Goal: Information Seeking & Learning: Learn about a topic

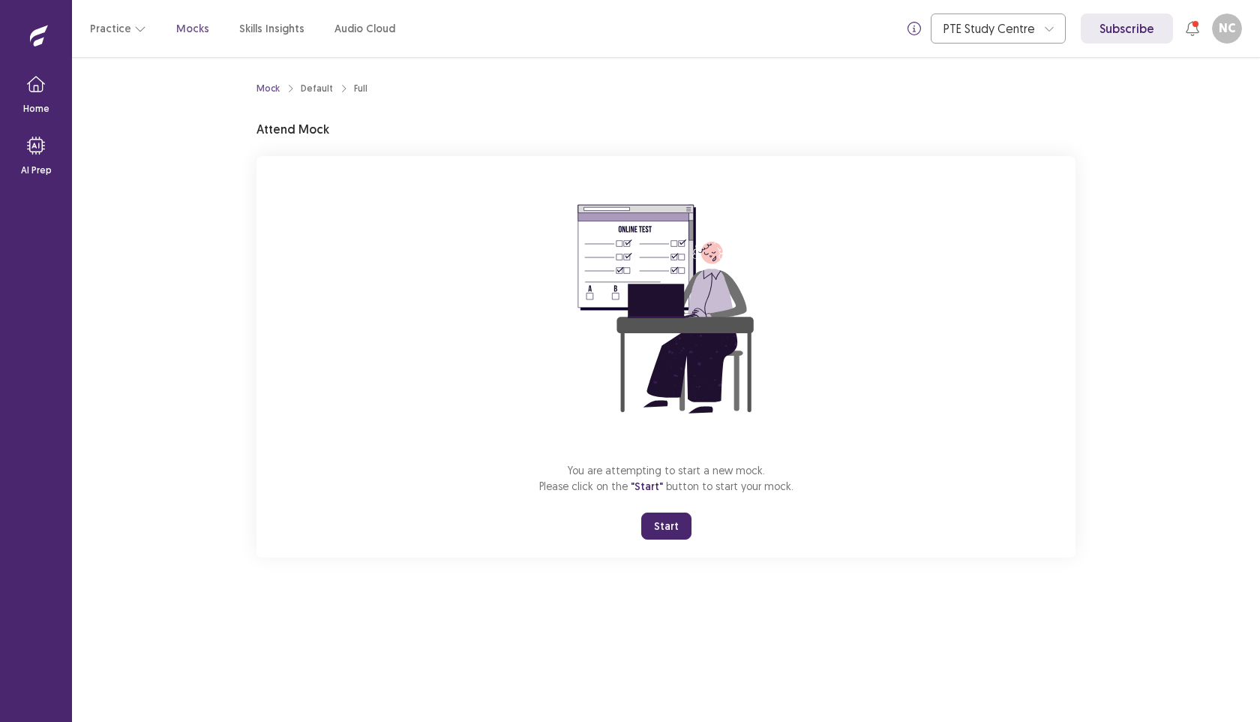
click at [659, 536] on button "Start" at bounding box center [666, 525] width 50 height 27
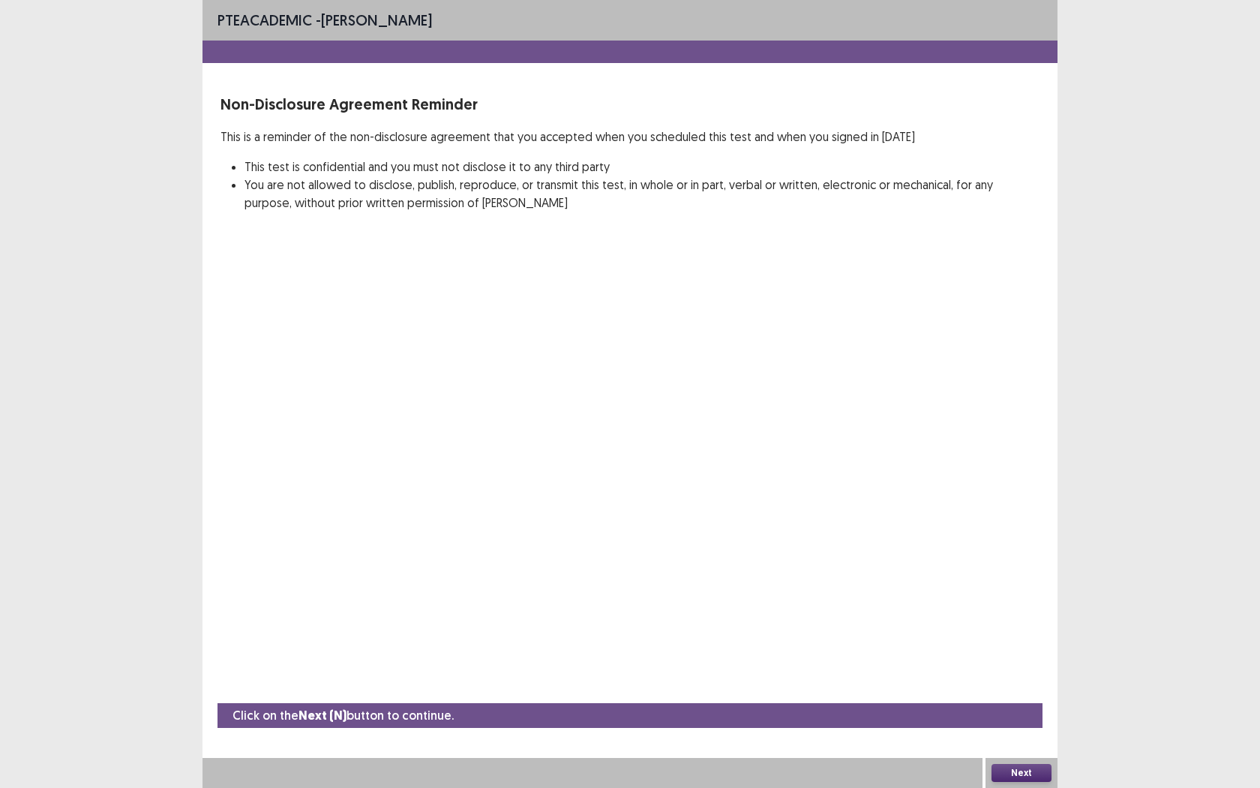
click at [1026, 721] on button "Next" at bounding box center [1022, 773] width 60 height 18
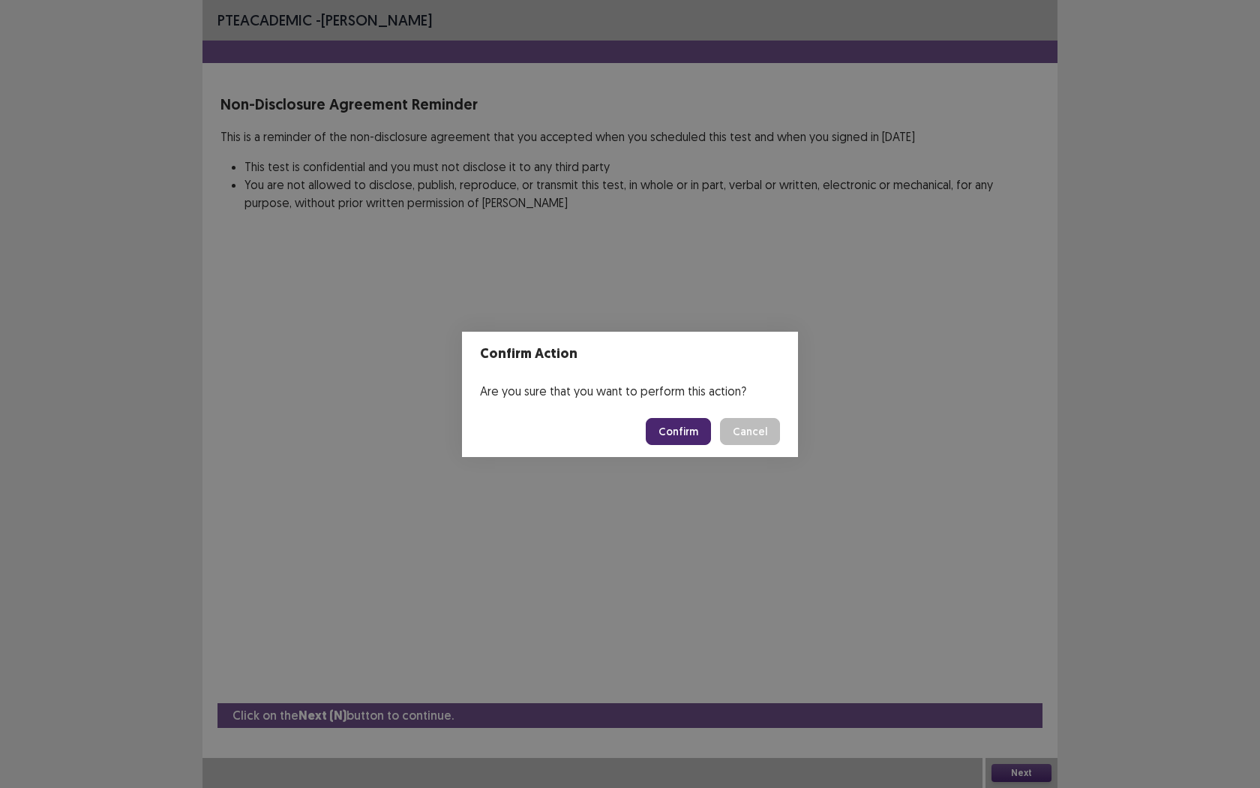
click at [693, 434] on button "Confirm" at bounding box center [678, 431] width 65 height 27
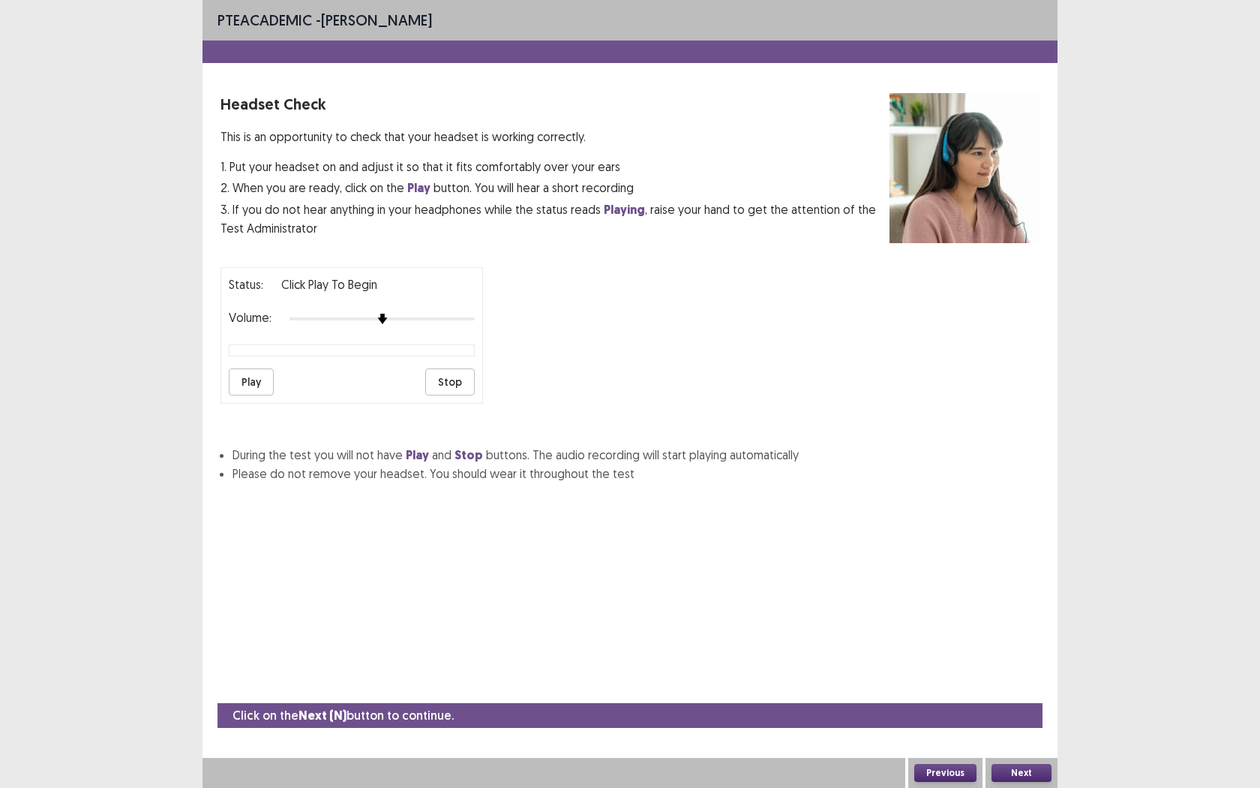
click at [256, 385] on button "Play" at bounding box center [251, 381] width 45 height 27
click at [260, 379] on button "Play" at bounding box center [251, 381] width 45 height 27
click at [401, 313] on img at bounding box center [401, 319] width 12 height 12
click at [1042, 721] on button "Next" at bounding box center [1022, 773] width 60 height 18
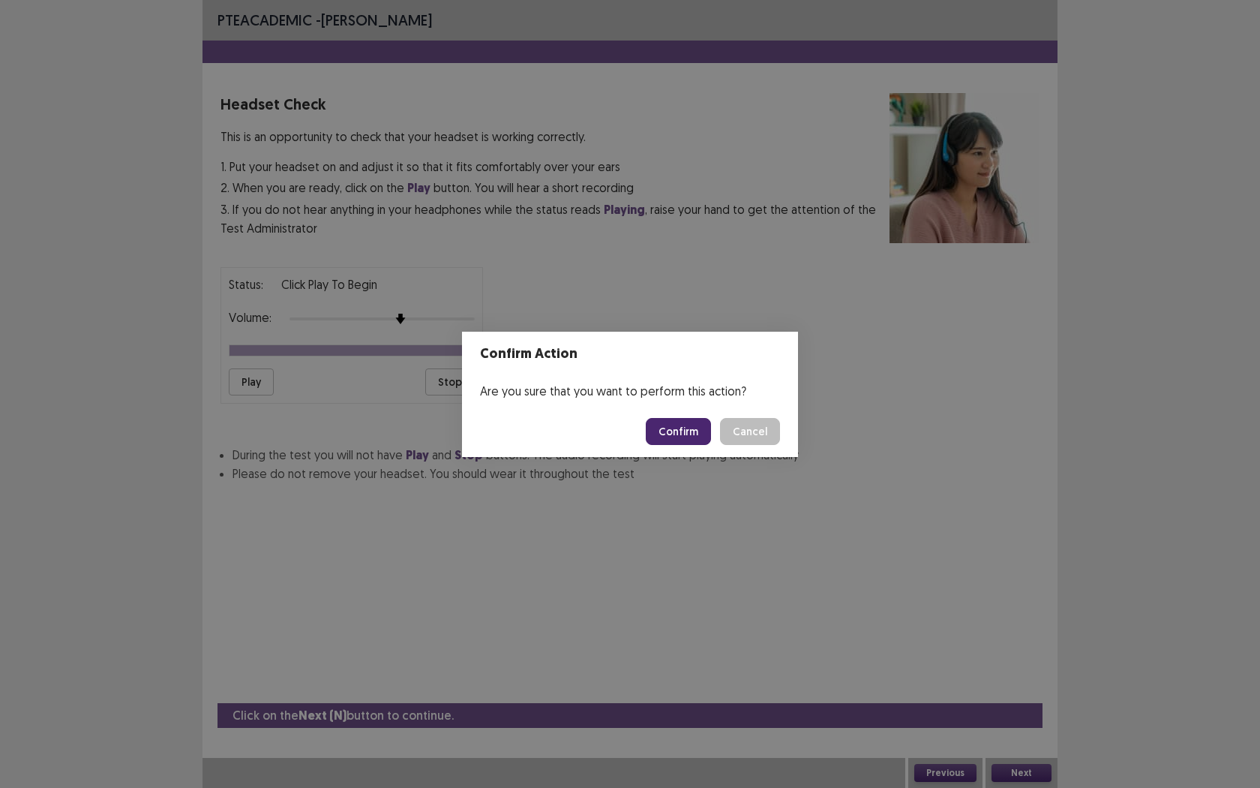
click at [699, 434] on button "Confirm" at bounding box center [678, 431] width 65 height 27
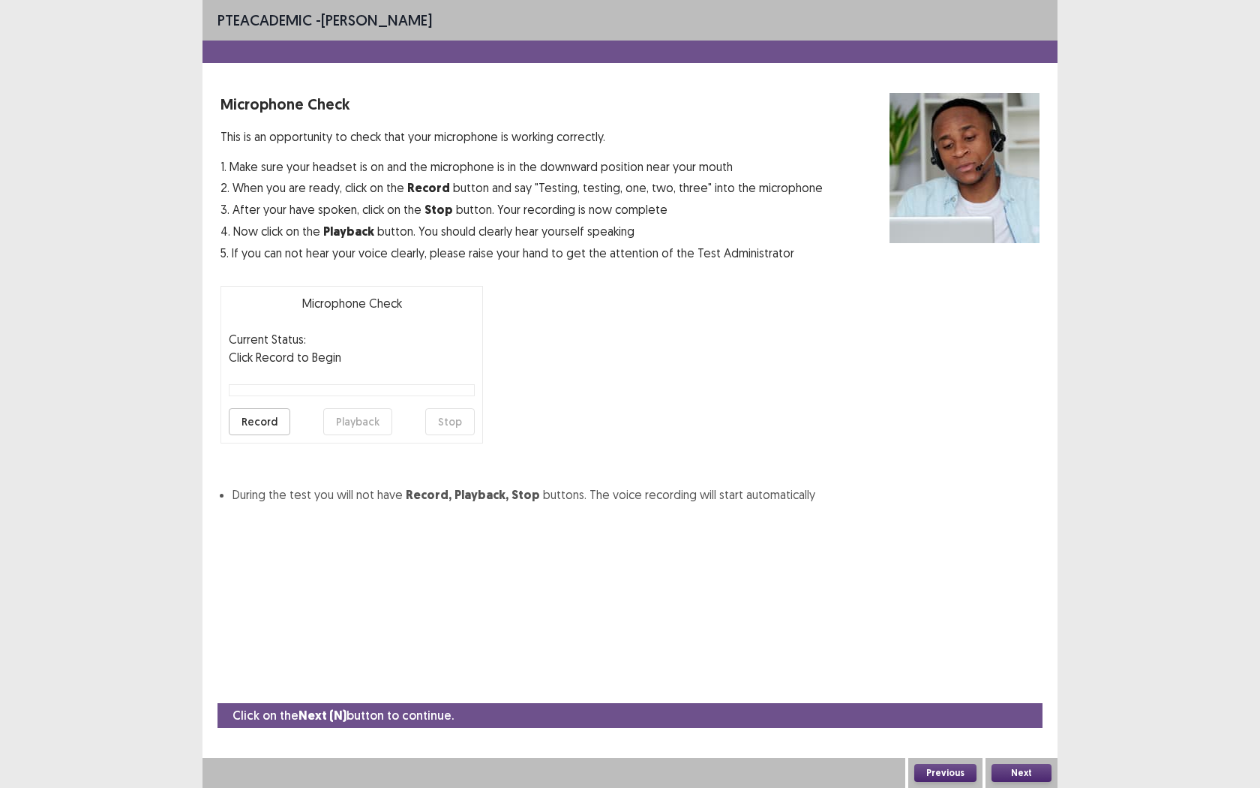
click at [254, 422] on button "Record" at bounding box center [260, 421] width 62 height 27
click at [452, 419] on button "Stop" at bounding box center [450, 421] width 50 height 27
click at [361, 424] on button "Playback" at bounding box center [357, 421] width 69 height 27
click at [1013, 721] on button "Next" at bounding box center [1022, 773] width 60 height 18
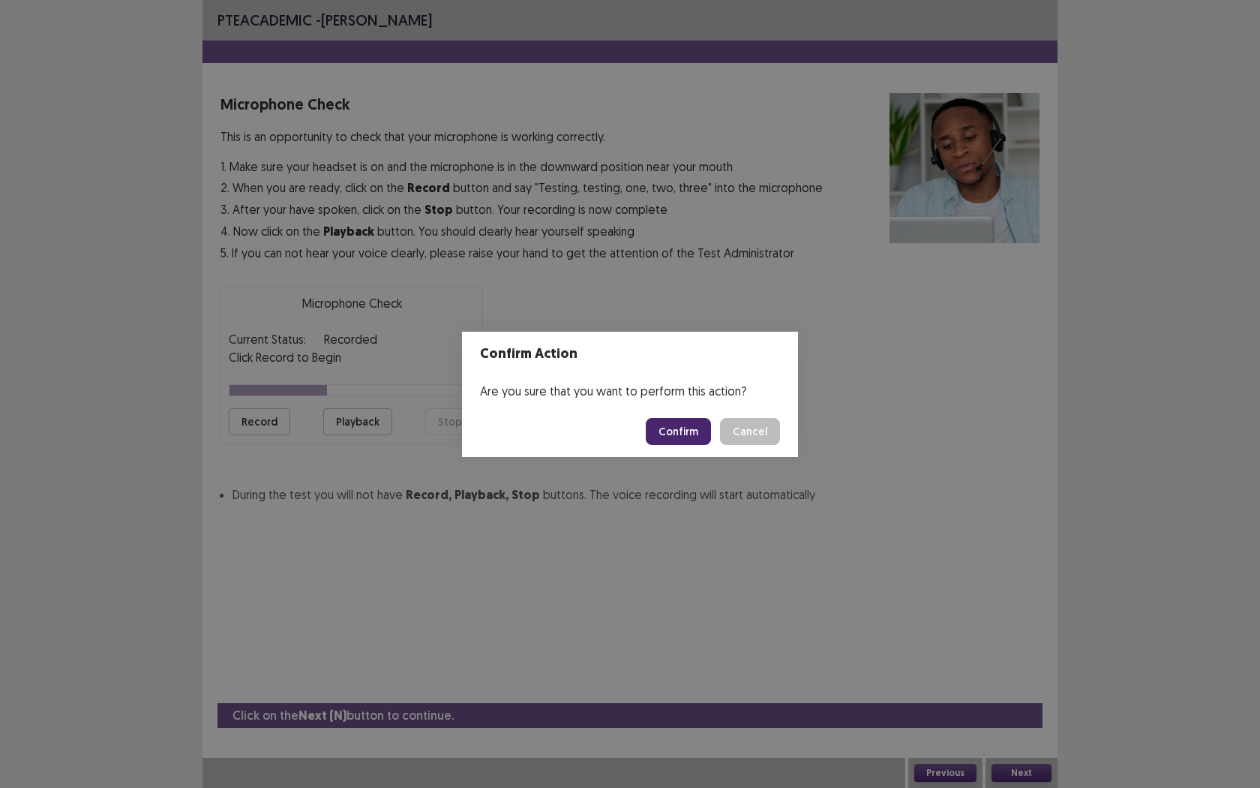
click at [681, 428] on button "Confirm" at bounding box center [678, 431] width 65 height 27
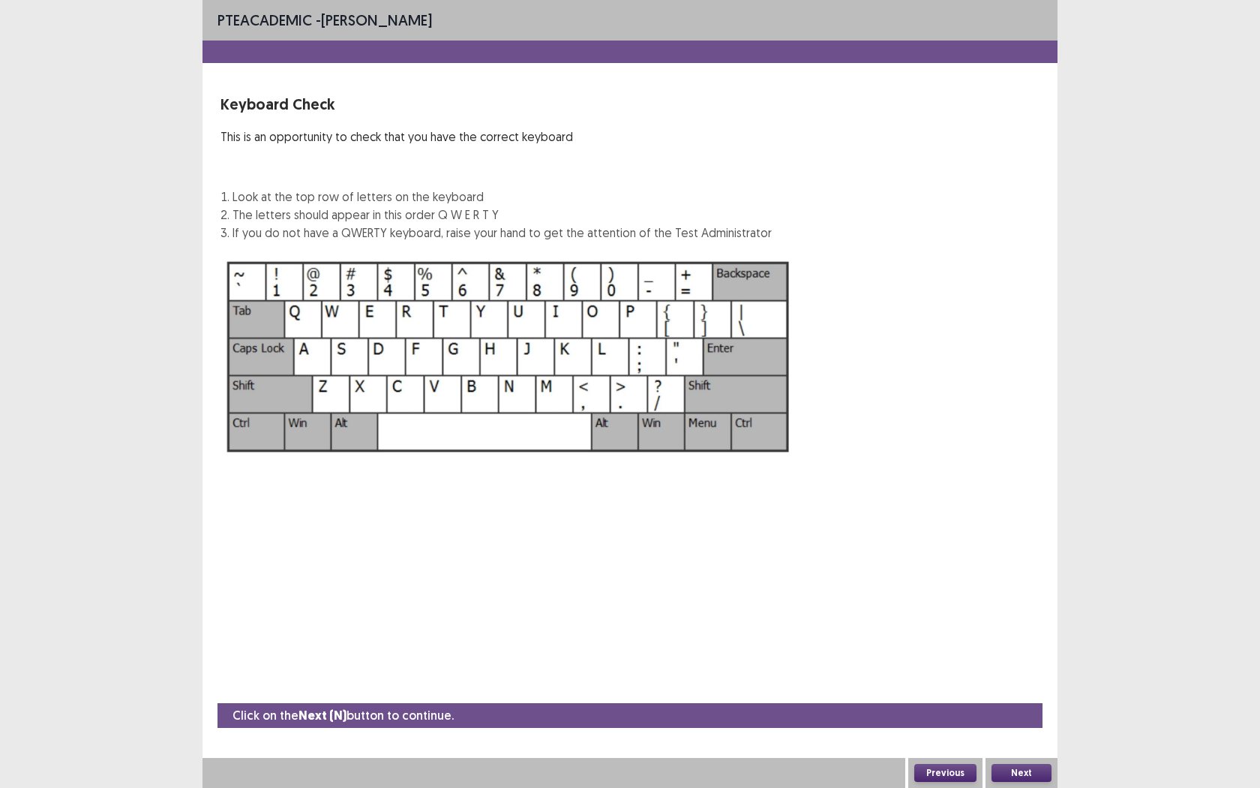
click at [1039, 721] on button "Next" at bounding box center [1022, 773] width 60 height 18
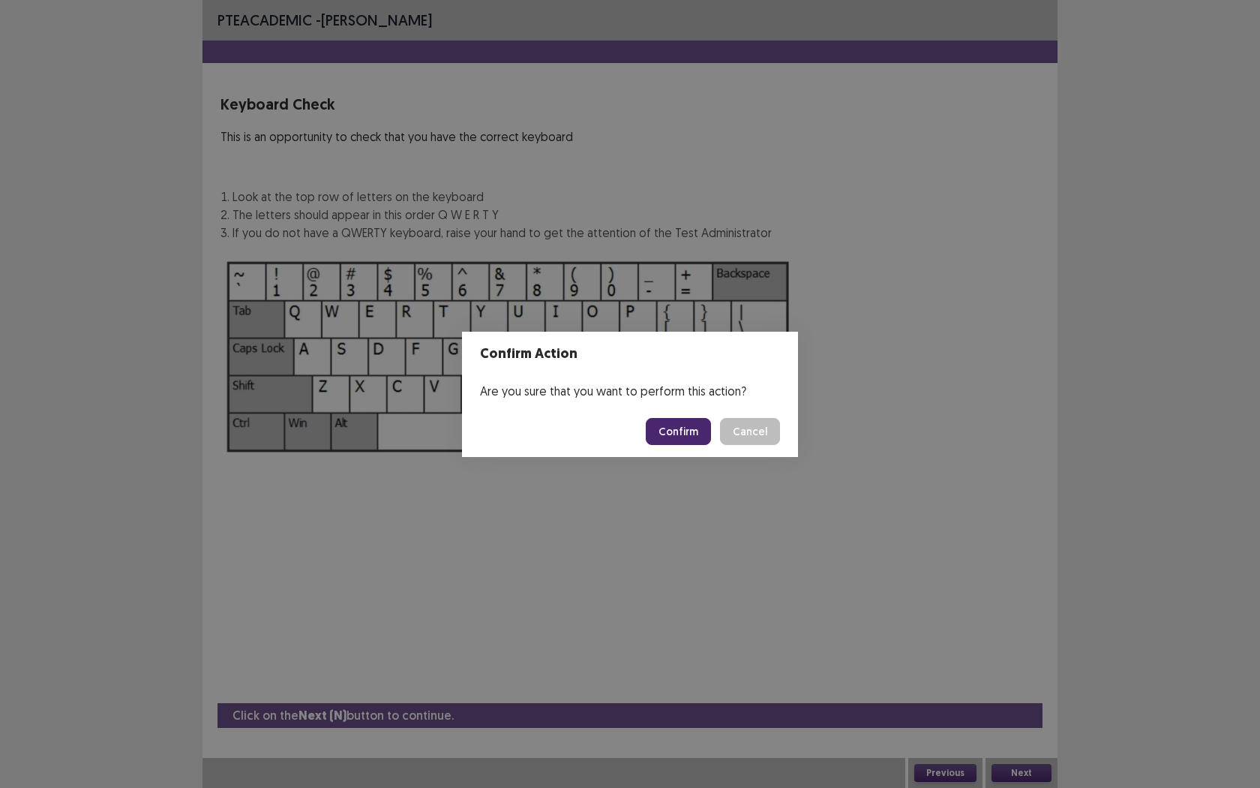
click at [687, 440] on button "Confirm" at bounding box center [678, 431] width 65 height 27
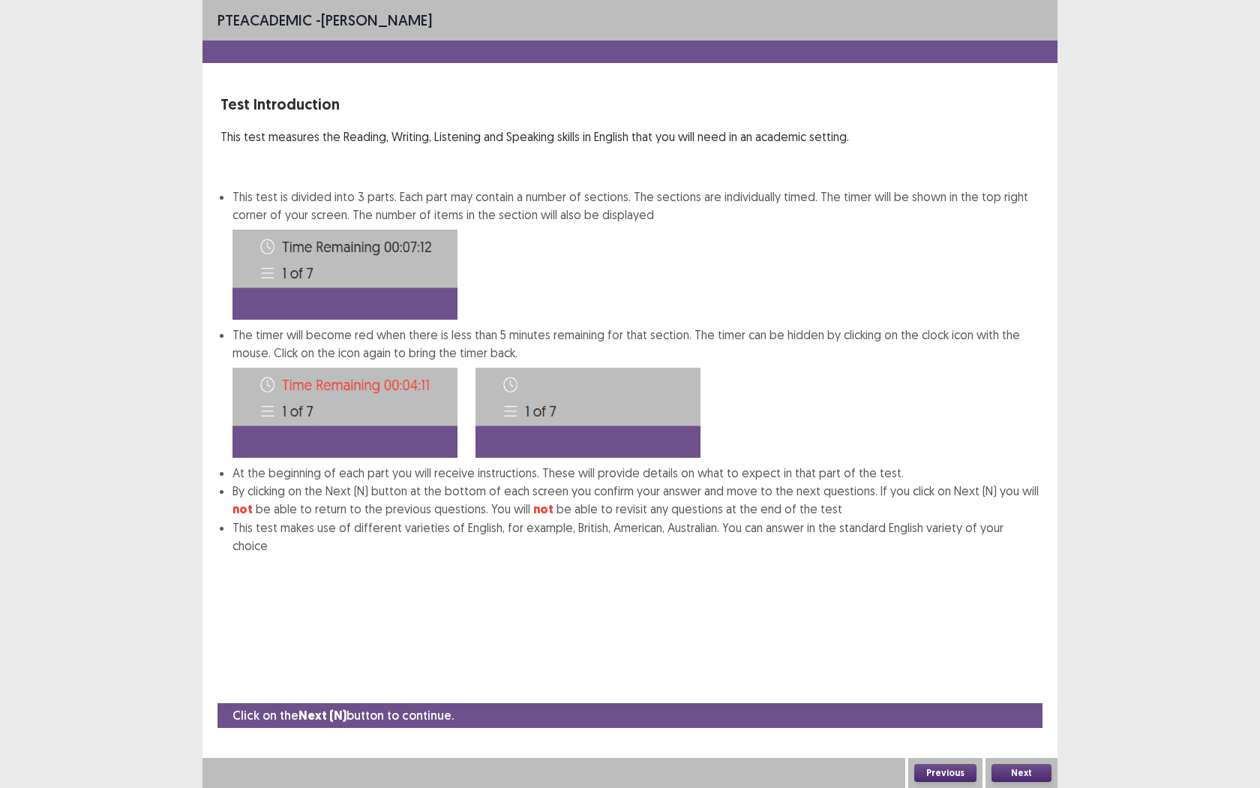
click at [1032, 721] on button "Next" at bounding box center [1022, 773] width 60 height 18
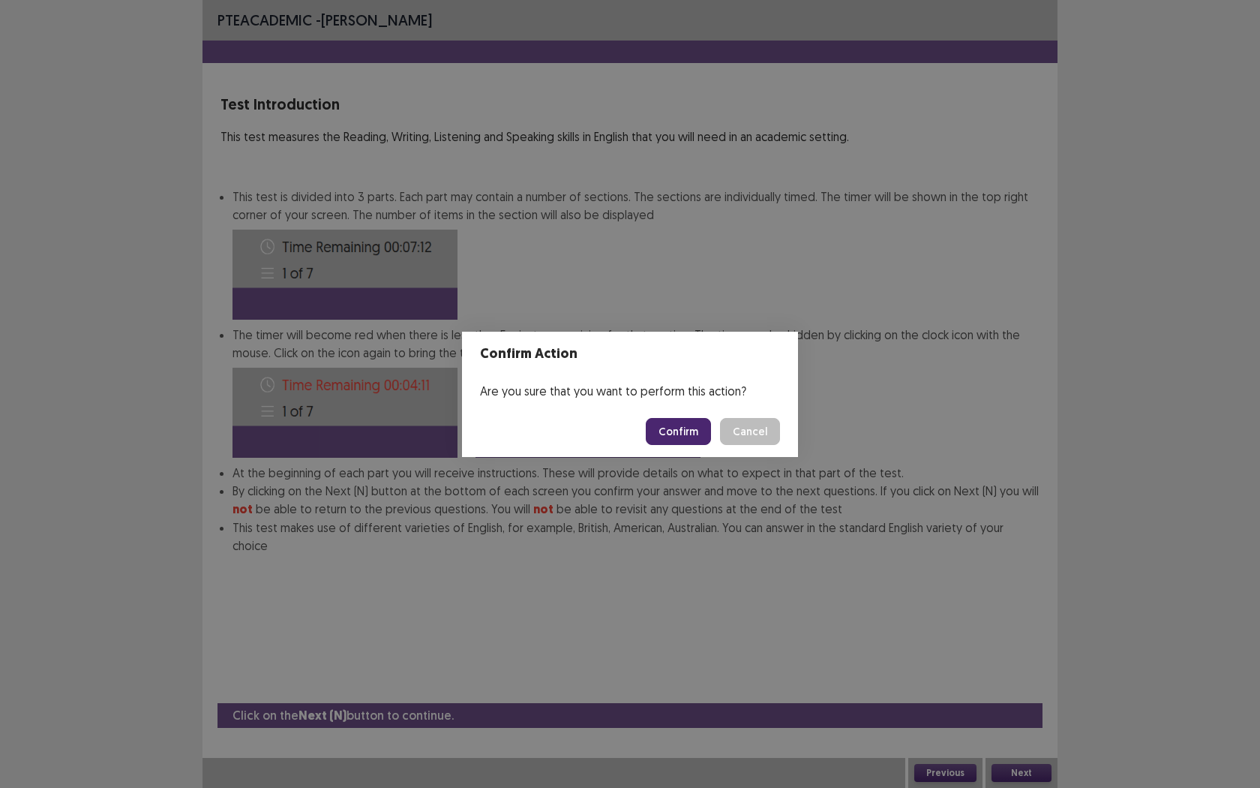
click at [686, 424] on button "Confirm" at bounding box center [678, 431] width 65 height 27
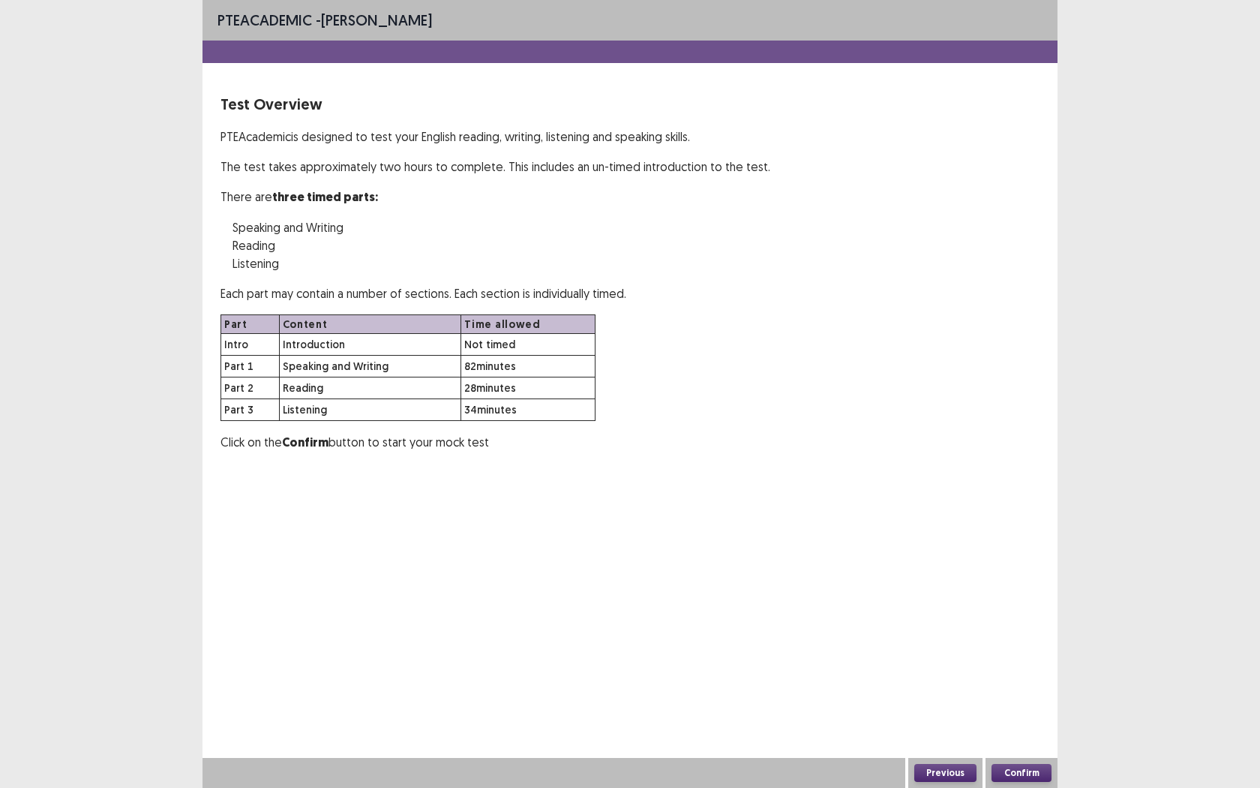
click at [1005, 721] on button "Confirm" at bounding box center [1022, 773] width 60 height 18
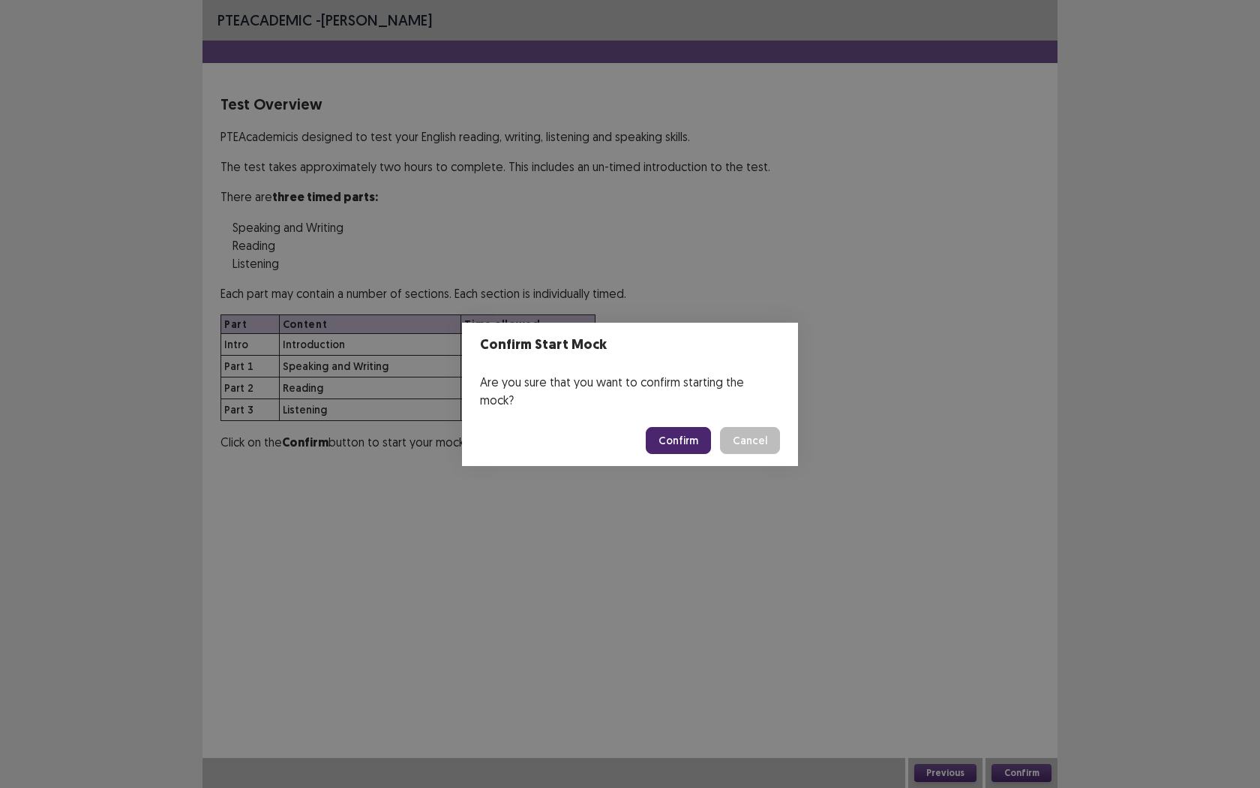
click at [687, 434] on button "Confirm" at bounding box center [678, 440] width 65 height 27
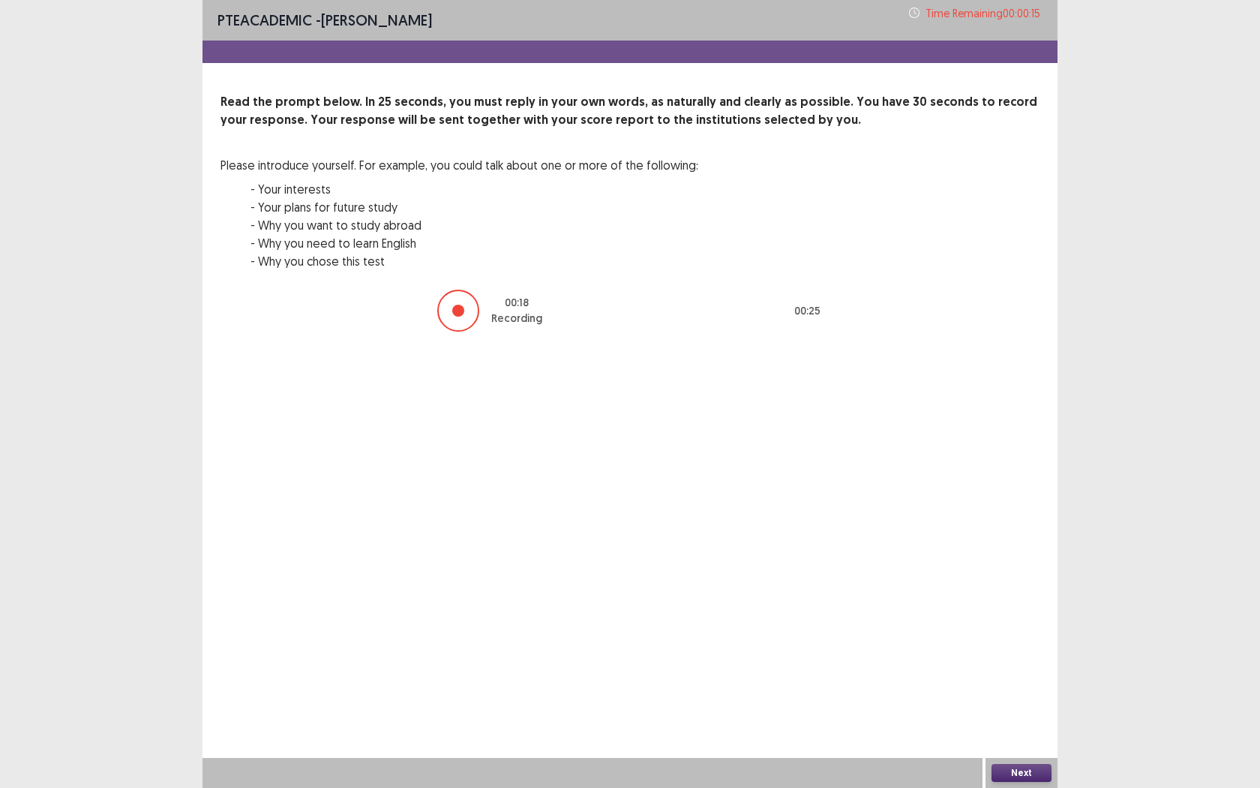
click at [1024, 721] on div "Next" at bounding box center [1022, 773] width 72 height 30
click at [1019, 721] on button "Next" at bounding box center [1022, 773] width 60 height 18
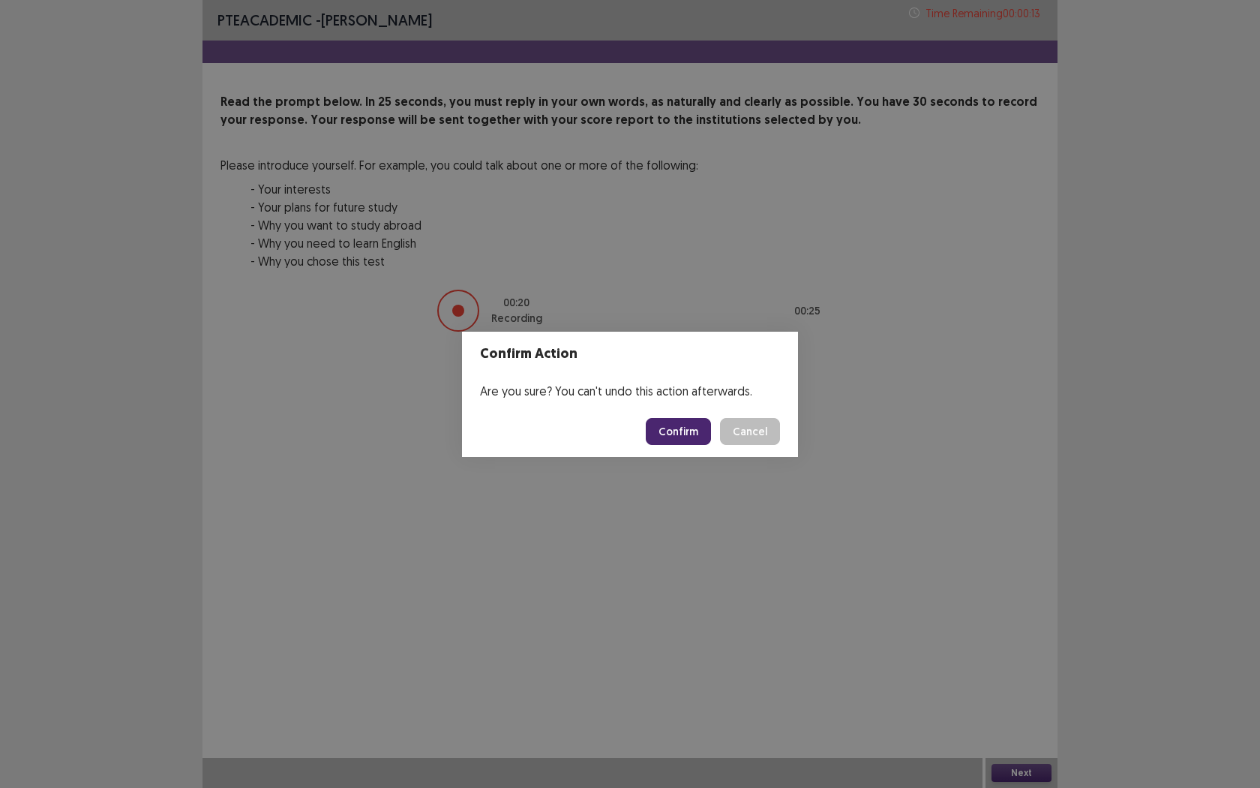
click at [665, 432] on button "Confirm" at bounding box center [678, 431] width 65 height 27
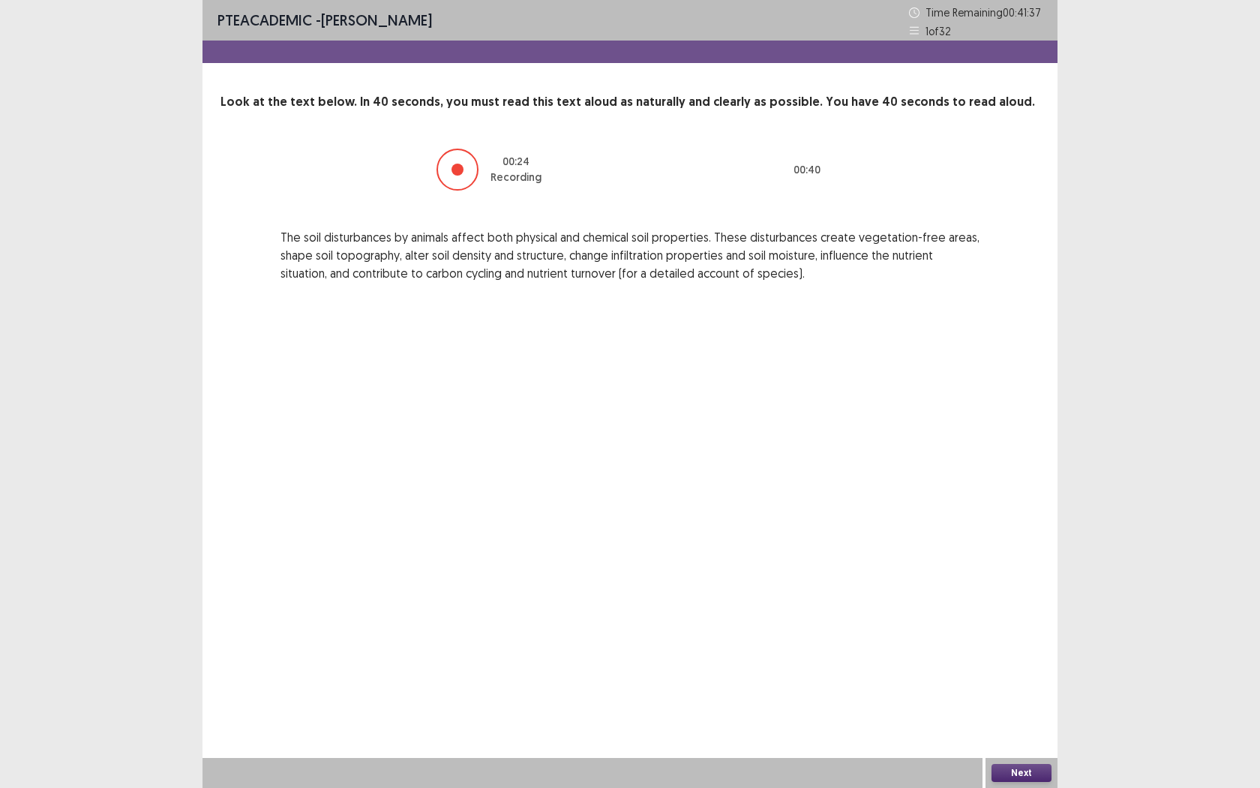
click at [1006, 721] on button "Next" at bounding box center [1022, 773] width 60 height 18
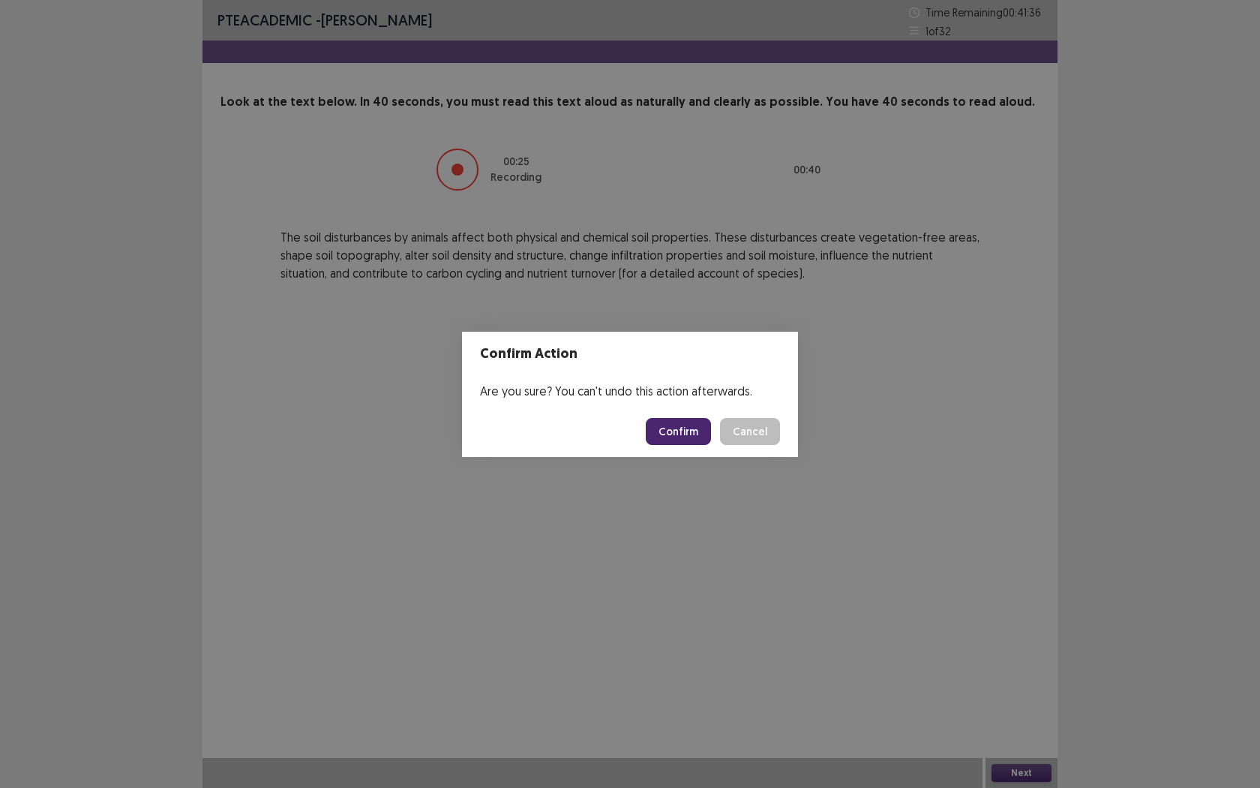
click at [680, 436] on button "Confirm" at bounding box center [678, 431] width 65 height 27
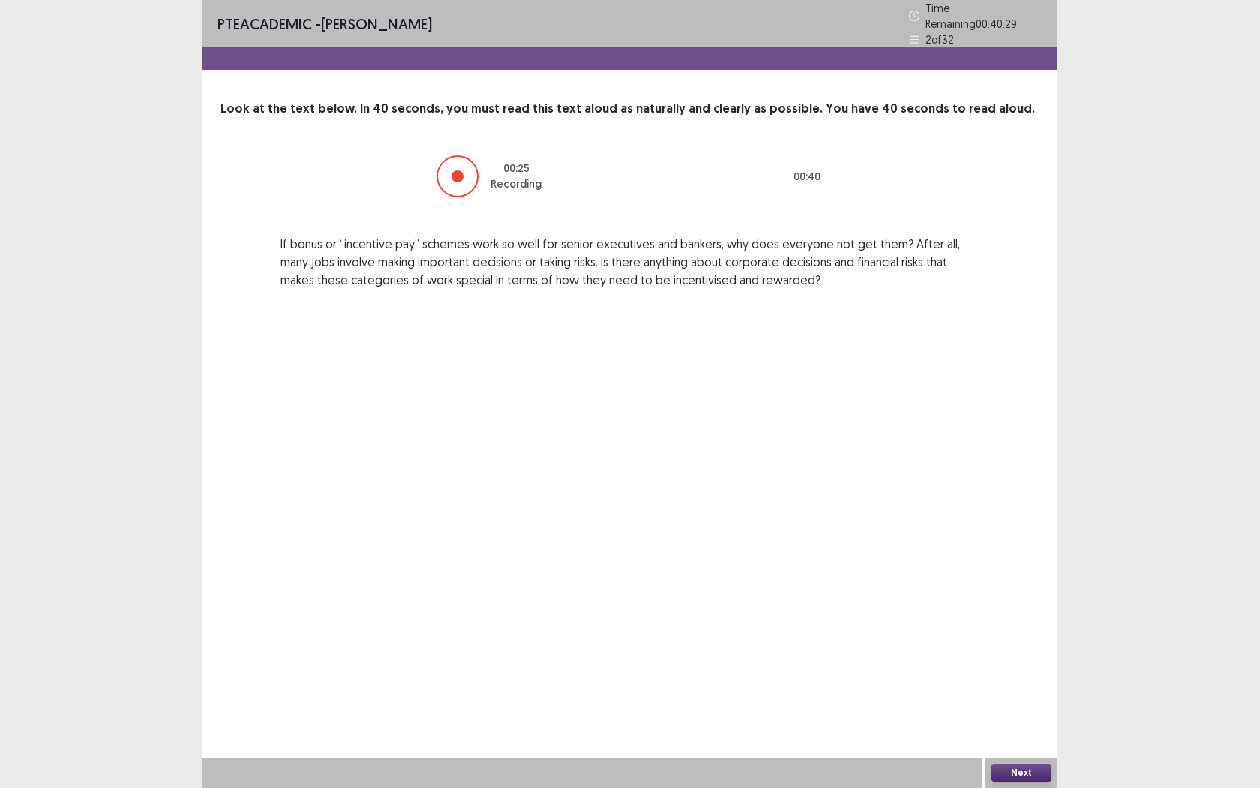
click at [1010, 721] on button "Next" at bounding box center [1022, 773] width 60 height 18
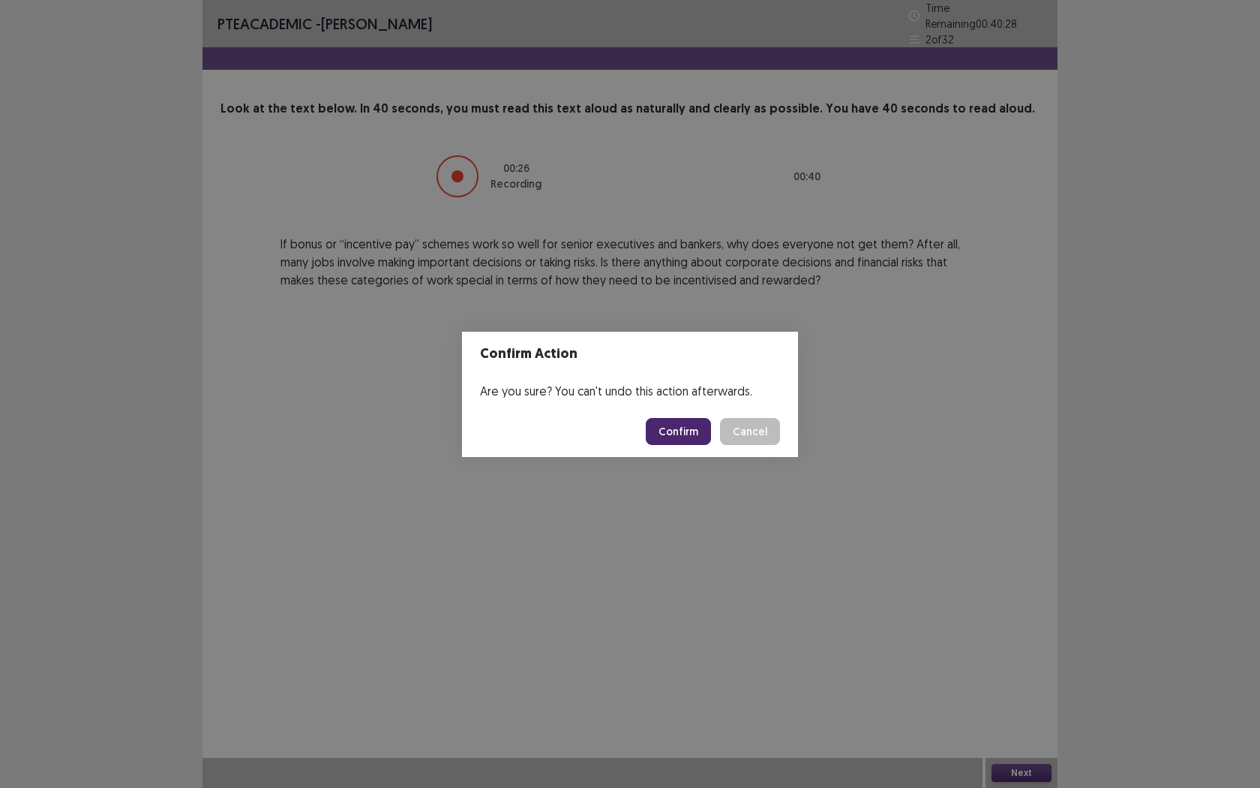
click at [692, 444] on button "Confirm" at bounding box center [678, 431] width 65 height 27
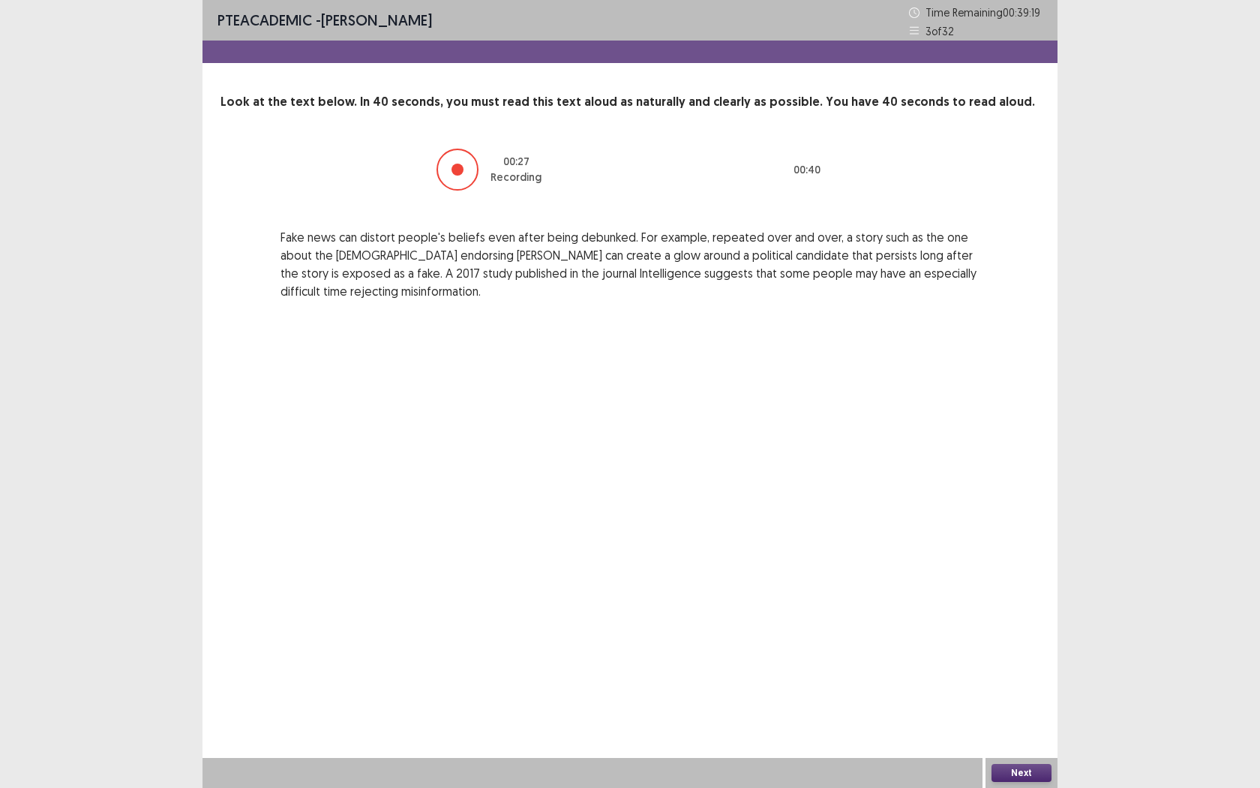
click at [1024, 721] on button "Next" at bounding box center [1022, 773] width 60 height 18
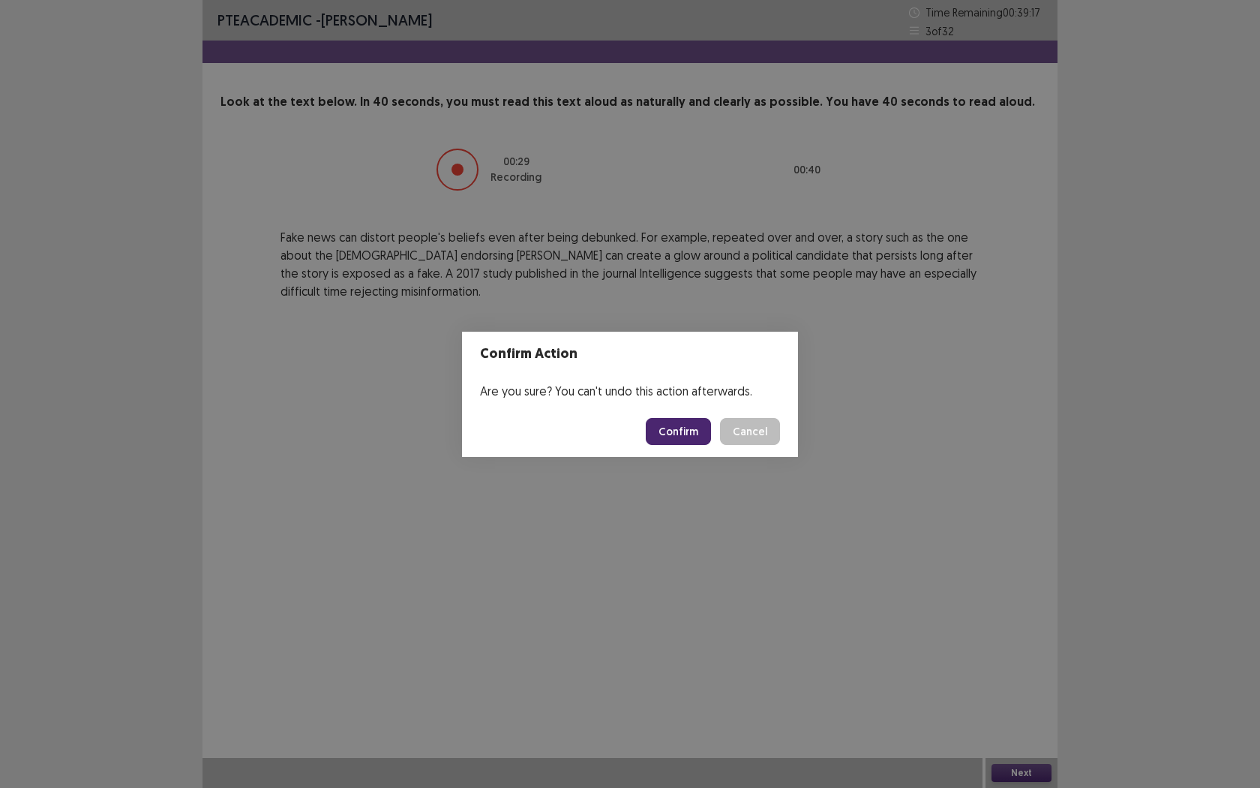
click at [685, 433] on button "Confirm" at bounding box center [678, 431] width 65 height 27
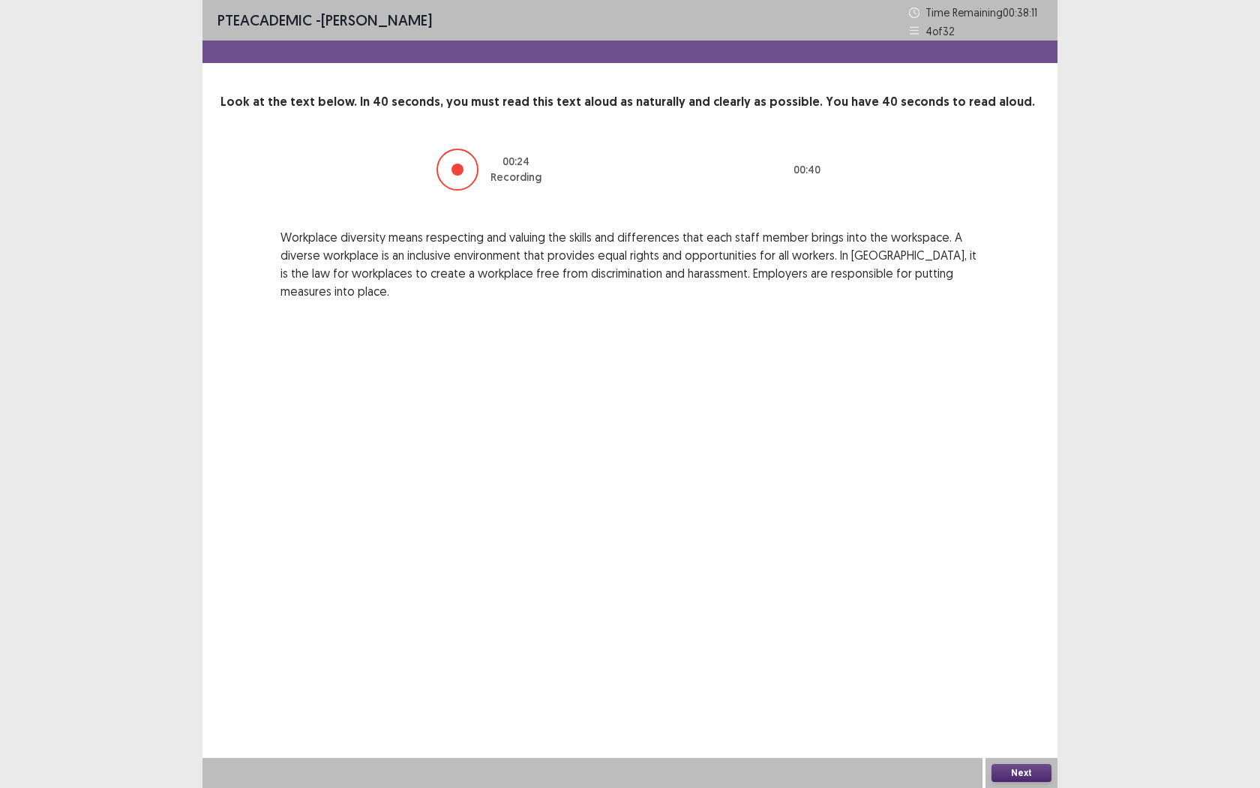
click at [1010, 721] on button "Next" at bounding box center [1022, 773] width 60 height 18
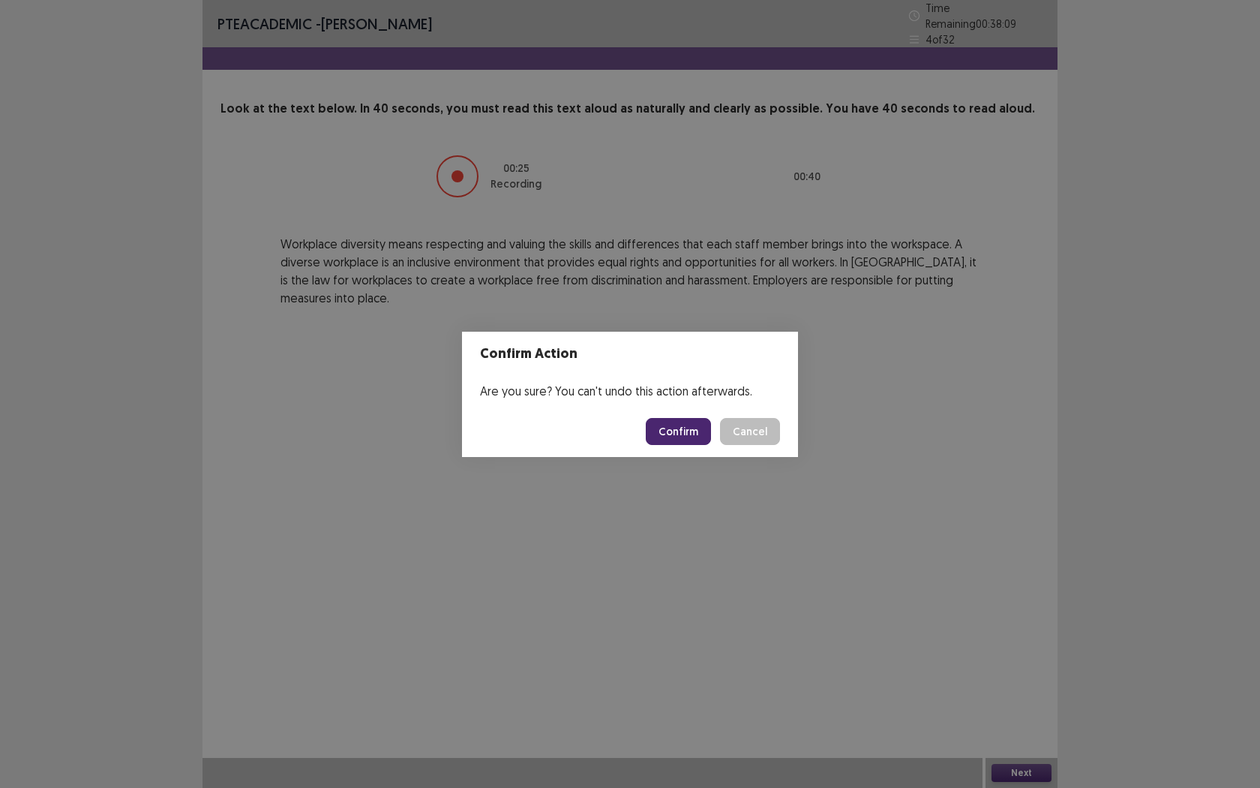
click at [680, 441] on button "Confirm" at bounding box center [678, 431] width 65 height 27
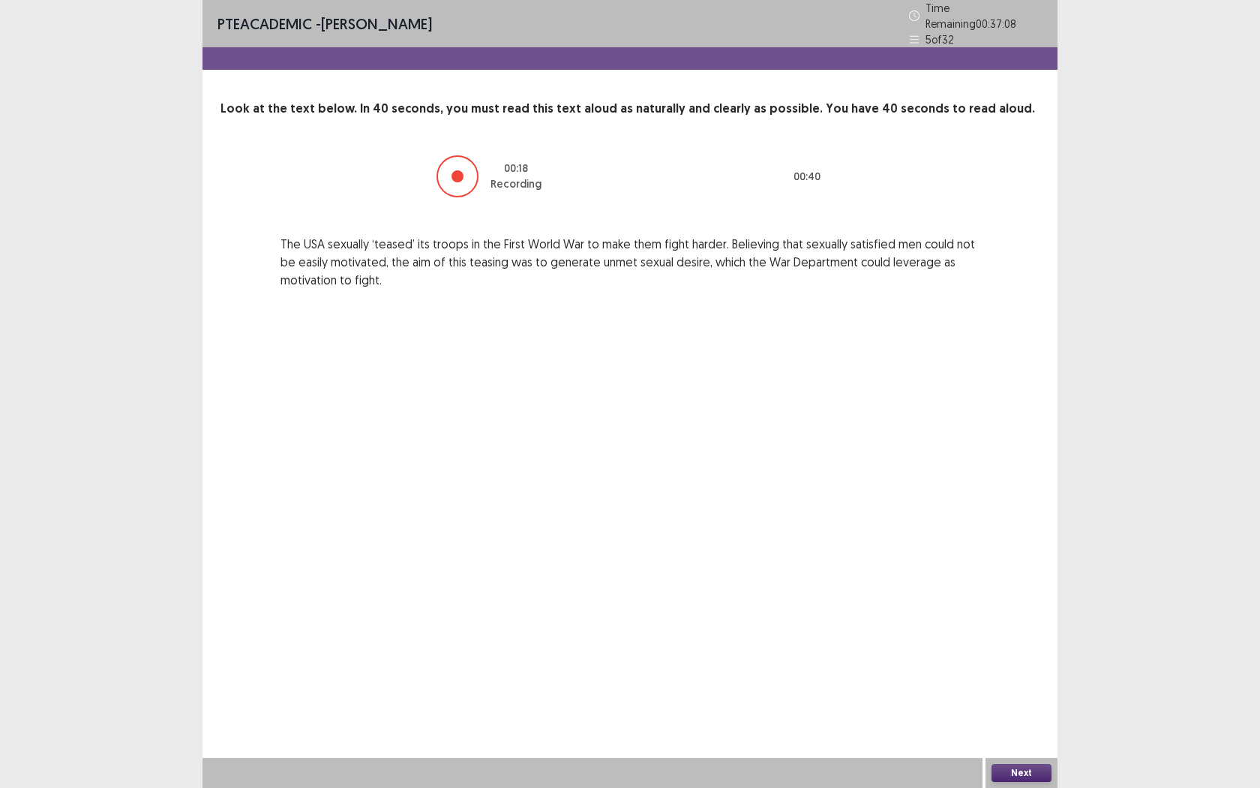
click at [995, 721] on button "Next" at bounding box center [1022, 773] width 60 height 18
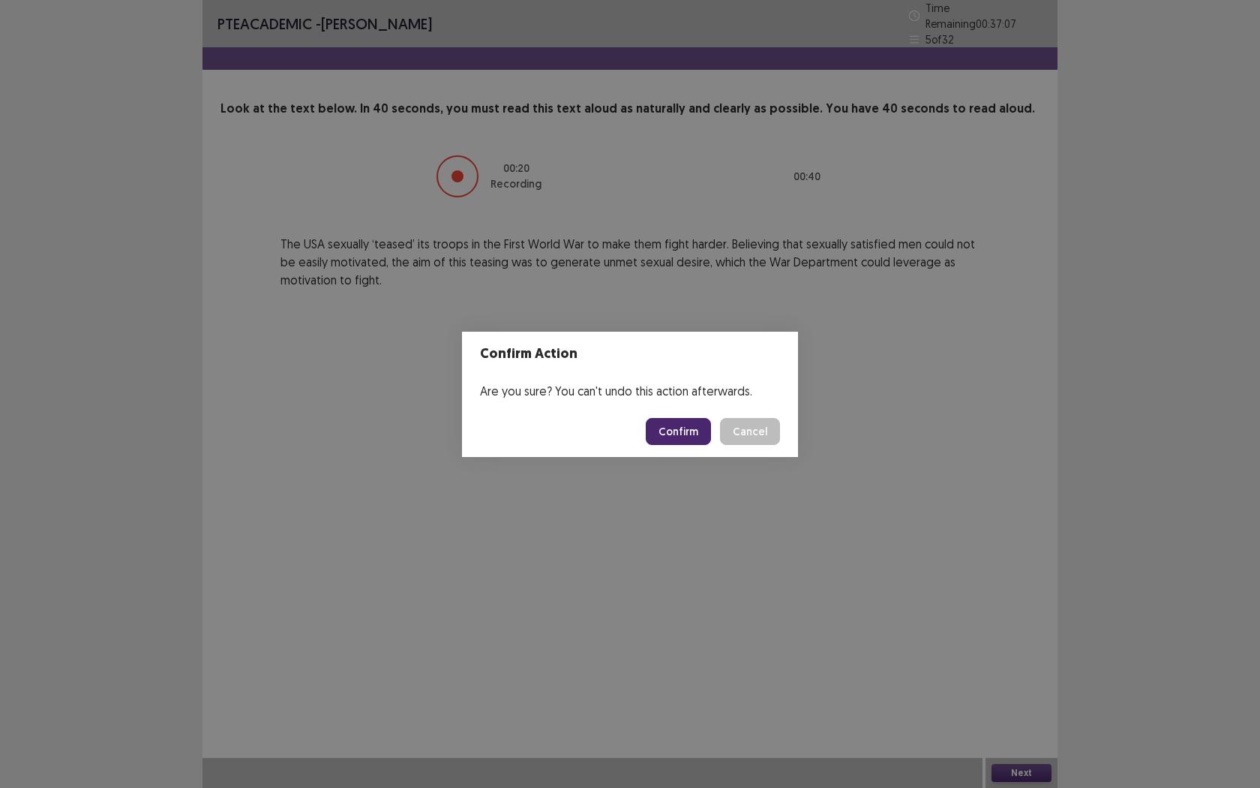
click at [683, 434] on button "Confirm" at bounding box center [678, 431] width 65 height 27
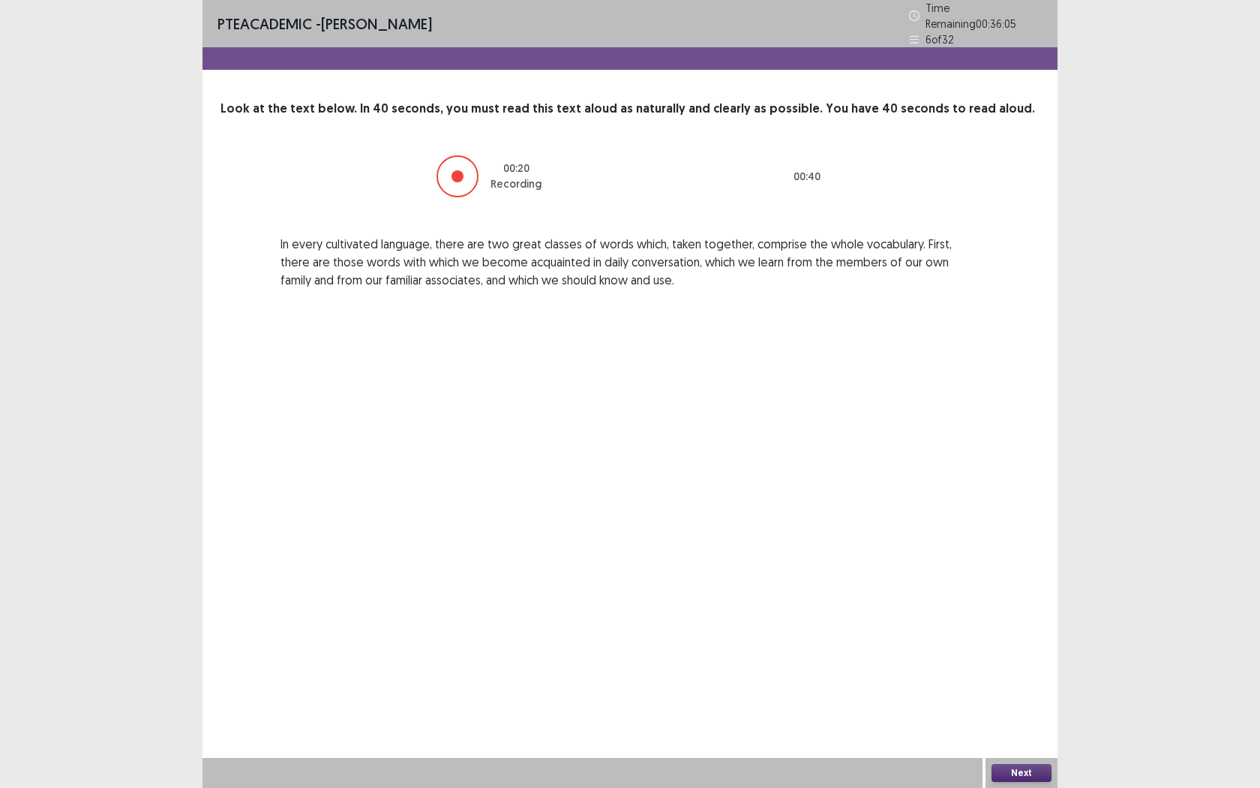
click at [1033, 721] on button "Next" at bounding box center [1022, 773] width 60 height 18
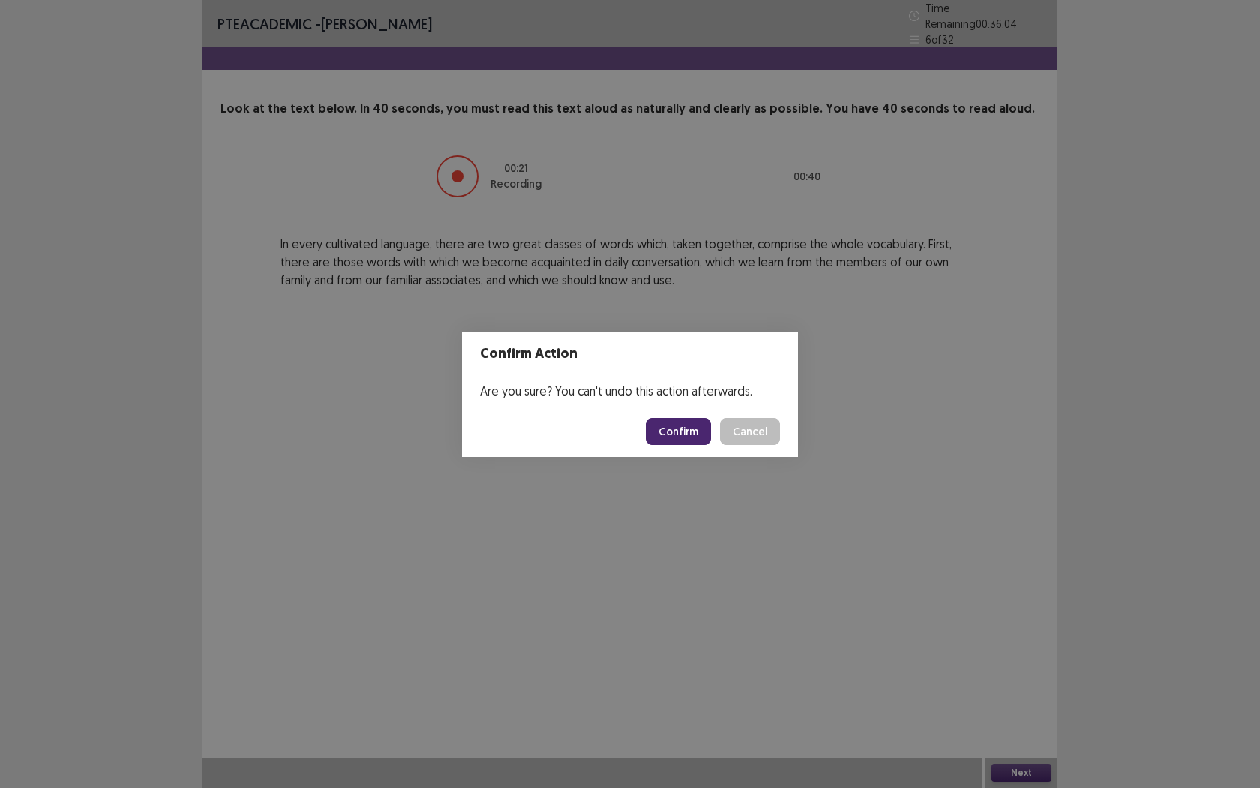
click at [673, 447] on footer "Confirm Cancel" at bounding box center [630, 431] width 336 height 51
click at [672, 429] on button "Confirm" at bounding box center [678, 431] width 65 height 27
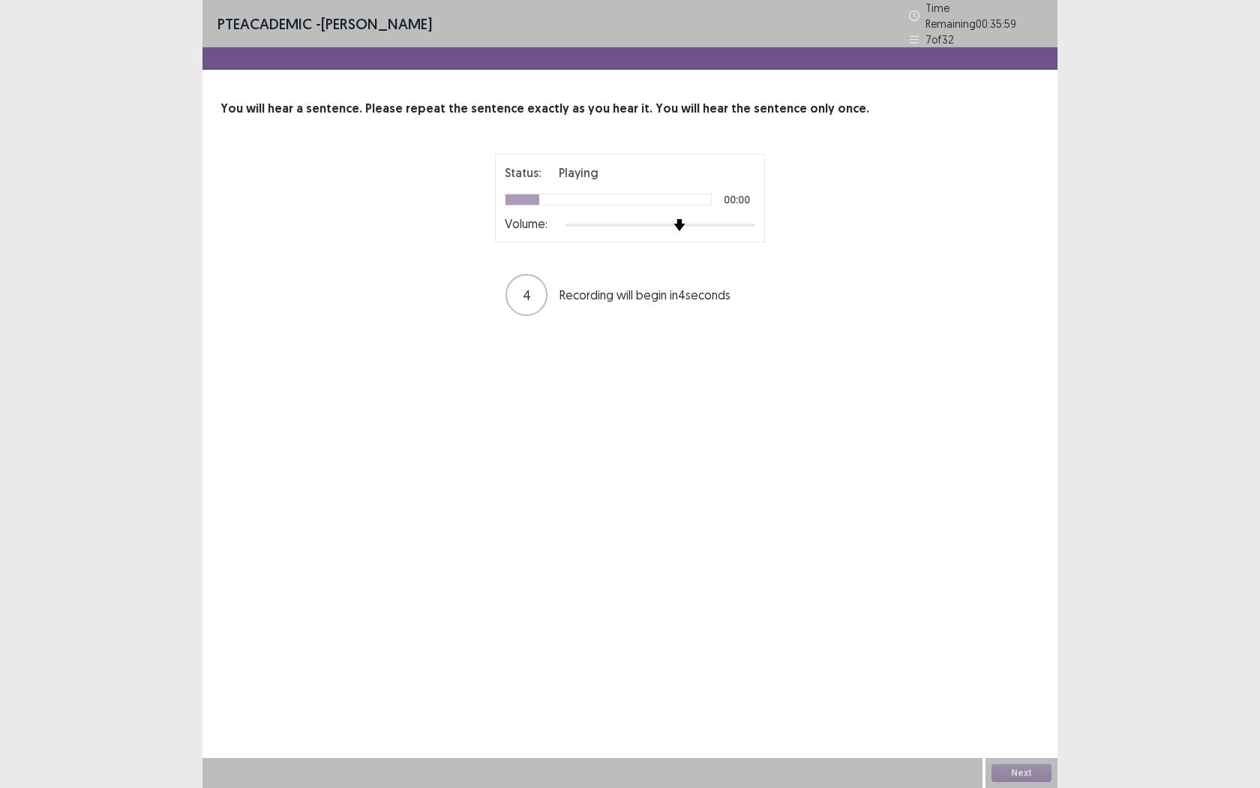
click at [672, 219] on div at bounding box center [661, 225] width 190 height 12
click at [1014, 721] on button "Next" at bounding box center [1022, 773] width 60 height 18
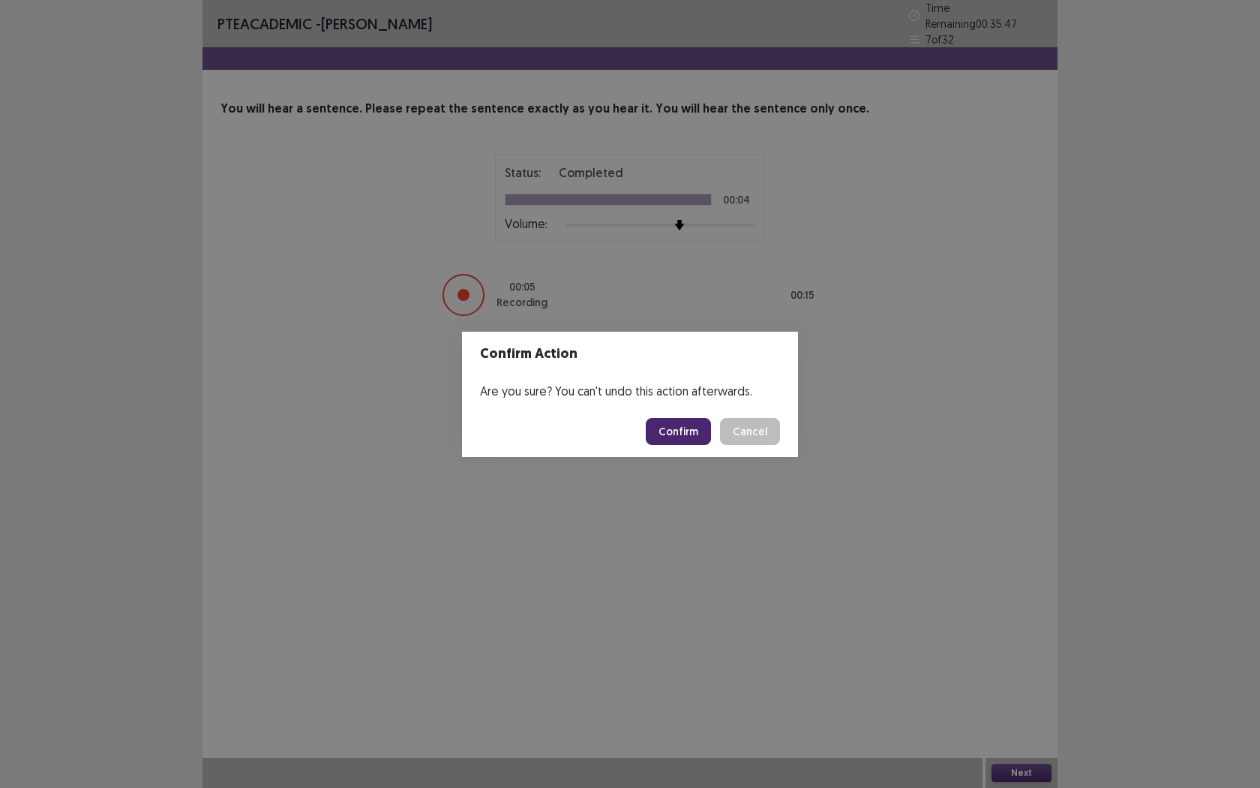
click at [683, 437] on button "Confirm" at bounding box center [678, 431] width 65 height 27
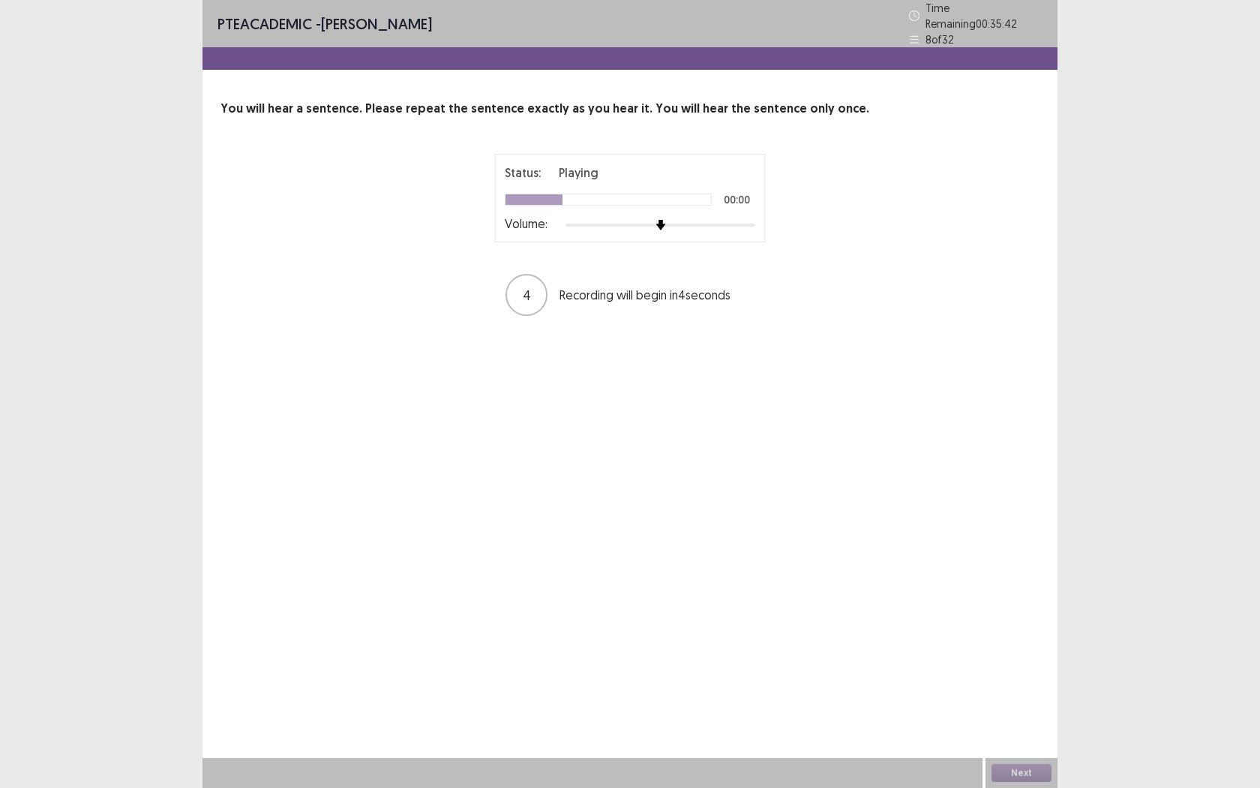
click at [677, 219] on div at bounding box center [661, 225] width 190 height 12
click at [1013, 721] on button "Next" at bounding box center [1022, 773] width 60 height 18
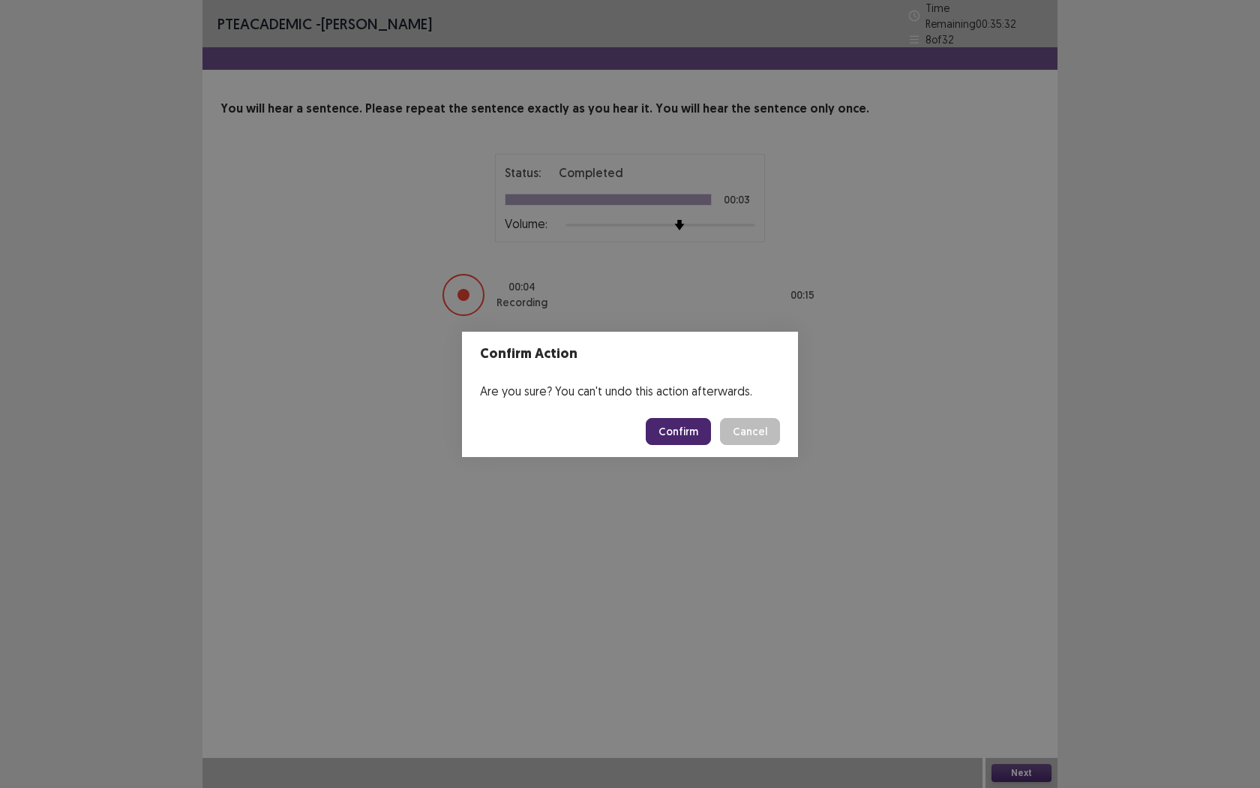
click at [674, 429] on button "Confirm" at bounding box center [678, 431] width 65 height 27
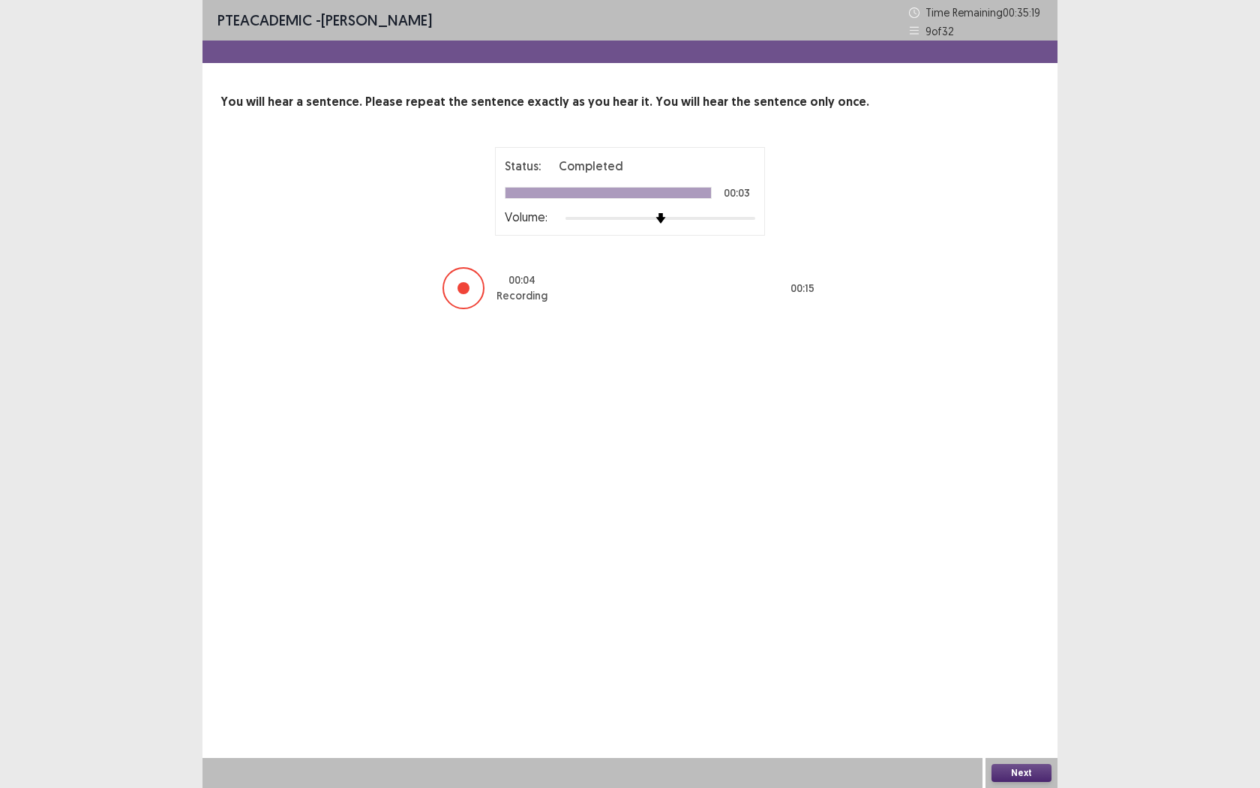
click at [1027, 721] on button "Next" at bounding box center [1022, 773] width 60 height 18
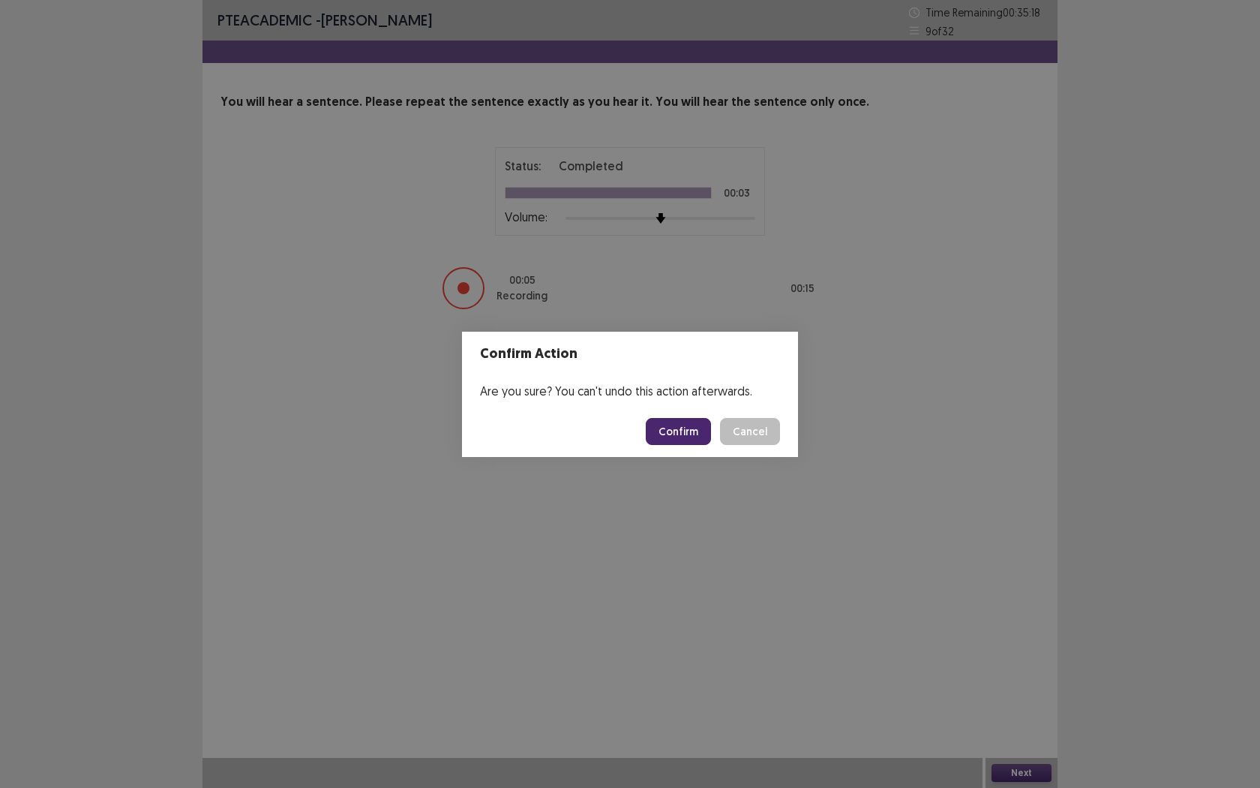
click at [667, 436] on button "Confirm" at bounding box center [678, 431] width 65 height 27
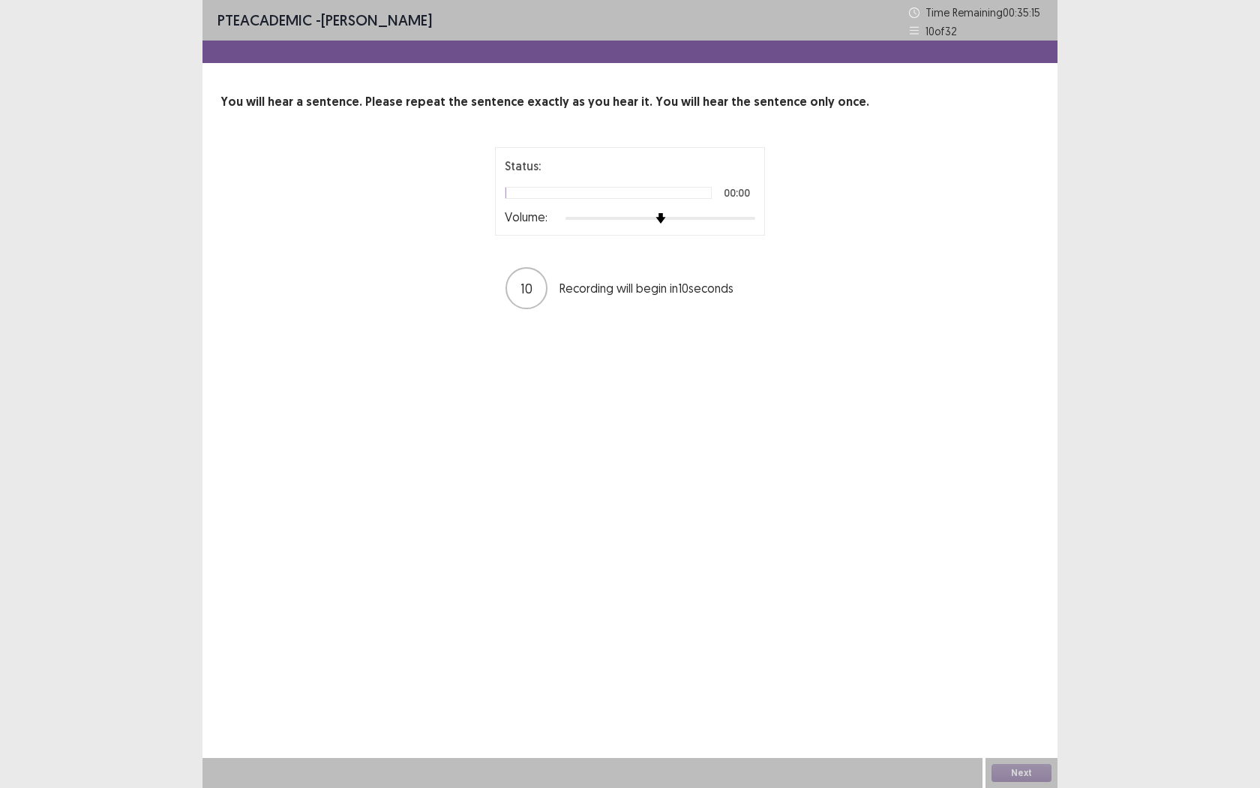
click at [680, 216] on div at bounding box center [661, 218] width 190 height 12
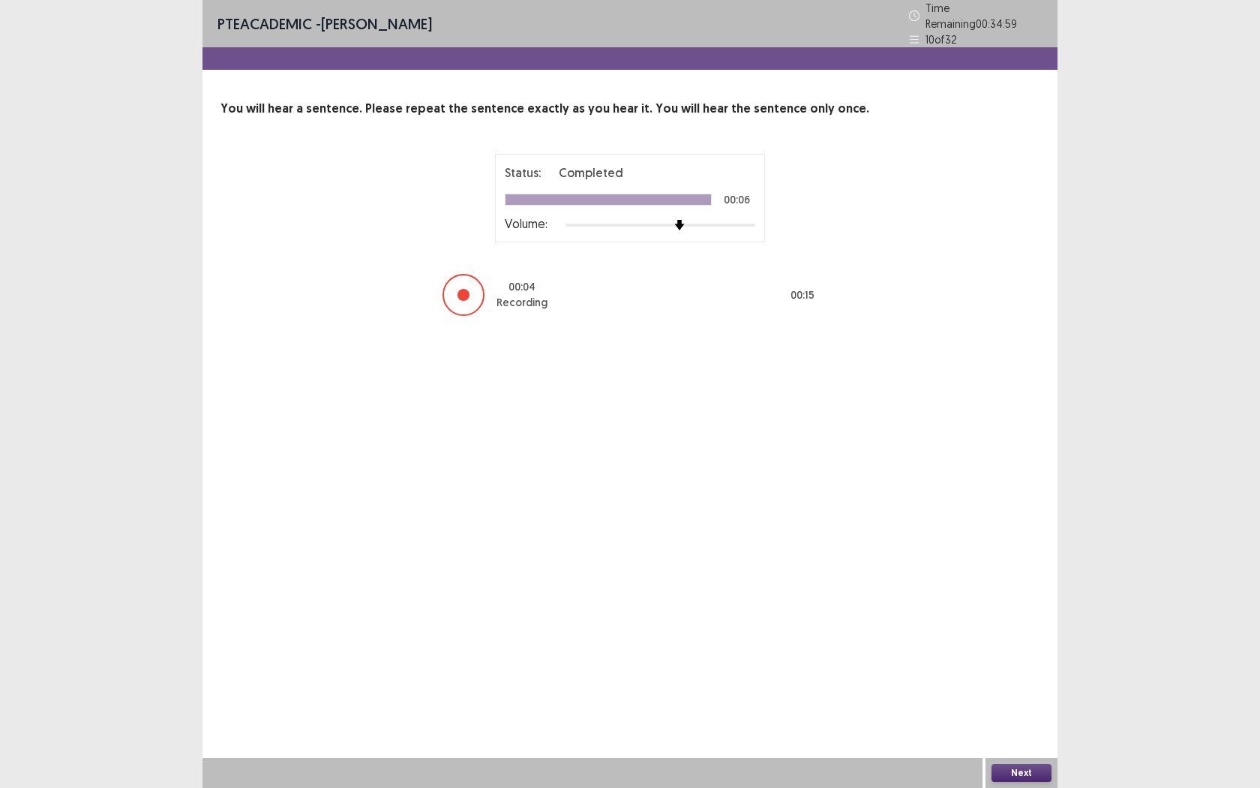
click at [1020, 721] on button "Next" at bounding box center [1022, 773] width 60 height 18
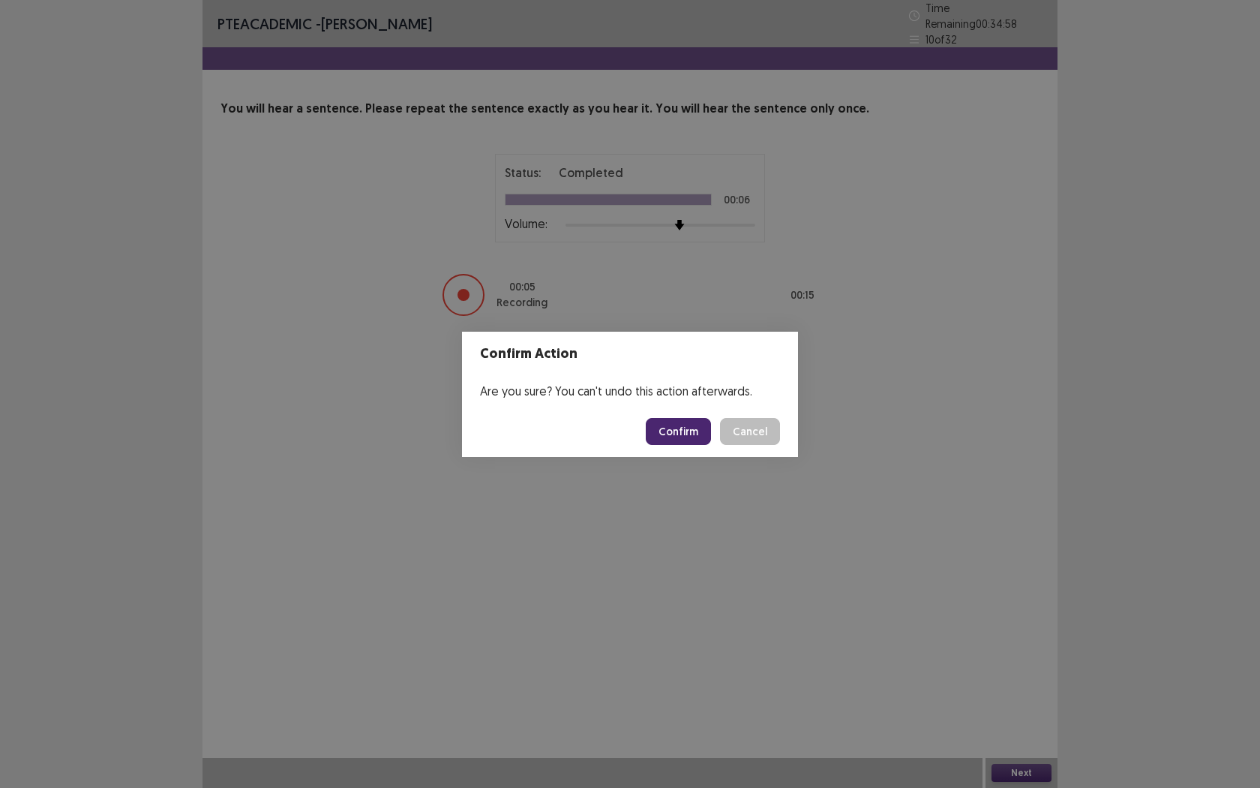
click at [705, 434] on button "Confirm" at bounding box center [678, 431] width 65 height 27
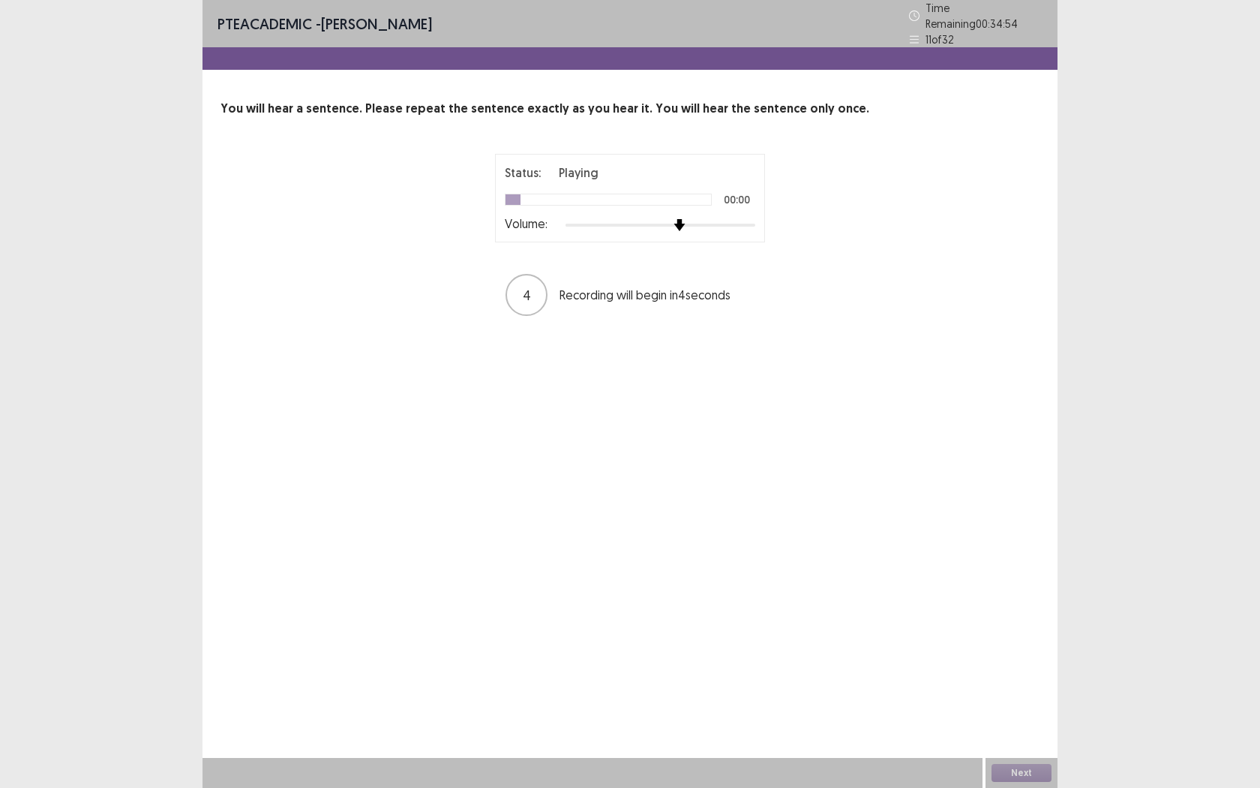
click at [687, 219] on div at bounding box center [661, 225] width 190 height 12
click at [1030, 721] on button "Next" at bounding box center [1022, 773] width 60 height 18
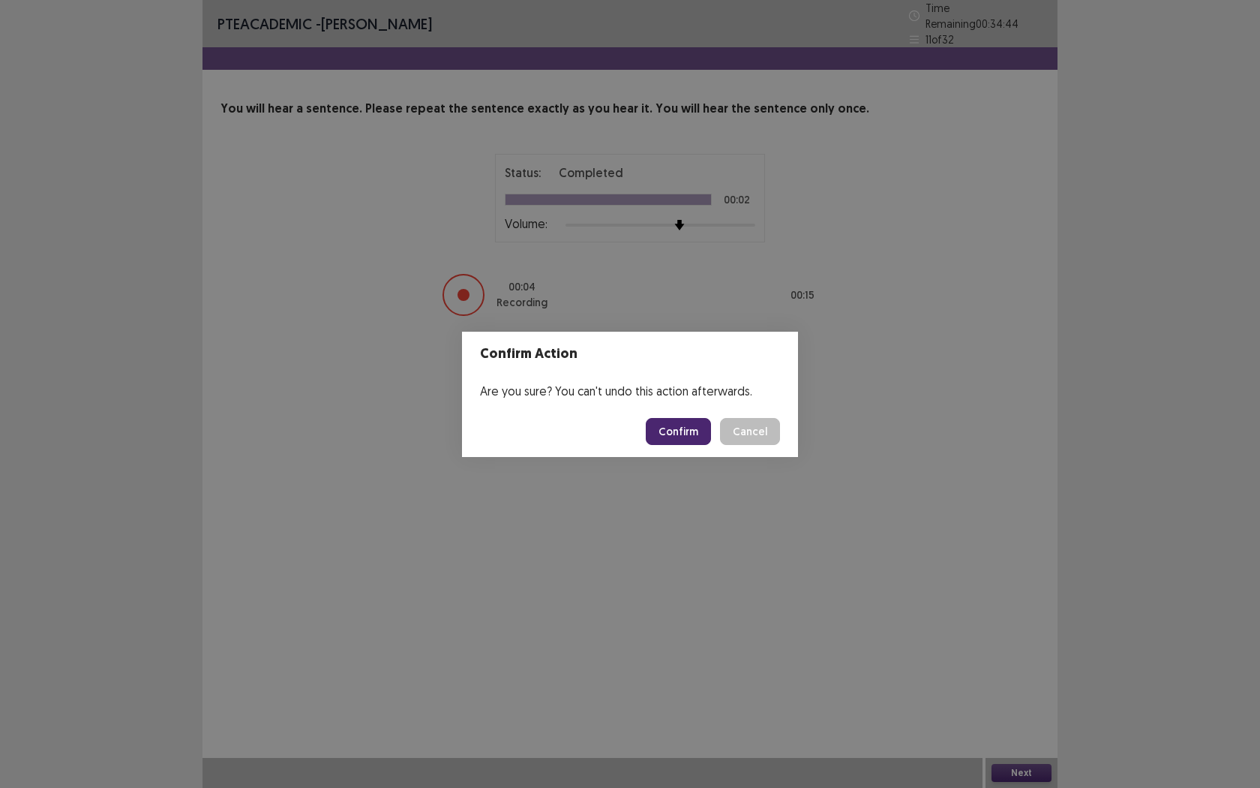
click at [698, 436] on button "Confirm" at bounding box center [678, 431] width 65 height 27
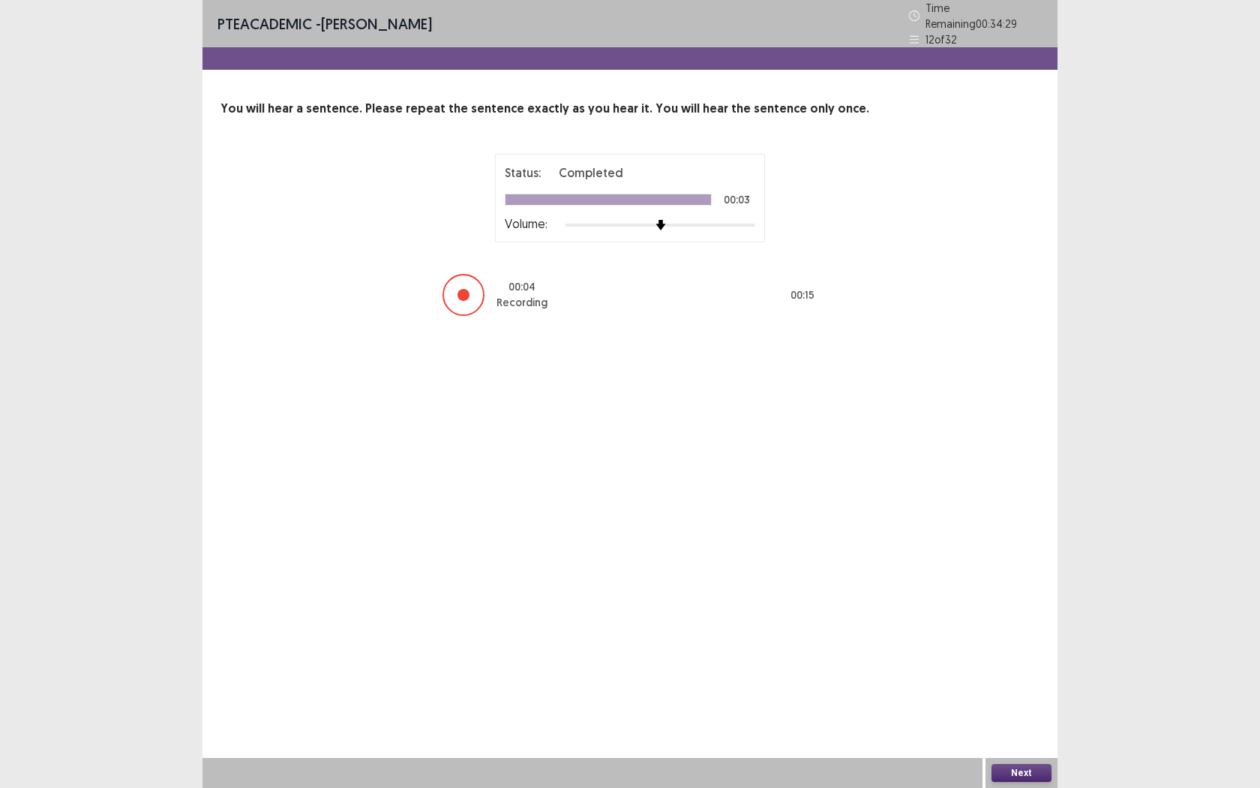
click at [1016, 721] on button "Next" at bounding box center [1022, 773] width 60 height 18
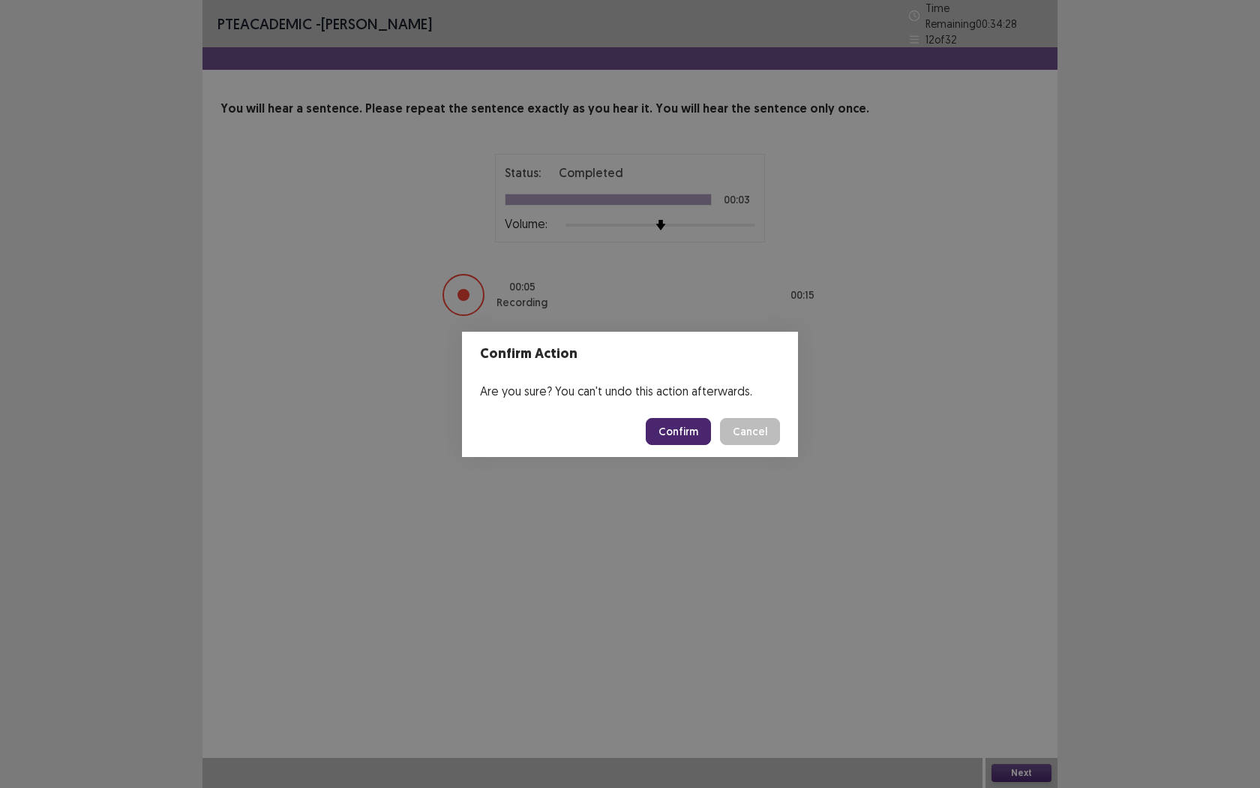
click at [700, 434] on button "Confirm" at bounding box center [678, 431] width 65 height 27
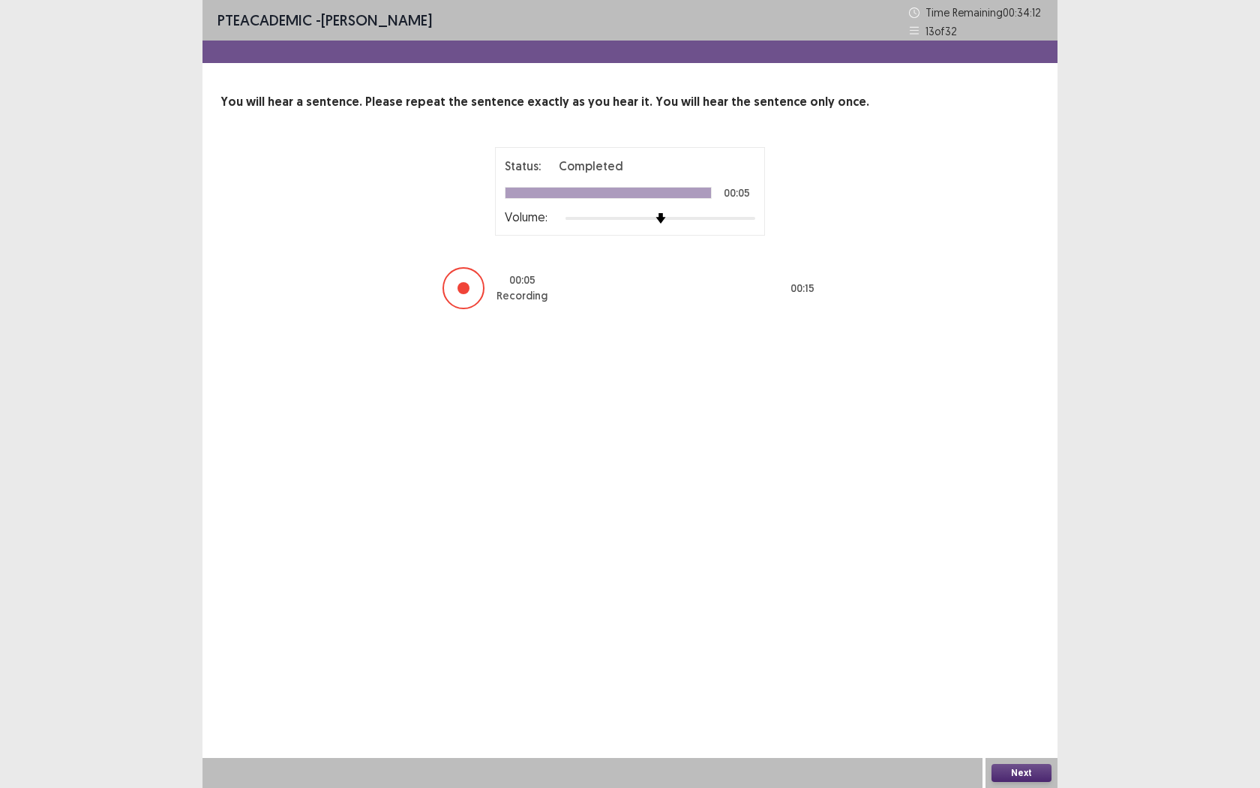
click at [1014, 721] on button "Next" at bounding box center [1022, 773] width 60 height 18
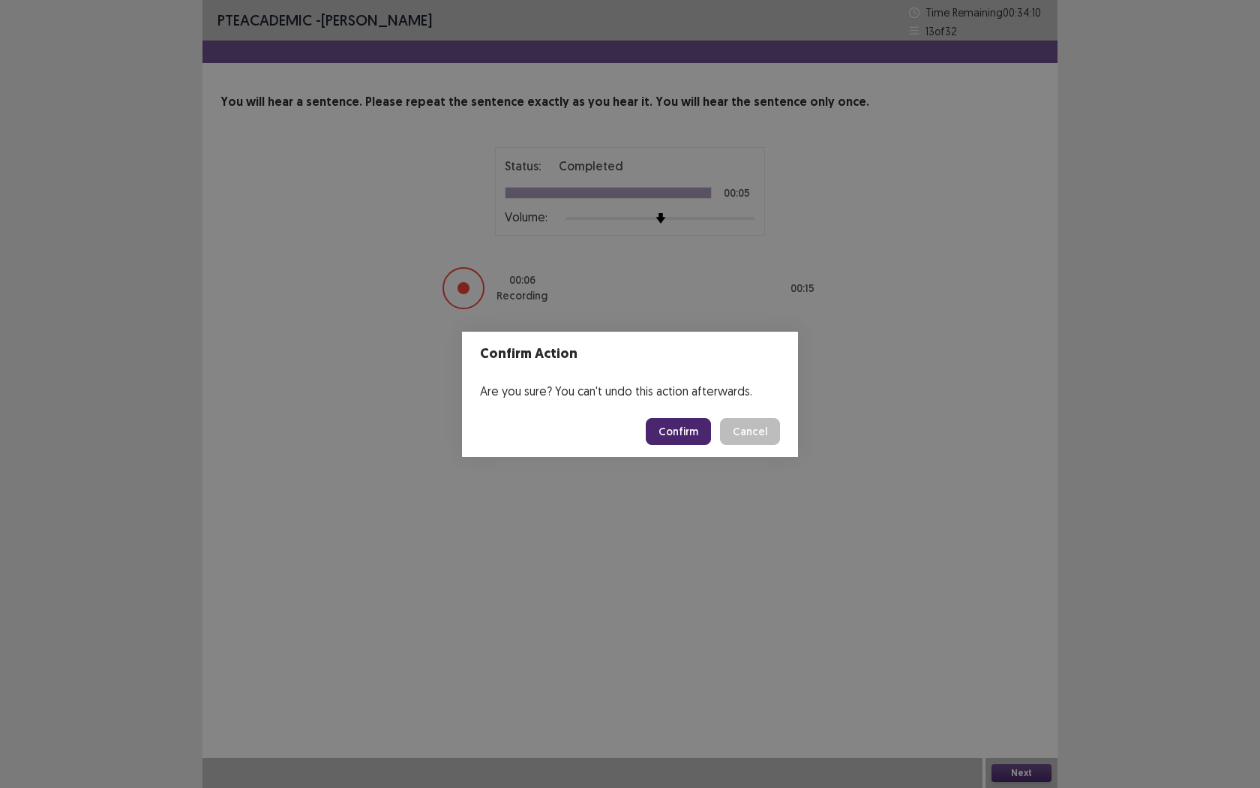
click at [697, 433] on button "Confirm" at bounding box center [678, 431] width 65 height 27
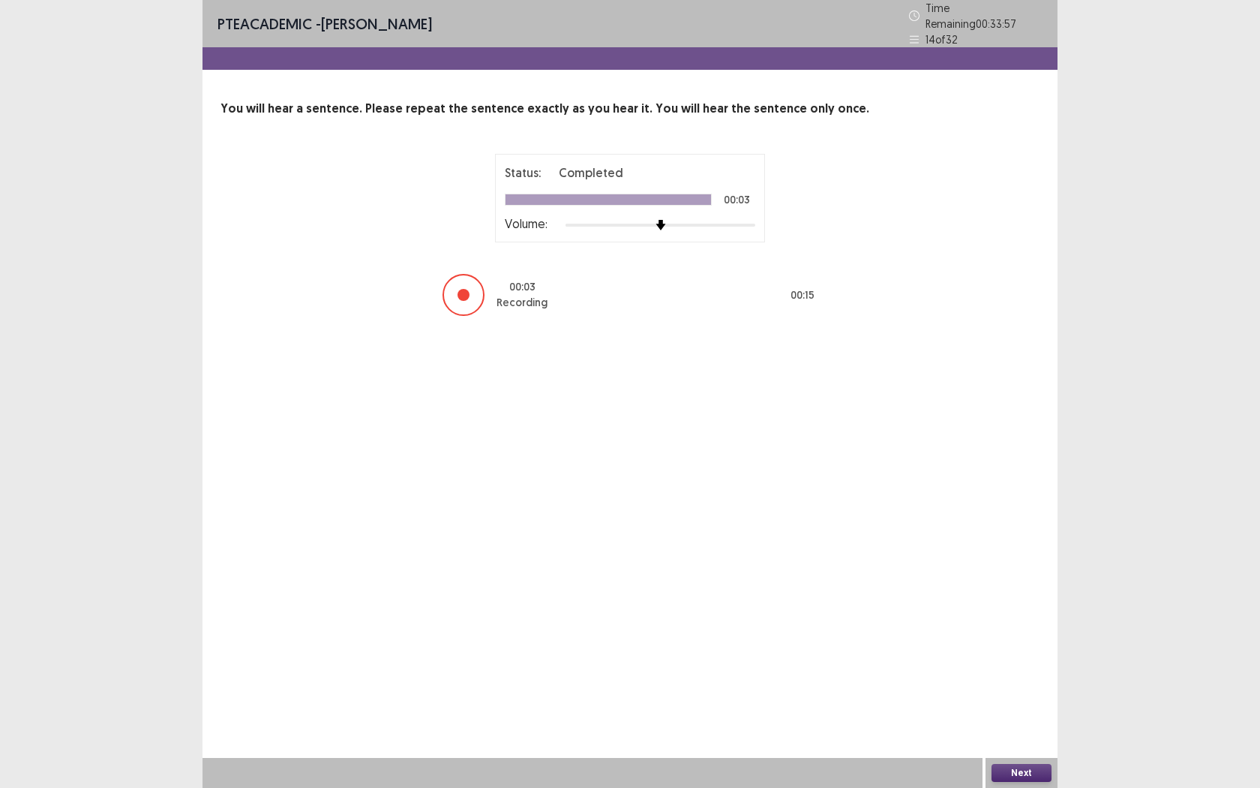
click at [1031, 721] on button "Next" at bounding box center [1022, 773] width 60 height 18
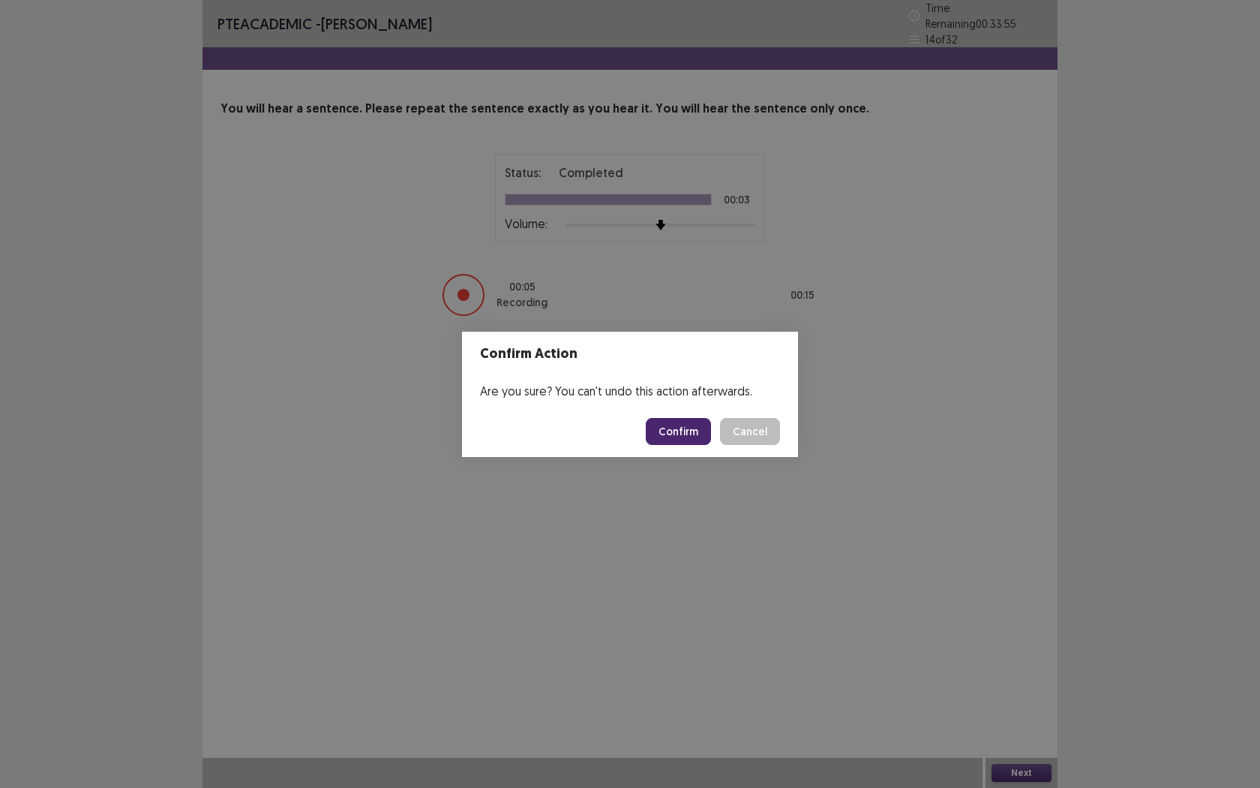
click at [679, 428] on button "Confirm" at bounding box center [678, 431] width 65 height 27
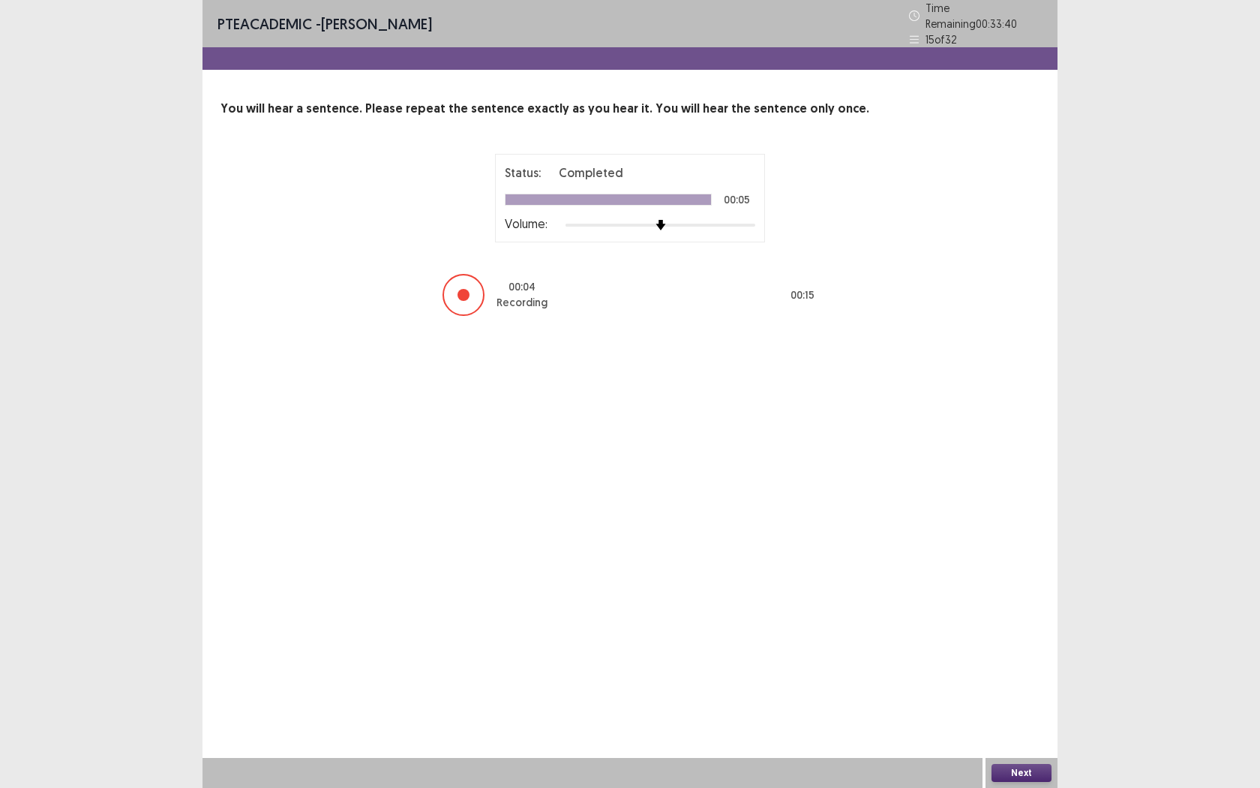
click at [1013, 721] on button "Next" at bounding box center [1022, 773] width 60 height 18
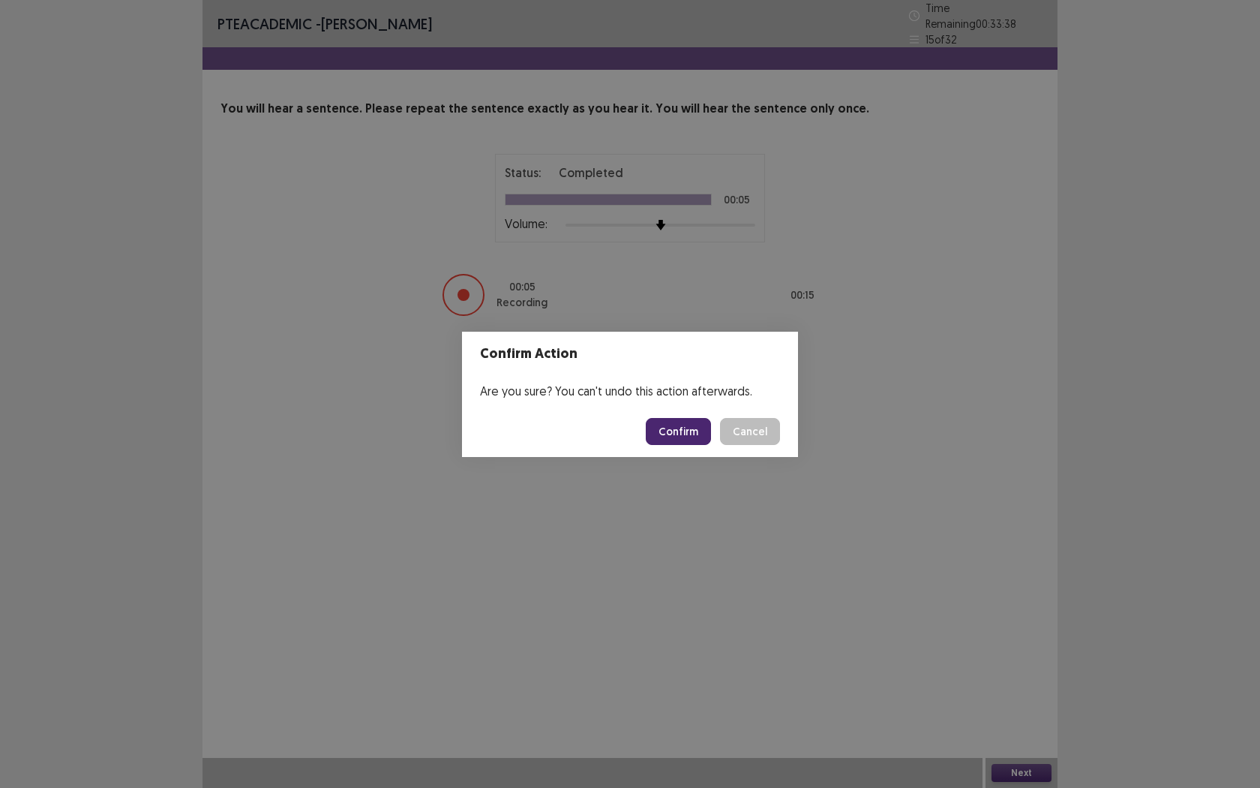
click at [685, 423] on button "Confirm" at bounding box center [678, 431] width 65 height 27
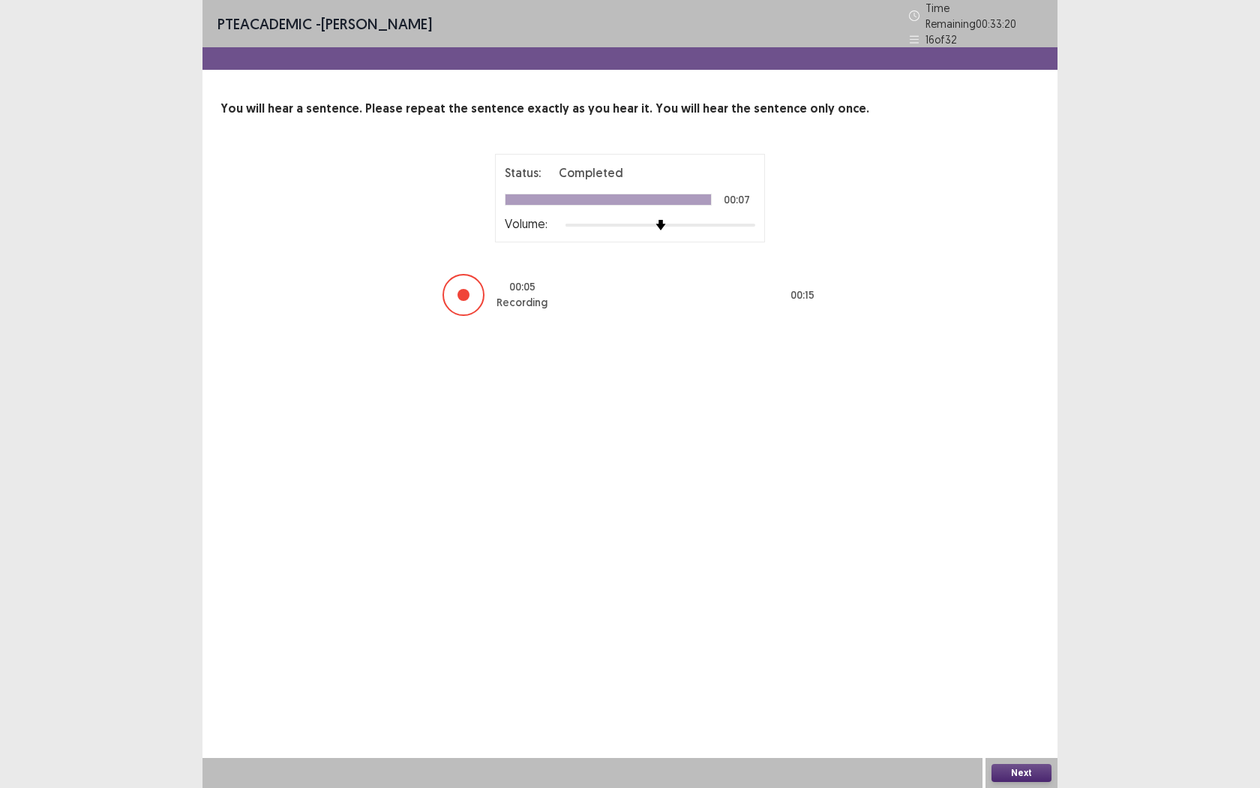
click at [1022, 721] on button "Next" at bounding box center [1022, 773] width 60 height 18
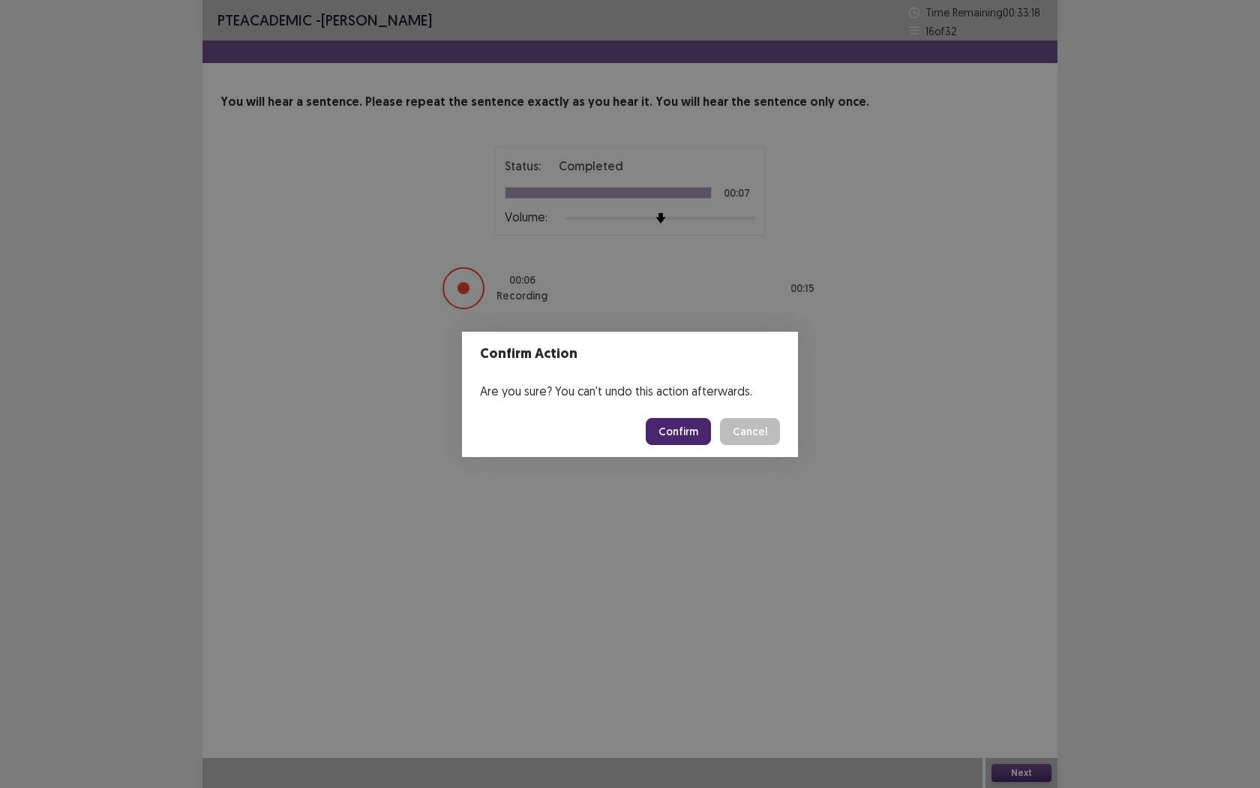
click at [686, 440] on button "Confirm" at bounding box center [678, 431] width 65 height 27
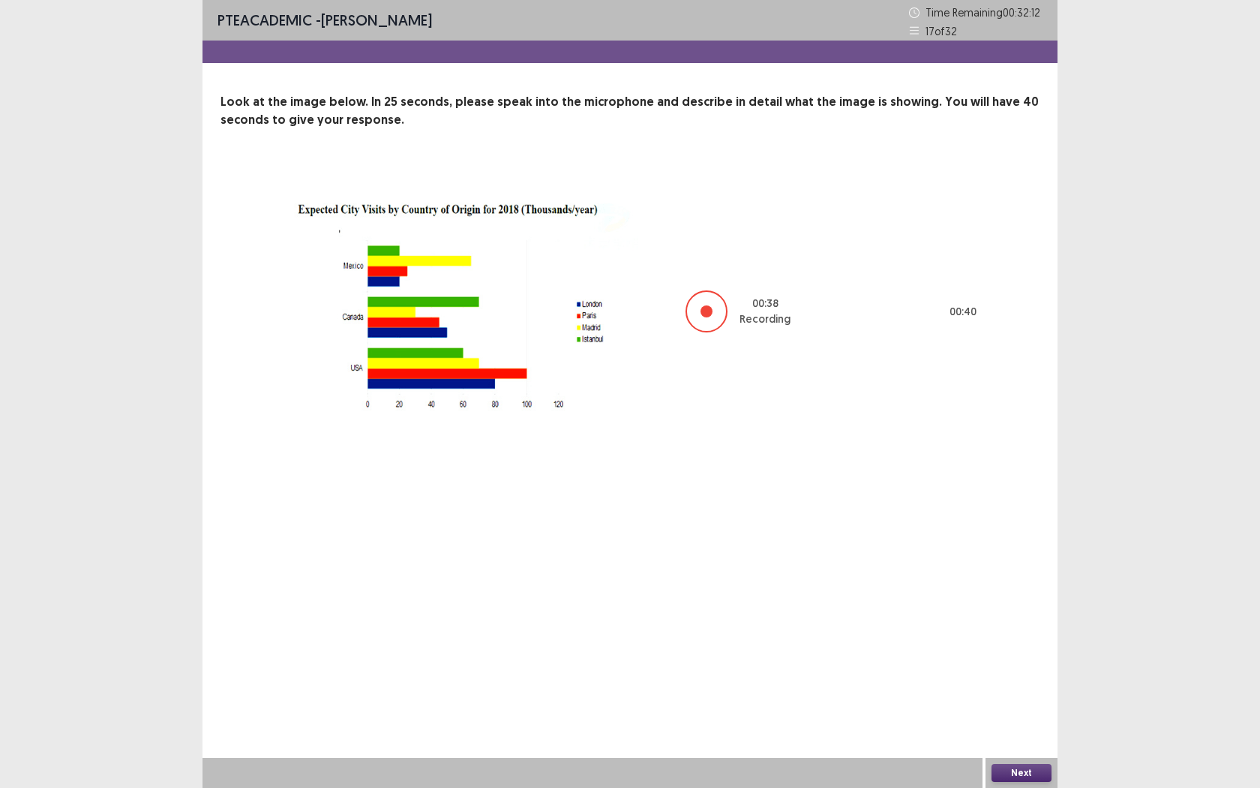
click at [1026, 721] on button "Next" at bounding box center [1022, 773] width 60 height 18
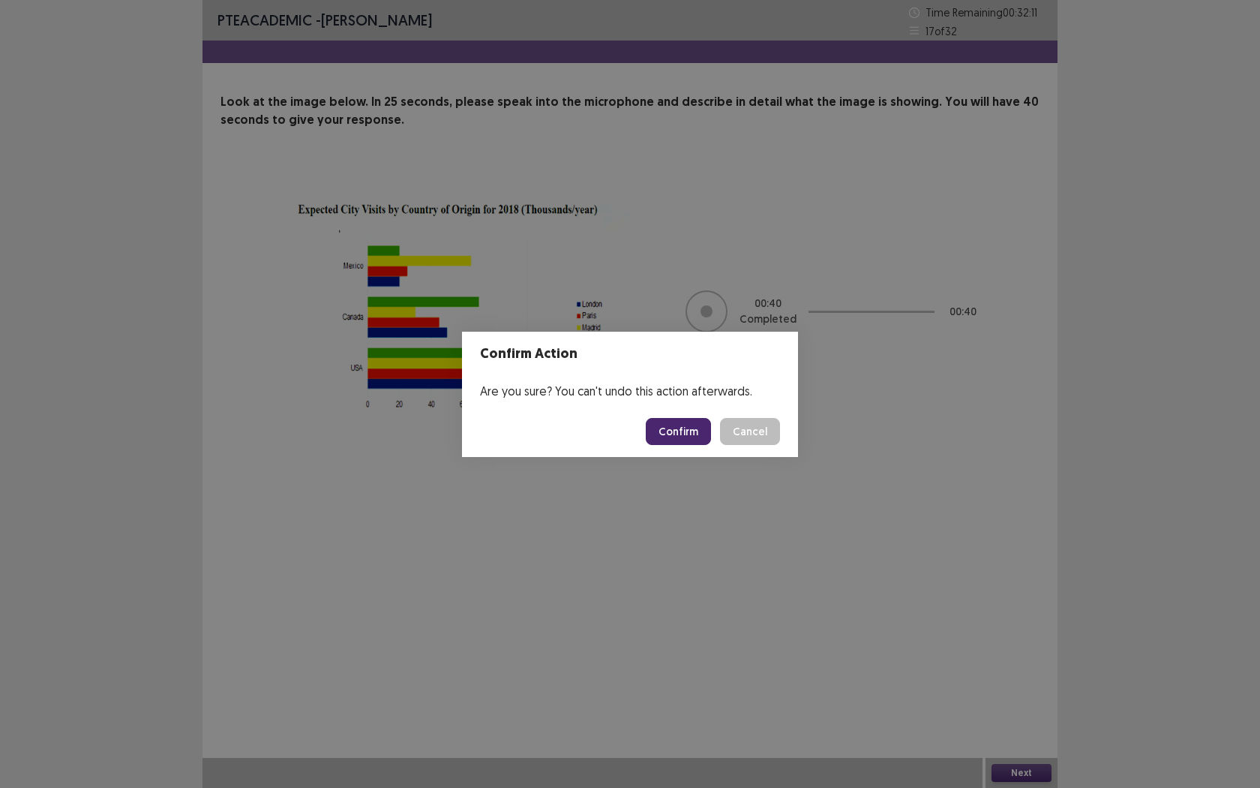
click at [677, 432] on button "Confirm" at bounding box center [678, 431] width 65 height 27
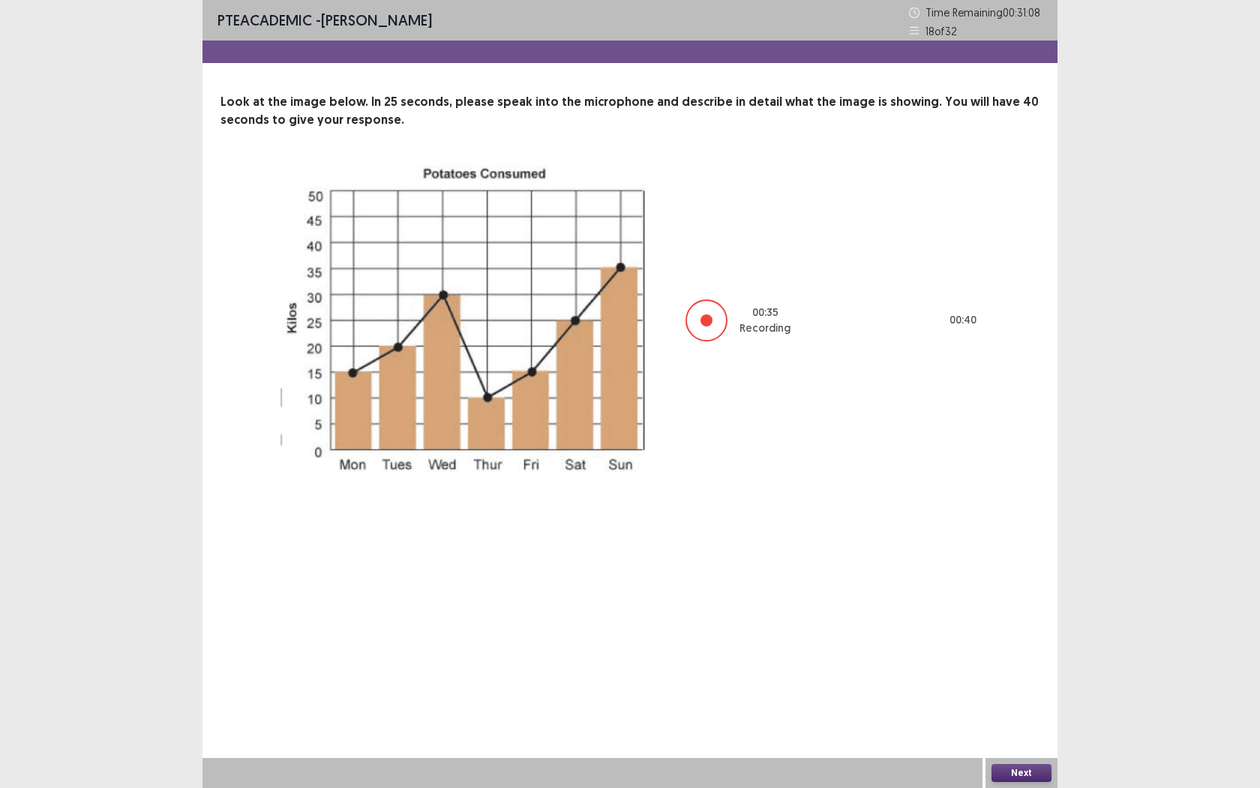
click at [1011, 721] on div "Next" at bounding box center [1022, 773] width 72 height 30
click at [1011, 721] on button "Next" at bounding box center [1022, 773] width 60 height 18
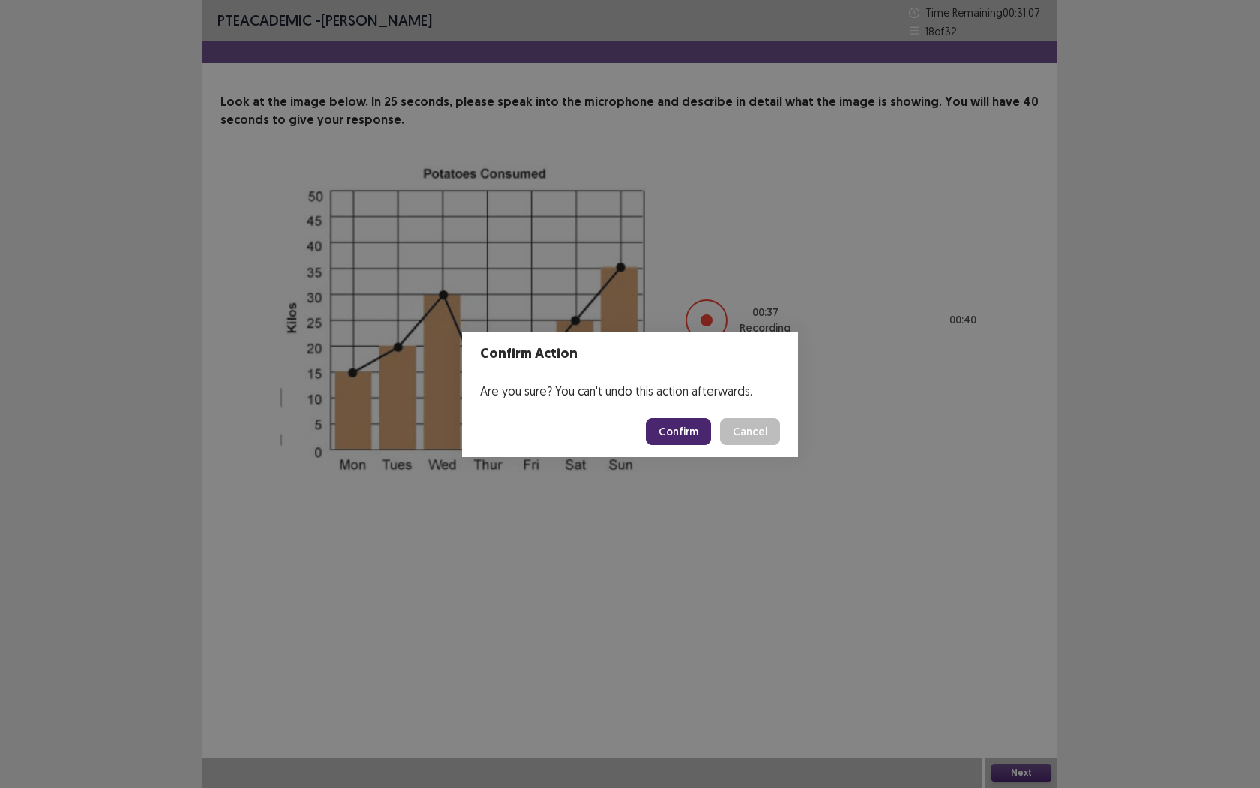
click at [704, 443] on button "Confirm" at bounding box center [678, 431] width 65 height 27
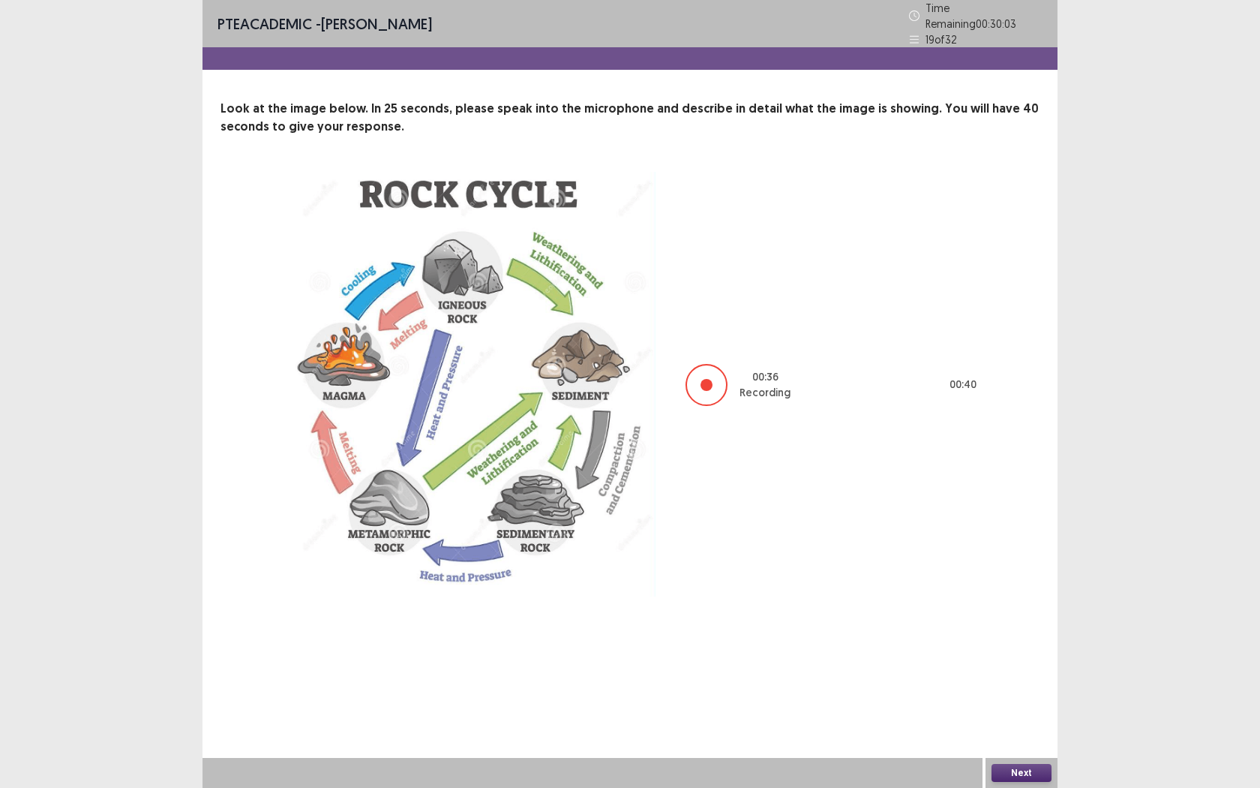
click at [1004, 721] on button "Next" at bounding box center [1022, 773] width 60 height 18
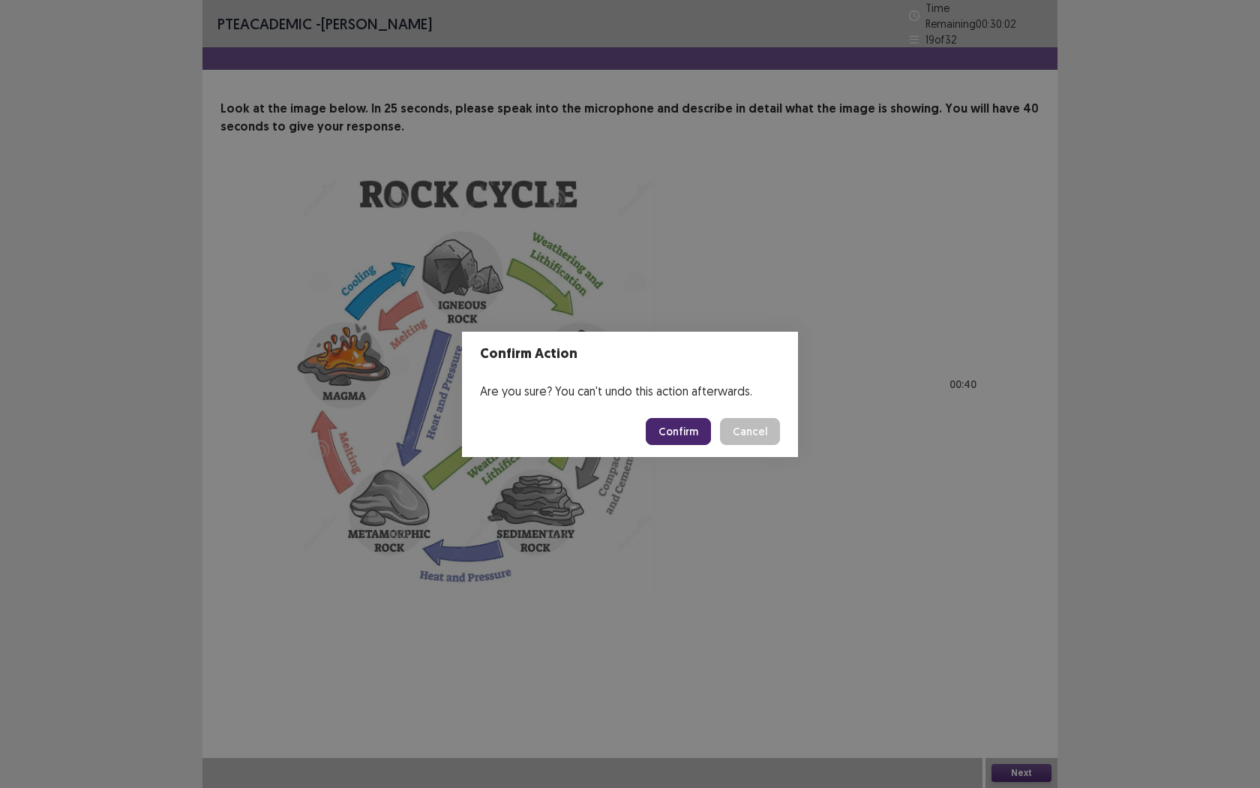
click at [692, 437] on button "Confirm" at bounding box center [678, 431] width 65 height 27
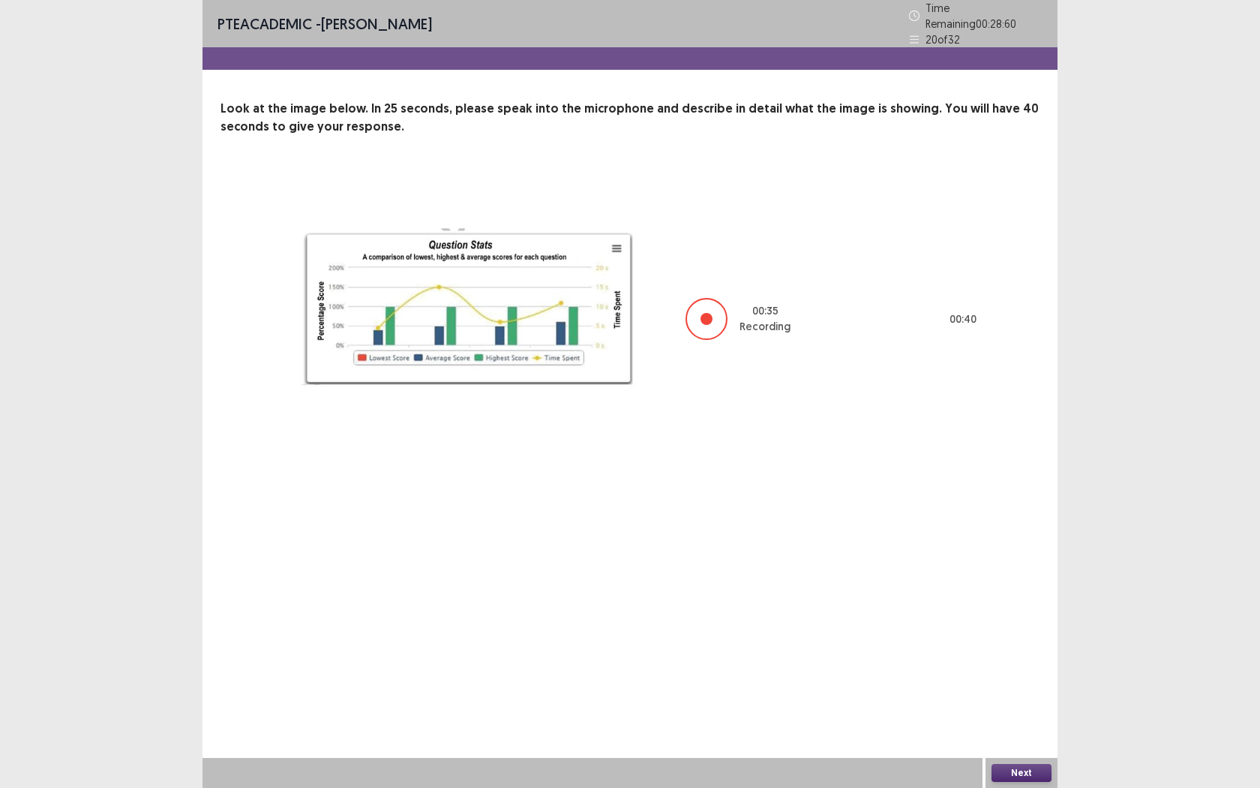
click at [1020, 721] on button "Next" at bounding box center [1022, 773] width 60 height 18
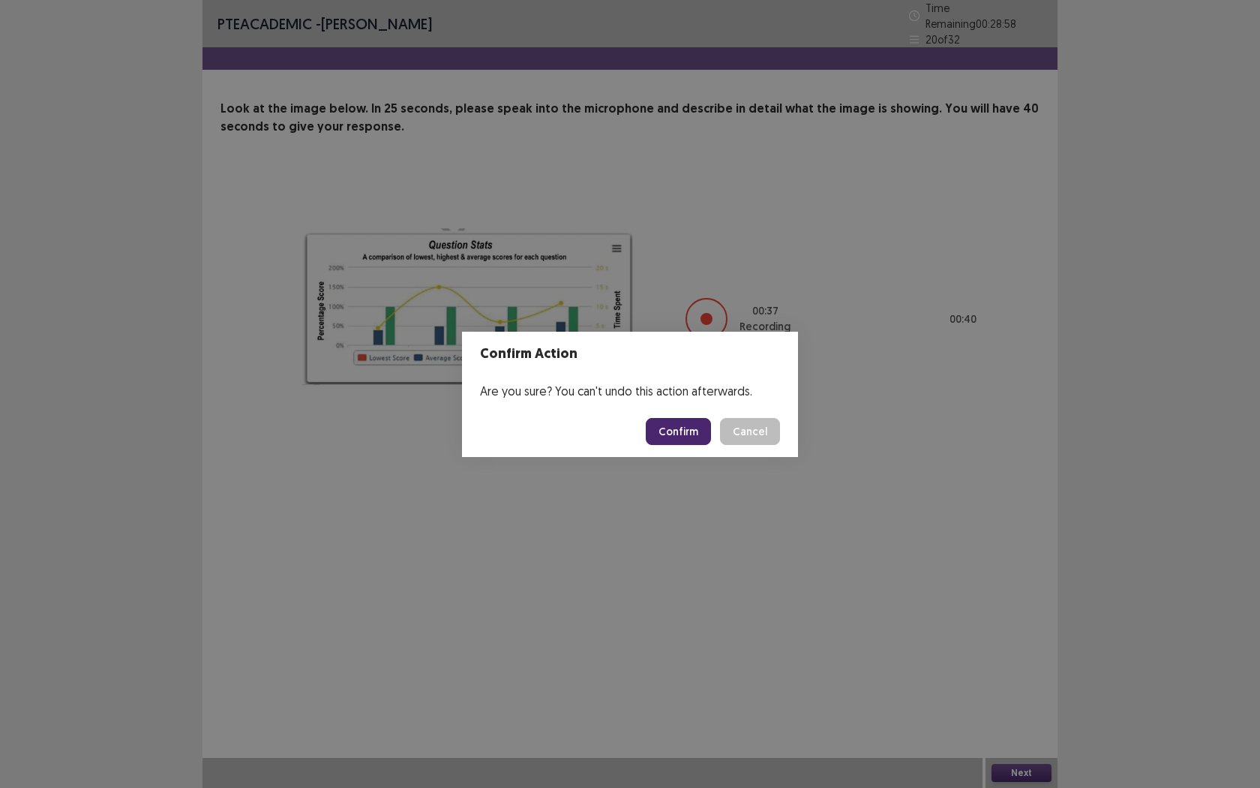
click at [678, 427] on button "Confirm" at bounding box center [678, 431] width 65 height 27
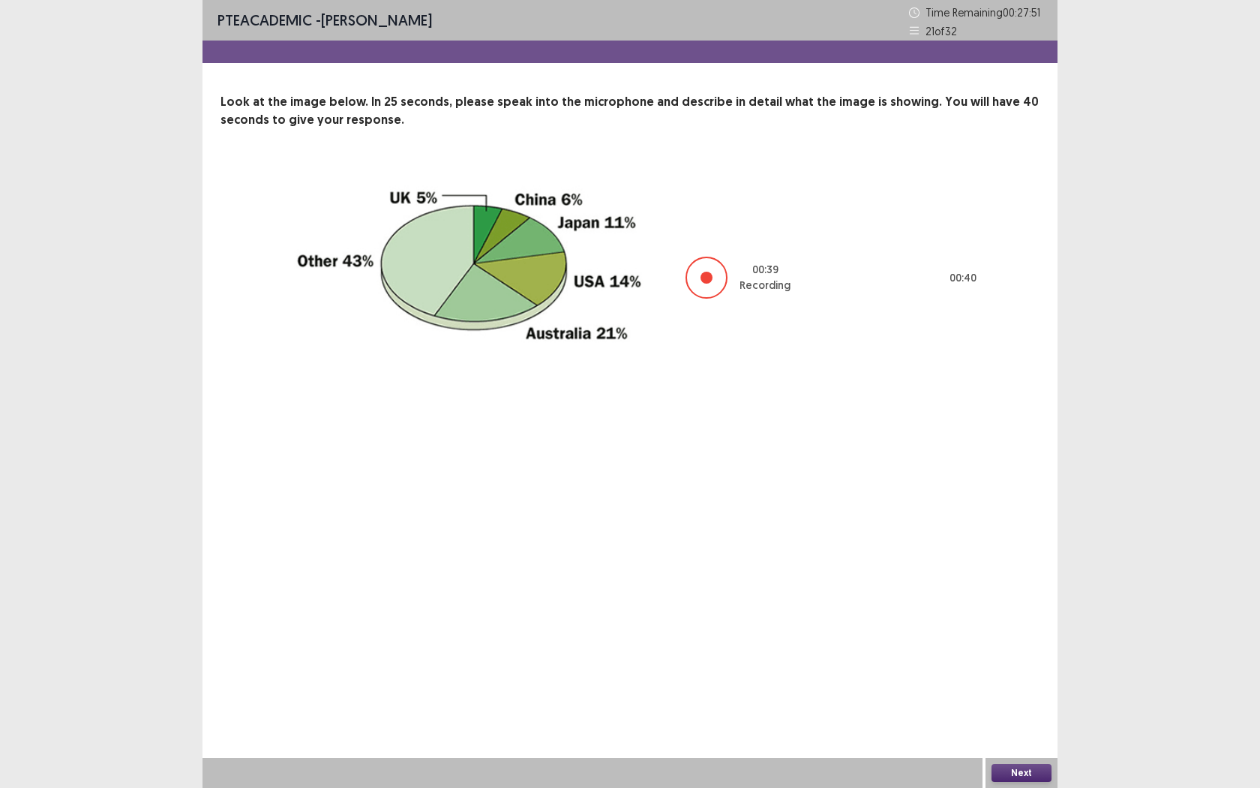
click at [1023, 721] on button "Next" at bounding box center [1022, 773] width 60 height 18
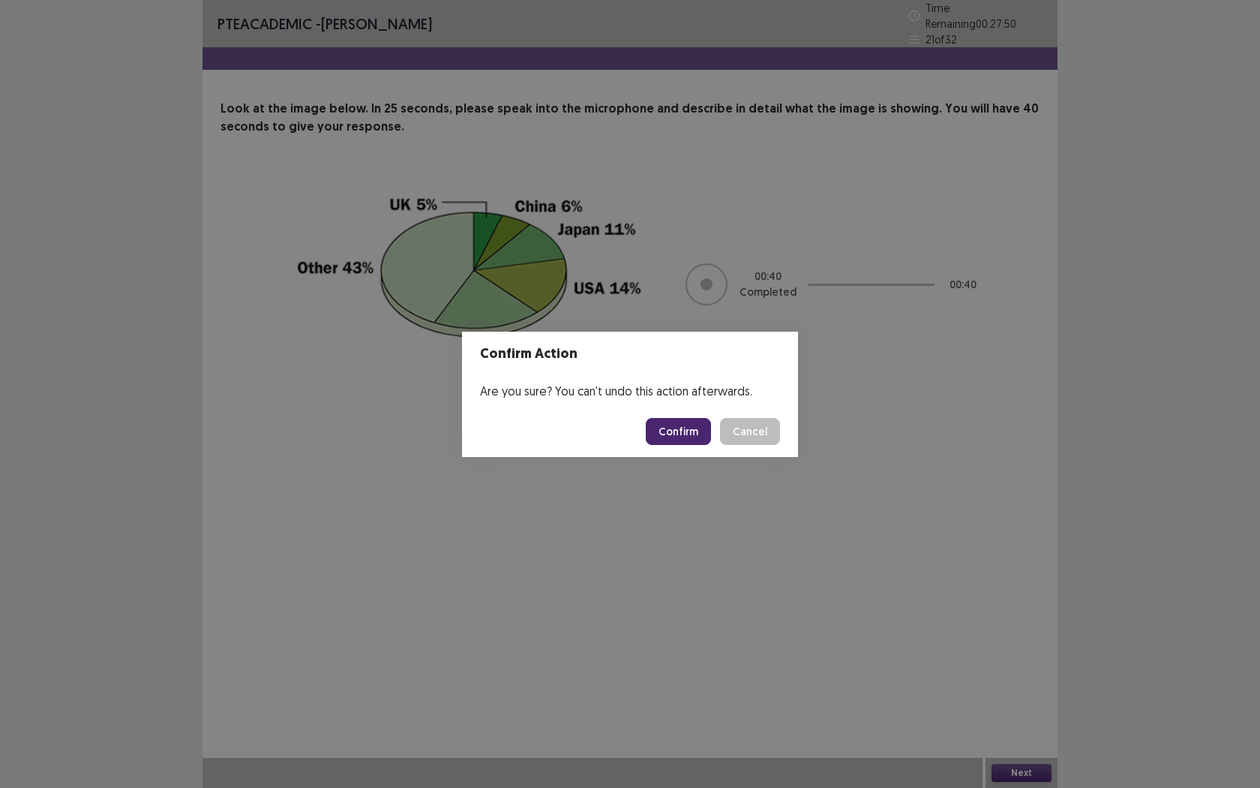
click at [689, 436] on button "Confirm" at bounding box center [678, 431] width 65 height 27
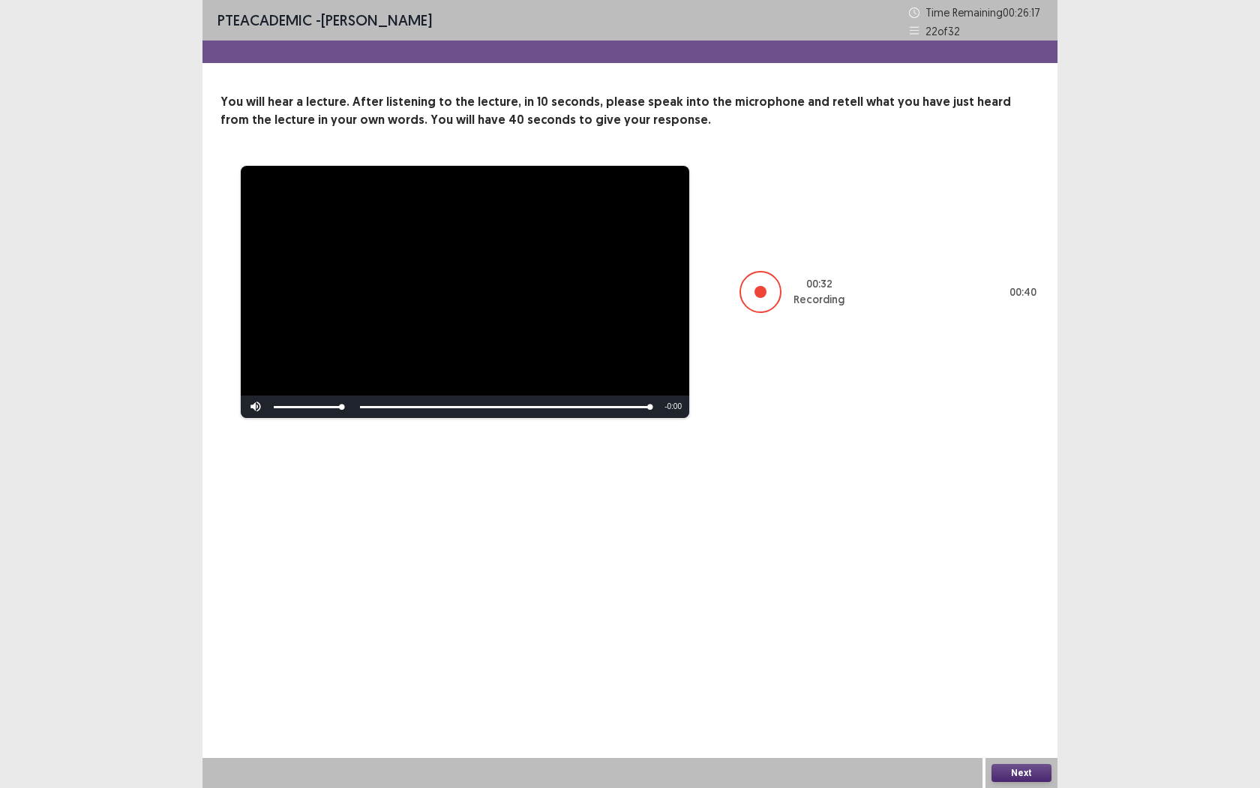
click at [1012, 721] on button "Next" at bounding box center [1022, 773] width 60 height 18
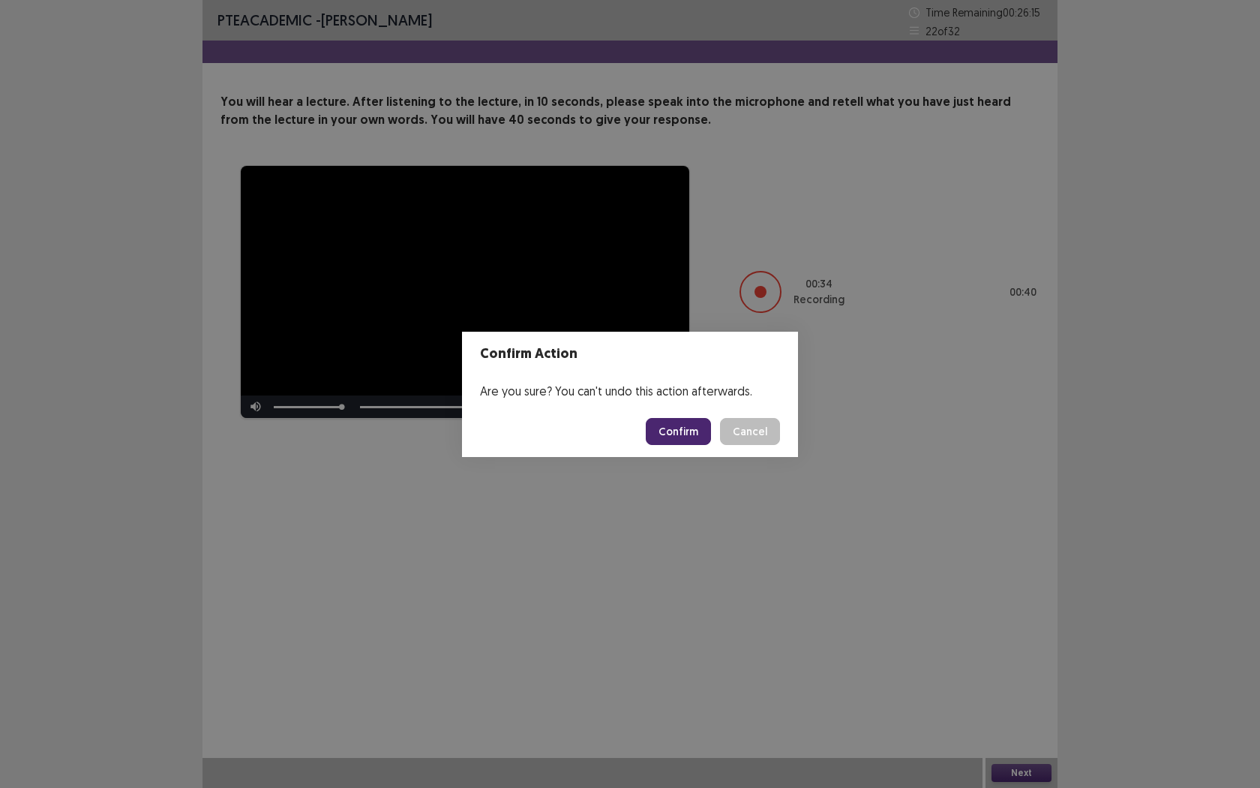
click at [673, 434] on button "Confirm" at bounding box center [678, 431] width 65 height 27
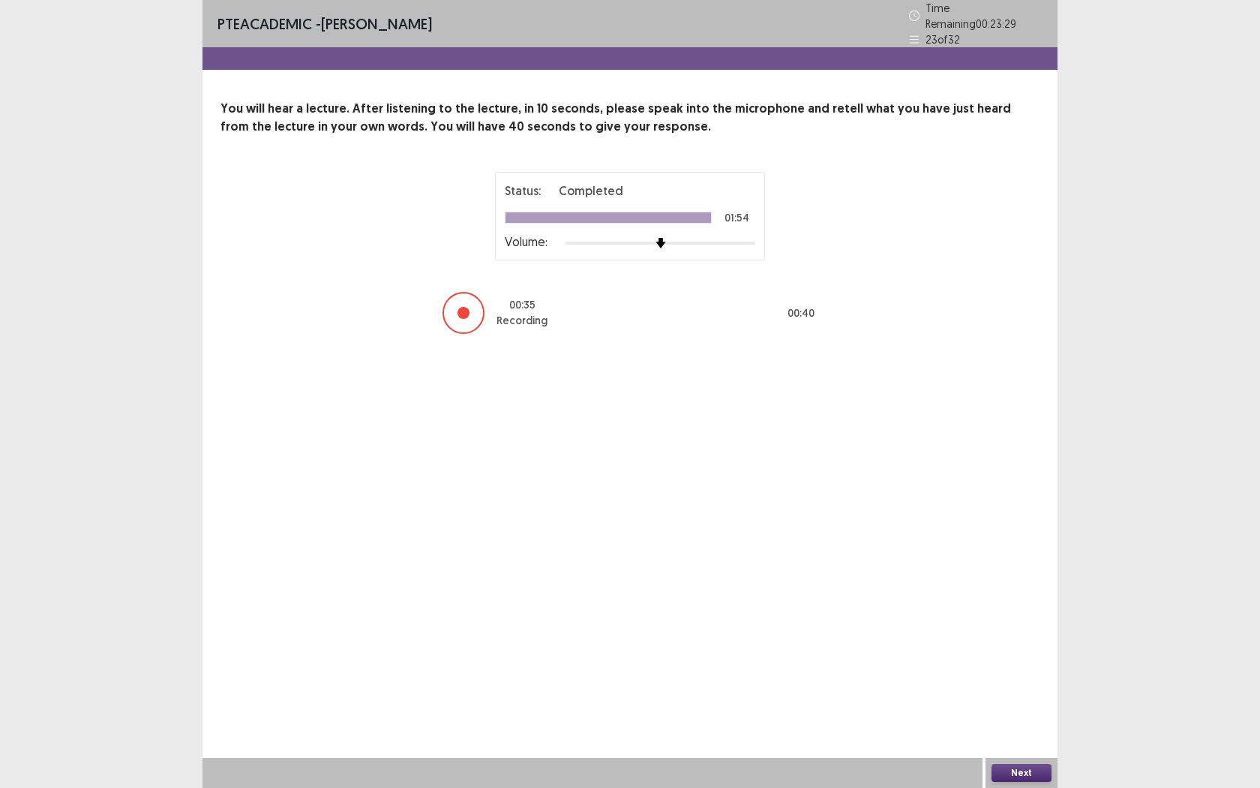
click at [1020, 721] on button "Next" at bounding box center [1022, 773] width 60 height 18
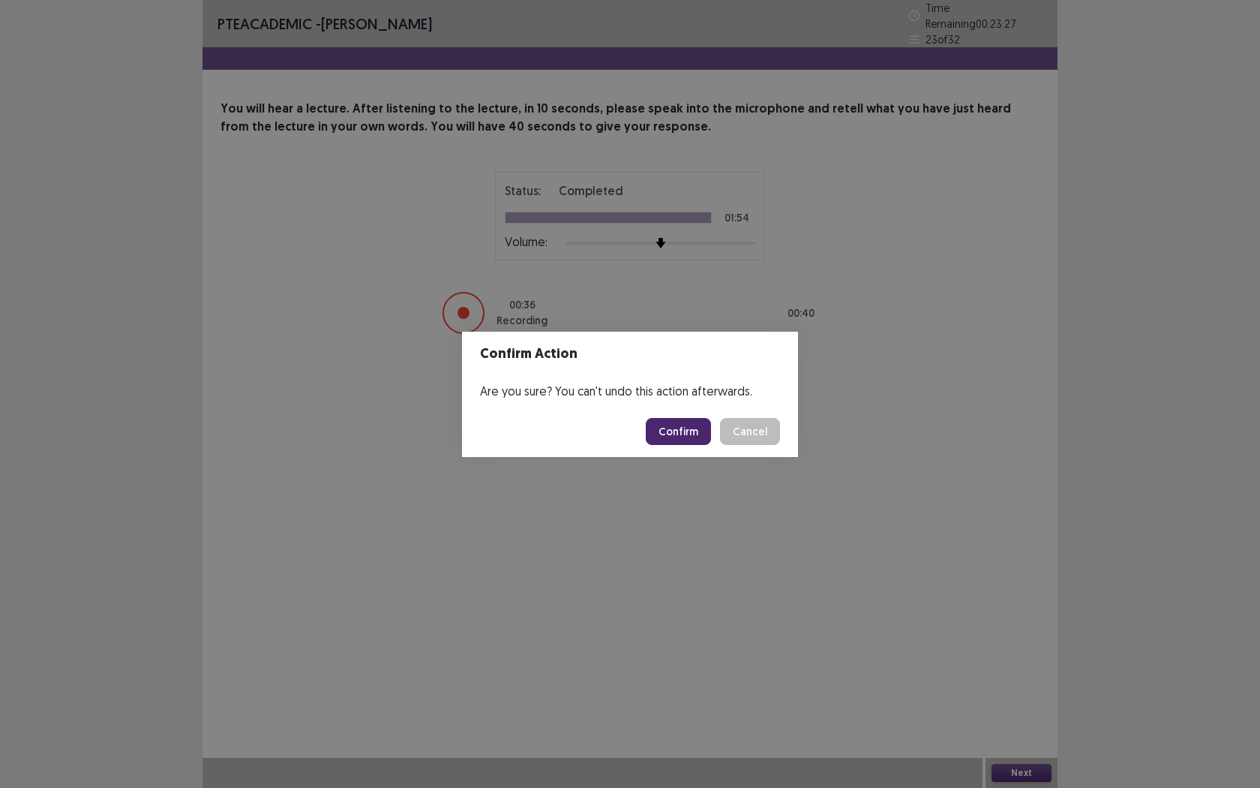
click at [696, 426] on button "Confirm" at bounding box center [678, 431] width 65 height 27
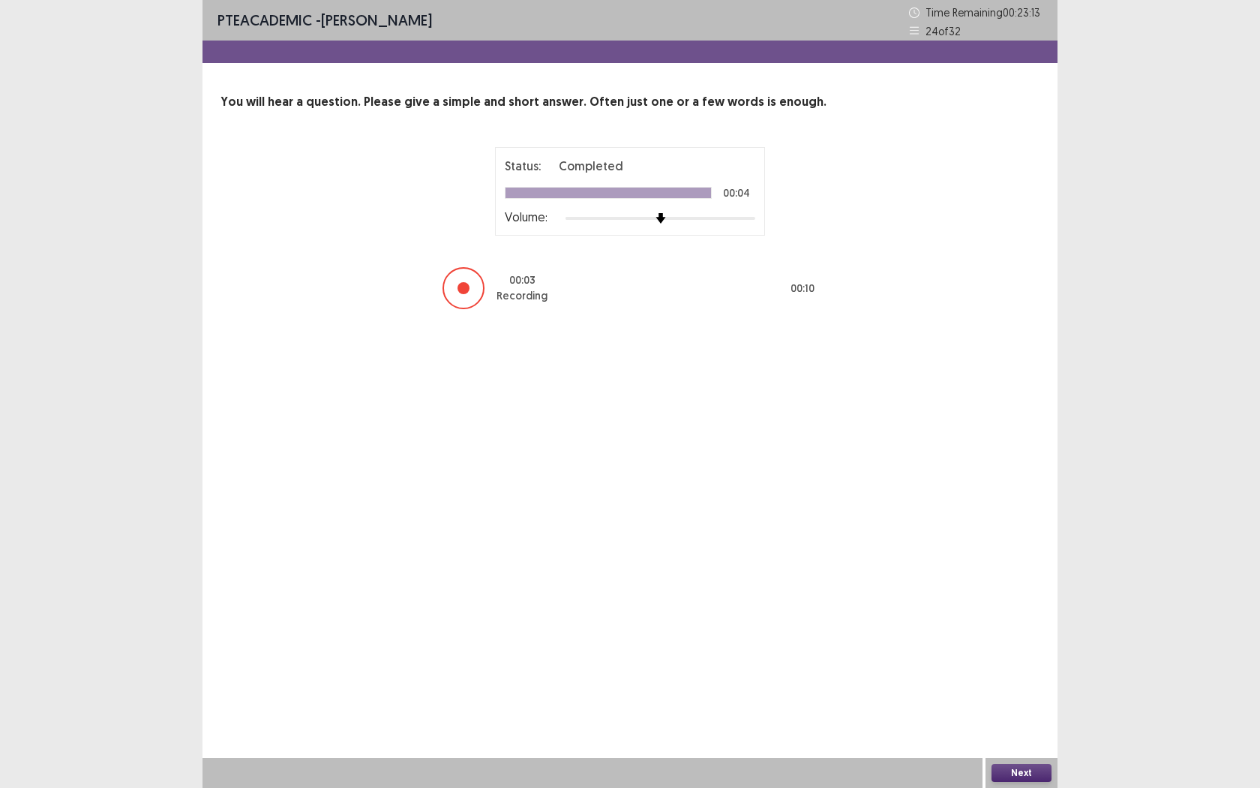
click at [1019, 721] on button "Next" at bounding box center [1022, 773] width 60 height 18
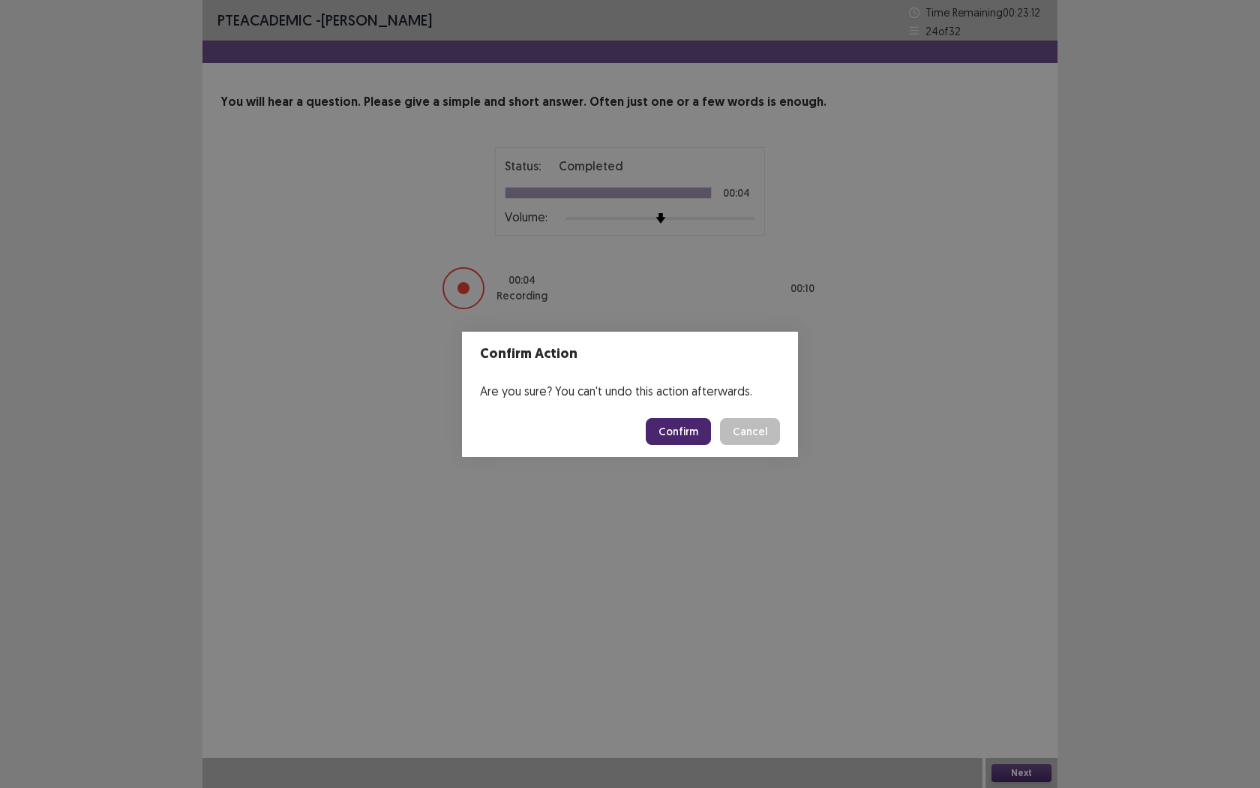
click at [669, 431] on button "Confirm" at bounding box center [678, 431] width 65 height 27
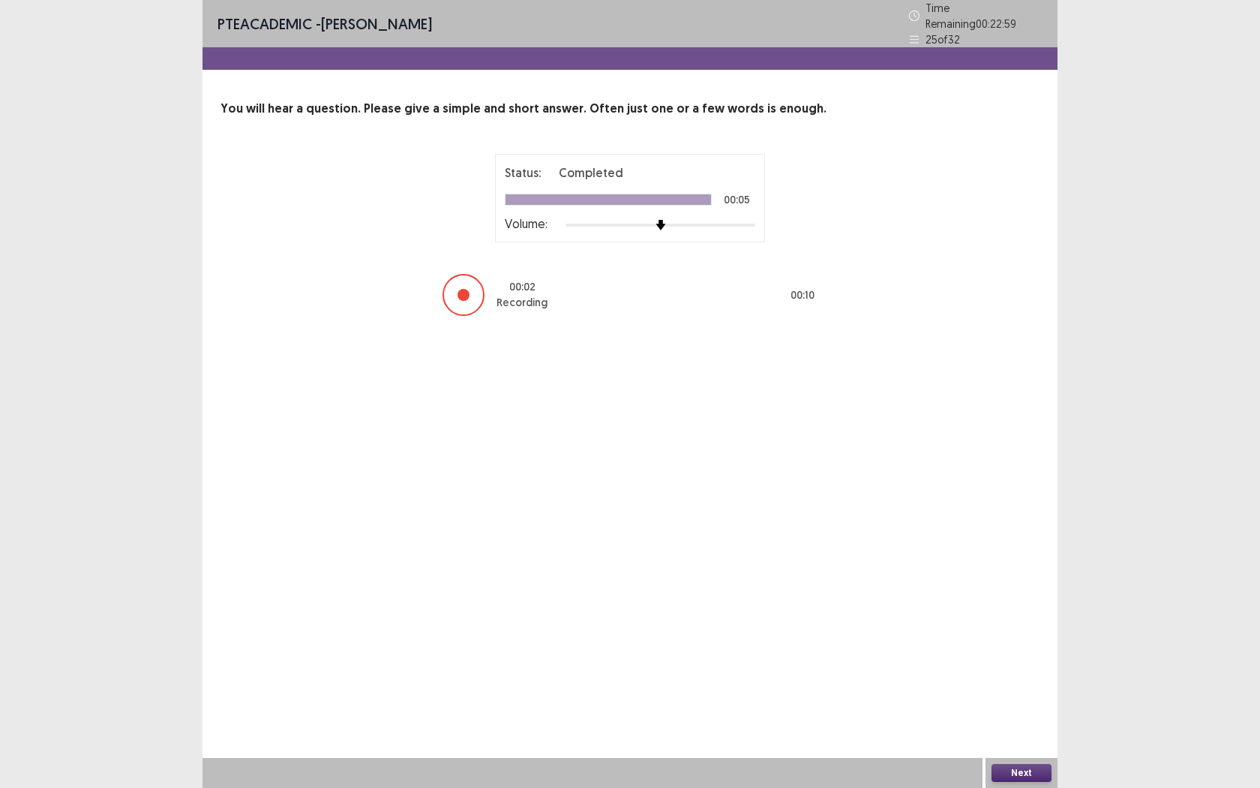
click at [1028, 721] on button "Next" at bounding box center [1022, 773] width 60 height 18
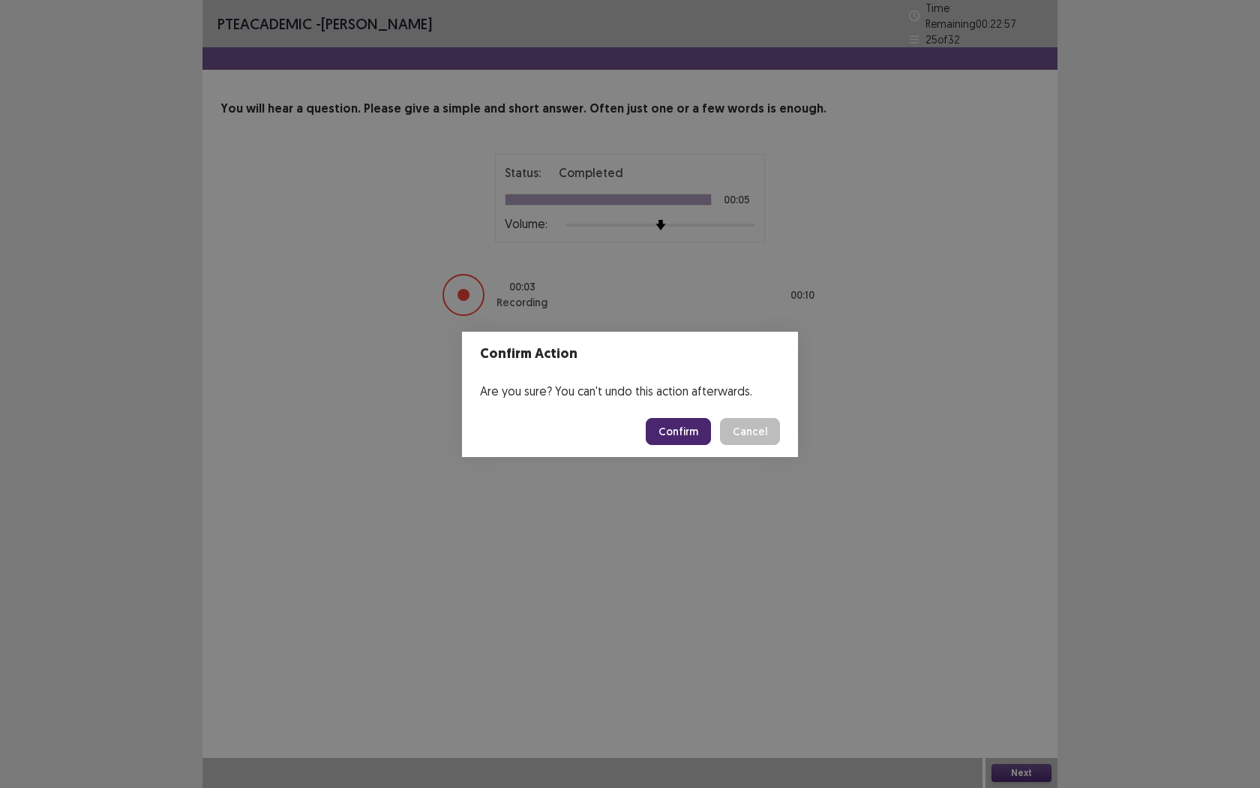
click at [683, 416] on footer "Confirm Cancel" at bounding box center [630, 431] width 336 height 51
click at [683, 425] on button "Confirm" at bounding box center [678, 431] width 65 height 27
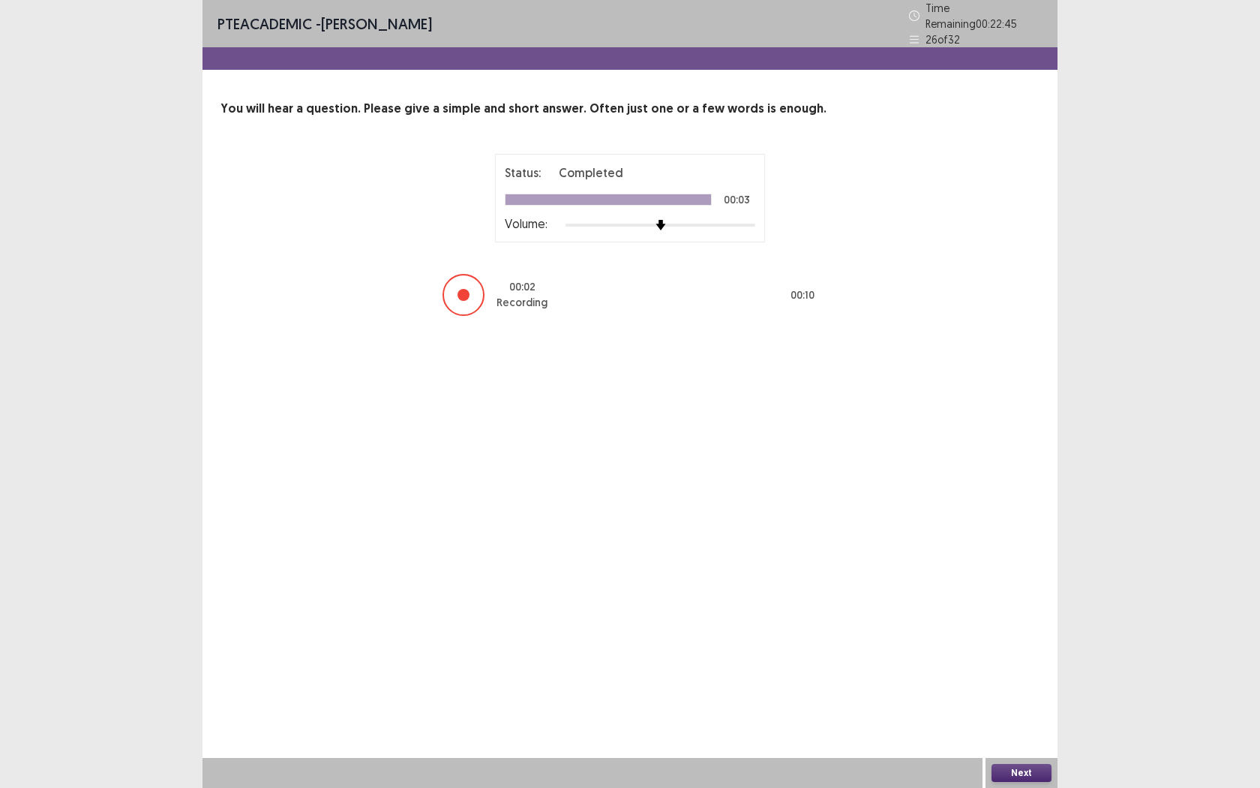
click at [1013, 721] on button "Next" at bounding box center [1022, 773] width 60 height 18
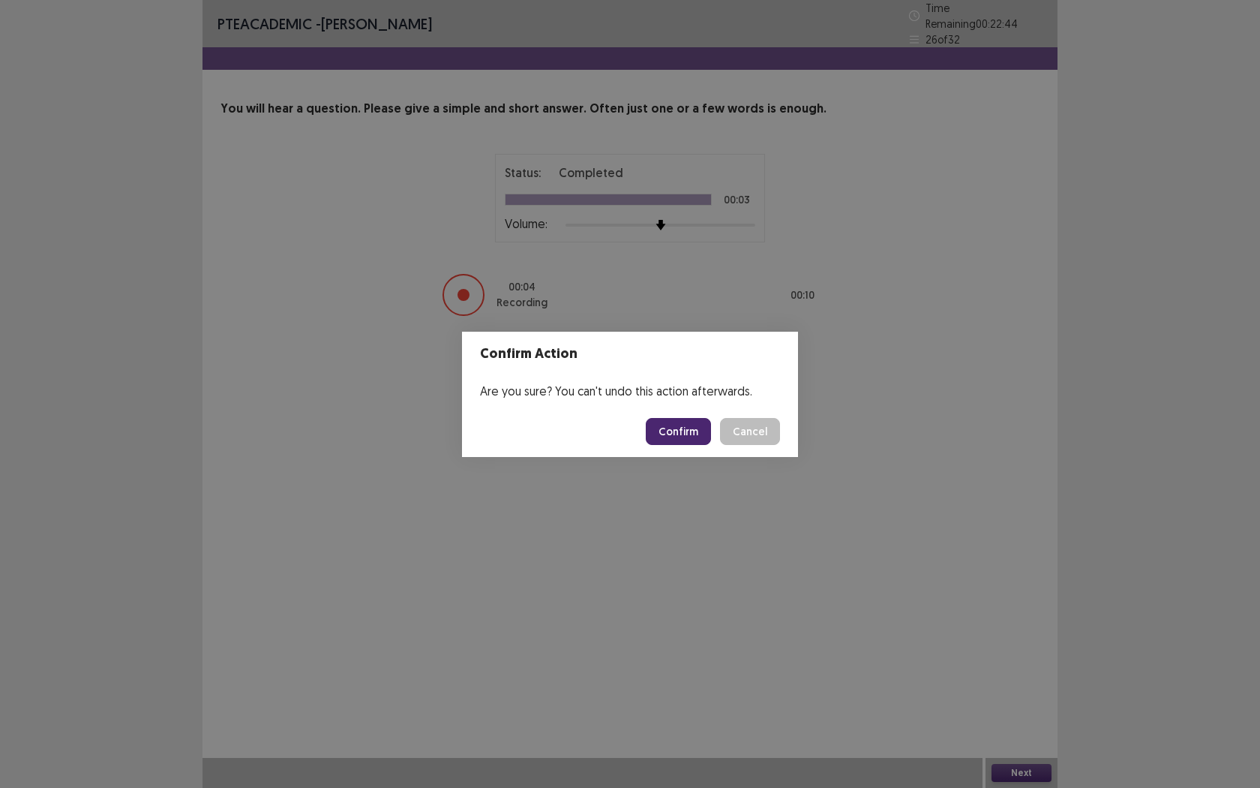
click at [687, 430] on button "Confirm" at bounding box center [678, 431] width 65 height 27
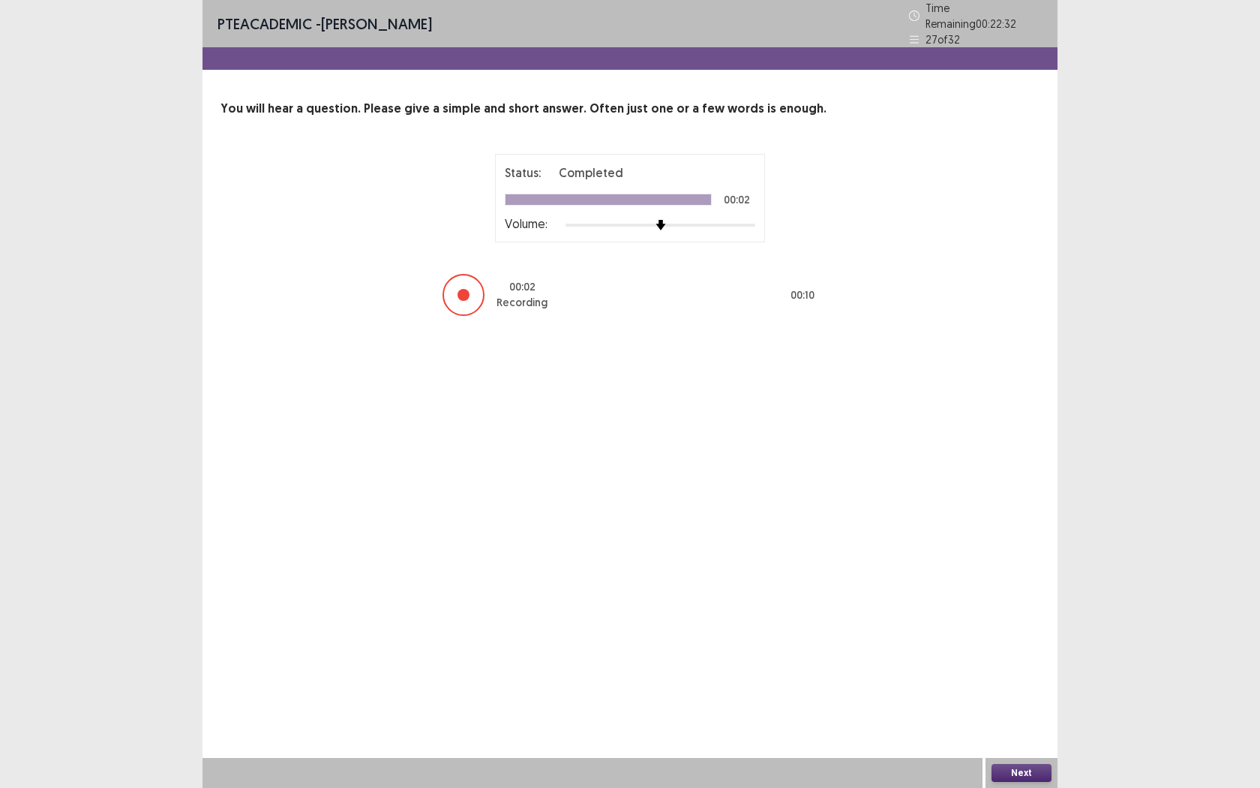
click at [1016, 721] on button "Next" at bounding box center [1022, 773] width 60 height 18
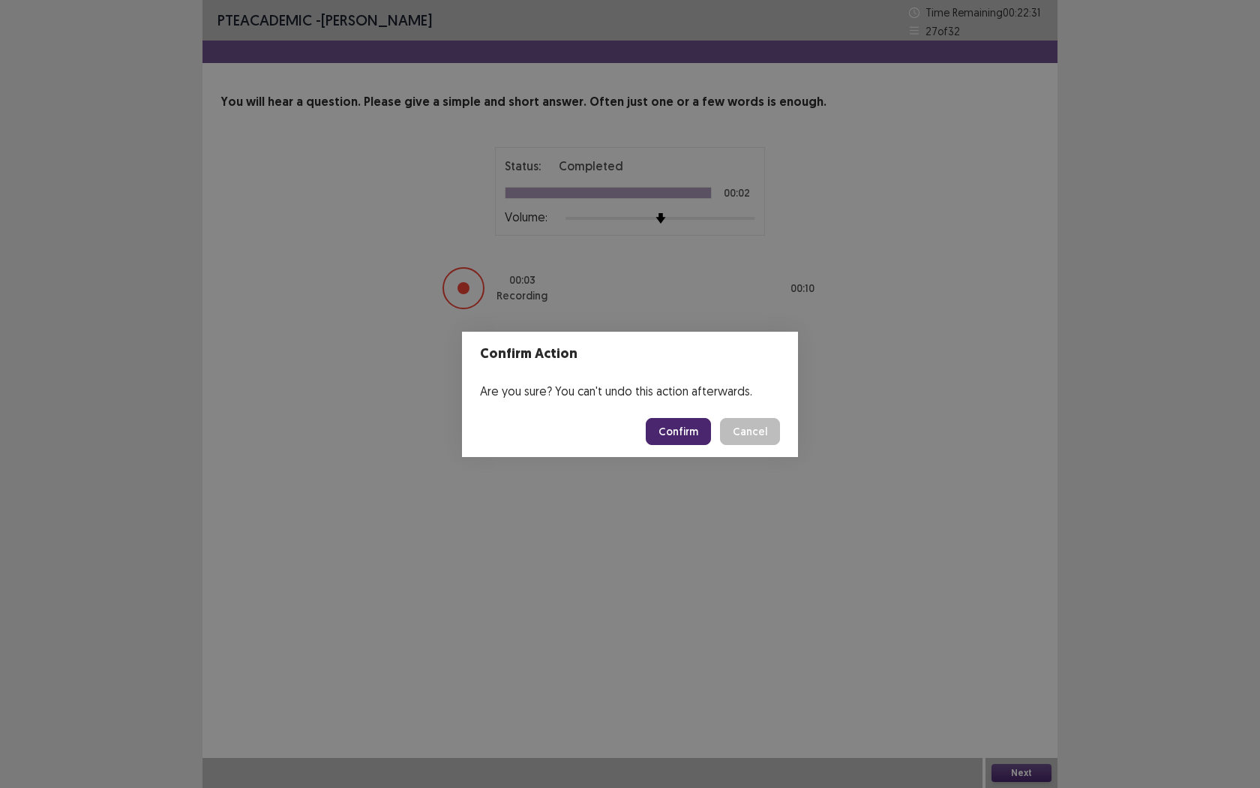
click at [688, 429] on button "Confirm" at bounding box center [678, 431] width 65 height 27
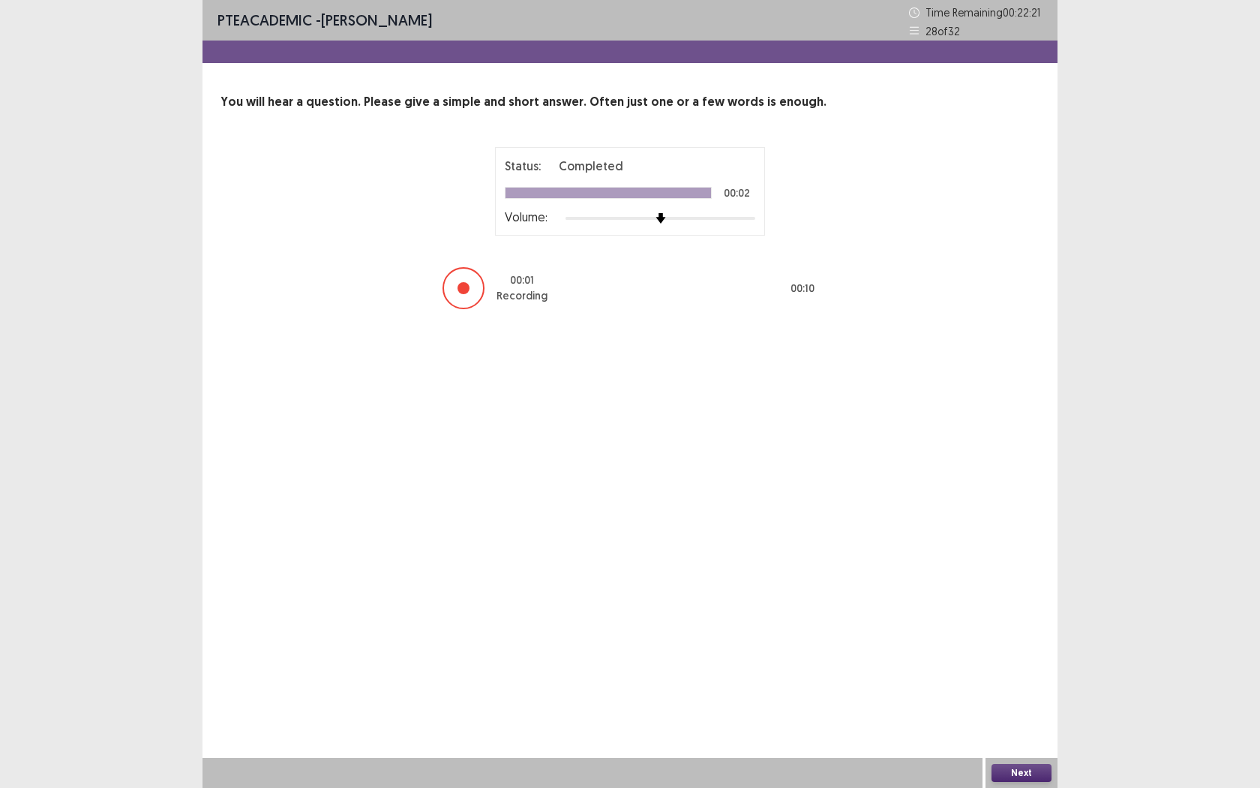
click at [1020, 721] on button "Next" at bounding box center [1022, 773] width 60 height 18
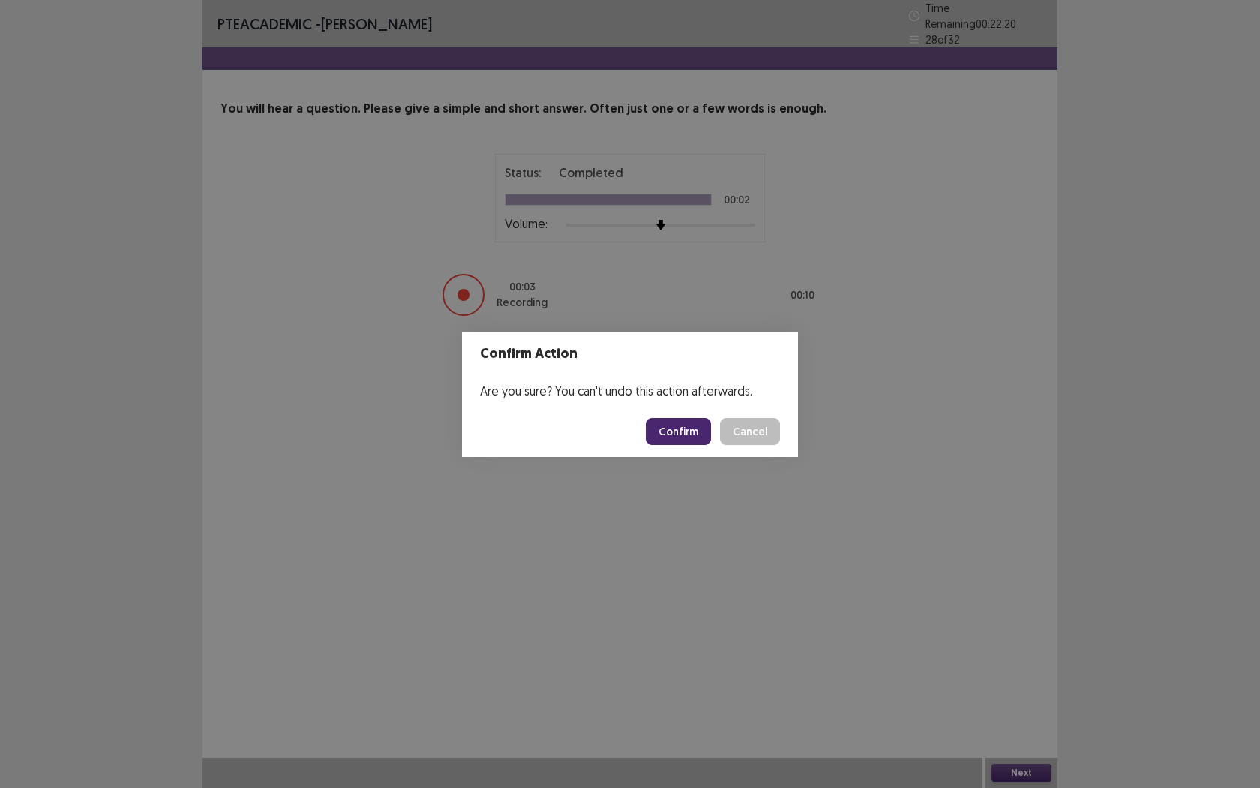
click at [673, 444] on button "Confirm" at bounding box center [678, 431] width 65 height 27
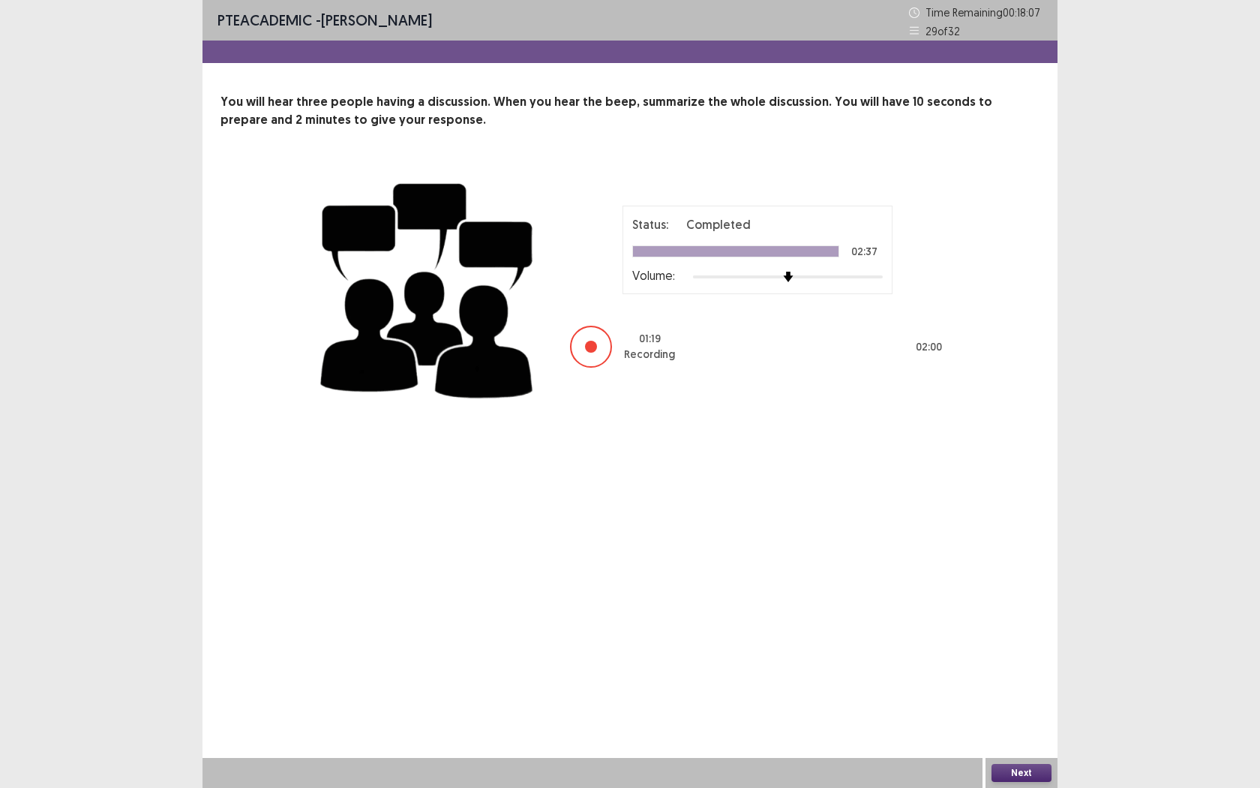
click at [1018, 721] on button "Next" at bounding box center [1022, 773] width 60 height 18
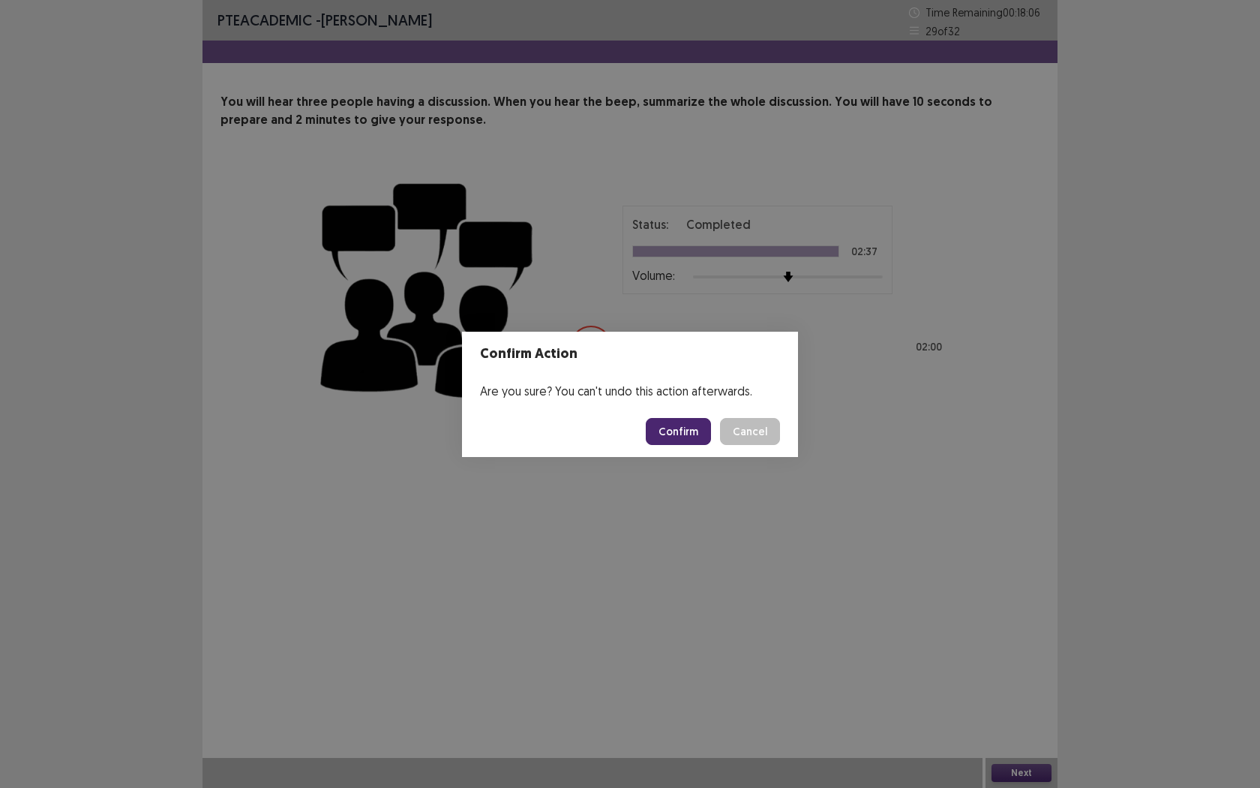
click at [693, 444] on button "Confirm" at bounding box center [678, 431] width 65 height 27
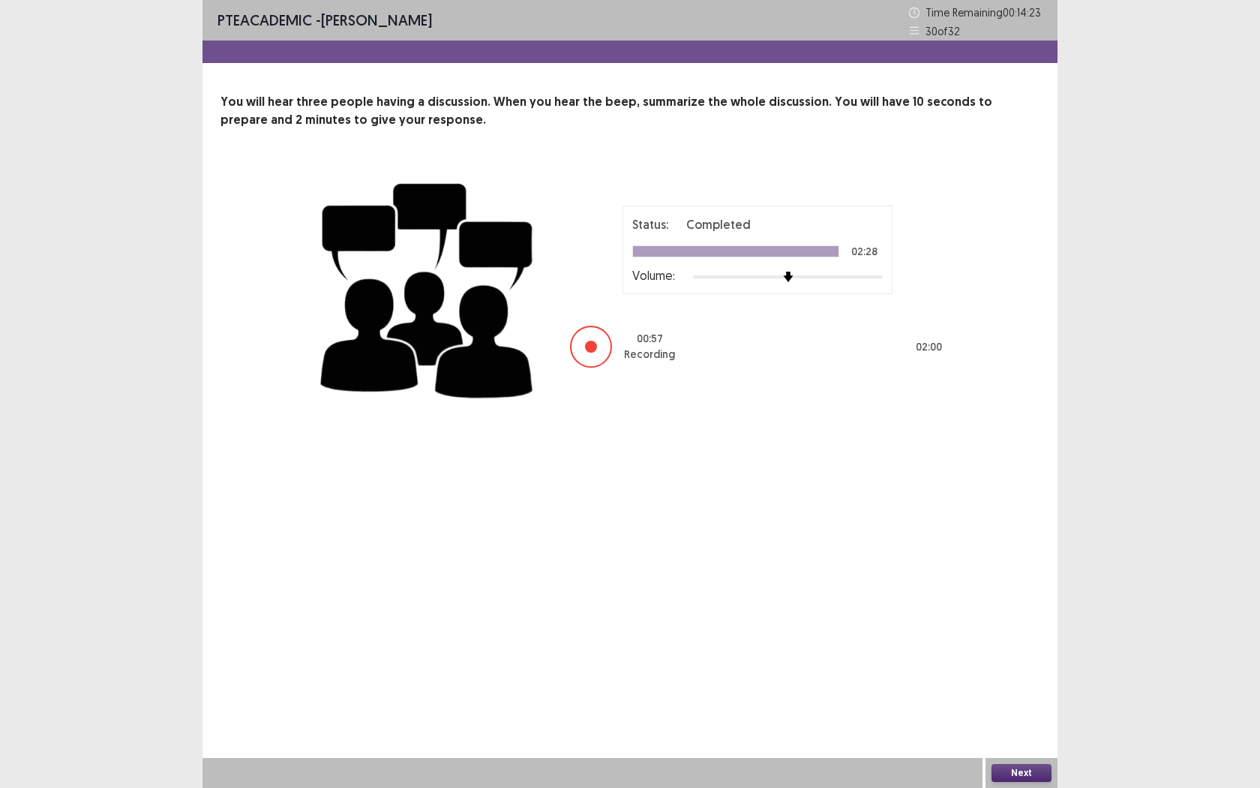
click at [1016, 721] on button "Next" at bounding box center [1022, 773] width 60 height 18
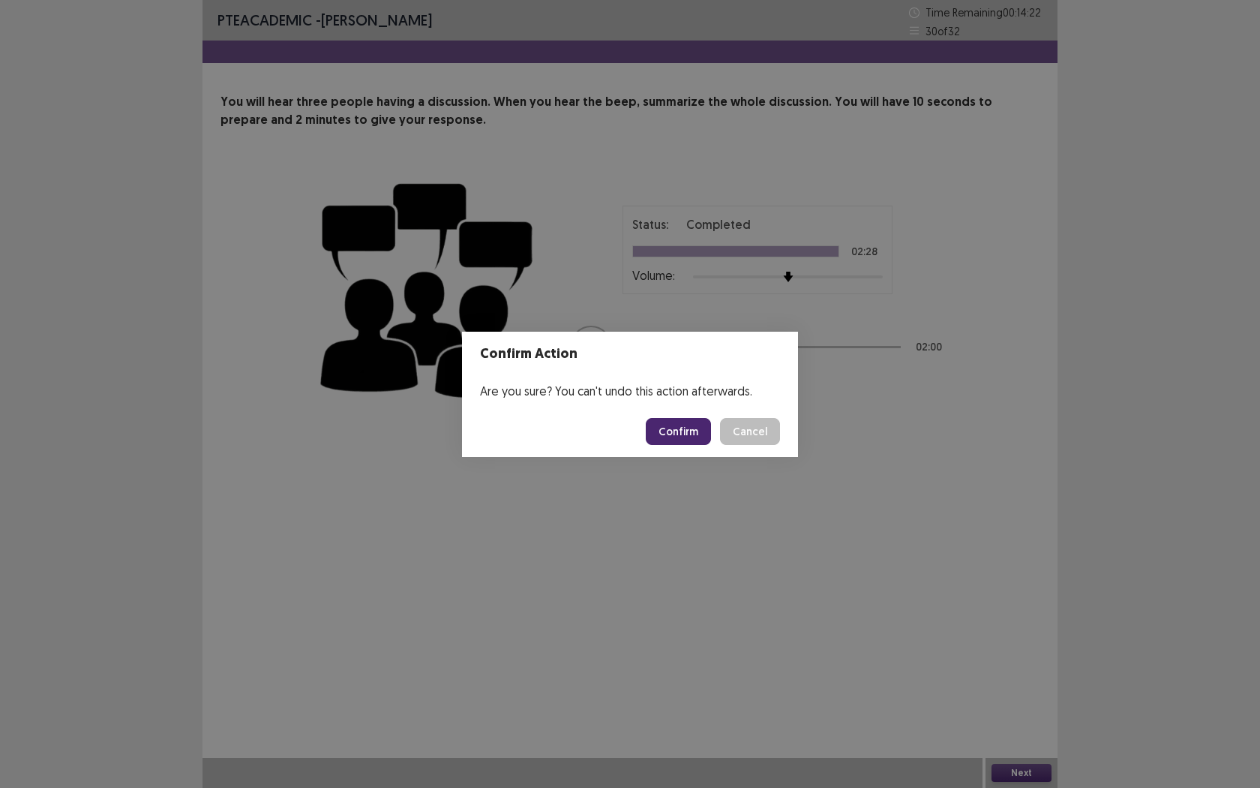
click at [687, 434] on button "Confirm" at bounding box center [678, 431] width 65 height 27
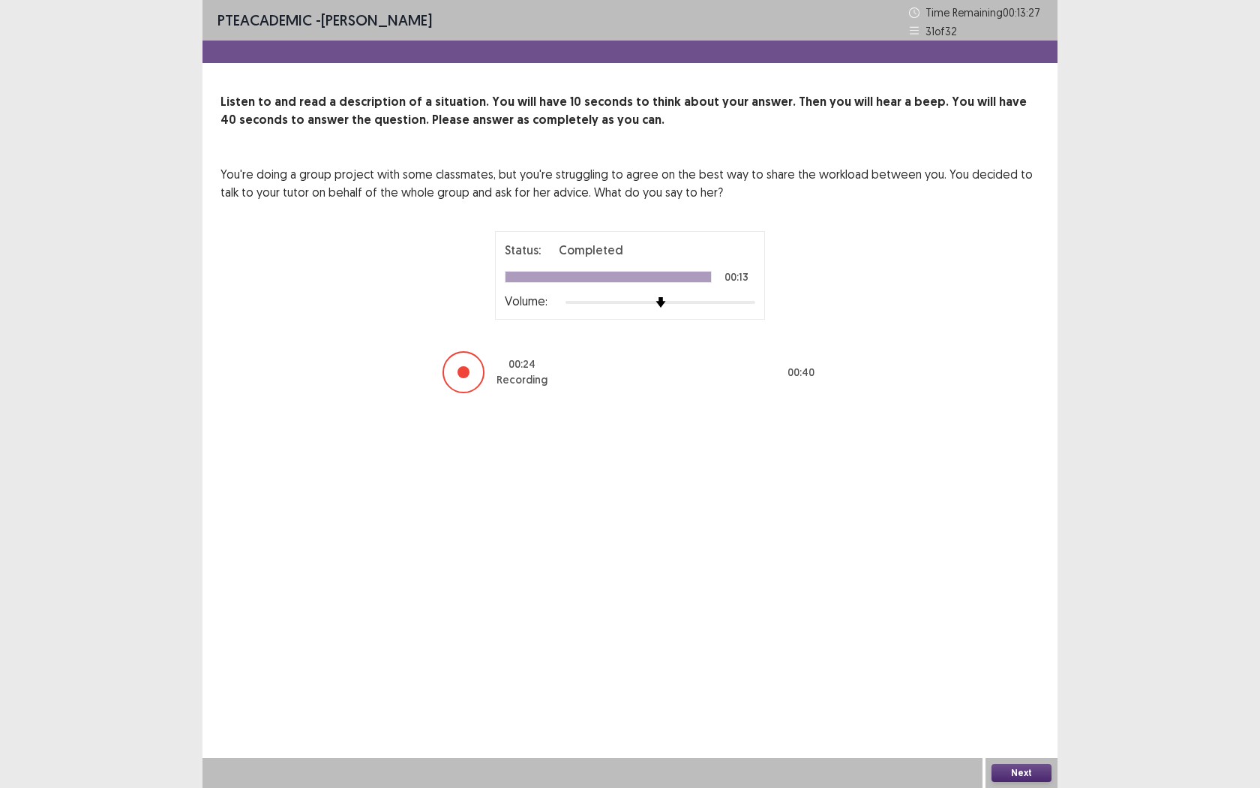
click at [1028, 721] on button "Next" at bounding box center [1022, 773] width 60 height 18
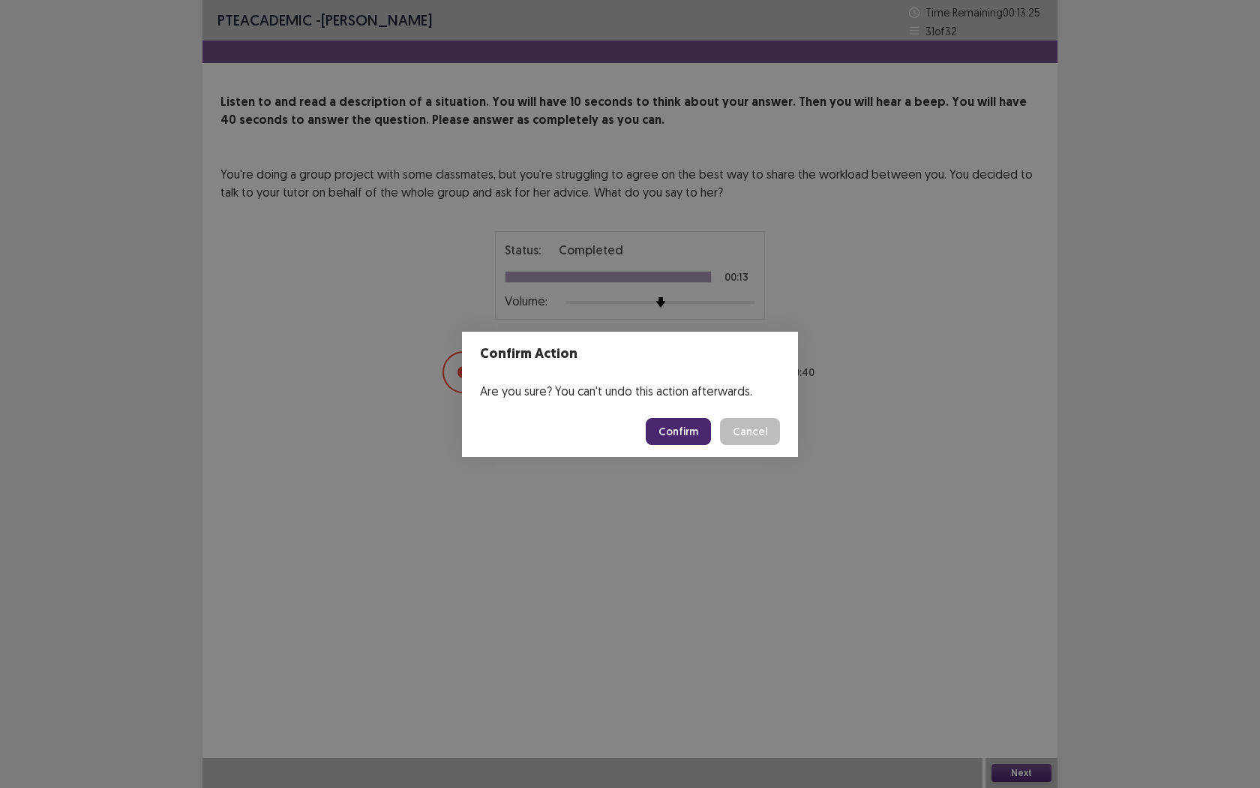
click at [679, 438] on button "Confirm" at bounding box center [678, 431] width 65 height 27
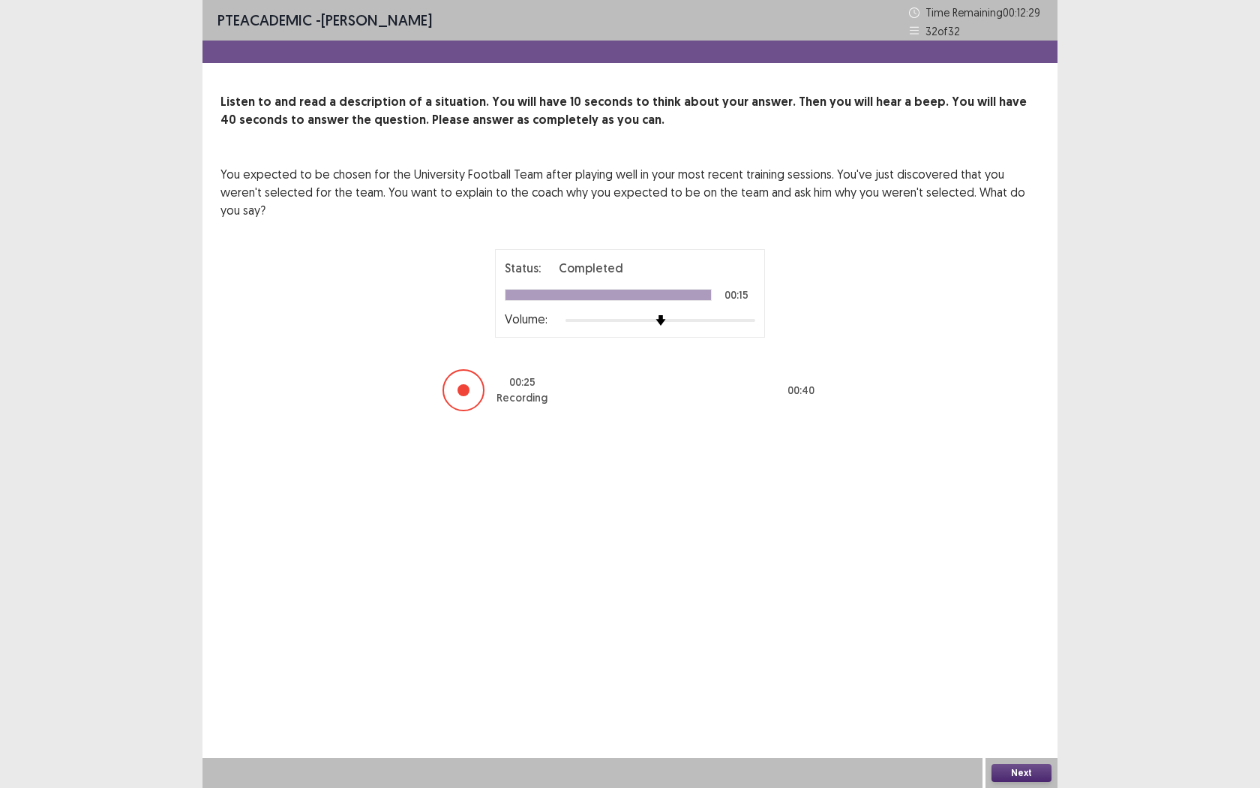
click at [1005, 721] on button "Next" at bounding box center [1022, 773] width 60 height 18
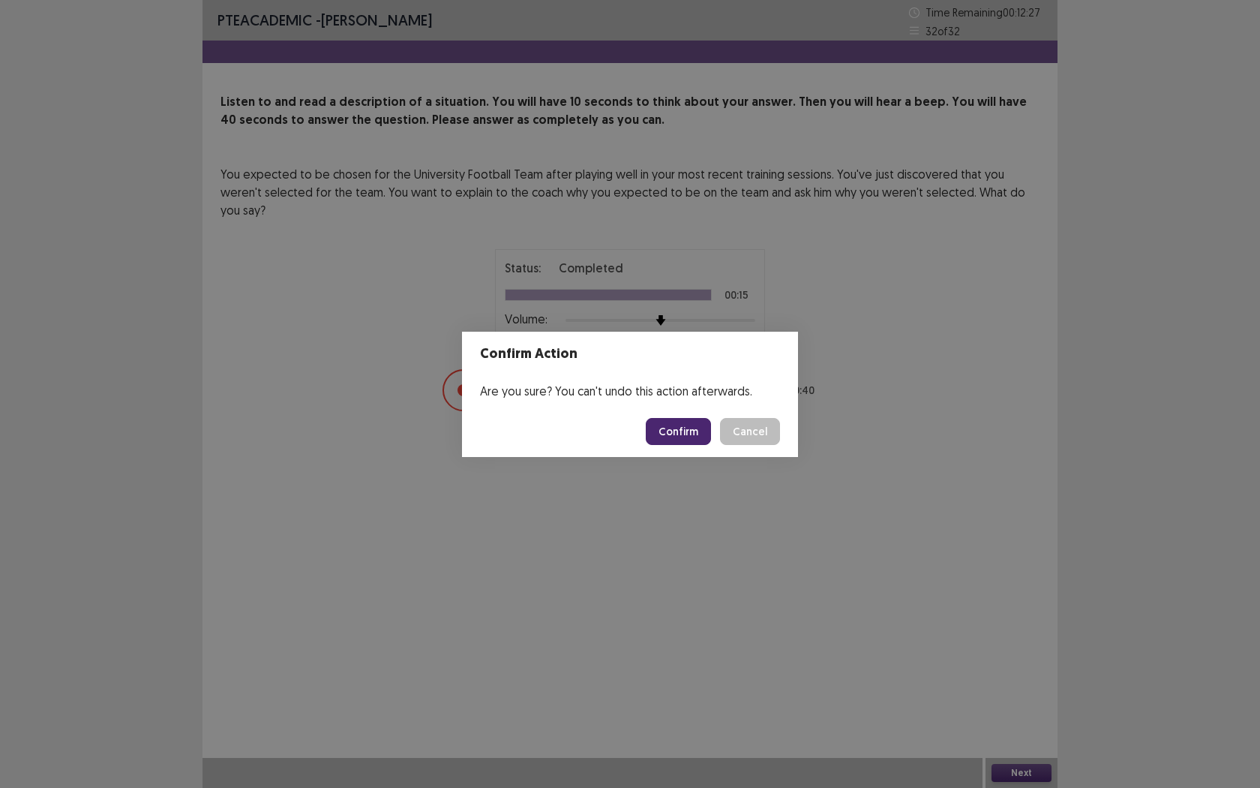
click at [676, 439] on button "Confirm" at bounding box center [678, 431] width 65 height 27
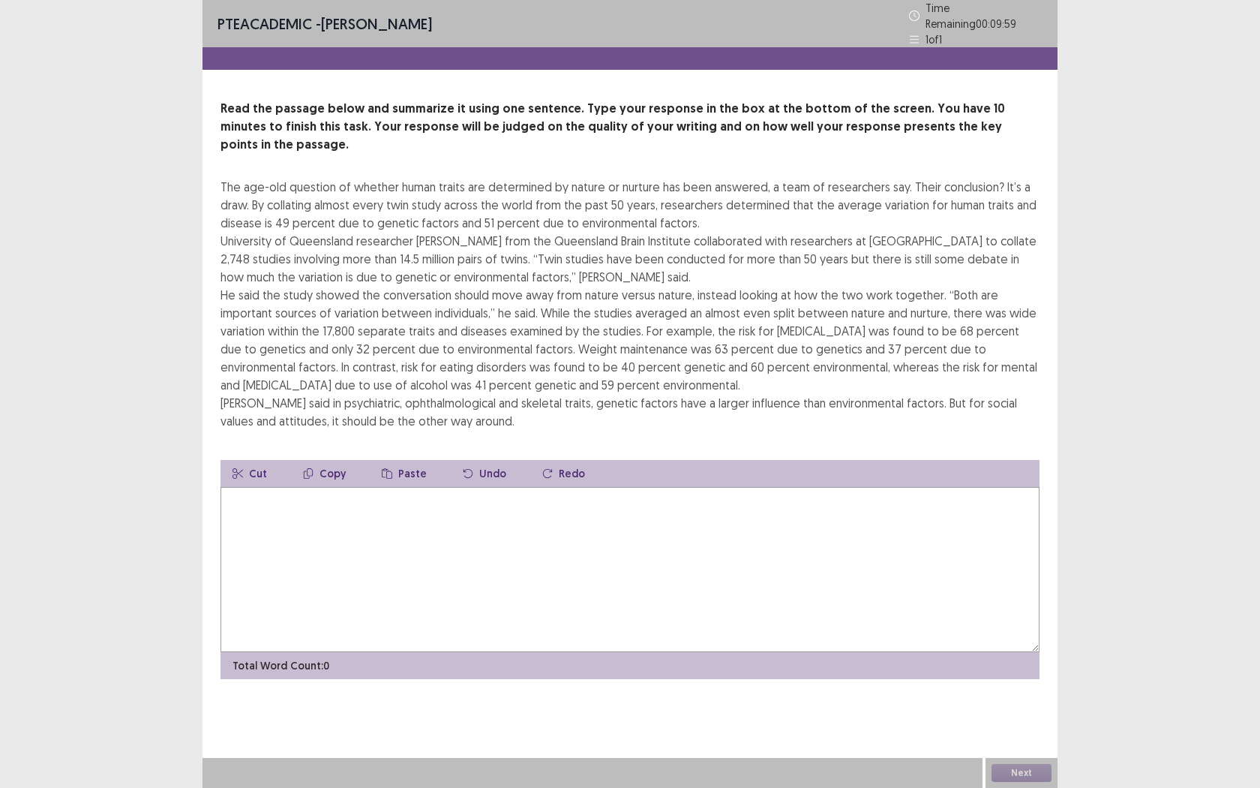
click at [440, 545] on textarea at bounding box center [630, 569] width 819 height 165
click at [551, 487] on textarea "**********" at bounding box center [630, 569] width 819 height 165
click at [716, 487] on textarea "**********" at bounding box center [630, 569] width 819 height 165
click at [272, 487] on textarea "**********" at bounding box center [630, 569] width 819 height 165
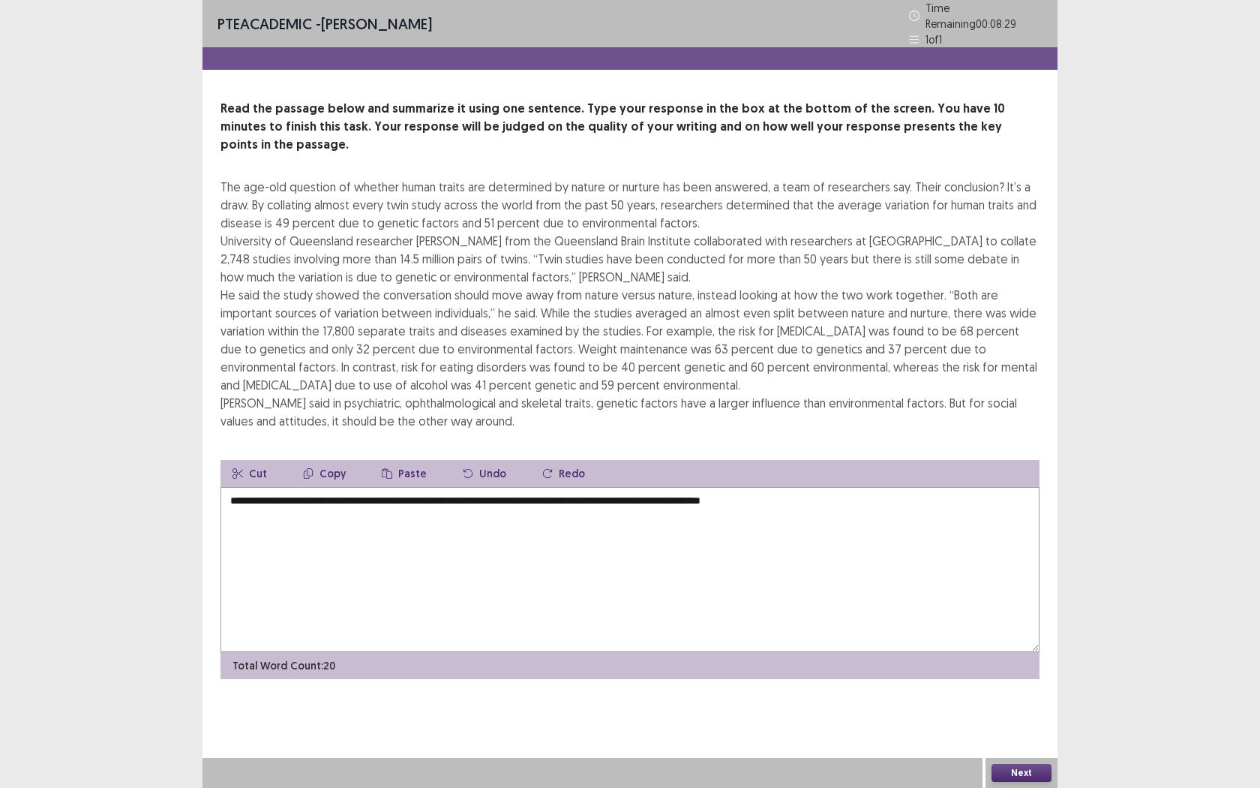
click at [830, 492] on textarea "**********" at bounding box center [630, 569] width 819 height 165
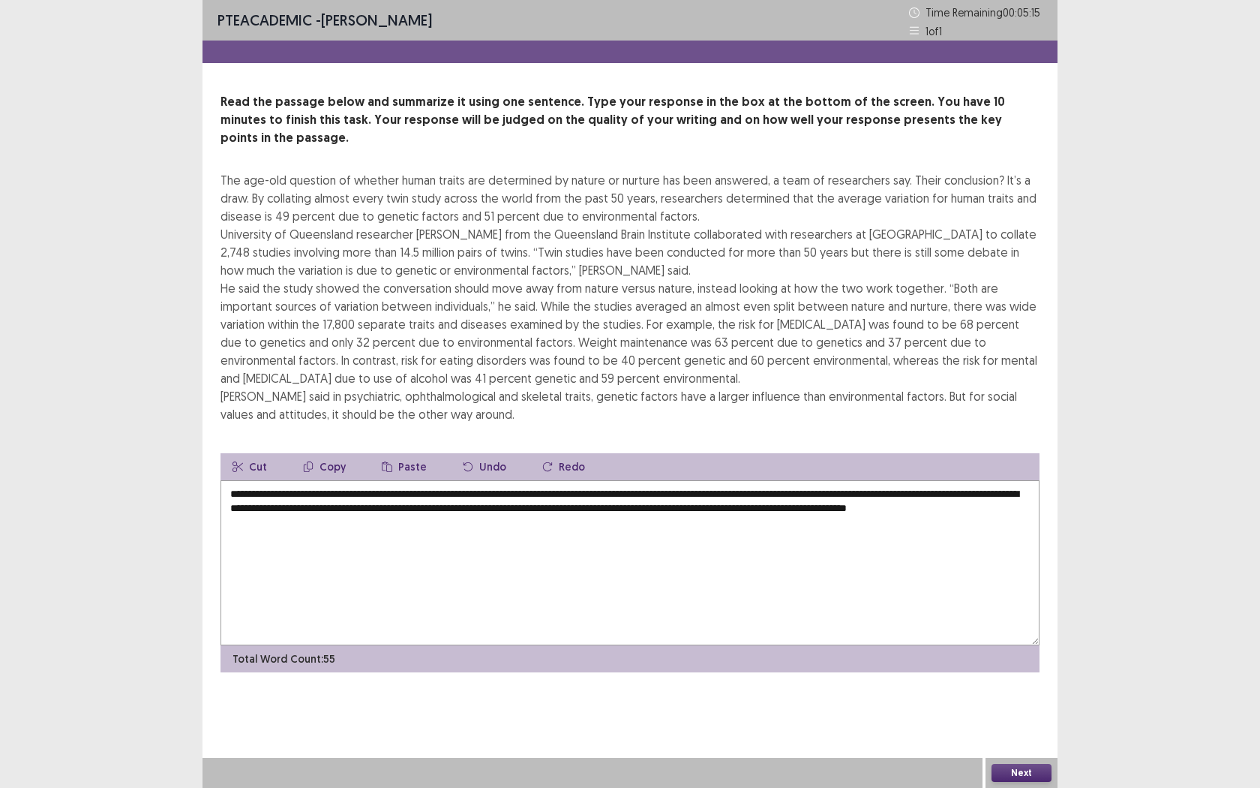
click at [457, 480] on textarea "**********" at bounding box center [630, 562] width 819 height 165
click at [488, 480] on textarea "**********" at bounding box center [630, 562] width 819 height 165
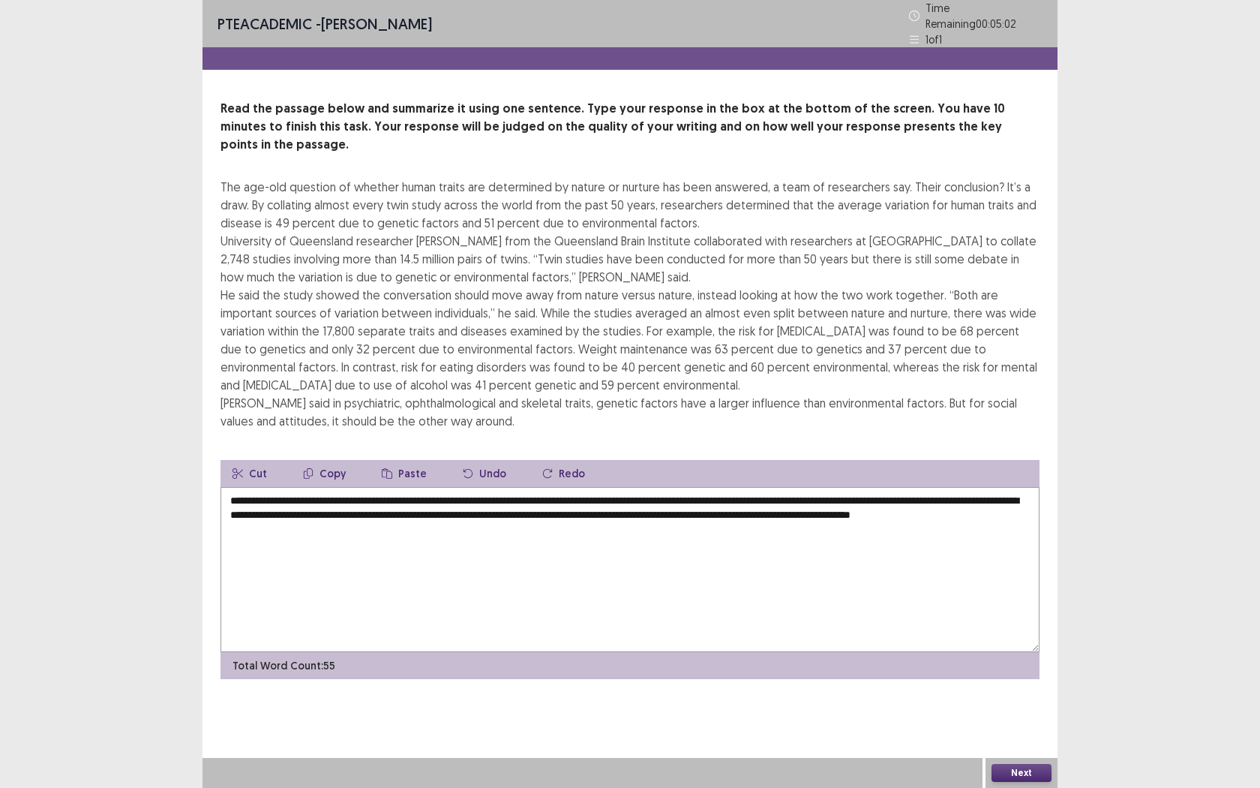
click at [632, 487] on textarea "**********" at bounding box center [630, 569] width 819 height 165
click at [639, 493] on textarea "**********" at bounding box center [630, 569] width 819 height 165
click at [923, 493] on textarea "**********" at bounding box center [630, 569] width 819 height 165
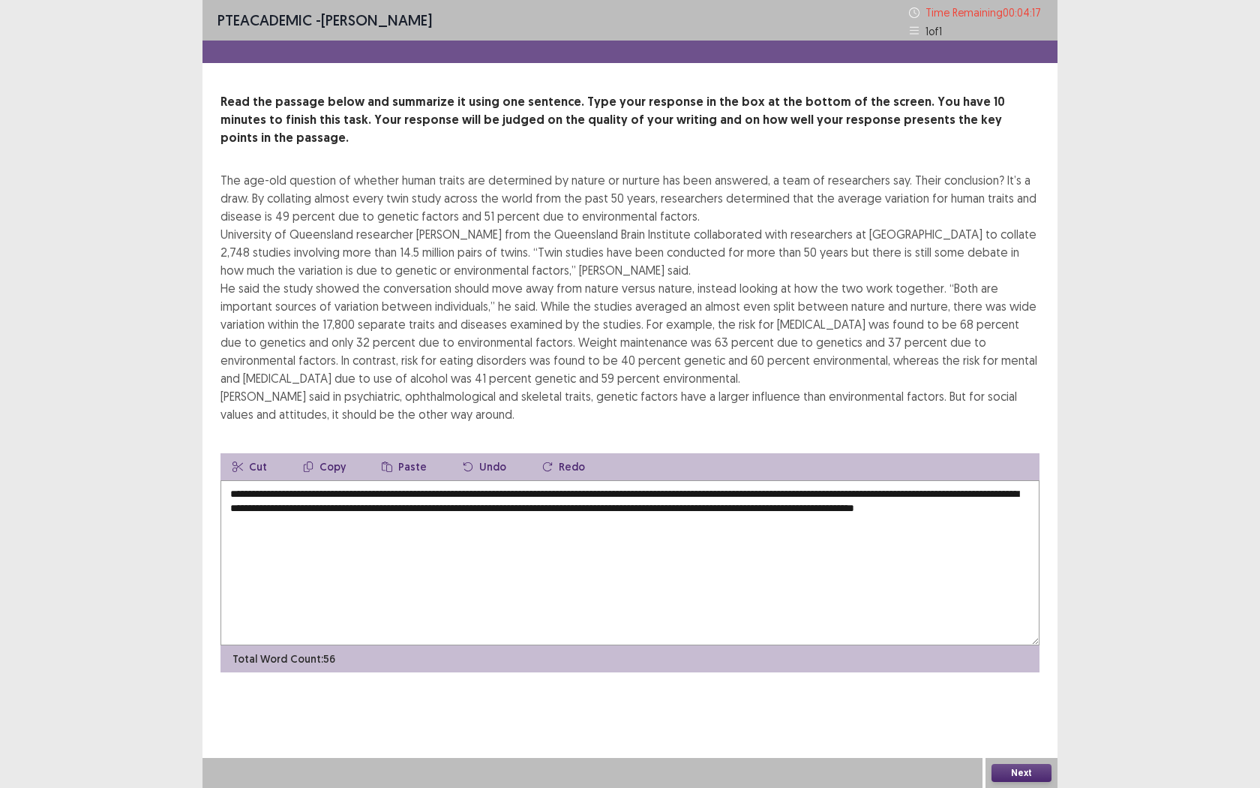
click at [448, 506] on textarea "**********" at bounding box center [630, 562] width 819 height 165
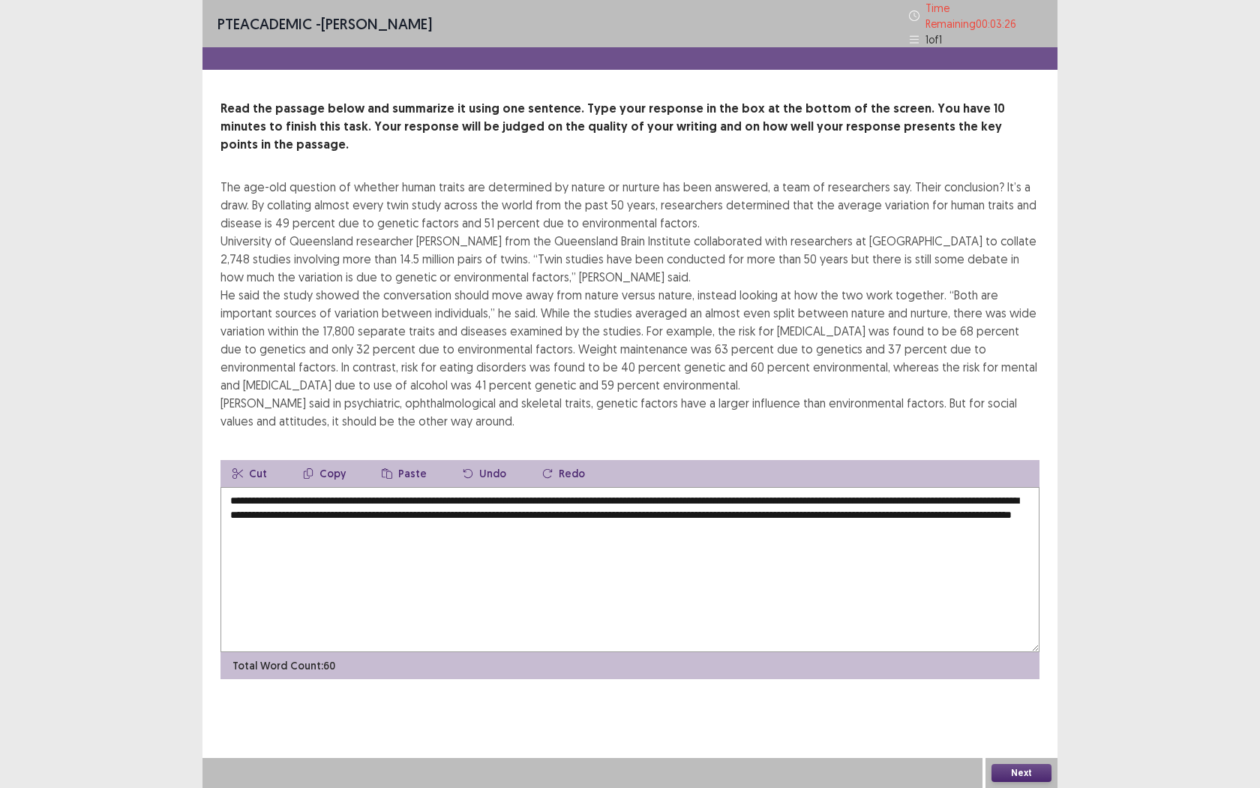
click at [679, 510] on textarea "**********" at bounding box center [630, 569] width 819 height 165
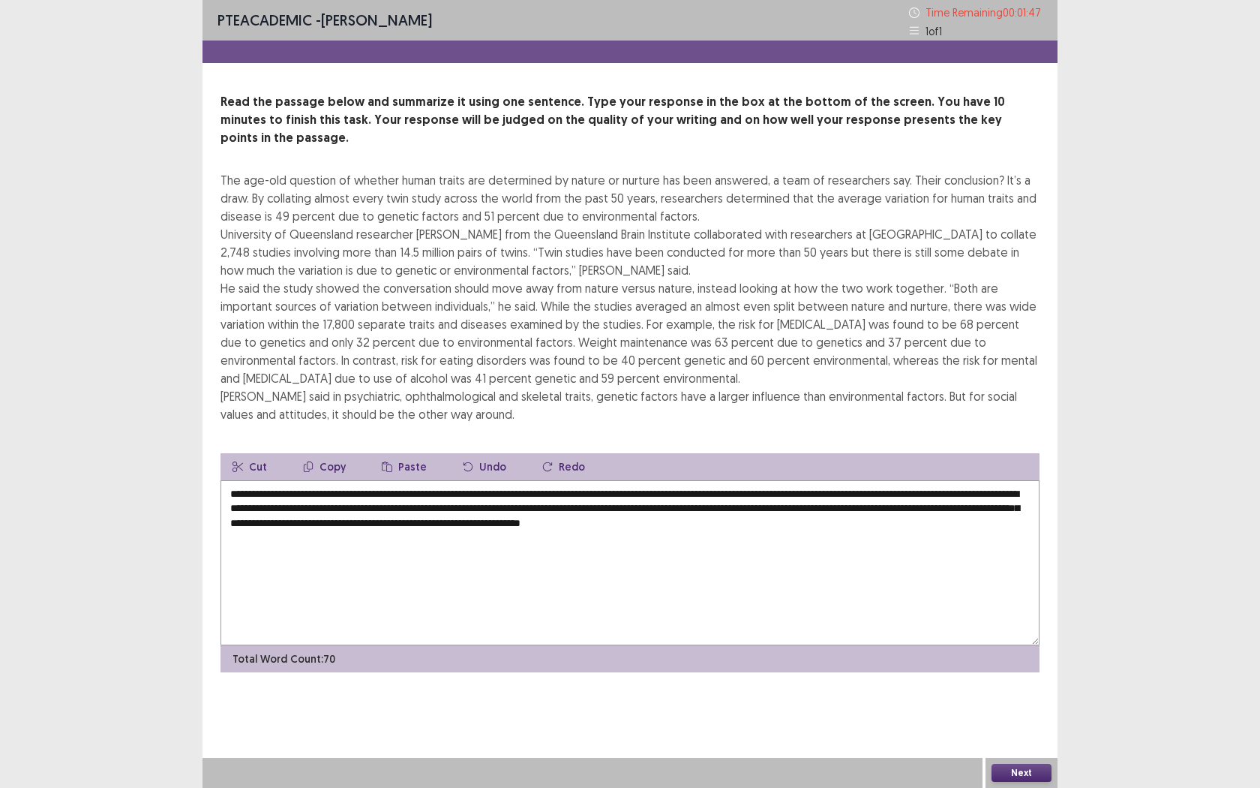
click at [629, 489] on textarea "**********" at bounding box center [630, 562] width 819 height 165
click at [900, 492] on textarea "**********" at bounding box center [630, 562] width 819 height 165
click at [916, 528] on textarea "**********" at bounding box center [630, 562] width 819 height 165
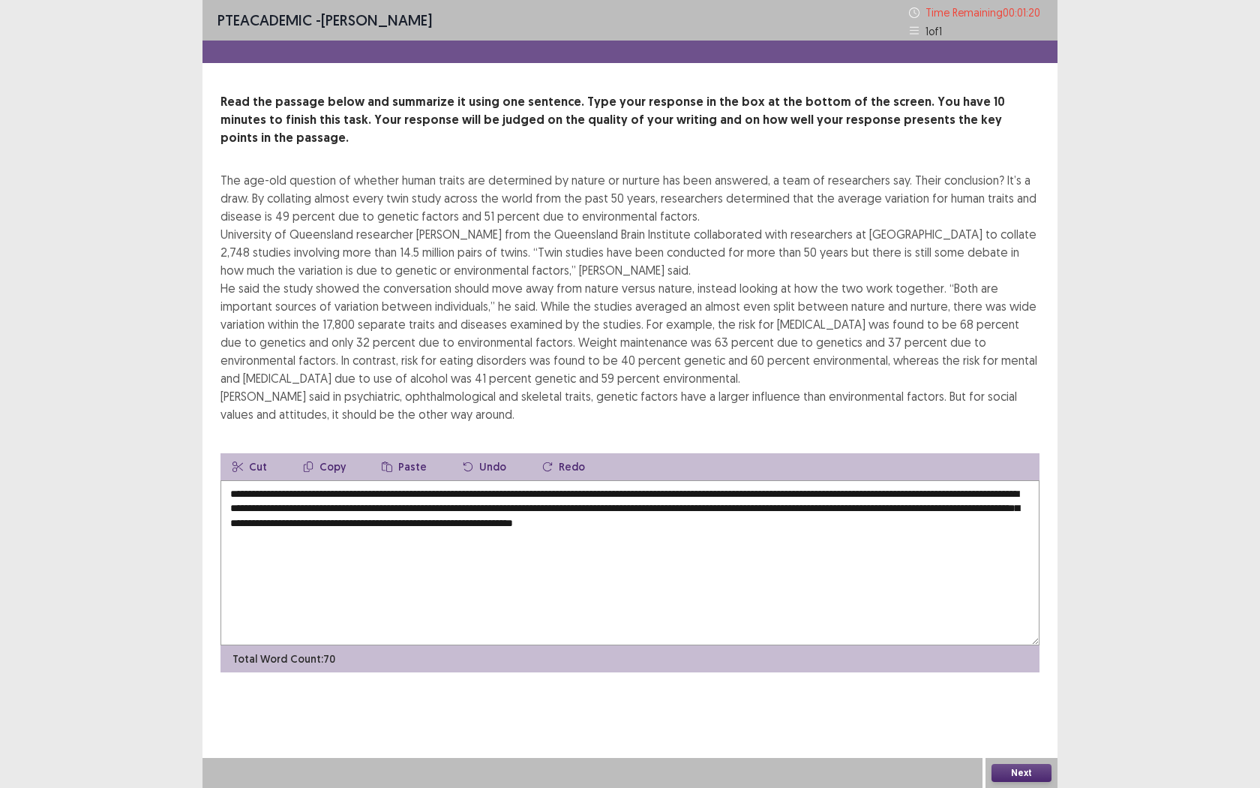
click at [1004, 491] on textarea "**********" at bounding box center [630, 562] width 819 height 165
click at [323, 560] on textarea "**********" at bounding box center [630, 562] width 819 height 165
click at [544, 563] on textarea "**********" at bounding box center [630, 562] width 819 height 165
click at [756, 503] on textarea "**********" at bounding box center [630, 562] width 819 height 165
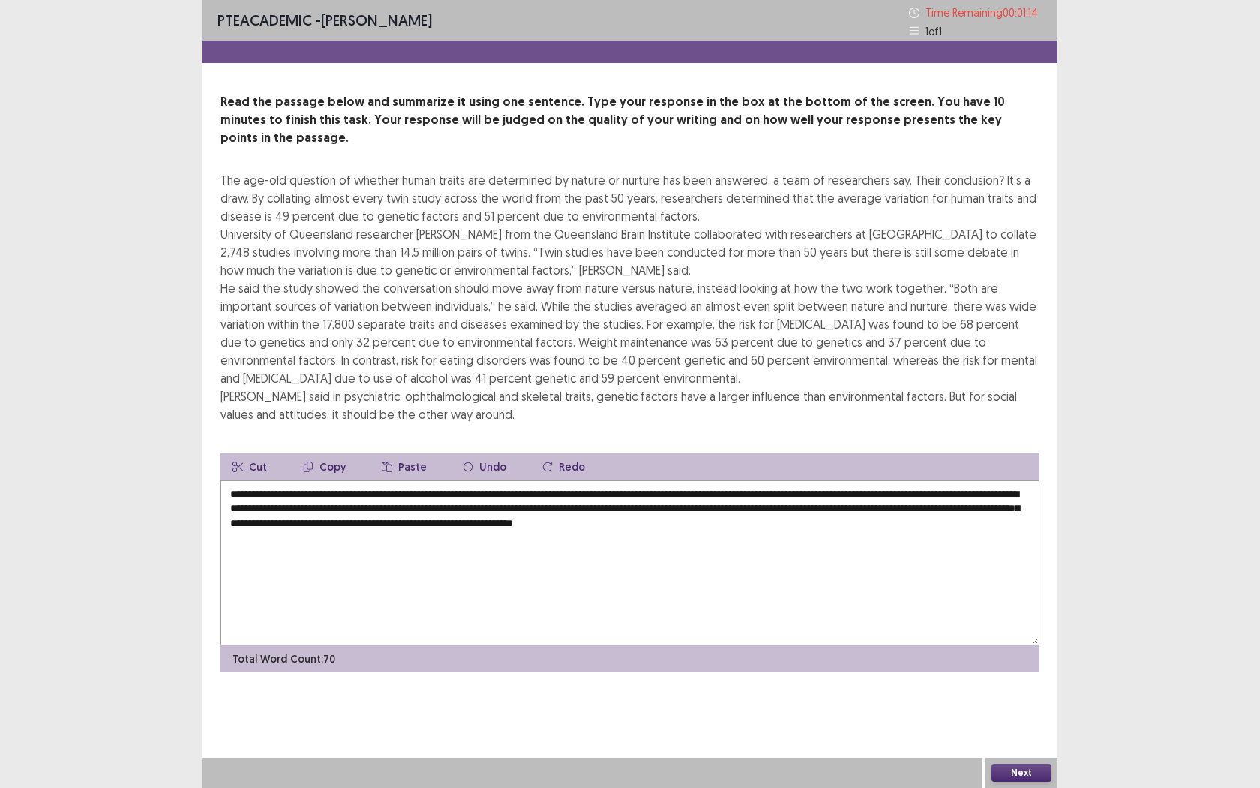
click at [755, 503] on textarea "**********" at bounding box center [630, 562] width 819 height 165
click at [959, 543] on textarea "**********" at bounding box center [630, 562] width 819 height 165
click at [603, 480] on textarea "**********" at bounding box center [630, 562] width 819 height 165
click at [602, 480] on textarea "**********" at bounding box center [630, 562] width 819 height 165
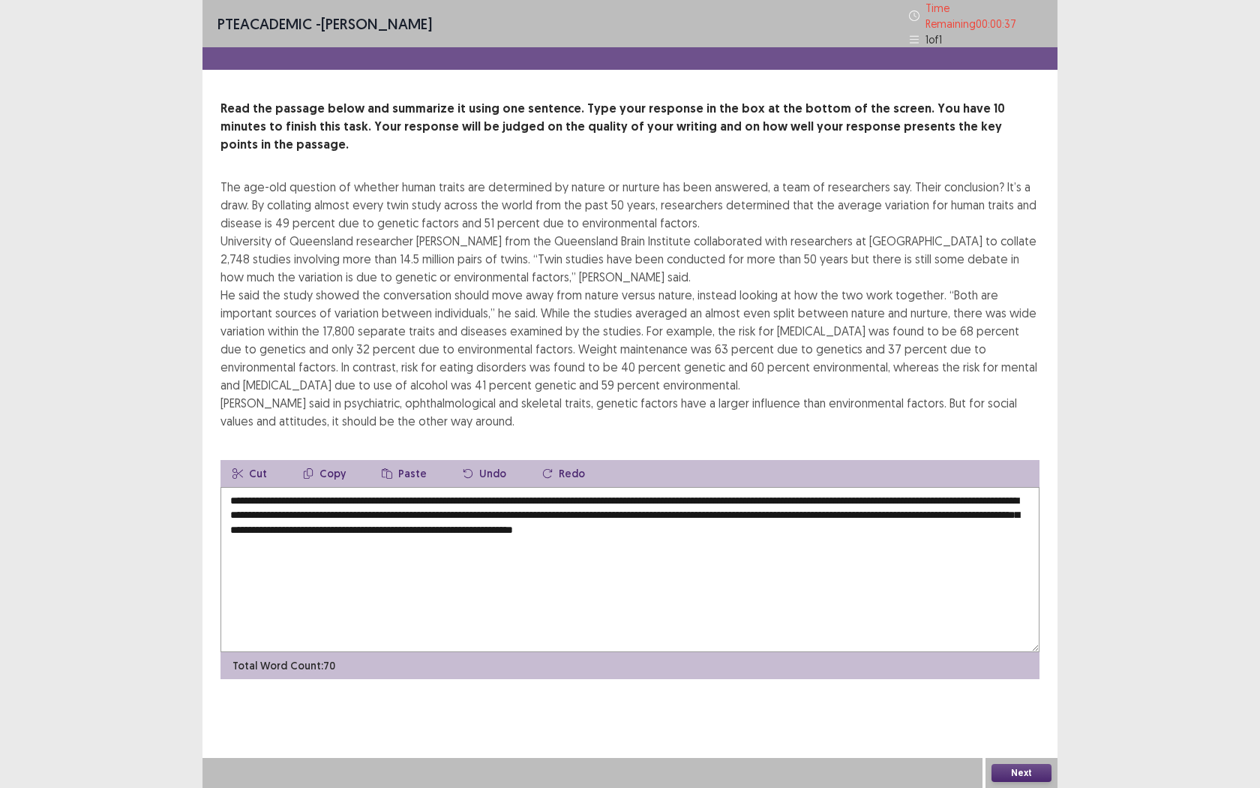
click at [762, 505] on textarea "**********" at bounding box center [630, 569] width 819 height 165
click at [759, 505] on textarea "**********" at bounding box center [630, 569] width 819 height 165
type textarea "**********"
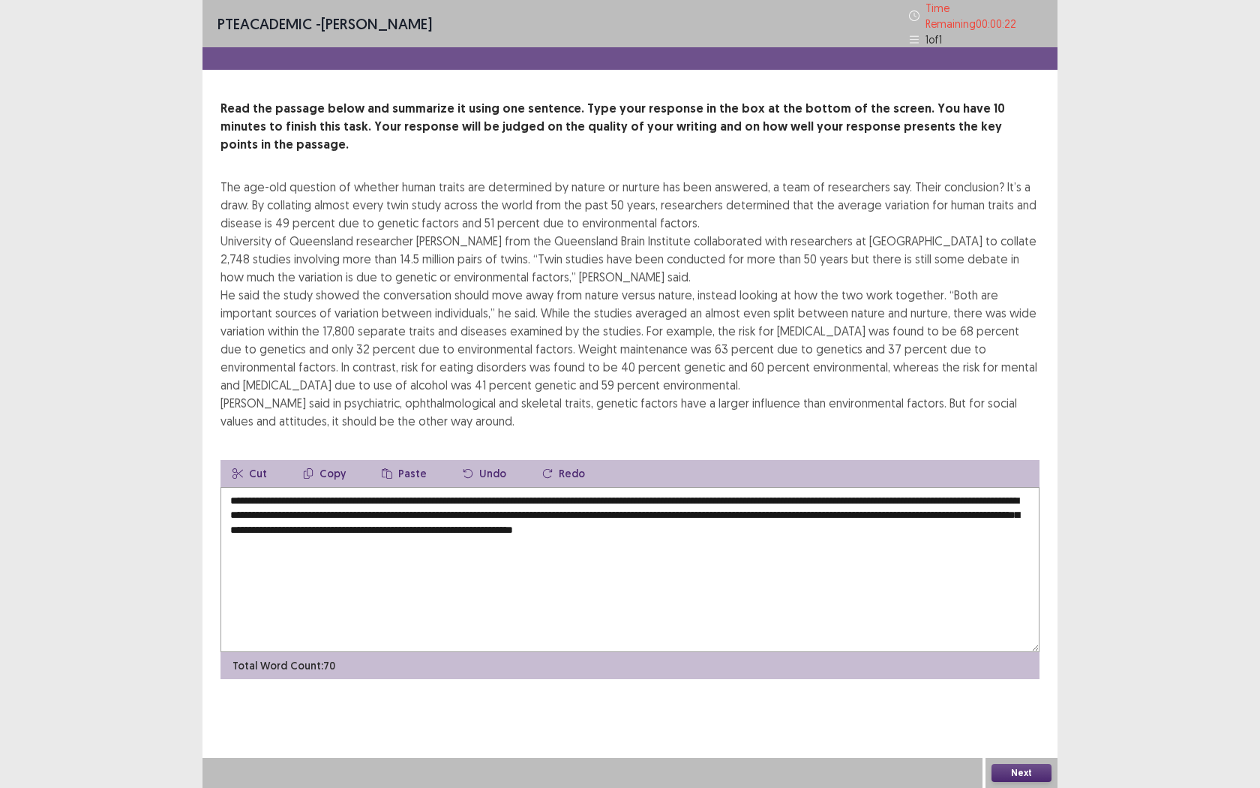
click at [1020, 721] on button "Next" at bounding box center [1022, 773] width 60 height 18
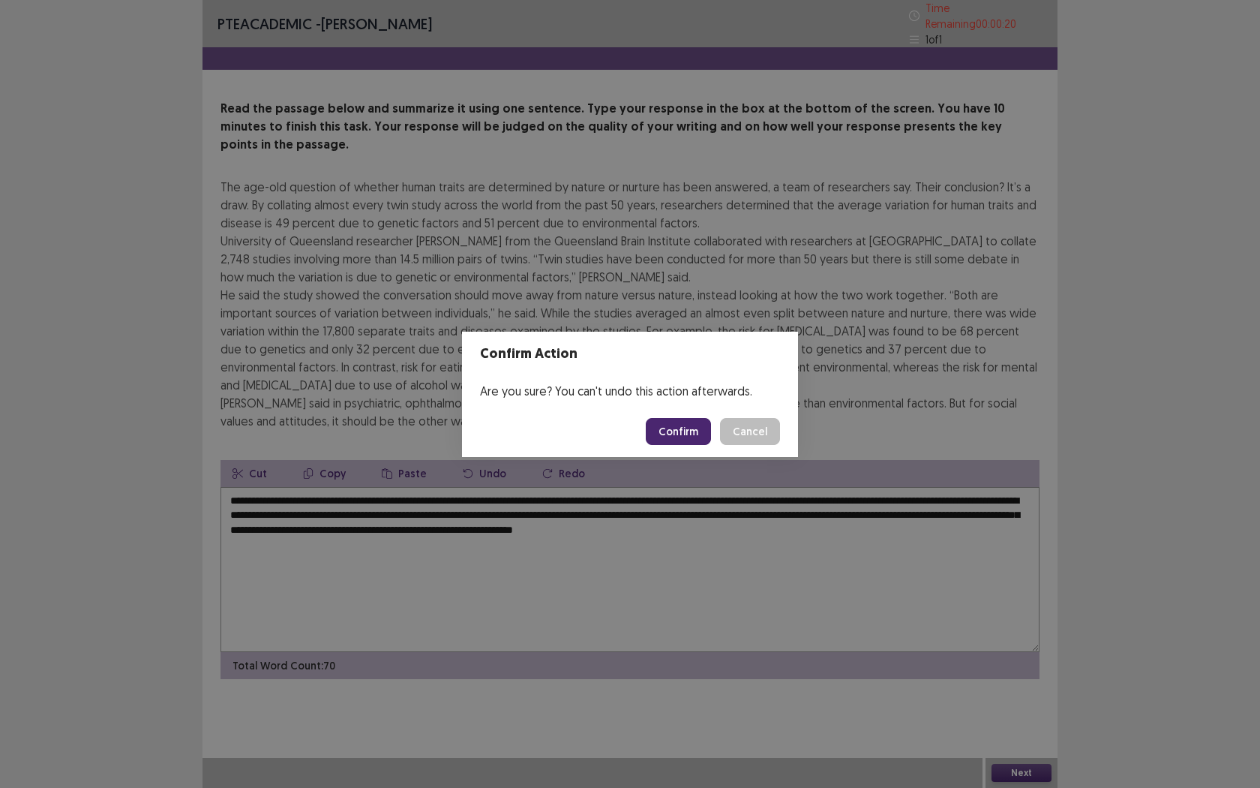
click at [685, 437] on button "Confirm" at bounding box center [678, 431] width 65 height 27
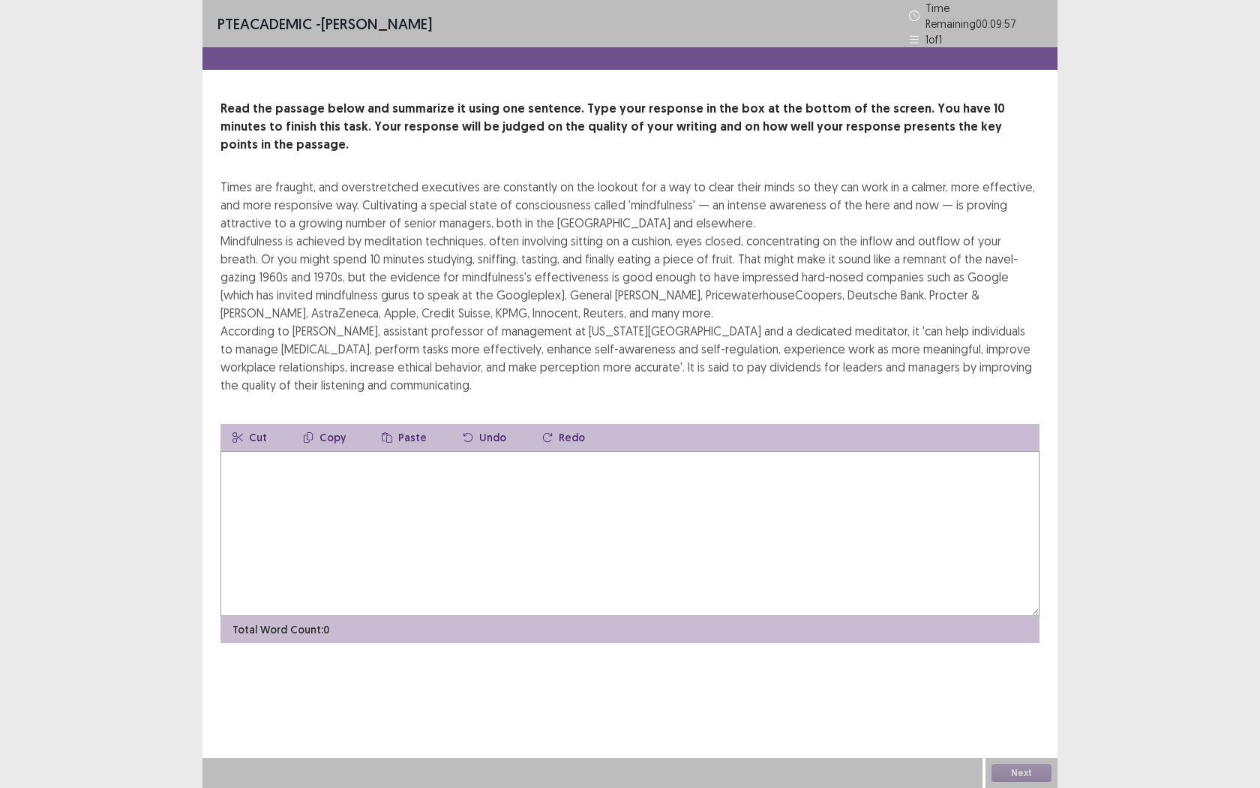
click at [514, 485] on textarea at bounding box center [630, 533] width 819 height 165
click at [513, 485] on textarea at bounding box center [630, 533] width 819 height 165
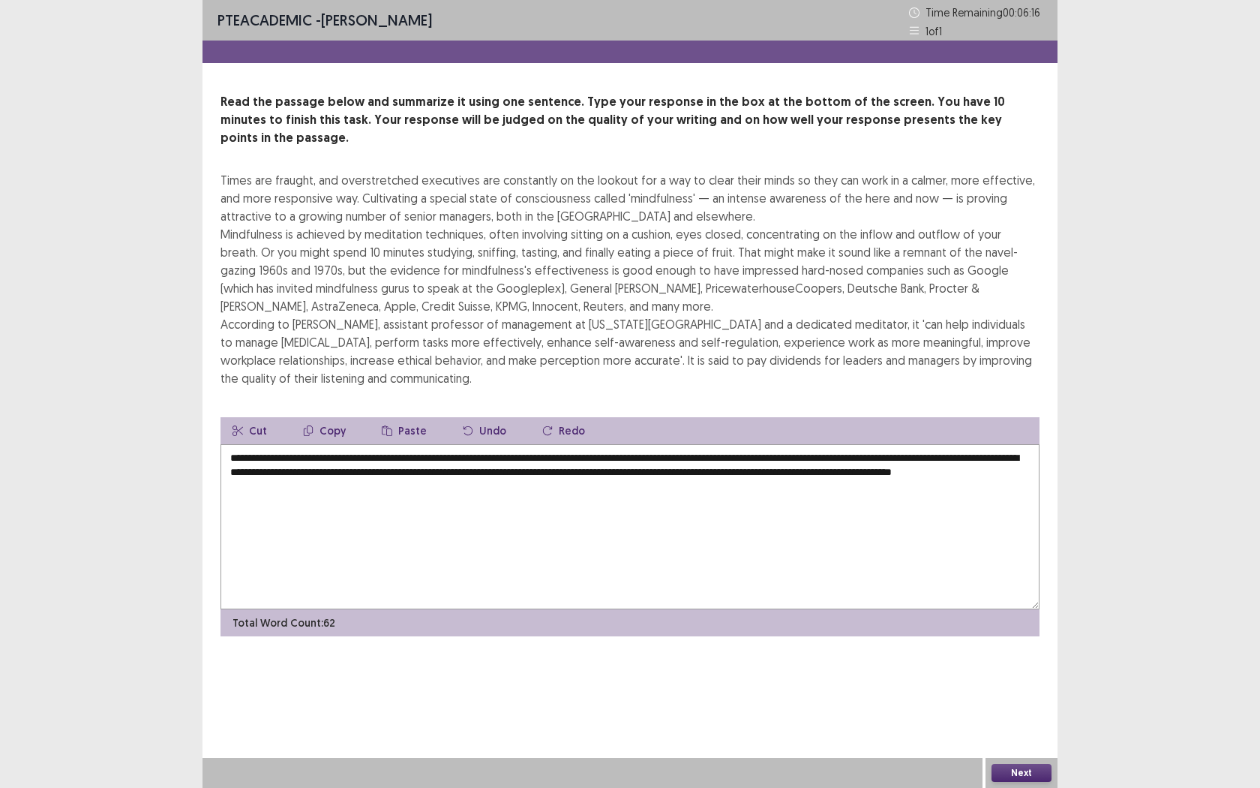
click at [891, 453] on textarea "**********" at bounding box center [630, 526] width 819 height 165
click at [886, 455] on textarea "**********" at bounding box center [630, 526] width 819 height 165
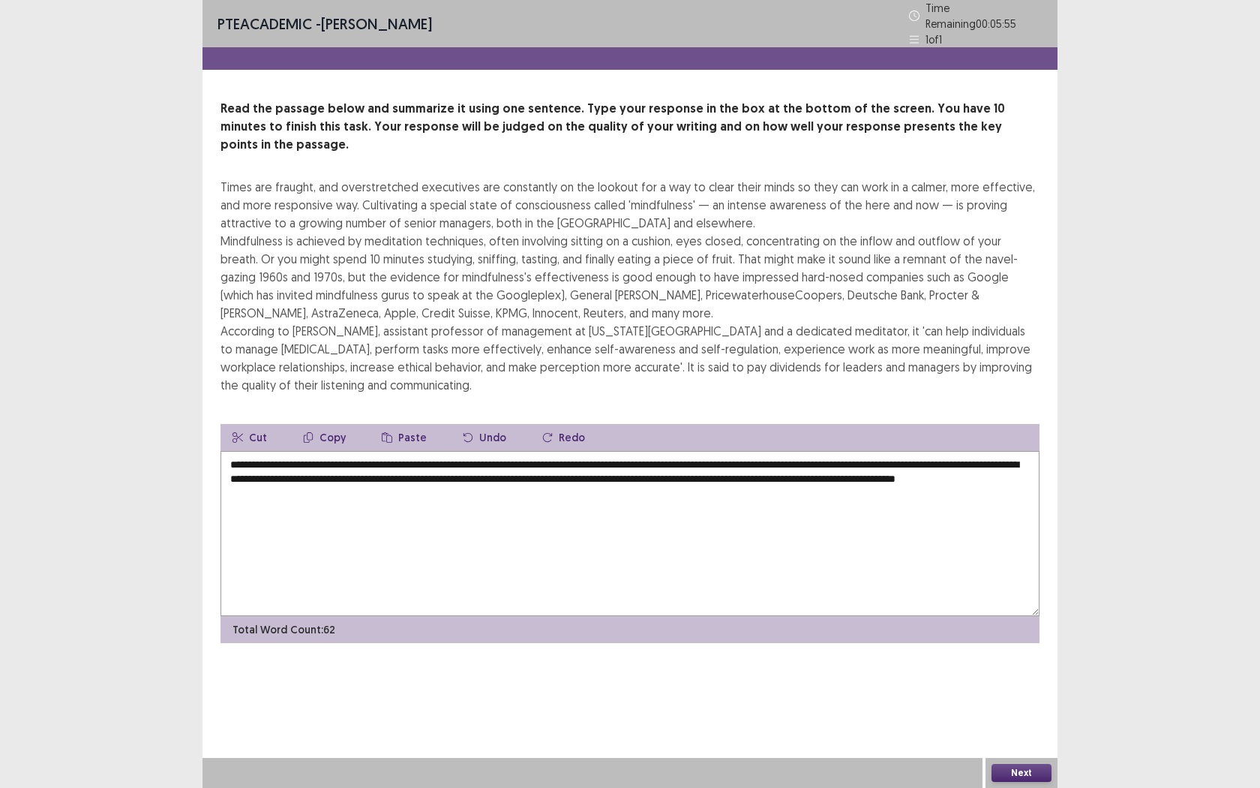
click at [526, 481] on textarea "**********" at bounding box center [630, 533] width 819 height 165
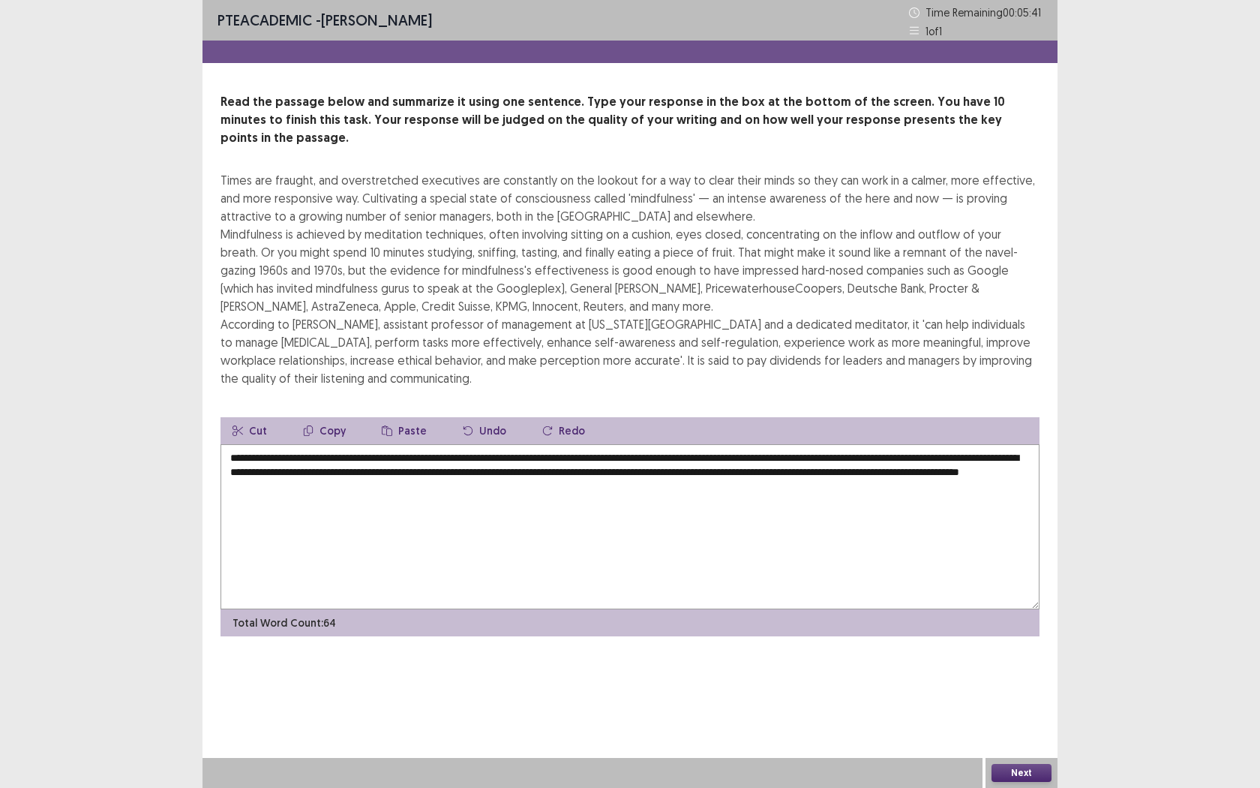
click at [526, 479] on textarea "**********" at bounding box center [630, 526] width 819 height 165
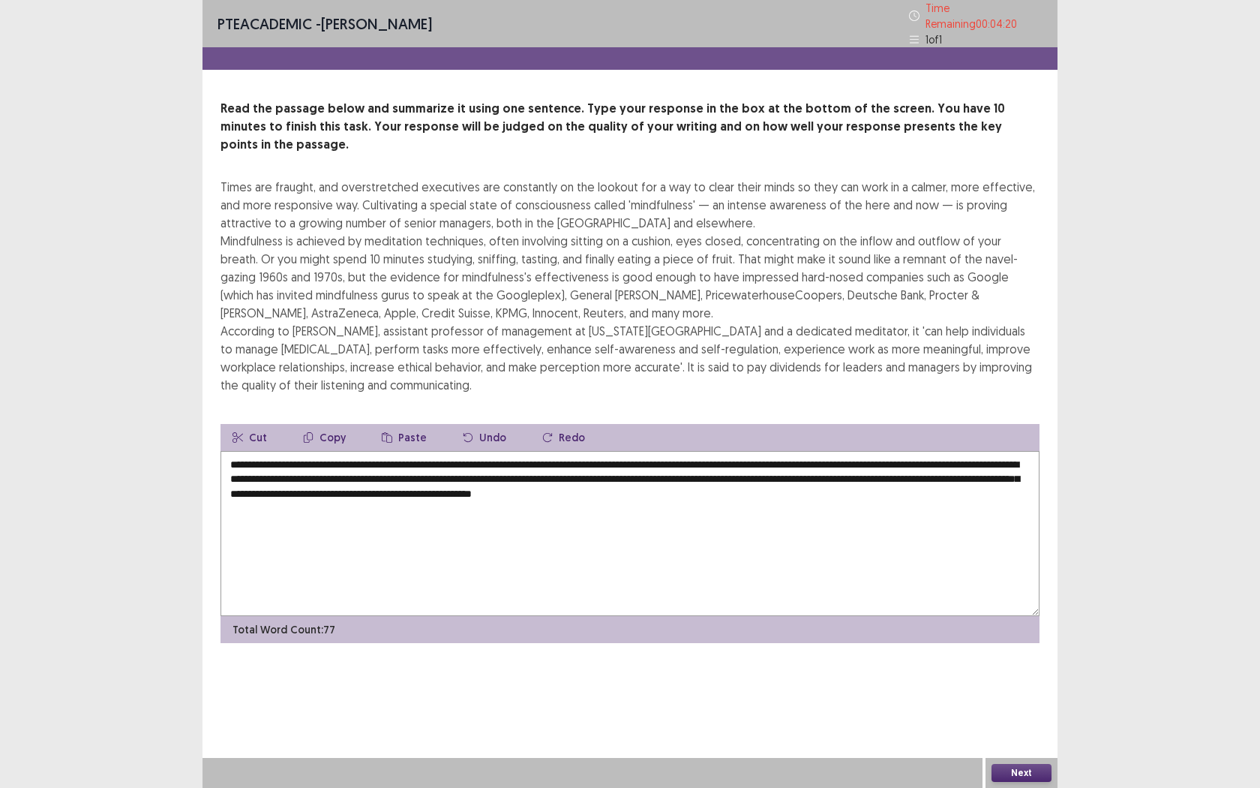
click at [772, 451] on textarea "**********" at bounding box center [630, 533] width 819 height 165
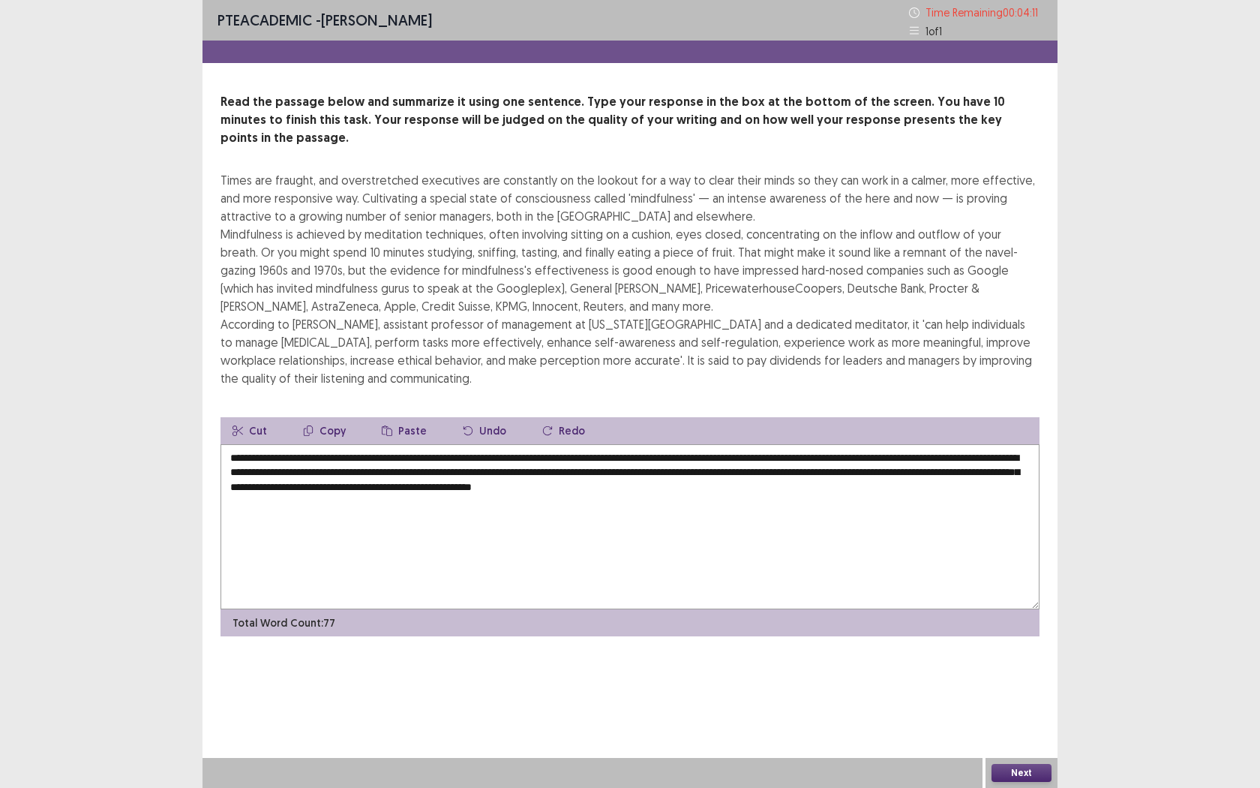
click at [463, 524] on textarea "**********" at bounding box center [630, 526] width 819 height 165
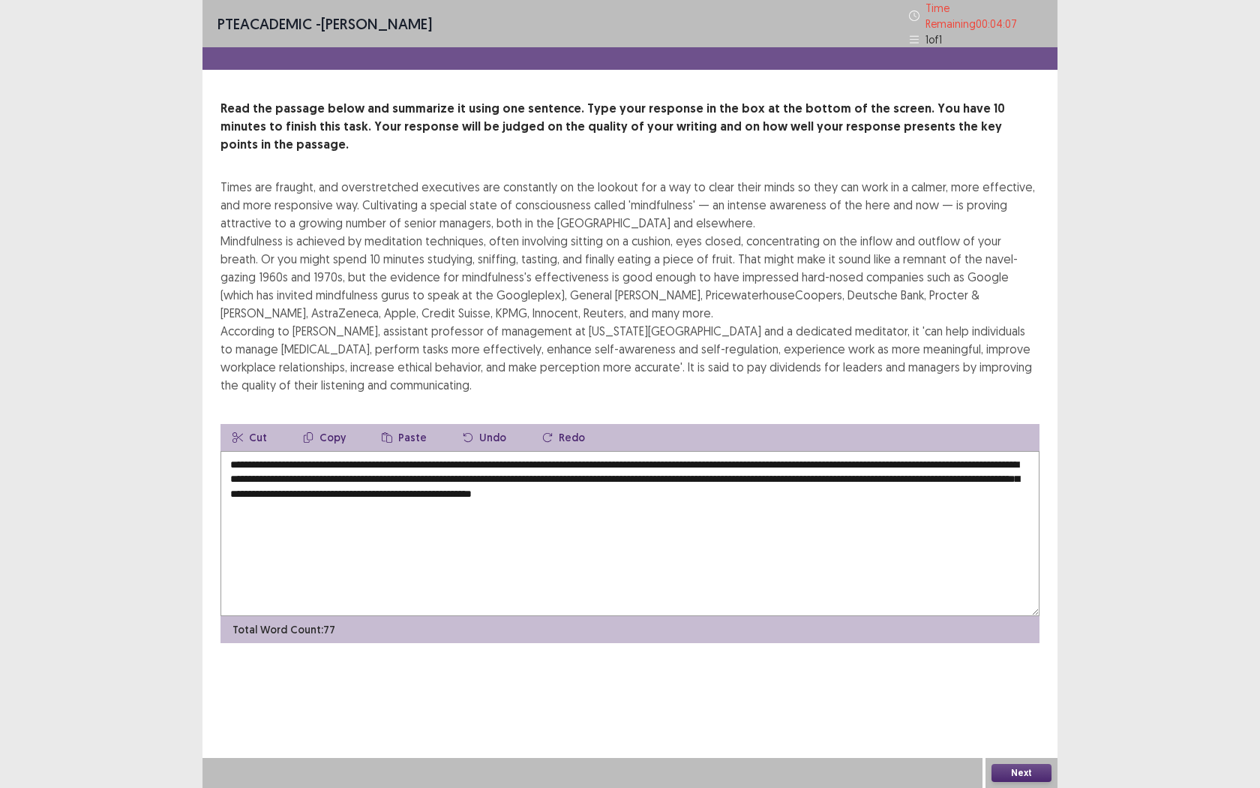
click at [604, 454] on textarea "**********" at bounding box center [630, 533] width 819 height 165
click at [471, 470] on textarea "**********" at bounding box center [630, 533] width 819 height 165
click at [524, 511] on textarea "**********" at bounding box center [630, 533] width 819 height 165
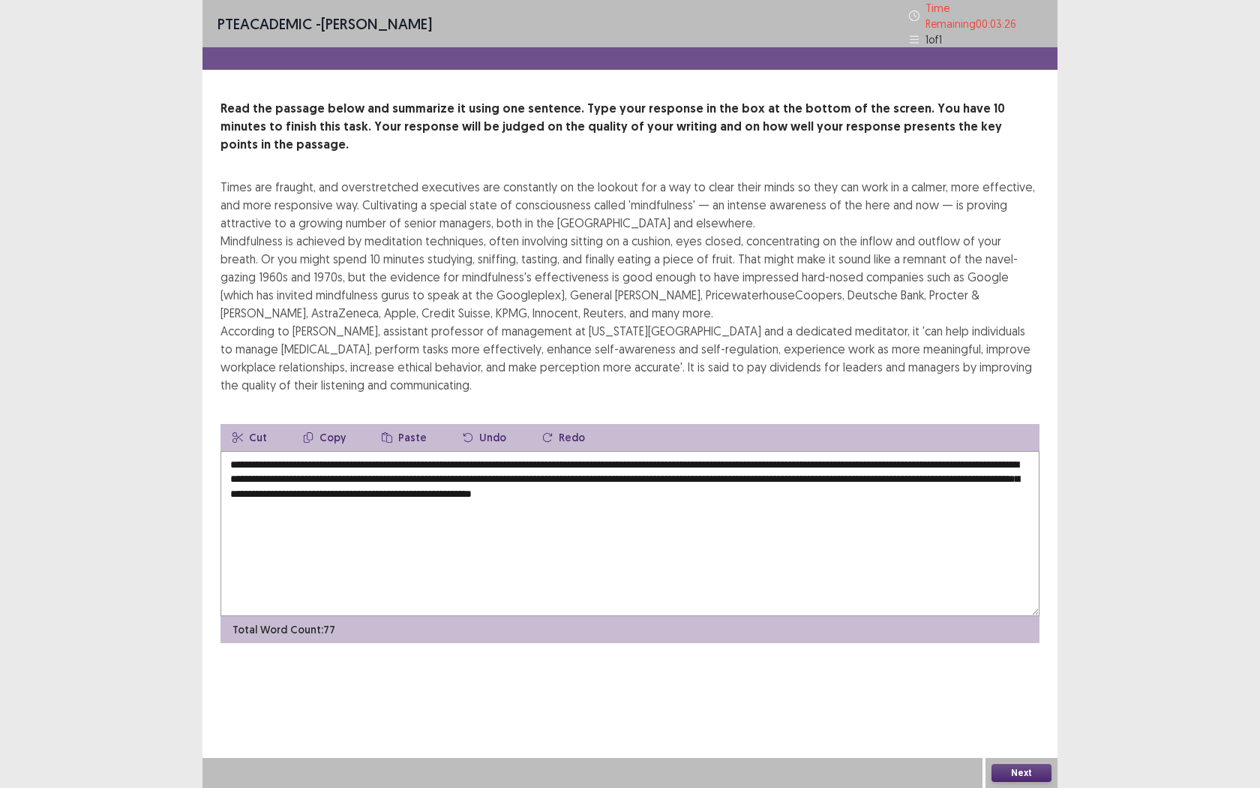
drag, startPoint x: 394, startPoint y: 455, endPoint x: 278, endPoint y: 456, distance: 116.3
click at [276, 456] on textarea "**********" at bounding box center [630, 533] width 819 height 165
click at [437, 509] on textarea "**********" at bounding box center [630, 533] width 819 height 165
click at [776, 451] on textarea "**********" at bounding box center [630, 533] width 819 height 165
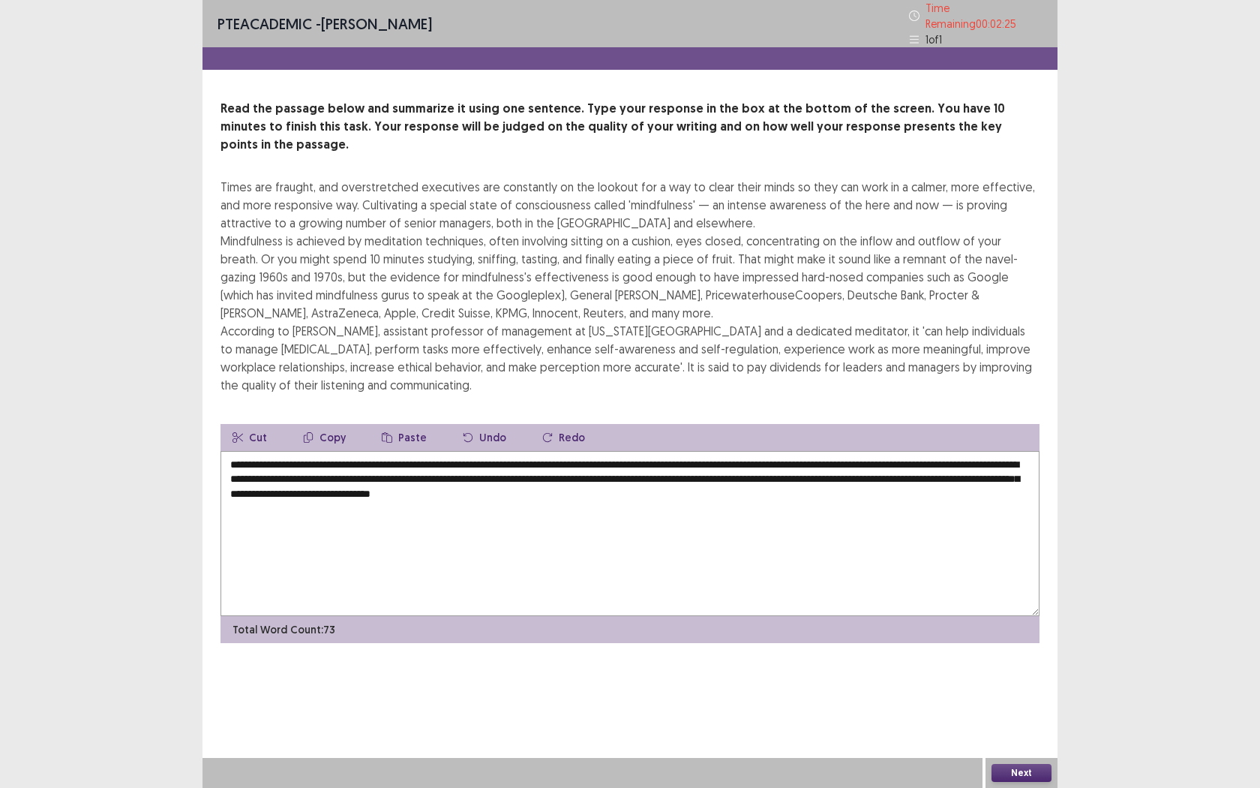
click at [986, 451] on textarea "**********" at bounding box center [630, 533] width 819 height 165
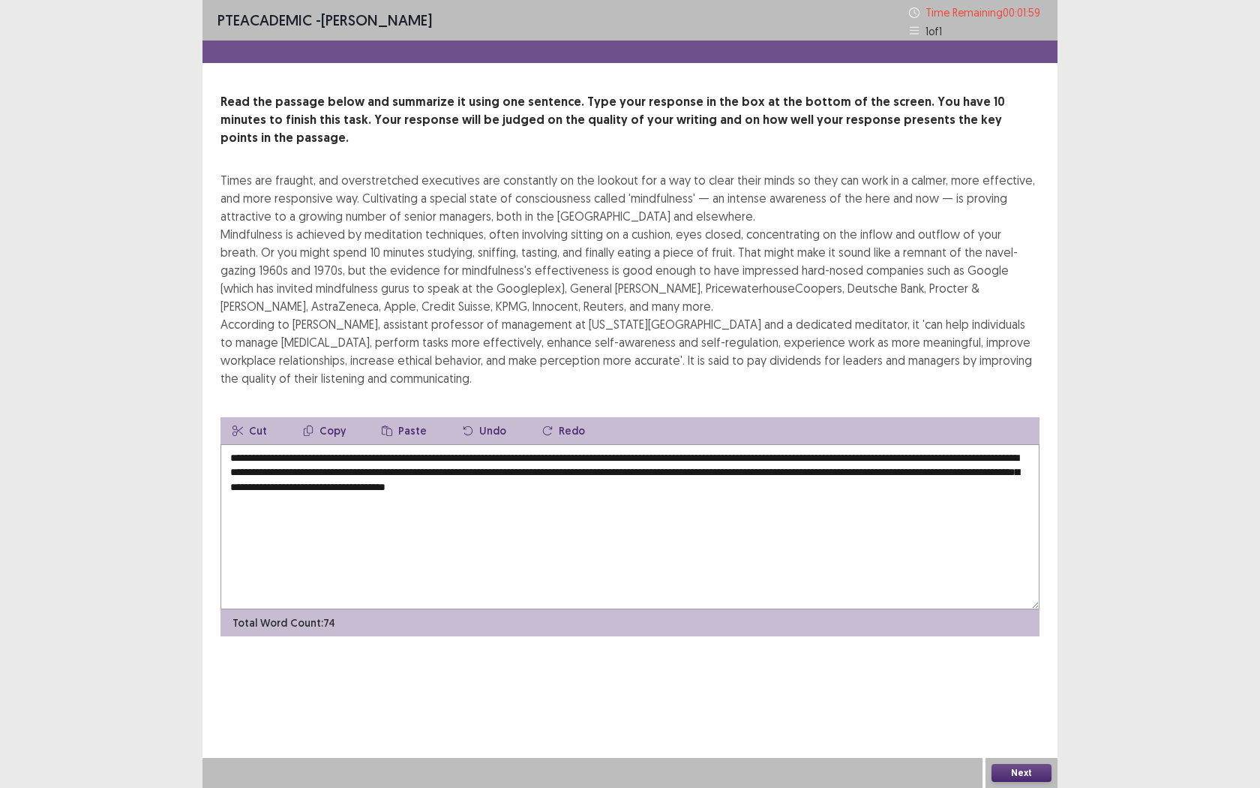
drag, startPoint x: 930, startPoint y: 440, endPoint x: 913, endPoint y: 440, distance: 17.3
click at [913, 444] on textarea "**********" at bounding box center [630, 526] width 819 height 165
click at [916, 444] on textarea "**********" at bounding box center [630, 526] width 819 height 165
type textarea "**********"
click at [1032, 721] on button "Next" at bounding box center [1022, 773] width 60 height 18
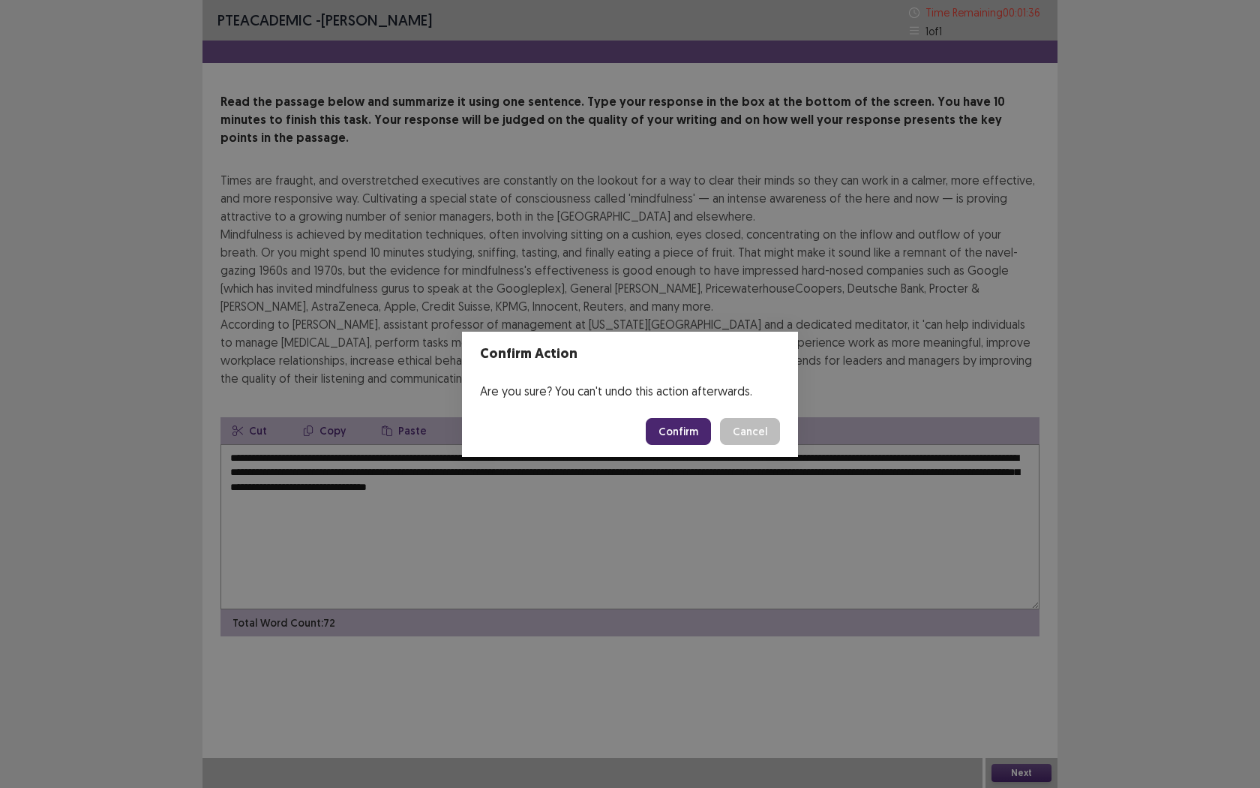
click at [698, 426] on button "Confirm" at bounding box center [678, 431] width 65 height 27
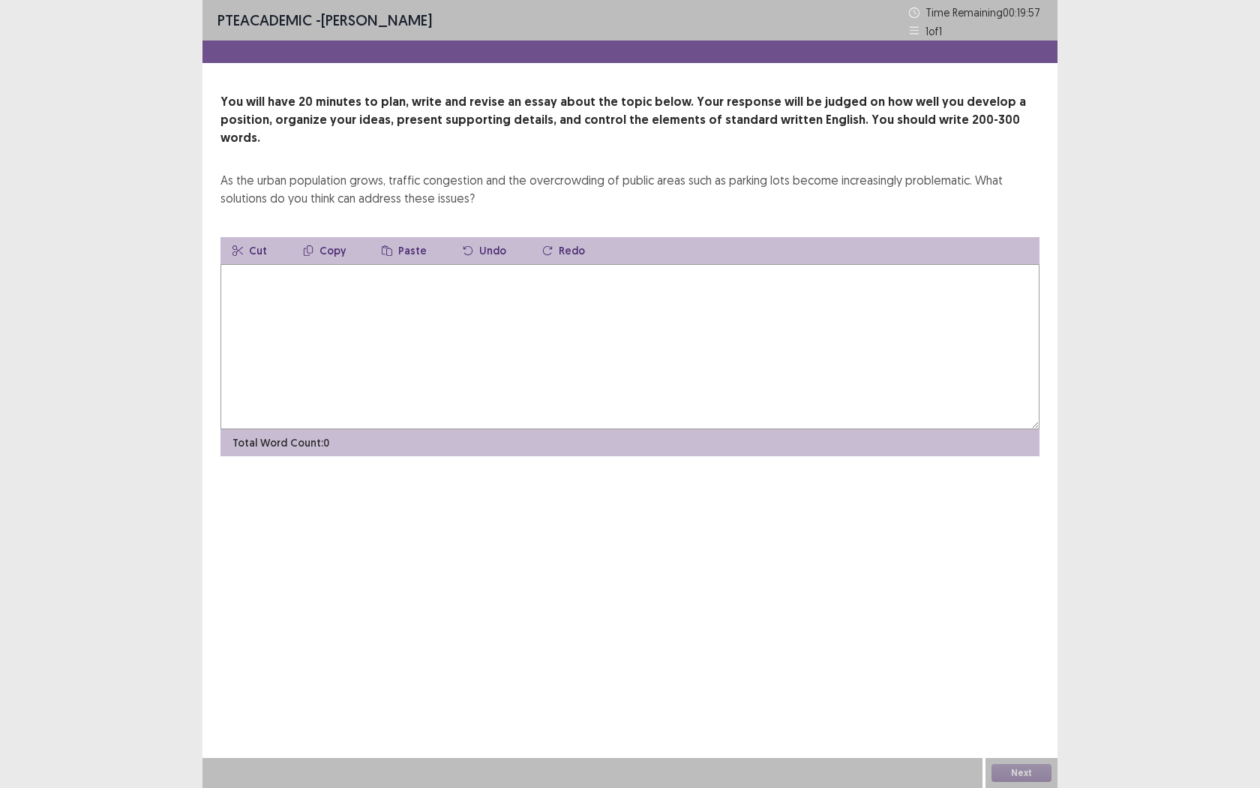
click at [372, 318] on textarea at bounding box center [630, 346] width 819 height 165
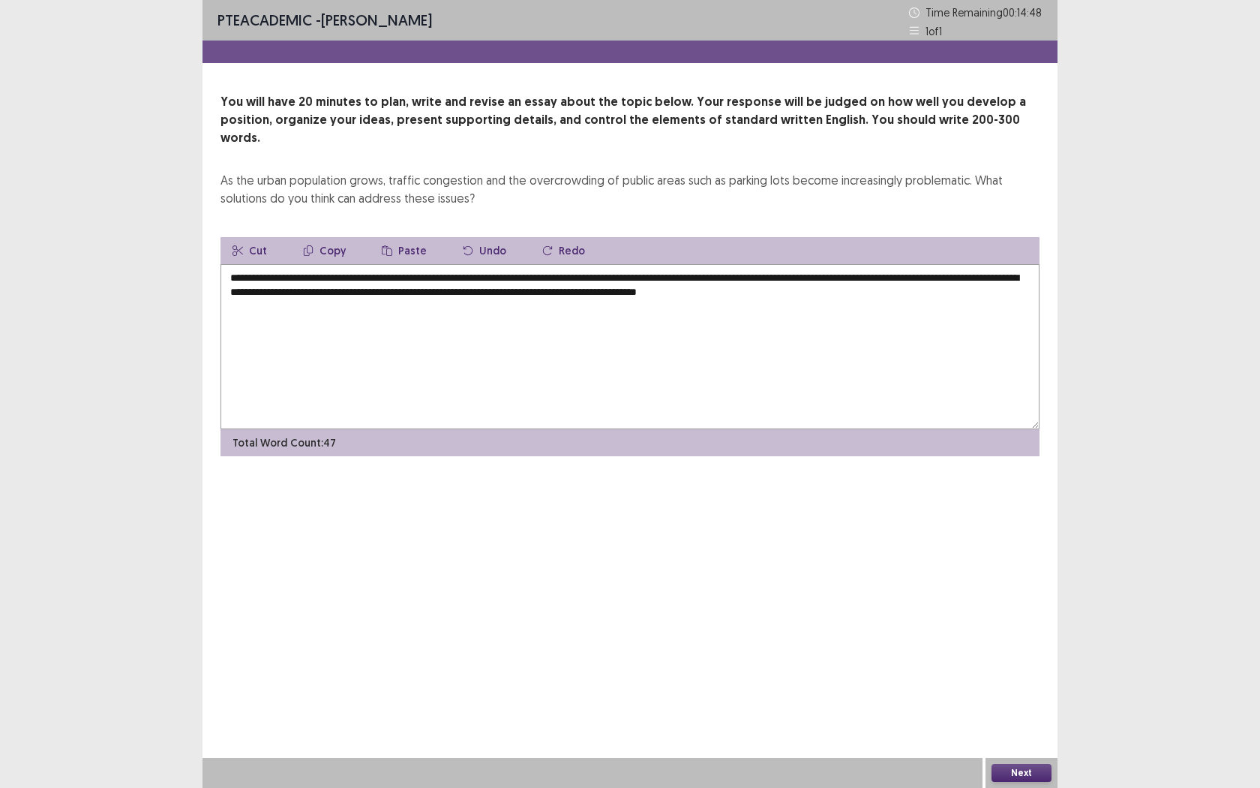
click at [406, 274] on textarea "**********" at bounding box center [630, 346] width 819 height 165
drag, startPoint x: 504, startPoint y: 277, endPoint x: 473, endPoint y: 279, distance: 30.8
click at [473, 279] on textarea "**********" at bounding box center [630, 346] width 819 height 165
click at [942, 268] on textarea "**********" at bounding box center [630, 346] width 819 height 165
click at [233, 288] on textarea "**********" at bounding box center [630, 346] width 819 height 165
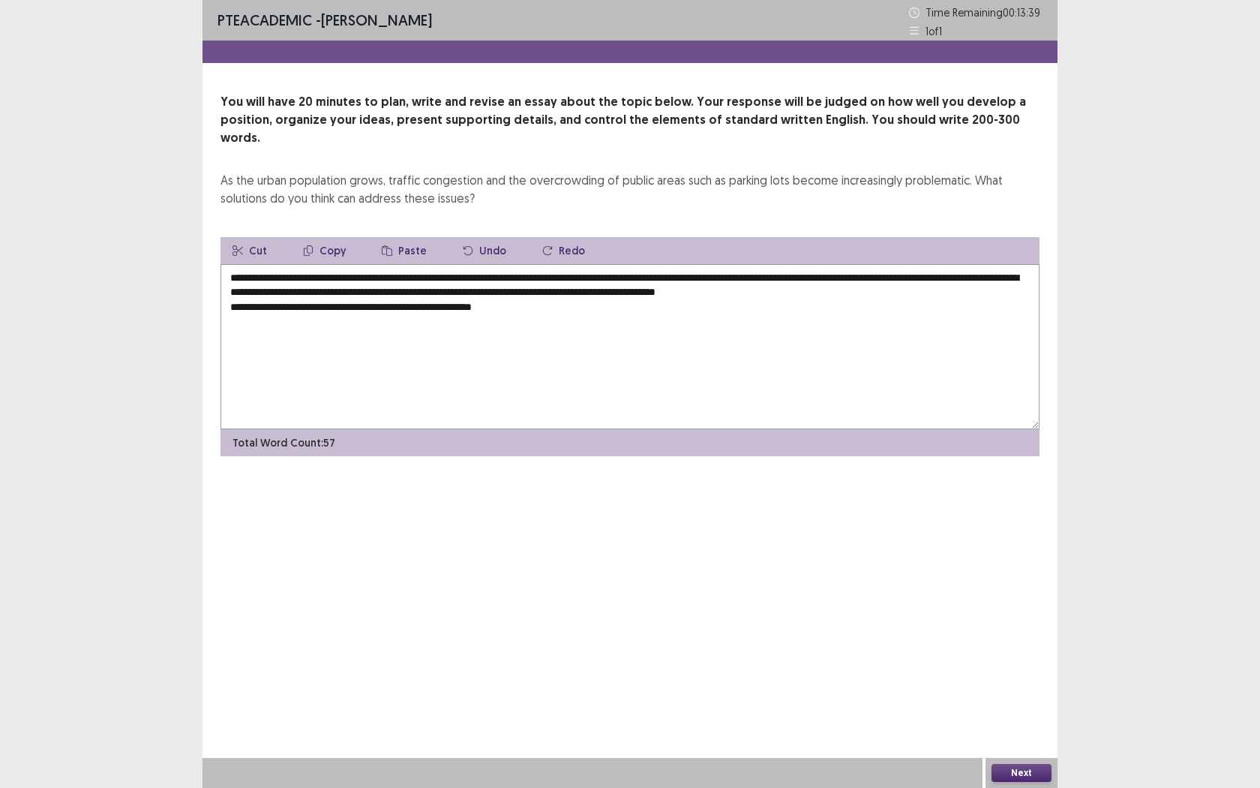
click at [604, 311] on textarea "**********" at bounding box center [630, 346] width 819 height 165
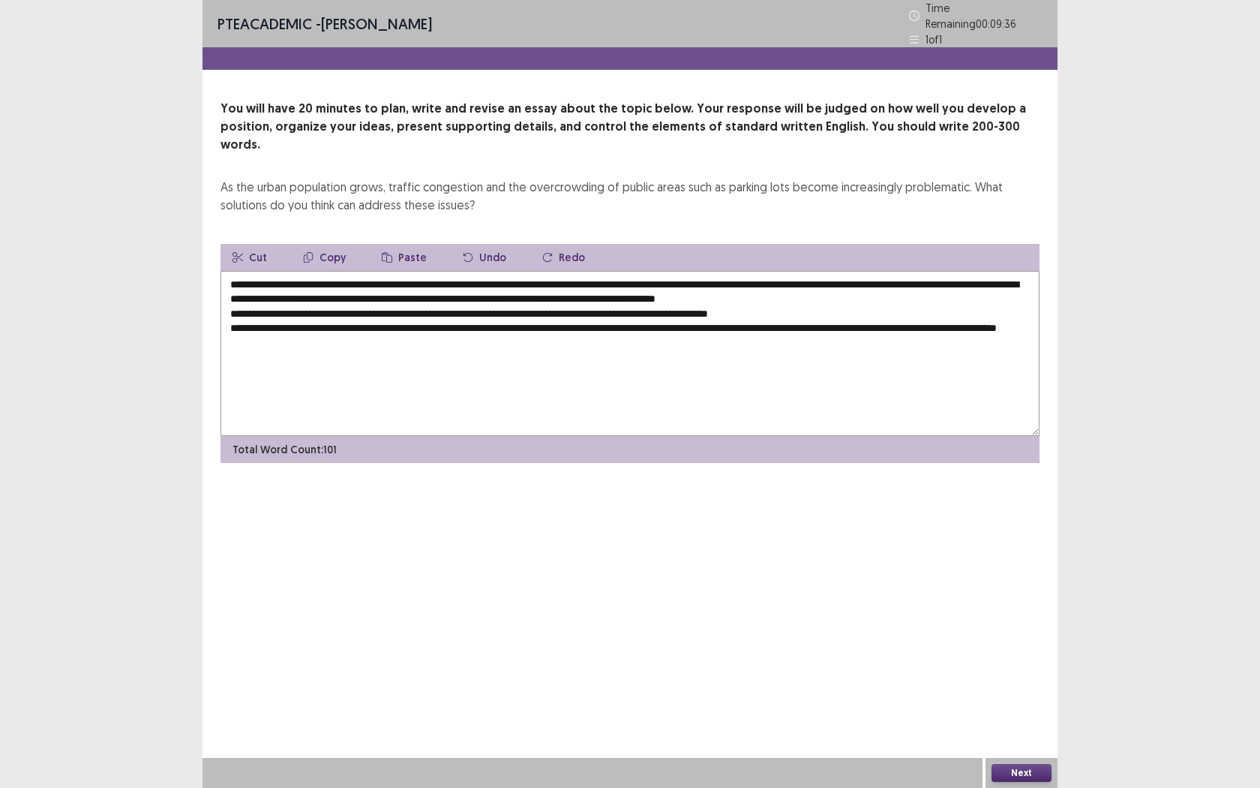
click at [337, 319] on textarea "**********" at bounding box center [630, 353] width 819 height 165
click at [454, 343] on textarea "**********" at bounding box center [630, 353] width 819 height 165
click at [309, 316] on textarea "**********" at bounding box center [630, 353] width 819 height 165
click at [495, 319] on textarea "**********" at bounding box center [630, 353] width 819 height 165
drag, startPoint x: 560, startPoint y: 325, endPoint x: 452, endPoint y: 324, distance: 108.0
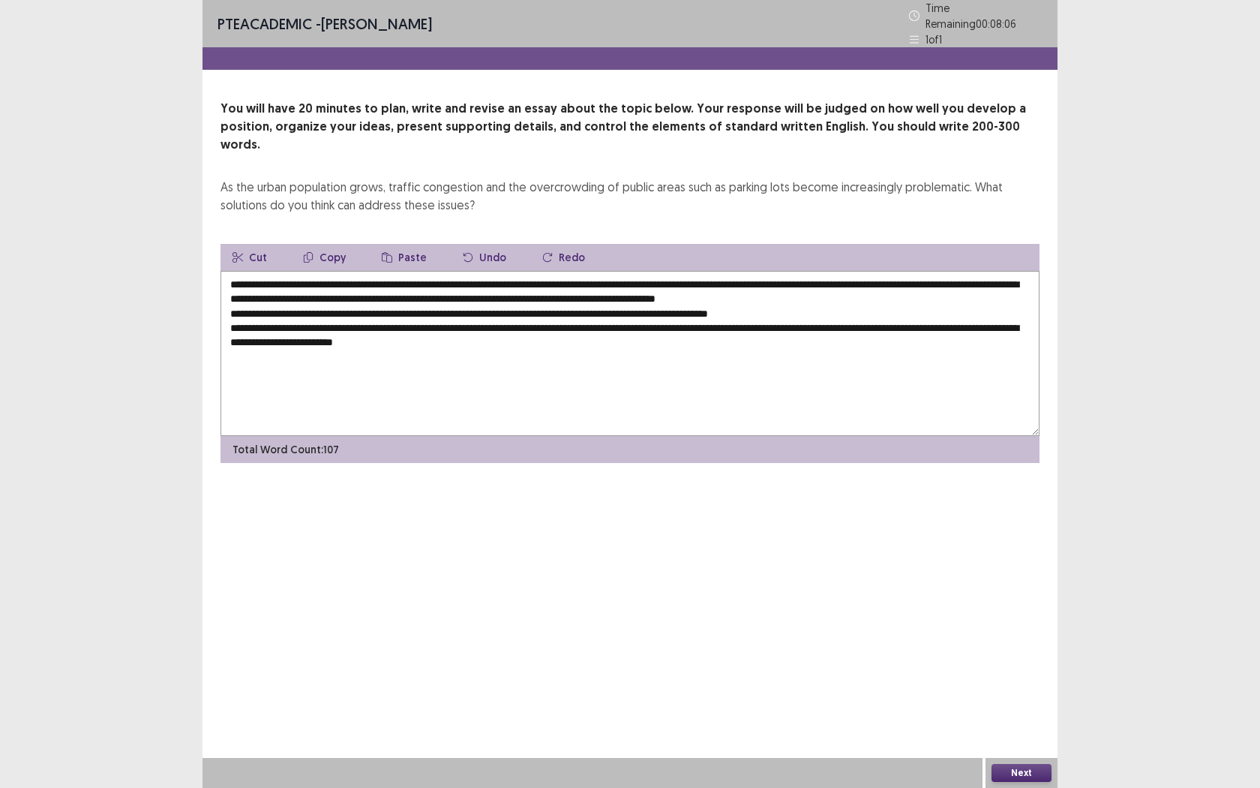
click at [452, 324] on textarea "**********" at bounding box center [630, 353] width 819 height 165
drag, startPoint x: 805, startPoint y: 333, endPoint x: 711, endPoint y: 332, distance: 93.8
click at [711, 332] on textarea "**********" at bounding box center [630, 353] width 819 height 165
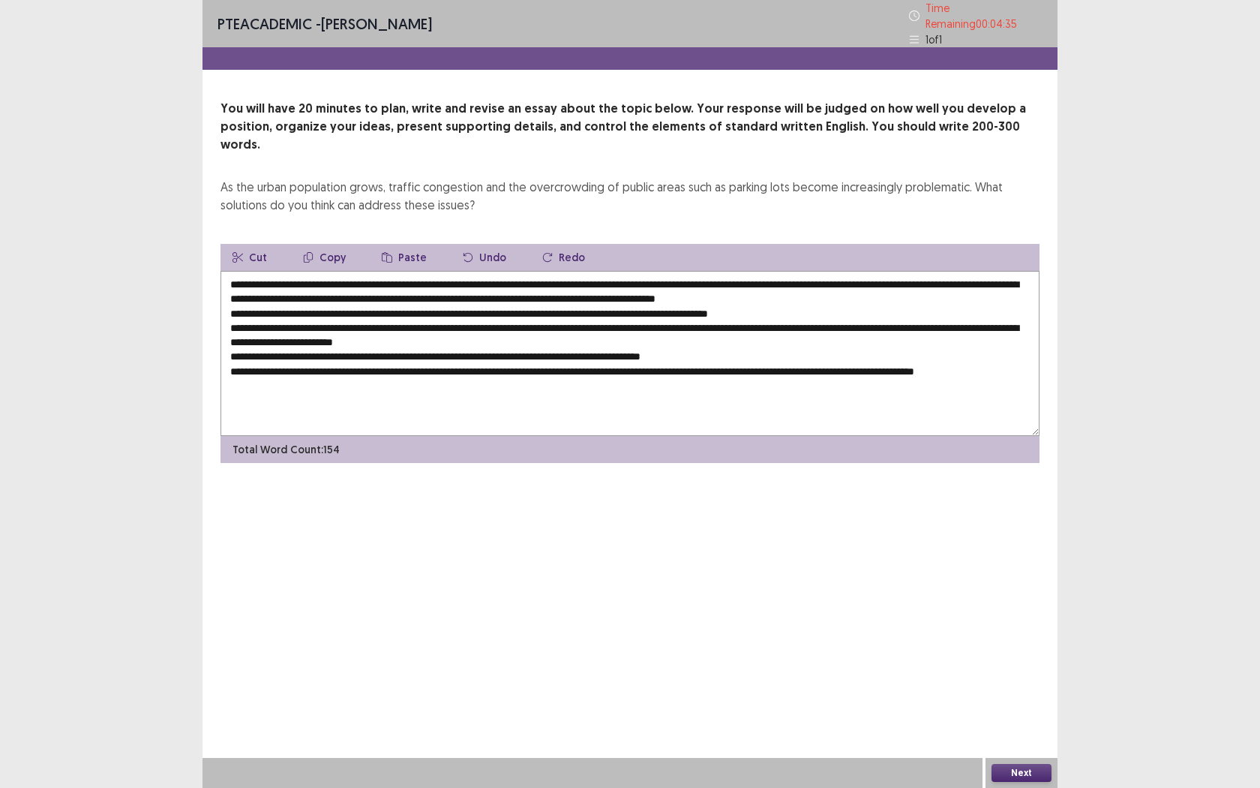
click at [524, 347] on textarea "**********" at bounding box center [630, 353] width 819 height 165
click at [588, 350] on textarea "**********" at bounding box center [630, 353] width 819 height 165
click at [662, 346] on textarea "**********" at bounding box center [630, 353] width 819 height 165
click at [599, 350] on textarea "**********" at bounding box center [630, 353] width 819 height 165
click at [589, 347] on textarea "**********" at bounding box center [630, 353] width 819 height 165
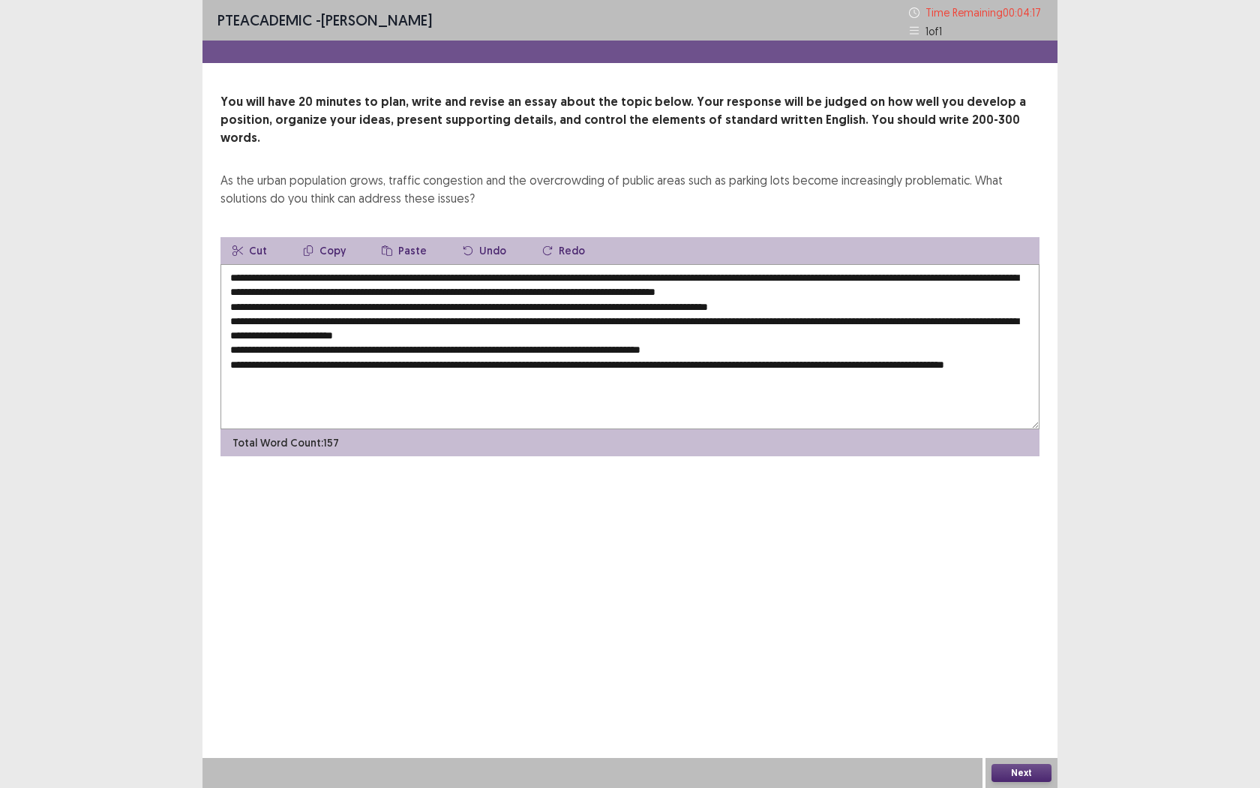
click at [756, 345] on textarea "**********" at bounding box center [630, 346] width 819 height 165
click at [1028, 345] on textarea "**********" at bounding box center [630, 346] width 819 height 165
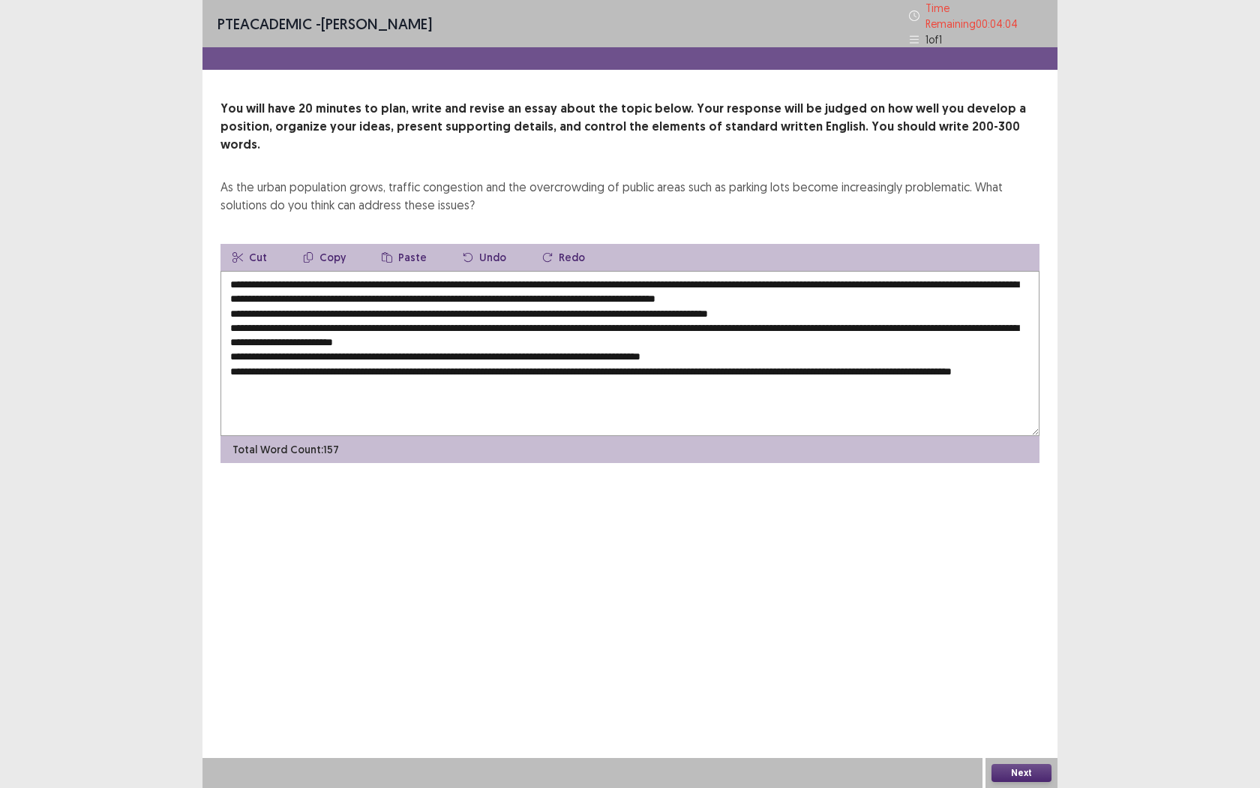
click at [298, 361] on textarea "**********" at bounding box center [630, 353] width 819 height 165
click at [285, 360] on textarea "**********" at bounding box center [630, 353] width 819 height 165
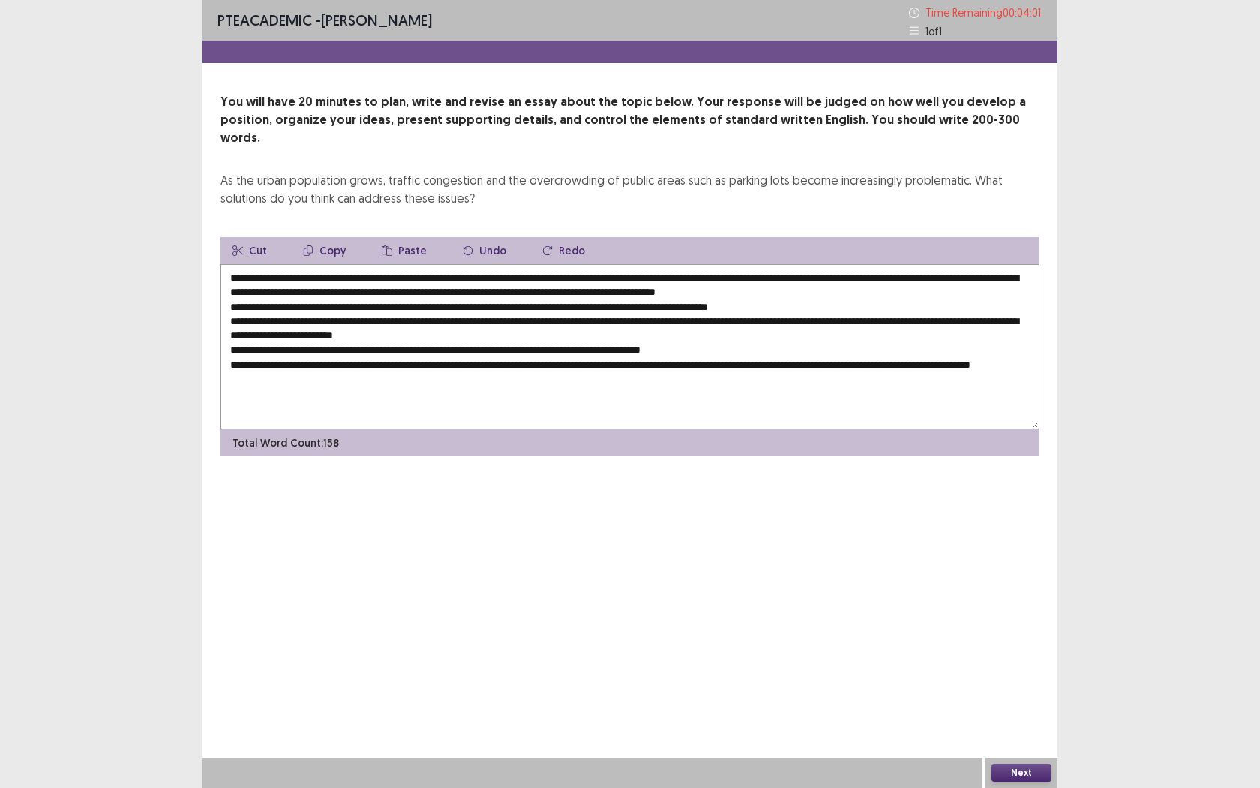
click at [383, 360] on textarea "**********" at bounding box center [630, 346] width 819 height 165
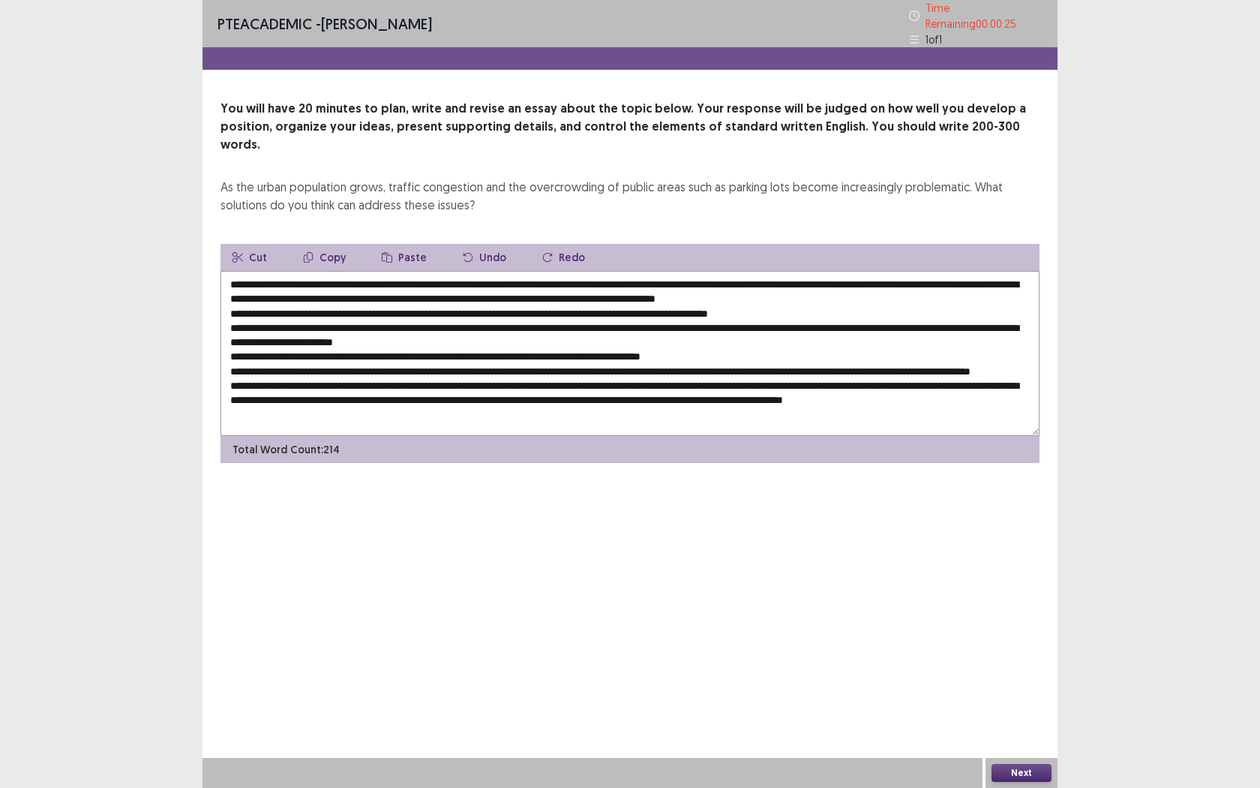
click at [1028, 721] on button "Next" at bounding box center [1022, 773] width 60 height 18
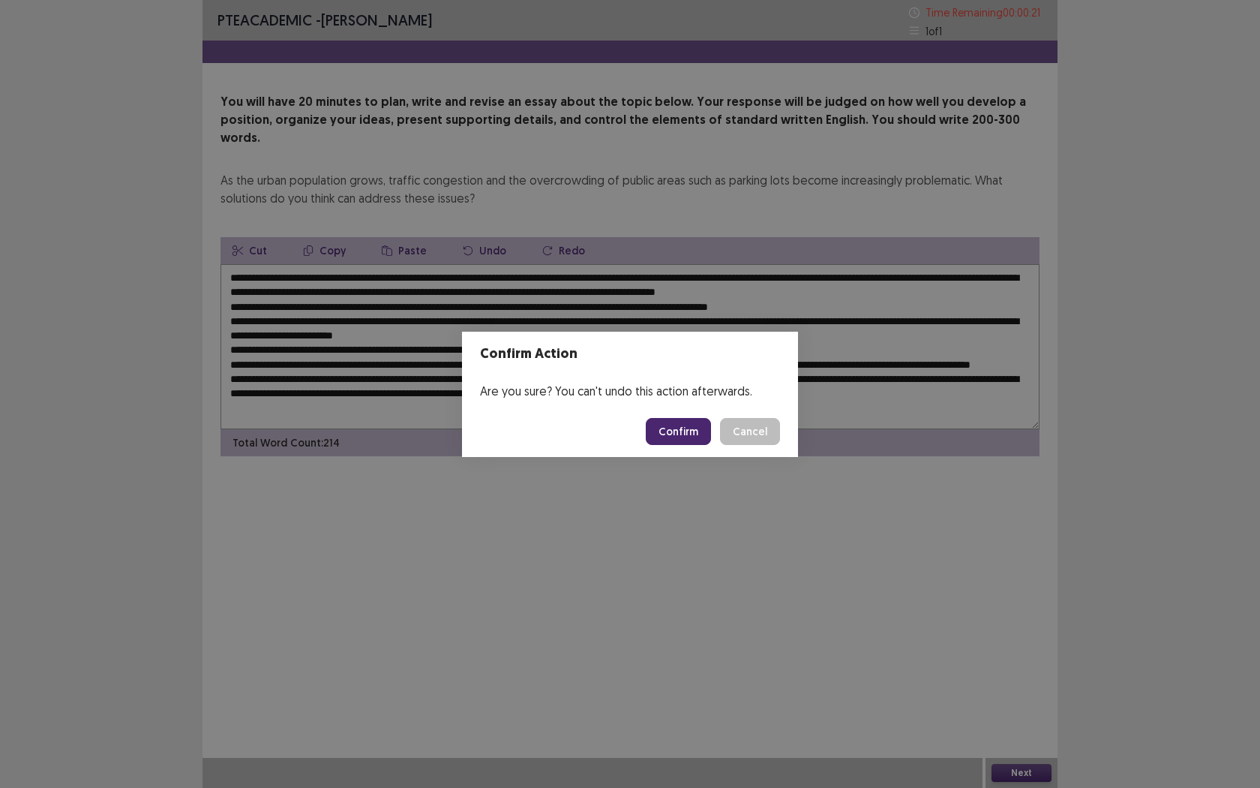
click at [359, 407] on div "Confirm Action Are you sure? You can't undo this action afterwards. Confirm Can…" at bounding box center [630, 394] width 1260 height 788
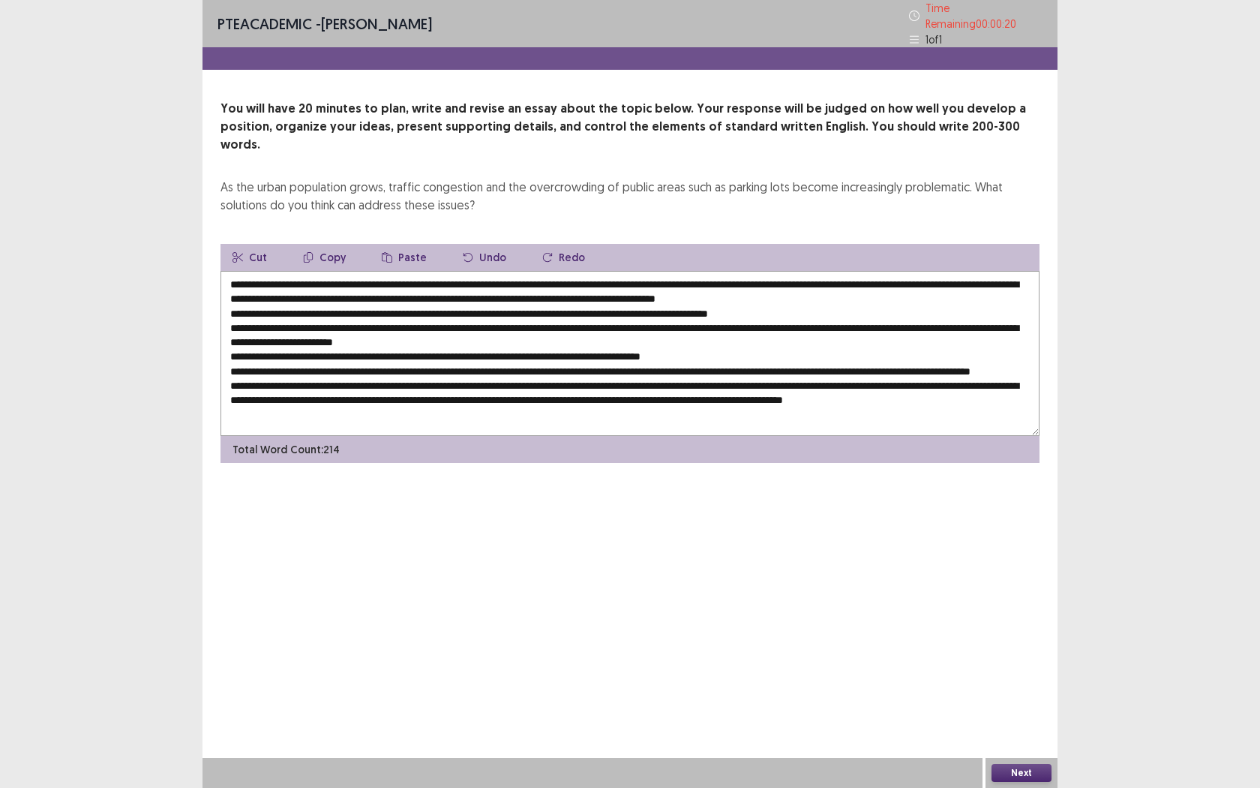
click at [387, 392] on textarea at bounding box center [630, 353] width 819 height 165
click at [335, 395] on textarea at bounding box center [630, 353] width 819 height 165
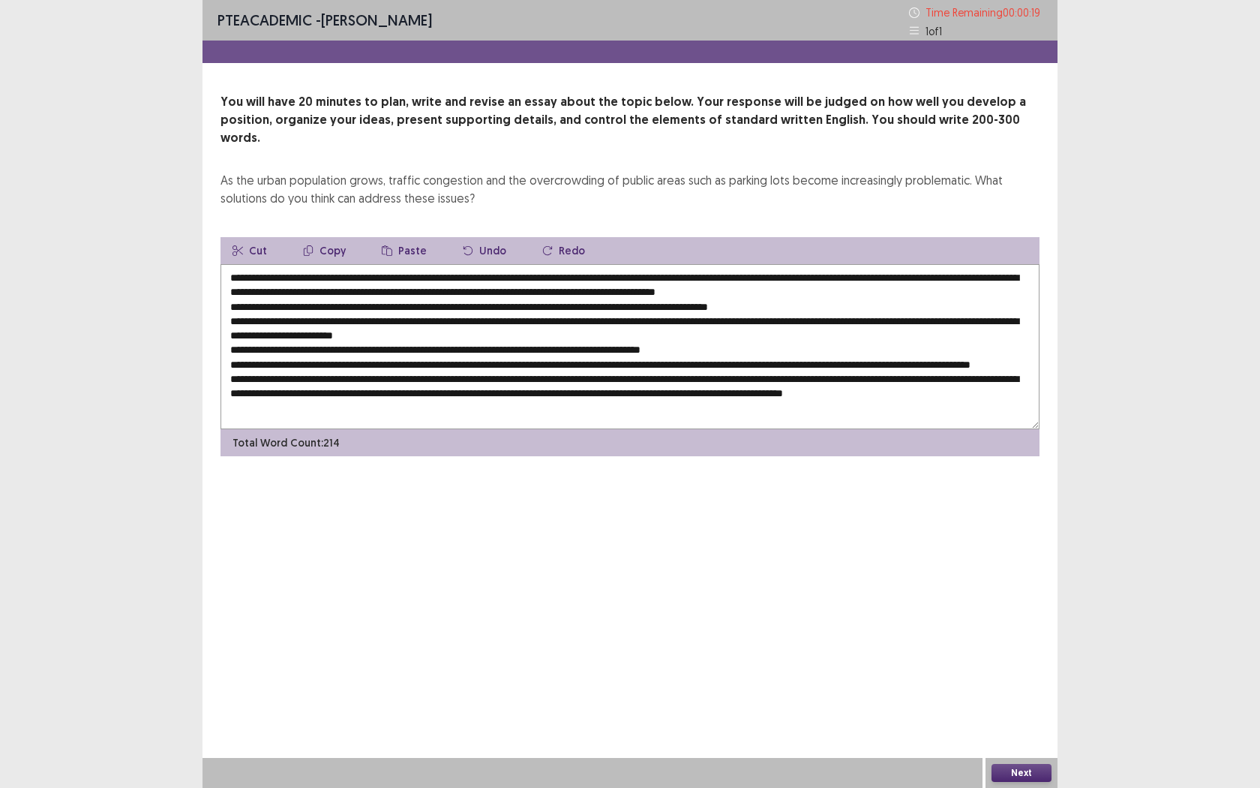
click at [314, 408] on textarea at bounding box center [630, 346] width 819 height 165
click at [1025, 721] on button "Next" at bounding box center [1022, 773] width 60 height 18
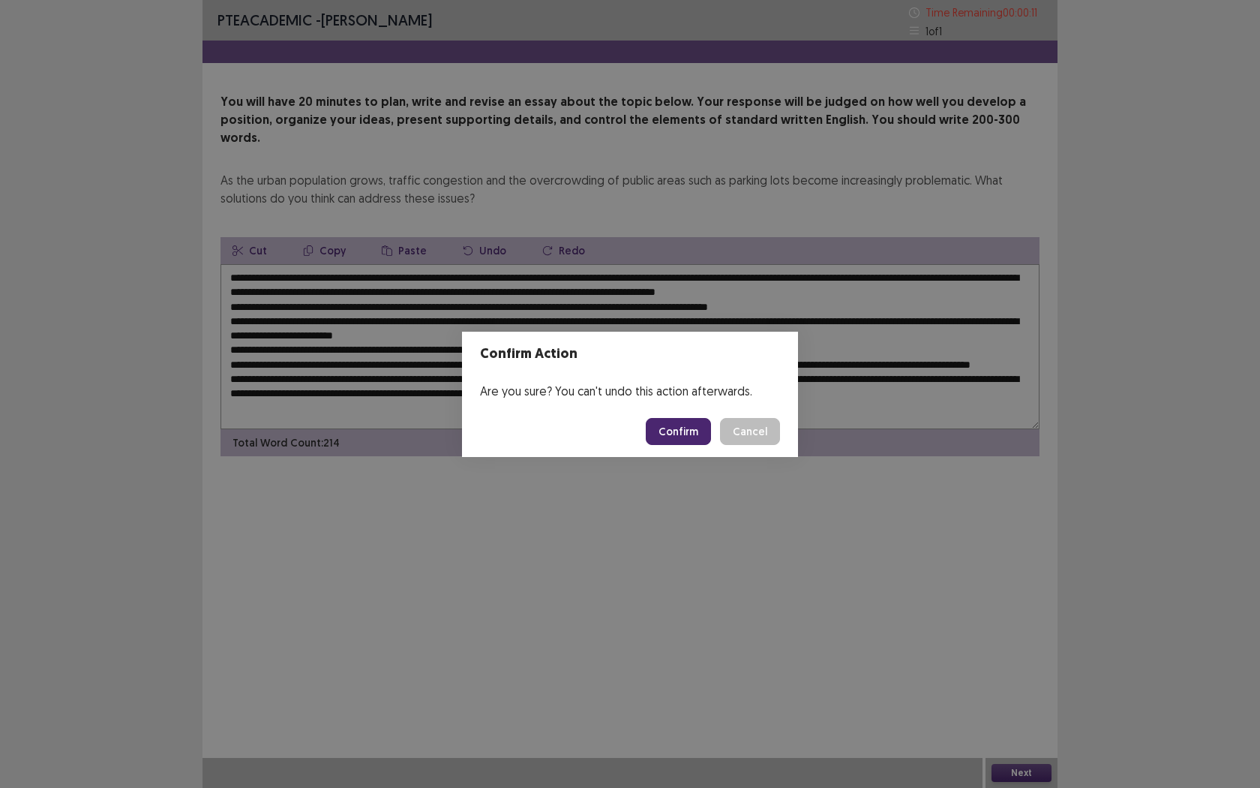
click at [673, 304] on div "Confirm Action Are you sure? You can't undo this action afterwards. Confirm Can…" at bounding box center [630, 394] width 1260 height 788
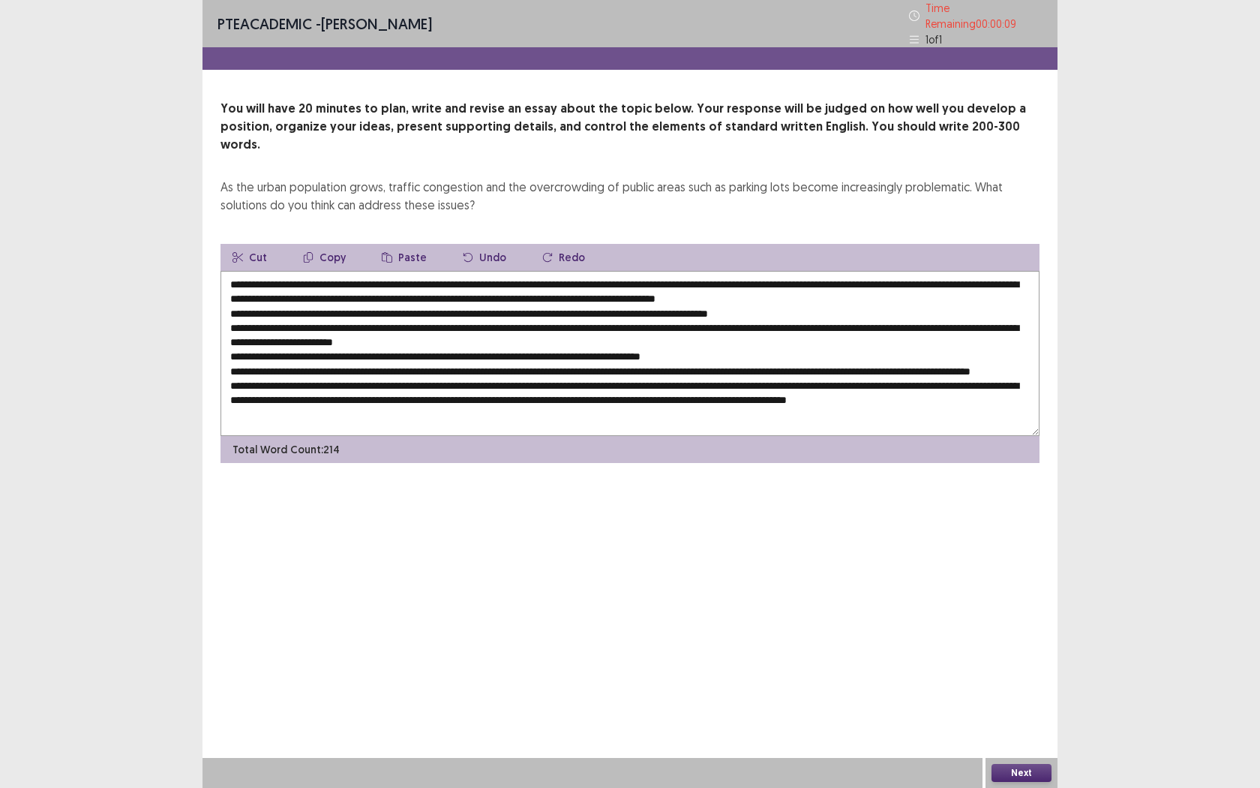
click at [484, 271] on textarea at bounding box center [630, 353] width 819 height 165
type textarea "**********"
click at [1040, 721] on button "Next" at bounding box center [1022, 773] width 60 height 18
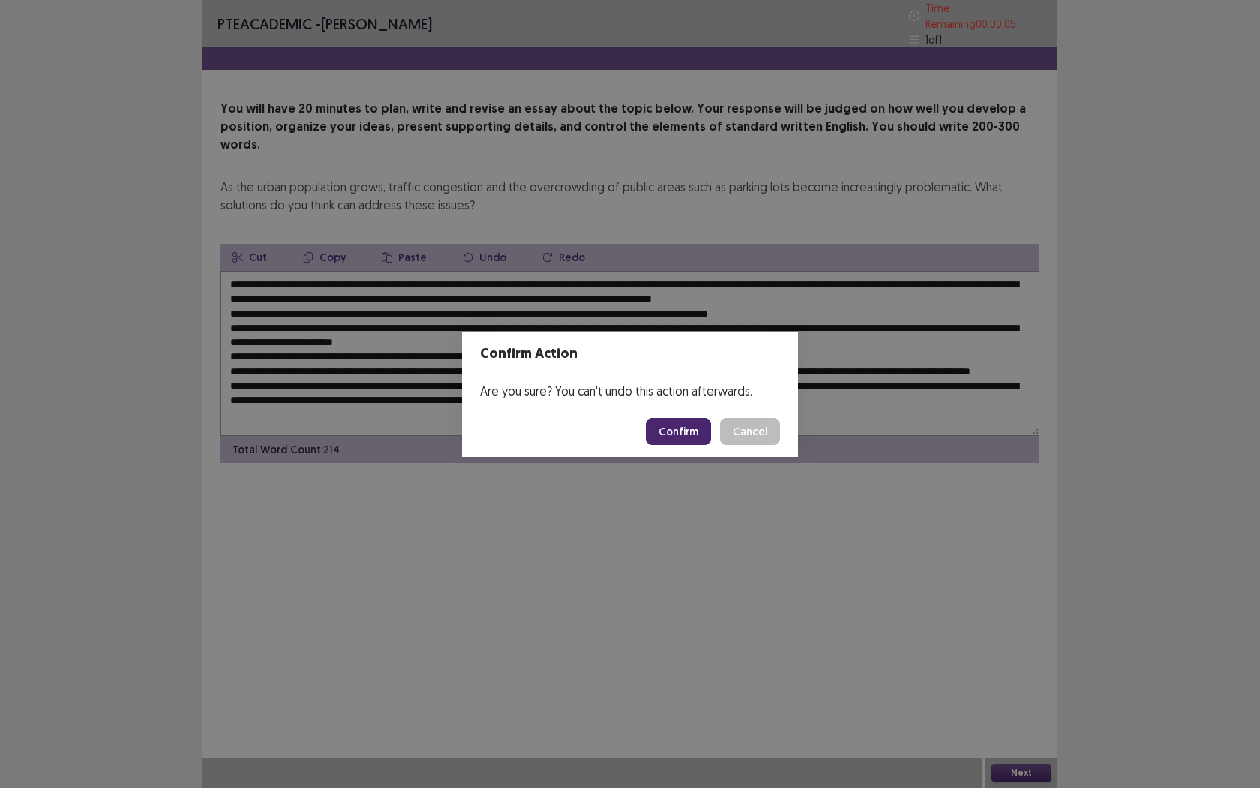
click at [697, 425] on button "Confirm" at bounding box center [678, 431] width 65 height 27
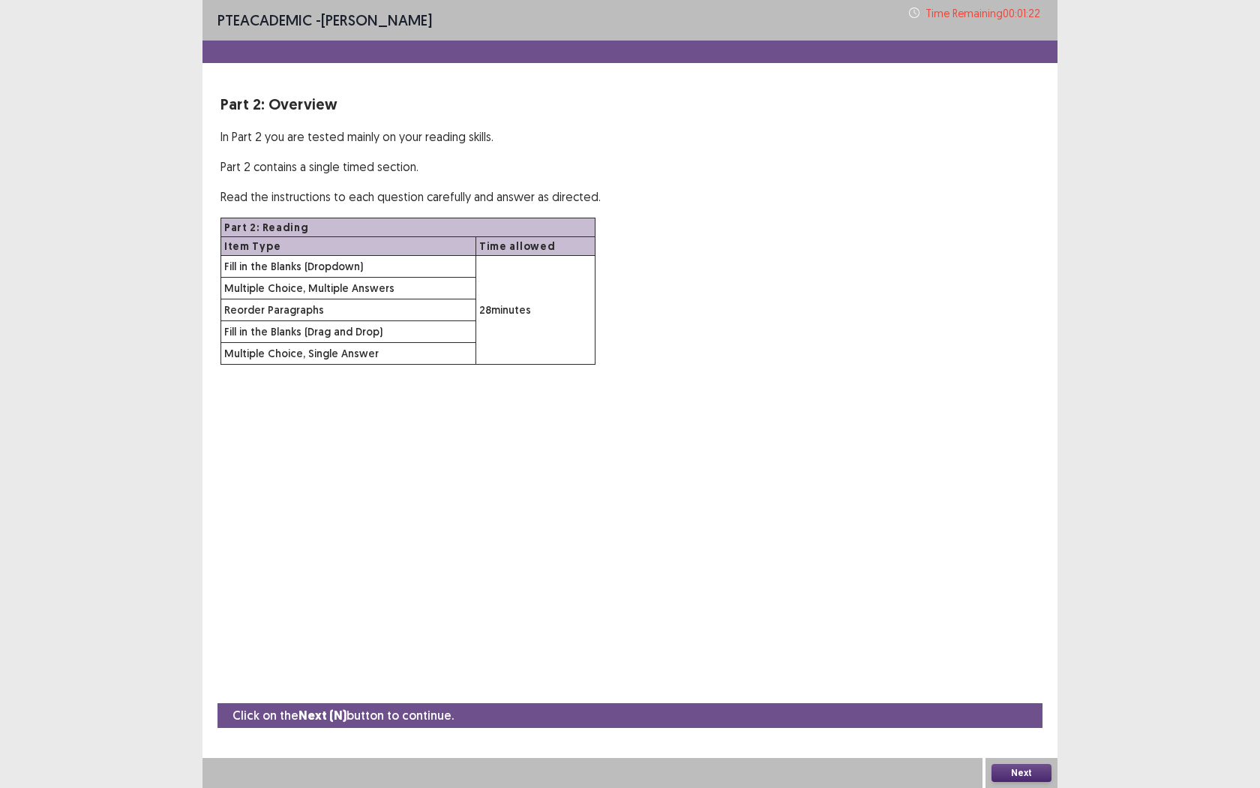
click at [1036, 721] on button "Next" at bounding box center [1022, 773] width 60 height 18
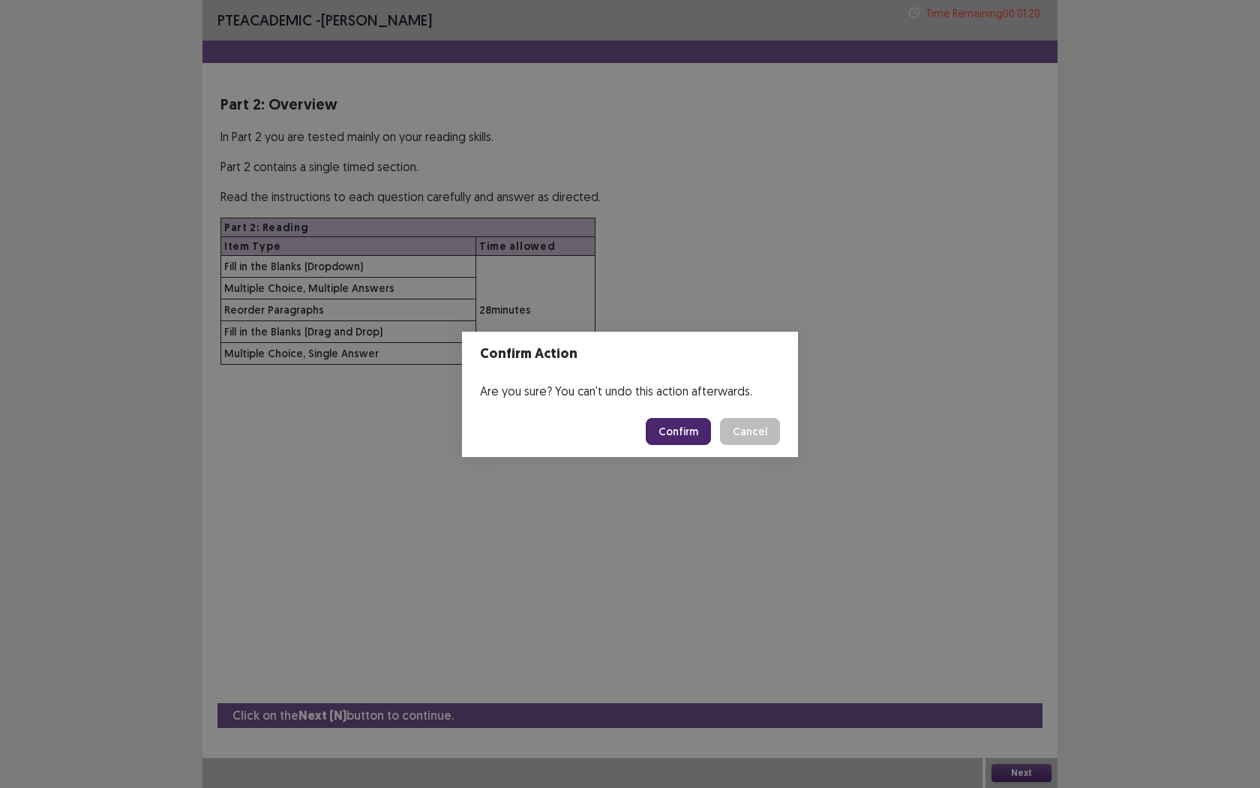
click at [682, 429] on button "Confirm" at bounding box center [678, 431] width 65 height 27
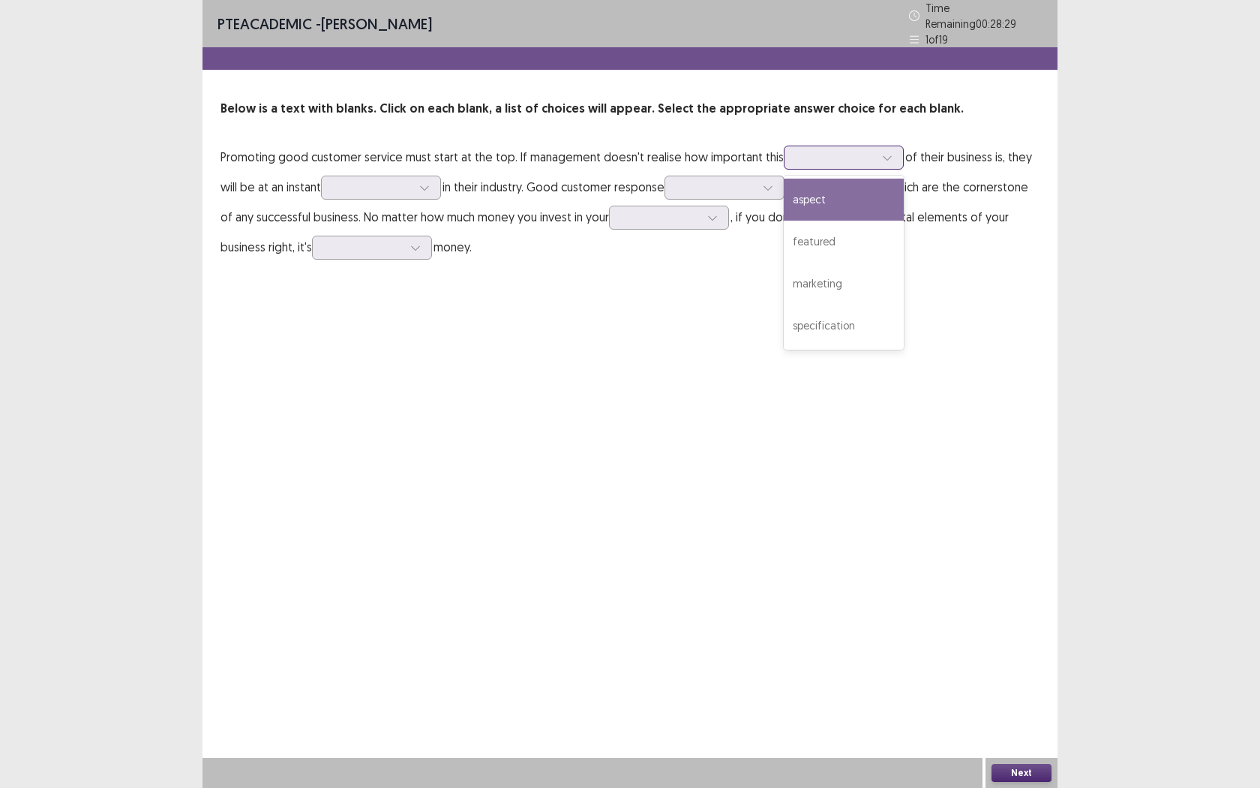
click at [876, 158] on div at bounding box center [887, 157] width 23 height 23
click at [857, 196] on div "aspect" at bounding box center [844, 200] width 120 height 42
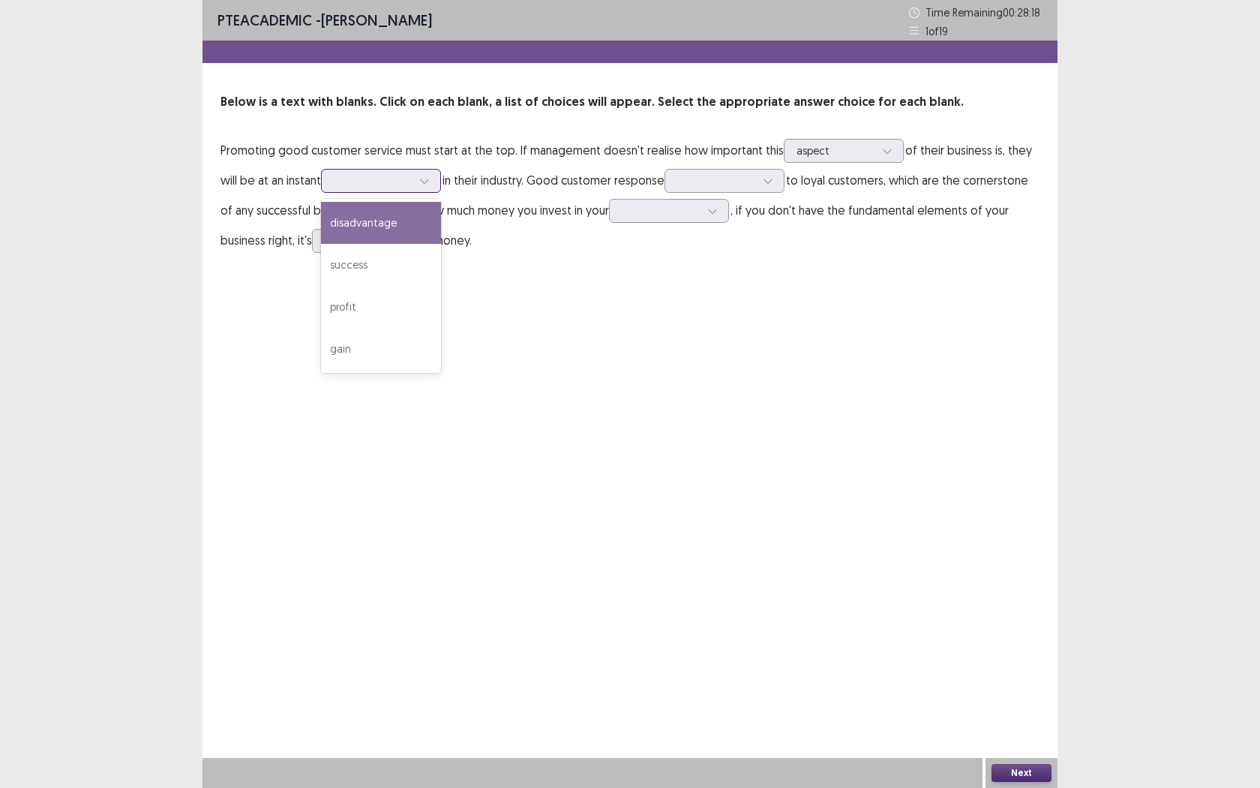
click at [427, 179] on icon at bounding box center [424, 181] width 11 height 11
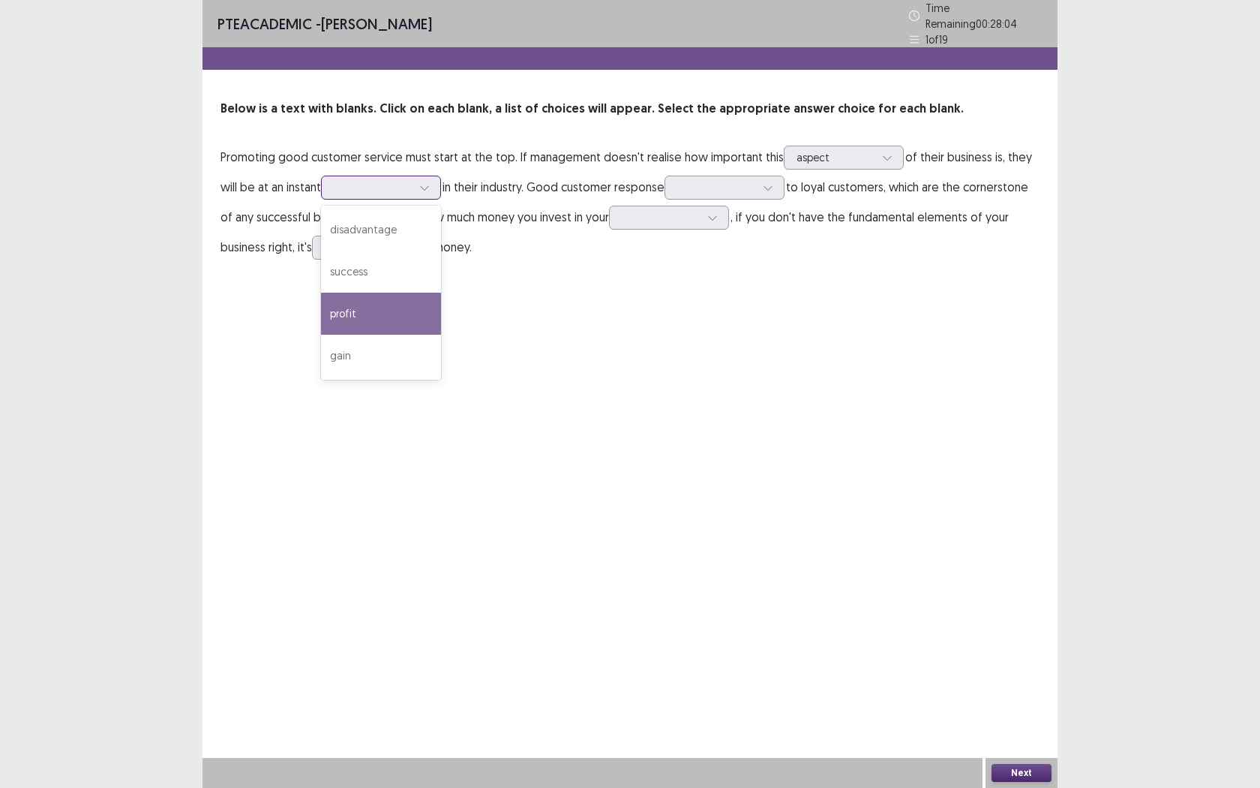
click at [397, 293] on div "profit" at bounding box center [381, 314] width 120 height 42
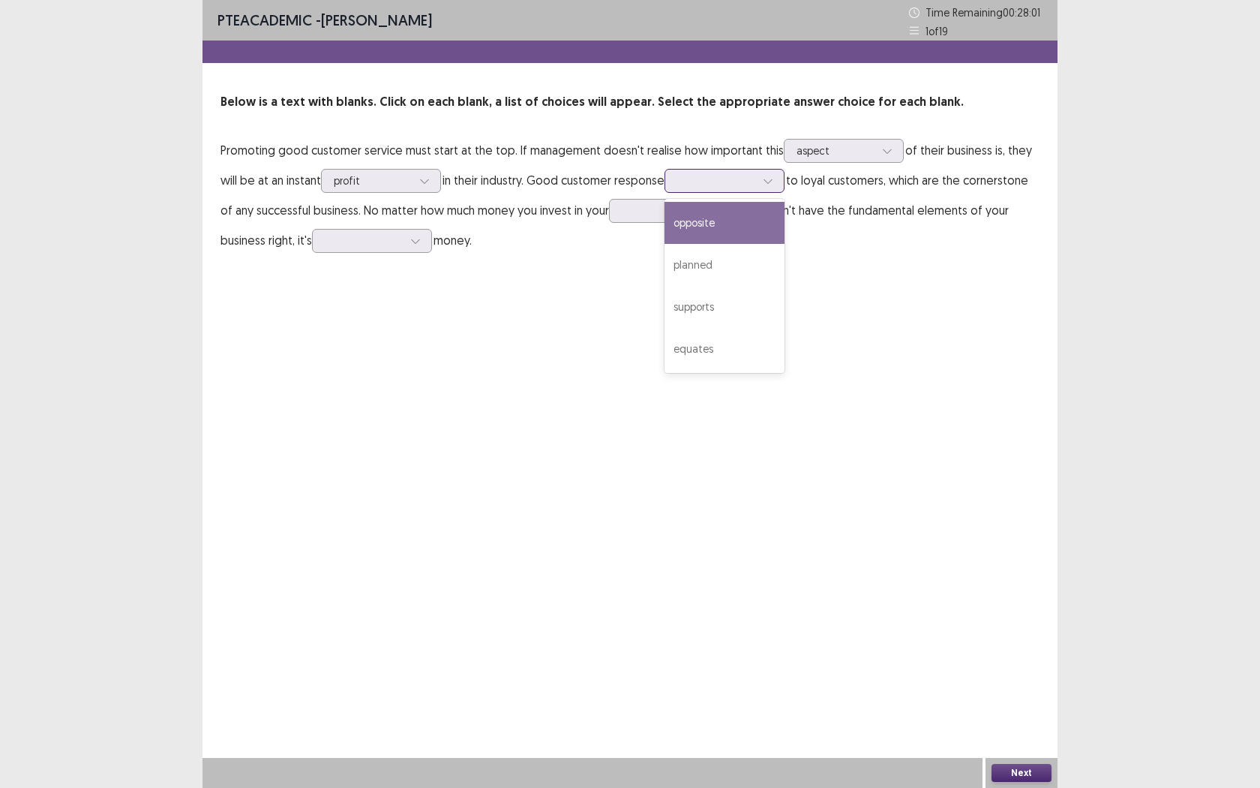
click at [767, 181] on div at bounding box center [768, 181] width 23 height 23
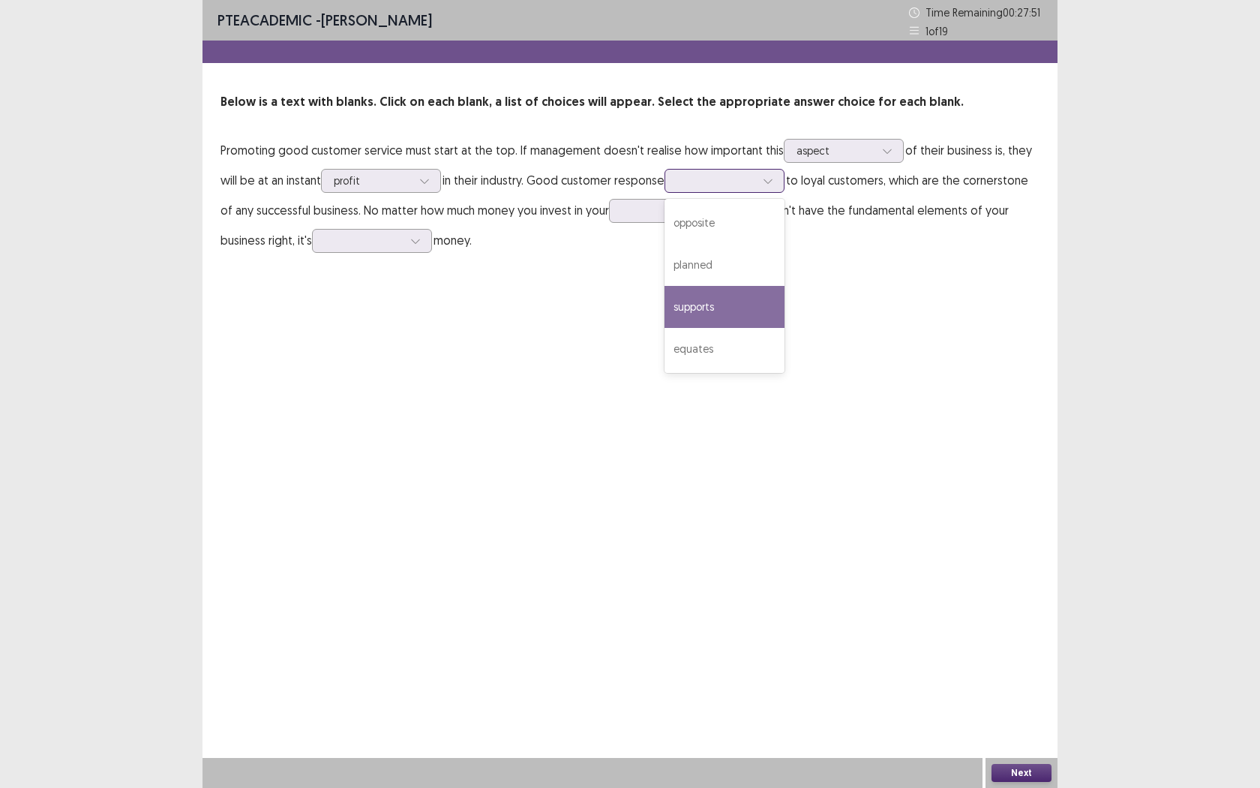
click at [716, 302] on div "supports" at bounding box center [725, 307] width 120 height 42
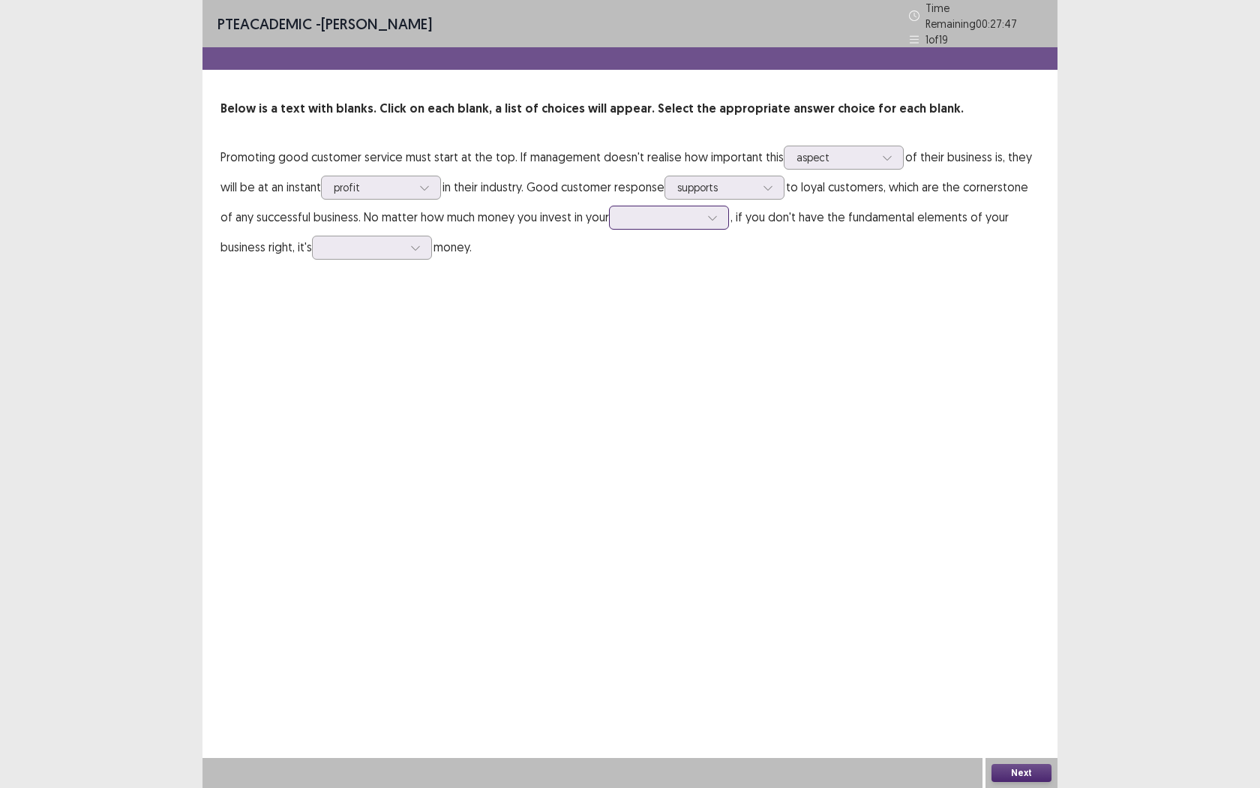
click at [716, 212] on icon at bounding box center [712, 217] width 11 height 11
click at [678, 270] on div "marketing" at bounding box center [669, 260] width 120 height 42
click at [405, 250] on div at bounding box center [372, 248] width 120 height 24
click at [357, 317] on div "wasting" at bounding box center [372, 332] width 120 height 42
click at [414, 242] on icon at bounding box center [415, 247] width 11 height 11
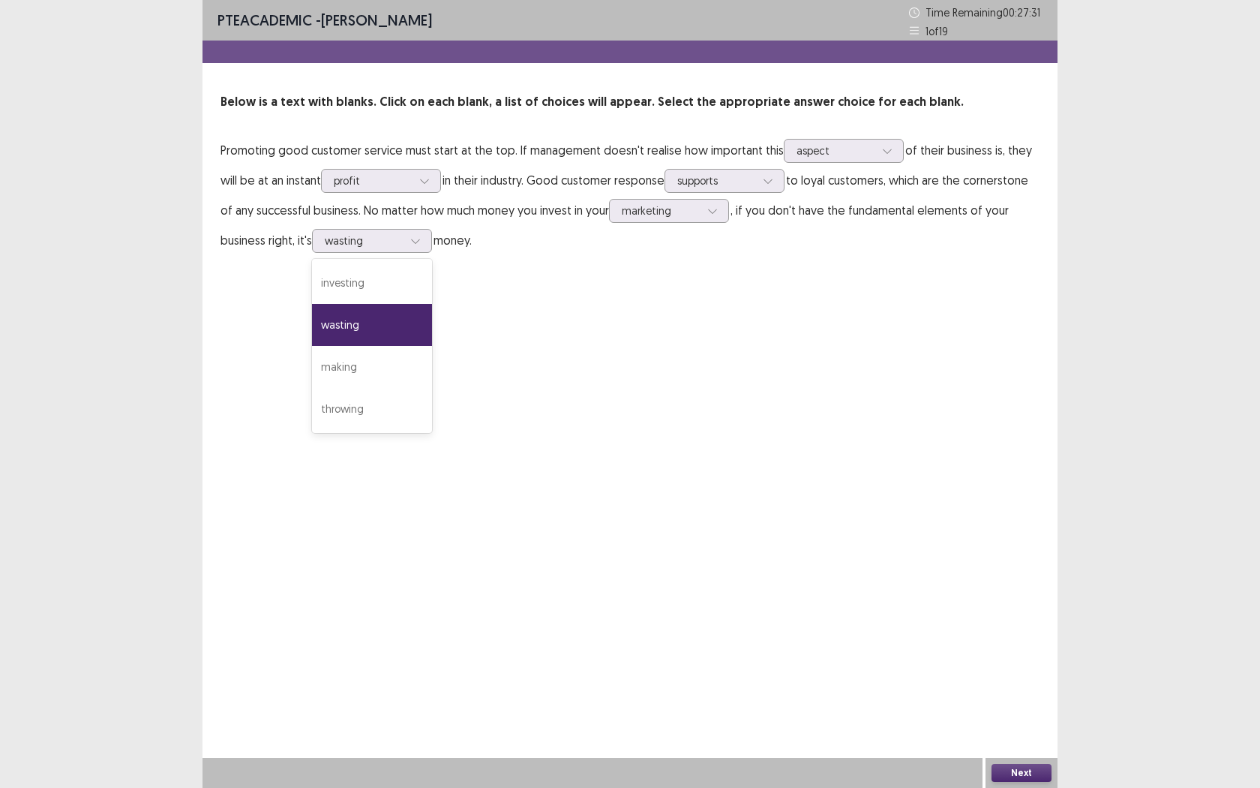
click at [558, 305] on div "PTE academic - [PERSON_NAME] Time Remaining 00 : 27 : 31 1 of 19 Below is a tex…" at bounding box center [630, 394] width 855 height 788
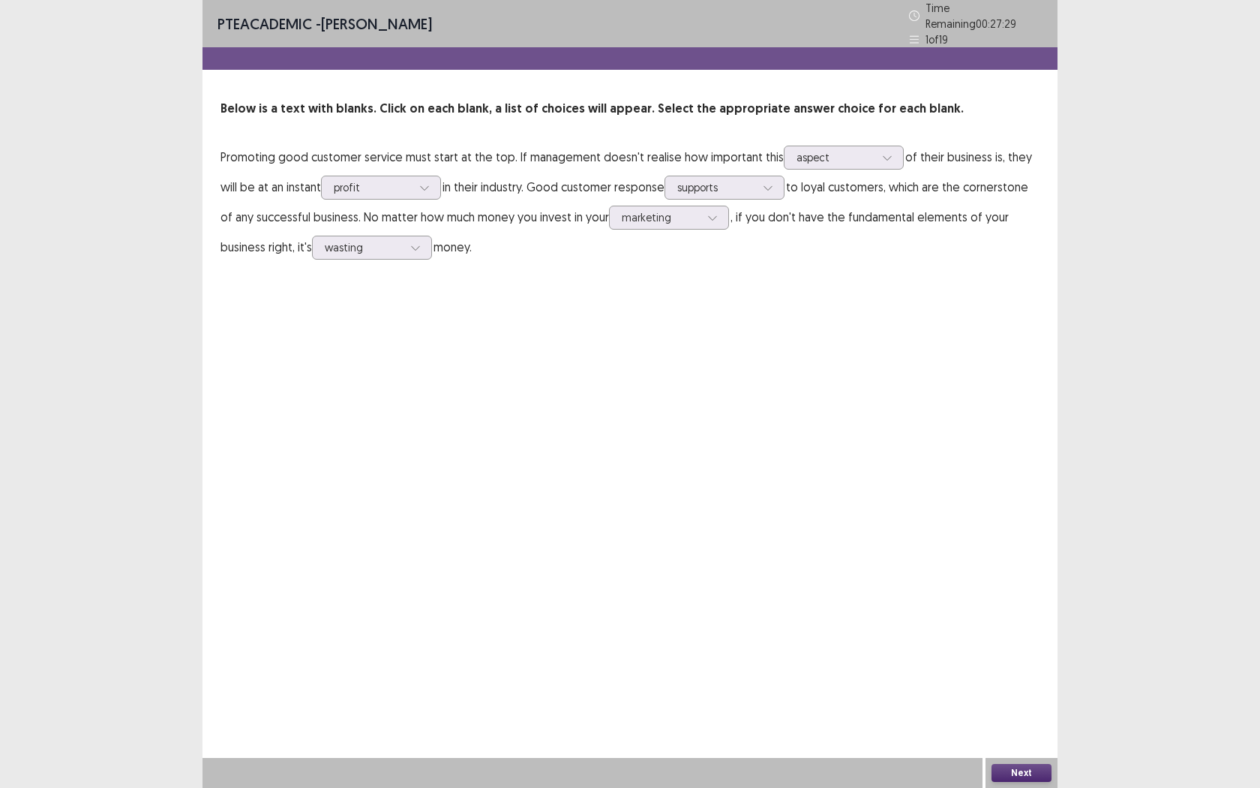
click at [1014, 721] on button "Next" at bounding box center [1022, 773] width 60 height 18
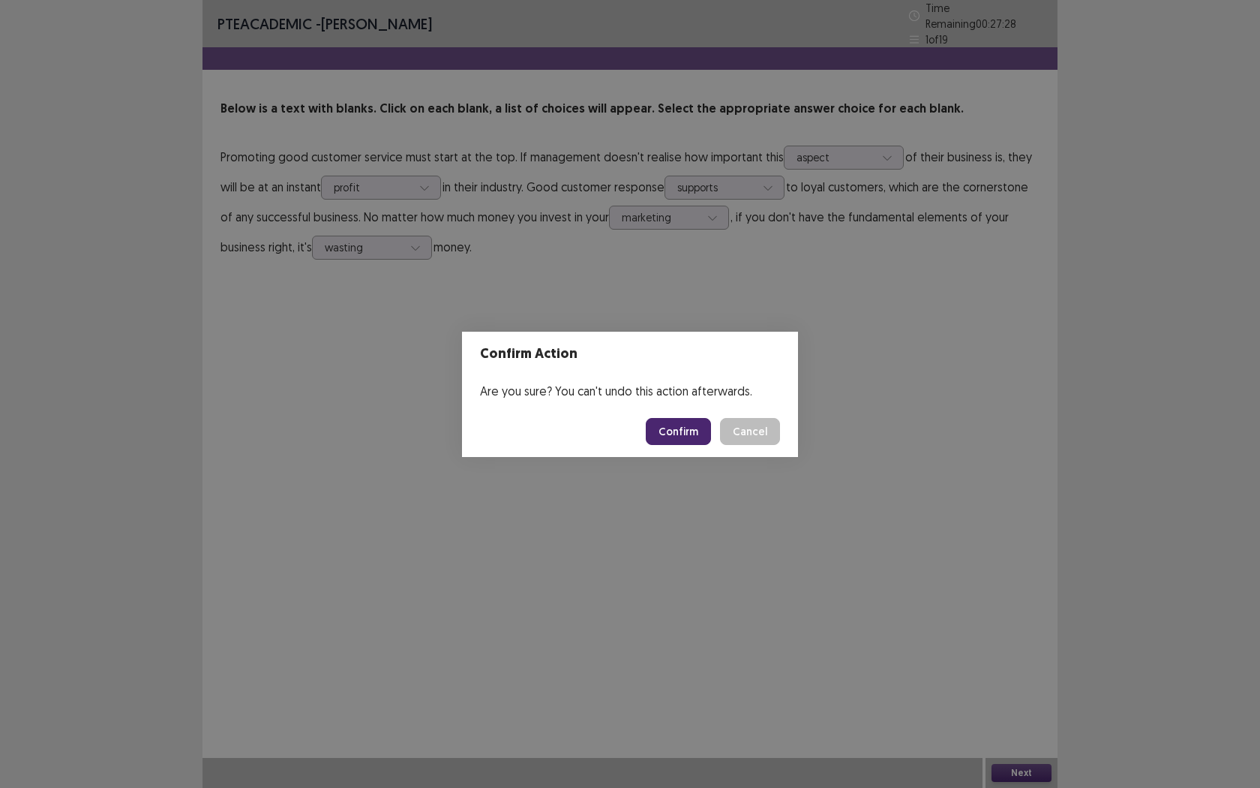
click at [665, 425] on button "Confirm" at bounding box center [678, 431] width 65 height 27
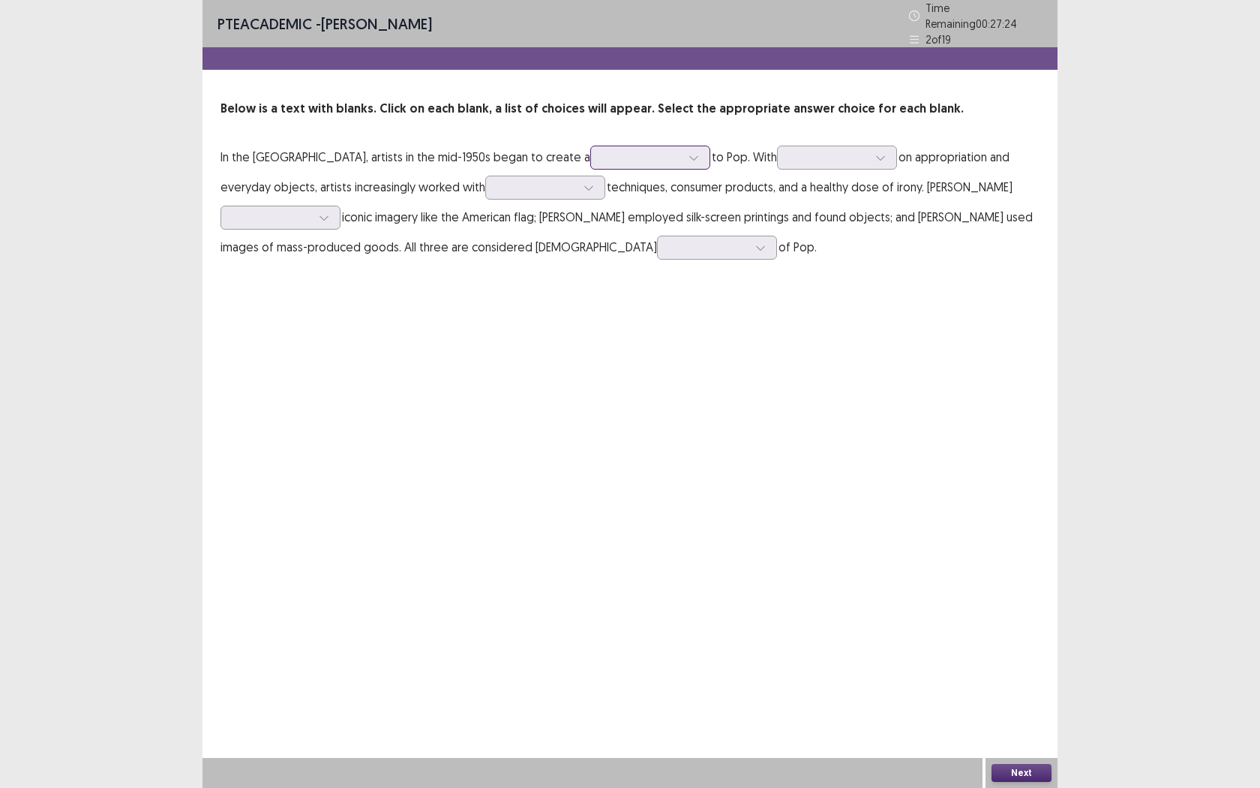
click at [689, 152] on icon at bounding box center [694, 157] width 11 height 11
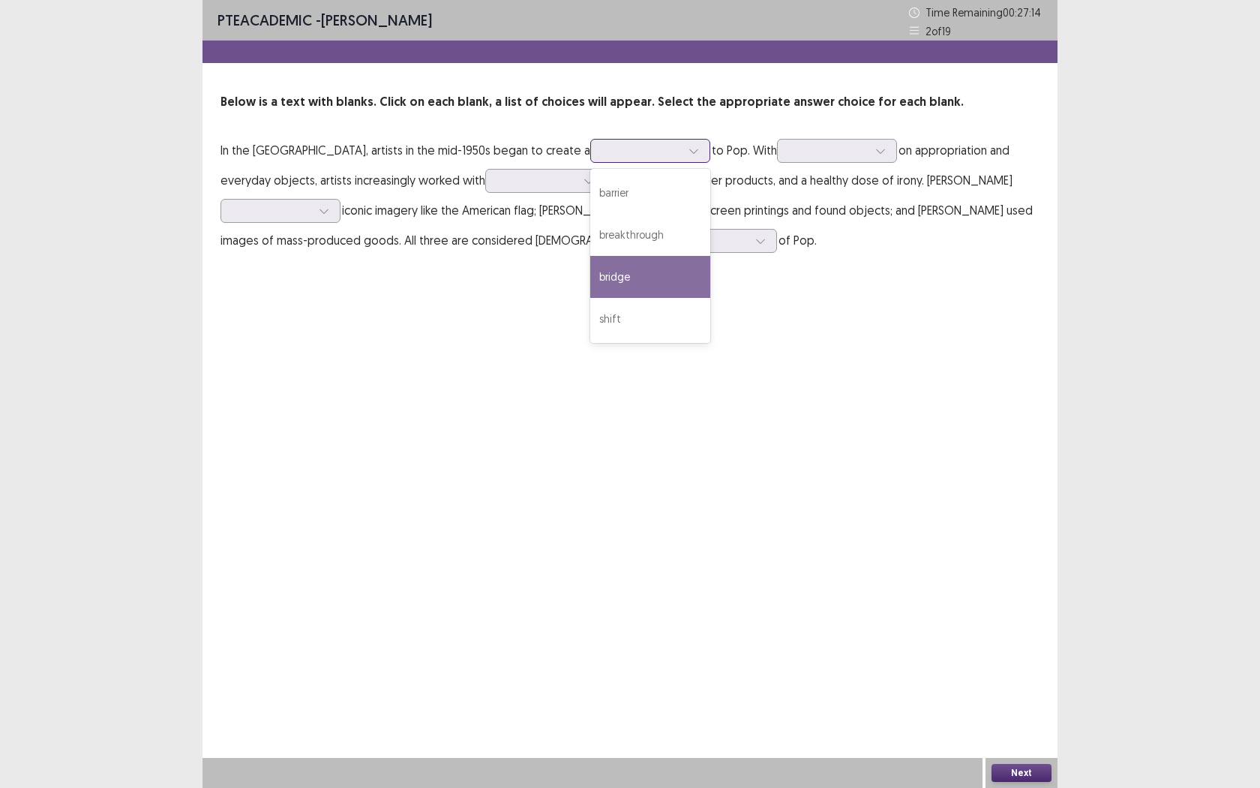
click at [590, 285] on div "bridge" at bounding box center [650, 277] width 120 height 42
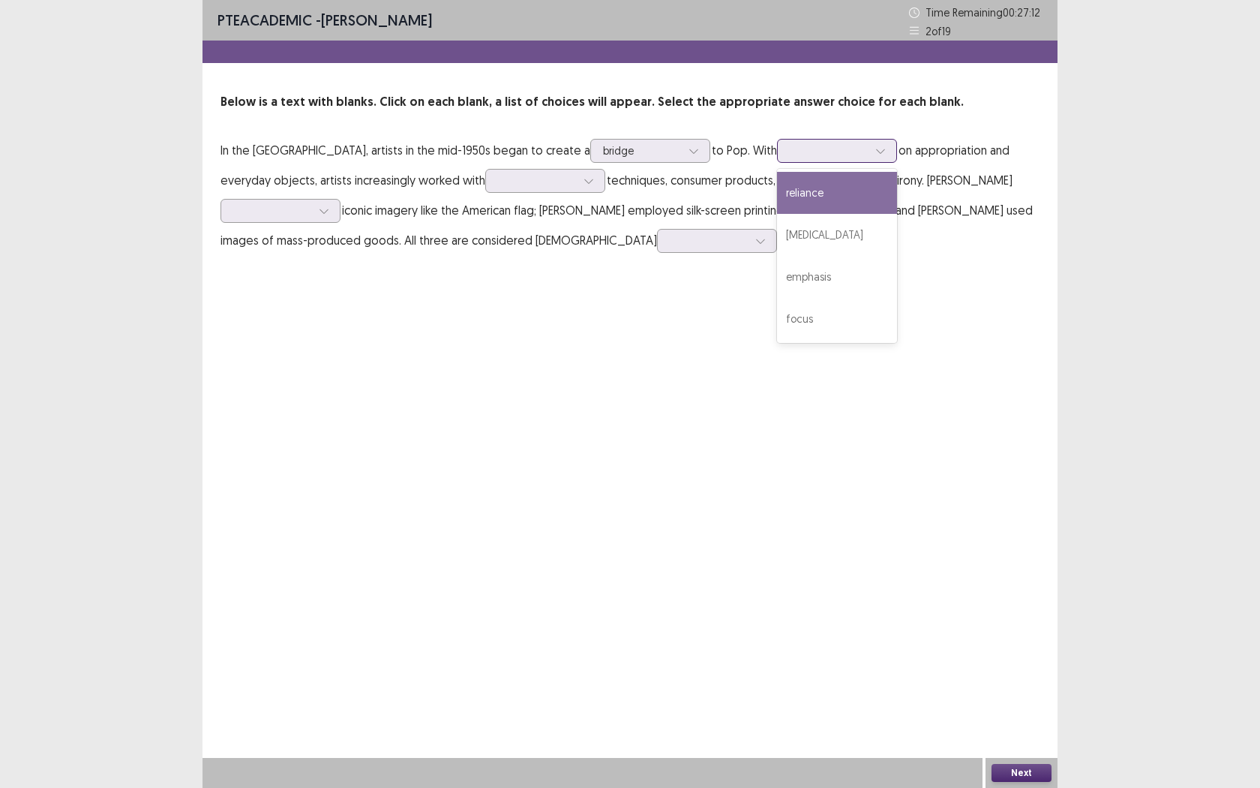
click at [797, 156] on div at bounding box center [837, 151] width 120 height 24
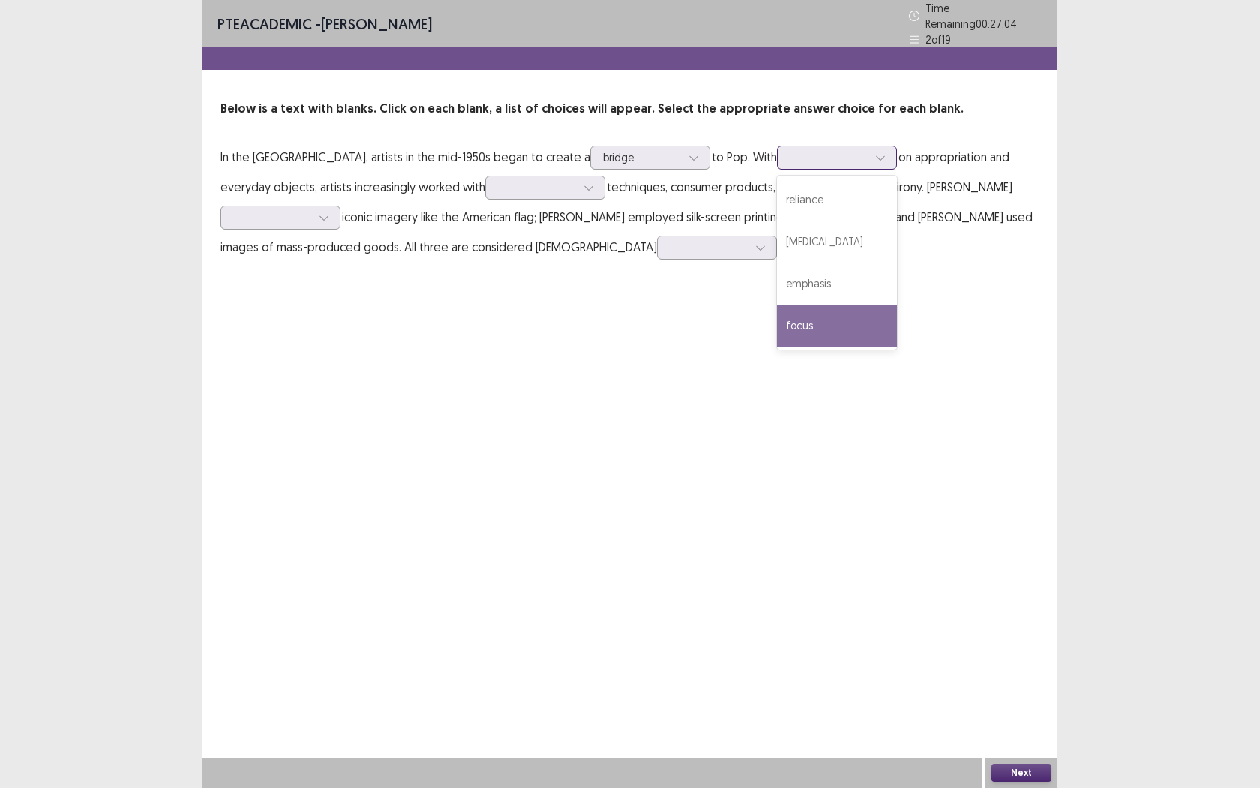
click at [777, 323] on div "focus" at bounding box center [837, 326] width 120 height 42
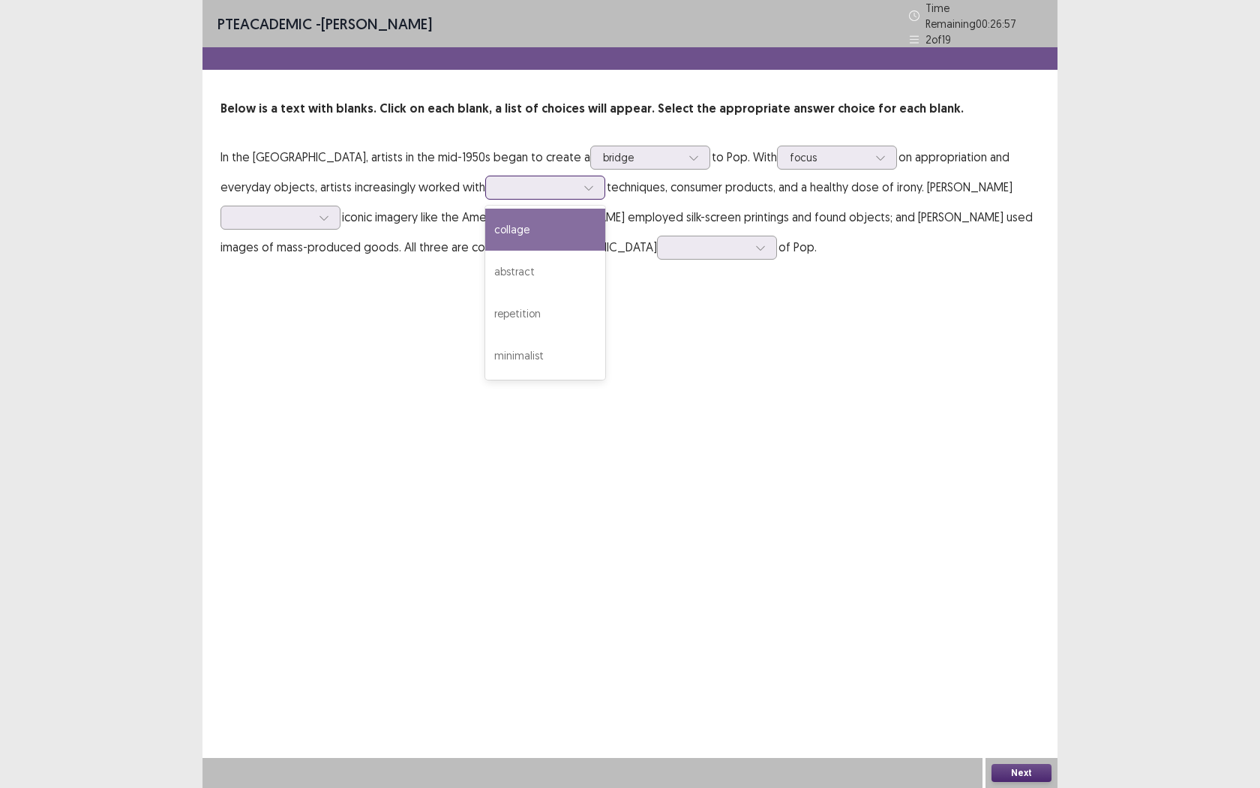
click at [584, 186] on icon at bounding box center [588, 188] width 8 height 5
click at [485, 269] on div "abstract" at bounding box center [545, 272] width 120 height 42
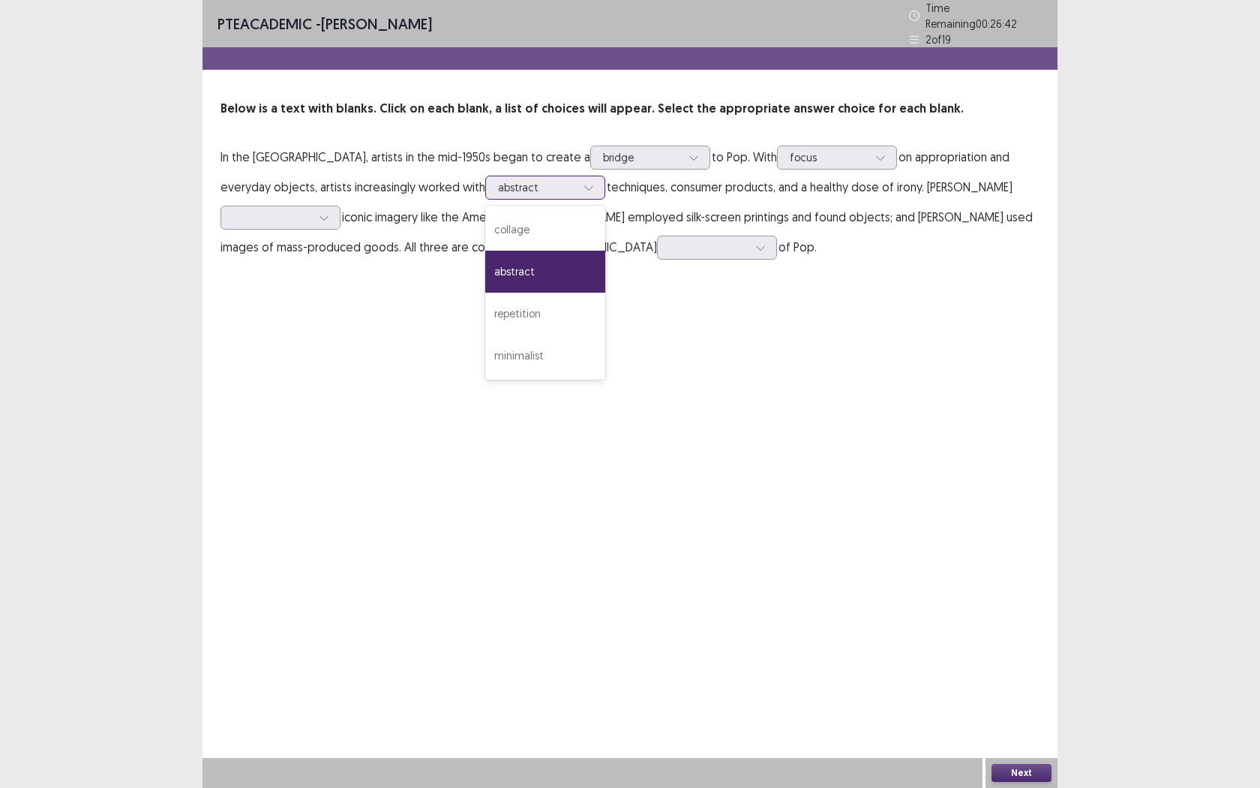
click at [578, 179] on div at bounding box center [589, 187] width 23 height 23
click at [873, 320] on div "PTE academic - [PERSON_NAME] Time Remaining 00 : 26 : 32 2 of 19 Below is a tex…" at bounding box center [630, 394] width 855 height 788
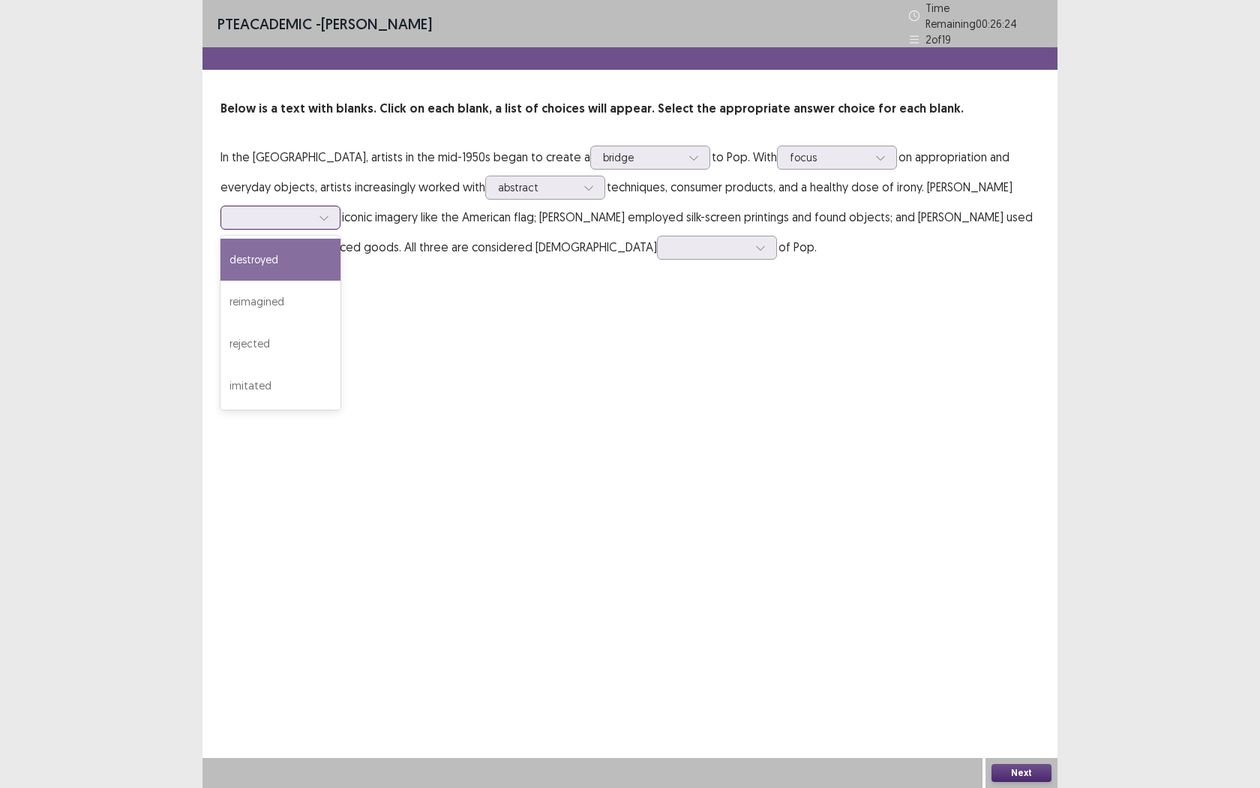
click at [329, 212] on icon at bounding box center [324, 217] width 11 height 11
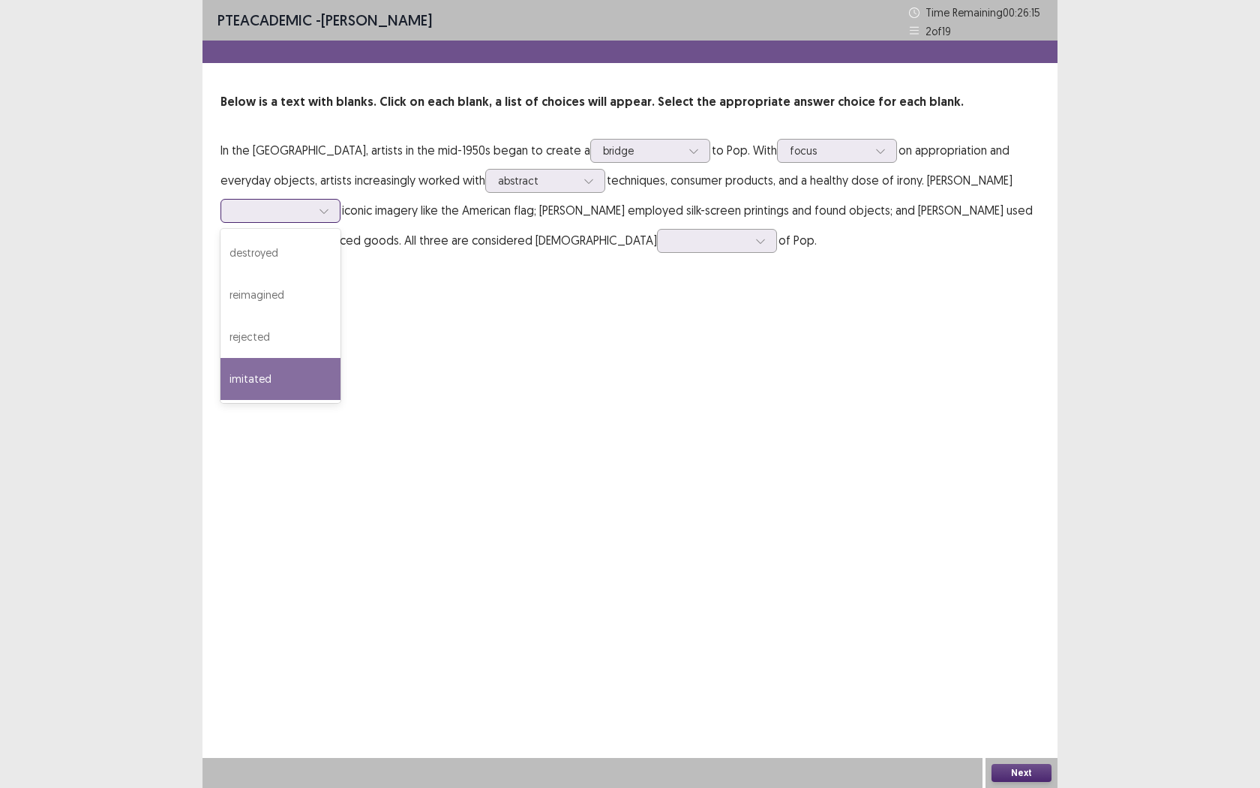
click at [341, 358] on div "imitated" at bounding box center [281, 379] width 120 height 42
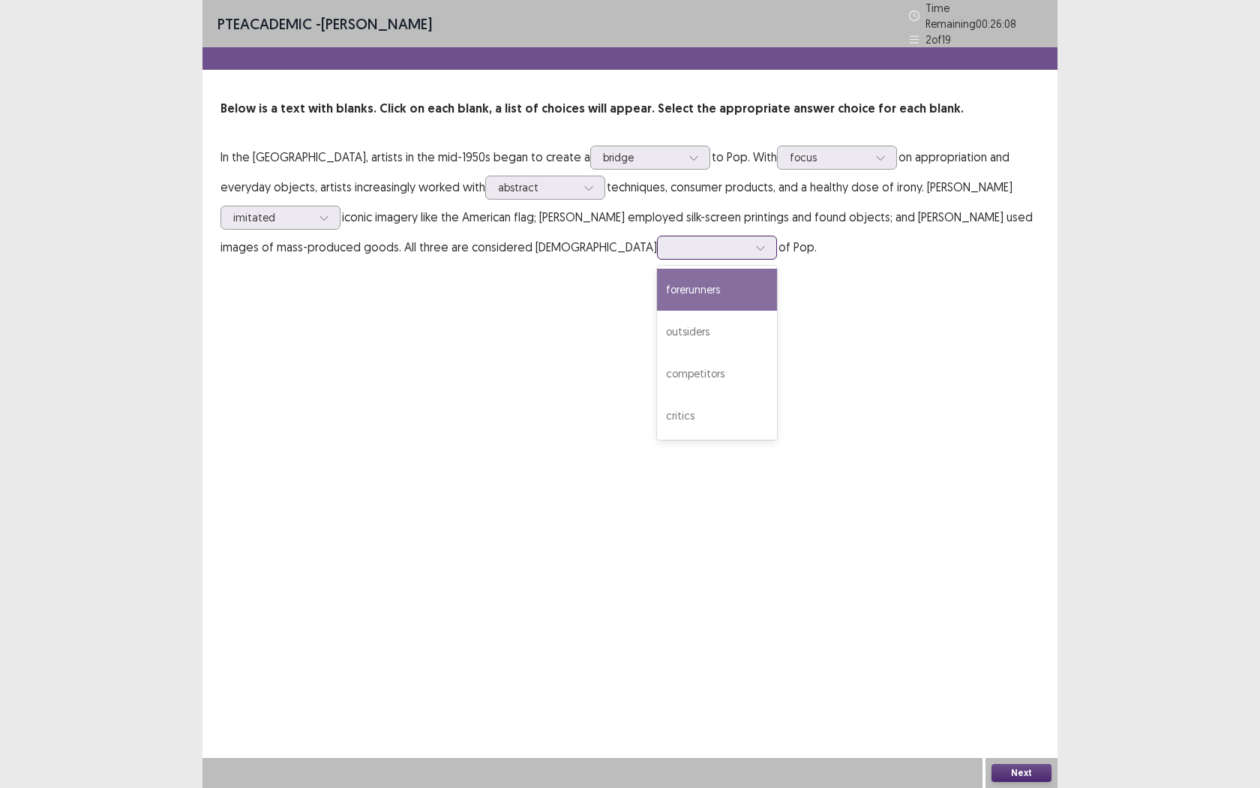
click at [755, 242] on icon at bounding box center [760, 247] width 11 height 11
click at [578, 185] on div at bounding box center [589, 187] width 23 height 23
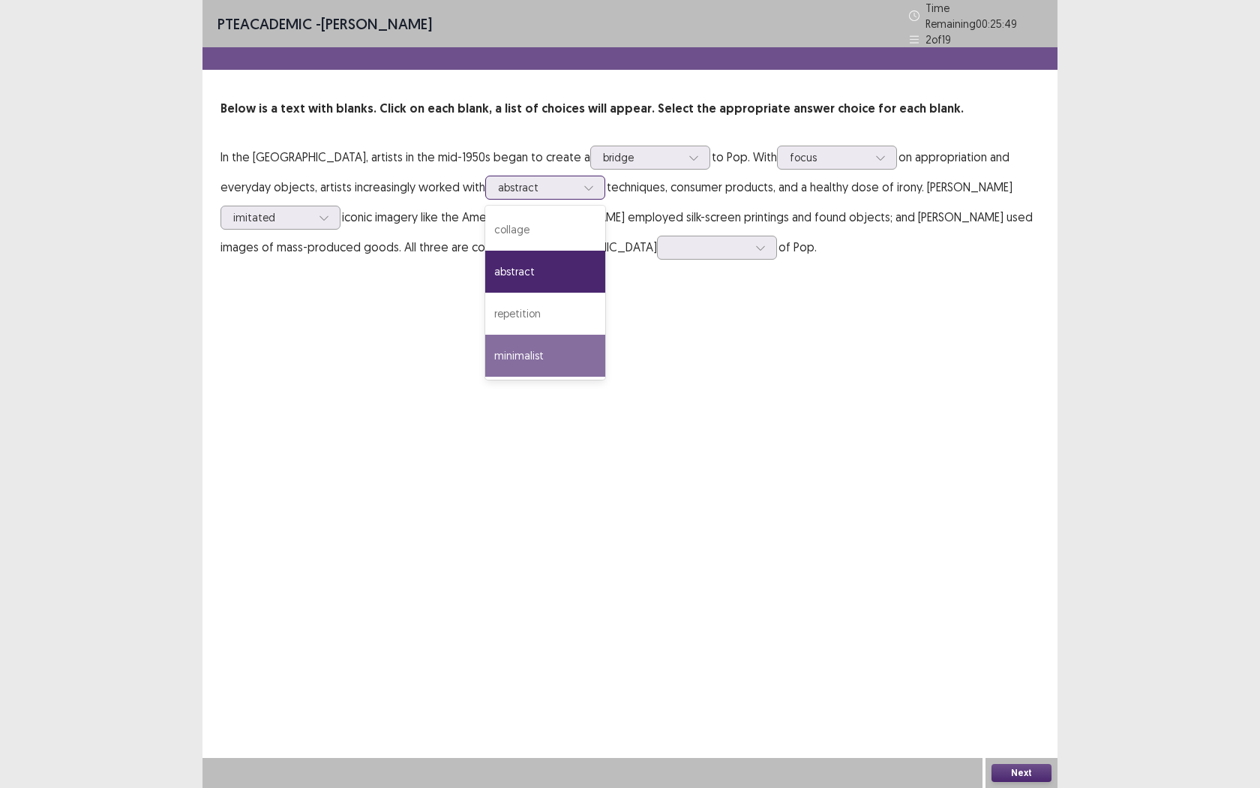
click at [485, 335] on div "minimalist" at bounding box center [545, 356] width 120 height 42
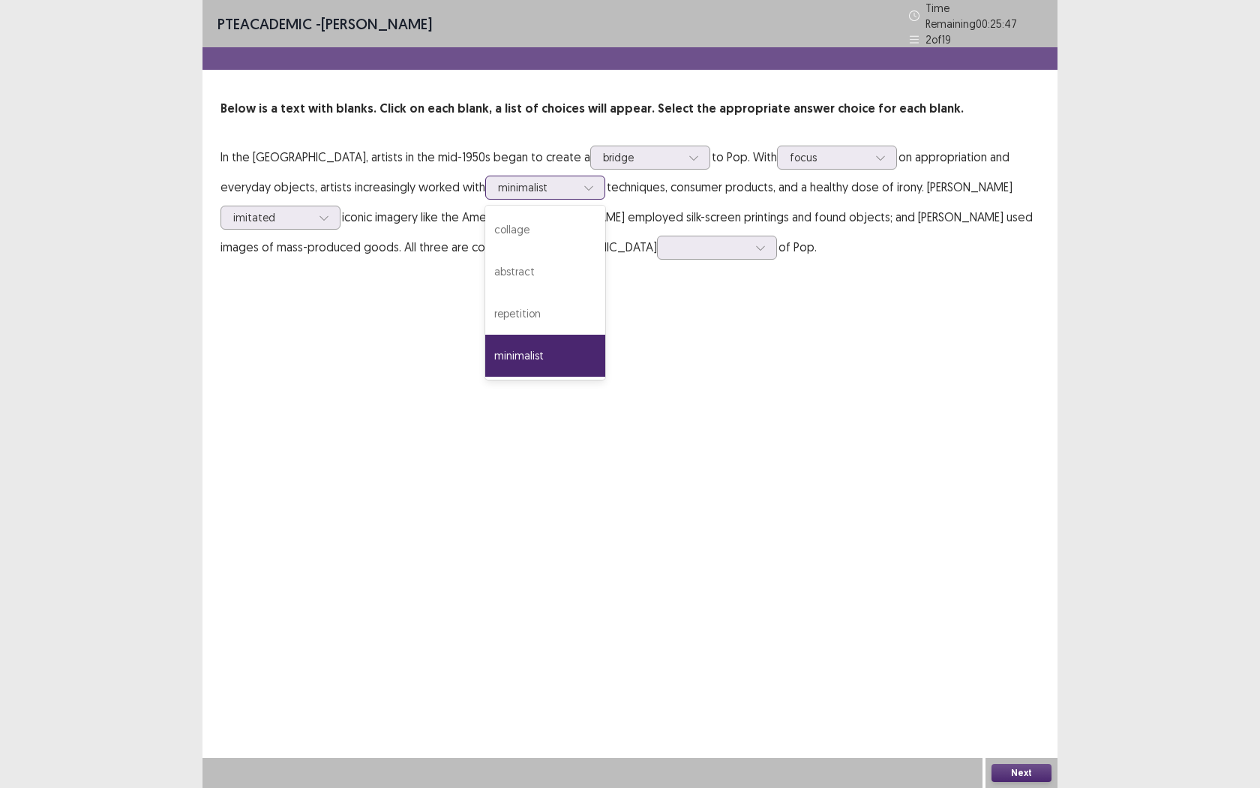
click at [578, 189] on div at bounding box center [589, 187] width 23 height 23
click at [485, 299] on div "repetition" at bounding box center [545, 314] width 120 height 42
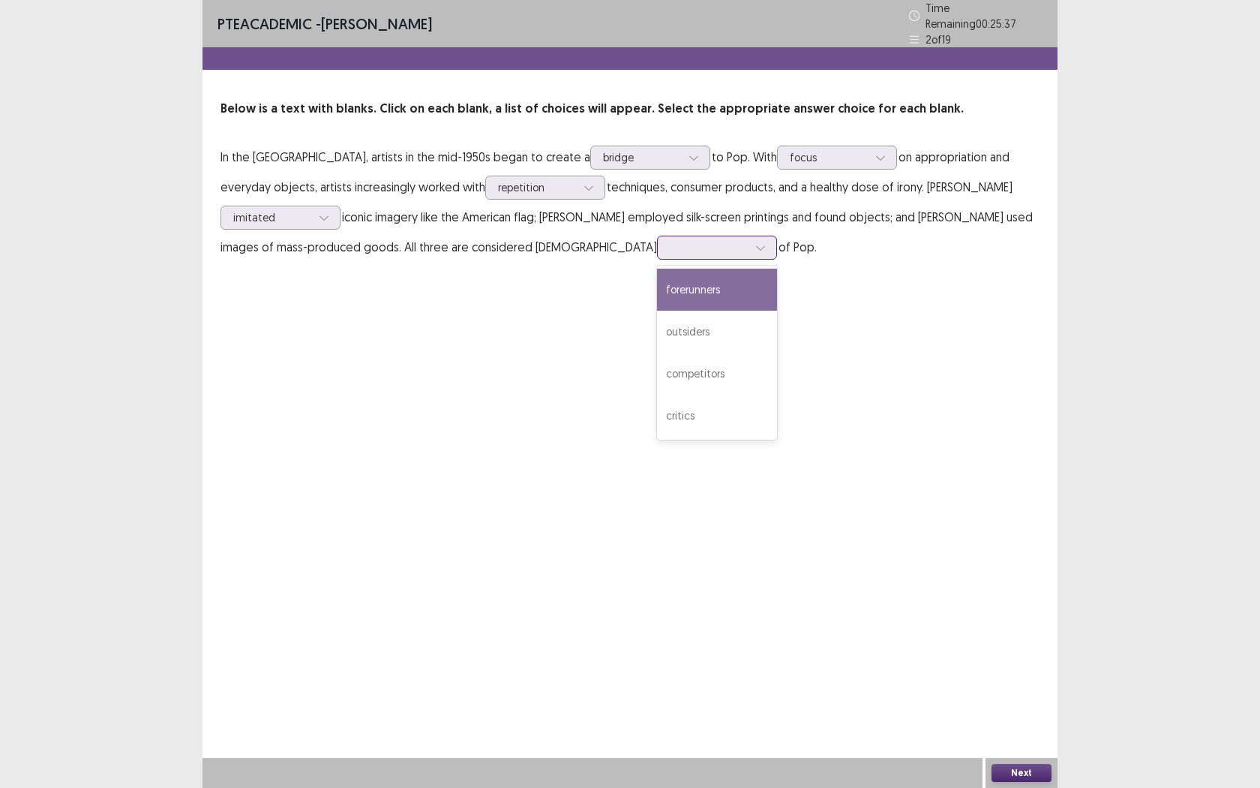
click at [749, 248] on div at bounding box center [760, 247] width 23 height 23
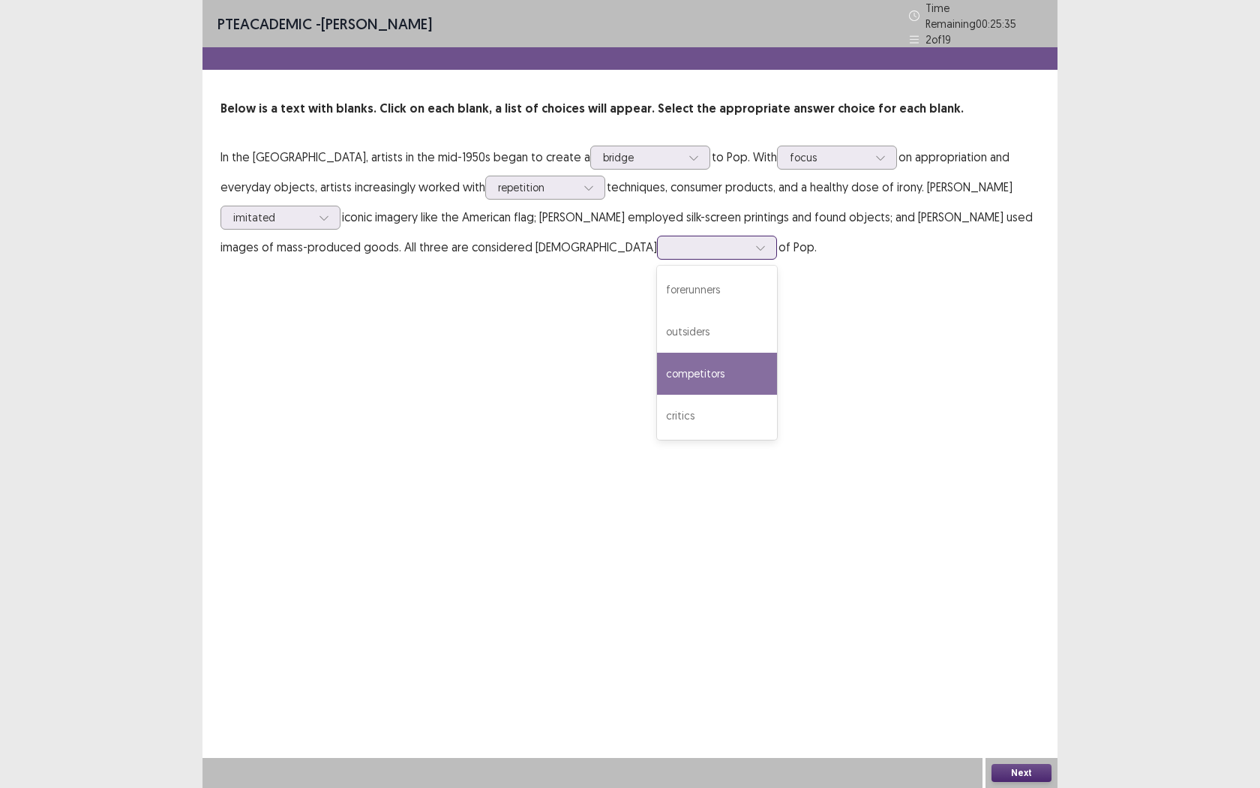
click at [657, 356] on div "competitors" at bounding box center [717, 374] width 120 height 42
click at [1028, 721] on button "Next" at bounding box center [1022, 773] width 60 height 18
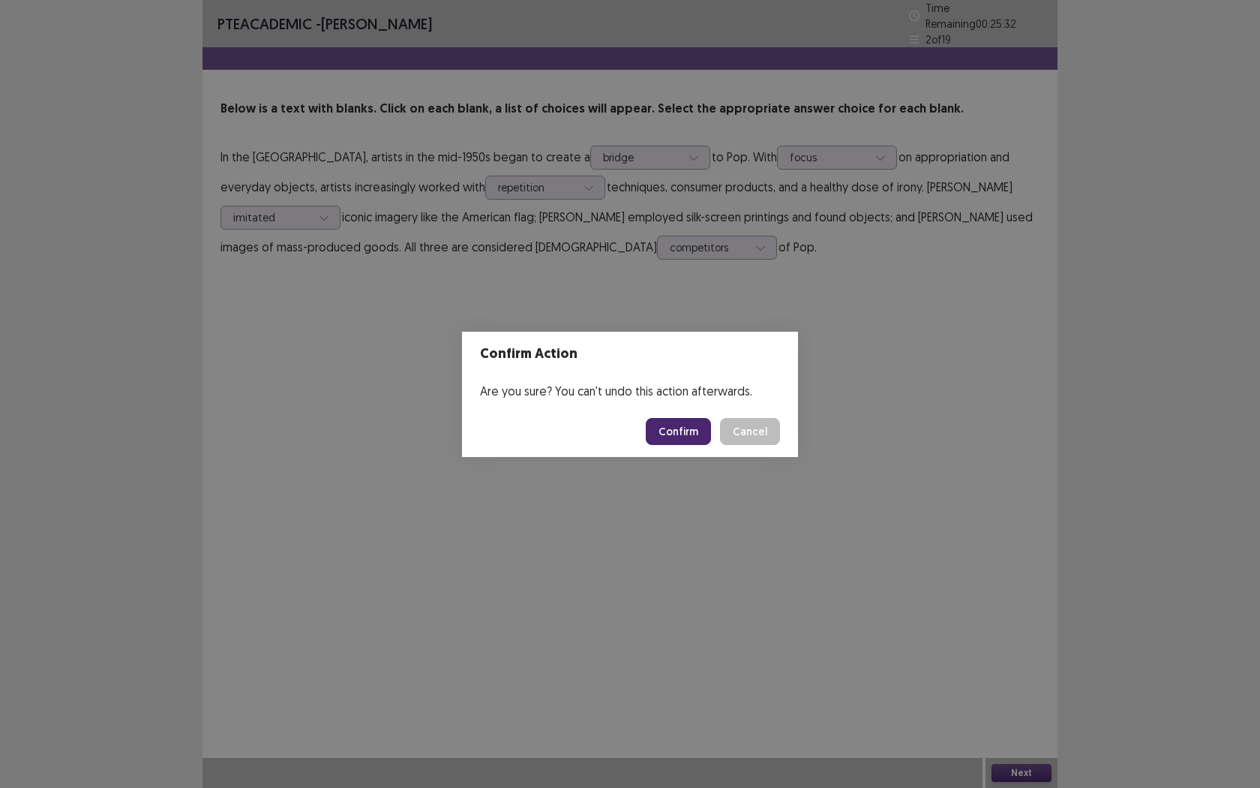
click at [685, 435] on button "Confirm" at bounding box center [678, 431] width 65 height 27
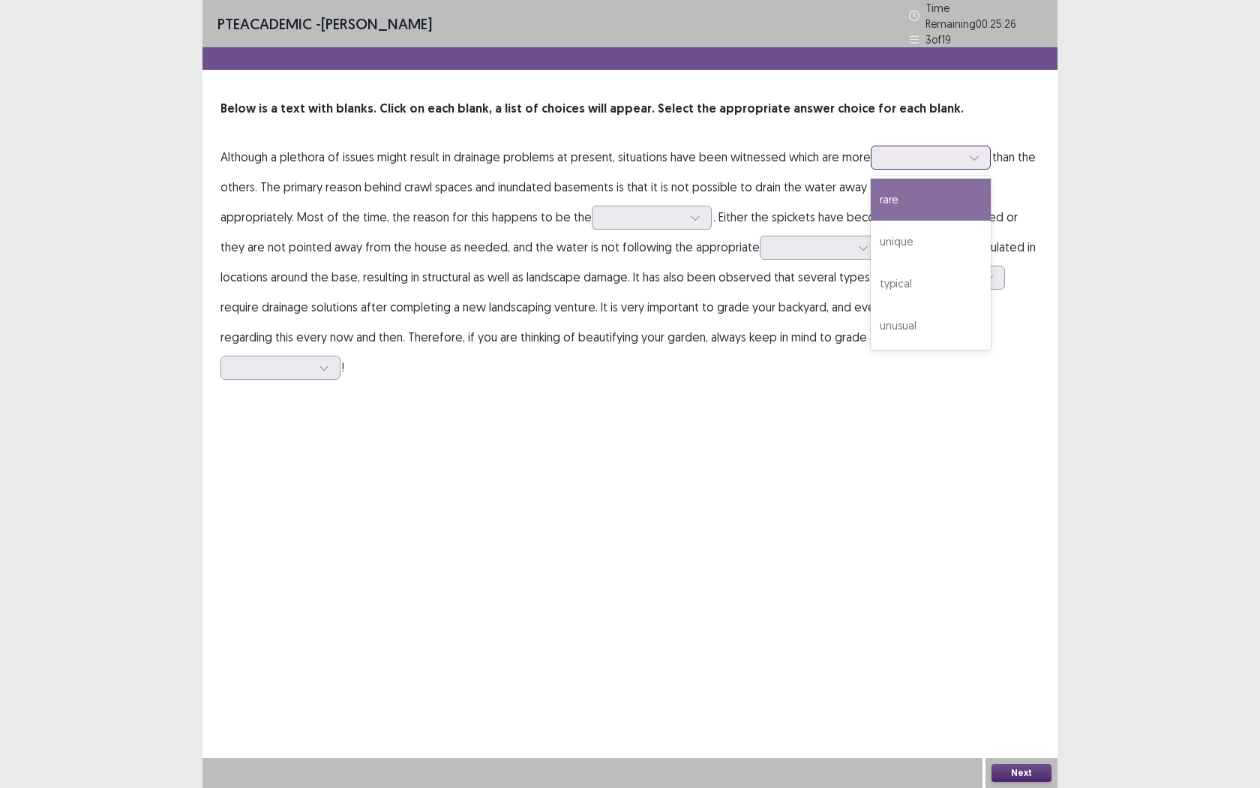
click at [969, 155] on icon at bounding box center [974, 157] width 11 height 11
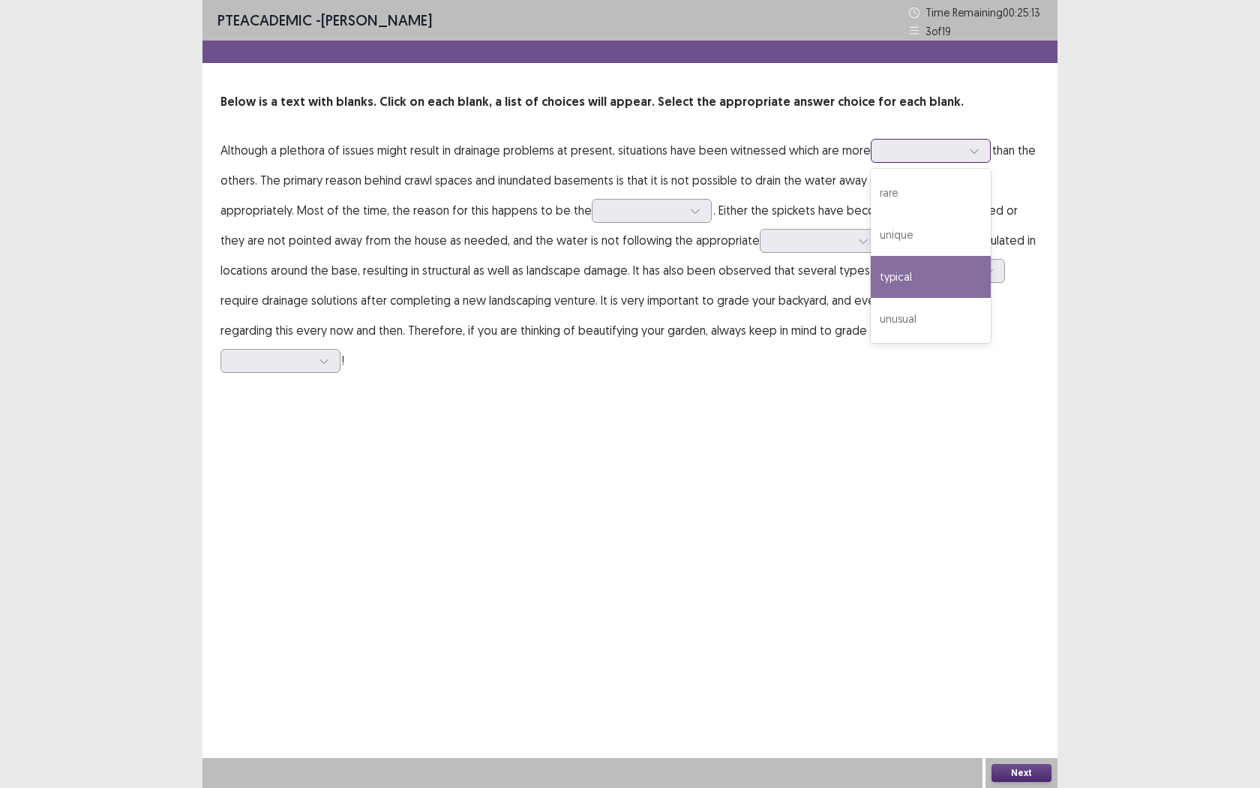
click at [937, 272] on div "typical" at bounding box center [931, 277] width 120 height 42
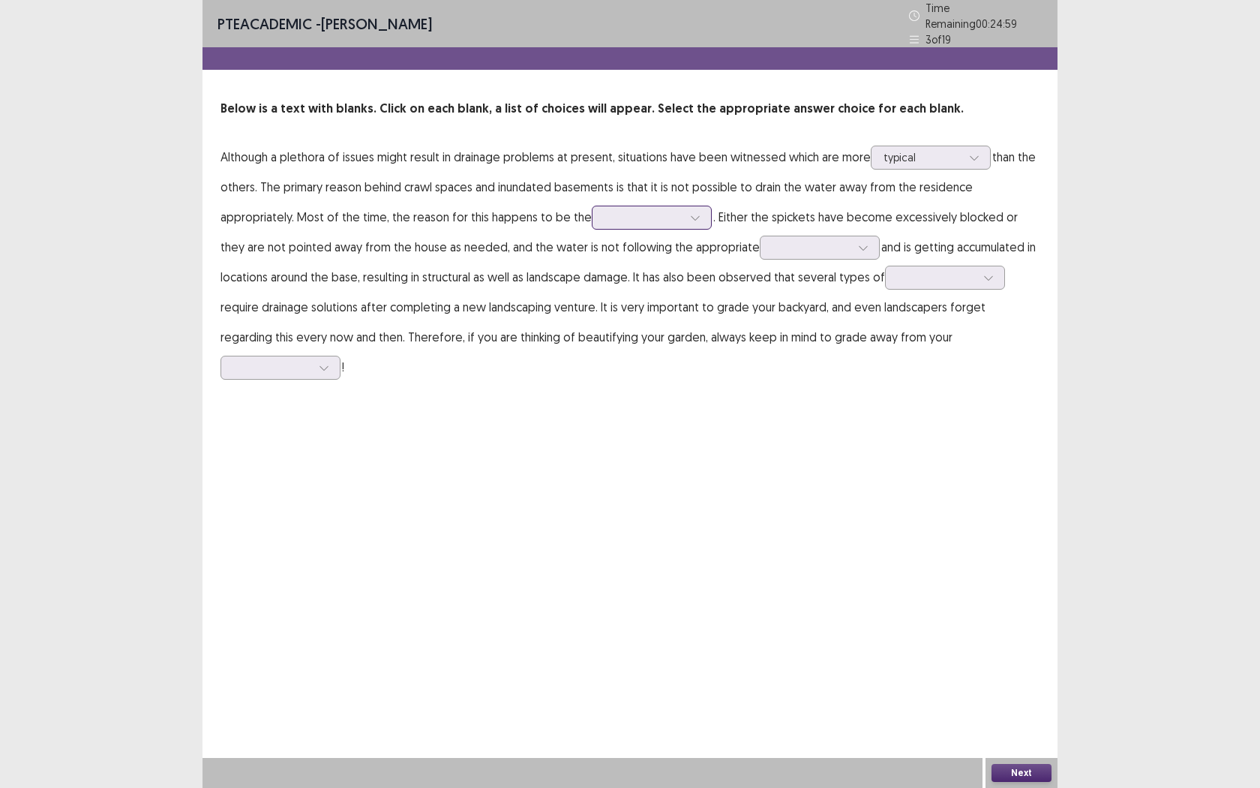
click at [684, 216] on div at bounding box center [695, 217] width 23 height 23
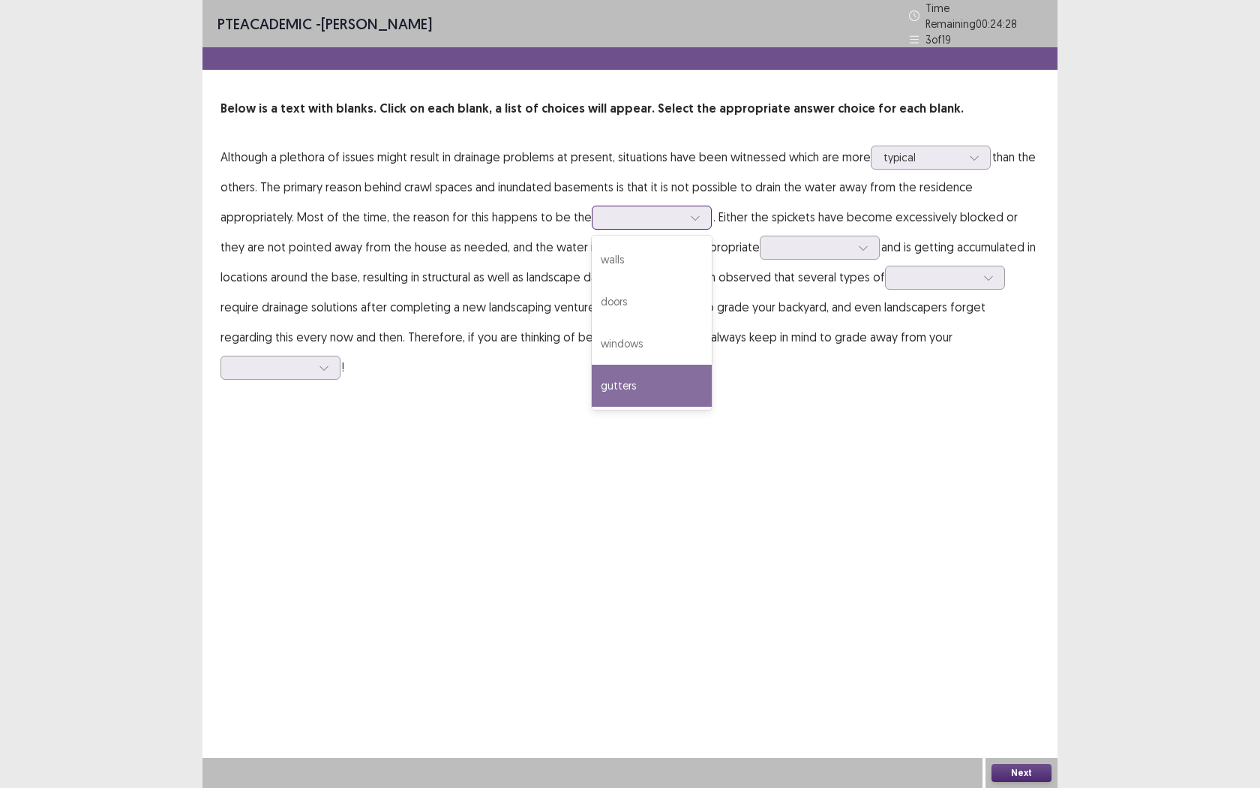
click at [592, 368] on div "gutters" at bounding box center [652, 386] width 120 height 42
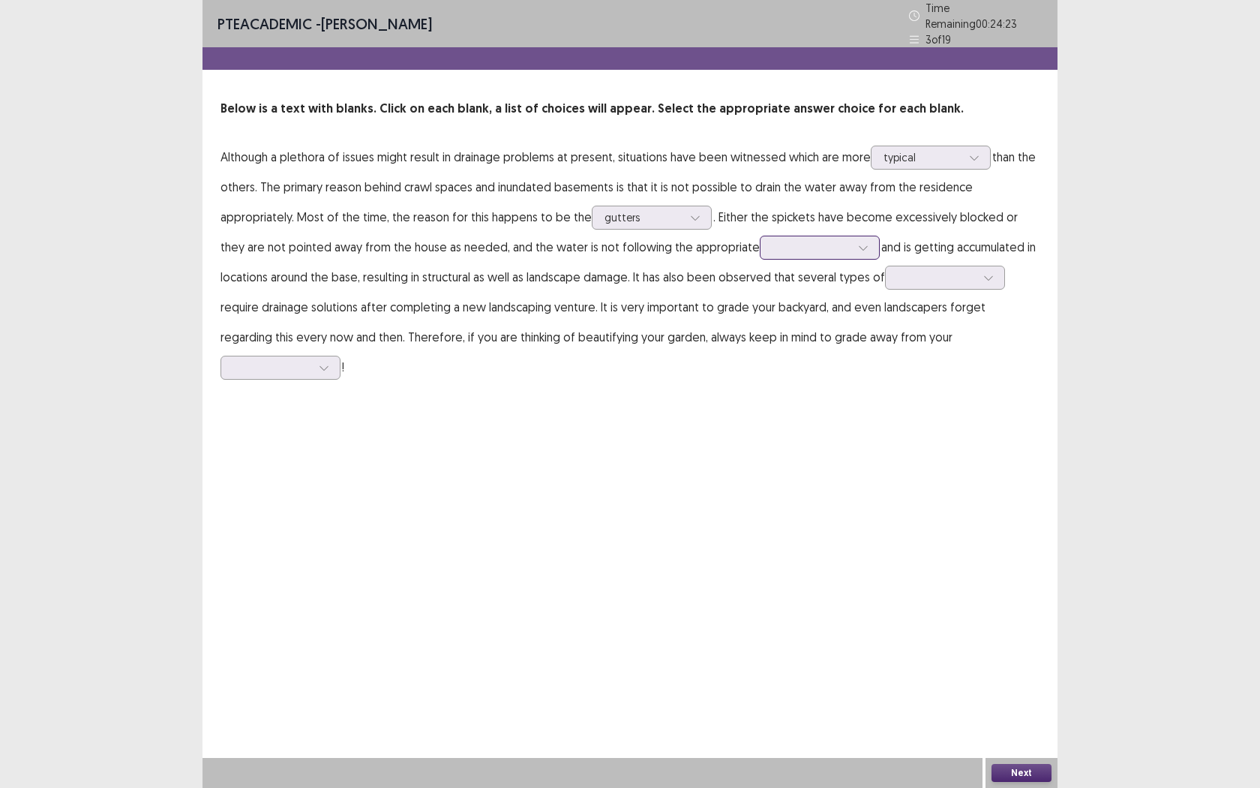
click at [773, 245] on div at bounding box center [812, 247] width 78 height 14
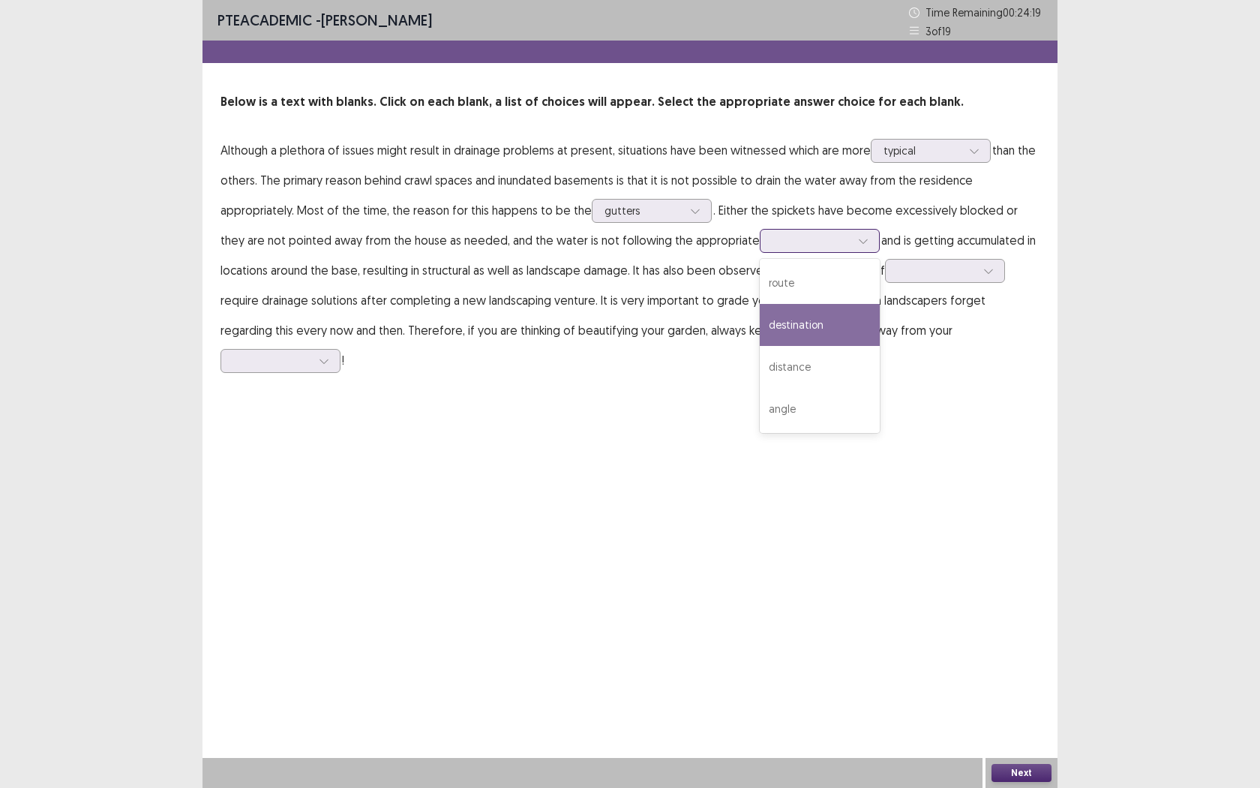
click at [760, 337] on div "destination" at bounding box center [820, 325] width 120 height 42
click at [773, 248] on div at bounding box center [812, 240] width 78 height 14
click at [760, 330] on div "destination" at bounding box center [820, 325] width 120 height 42
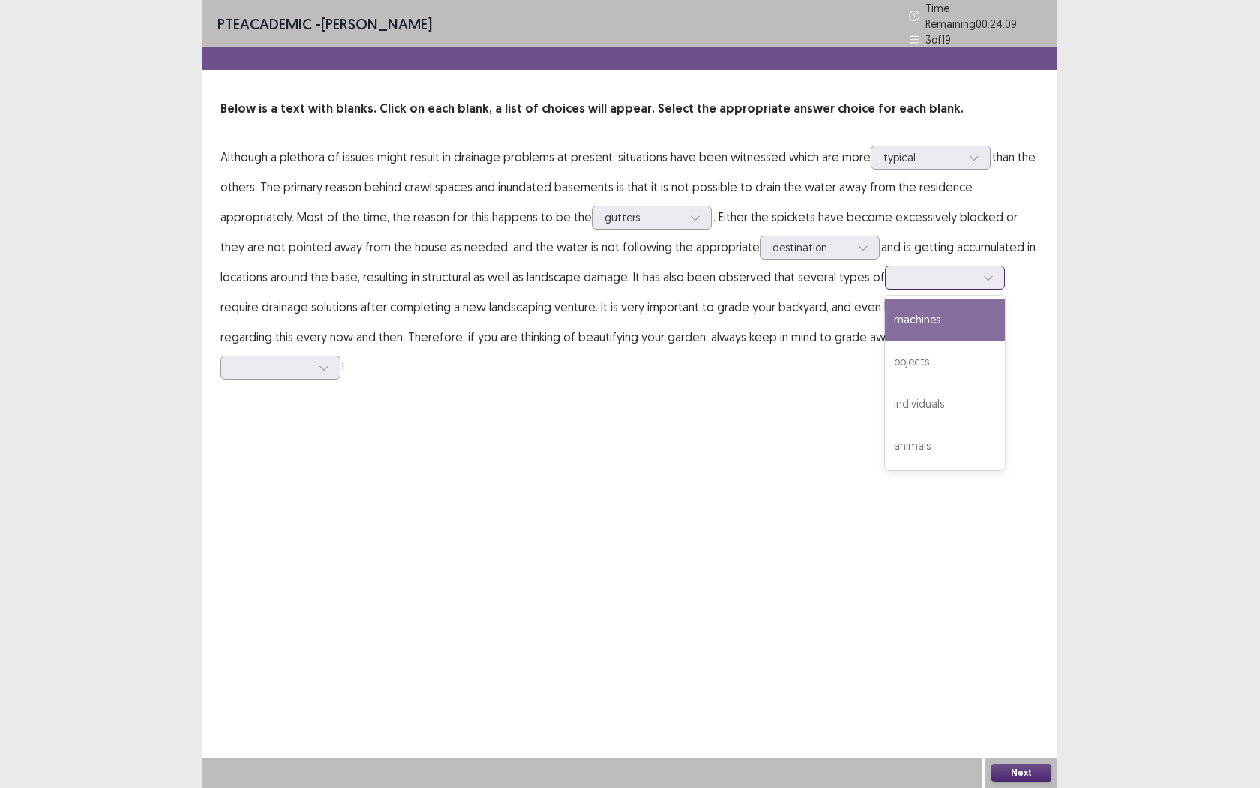
click at [898, 278] on div at bounding box center [937, 277] width 78 height 14
click at [885, 370] on div "objects" at bounding box center [945, 362] width 120 height 42
click at [984, 276] on icon at bounding box center [988, 278] width 8 height 5
click at [454, 412] on div "PTE academic - [PERSON_NAME] Time Remaining 00 : 23 : 45 3 of 19 Below is a tex…" at bounding box center [630, 394] width 855 height 788
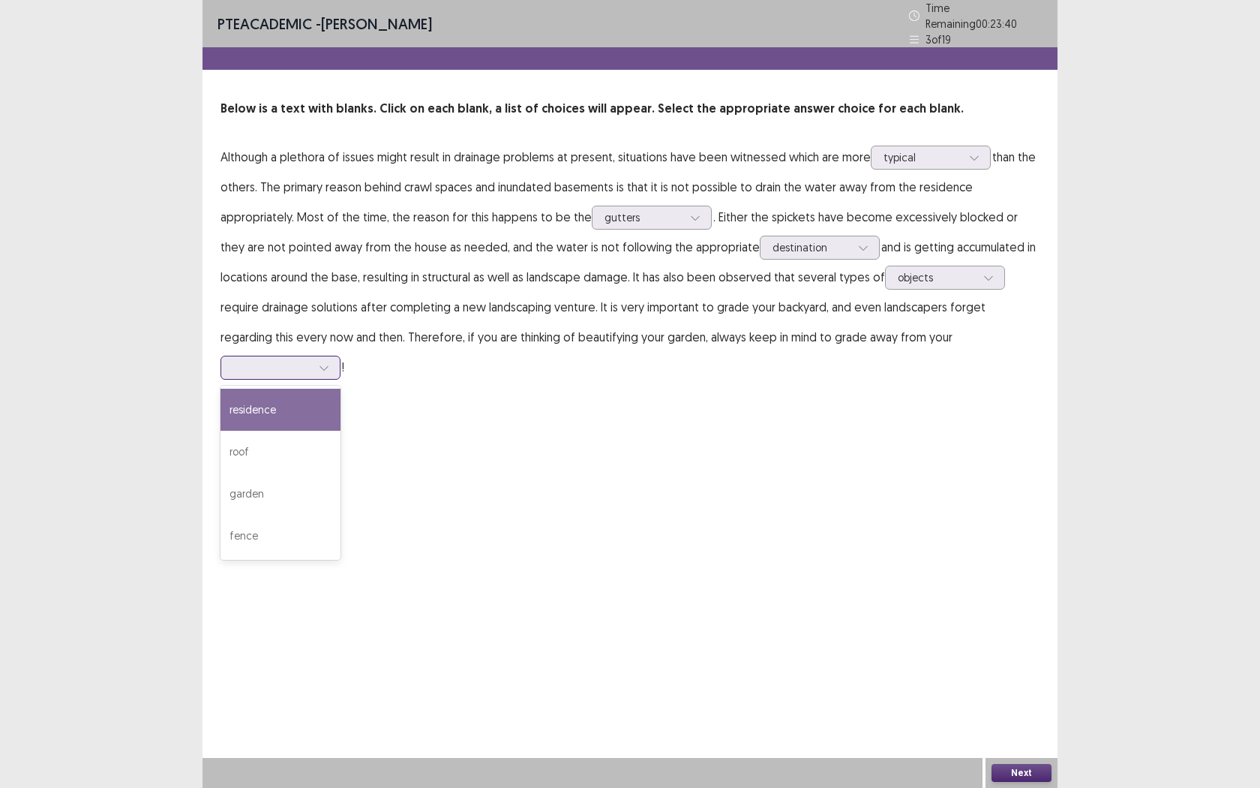
click at [311, 360] on div at bounding box center [272, 367] width 78 height 14
click at [341, 431] on div "roof" at bounding box center [281, 452] width 120 height 42
click at [329, 362] on icon at bounding box center [324, 367] width 11 height 11
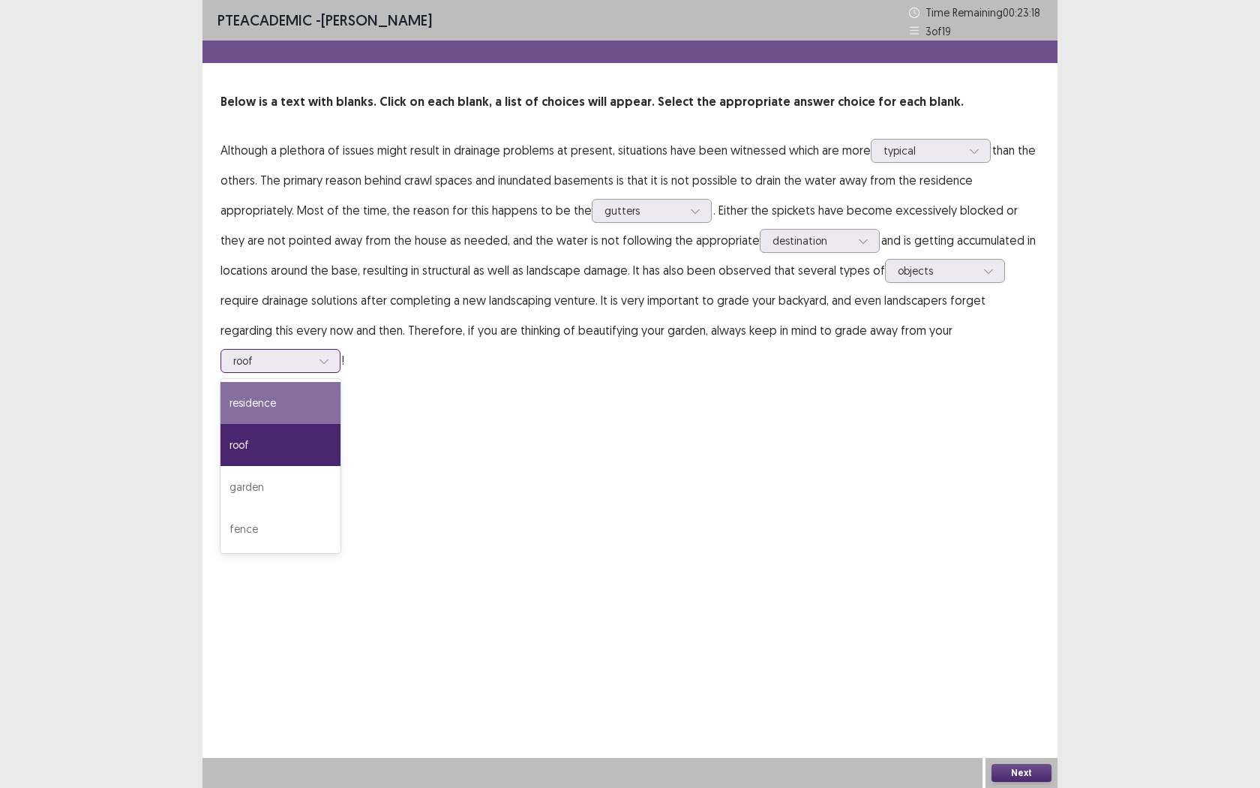
click at [341, 382] on div "residence" at bounding box center [281, 403] width 120 height 42
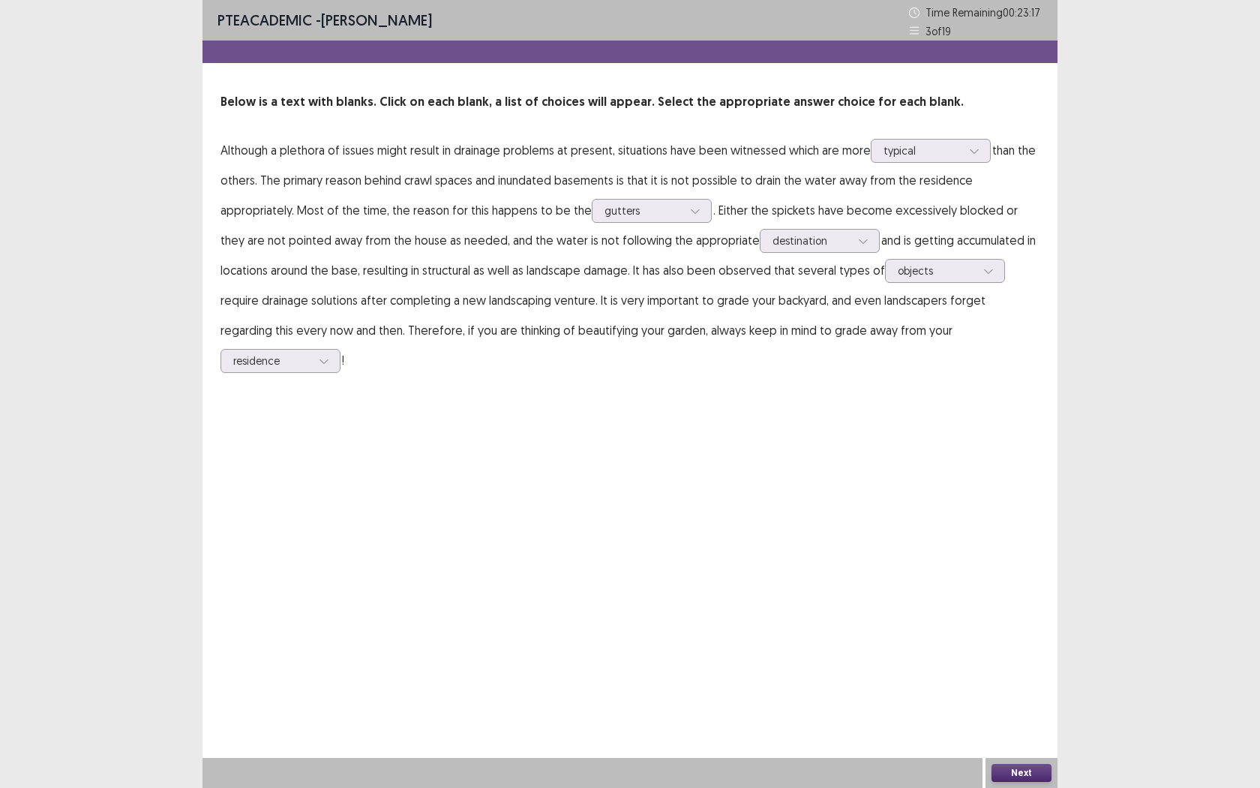
click at [1022, 721] on button "Next" at bounding box center [1022, 773] width 60 height 18
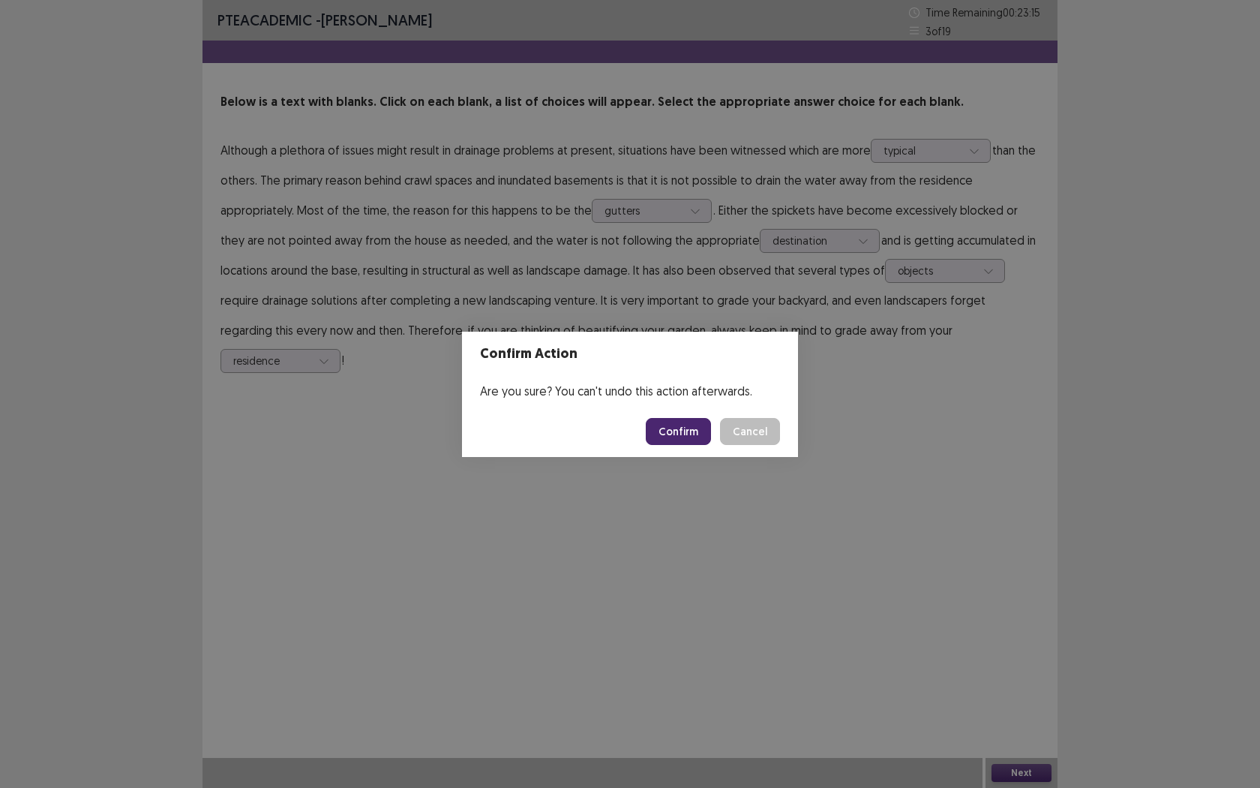
click at [696, 429] on button "Confirm" at bounding box center [678, 431] width 65 height 27
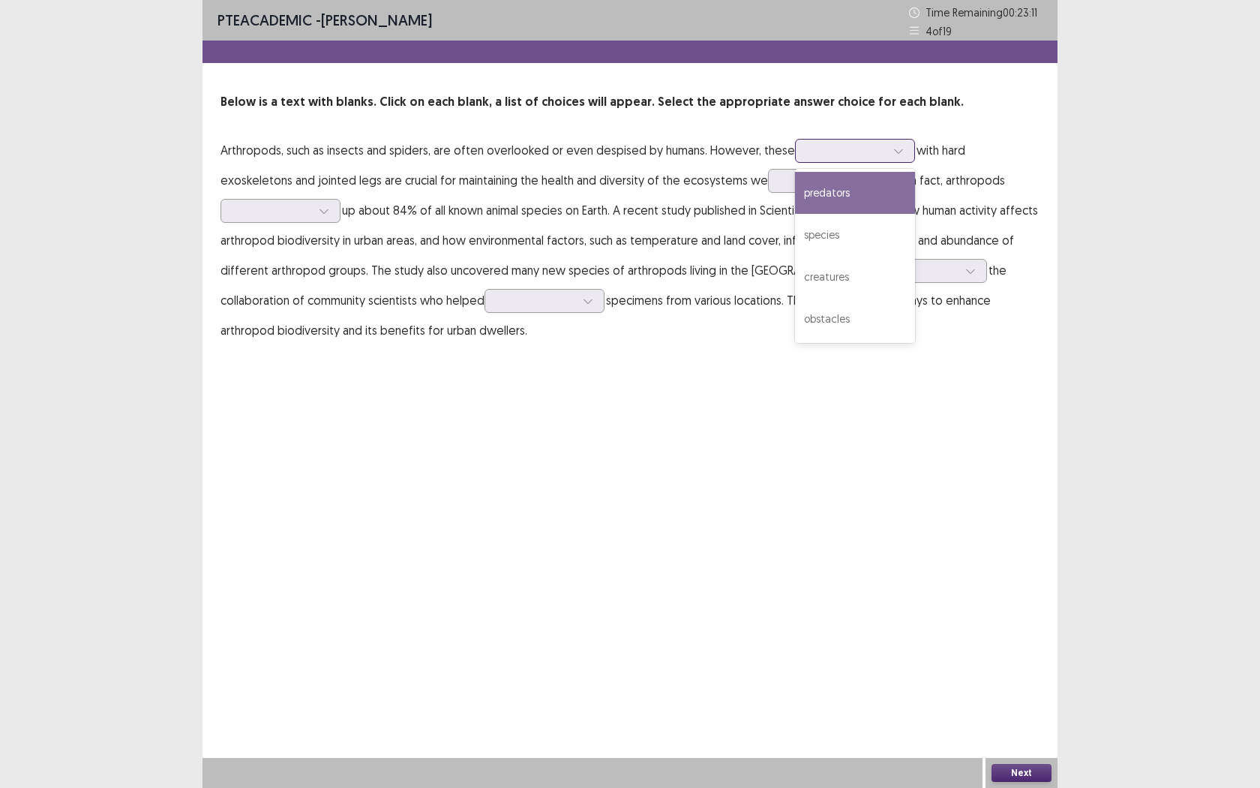
click at [887, 148] on div at bounding box center [898, 151] width 23 height 23
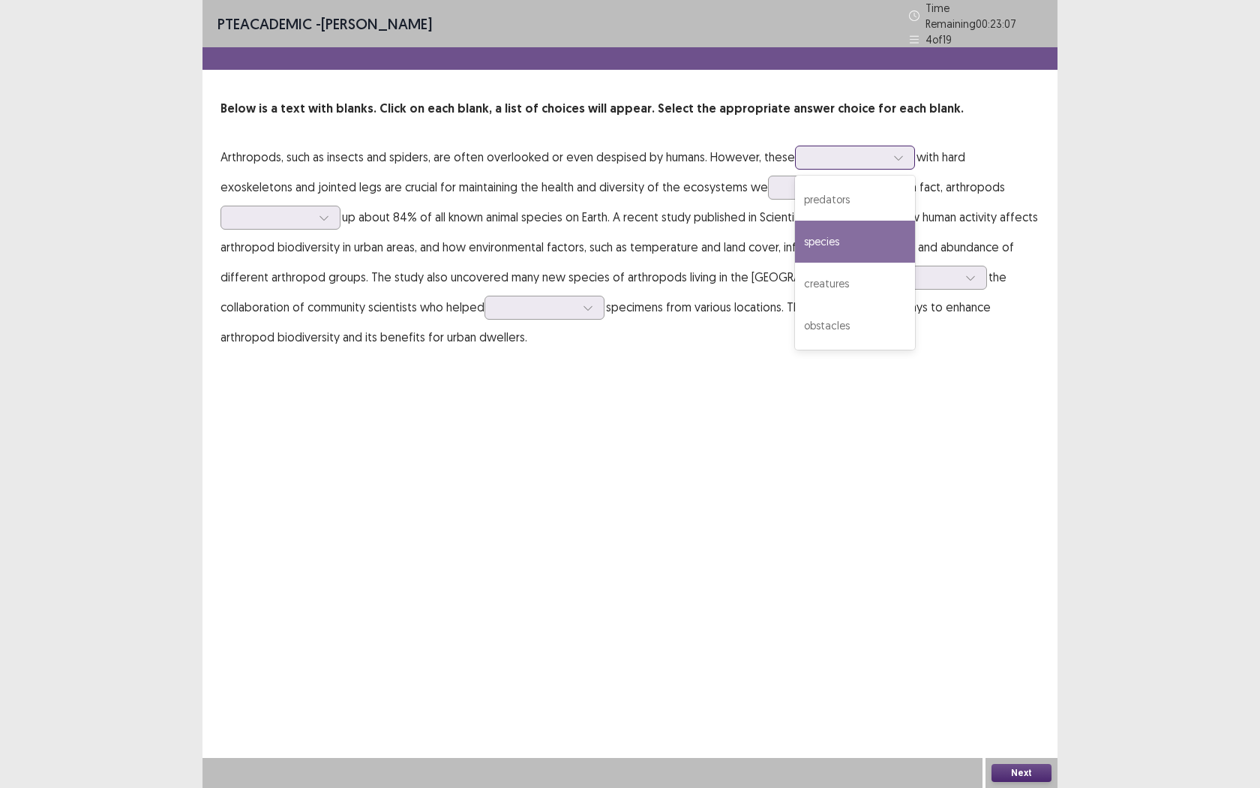
click at [853, 245] on div "species" at bounding box center [855, 242] width 120 height 42
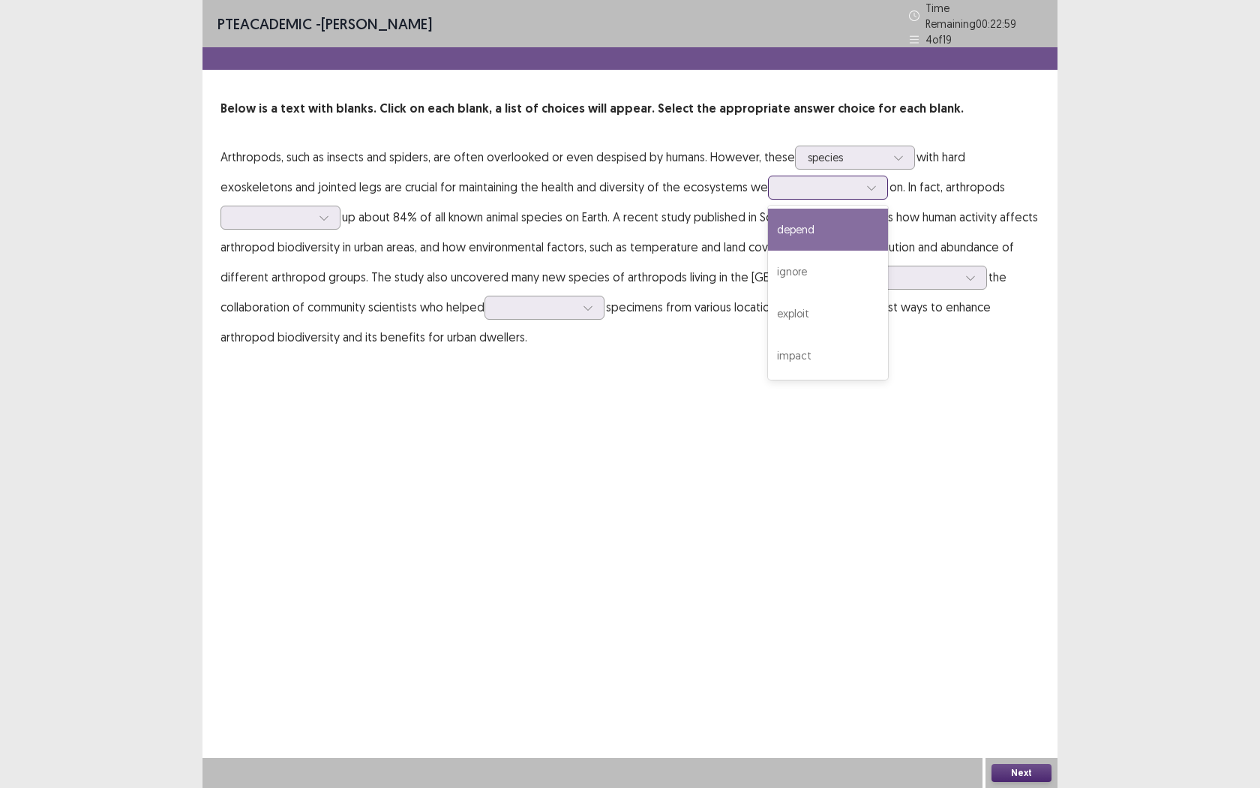
click at [866, 182] on icon at bounding box center [871, 187] width 11 height 11
click at [768, 267] on div "ignore" at bounding box center [828, 272] width 120 height 42
click at [781, 180] on div at bounding box center [820, 187] width 78 height 14
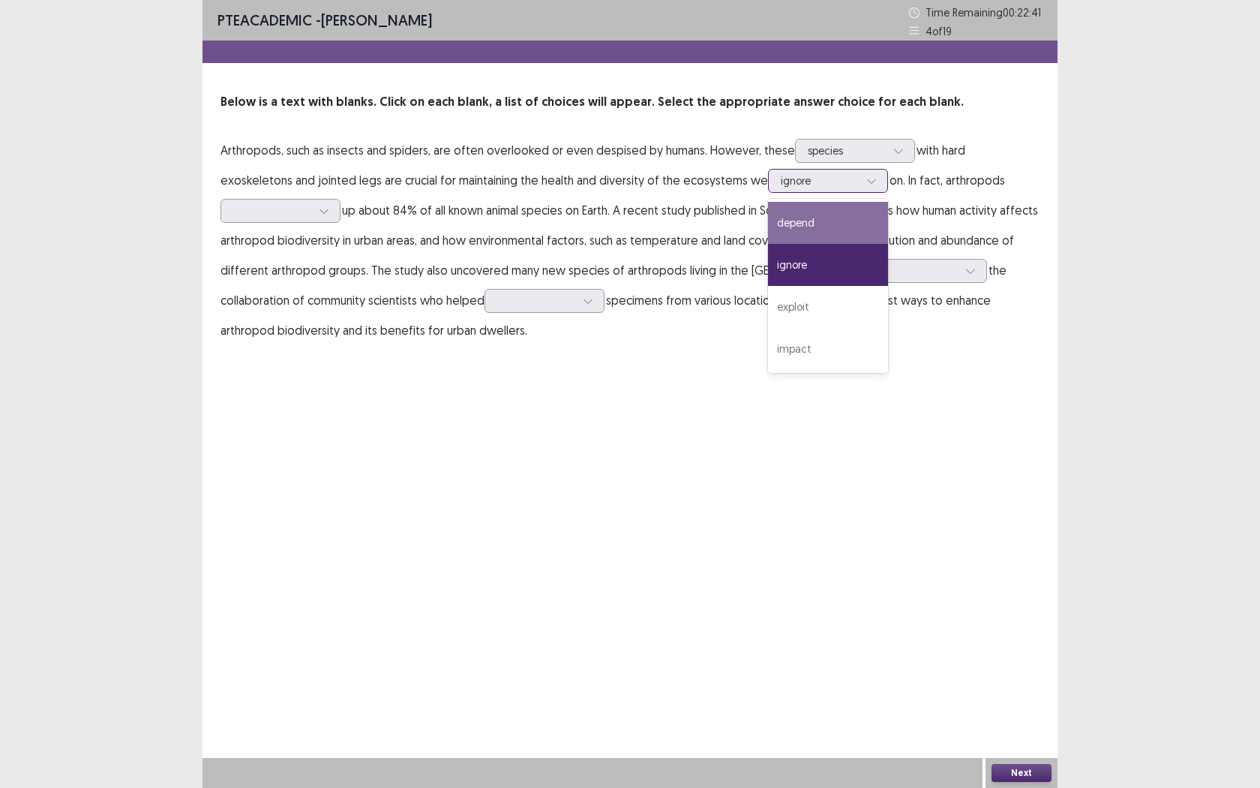
click at [768, 227] on div "depend" at bounding box center [828, 223] width 120 height 42
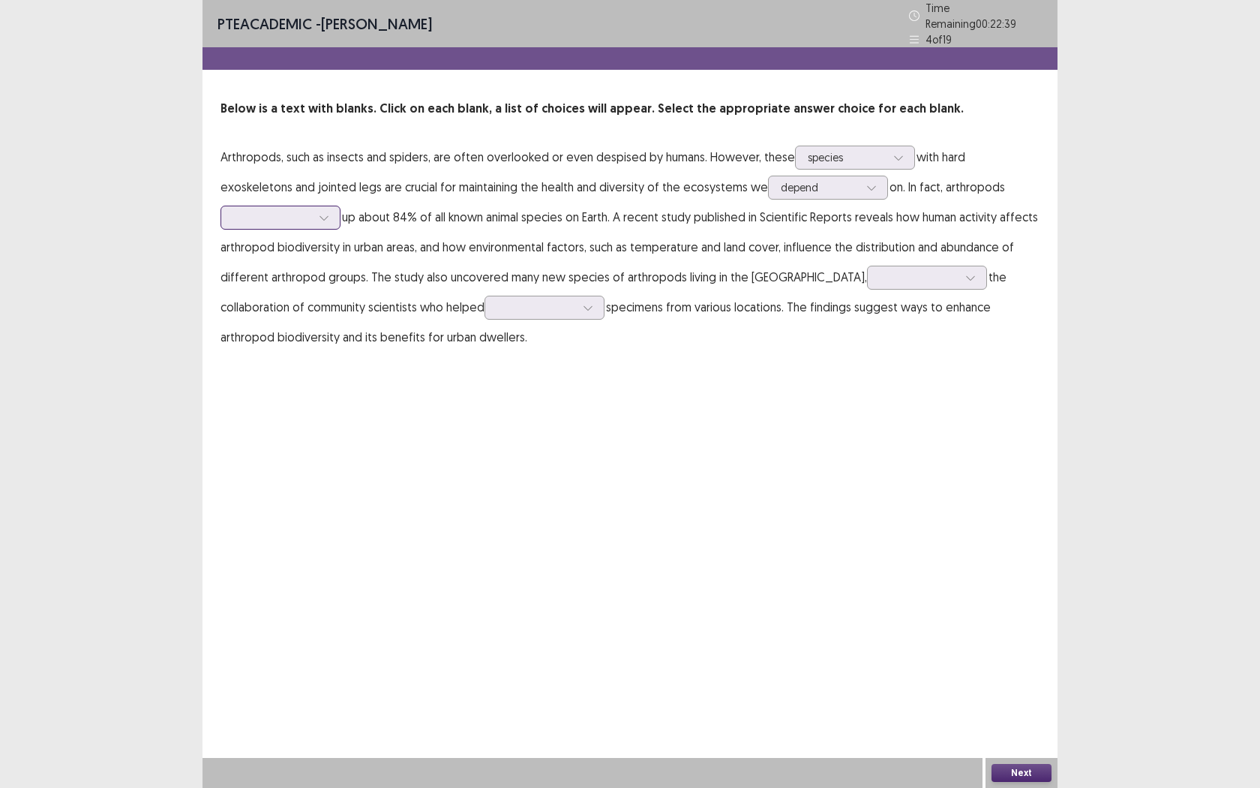
click at [306, 212] on div at bounding box center [272, 217] width 78 height 14
click at [299, 244] on div "constitute" at bounding box center [281, 260] width 120 height 42
click at [959, 277] on div at bounding box center [970, 277] width 23 height 23
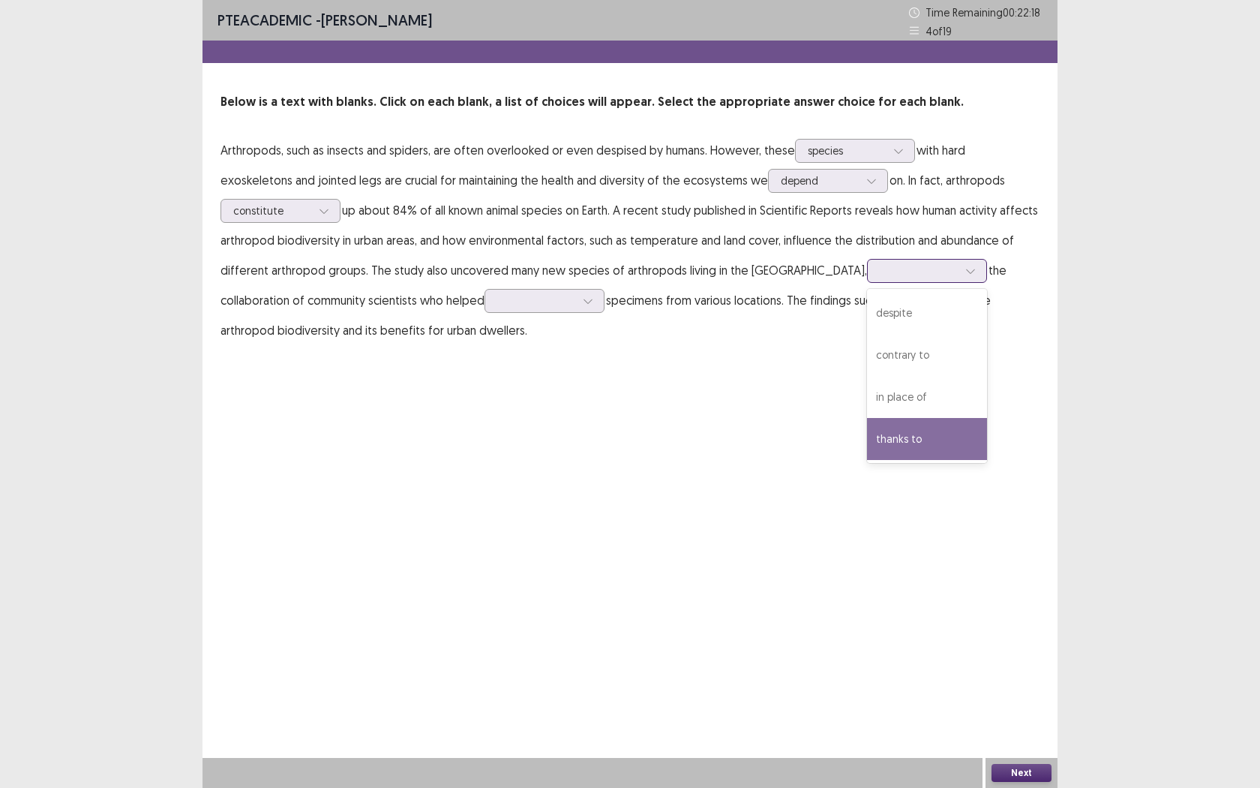
click at [890, 427] on div "thanks to" at bounding box center [927, 439] width 120 height 42
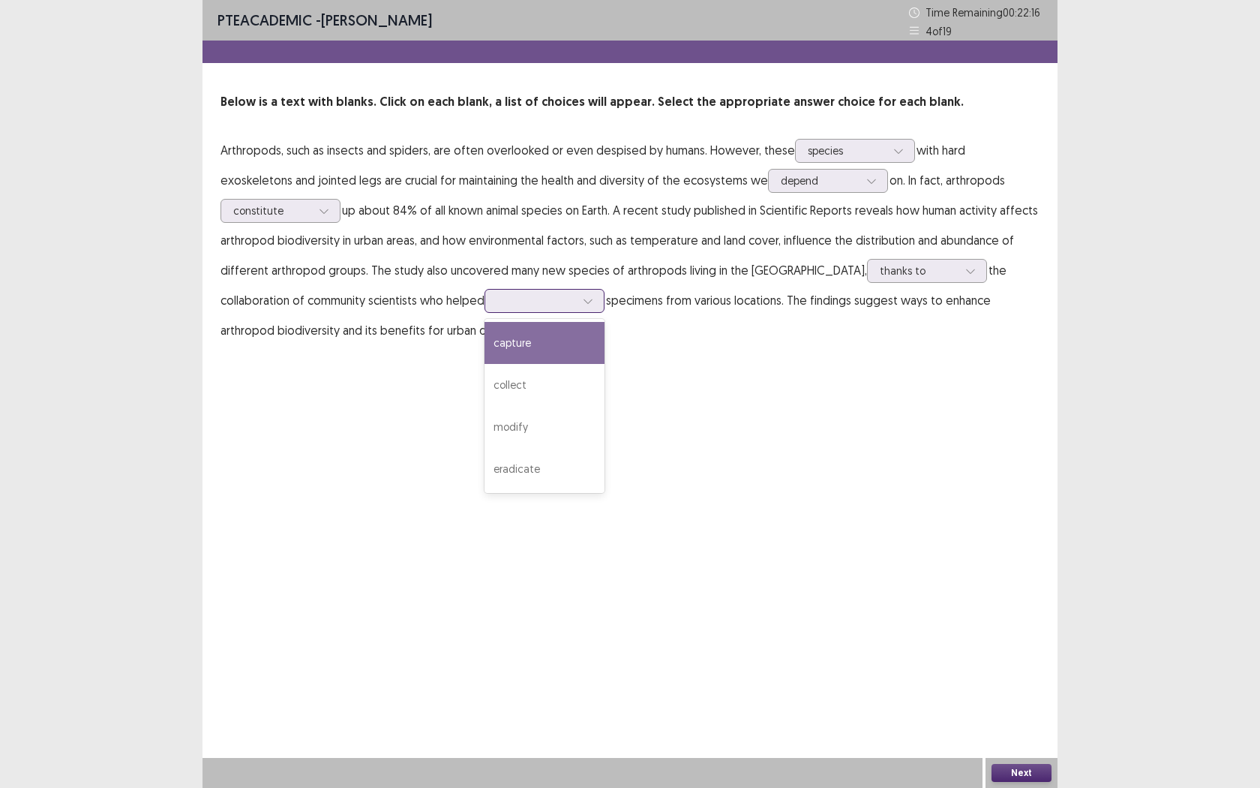
click at [571, 304] on div at bounding box center [536, 300] width 78 height 14
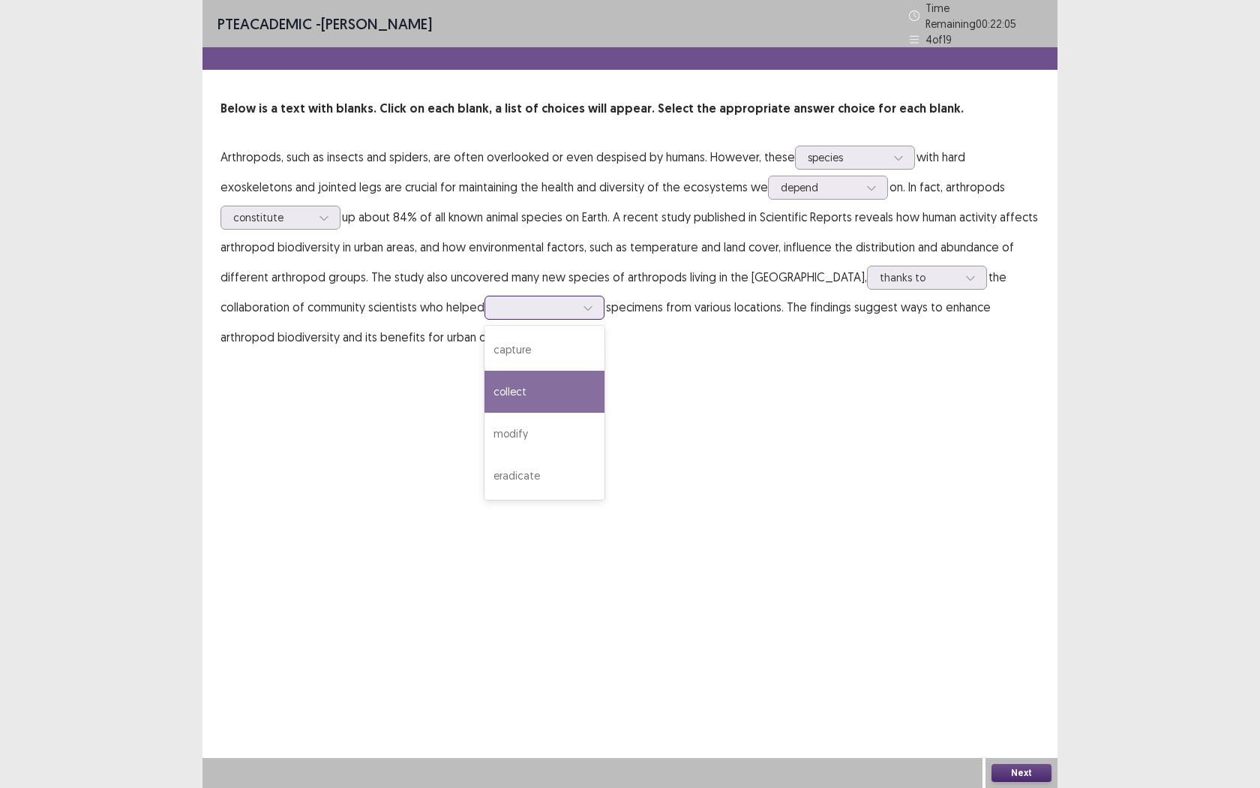
click at [547, 371] on div "collect" at bounding box center [545, 392] width 120 height 42
click at [591, 302] on icon at bounding box center [588, 307] width 11 height 11
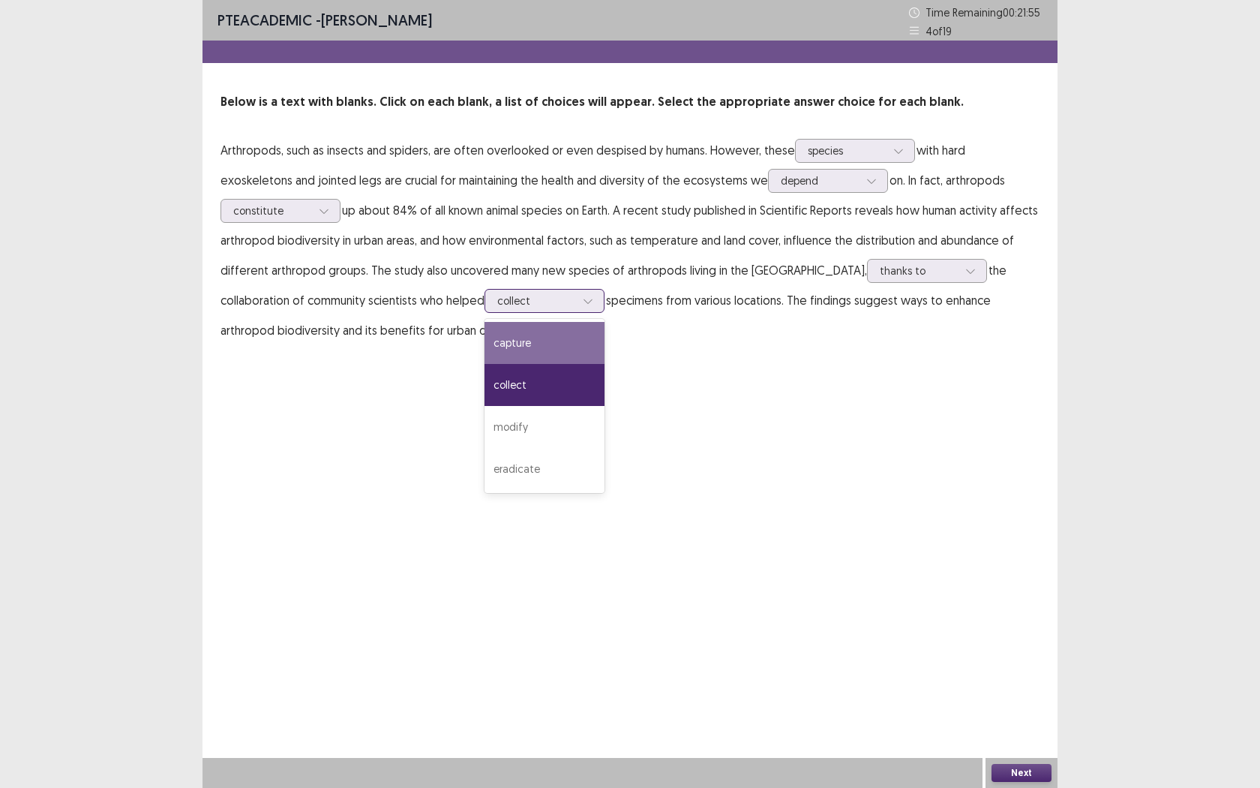
click at [569, 328] on div "capture" at bounding box center [545, 343] width 120 height 42
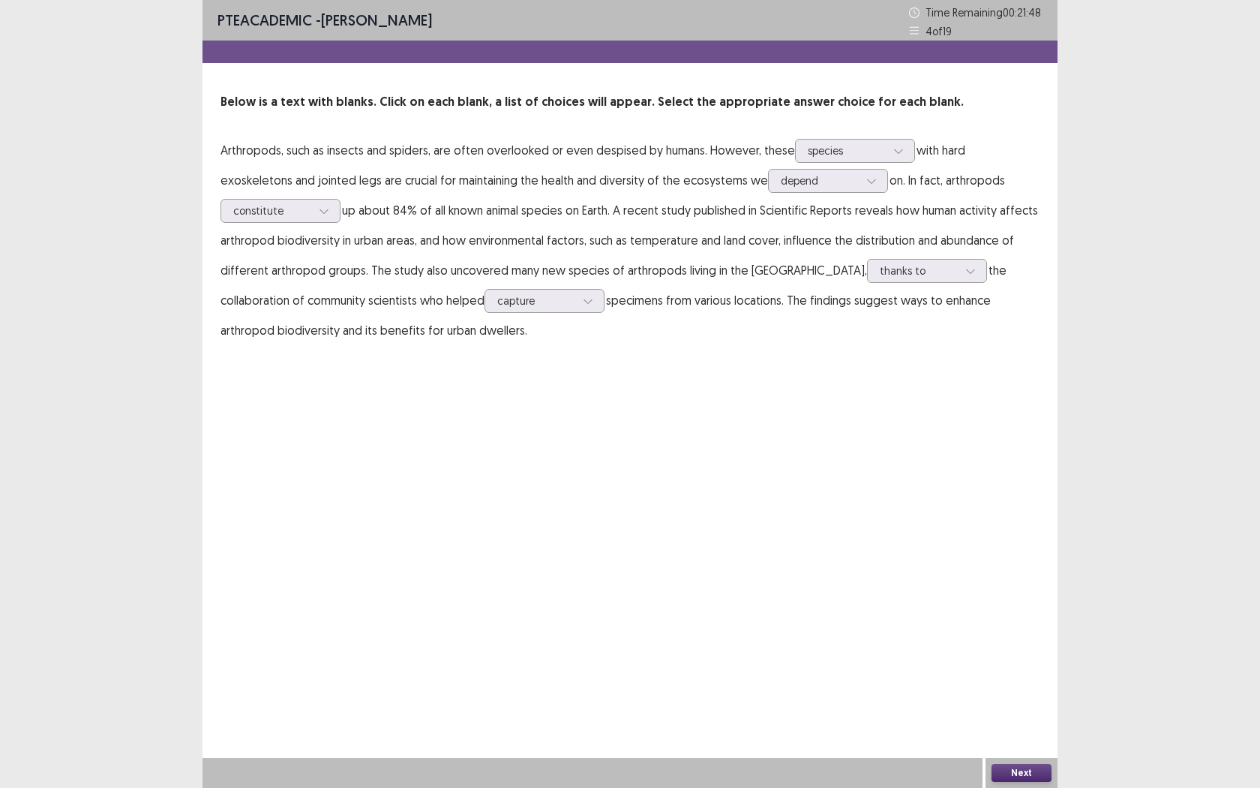
click at [1028, 721] on button "Next" at bounding box center [1022, 773] width 60 height 18
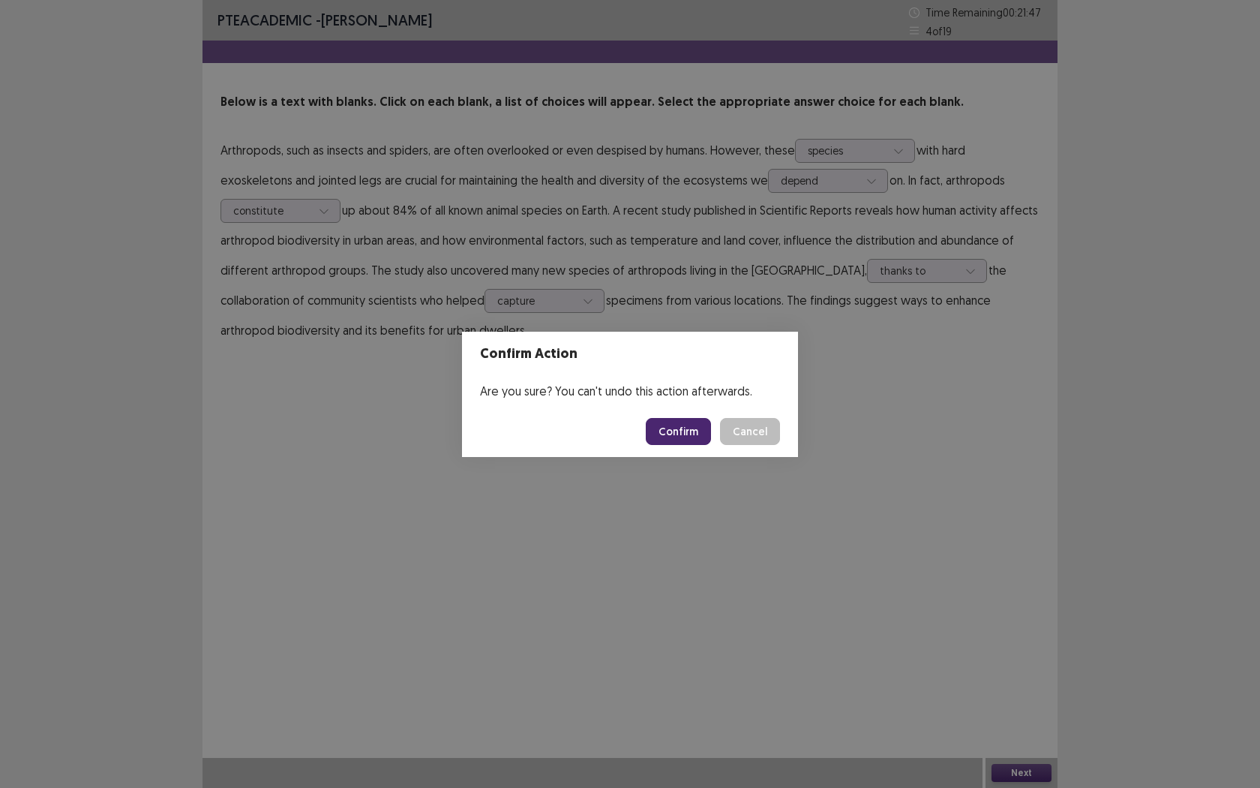
click at [673, 440] on button "Confirm" at bounding box center [678, 431] width 65 height 27
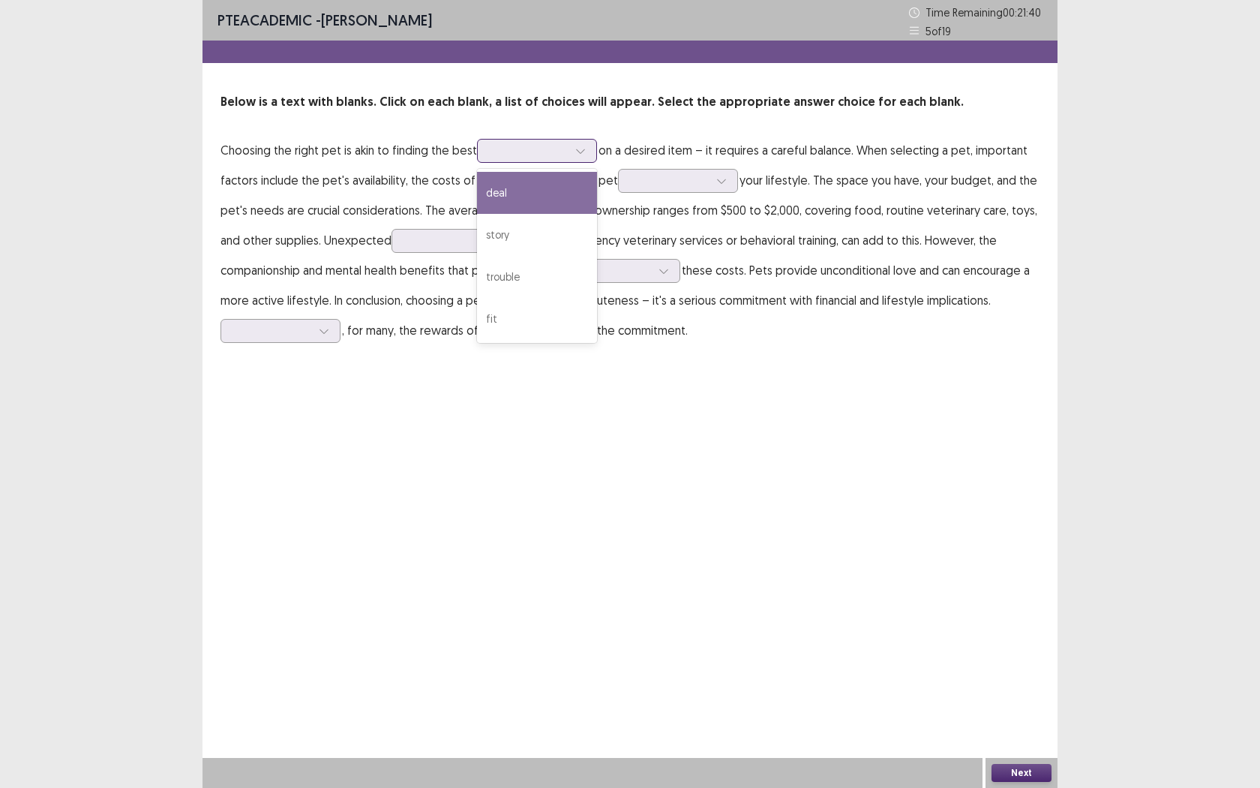
click at [571, 158] on div at bounding box center [580, 151] width 23 height 23
click at [545, 203] on div "deal" at bounding box center [537, 193] width 120 height 42
click at [588, 150] on div at bounding box center [580, 151] width 23 height 23
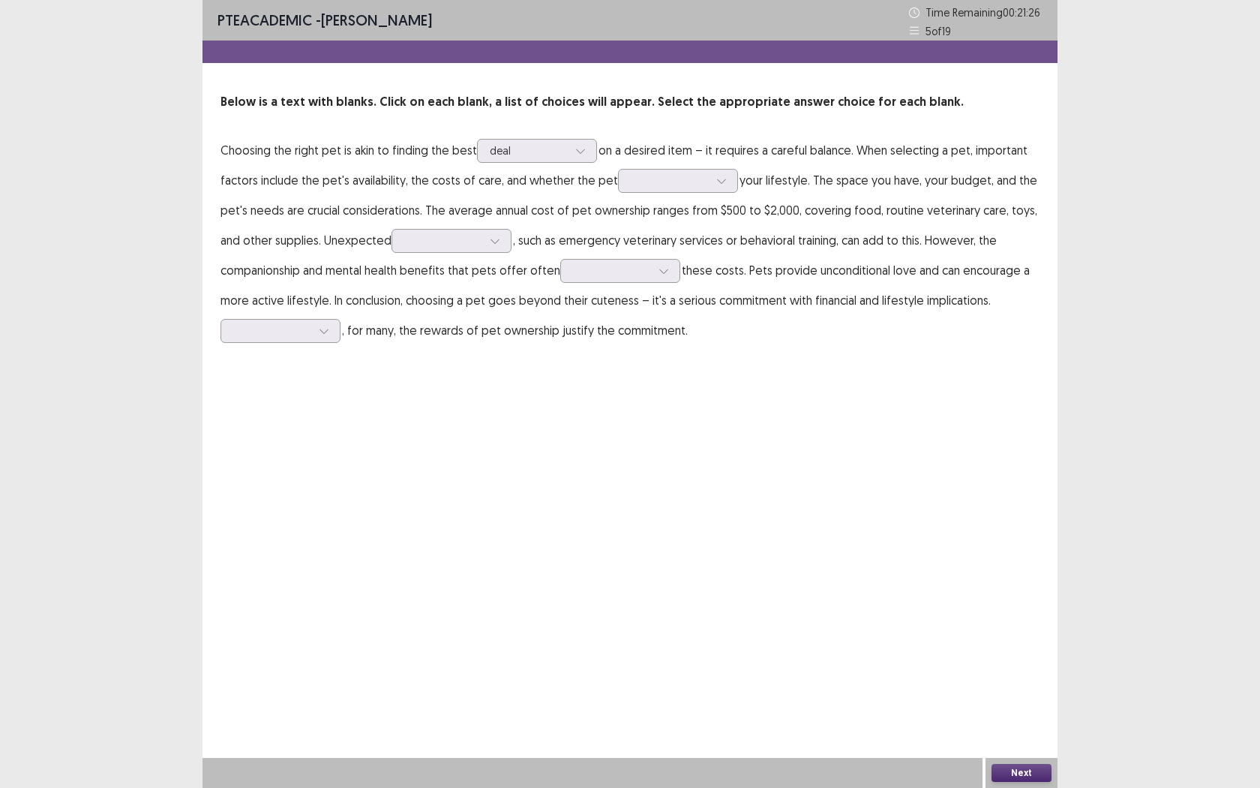
click at [815, 150] on p "Choosing the right pet is akin to finding the best deal on a desired item – it …" at bounding box center [630, 240] width 819 height 210
click at [573, 161] on div at bounding box center [580, 151] width 23 height 23
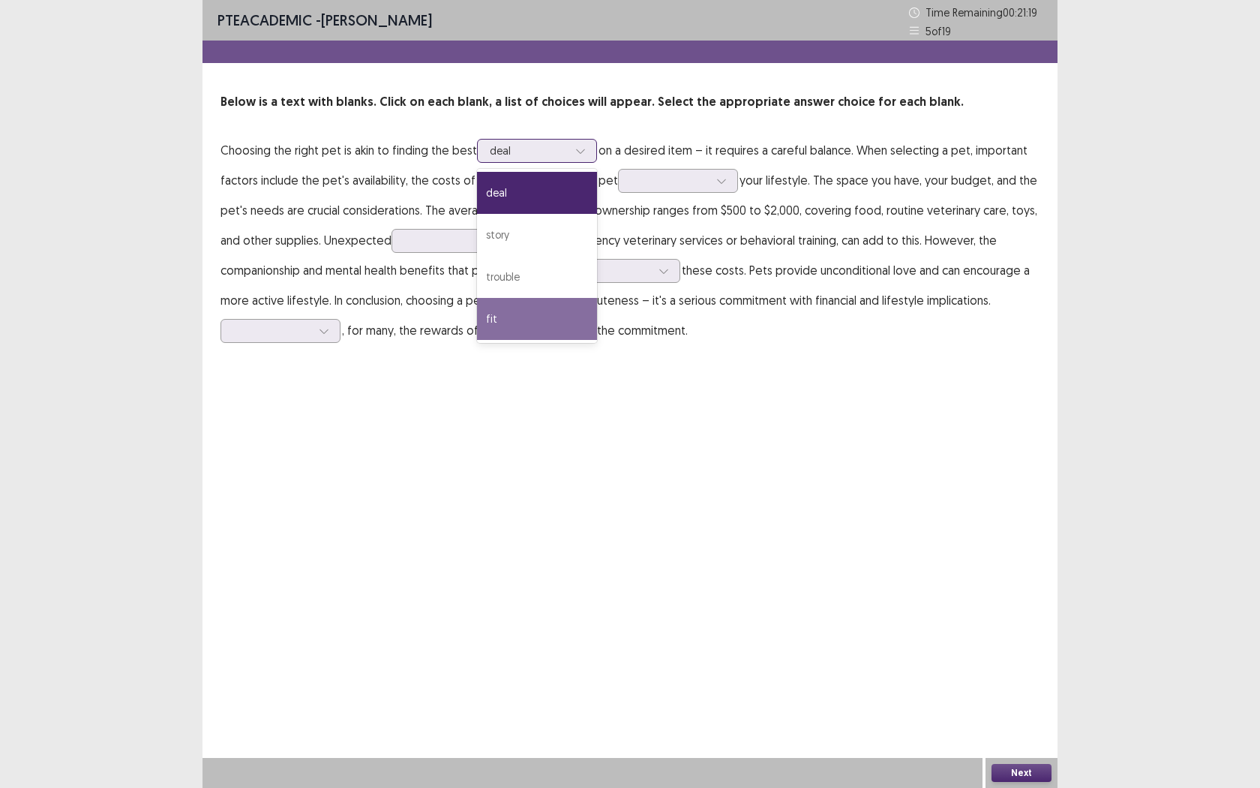
click at [524, 326] on div "fit" at bounding box center [537, 319] width 120 height 42
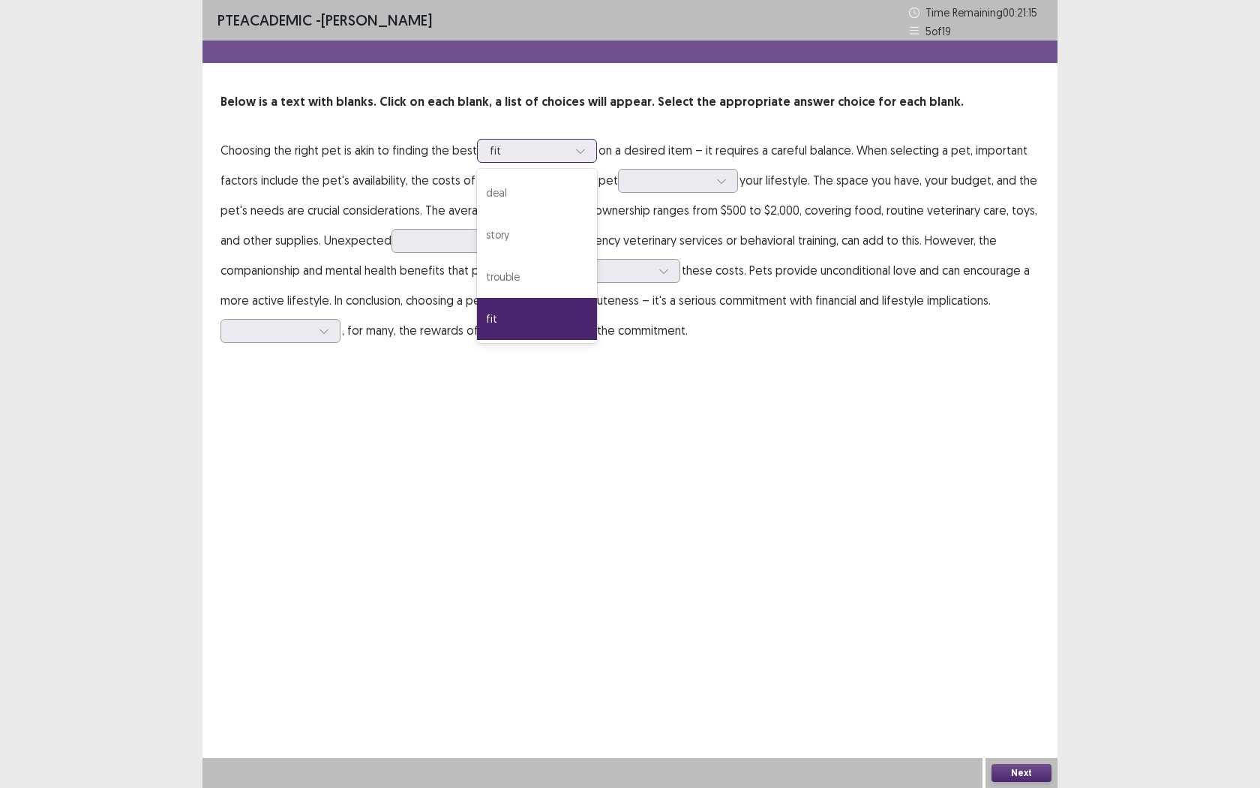
click at [556, 141] on div "fit" at bounding box center [529, 151] width 78 height 23
click at [553, 188] on div "deal" at bounding box center [537, 193] width 120 height 42
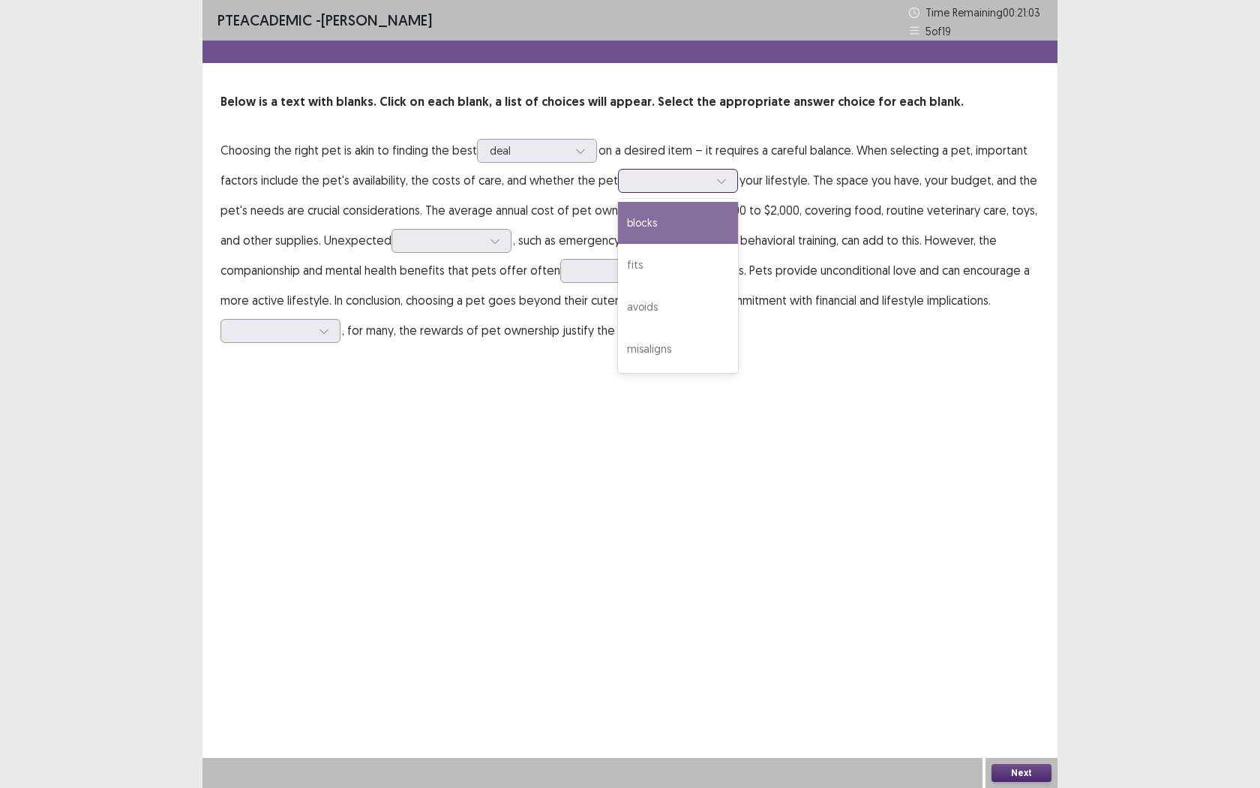
click at [710, 180] on div at bounding box center [721, 181] width 23 height 23
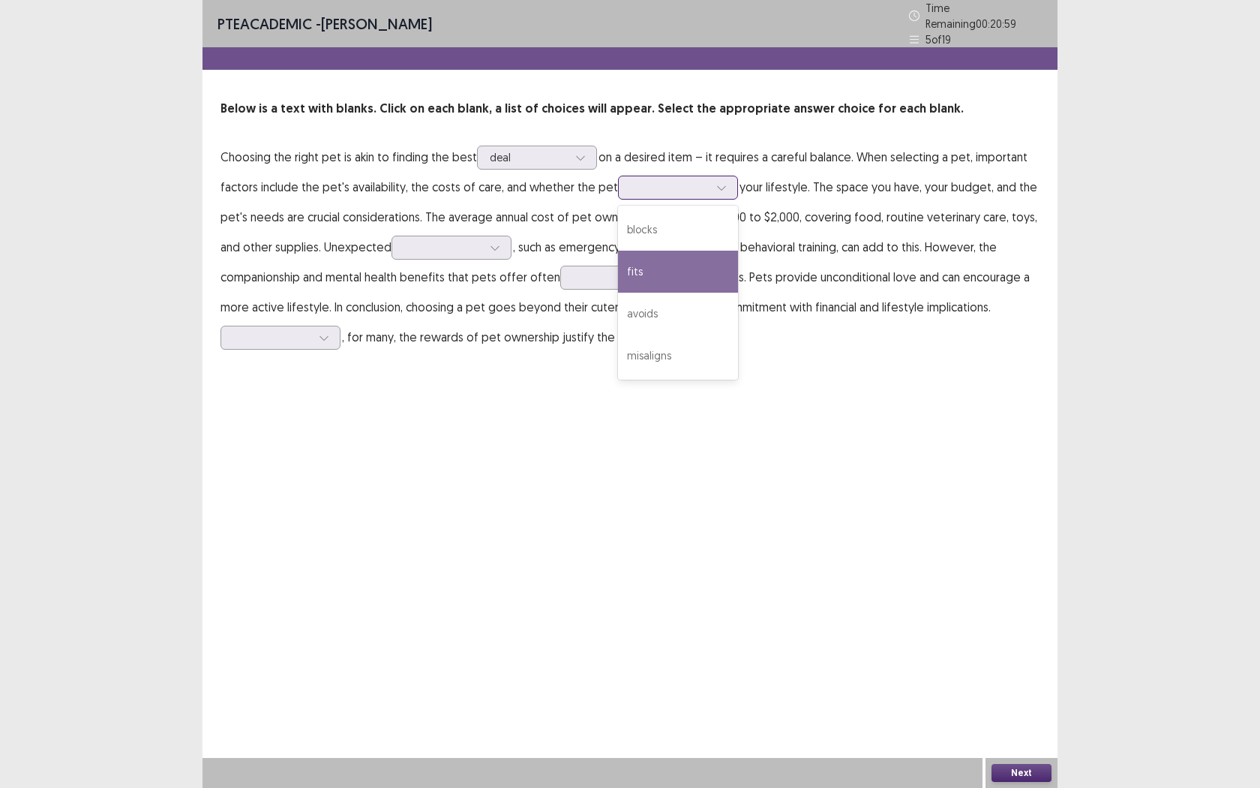
click at [654, 261] on div "fits" at bounding box center [678, 272] width 120 height 42
click at [488, 243] on div at bounding box center [495, 247] width 23 height 23
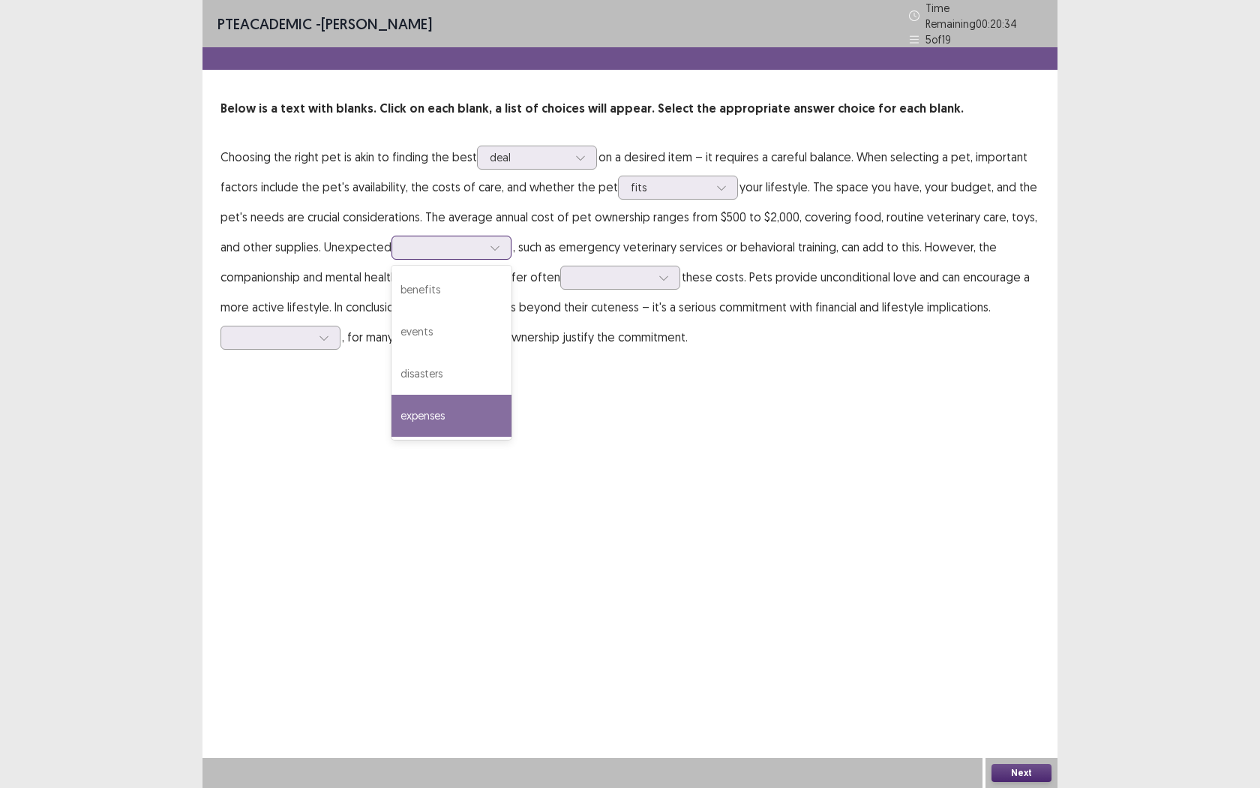
click at [450, 398] on div "expenses" at bounding box center [452, 416] width 120 height 42
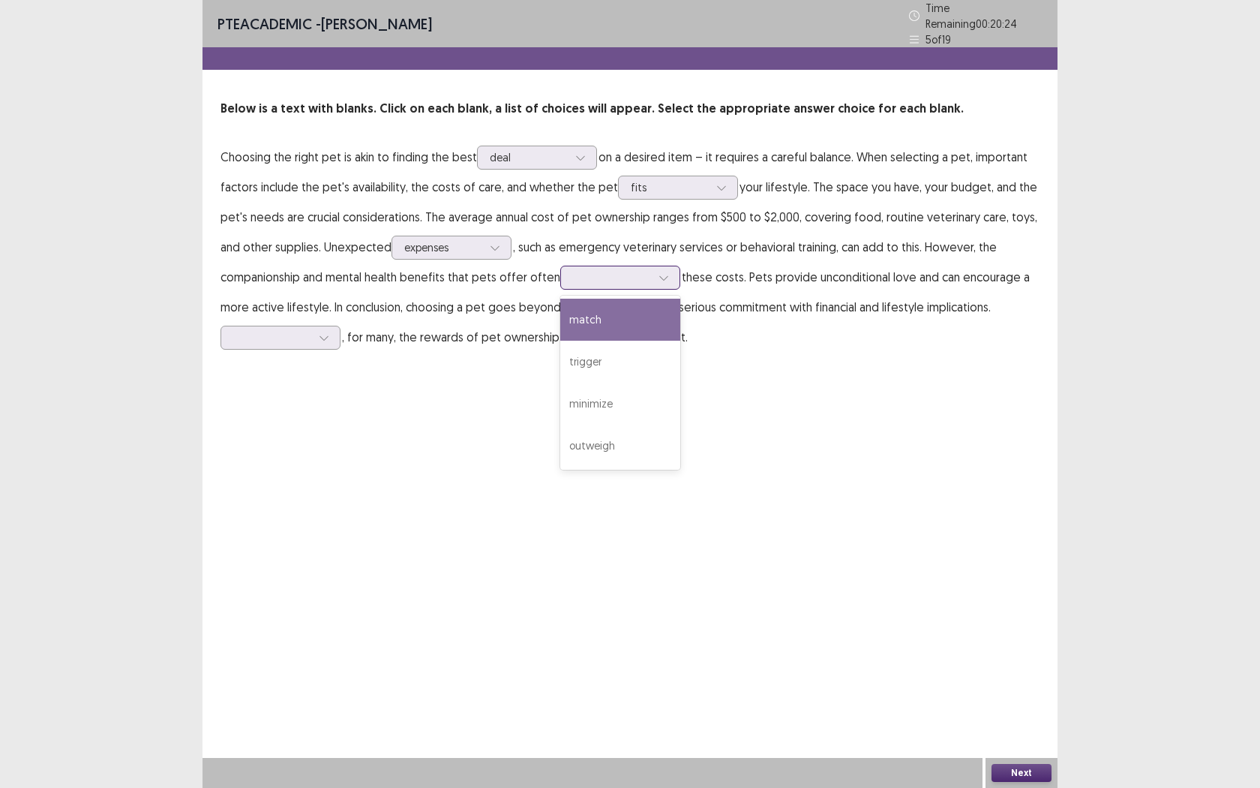
click at [627, 270] on div at bounding box center [612, 277] width 78 height 14
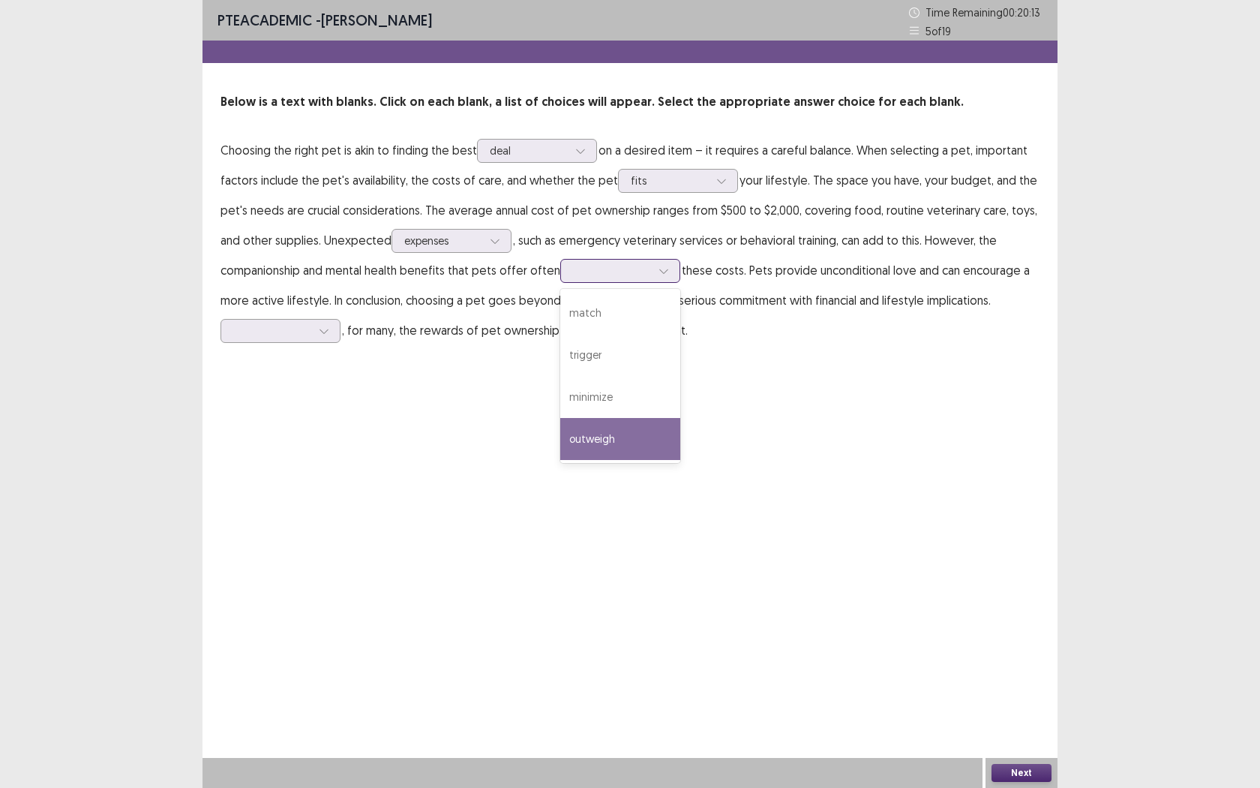
click at [614, 433] on div "outweigh" at bounding box center [620, 439] width 120 height 42
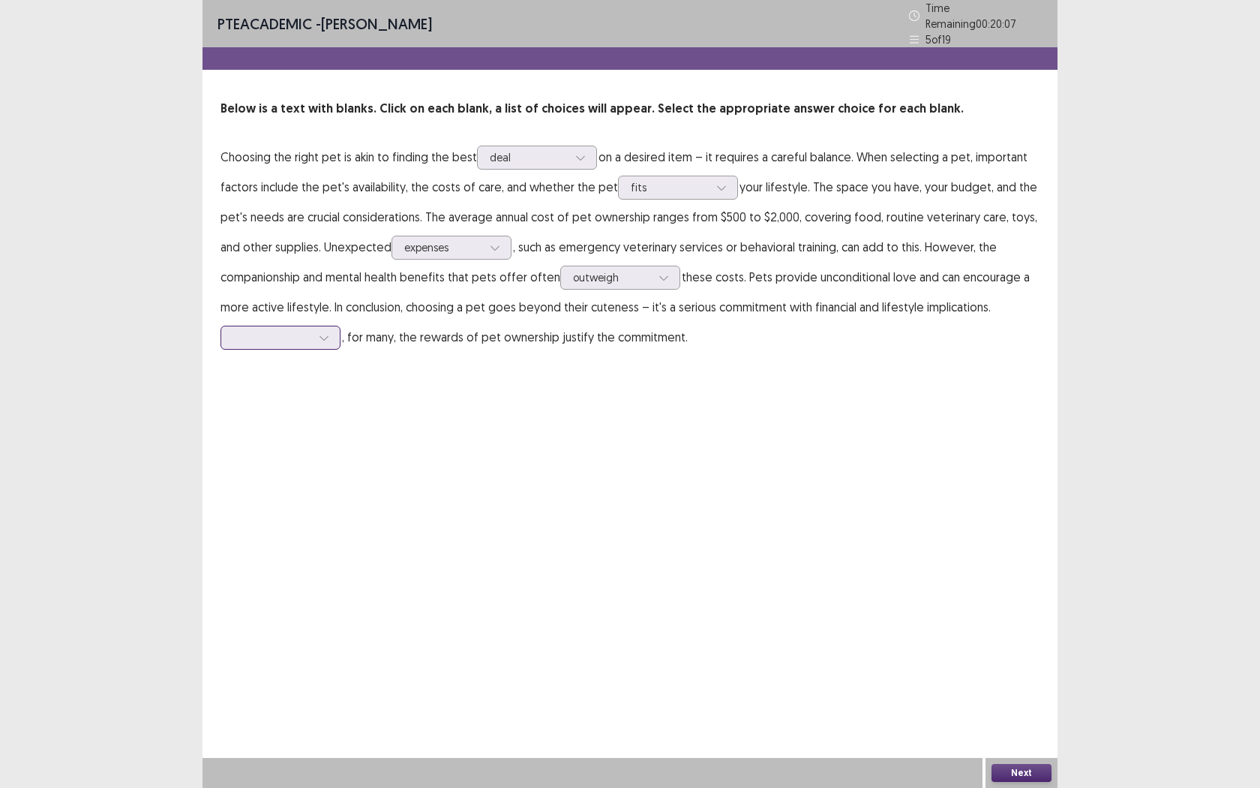
click at [322, 337] on div at bounding box center [324, 337] width 23 height 23
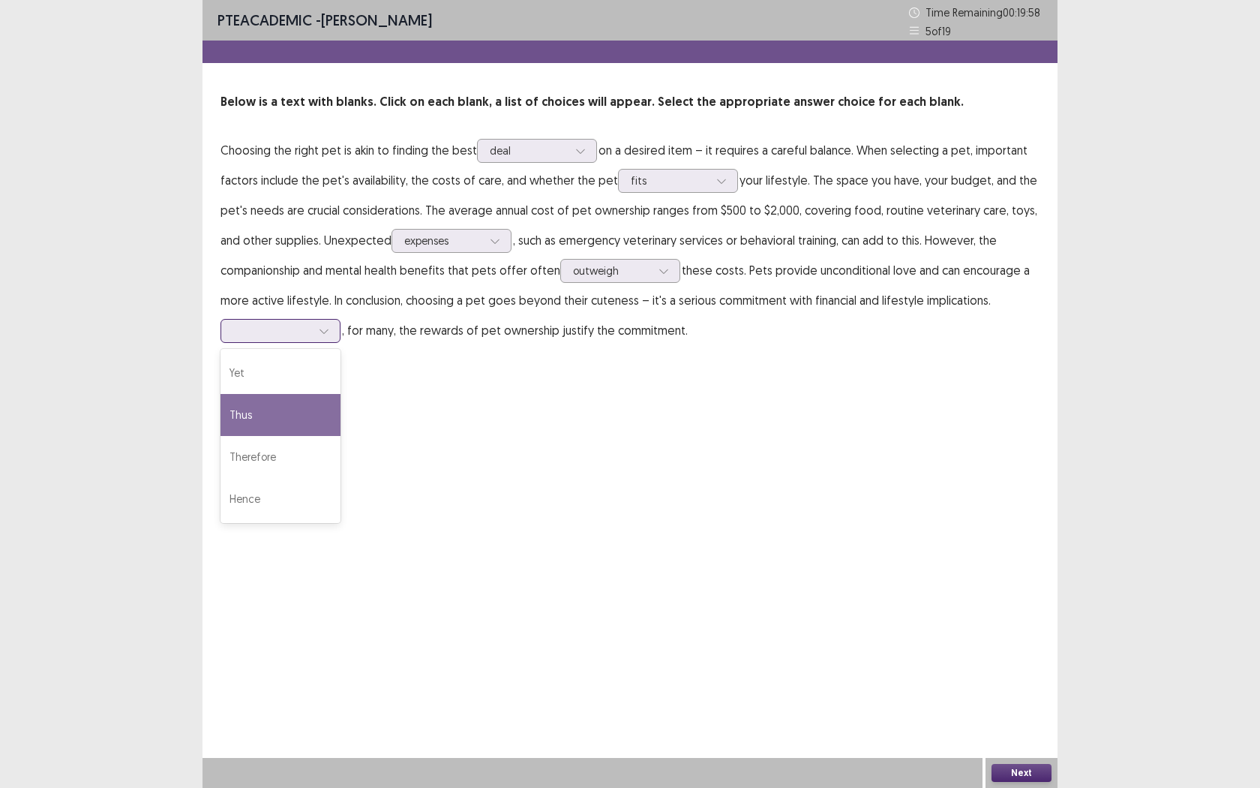
click at [253, 419] on div "Thus" at bounding box center [281, 415] width 120 height 42
click at [1007, 721] on button "Next" at bounding box center [1022, 773] width 60 height 18
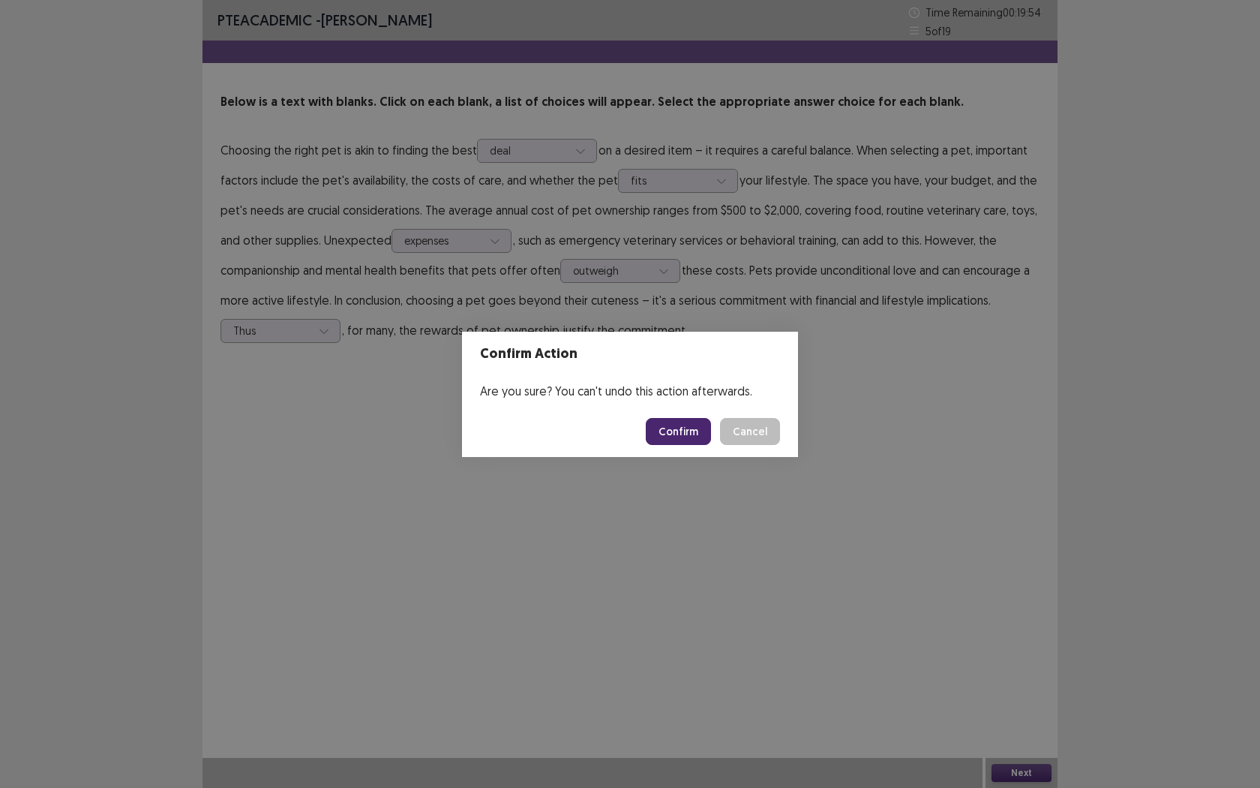
click at [693, 434] on button "Confirm" at bounding box center [678, 431] width 65 height 27
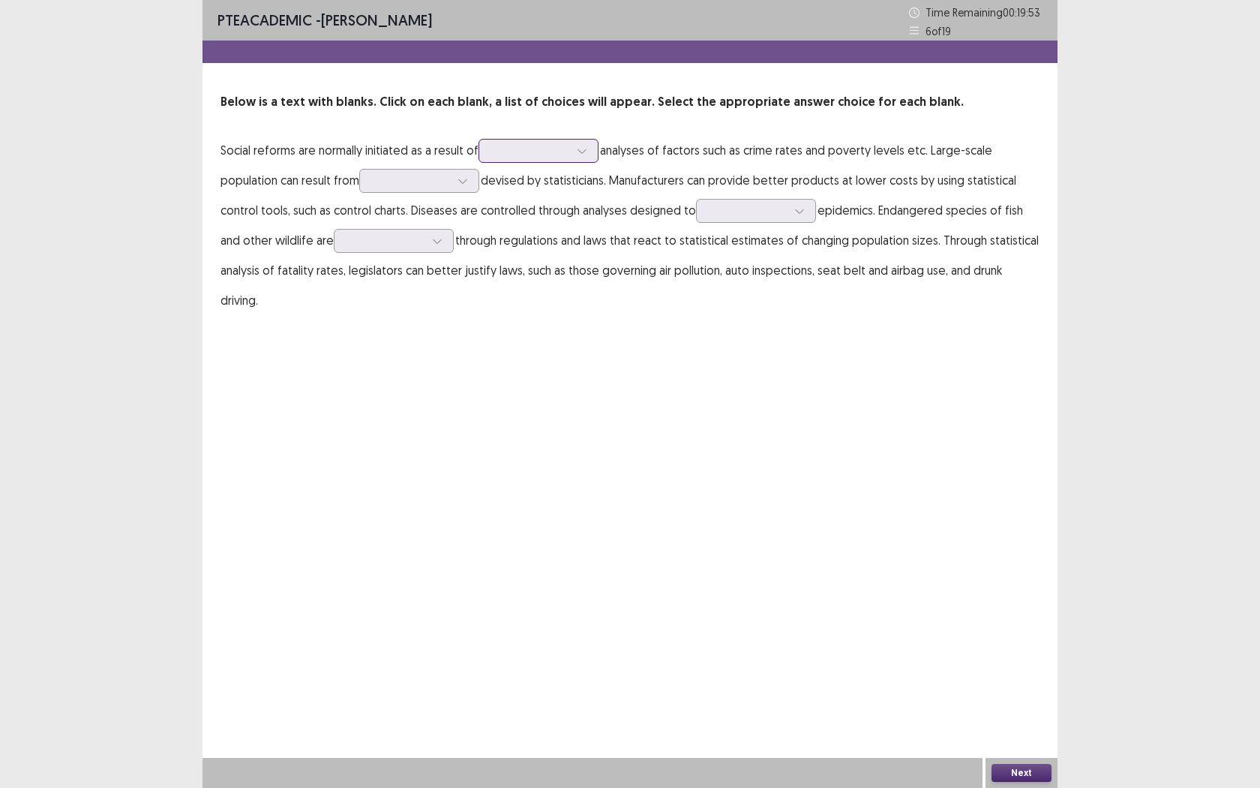
click at [590, 152] on div at bounding box center [582, 151] width 23 height 23
click at [559, 187] on div "oriented" at bounding box center [539, 193] width 120 height 42
click at [472, 188] on div at bounding box center [463, 181] width 23 height 23
click at [422, 255] on div "participation" at bounding box center [419, 265] width 120 height 42
click at [809, 218] on div at bounding box center [799, 211] width 23 height 23
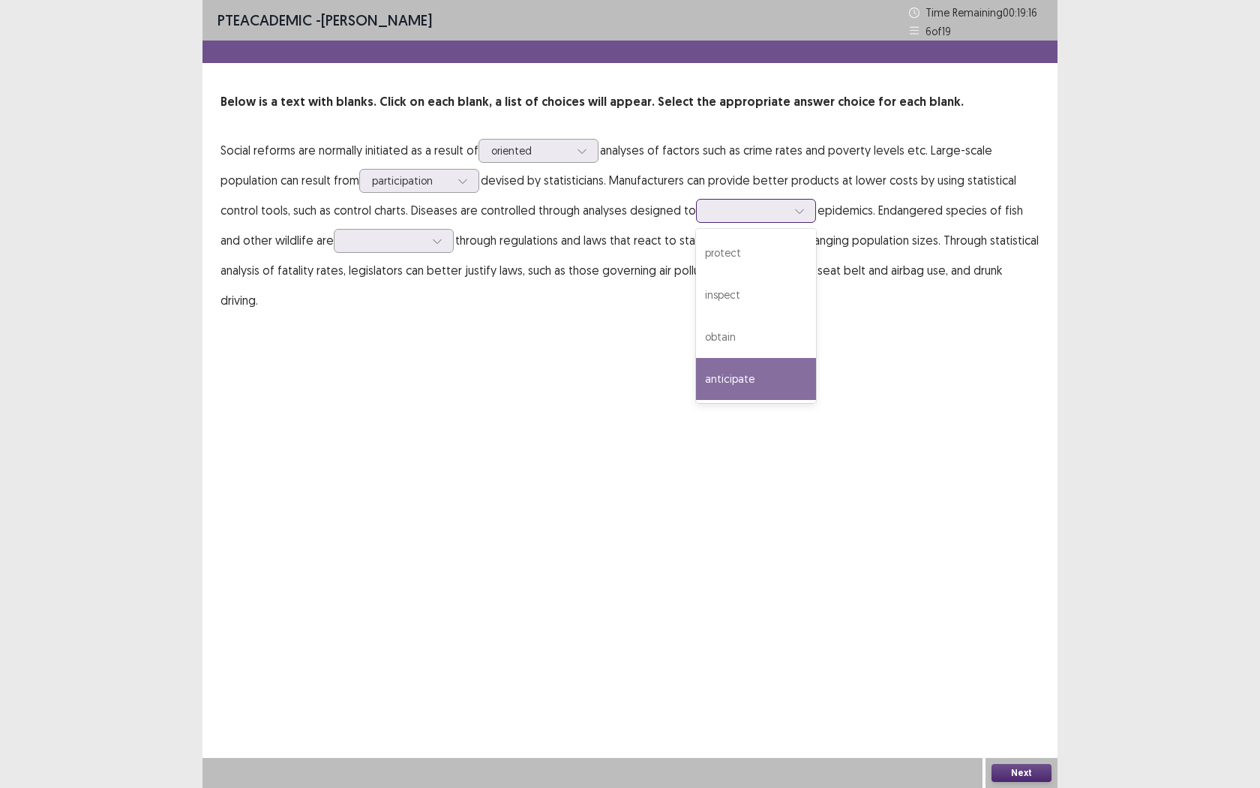
click at [746, 394] on div "anticipate" at bounding box center [756, 379] width 120 height 42
click at [779, 210] on div at bounding box center [748, 210] width 78 height 14
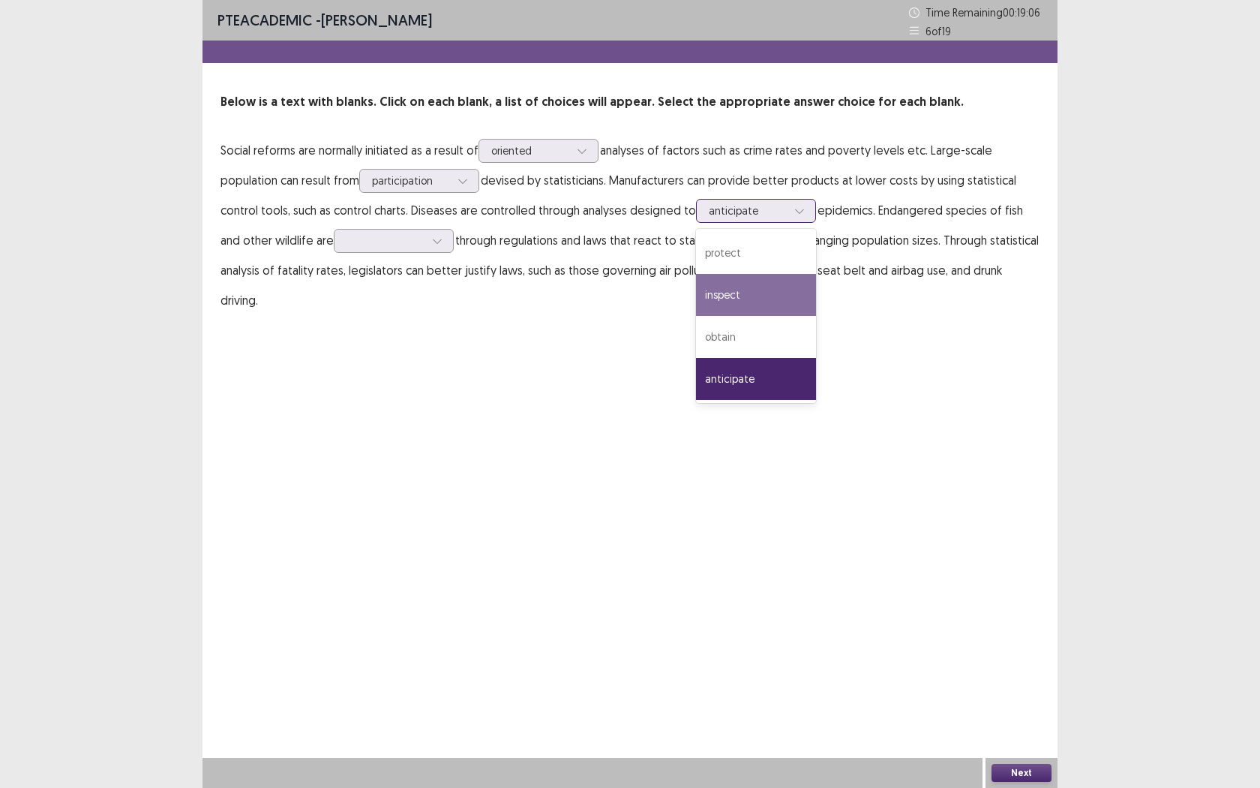
click at [741, 308] on div "inspect" at bounding box center [756, 295] width 120 height 42
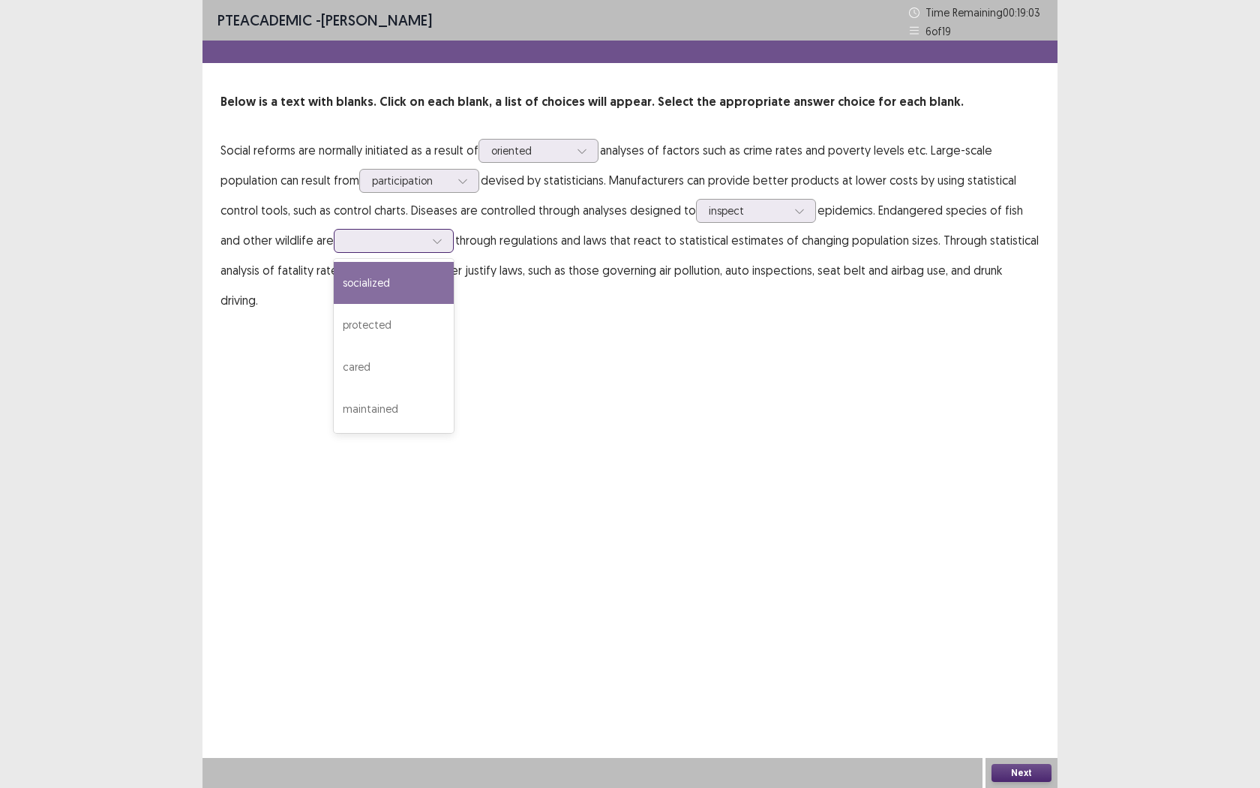
click at [437, 245] on icon at bounding box center [437, 241] width 11 height 11
click at [387, 334] on div "protected" at bounding box center [394, 325] width 120 height 42
click at [1034, 721] on button "Next" at bounding box center [1022, 773] width 60 height 18
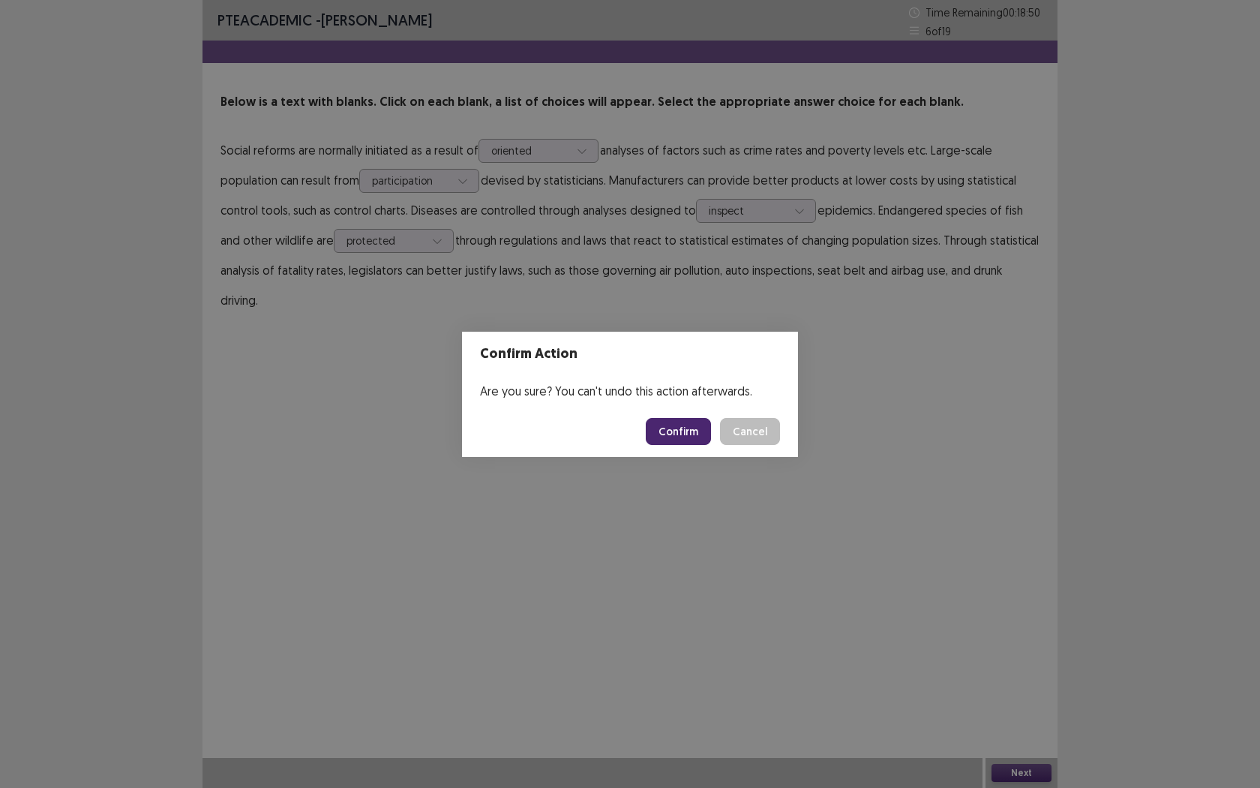
click at [683, 431] on button "Confirm" at bounding box center [678, 431] width 65 height 27
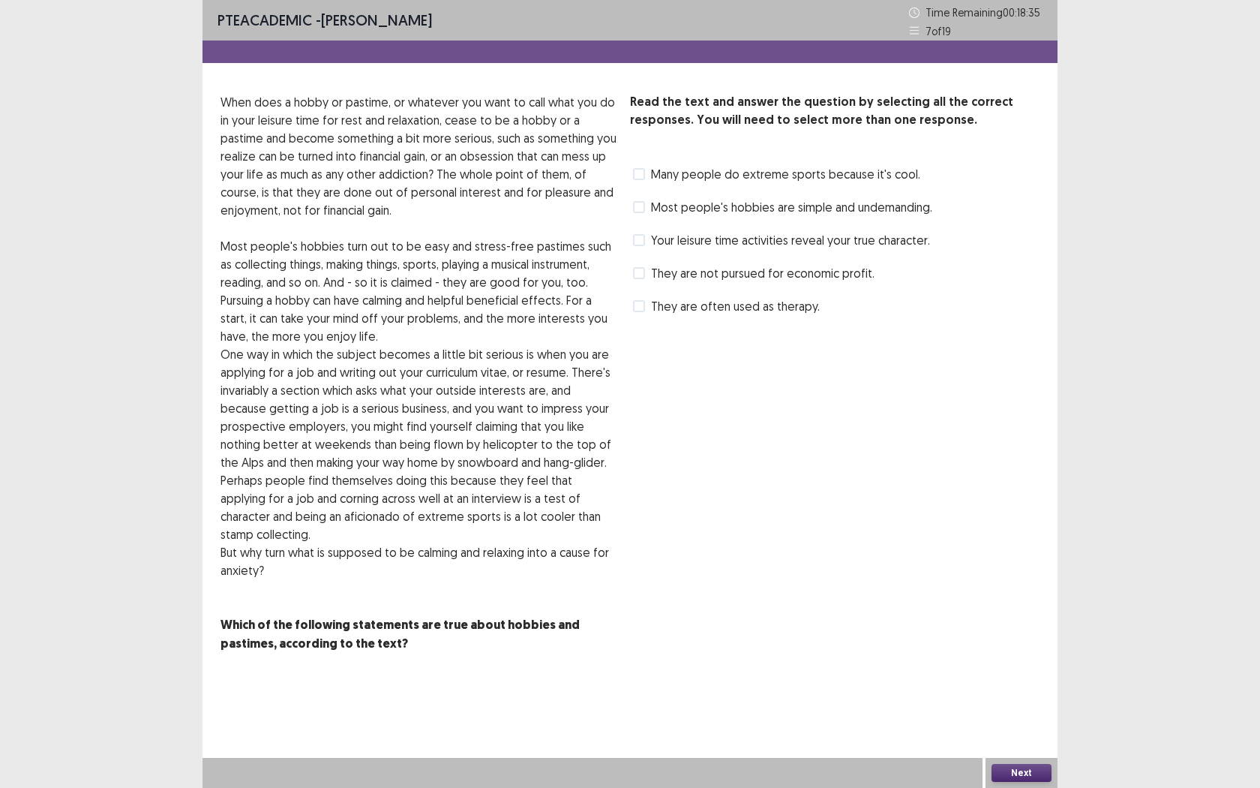
click at [635, 239] on span at bounding box center [639, 240] width 12 height 12
click at [644, 311] on label "They are often used as therapy." at bounding box center [726, 306] width 187 height 18
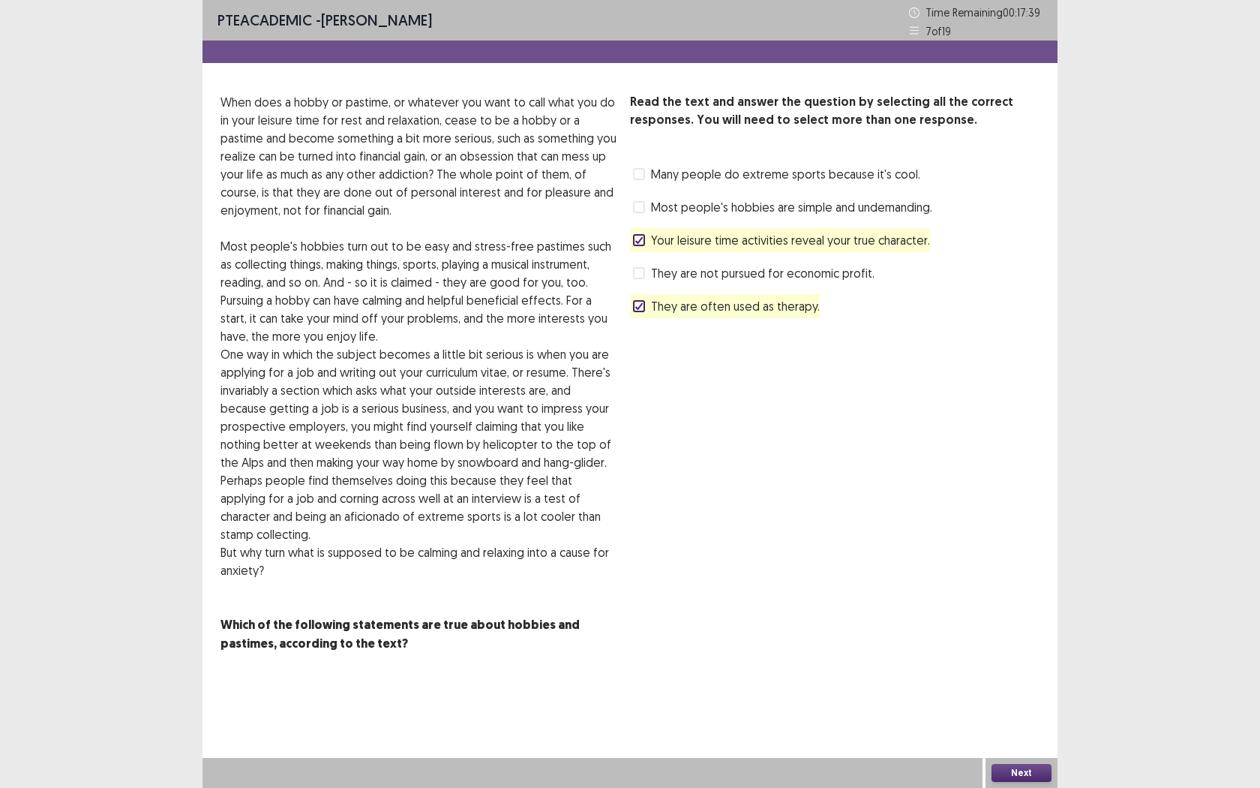
click at [632, 197] on div "Most people's hobbies are simple and undemanding." at bounding box center [781, 207] width 302 height 24
click at [638, 190] on div "Read the text and answer the question by selecting all the correct responses. Y…" at bounding box center [835, 205] width 410 height 225
click at [640, 275] on span at bounding box center [639, 273] width 12 height 12
click at [1013, 721] on button "Next" at bounding box center [1022, 773] width 60 height 18
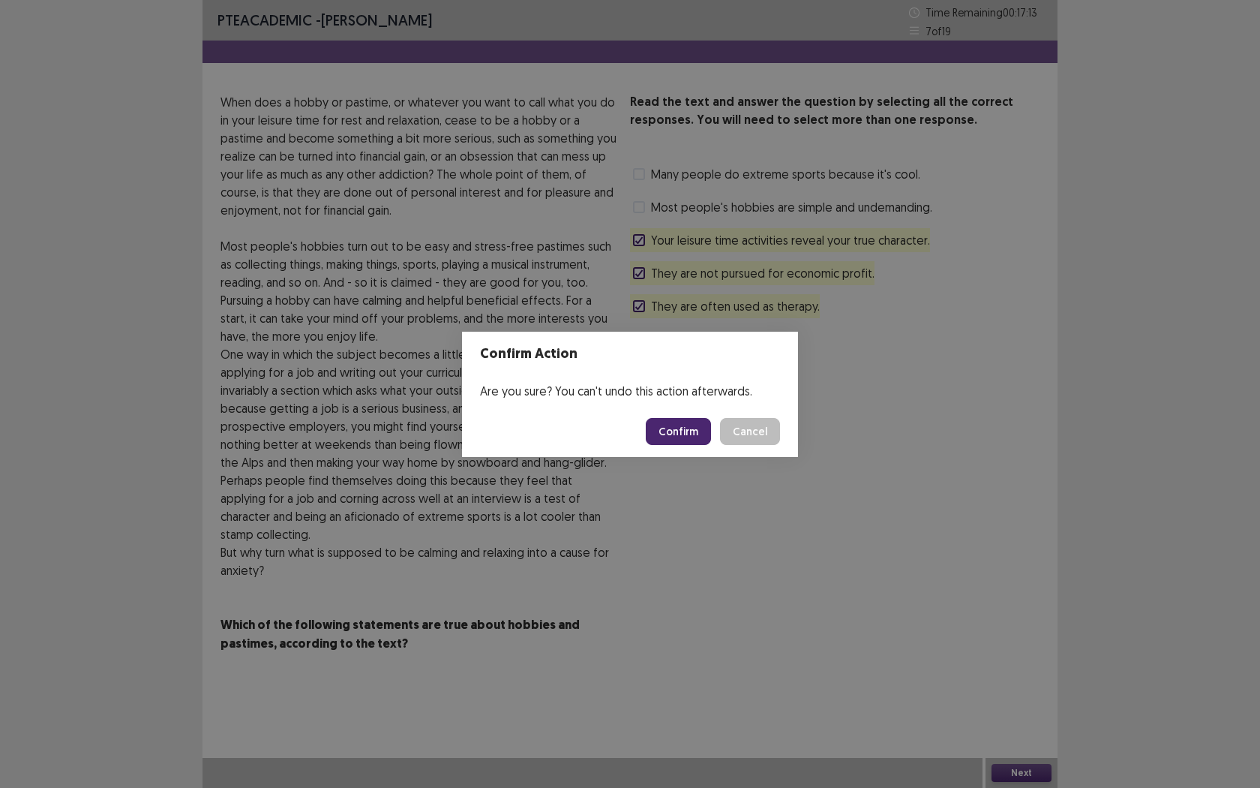
click at [691, 415] on footer "Confirm Cancel" at bounding box center [630, 431] width 336 height 51
click at [691, 425] on button "Confirm" at bounding box center [678, 431] width 65 height 27
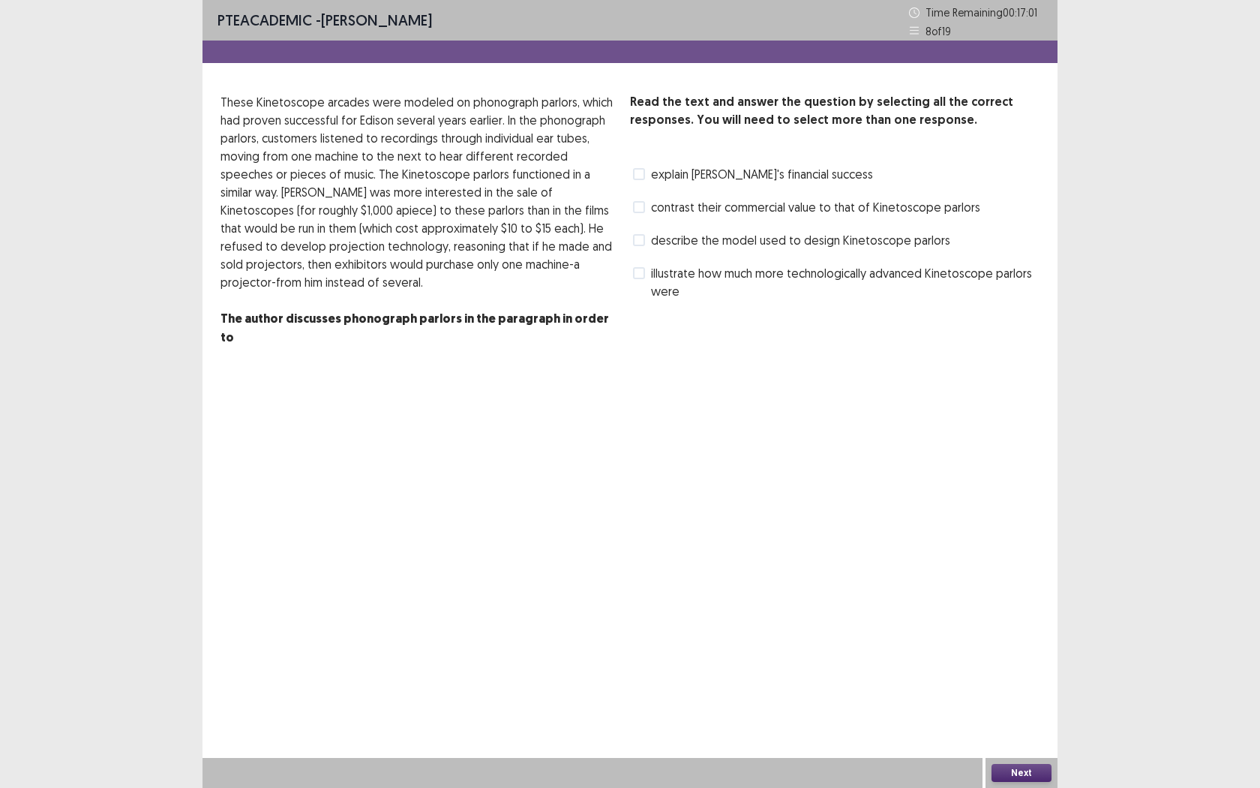
click at [644, 239] on span at bounding box center [639, 240] width 12 height 12
click at [633, 268] on span at bounding box center [639, 273] width 12 height 12
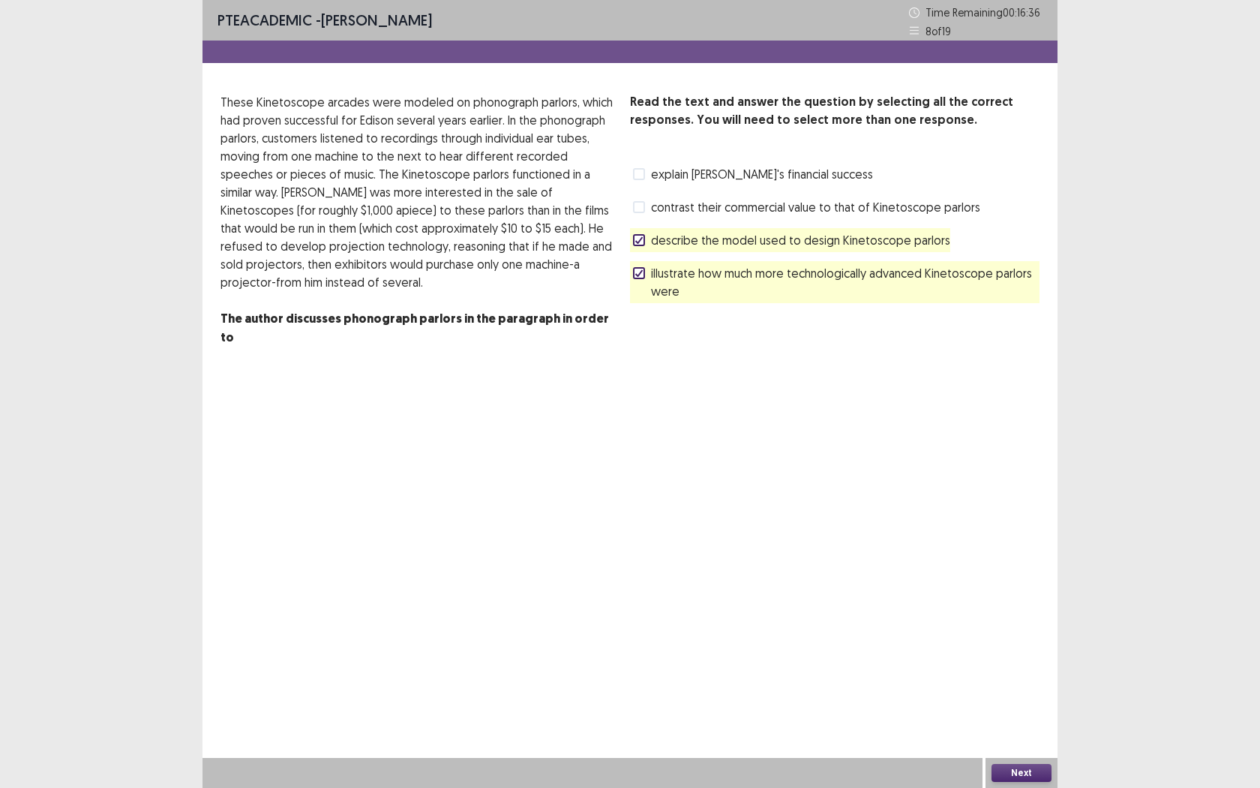
click at [644, 207] on span at bounding box center [639, 207] width 12 height 12
click at [1022, 721] on button "Next" at bounding box center [1022, 773] width 60 height 18
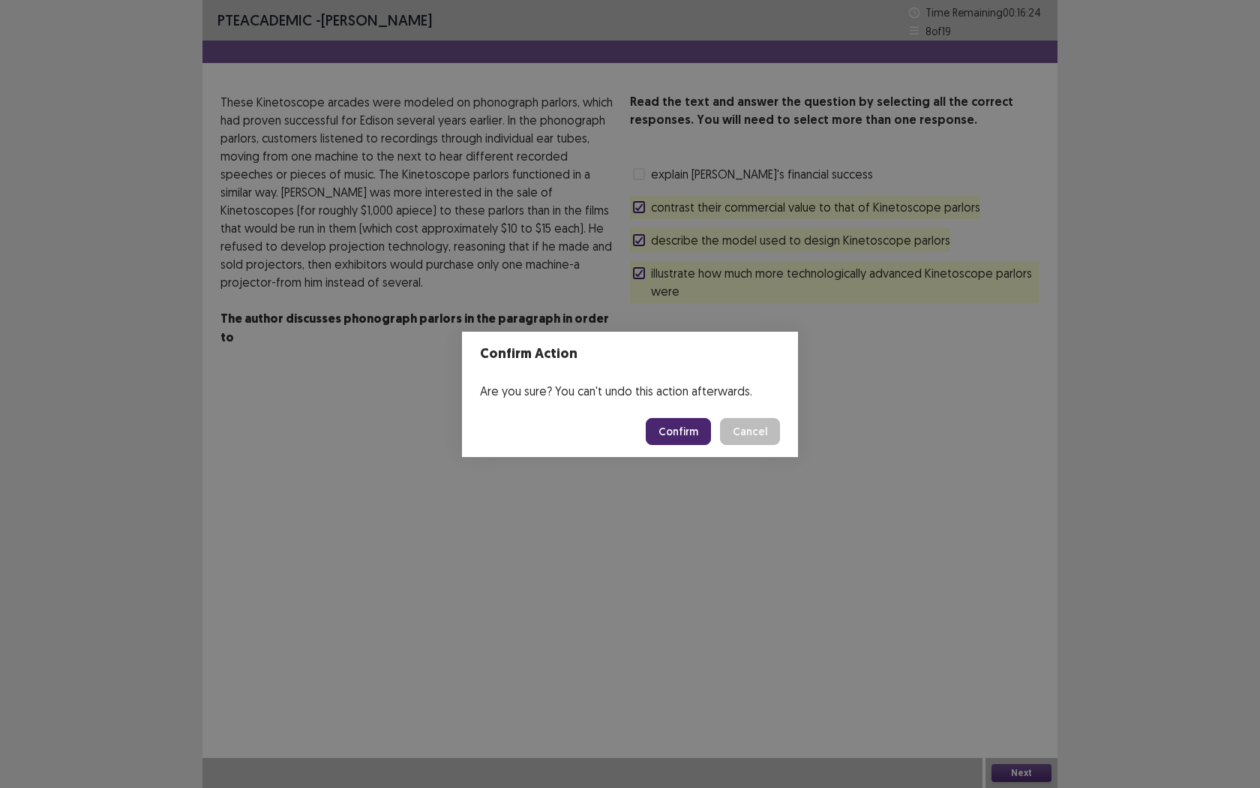
click at [689, 443] on button "Confirm" at bounding box center [678, 431] width 65 height 27
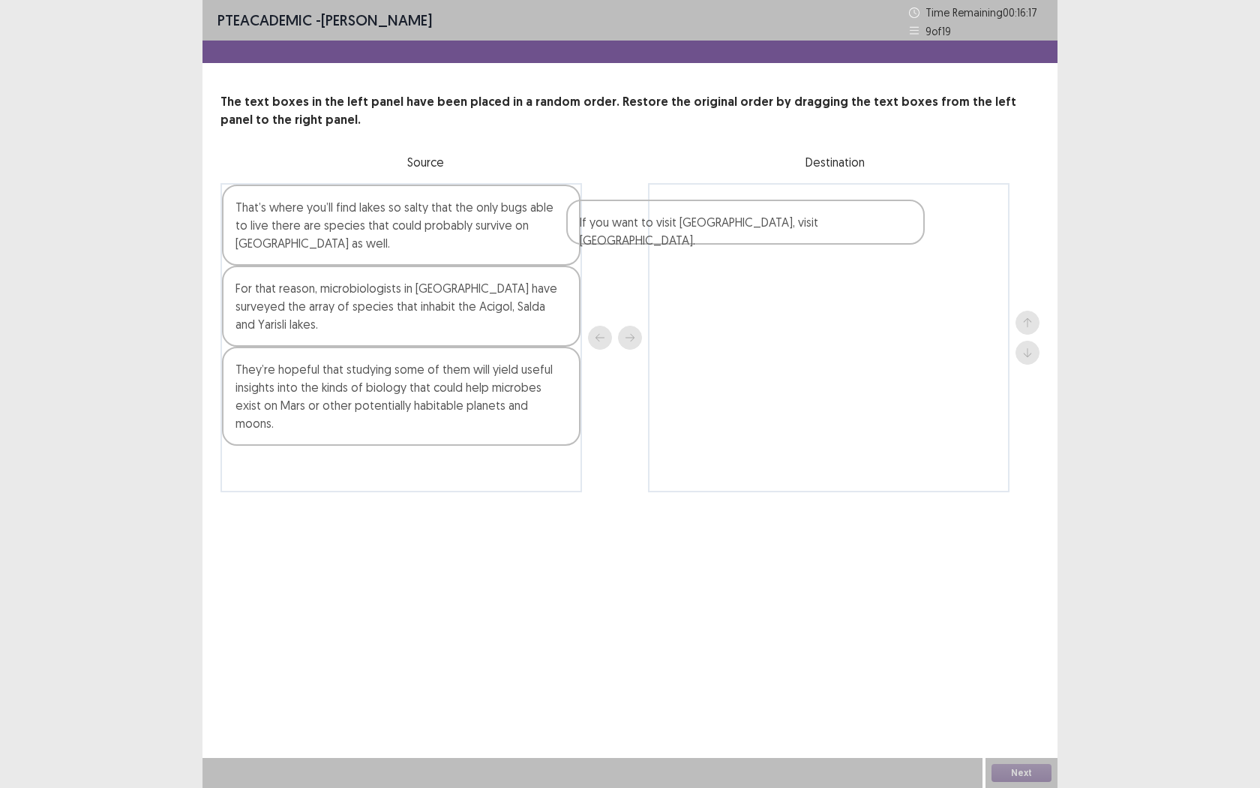
drag, startPoint x: 371, startPoint y: 297, endPoint x: 795, endPoint y: 227, distance: 430.3
click at [784, 227] on div "That’s where you’ll find lakes so salty that the only bugs able to live there a…" at bounding box center [630, 337] width 819 height 309
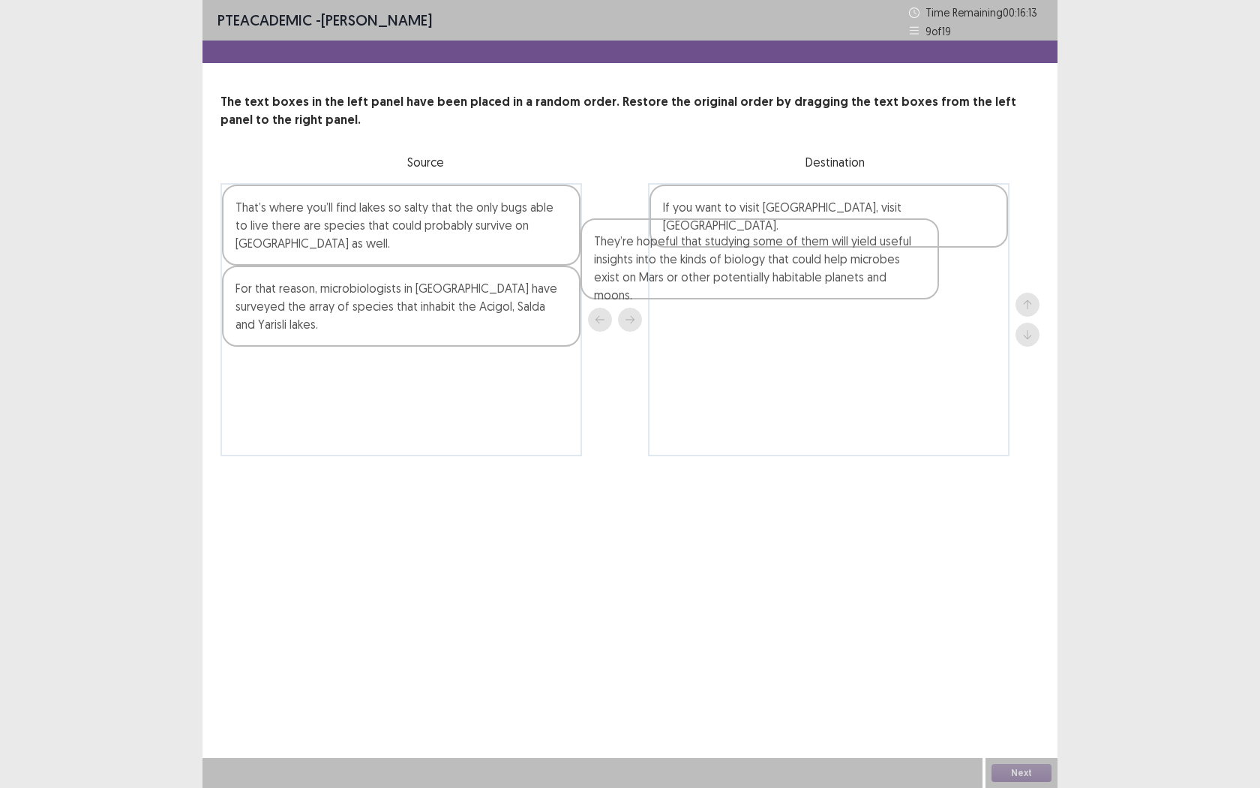
drag, startPoint x: 449, startPoint y: 382, endPoint x: 835, endPoint y: 256, distance: 405.6
click at [824, 264] on div "That’s where you’ll find lakes so salty that the only bugs able to live there a…" at bounding box center [630, 319] width 819 height 273
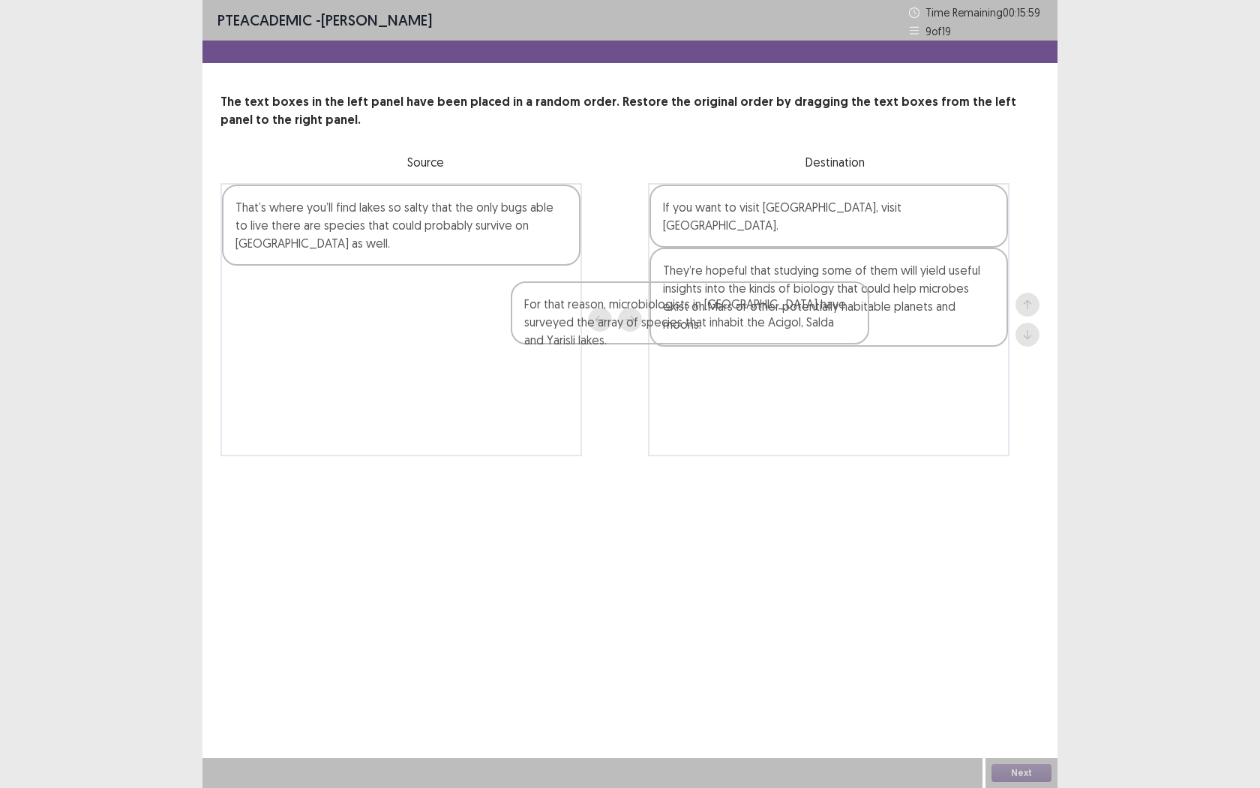
drag, startPoint x: 454, startPoint y: 295, endPoint x: 773, endPoint y: 328, distance: 320.5
click at [769, 322] on div "That’s where you’ll find lakes so salty that the only bugs able to live there a…" at bounding box center [630, 319] width 819 height 273
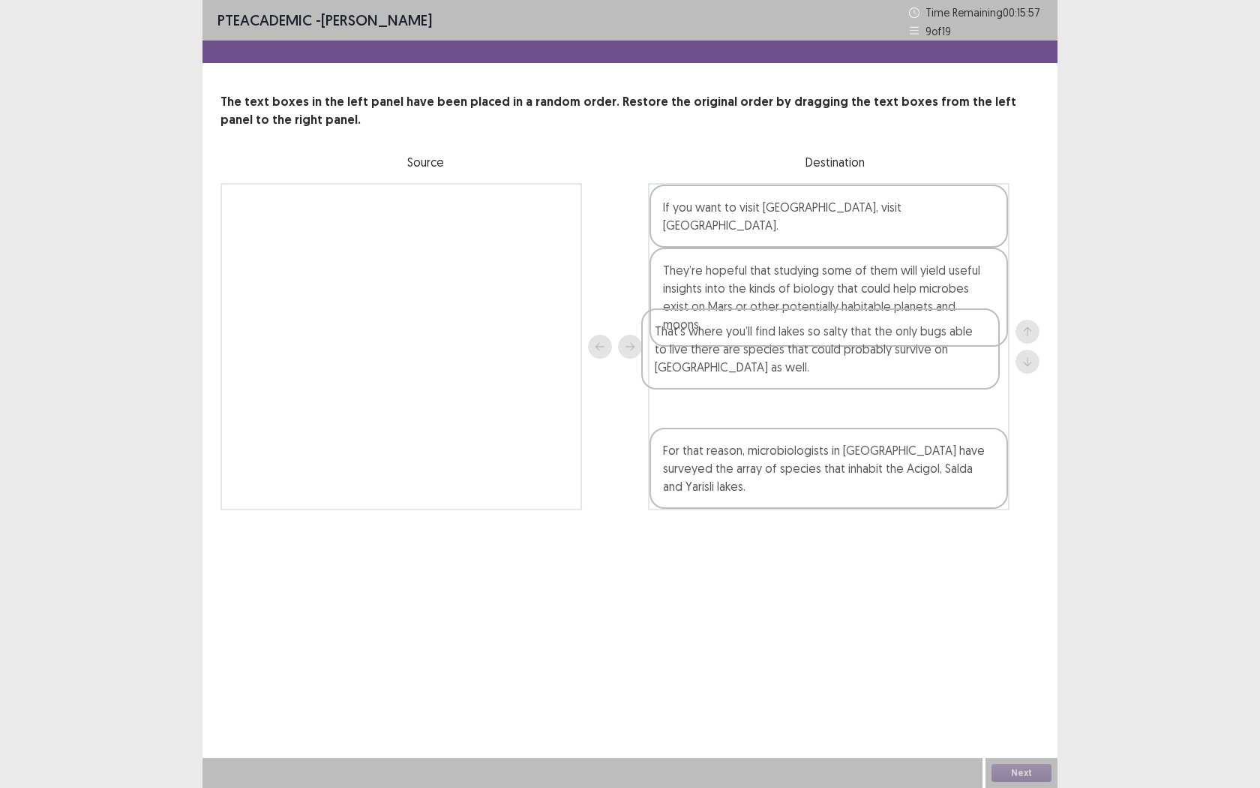
drag, startPoint x: 502, startPoint y: 255, endPoint x: 929, endPoint y: 378, distance: 444.9
click at [929, 378] on div "That’s where you’ll find lakes so salty that the only bugs able to live there a…" at bounding box center [630, 346] width 819 height 327
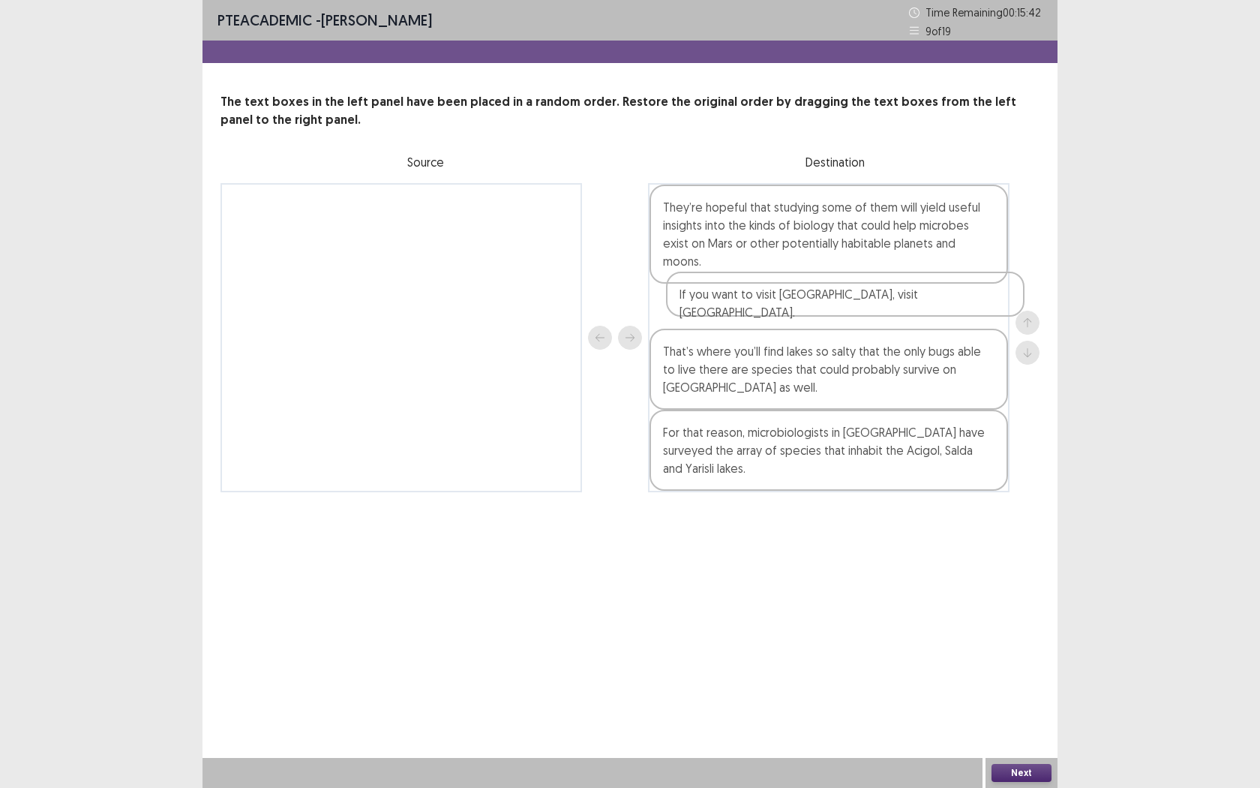
drag, startPoint x: 829, startPoint y: 218, endPoint x: 845, endPoint y: 310, distance: 93.0
click at [845, 311] on div "If you want to visit [GEOGRAPHIC_DATA], visit [GEOGRAPHIC_DATA]. They’re hopefu…" at bounding box center [829, 337] width 362 height 309
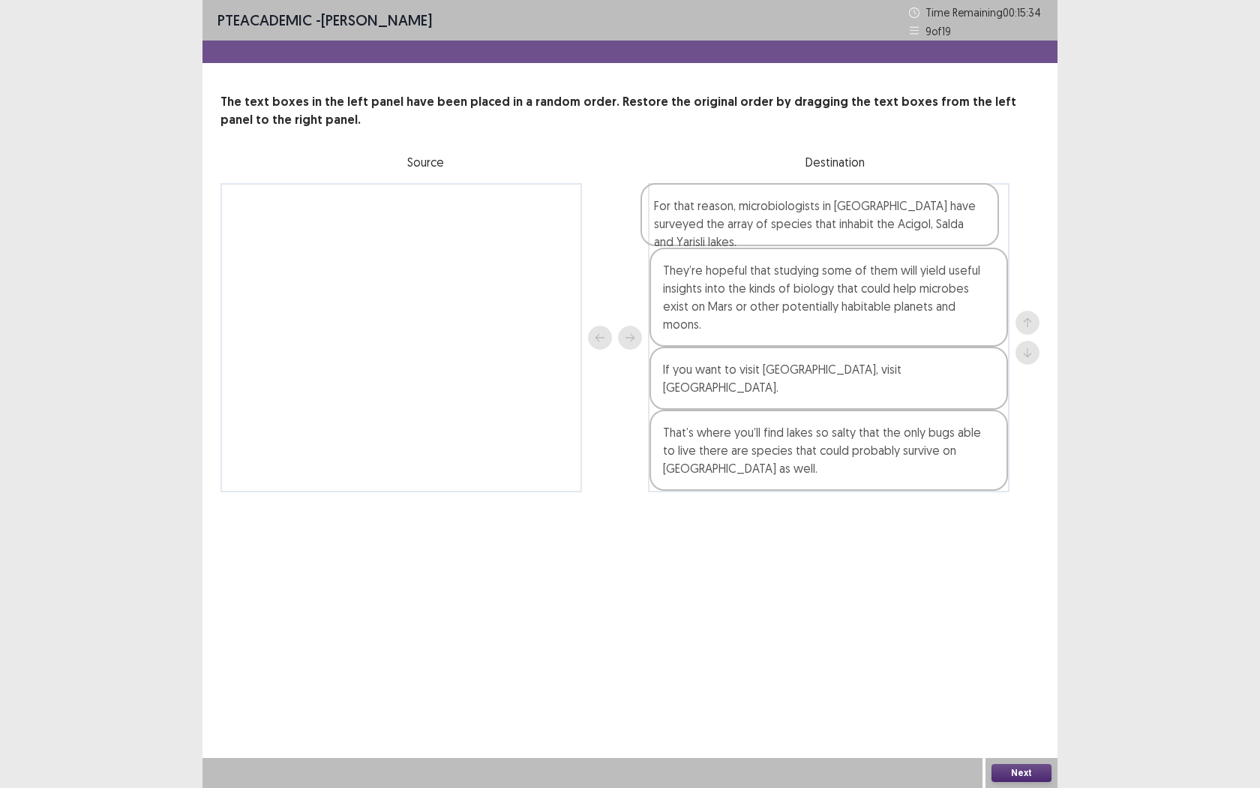
drag, startPoint x: 834, startPoint y: 440, endPoint x: 824, endPoint y: 226, distance: 214.0
click at [824, 224] on div "They’re hopeful that studying some of them will yield useful insights into the …" at bounding box center [829, 337] width 362 height 309
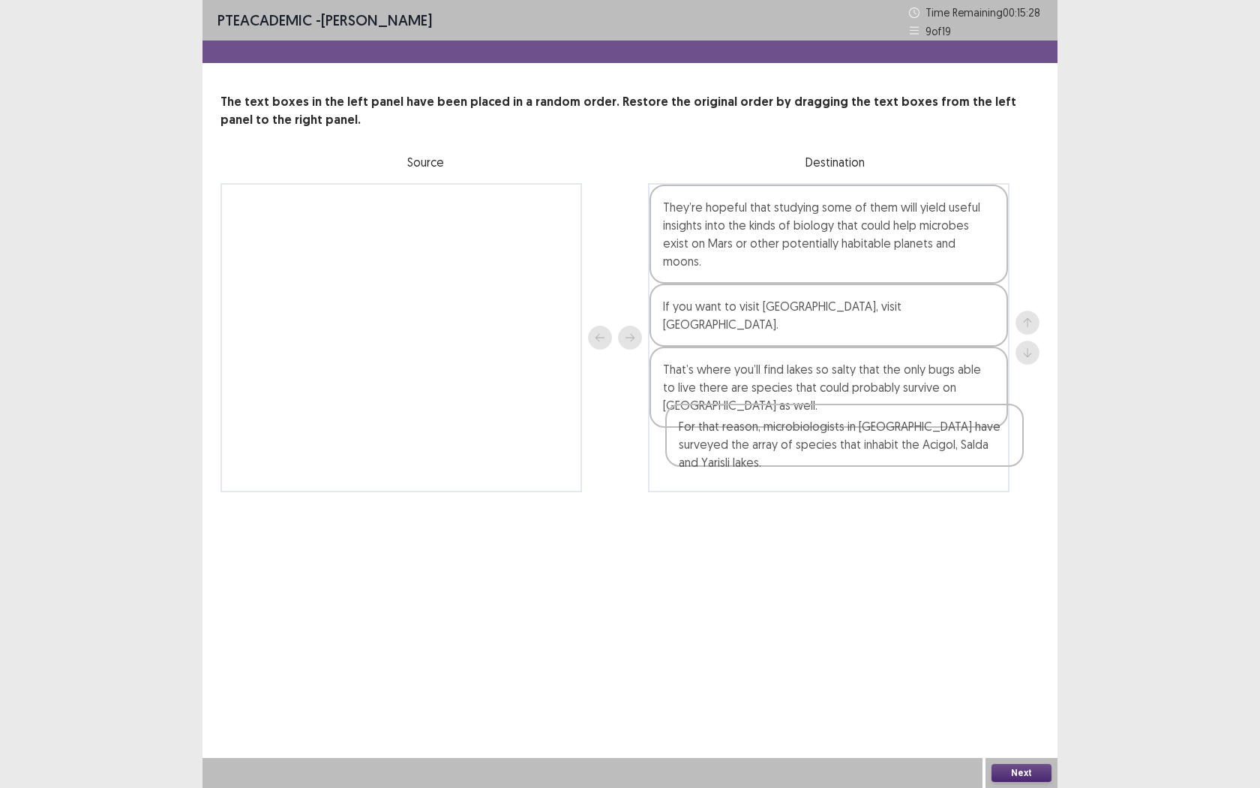
drag, startPoint x: 870, startPoint y: 225, endPoint x: 884, endPoint y: 442, distance: 217.2
click at [884, 447] on div "For that reason, microbiologists in [GEOGRAPHIC_DATA] have surveyed the array o…" at bounding box center [829, 337] width 362 height 309
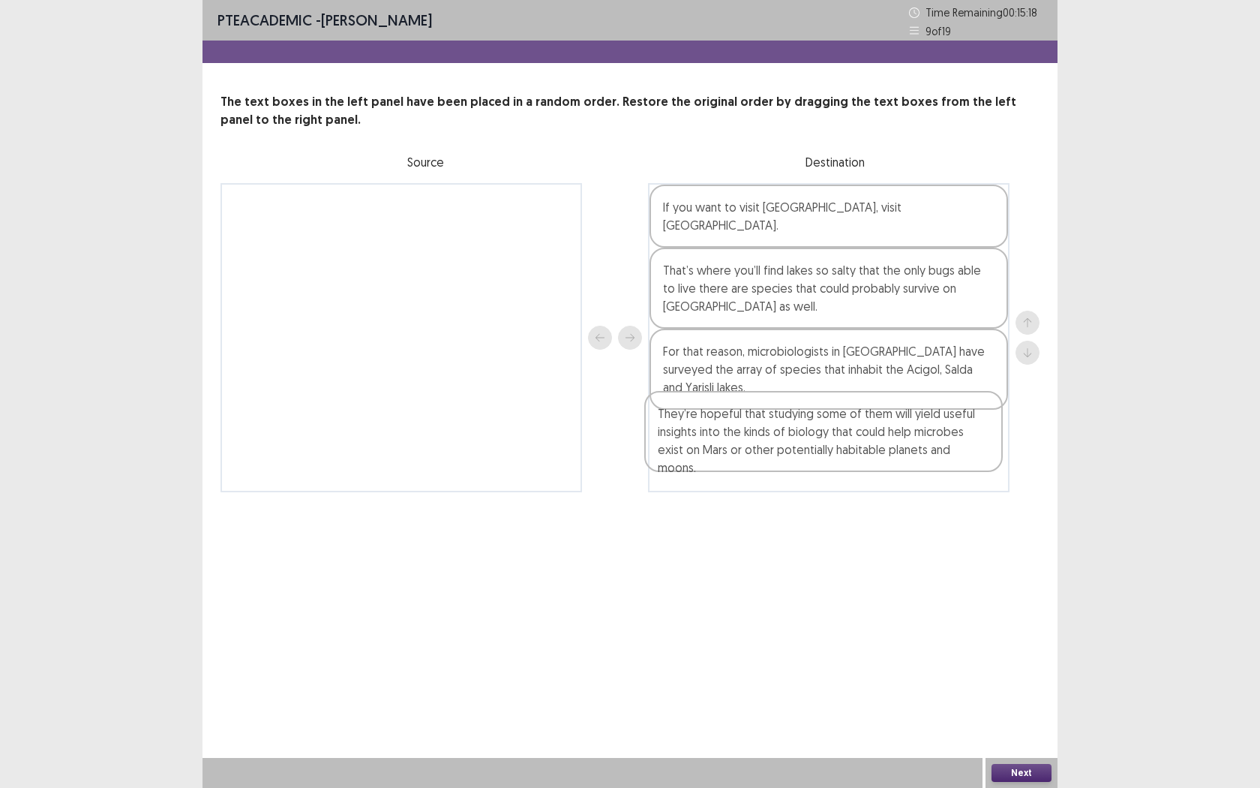
drag, startPoint x: 746, startPoint y: 207, endPoint x: 740, endPoint y: 424, distance: 216.8
click at [740, 424] on div "They’re hopeful that studying some of them will yield useful insights into the …" at bounding box center [829, 337] width 362 height 309
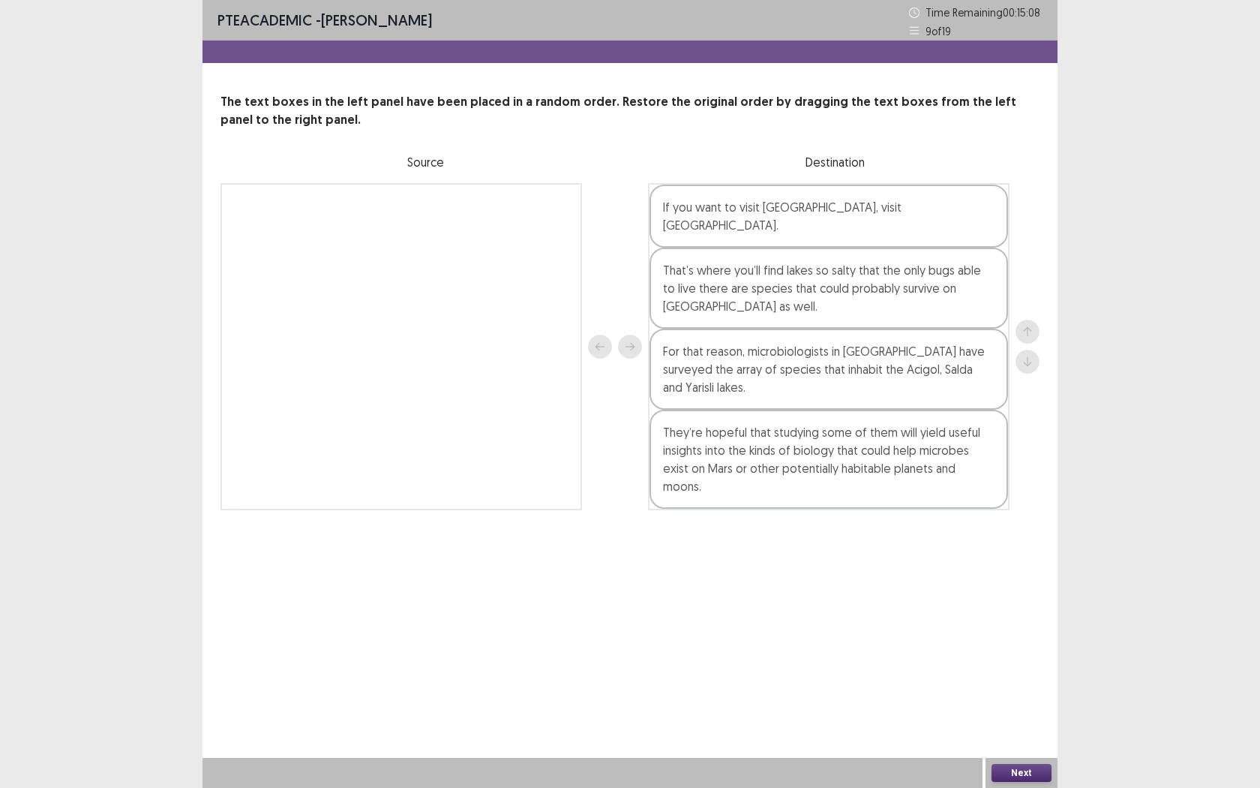
click at [1019, 721] on button "Next" at bounding box center [1022, 773] width 60 height 18
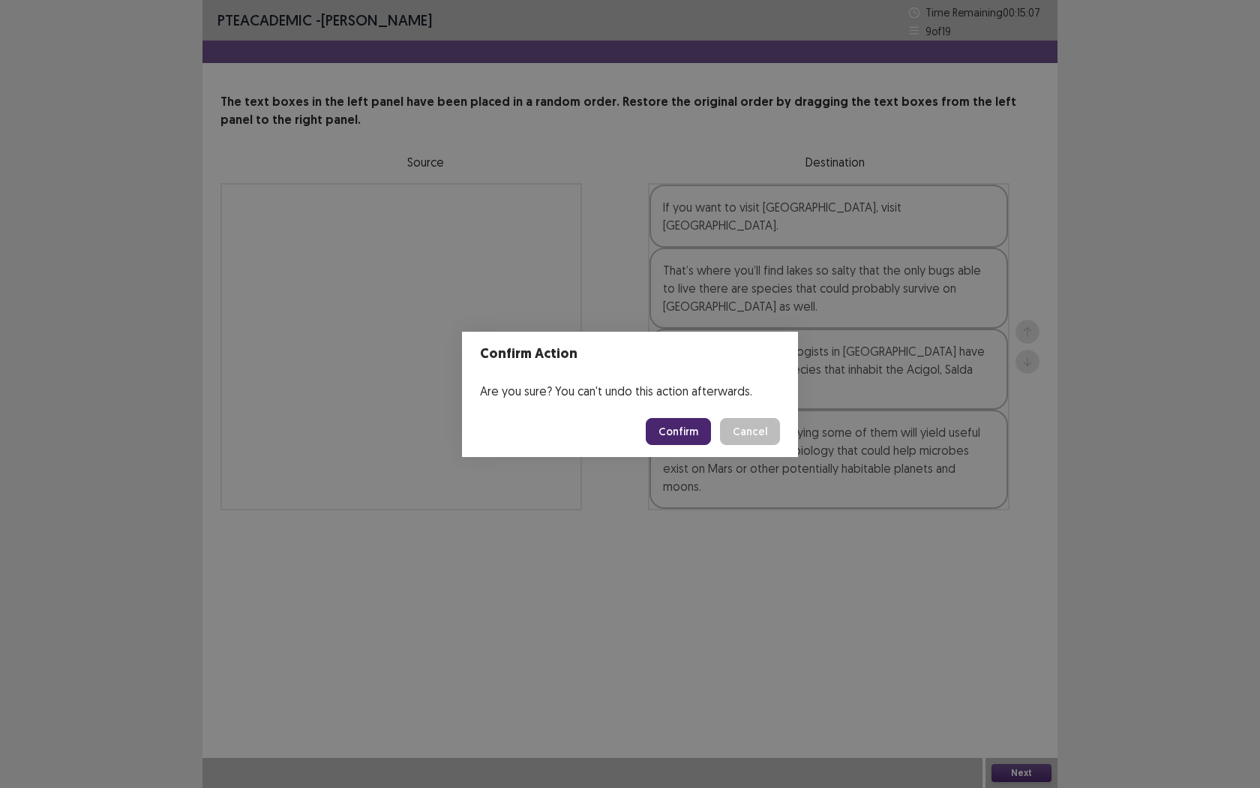
click at [662, 438] on button "Confirm" at bounding box center [678, 431] width 65 height 27
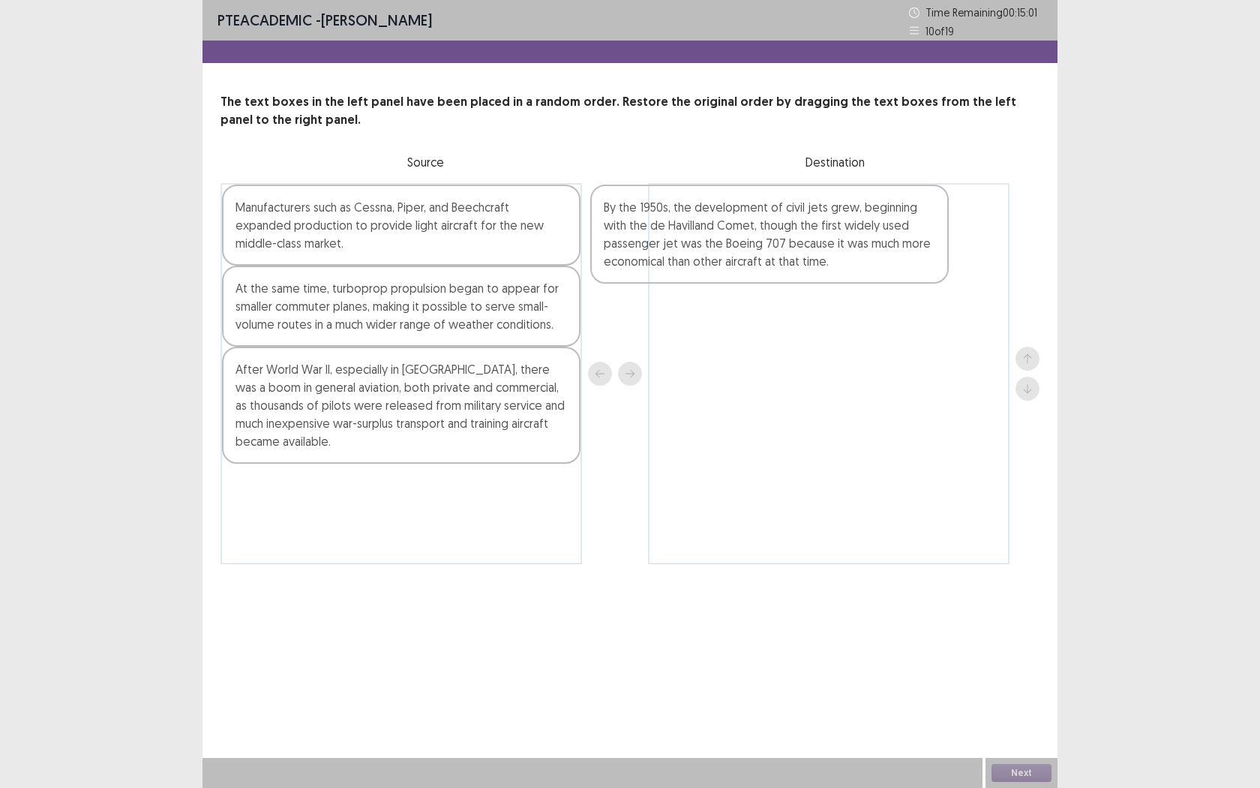
drag, startPoint x: 370, startPoint y: 285, endPoint x: 752, endPoint y: 202, distance: 391.5
click at [750, 203] on div "Manufacturers such as Cessna, Piper, and Beechcraft expanded production to prov…" at bounding box center [630, 373] width 819 height 381
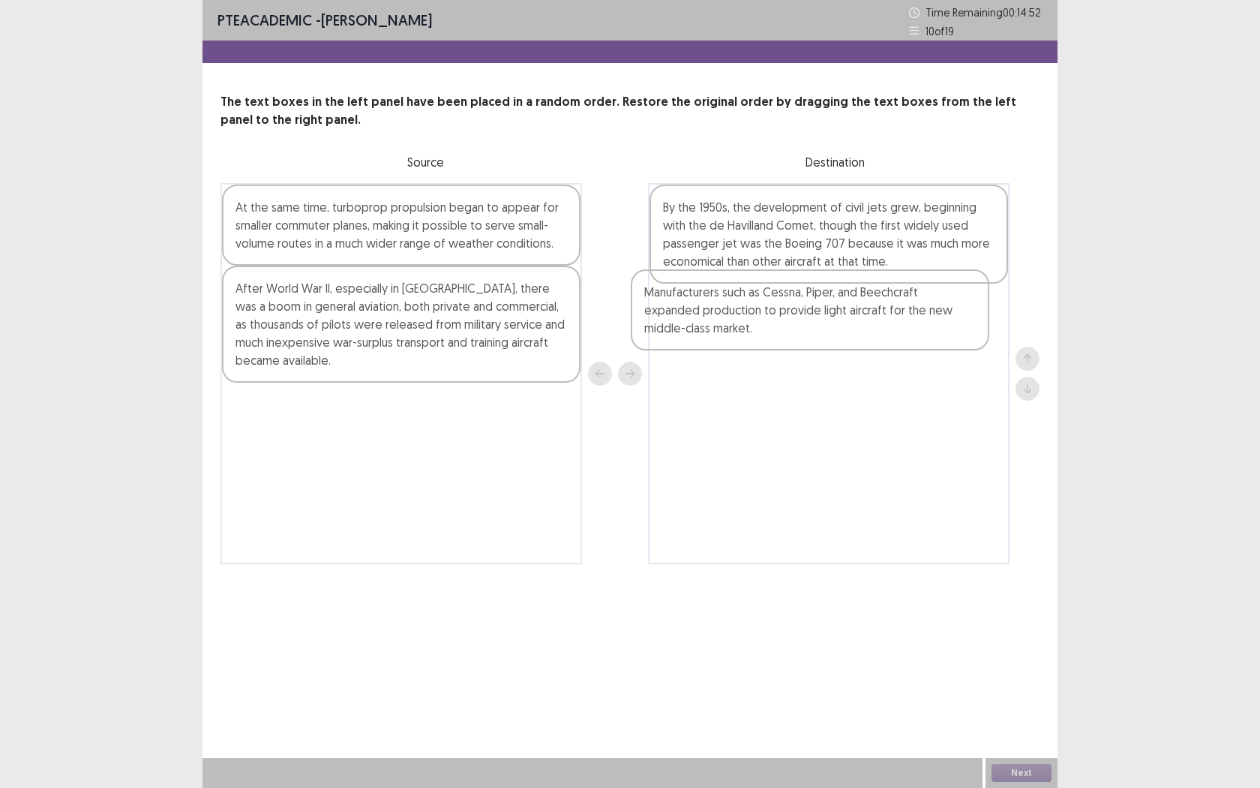
drag, startPoint x: 431, startPoint y: 247, endPoint x: 851, endPoint y: 336, distance: 430.1
click at [851, 336] on div "Manufacturers such as Cessna, Piper, and Beechcraft expanded production to prov…" at bounding box center [630, 373] width 819 height 381
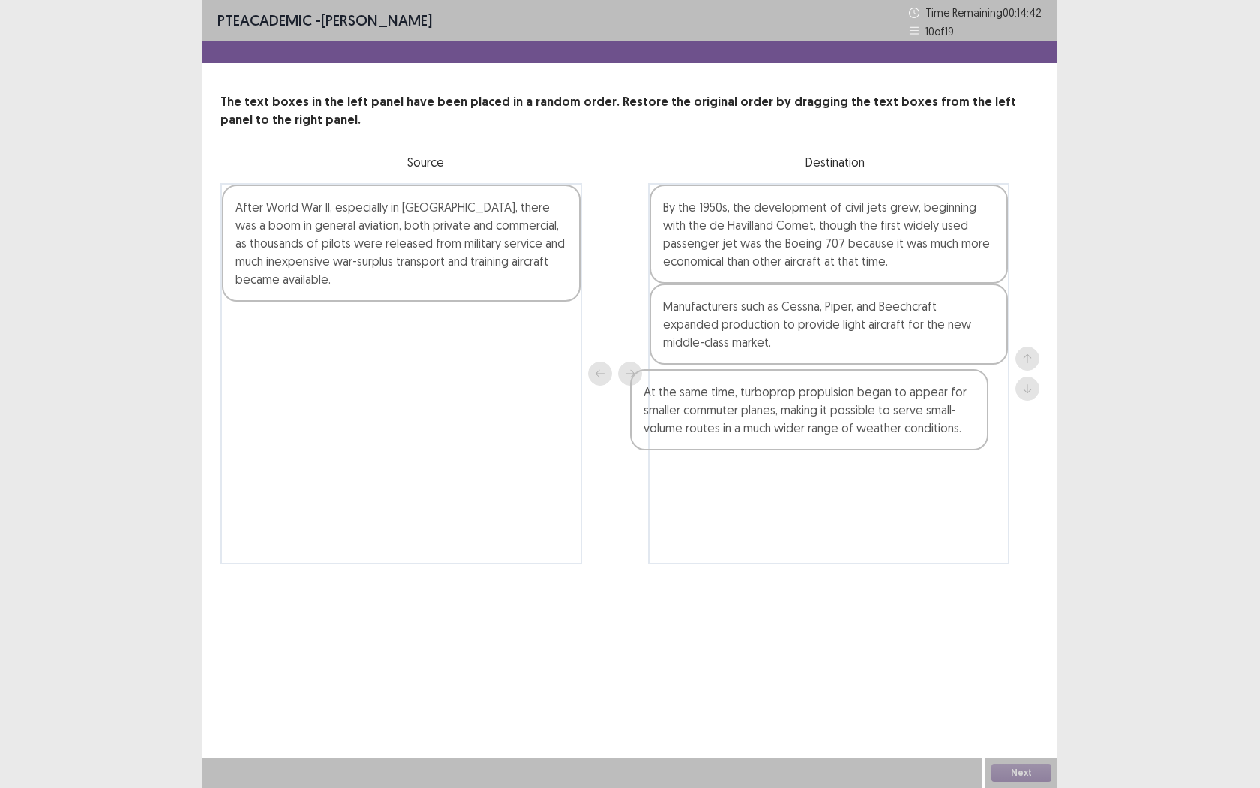
drag, startPoint x: 352, startPoint y: 226, endPoint x: 766, endPoint y: 410, distance: 453.3
click at [765, 413] on div "At the same time, turboprop propulsion began to appear for smaller commuter pla…" at bounding box center [630, 373] width 819 height 381
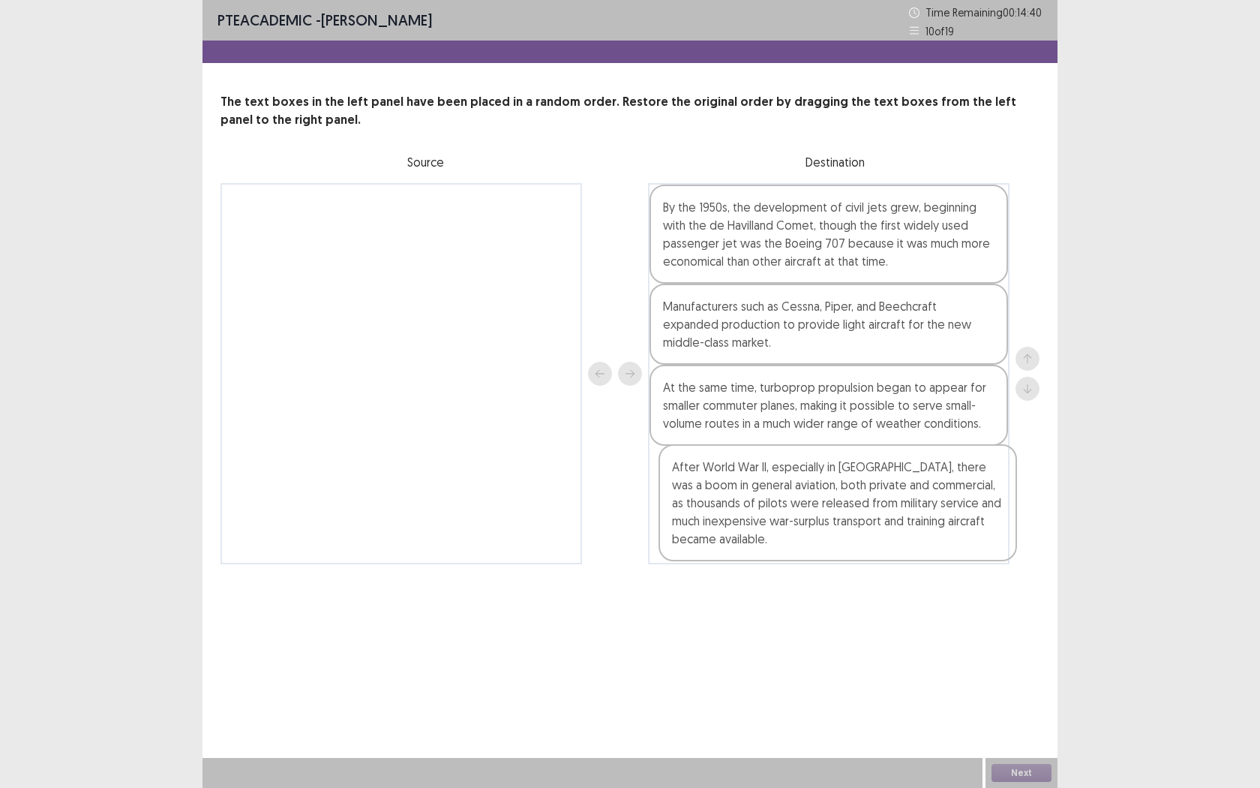
drag, startPoint x: 462, startPoint y: 242, endPoint x: 903, endPoint y: 509, distance: 515.6
click at [903, 509] on div "After World War II, especially in [GEOGRAPHIC_DATA], there was a boom in genera…" at bounding box center [630, 373] width 819 height 381
click at [1038, 721] on button "Next" at bounding box center [1022, 773] width 60 height 18
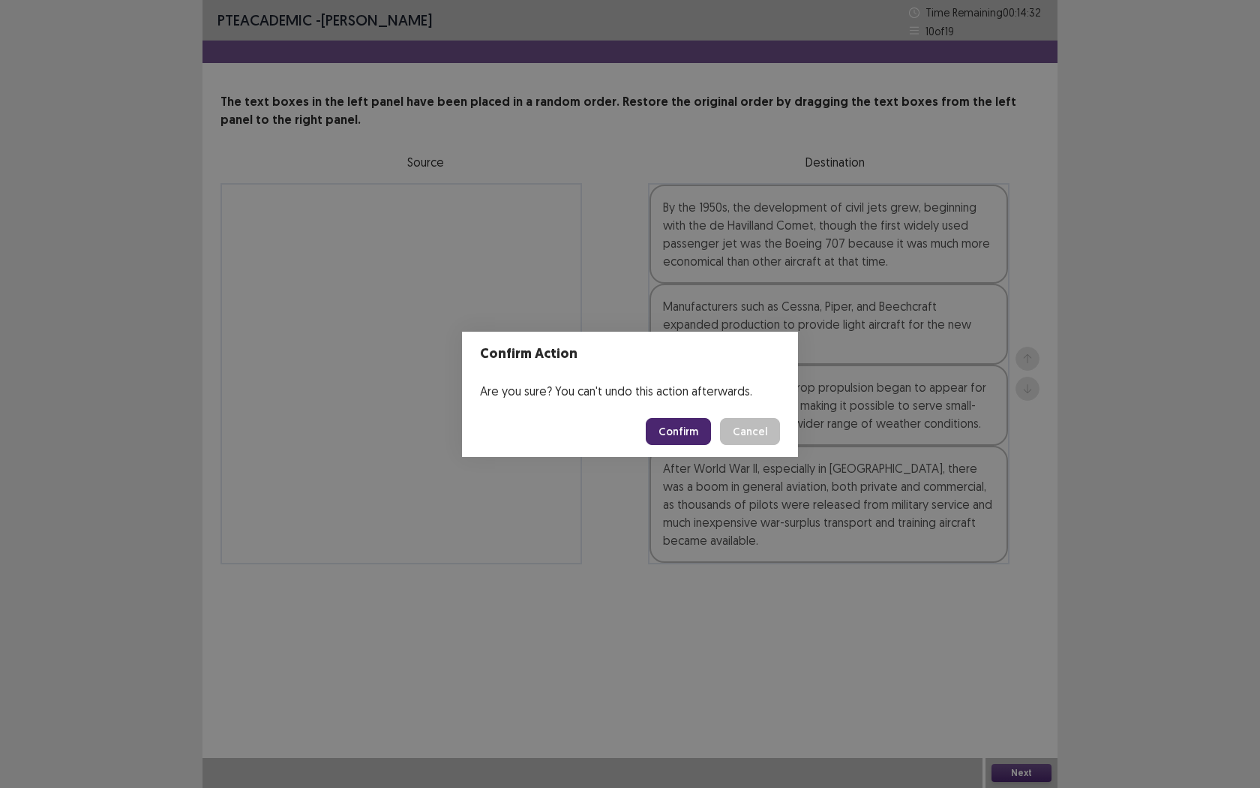
click at [690, 434] on button "Confirm" at bounding box center [678, 431] width 65 height 27
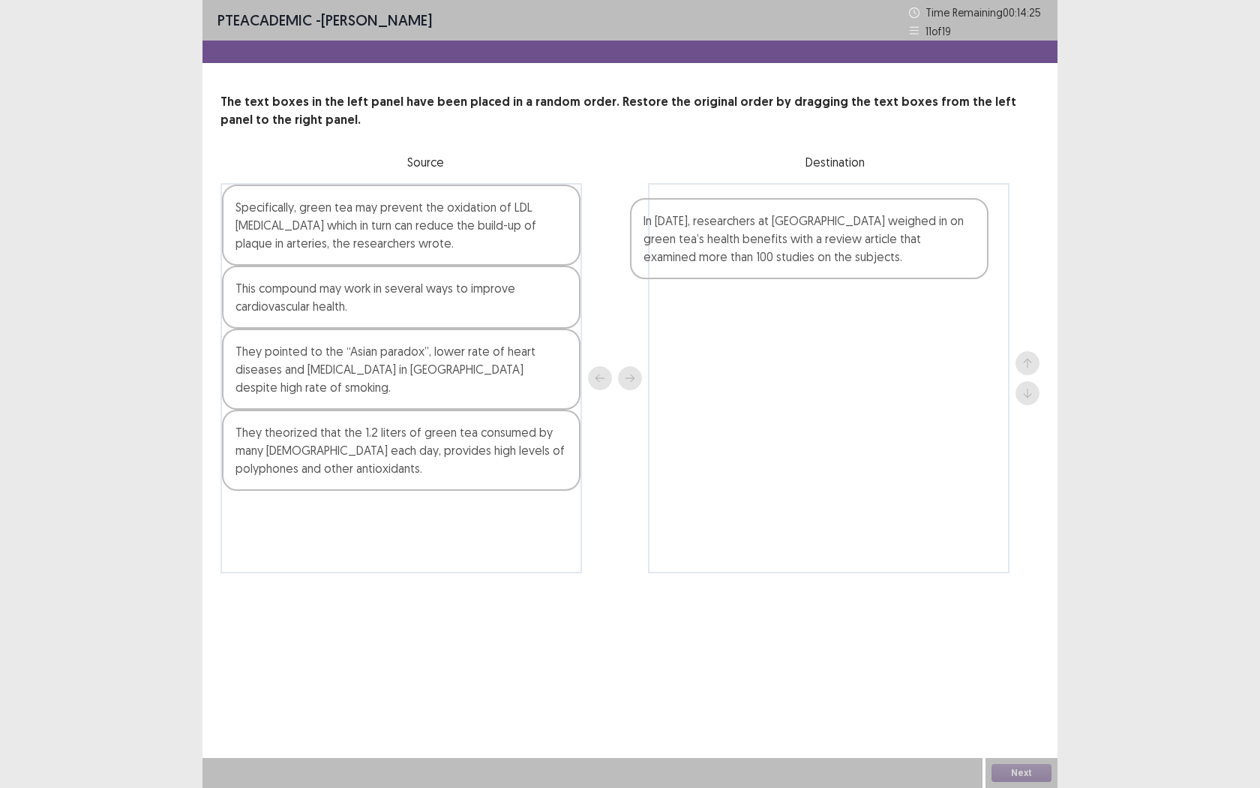
drag, startPoint x: 331, startPoint y: 312, endPoint x: 745, endPoint y: 245, distance: 419.5
click at [745, 245] on div "Specifically, green tea may prevent the oxidation of LDL [MEDICAL_DATA] which i…" at bounding box center [630, 378] width 819 height 390
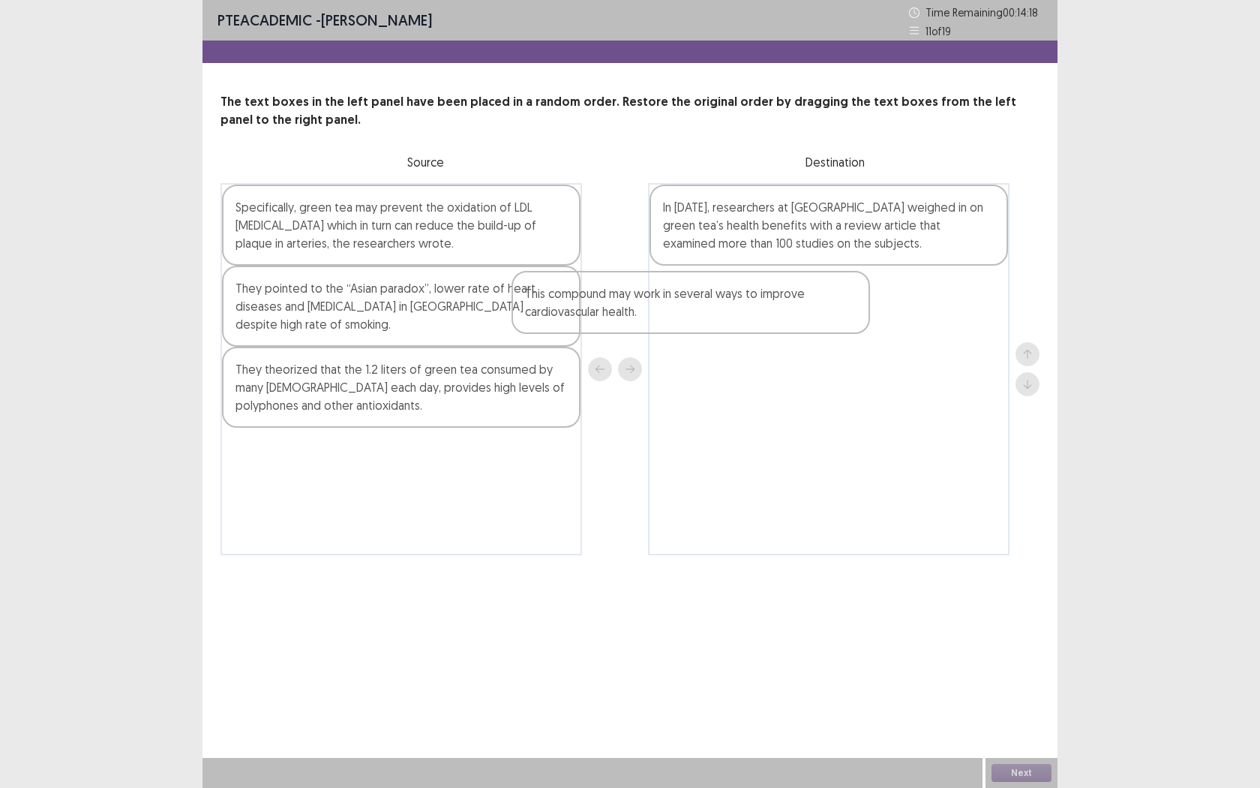
drag, startPoint x: 542, startPoint y: 302, endPoint x: 874, endPoint y: 299, distance: 331.5
click at [872, 299] on div "Specifically, green tea may prevent the oxidation of LDL [MEDICAL_DATA] which i…" at bounding box center [630, 369] width 819 height 372
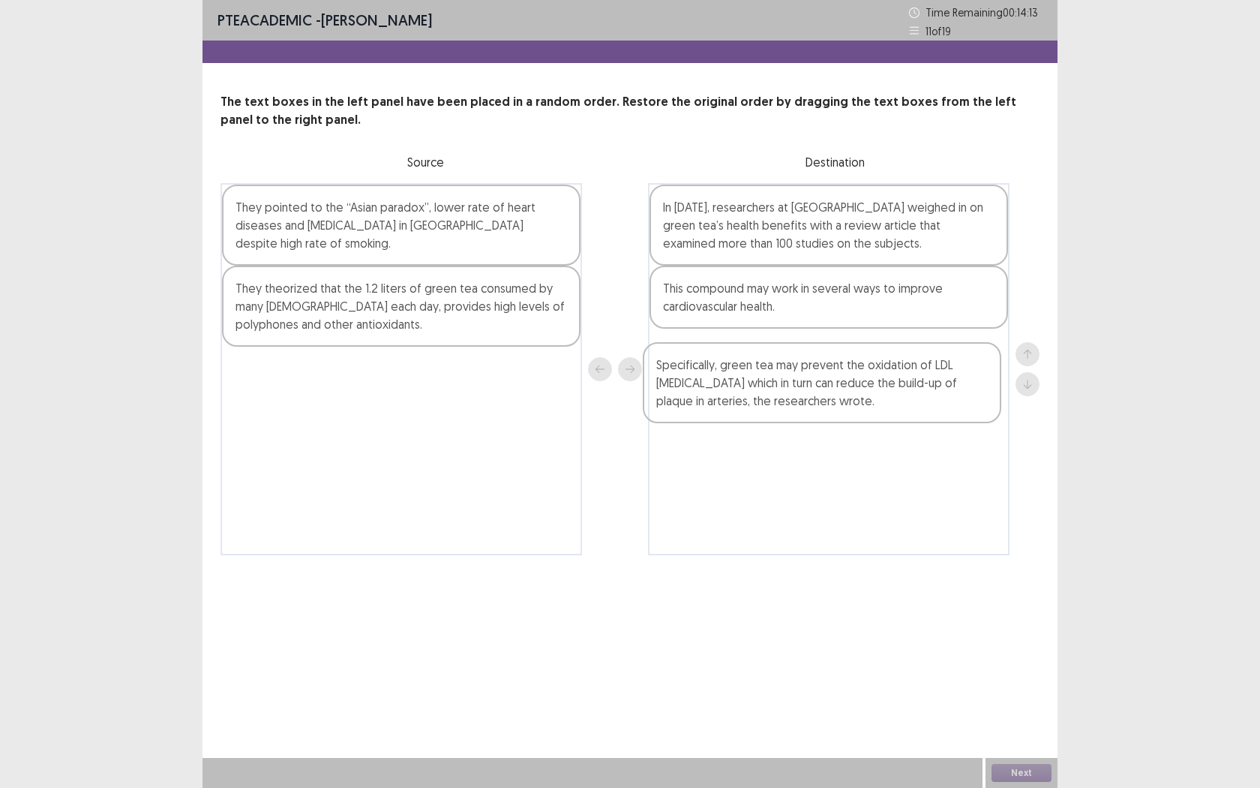
drag, startPoint x: 374, startPoint y: 248, endPoint x: 791, endPoint y: 391, distance: 440.7
click at [791, 391] on div "Specifically, green tea may prevent the oxidation of LDL [MEDICAL_DATA] which i…" at bounding box center [630, 369] width 819 height 372
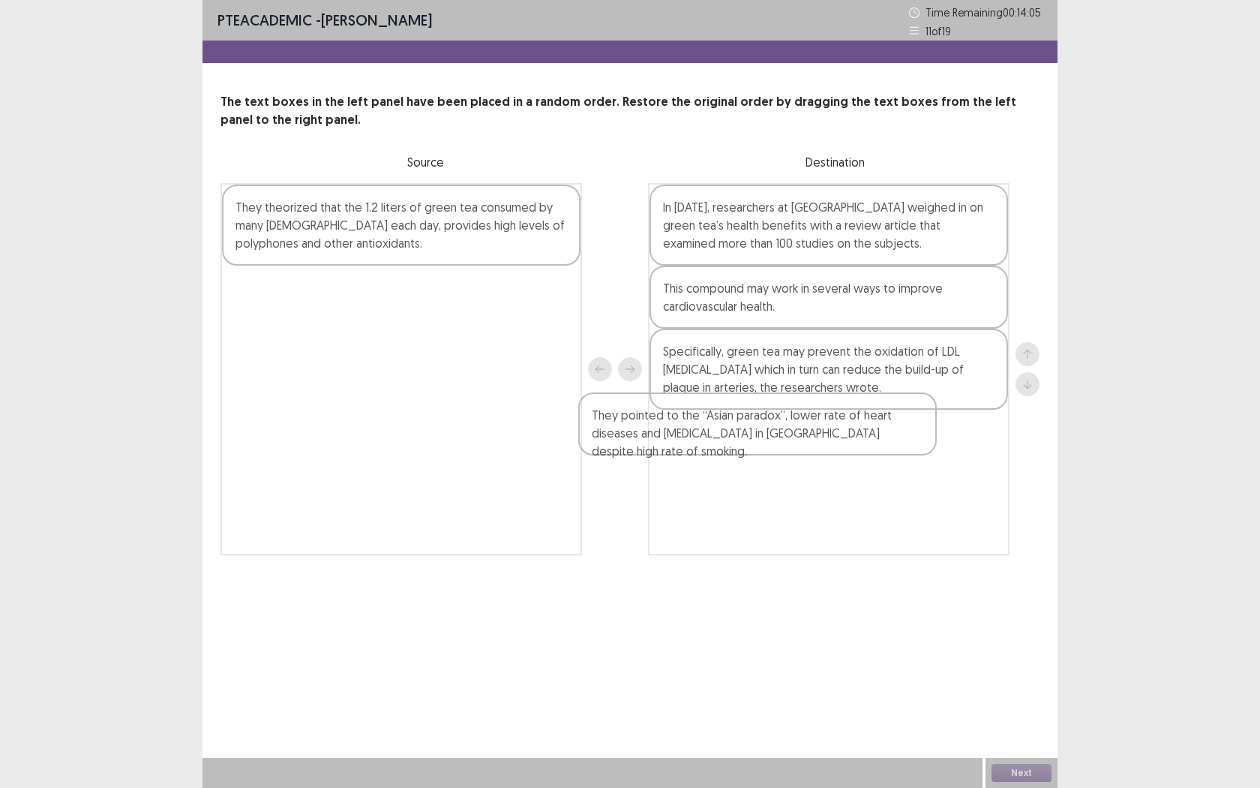
drag, startPoint x: 361, startPoint y: 218, endPoint x: 745, endPoint y: 441, distance: 444.3
click at [744, 440] on div "They pointed to the “Asian paradox”, lower rate of heart diseases and [MEDICAL_…" at bounding box center [630, 369] width 819 height 372
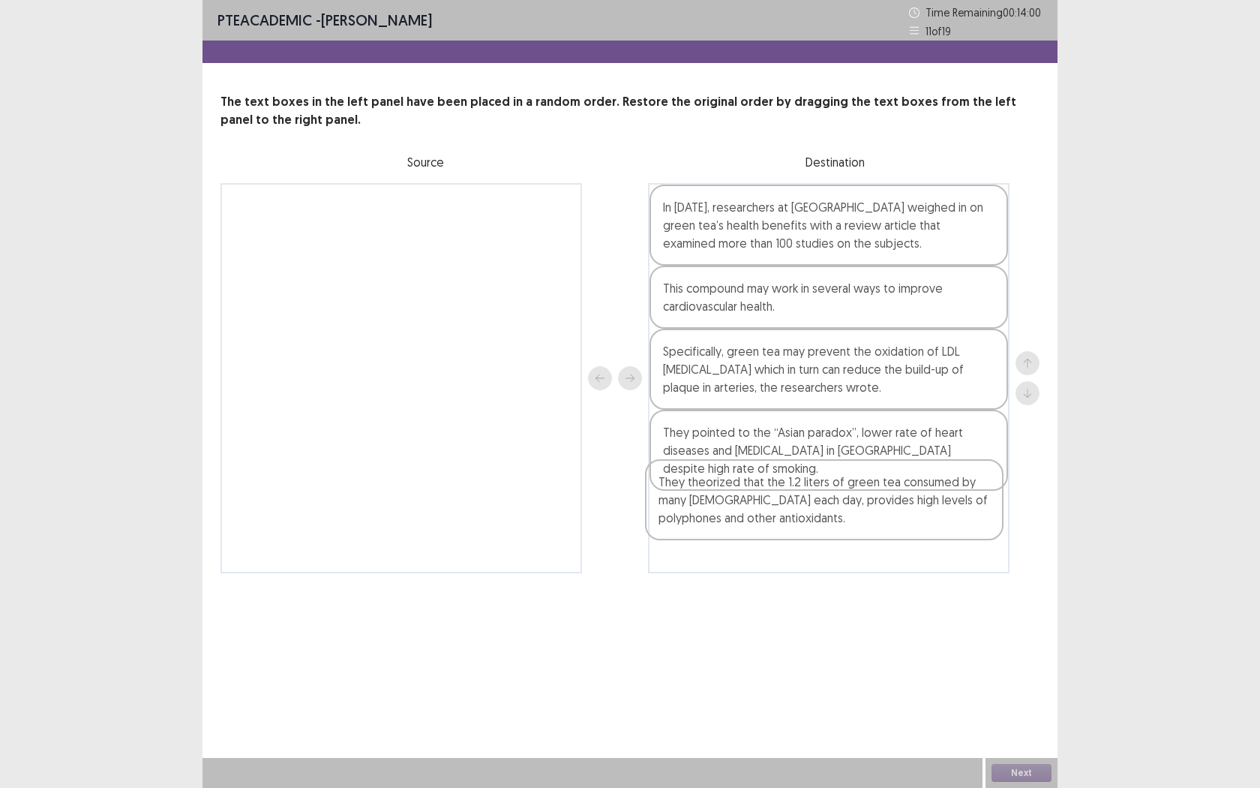
drag, startPoint x: 350, startPoint y: 237, endPoint x: 786, endPoint y: 523, distance: 521.7
click at [785, 521] on div "They theorized that the 1.2 liters of green tea consumed by many [DEMOGRAPHIC_D…" at bounding box center [630, 378] width 819 height 390
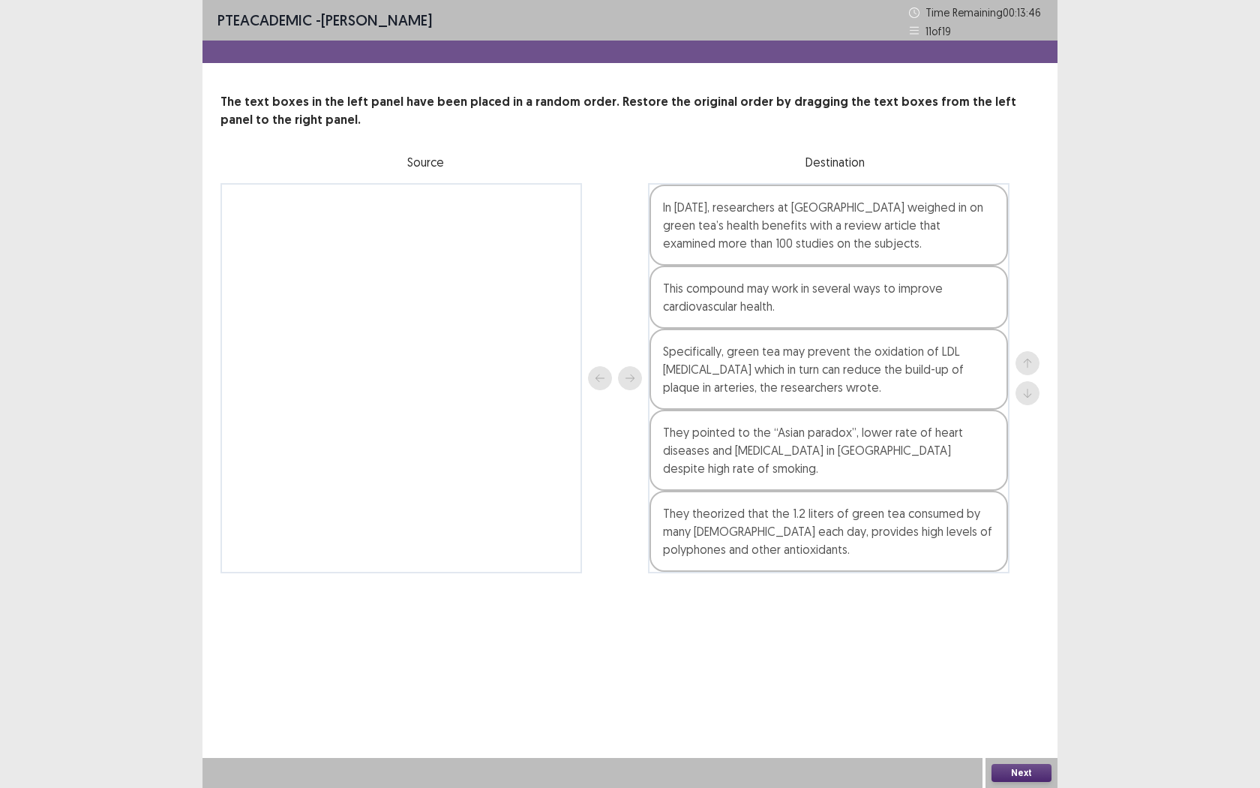
click at [1033, 721] on button "Next" at bounding box center [1022, 773] width 60 height 18
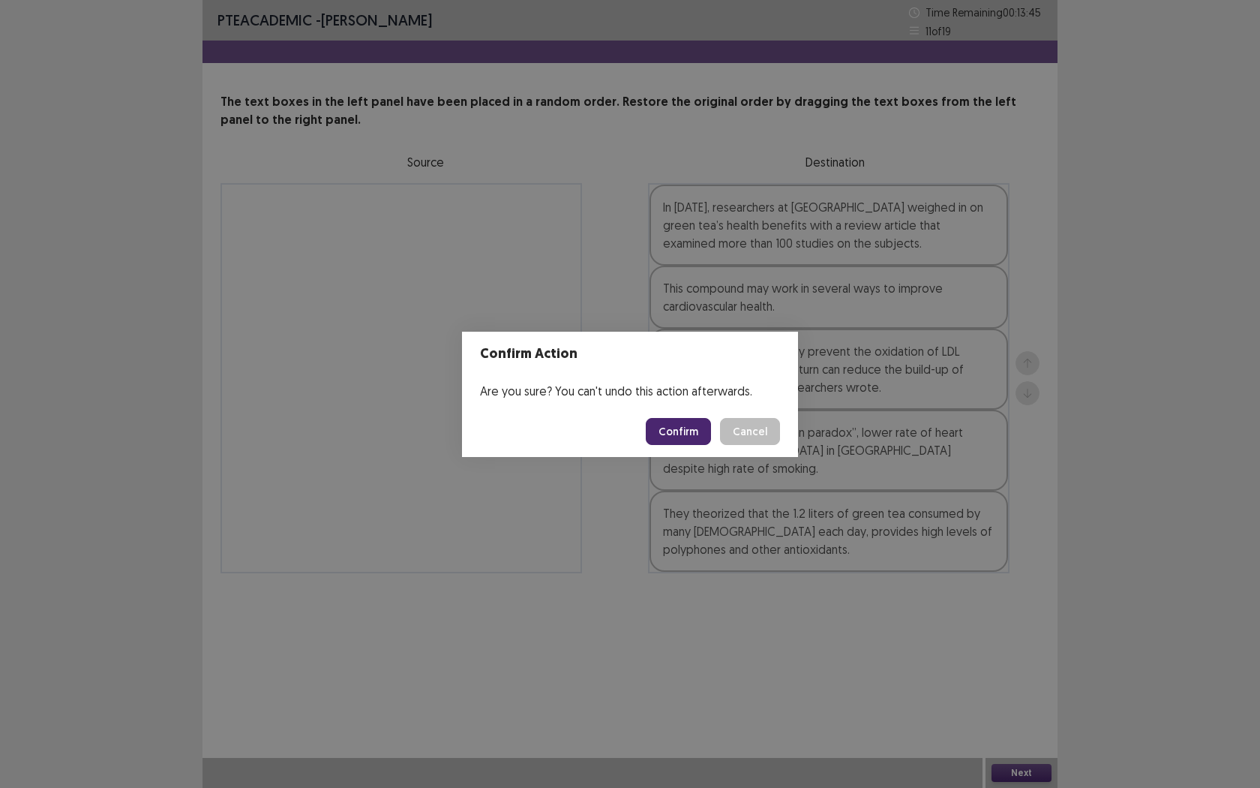
click at [680, 438] on button "Confirm" at bounding box center [678, 431] width 65 height 27
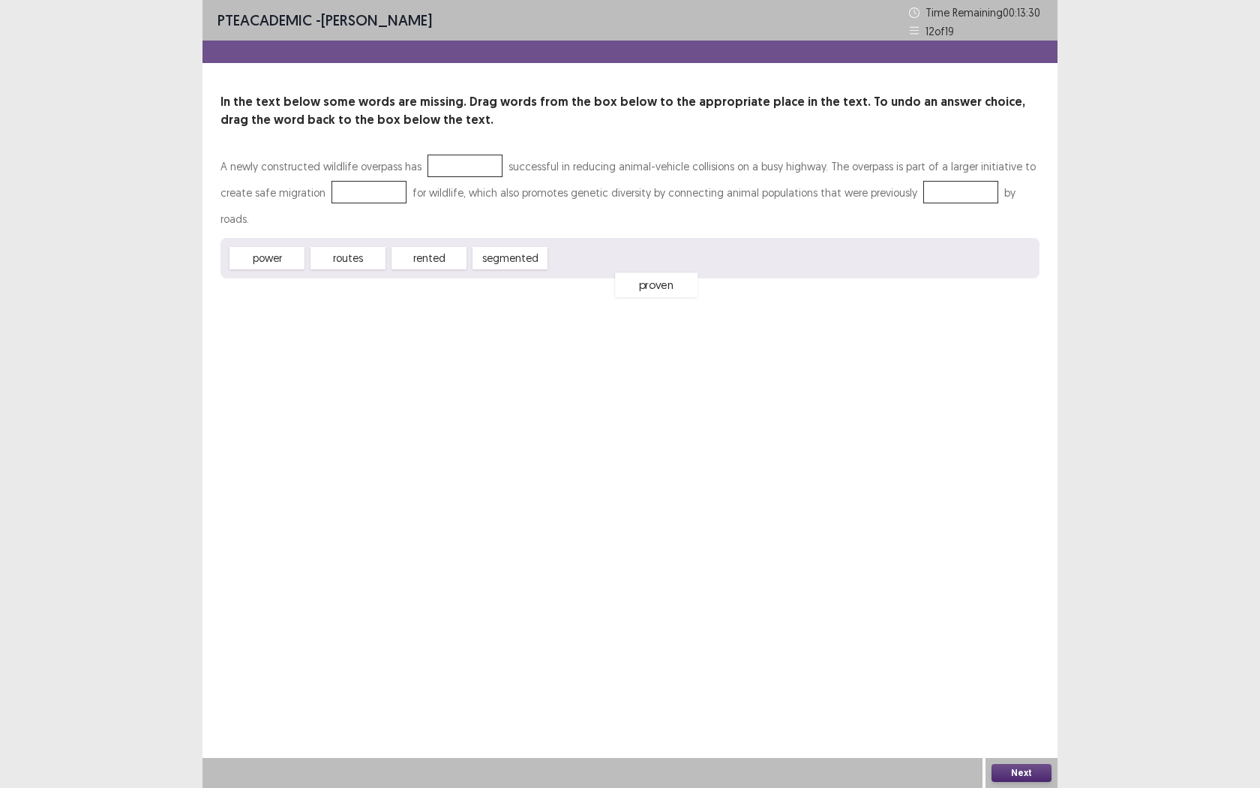
drag, startPoint x: 606, startPoint y: 238, endPoint x: 671, endPoint y: 265, distance: 69.9
click at [671, 272] on div "proven" at bounding box center [656, 284] width 83 height 25
drag, startPoint x: 438, startPoint y: 239, endPoint x: 459, endPoint y: 231, distance: 22.3
click at [459, 239] on div "rented" at bounding box center [451, 251] width 83 height 25
drag, startPoint x: 586, startPoint y: 230, endPoint x: 470, endPoint y: 170, distance: 130.2
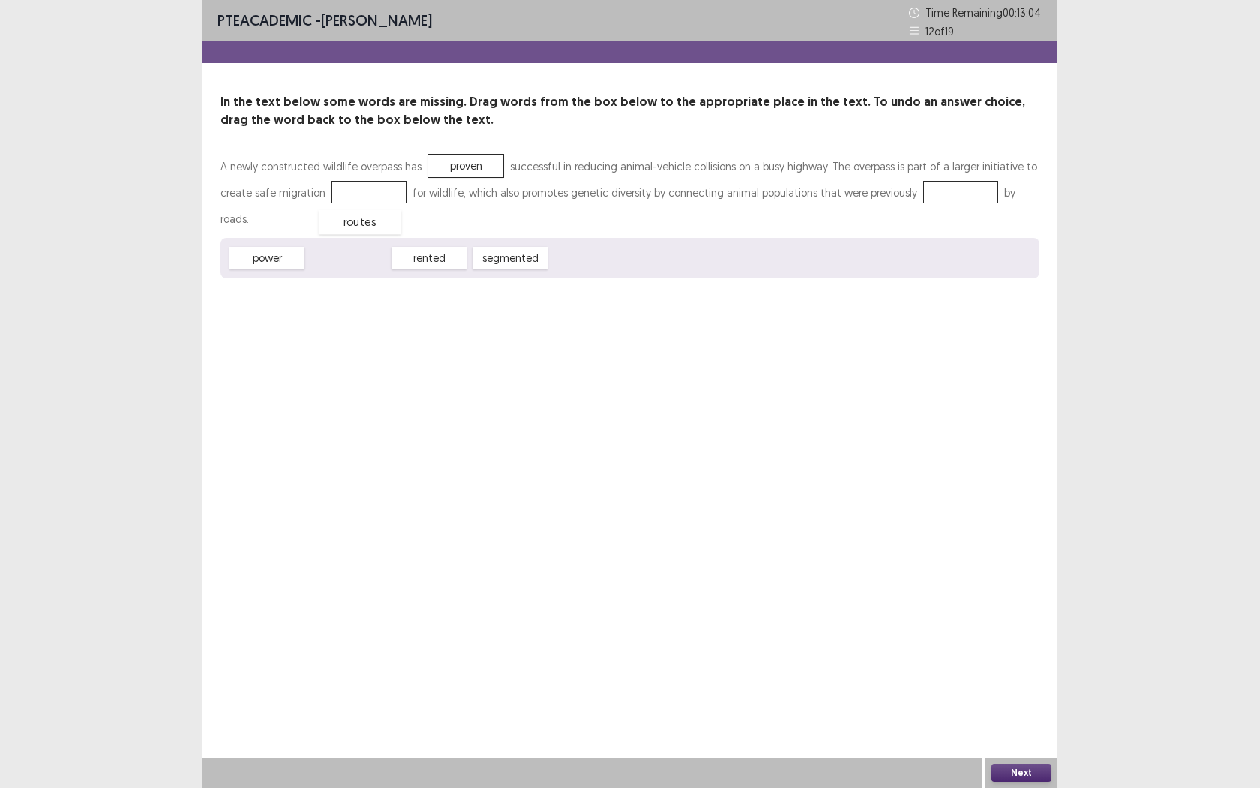
drag, startPoint x: 344, startPoint y: 230, endPoint x: 356, endPoint y: 194, distance: 37.9
drag, startPoint x: 429, startPoint y: 230, endPoint x: 953, endPoint y: 199, distance: 524.5
click at [1030, 721] on button "Next" at bounding box center [1022, 773] width 60 height 18
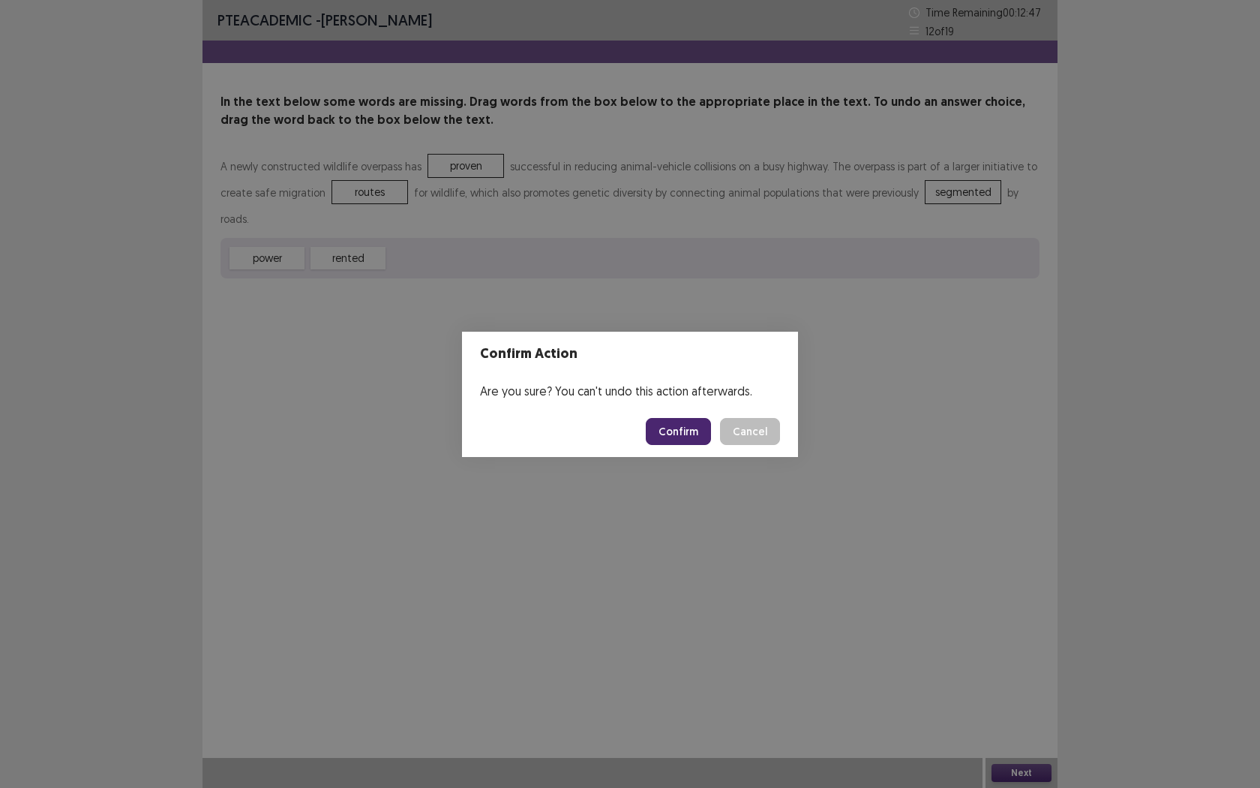
click at [679, 437] on button "Confirm" at bounding box center [678, 431] width 65 height 27
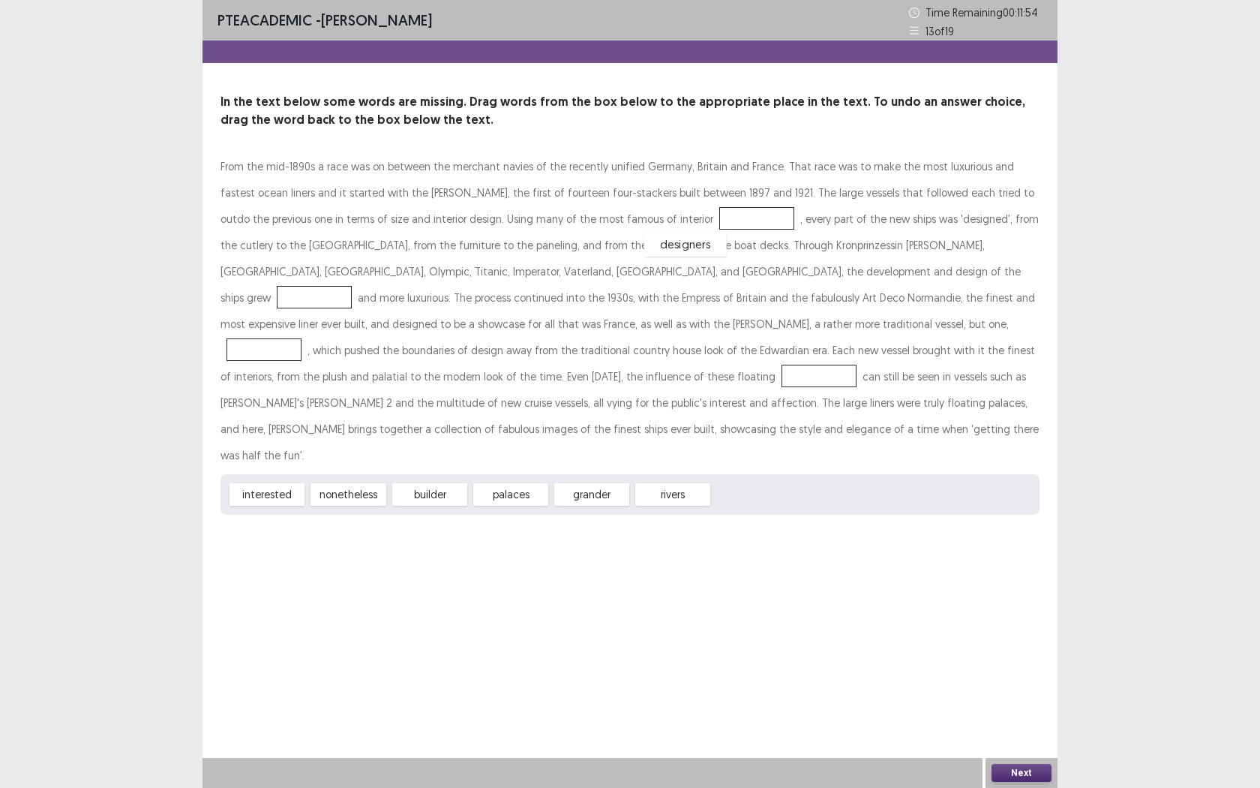
drag, startPoint x: 752, startPoint y: 470, endPoint x: 683, endPoint y: 221, distance: 259.1
drag, startPoint x: 288, startPoint y: 472, endPoint x: 612, endPoint y: 276, distance: 378.6
drag, startPoint x: 260, startPoint y: 476, endPoint x: 445, endPoint y: 336, distance: 231.8
drag, startPoint x: 491, startPoint y: 469, endPoint x: 520, endPoint y: 500, distance: 42.4
click at [649, 539] on div "rivers" at bounding box center [690, 551] width 83 height 25
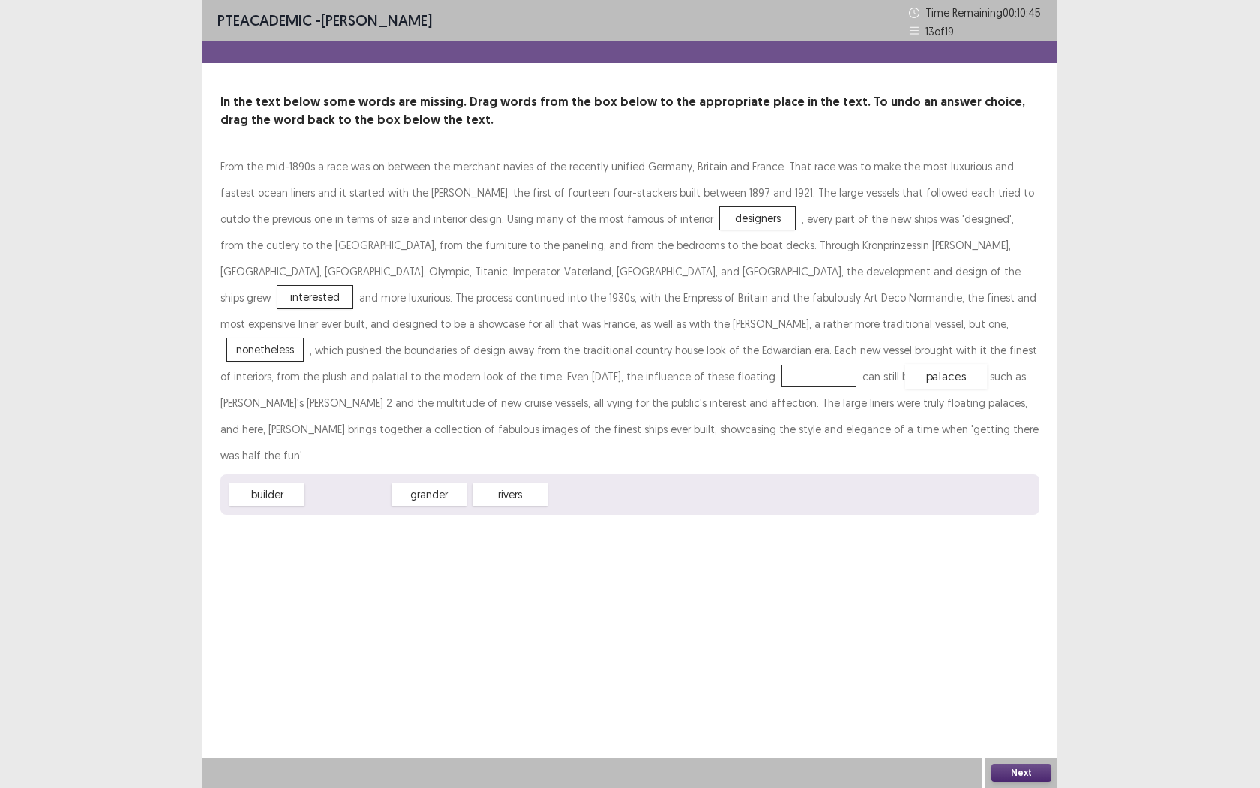
drag, startPoint x: 354, startPoint y: 471, endPoint x: 950, endPoint y: 353, distance: 607.8
click at [1031, 721] on button "Next" at bounding box center [1022, 773] width 60 height 18
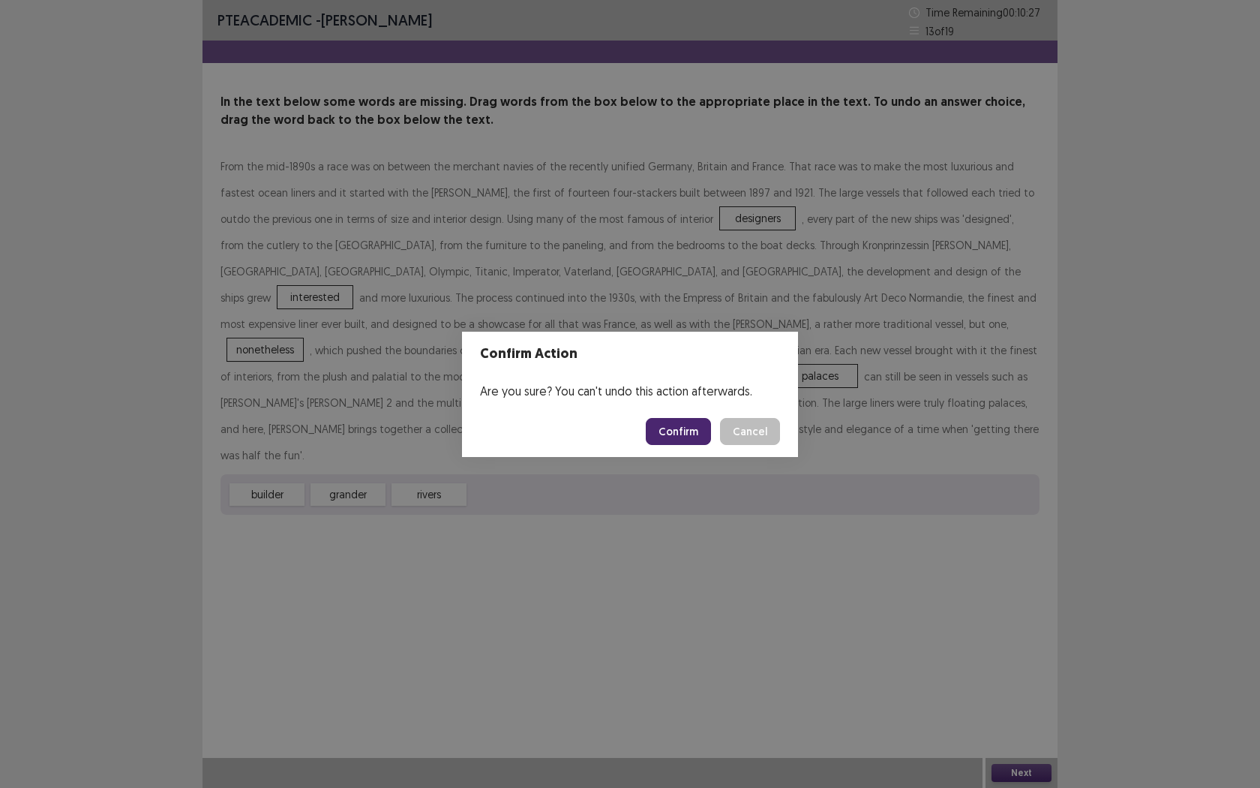
click at [690, 445] on footer "Confirm Cancel" at bounding box center [630, 431] width 336 height 51
click at [683, 431] on button "Confirm" at bounding box center [678, 431] width 65 height 27
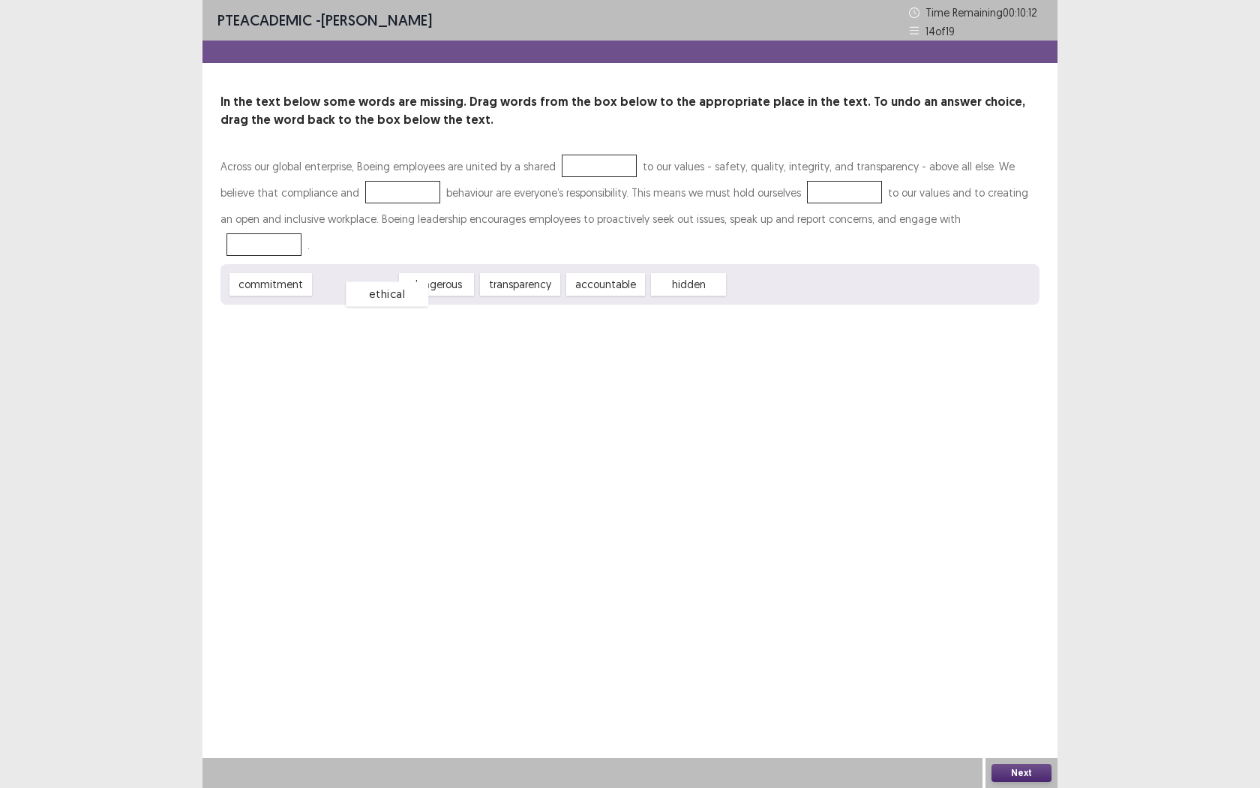
drag, startPoint x: 360, startPoint y: 269, endPoint x: 392, endPoint y: 278, distance: 33.7
click at [392, 281] on div "ethical" at bounding box center [387, 293] width 83 height 25
drag, startPoint x: 262, startPoint y: 254, endPoint x: 594, endPoint y: 168, distance: 343.3
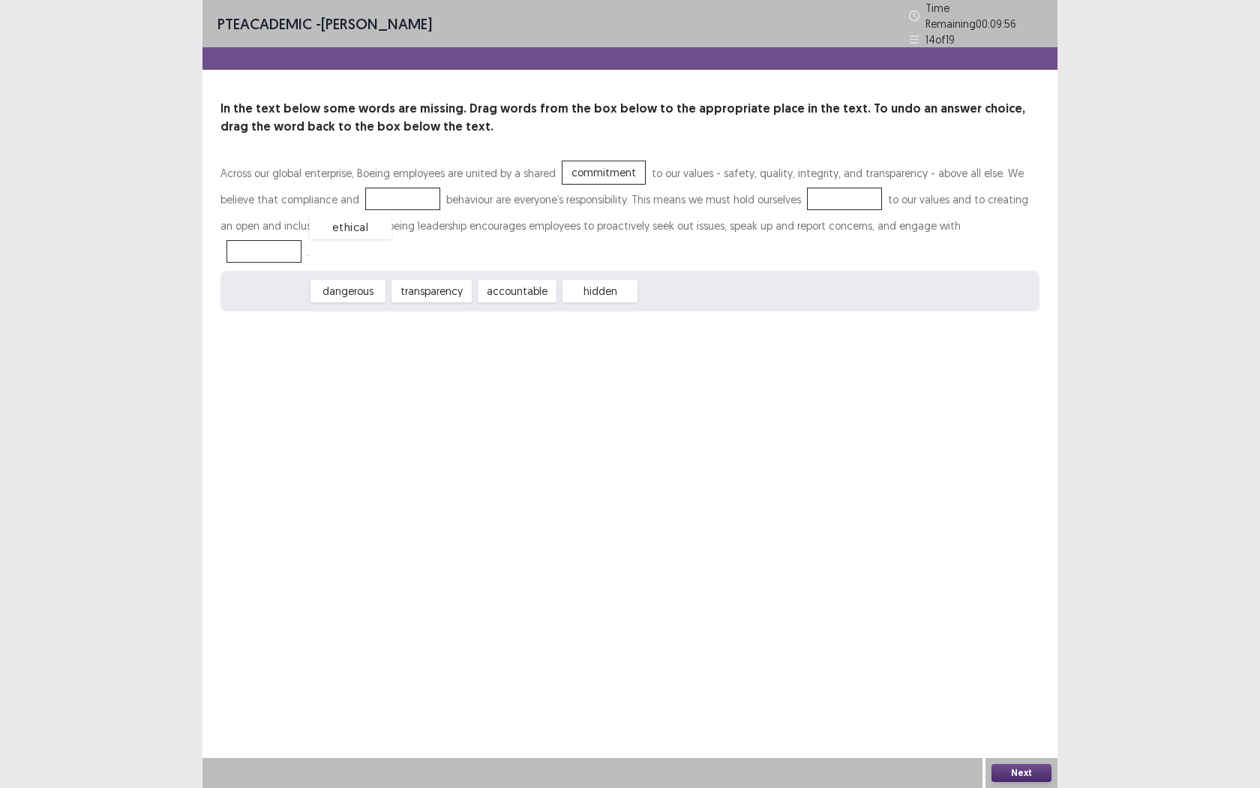
drag, startPoint x: 281, startPoint y: 262, endPoint x: 369, endPoint y: 197, distance: 109.4
drag, startPoint x: 432, startPoint y: 260, endPoint x: 408, endPoint y: 280, distance: 30.9
click at [408, 301] on div "accountable" at bounding box center [424, 313] width 87 height 25
drag, startPoint x: 356, startPoint y: 266, endPoint x: 815, endPoint y: 196, distance: 464.3
drag, startPoint x: 808, startPoint y: 188, endPoint x: 951, endPoint y: 221, distance: 147.2
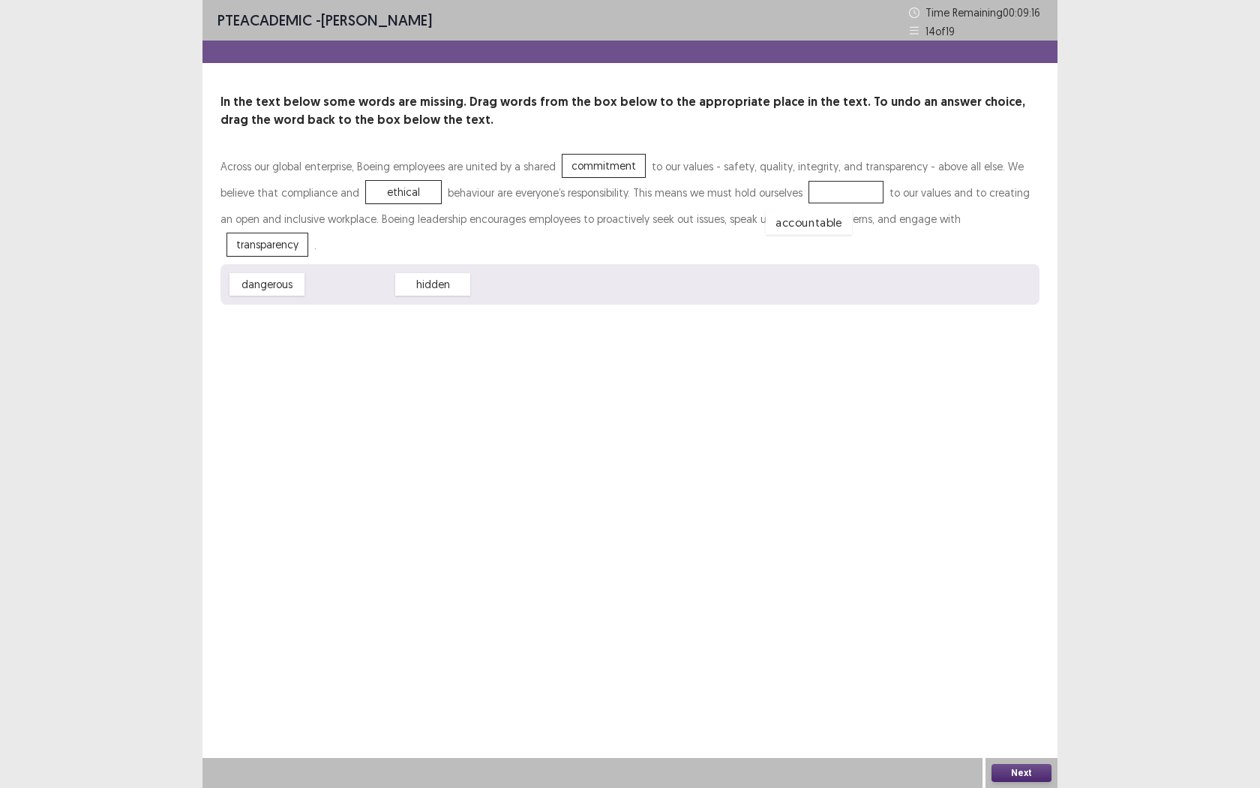
drag, startPoint x: 330, startPoint y: 254, endPoint x: 789, endPoint y: 191, distance: 463.2
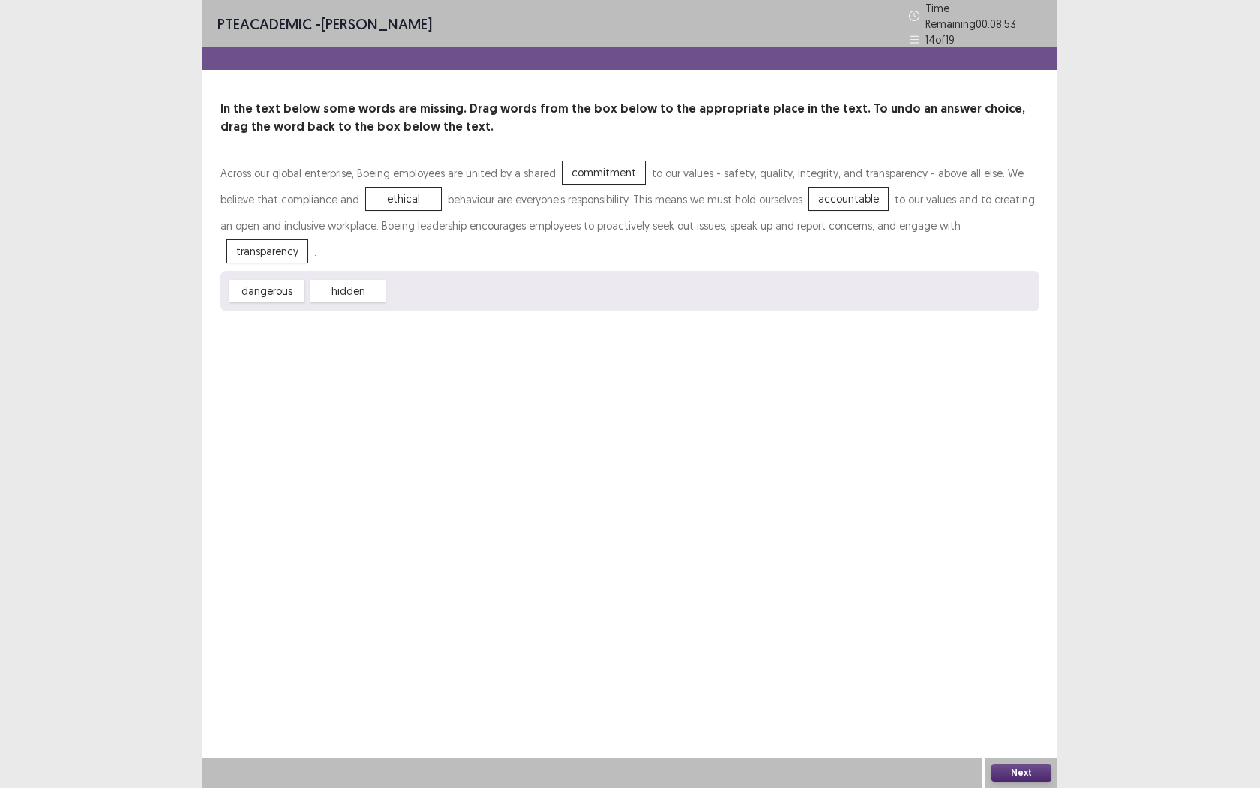
click at [1040, 721] on button "Next" at bounding box center [1022, 773] width 60 height 18
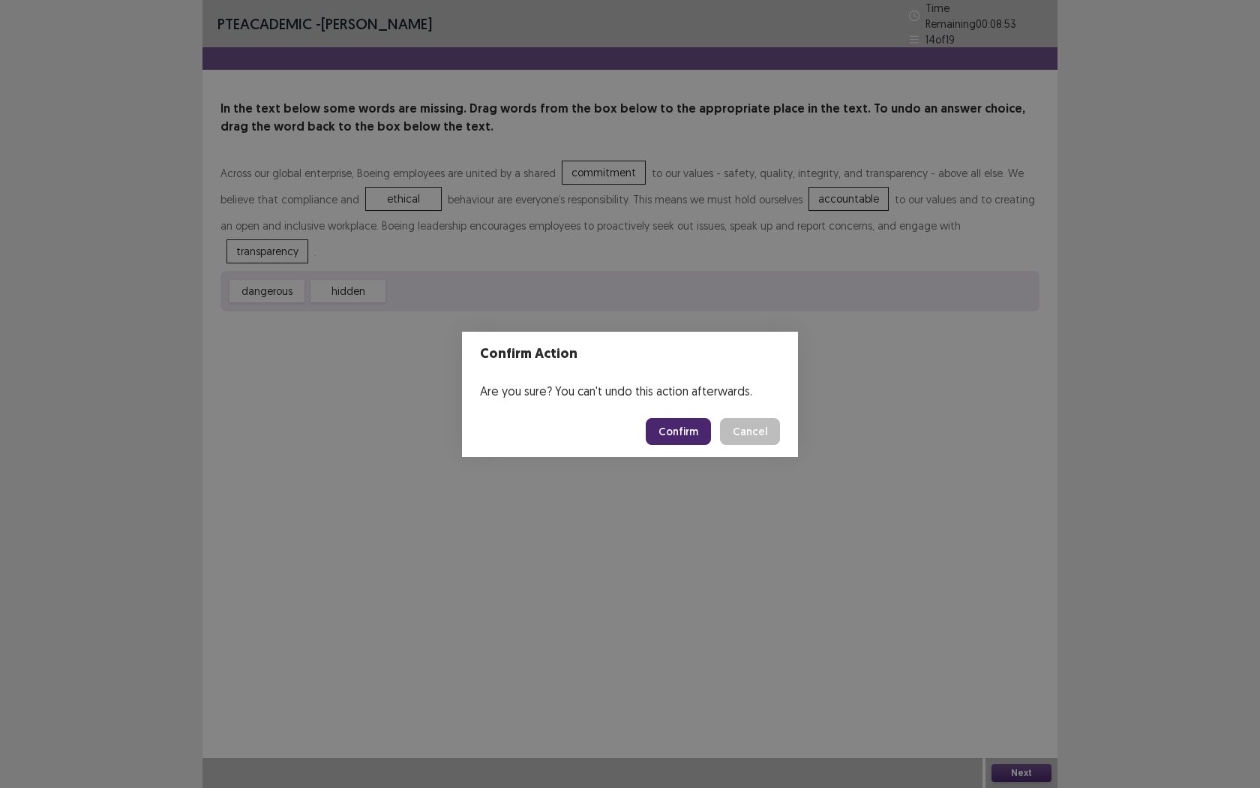
click at [683, 425] on button "Confirm" at bounding box center [678, 431] width 65 height 27
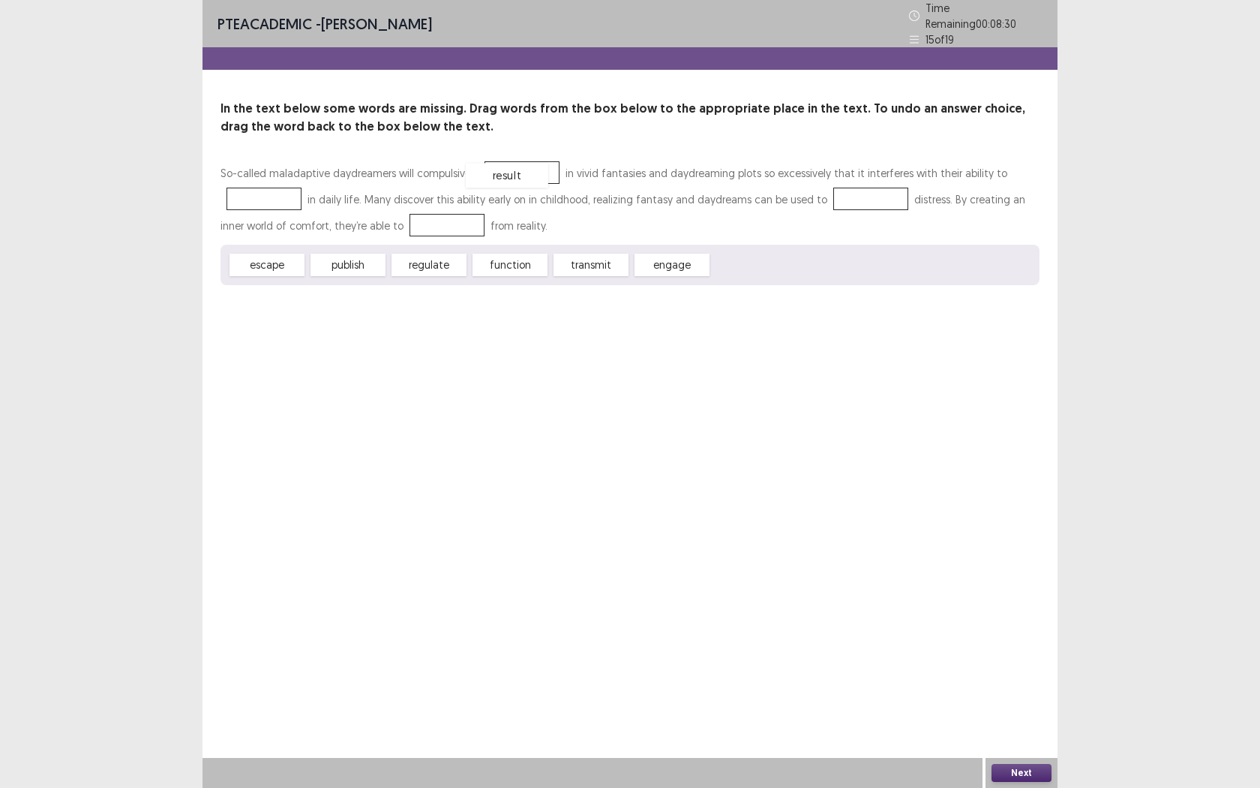
drag, startPoint x: 761, startPoint y: 263, endPoint x: 515, endPoint y: 173, distance: 261.7
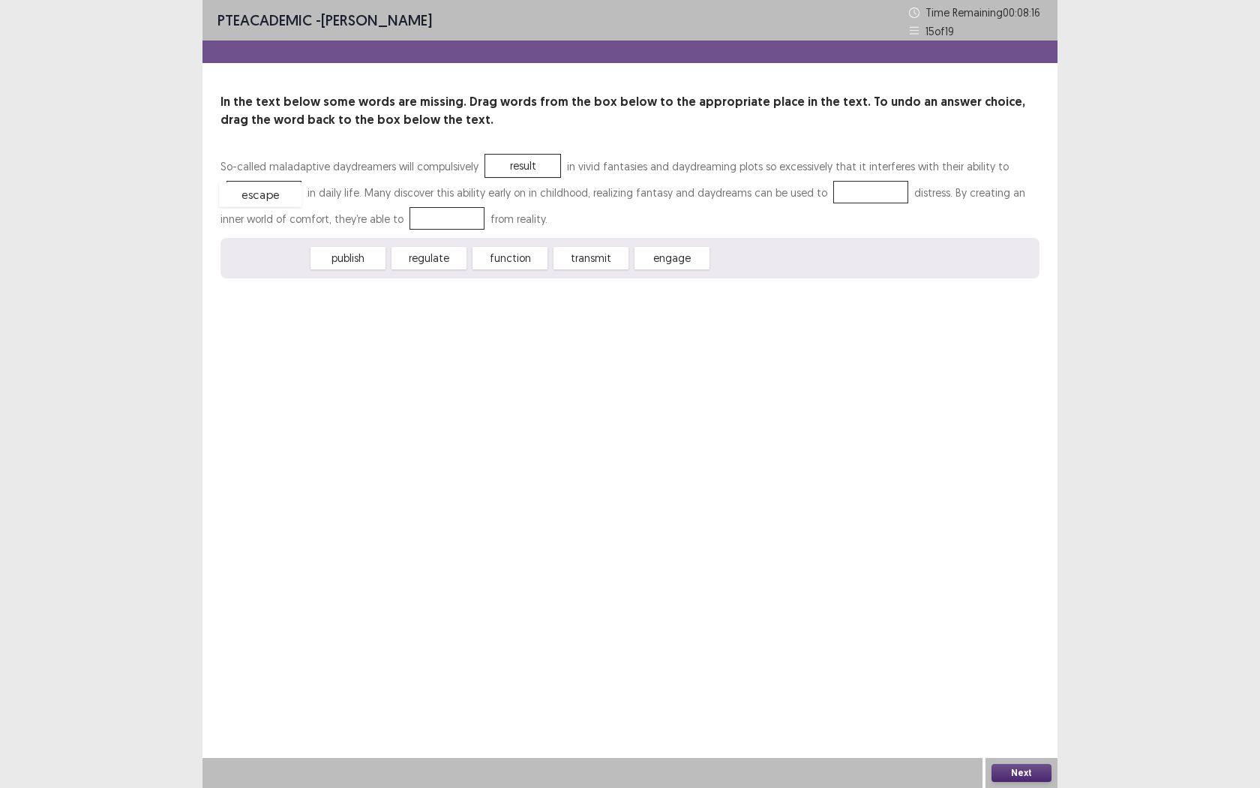
drag, startPoint x: 269, startPoint y: 260, endPoint x: 262, endPoint y: 196, distance: 64.2
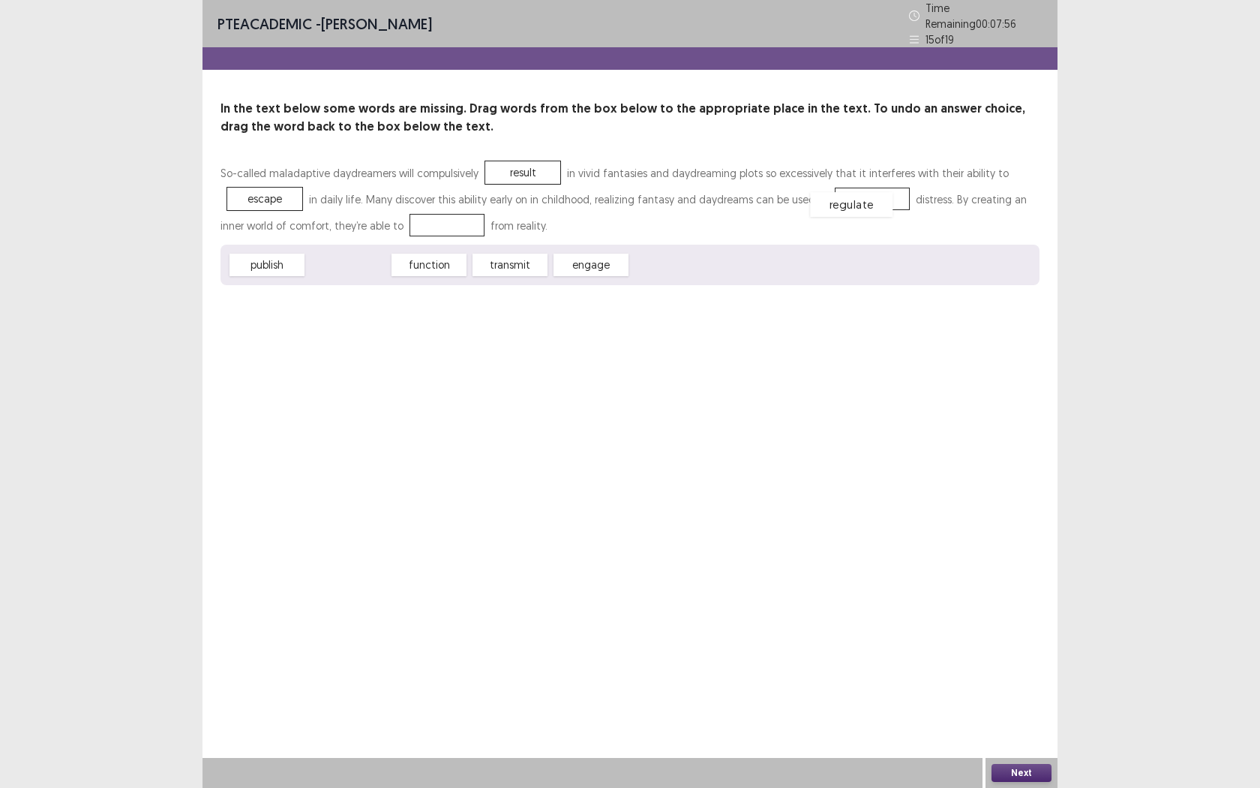
drag, startPoint x: 358, startPoint y: 261, endPoint x: 862, endPoint y: 201, distance: 507.6
drag, startPoint x: 508, startPoint y: 257, endPoint x: 419, endPoint y: 223, distance: 95.4
drag, startPoint x: 263, startPoint y: 189, endPoint x: 433, endPoint y: 225, distance: 174.0
drag, startPoint x: 506, startPoint y: 262, endPoint x: 250, endPoint y: 198, distance: 263.6
click at [1032, 721] on button "Next" at bounding box center [1022, 773] width 60 height 18
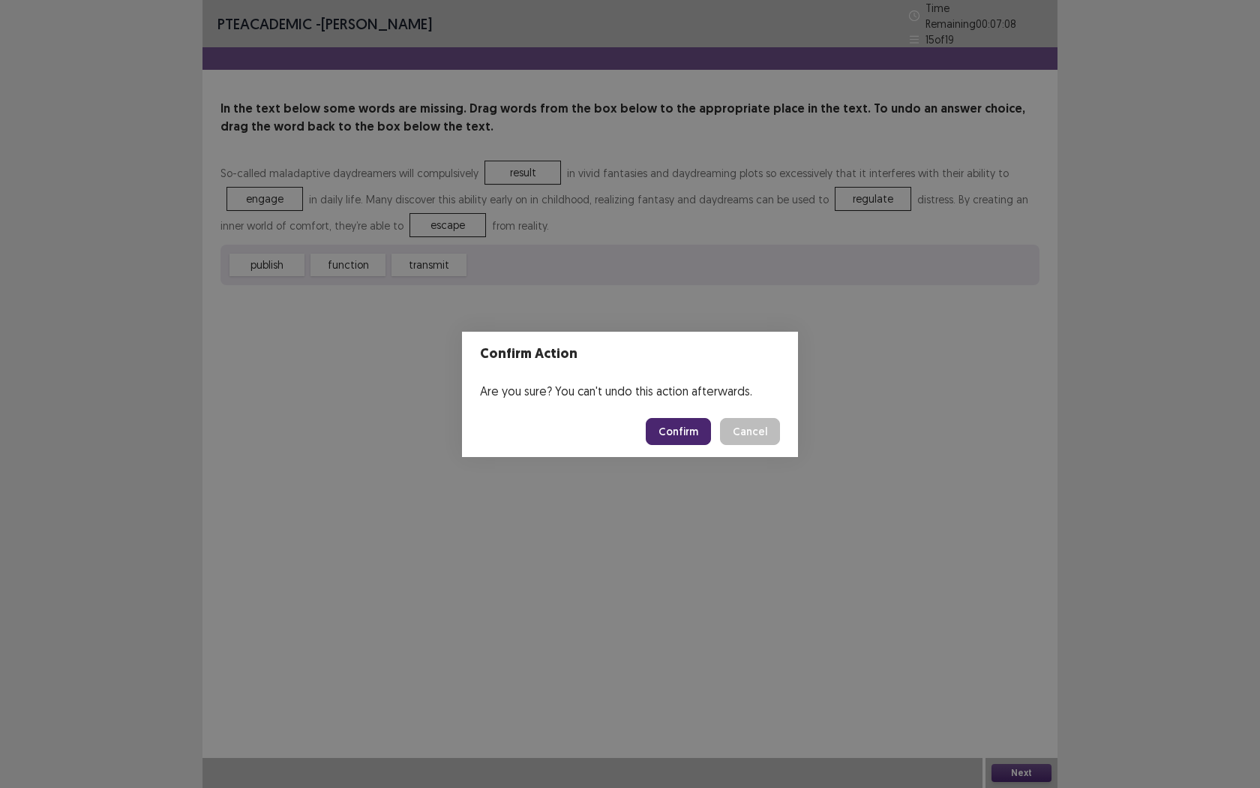
click at [682, 429] on button "Confirm" at bounding box center [678, 431] width 65 height 27
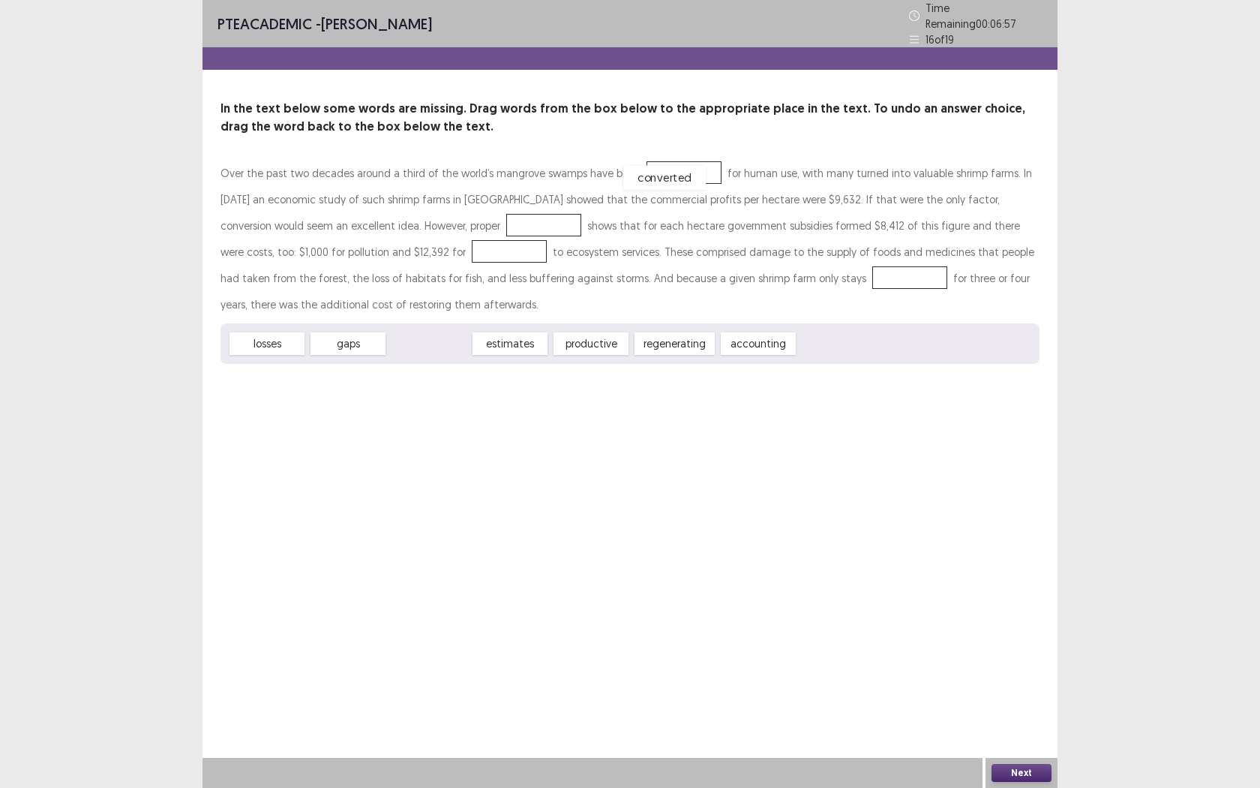
drag, startPoint x: 445, startPoint y: 335, endPoint x: 680, endPoint y: 169, distance: 288.0
drag, startPoint x: 680, startPoint y: 335, endPoint x: 377, endPoint y: 218, distance: 324.8
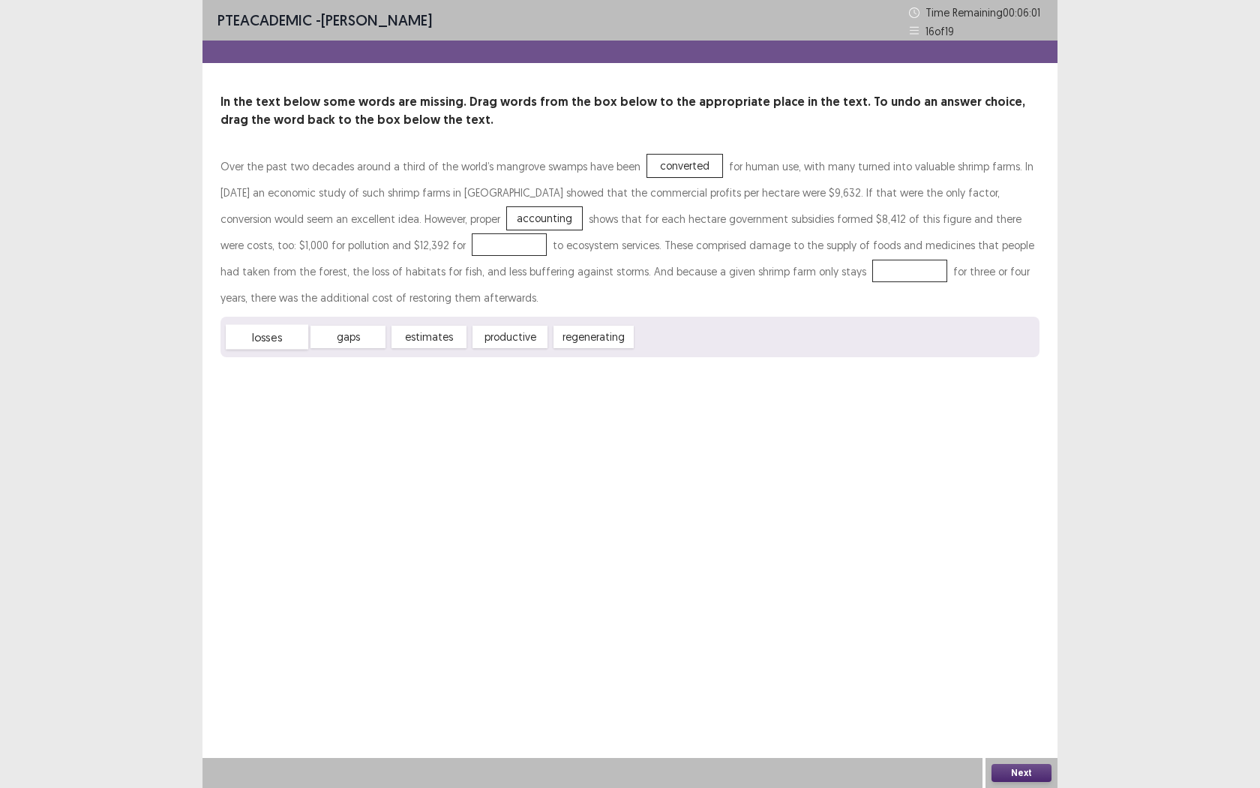
click at [281, 335] on div "losses" at bounding box center [267, 337] width 83 height 25
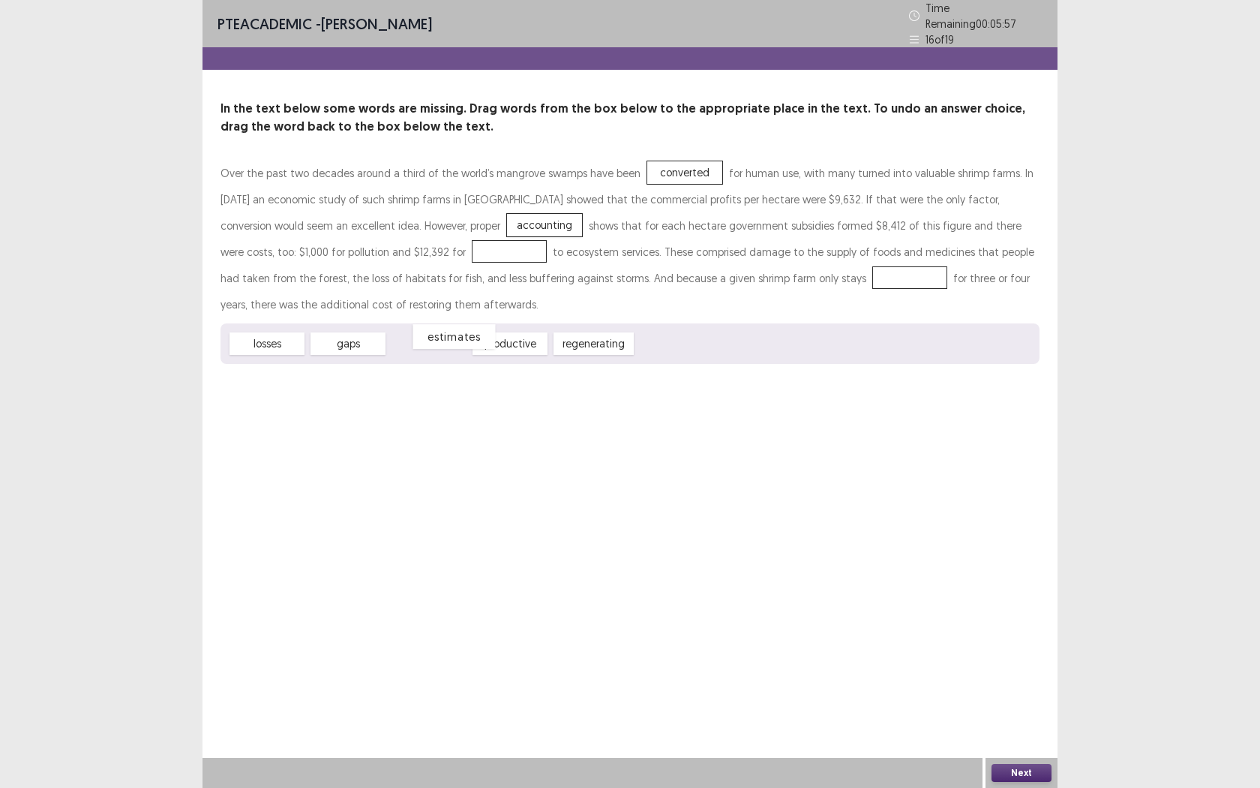
drag, startPoint x: 447, startPoint y: 337, endPoint x: 472, endPoint y: 332, distance: 25.3
click at [472, 332] on div "estimates" at bounding box center [454, 336] width 83 height 25
drag, startPoint x: 593, startPoint y: 338, endPoint x: 322, endPoint y: 249, distance: 285.8
drag, startPoint x: 526, startPoint y: 341, endPoint x: 670, endPoint y: 273, distance: 159.0
click at [999, 721] on button "Next" at bounding box center [1022, 773] width 60 height 18
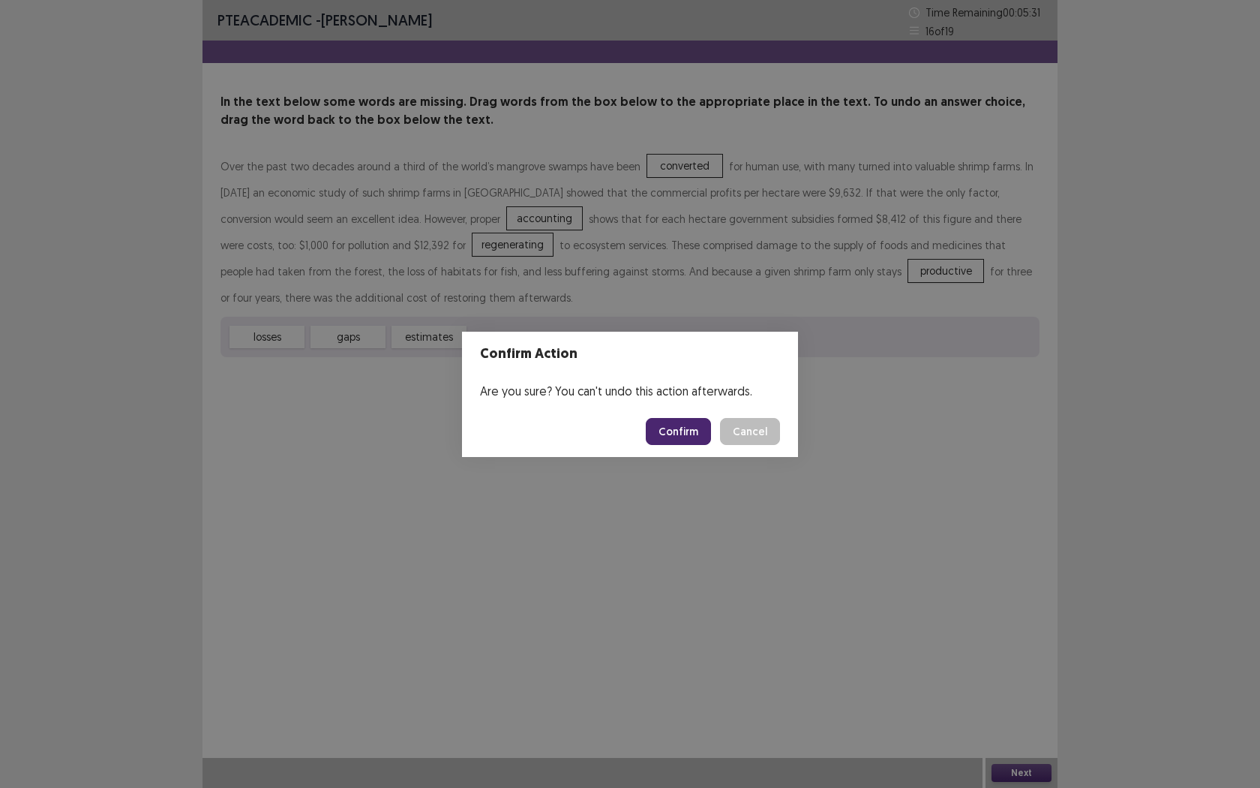
click at [683, 425] on button "Confirm" at bounding box center [678, 431] width 65 height 27
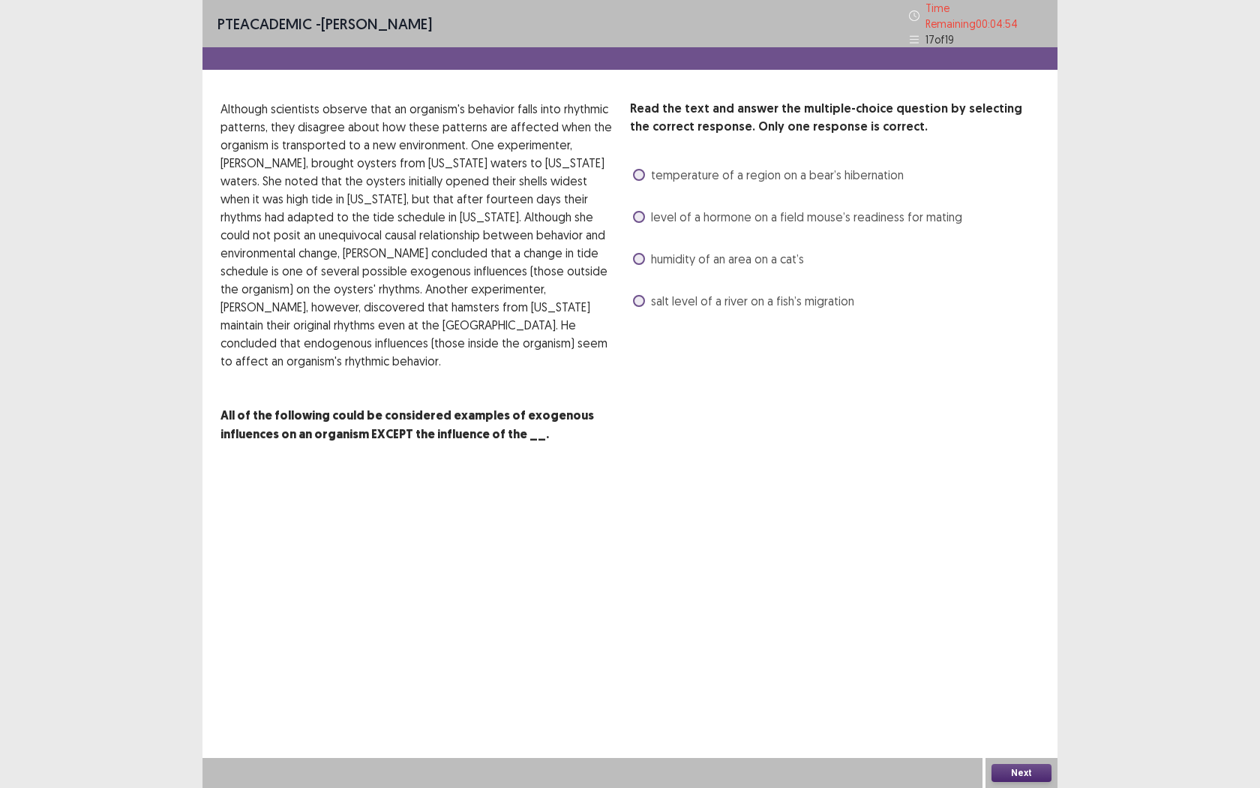
click at [639, 295] on span at bounding box center [639, 301] width 12 height 12
click at [1025, 721] on div "Next" at bounding box center [1022, 773] width 72 height 30
drag, startPoint x: 1016, startPoint y: 771, endPoint x: 825, endPoint y: 607, distance: 252.1
click at [825, 607] on div "PTE academic - [PERSON_NAME] Time Remaining 00 : 03 : 56 17 of 19 Read the text…" at bounding box center [630, 394] width 855 height 788
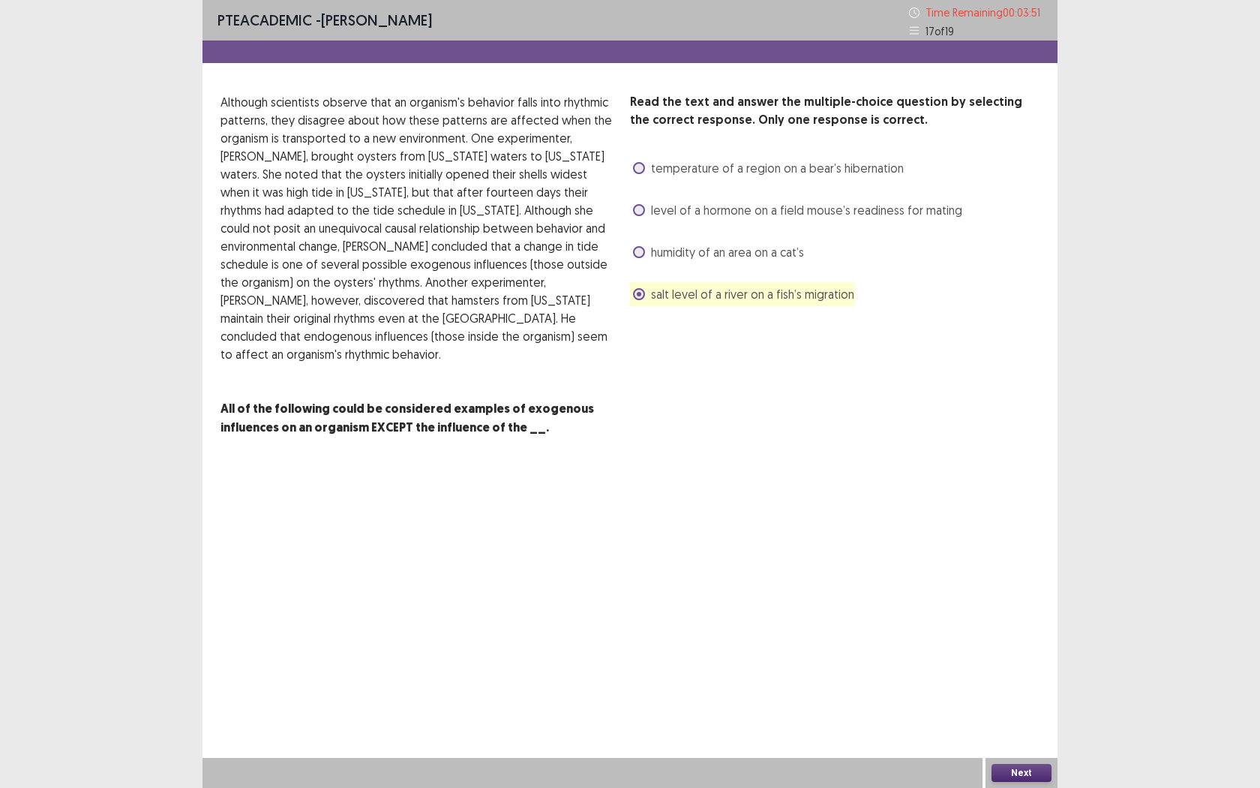
click at [639, 254] on span at bounding box center [639, 252] width 12 height 12
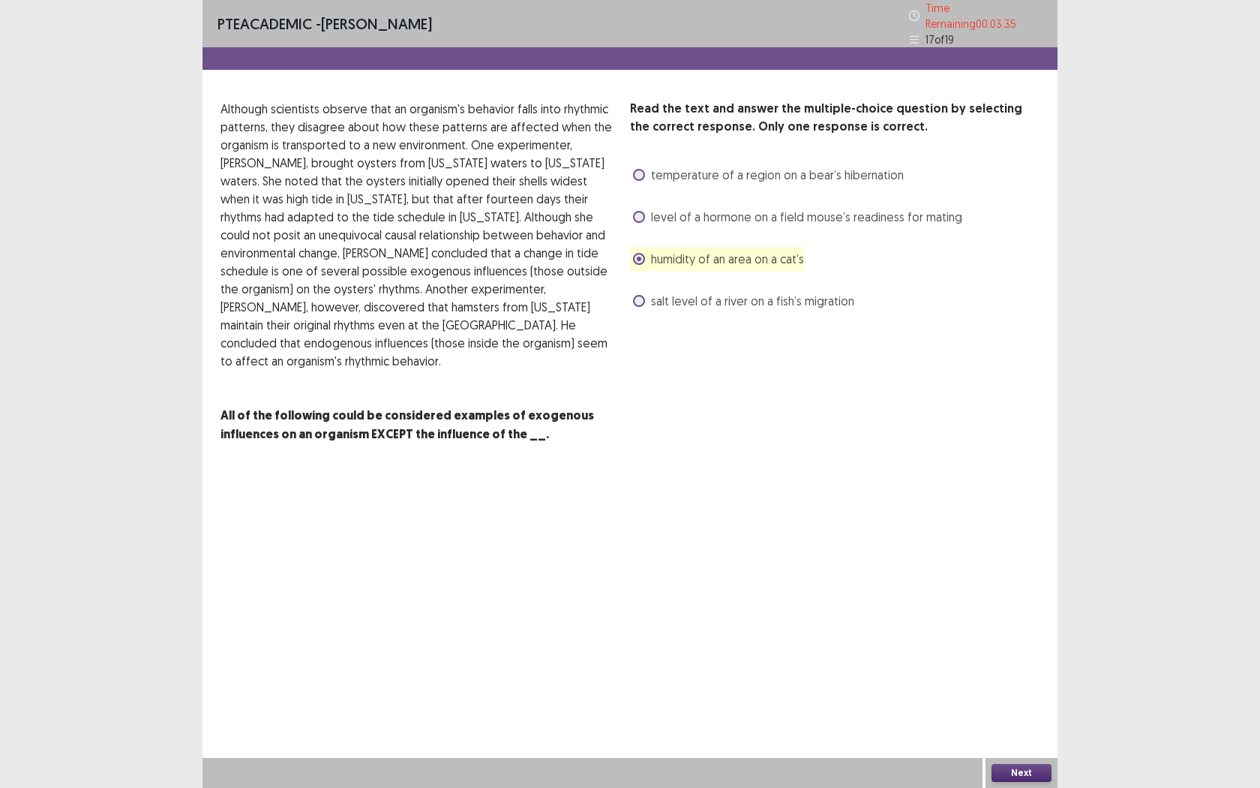
click at [1014, 721] on button "Next" at bounding box center [1022, 773] width 60 height 18
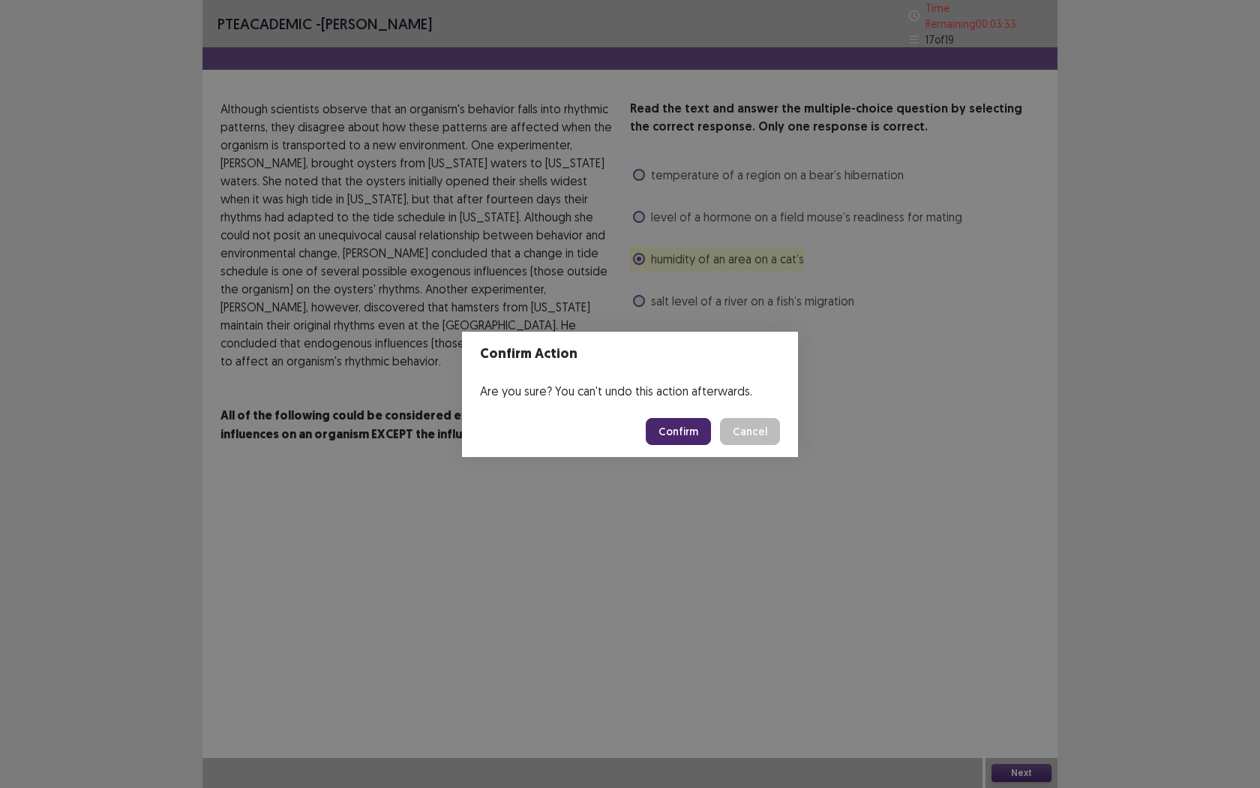
click at [677, 431] on button "Confirm" at bounding box center [678, 431] width 65 height 27
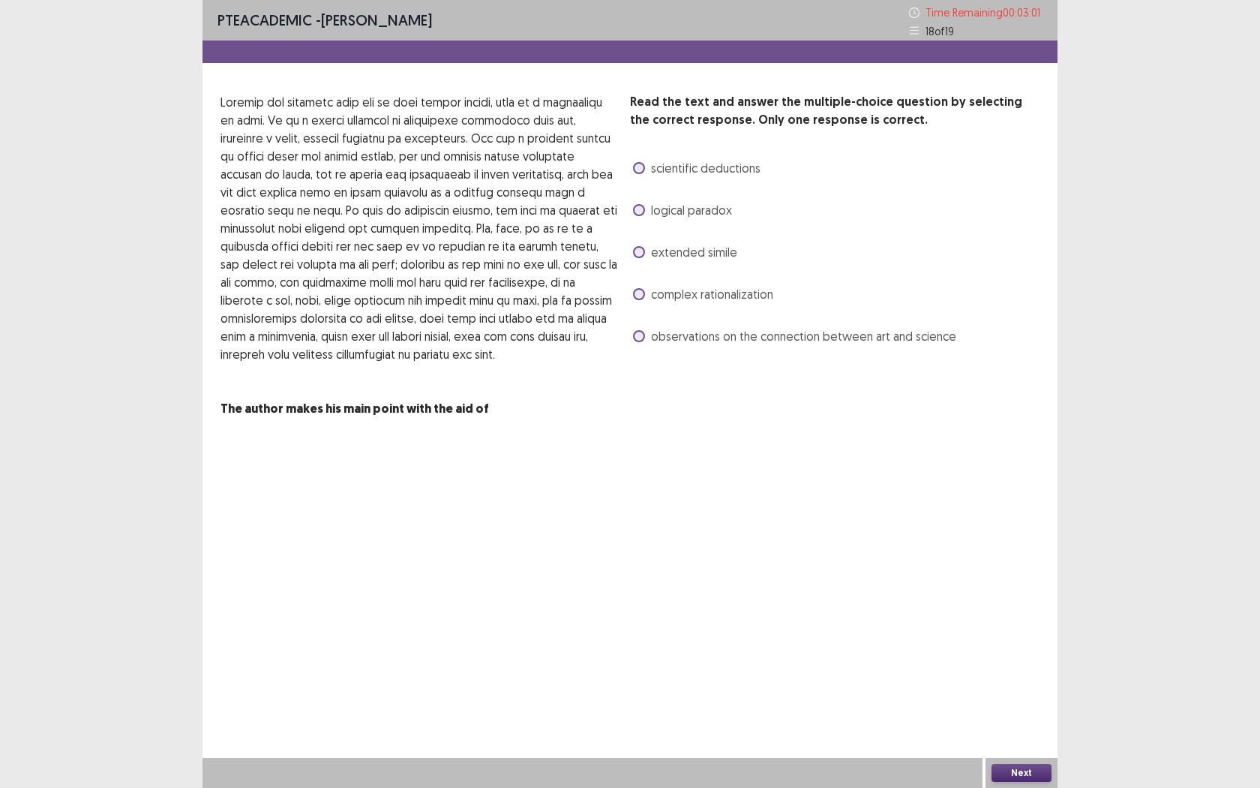
click at [641, 174] on label "scientific deductions" at bounding box center [697, 168] width 128 height 18
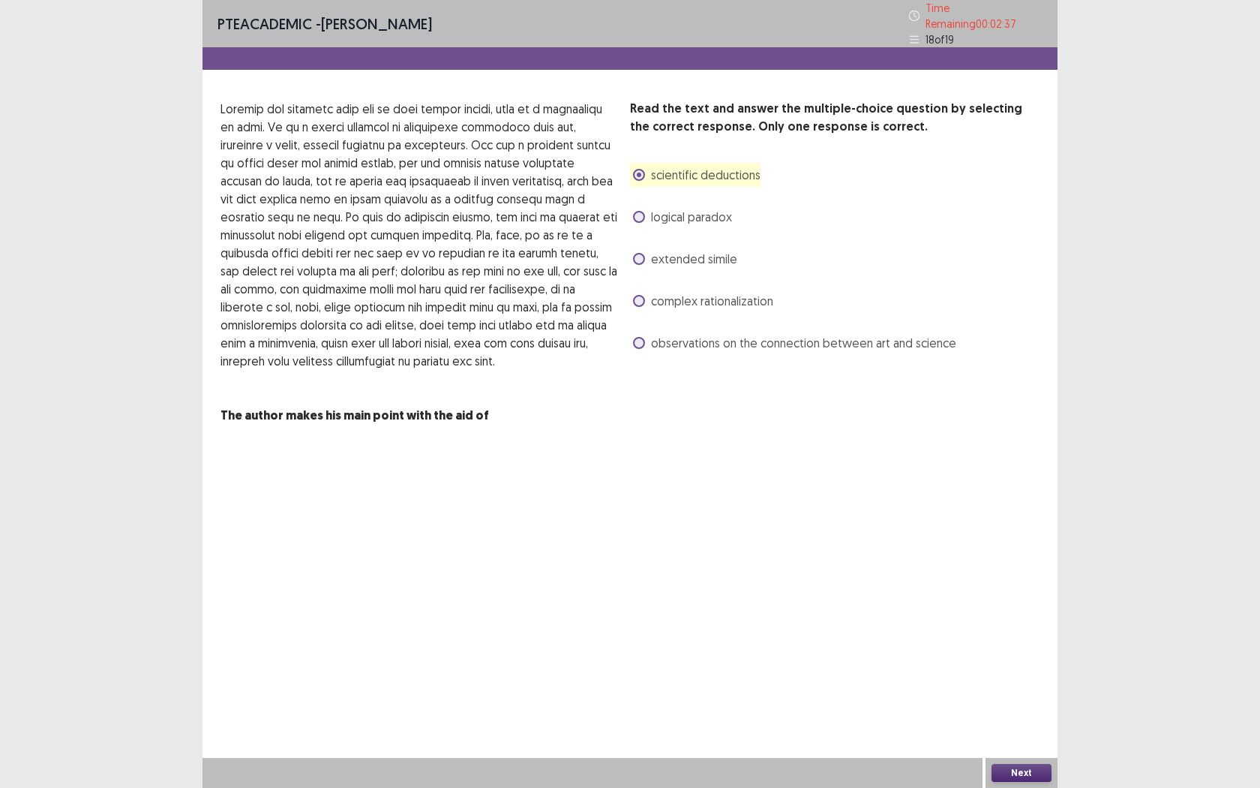
click at [645, 338] on label "observations on the connection between art and science" at bounding box center [794, 343] width 323 height 18
click at [1042, 721] on button "Next" at bounding box center [1022, 773] width 60 height 18
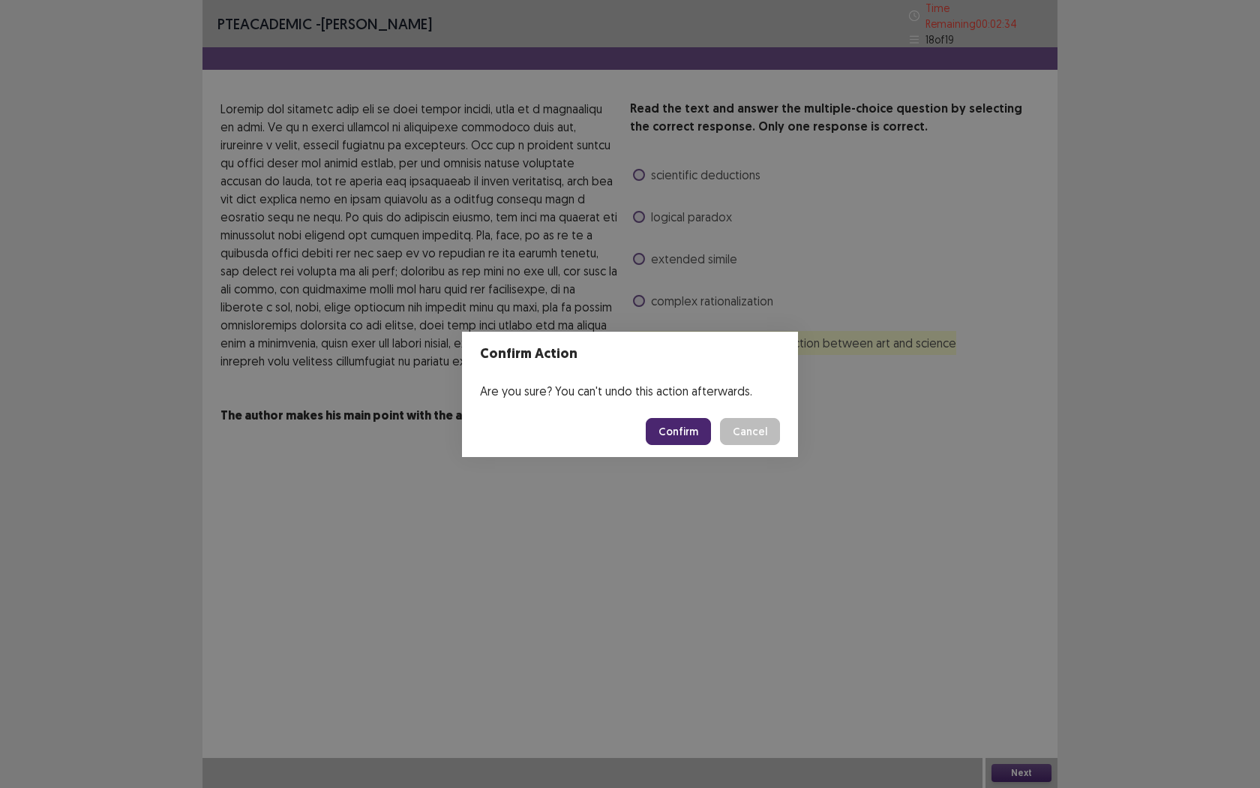
click at [672, 432] on button "Confirm" at bounding box center [678, 431] width 65 height 27
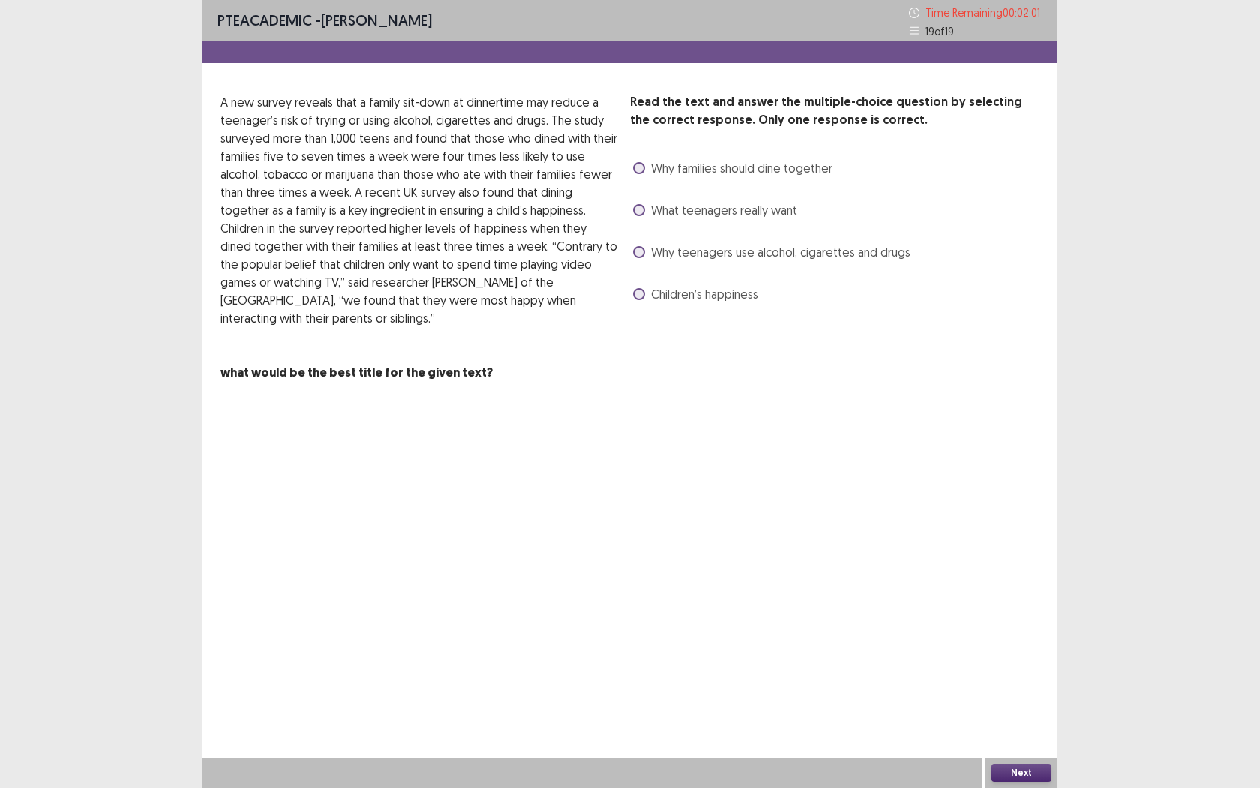
click at [641, 162] on span at bounding box center [639, 168] width 12 height 12
click at [1016, 721] on button "Next" at bounding box center [1022, 773] width 60 height 18
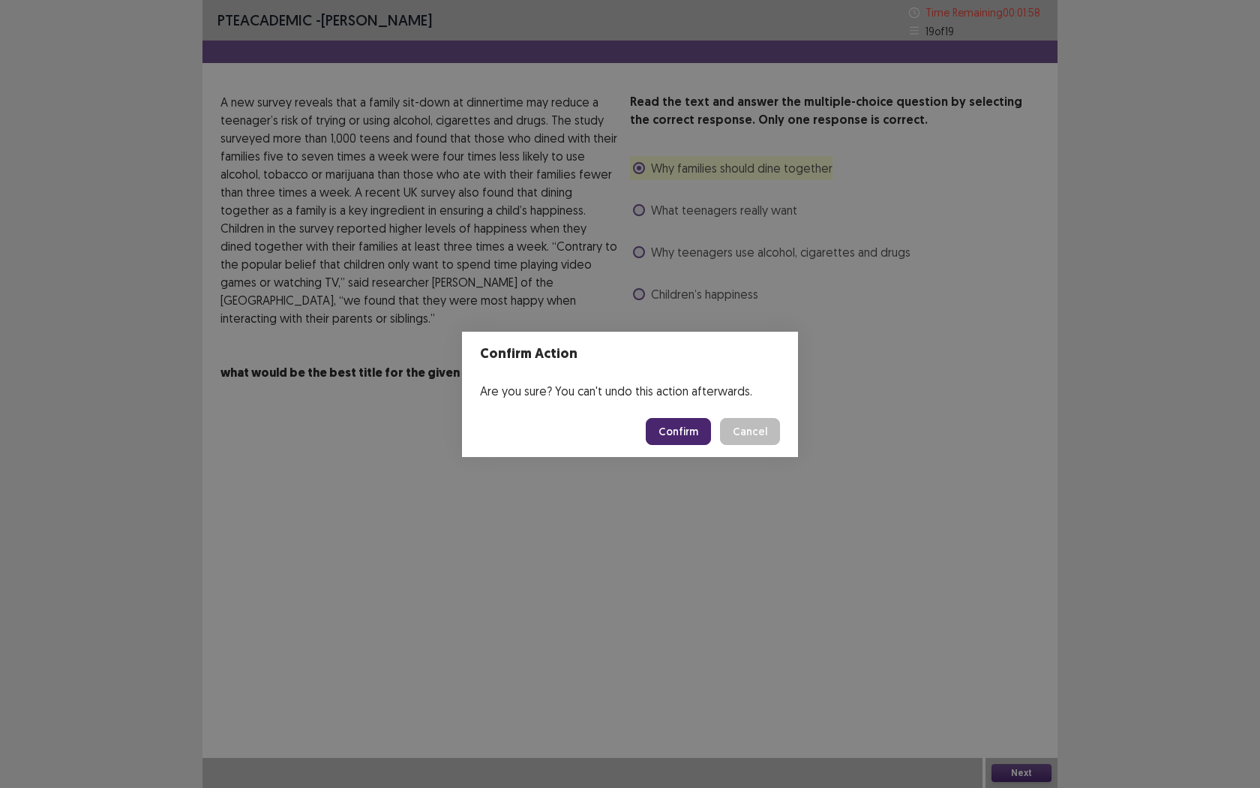
click at [679, 427] on button "Confirm" at bounding box center [678, 431] width 65 height 27
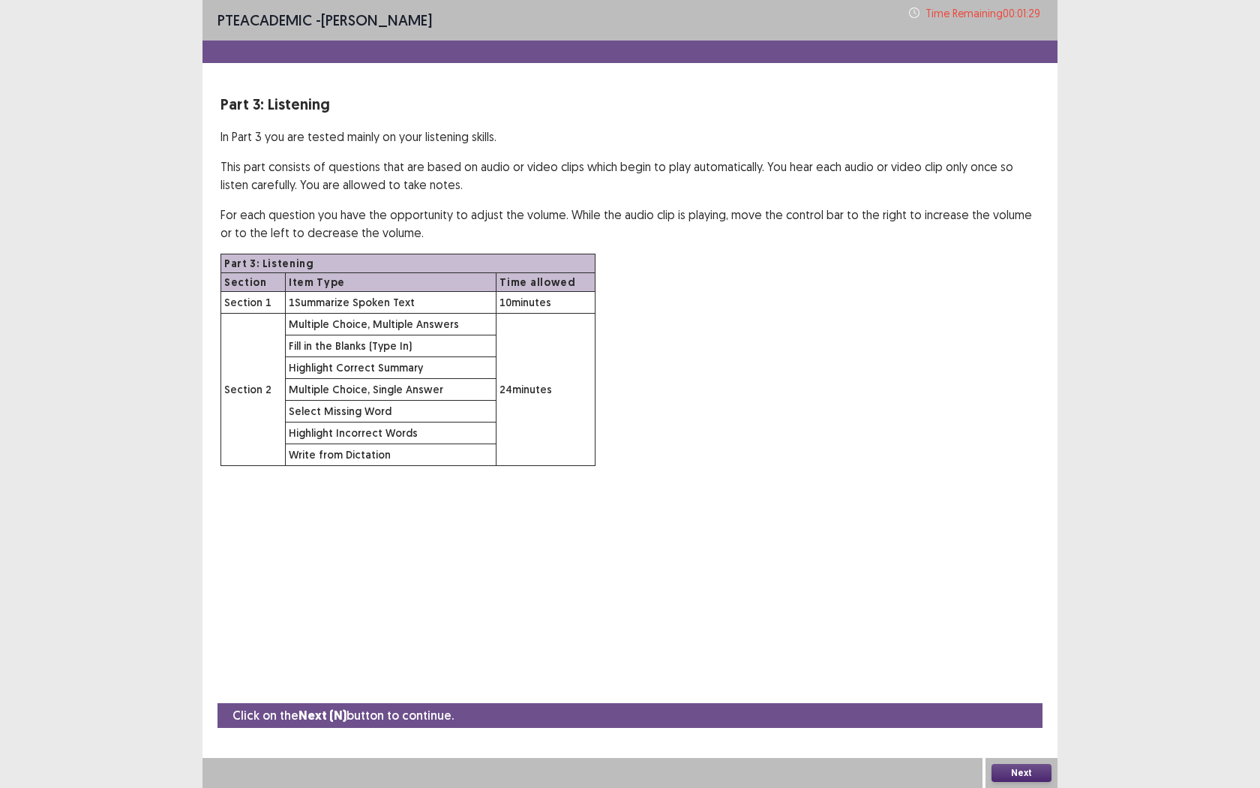
click at [1037, 721] on button "Next" at bounding box center [1022, 773] width 60 height 18
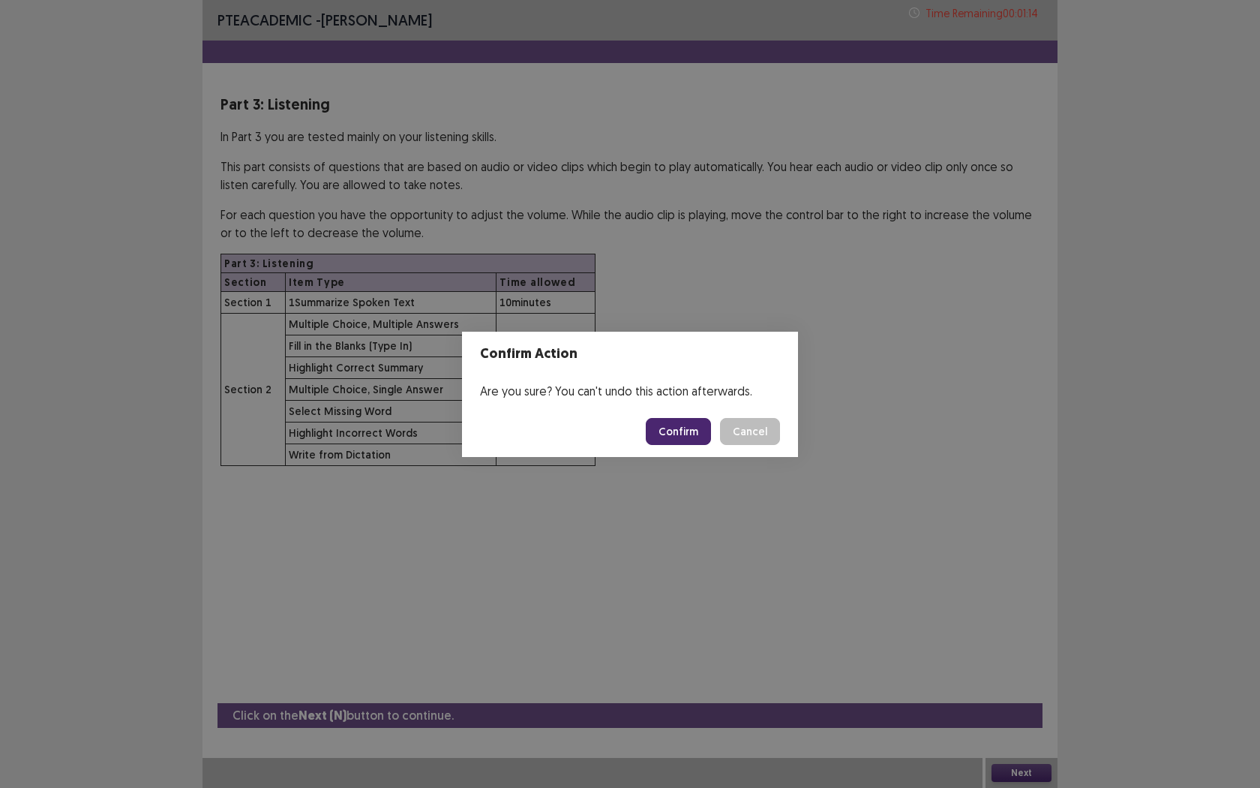
click at [678, 429] on button "Confirm" at bounding box center [678, 431] width 65 height 27
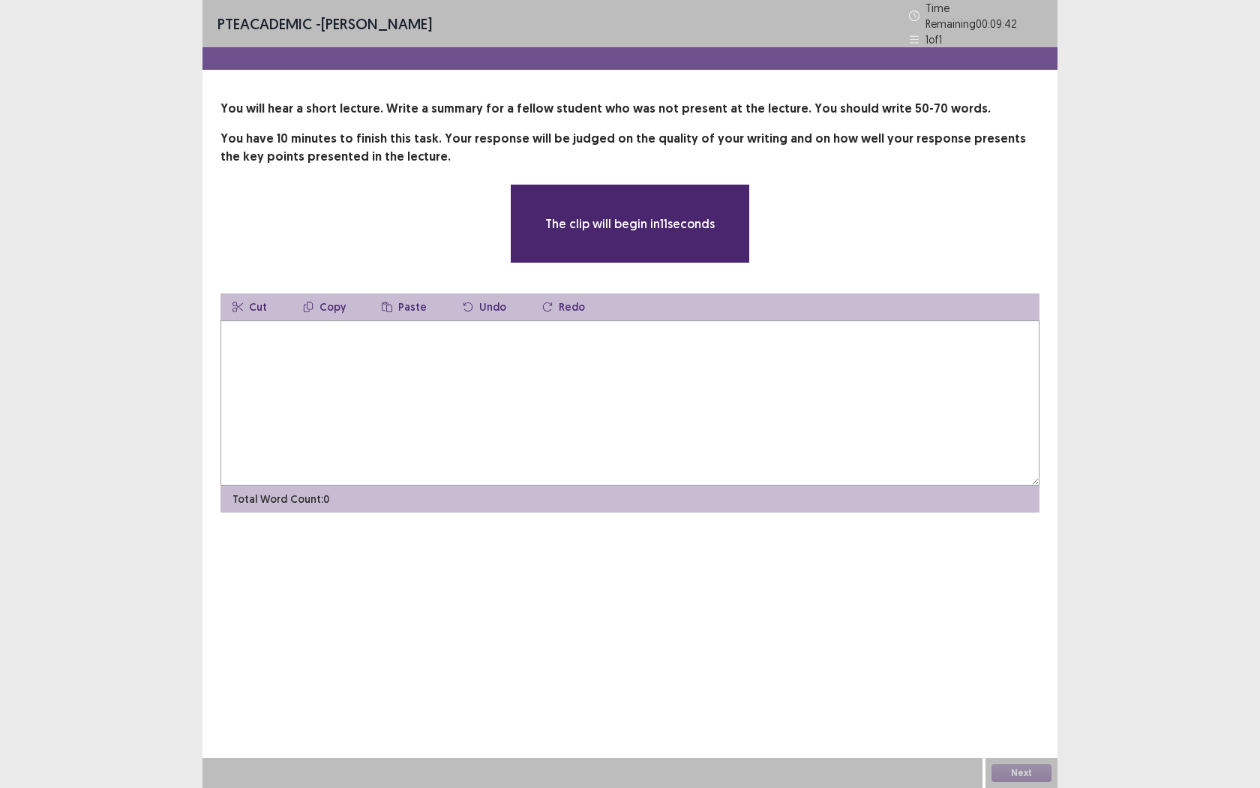
click at [551, 463] on textarea at bounding box center [630, 402] width 819 height 165
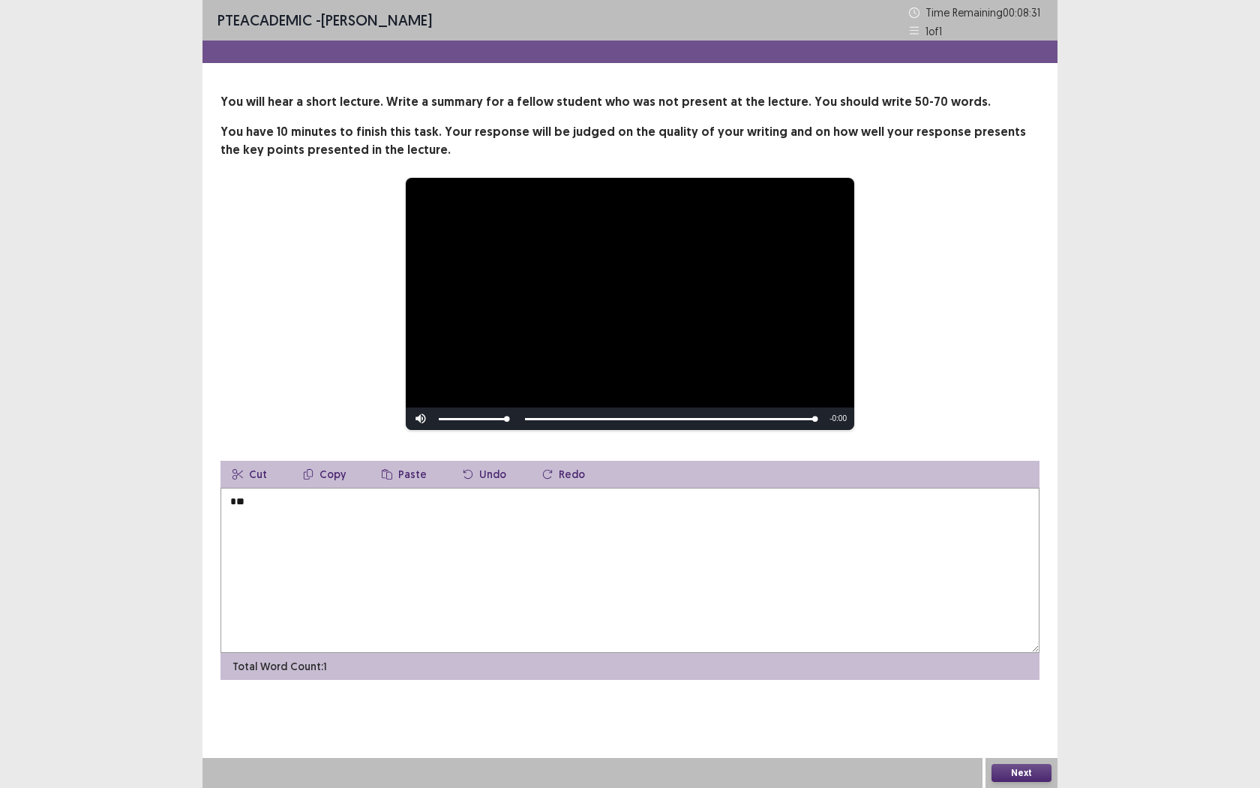
type textarea "*"
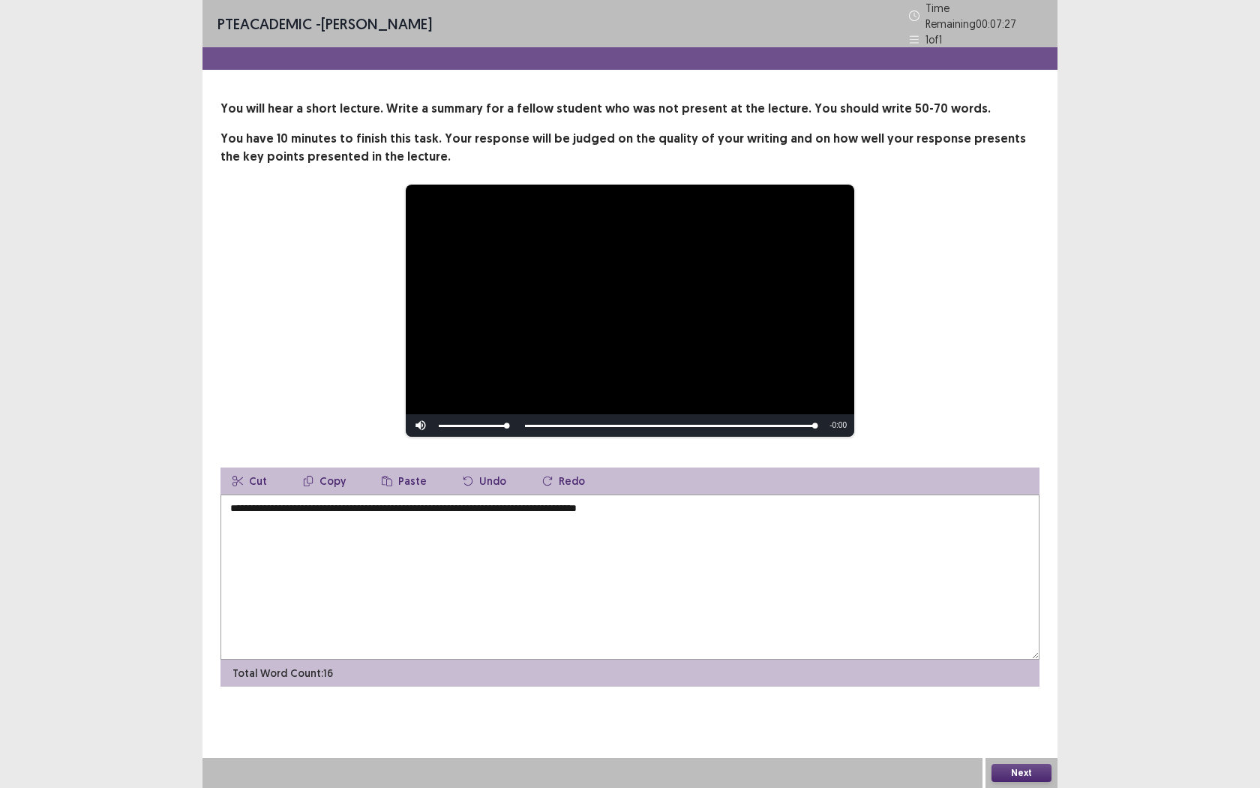
click at [694, 502] on textarea "**********" at bounding box center [630, 576] width 819 height 165
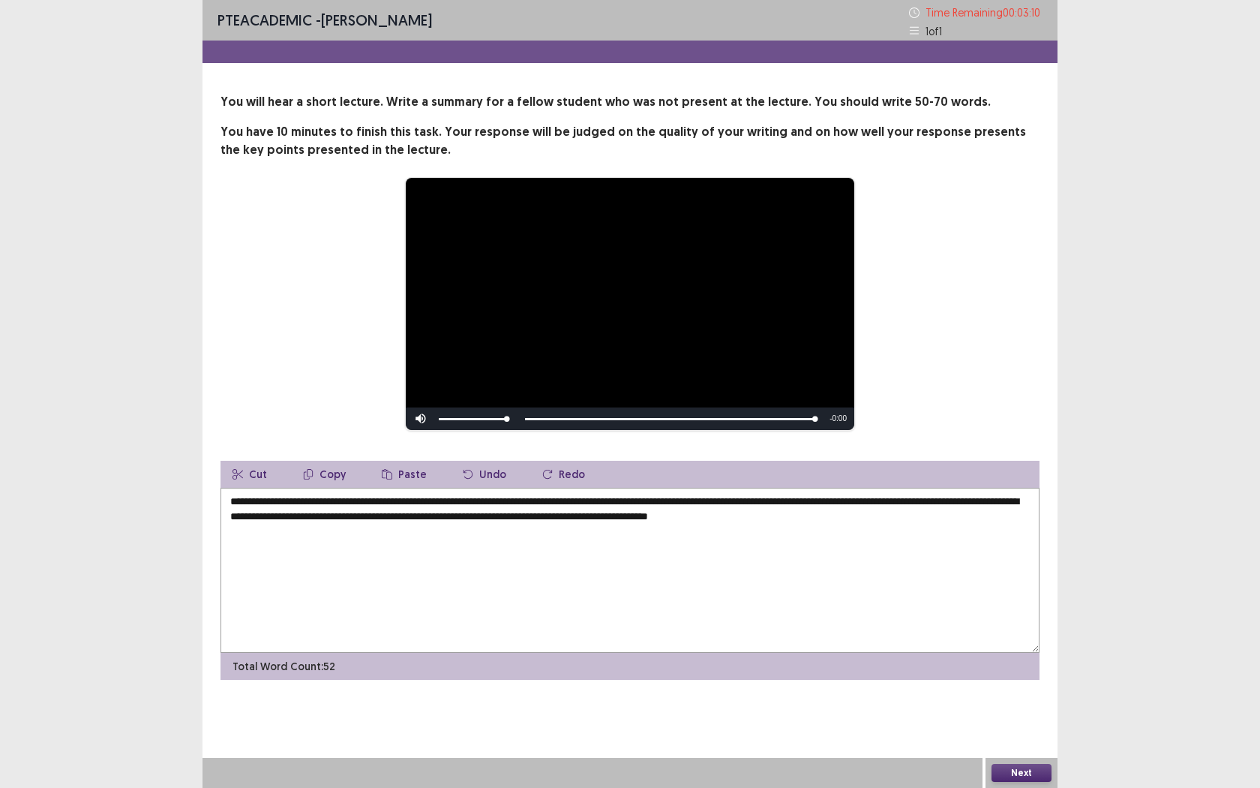
type textarea "**********"
click at [1023, 721] on button "Next" at bounding box center [1022, 773] width 60 height 18
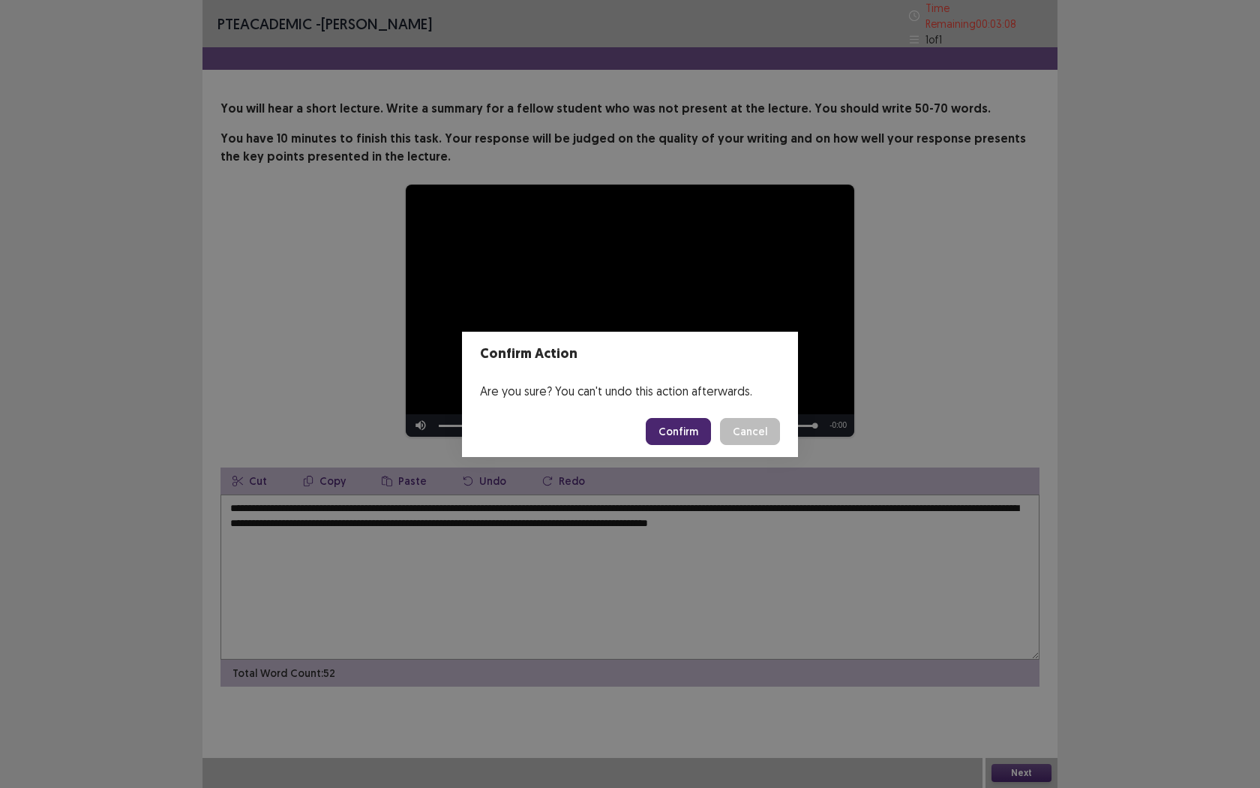
click at [678, 430] on button "Confirm" at bounding box center [678, 431] width 65 height 27
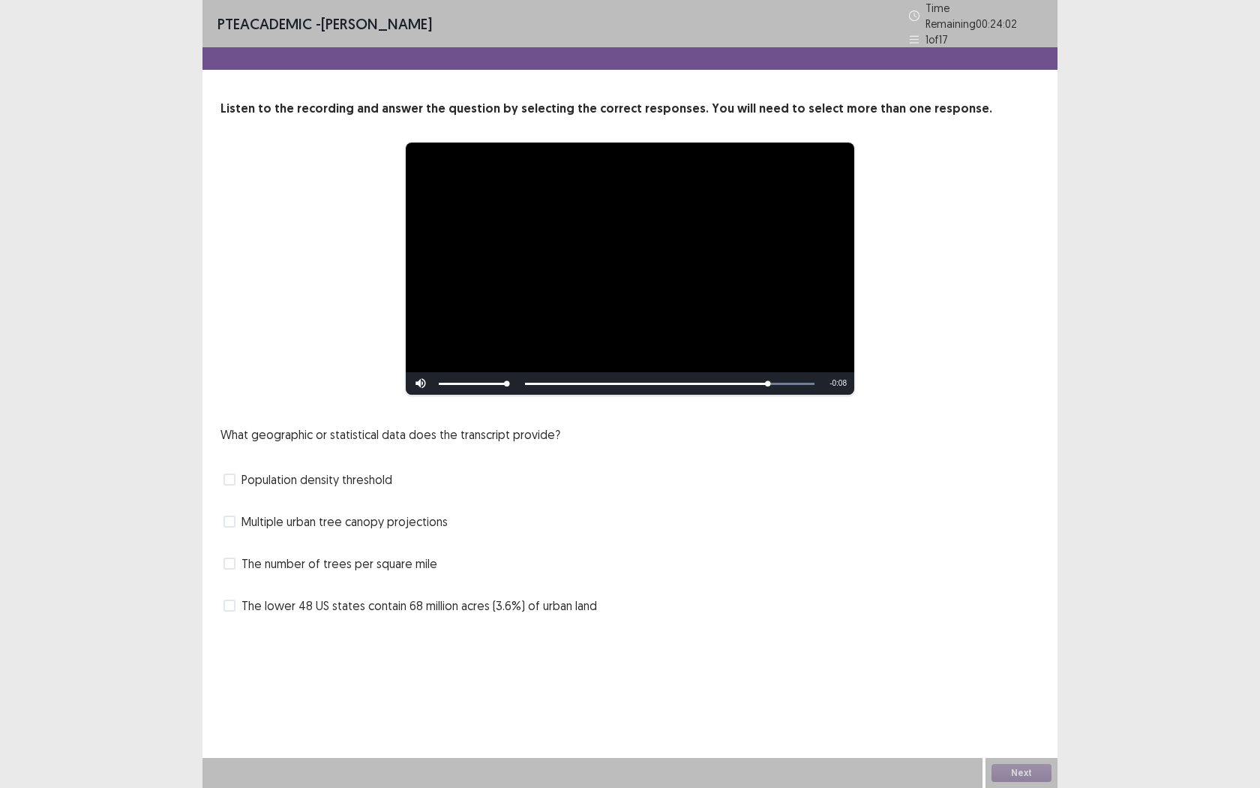
click at [227, 557] on span at bounding box center [230, 563] width 12 height 12
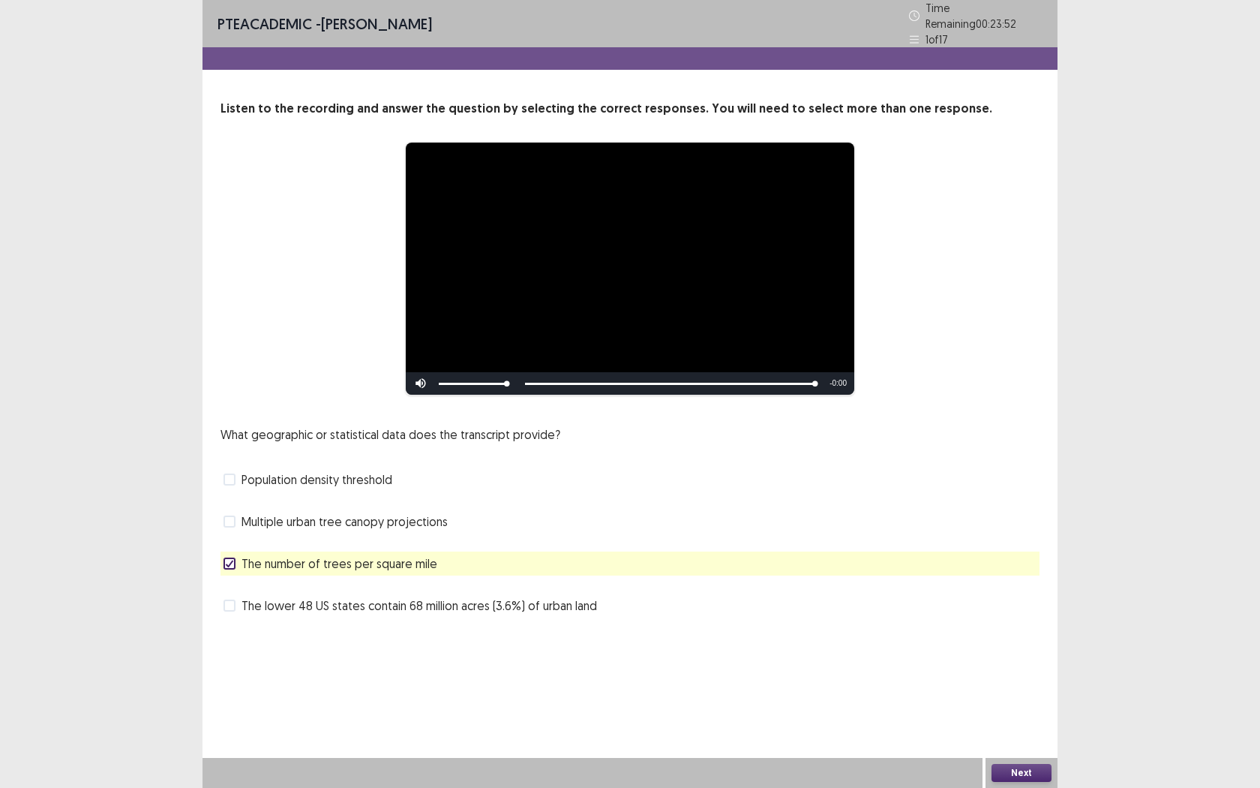
click at [1018, 721] on button "Next" at bounding box center [1022, 773] width 60 height 18
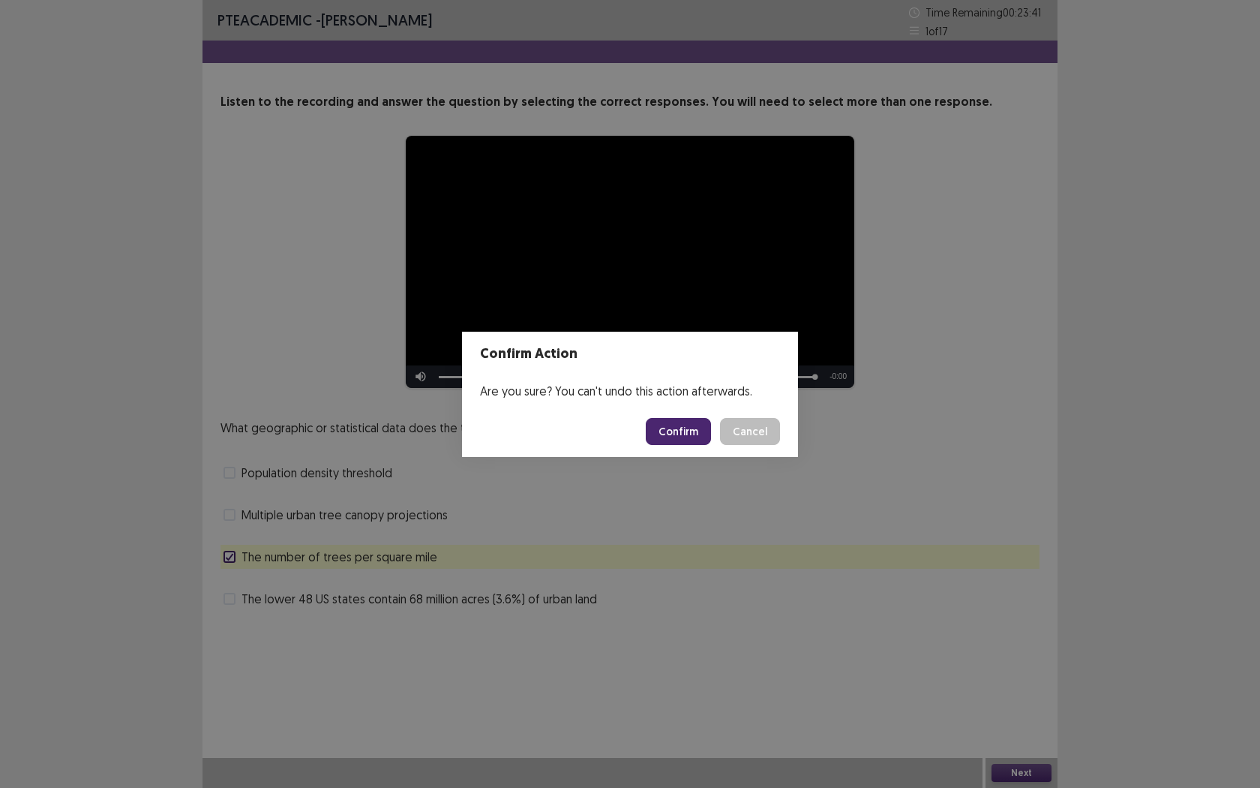
click at [677, 431] on button "Confirm" at bounding box center [678, 431] width 65 height 27
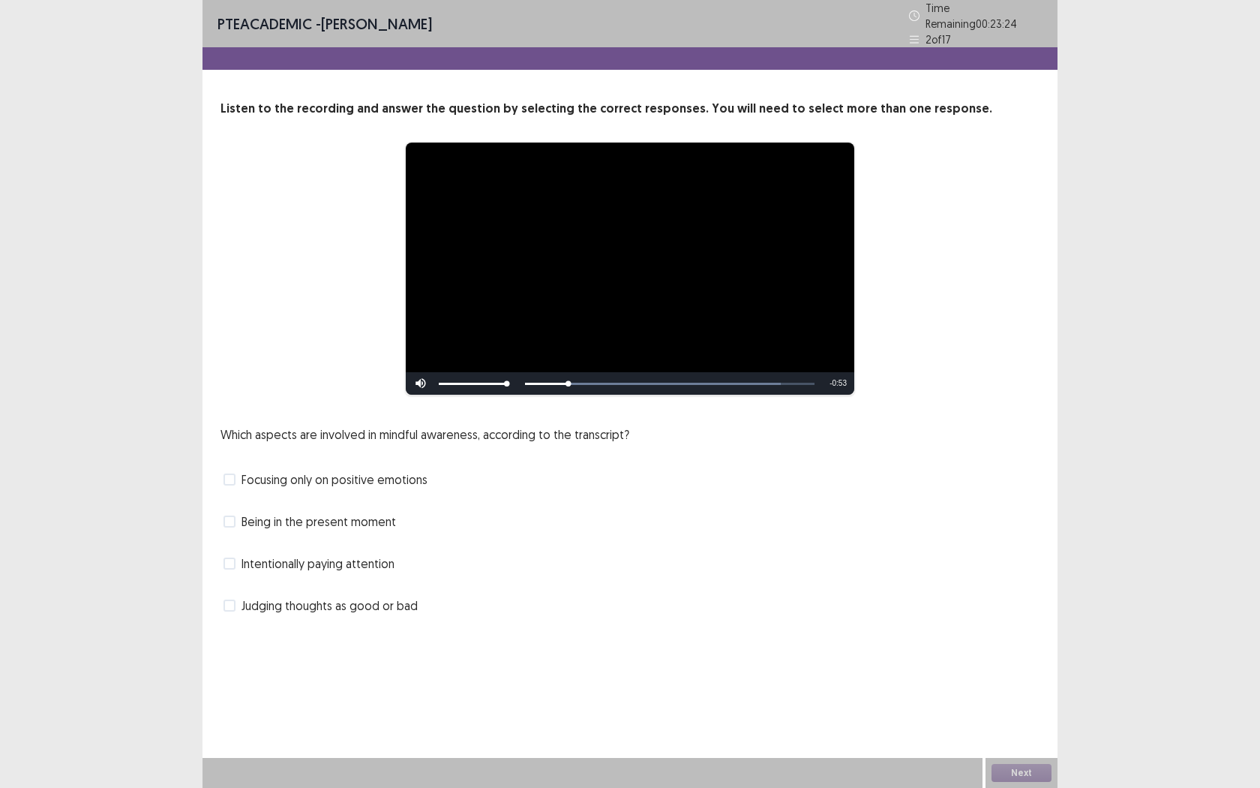
click at [233, 557] on span at bounding box center [230, 563] width 12 height 12
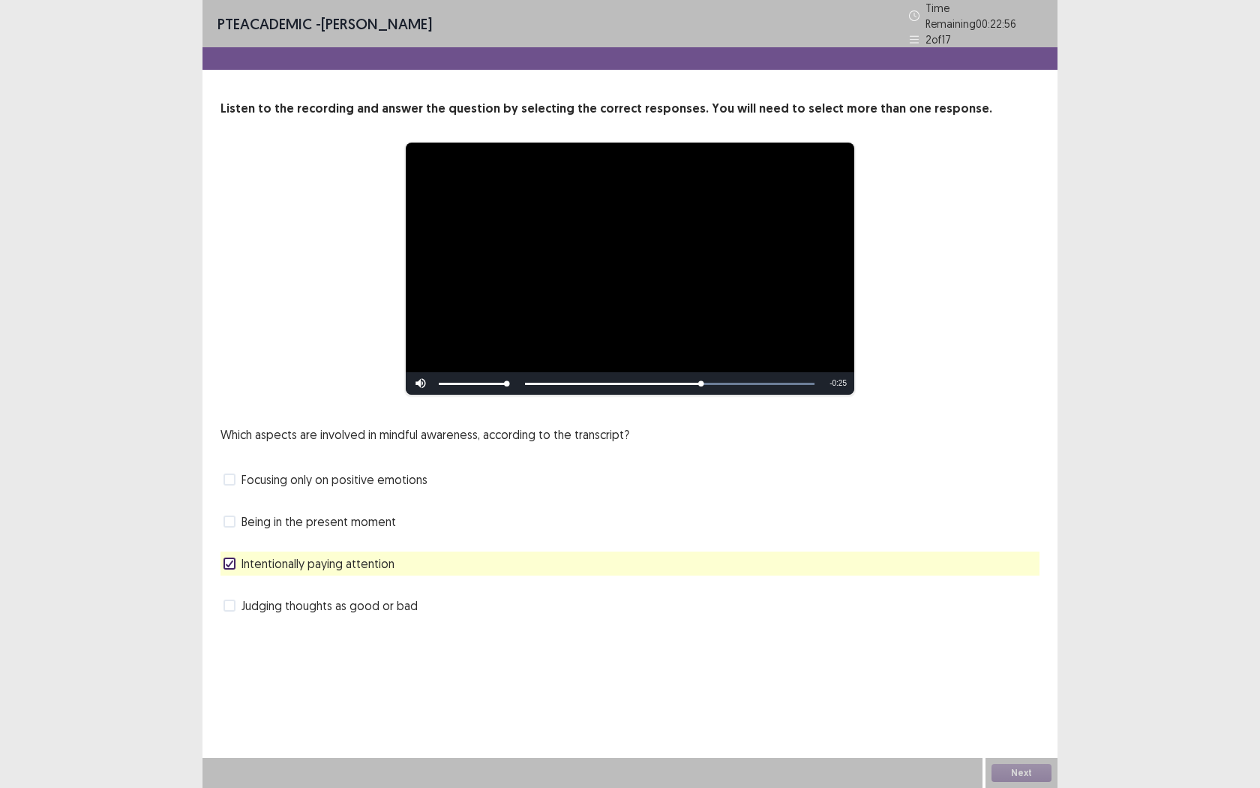
click at [233, 515] on span at bounding box center [230, 521] width 12 height 12
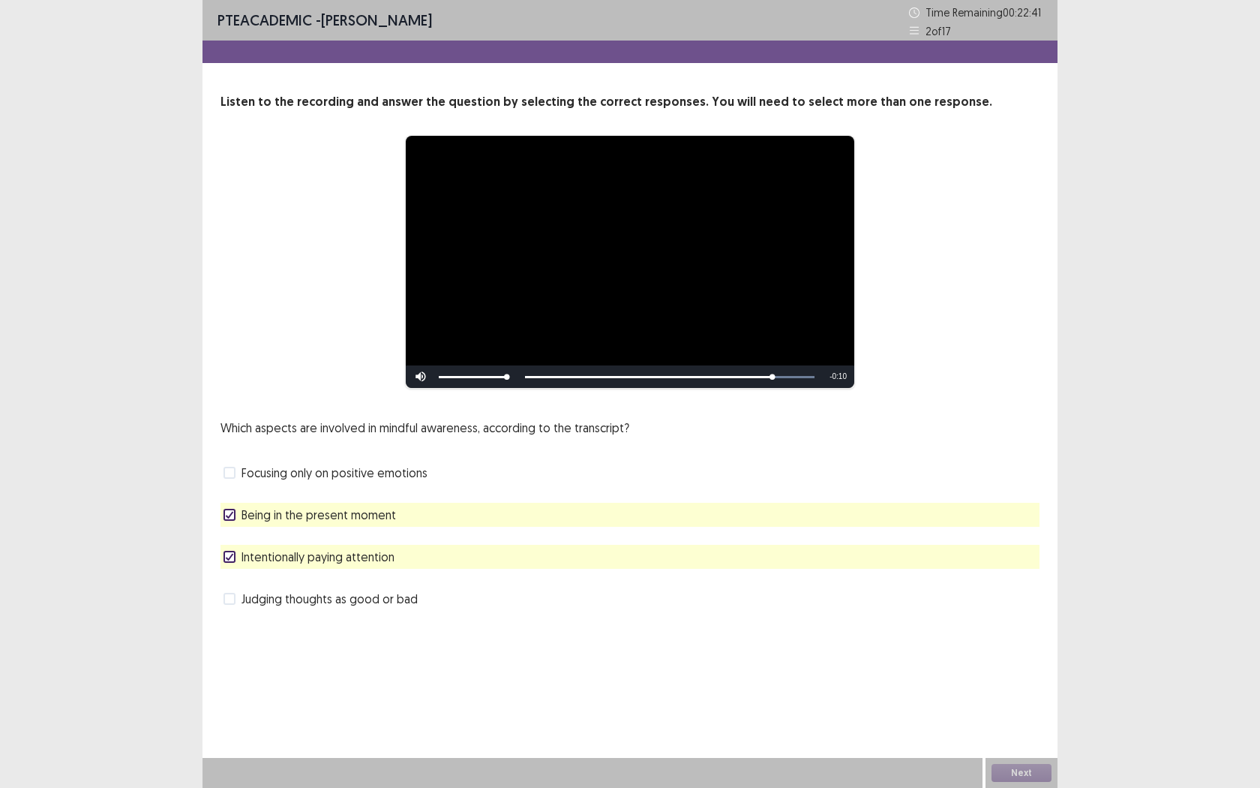
click at [248, 605] on span "Judging thoughts as good or bad" at bounding box center [330, 599] width 176 height 18
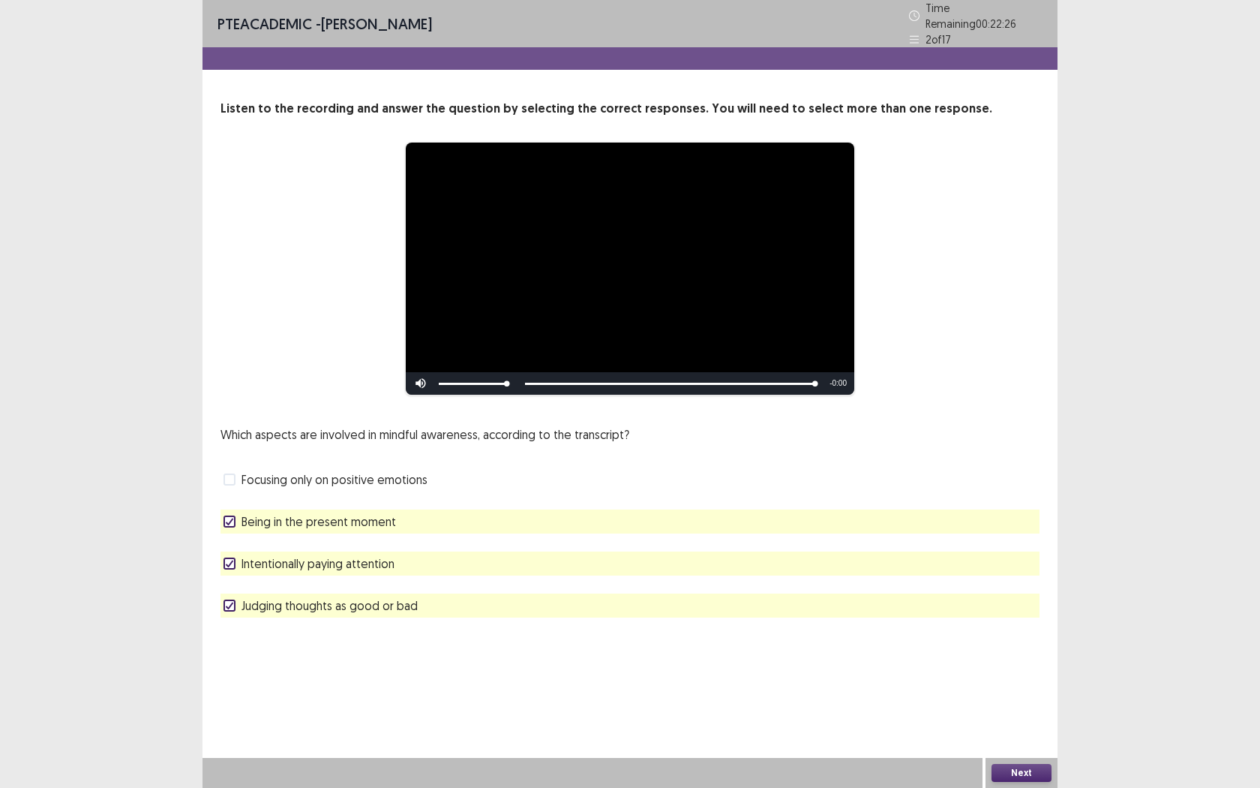
click at [1025, 721] on button "Next" at bounding box center [1022, 773] width 60 height 18
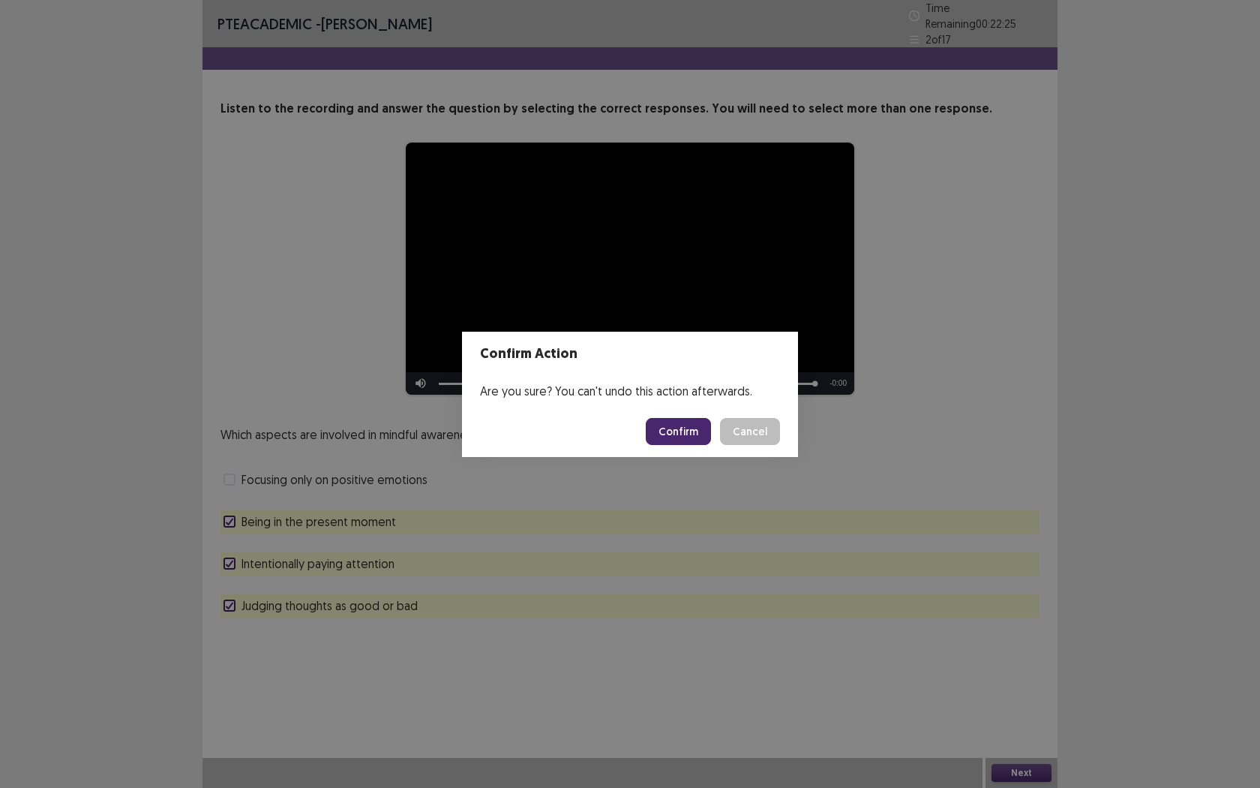
click at [688, 430] on button "Confirm" at bounding box center [678, 431] width 65 height 27
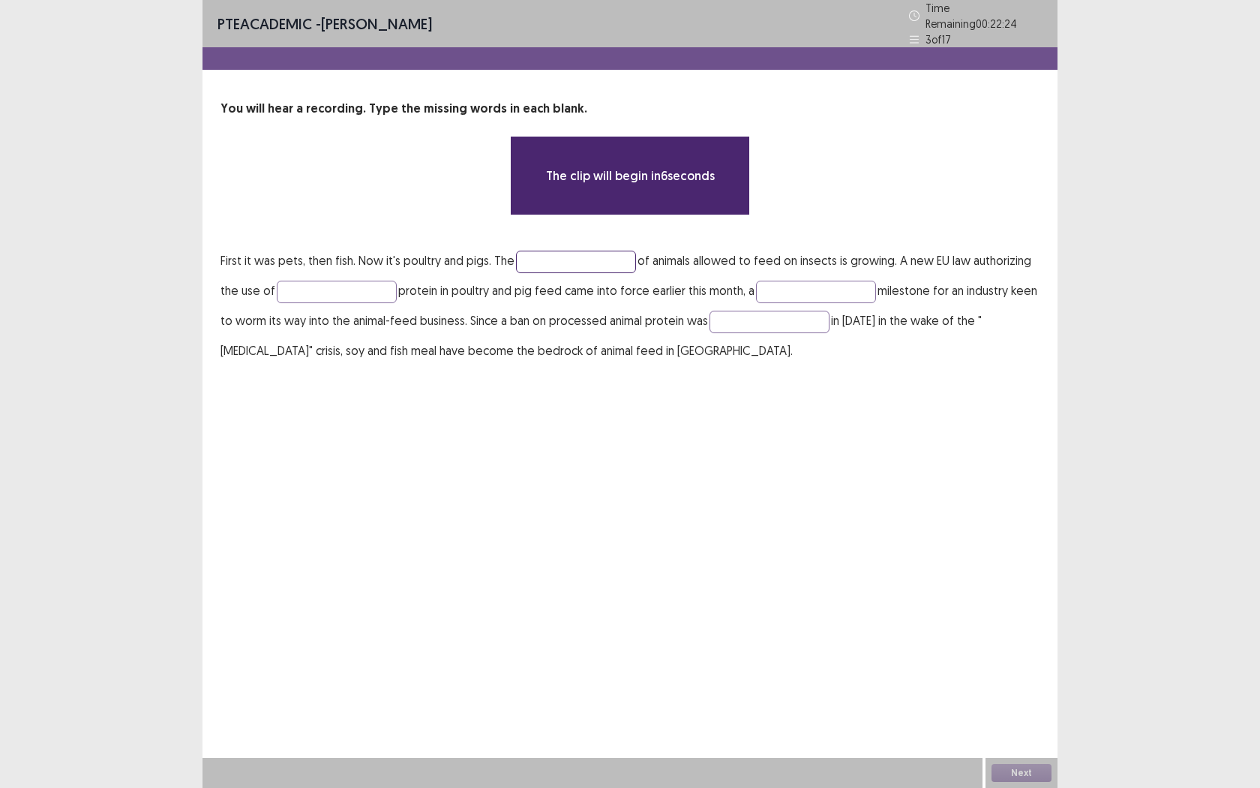
click at [555, 261] on input "text" at bounding box center [576, 262] width 120 height 23
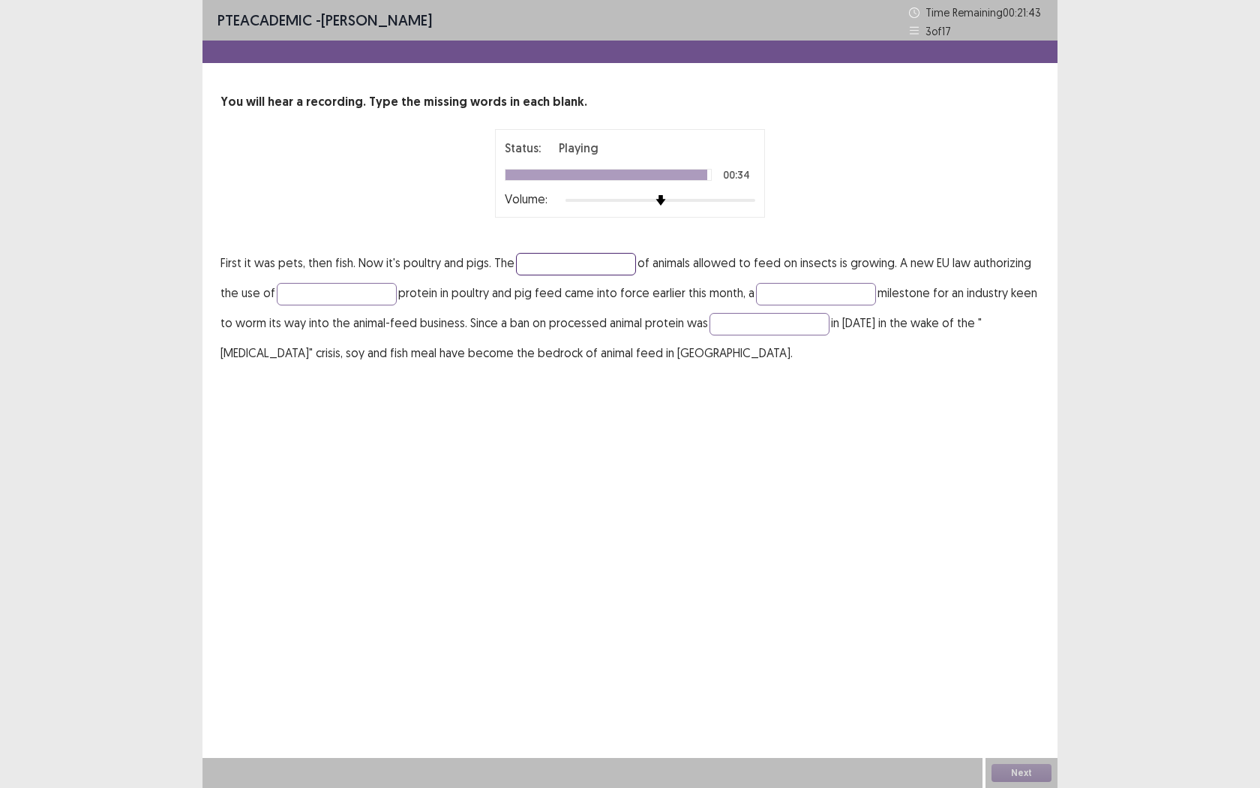
click at [587, 272] on input "text" at bounding box center [576, 264] width 120 height 23
click at [545, 267] on input "text" at bounding box center [576, 264] width 120 height 23
type input "****"
click at [303, 287] on input "text" at bounding box center [337, 294] width 120 height 23
type input "******"
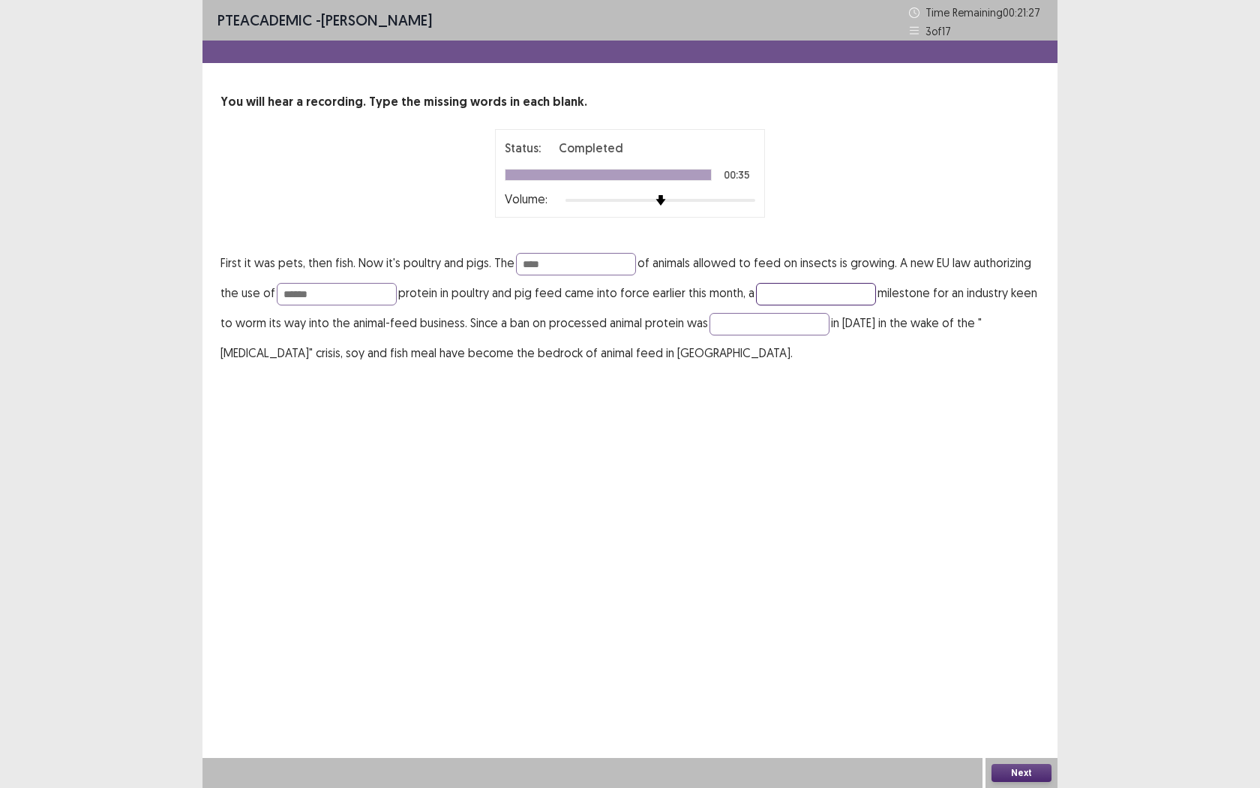
click at [798, 290] on input "text" at bounding box center [816, 294] width 120 height 23
type input "**********"
click at [778, 321] on input "text" at bounding box center [770, 324] width 120 height 23
type input "******"
click at [1025, 721] on button "Next" at bounding box center [1022, 773] width 60 height 18
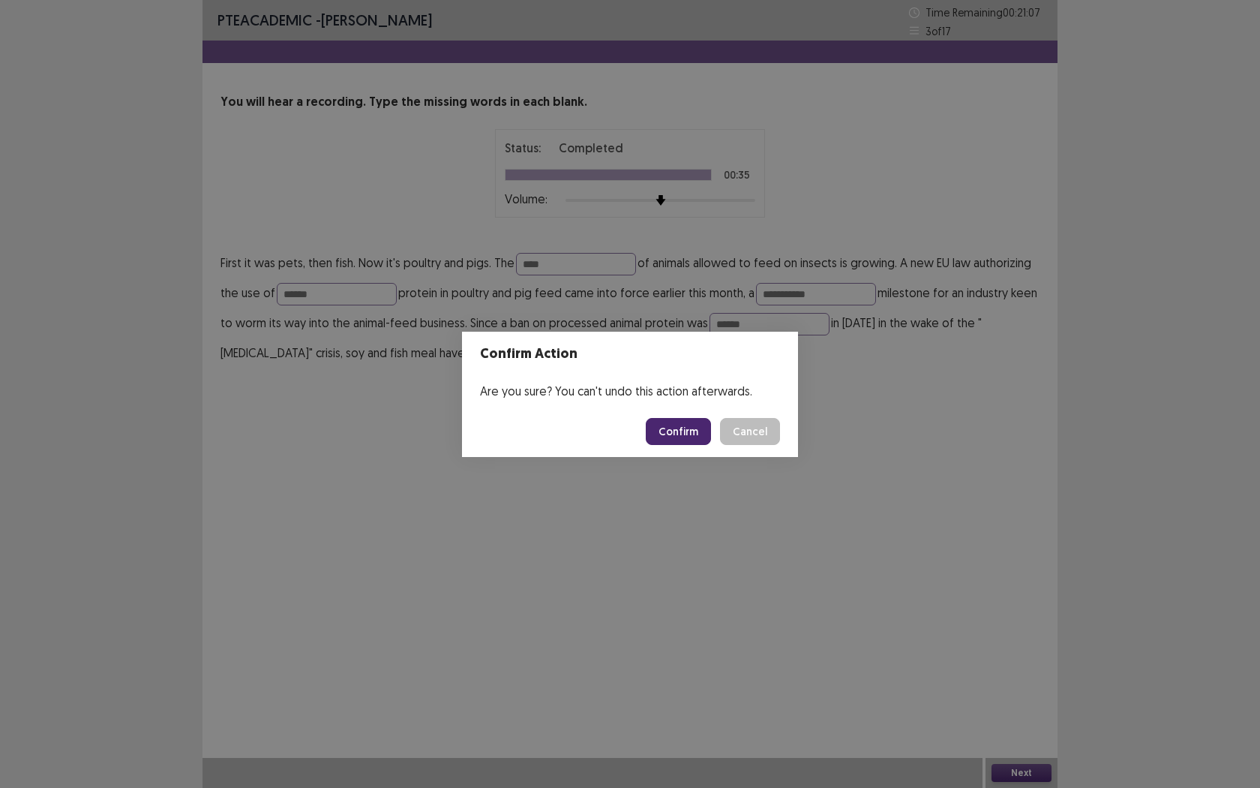
click at [684, 434] on button "Confirm" at bounding box center [678, 431] width 65 height 27
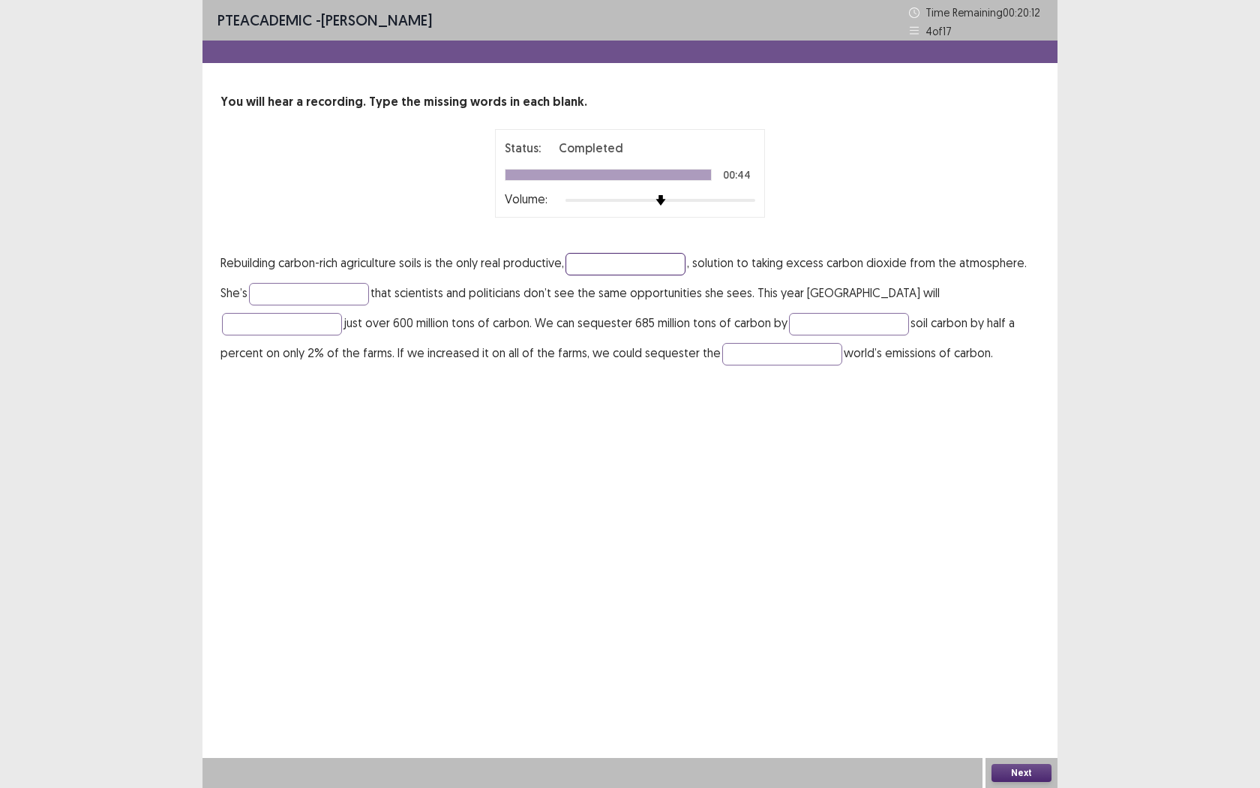
click at [612, 266] on input "text" at bounding box center [626, 264] width 120 height 23
type input "*********"
click at [317, 295] on input "text" at bounding box center [309, 294] width 120 height 23
type input "**********"
click at [342, 313] on input "text" at bounding box center [282, 324] width 120 height 23
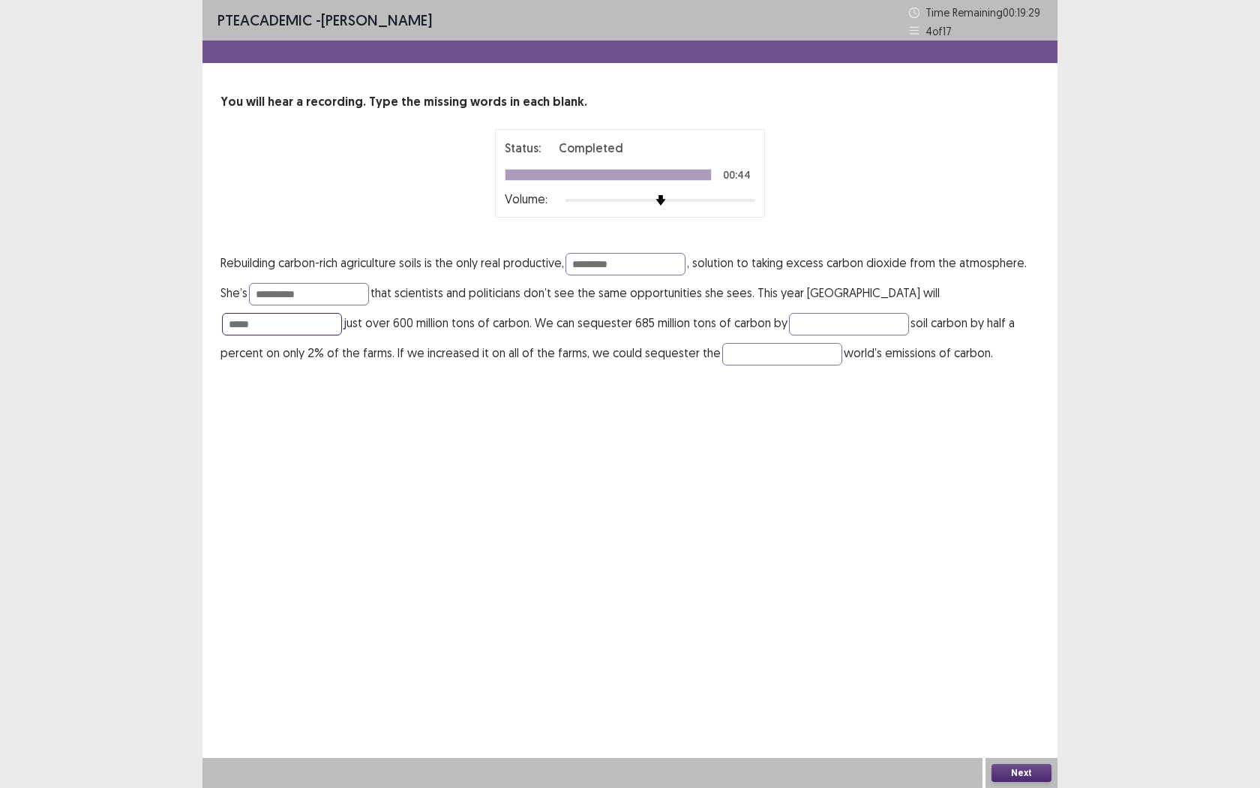
click at [342, 313] on input "*****" at bounding box center [282, 324] width 120 height 23
click at [935, 305] on p "**********" at bounding box center [630, 308] width 819 height 120
click at [342, 313] on input "******" at bounding box center [282, 324] width 120 height 23
type input "*****"
click at [789, 323] on input "text" at bounding box center [849, 324] width 120 height 23
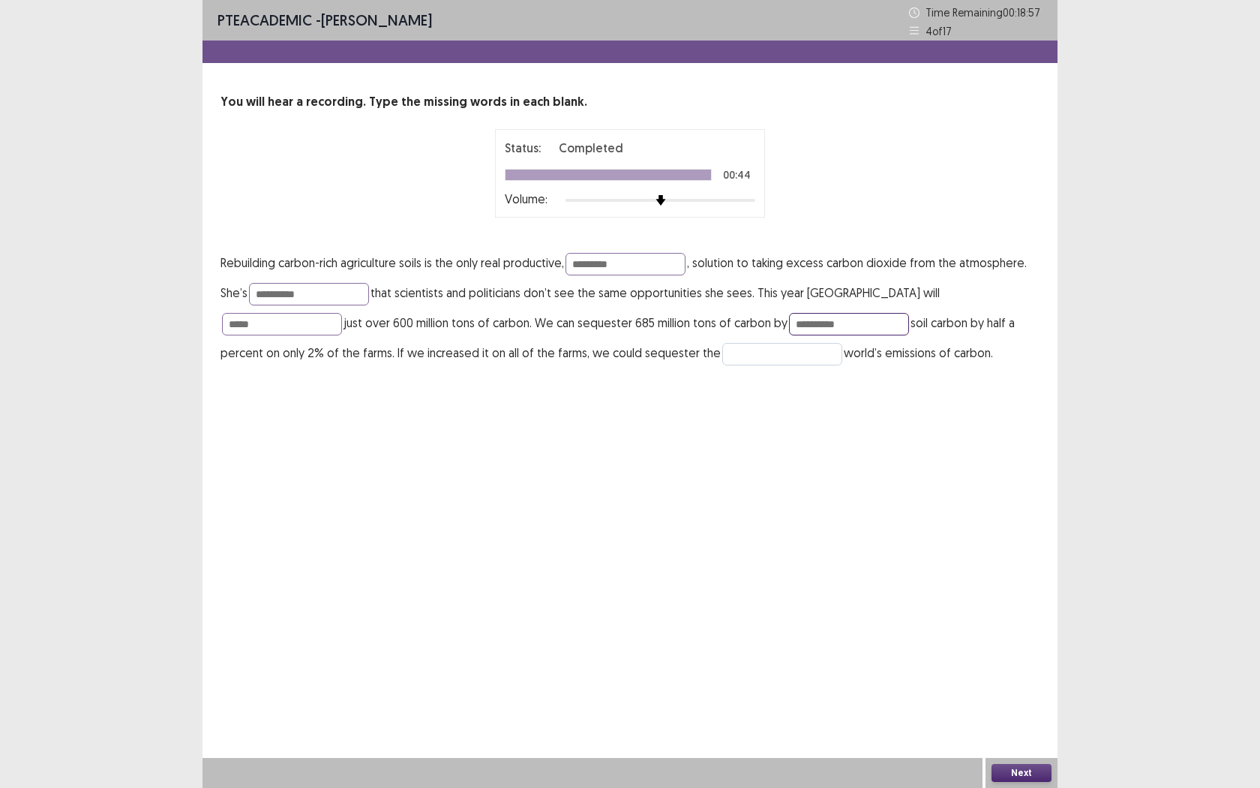
type input "**********"
click at [722, 355] on input "text" at bounding box center [782, 354] width 120 height 23
type input "*****"
click at [1024, 721] on button "Next" at bounding box center [1022, 773] width 60 height 18
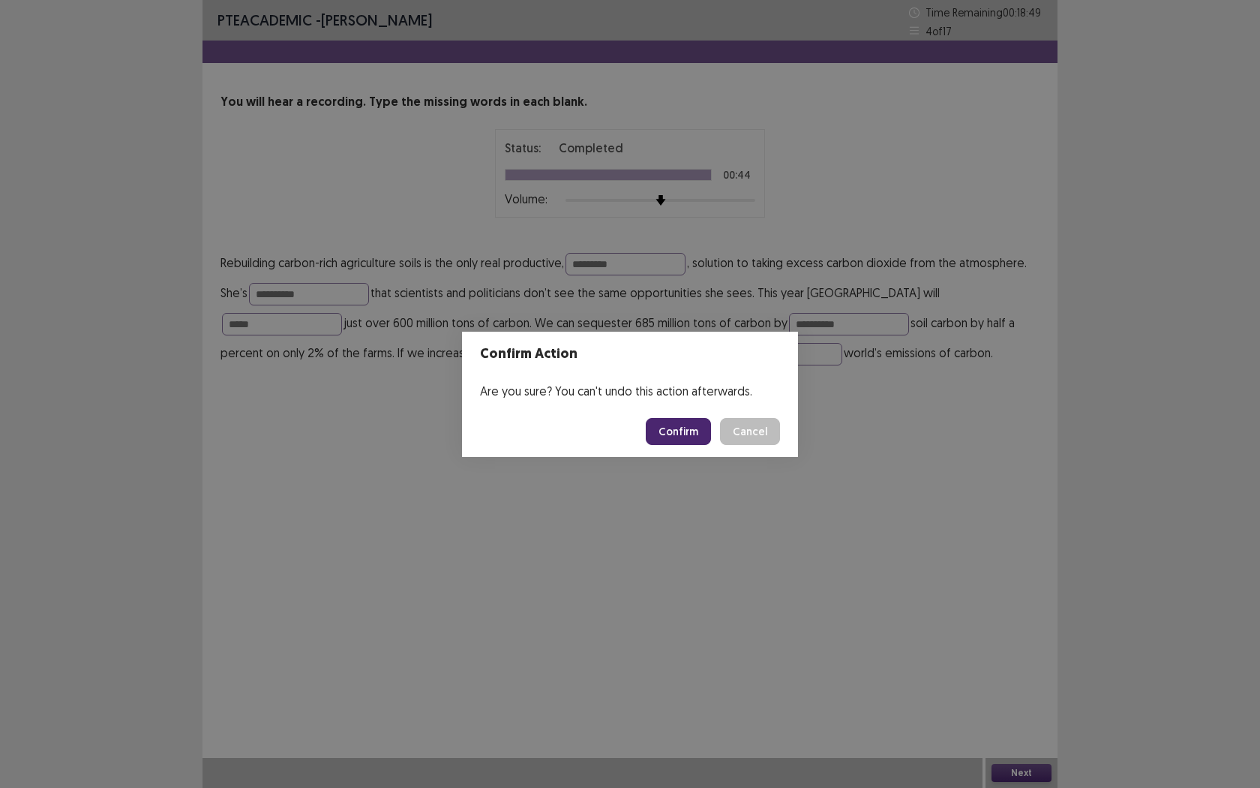
click at [687, 429] on button "Confirm" at bounding box center [678, 431] width 65 height 27
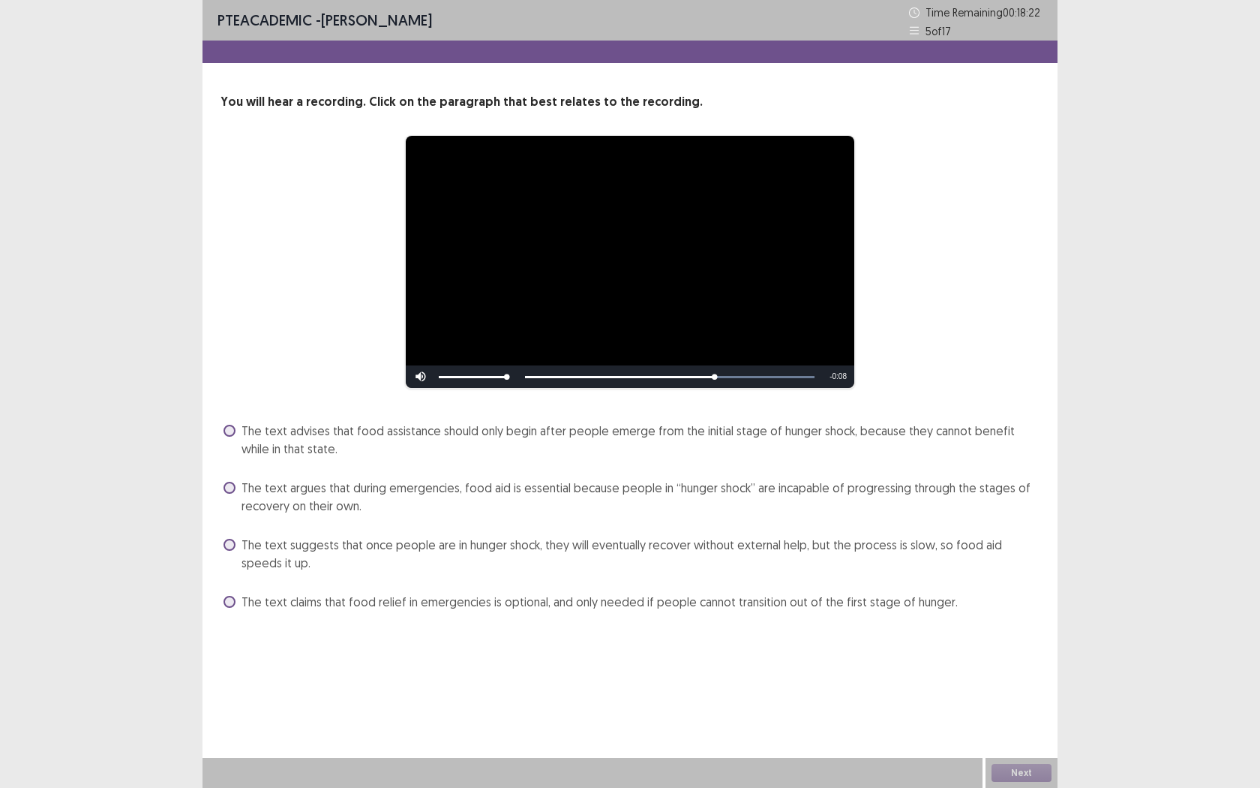
click at [235, 428] on label "The text advises that food assistance should only begin after people emerge fro…" at bounding box center [632, 440] width 816 height 36
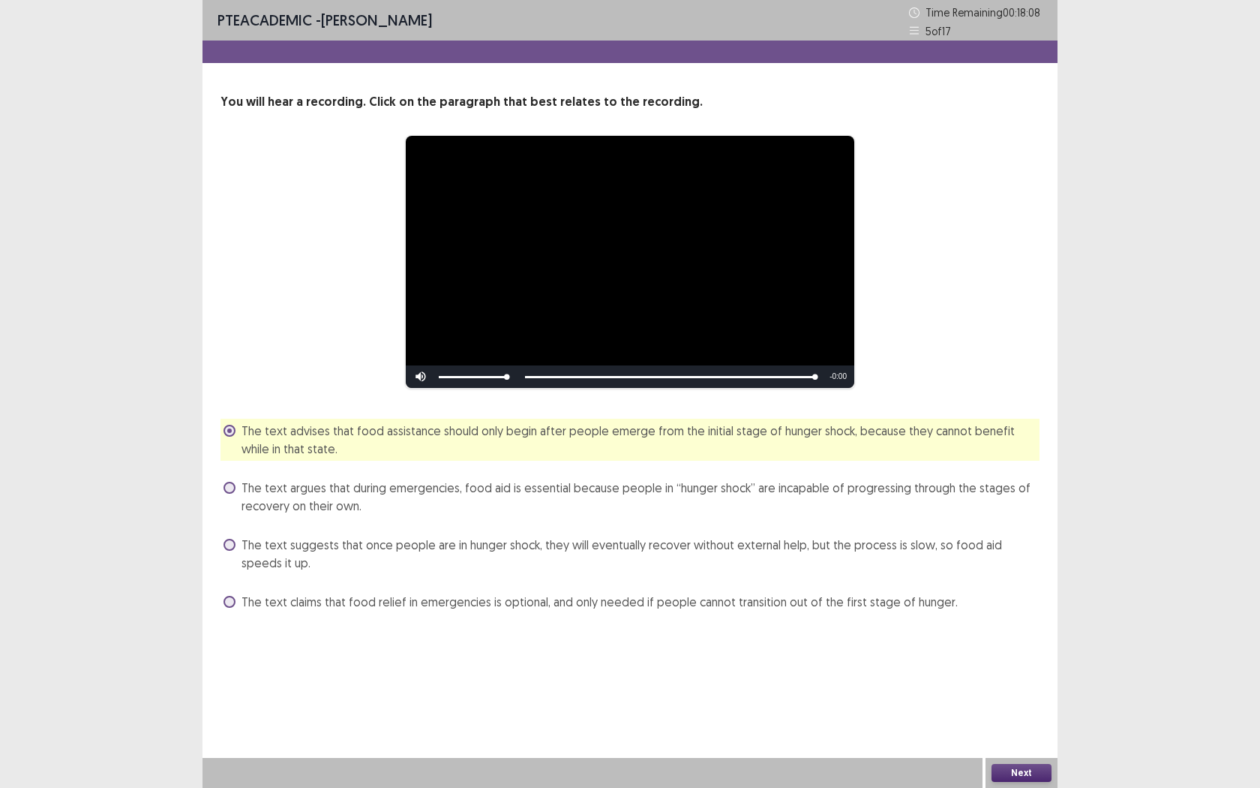
click at [230, 485] on span at bounding box center [230, 488] width 12 height 12
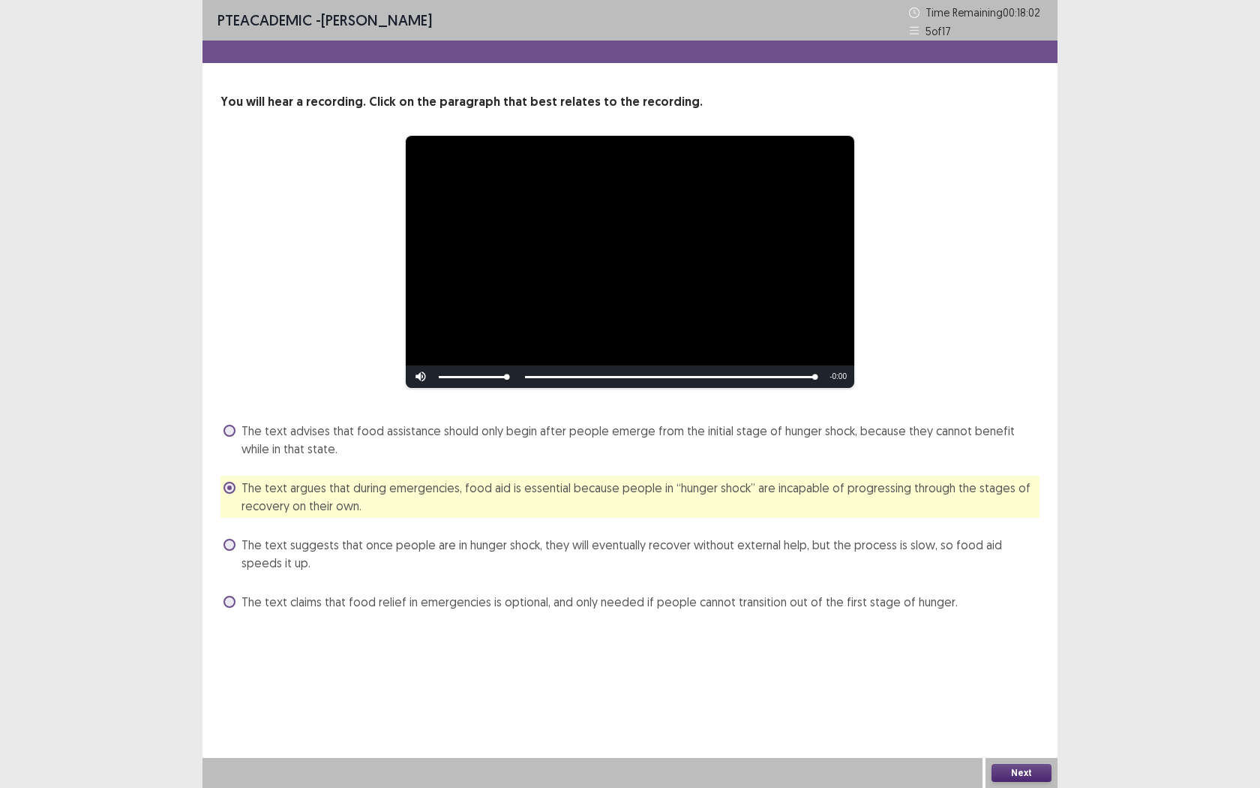
click at [242, 544] on span "The text suggests that once people are in hunger shock, they will eventually re…" at bounding box center [641, 554] width 798 height 36
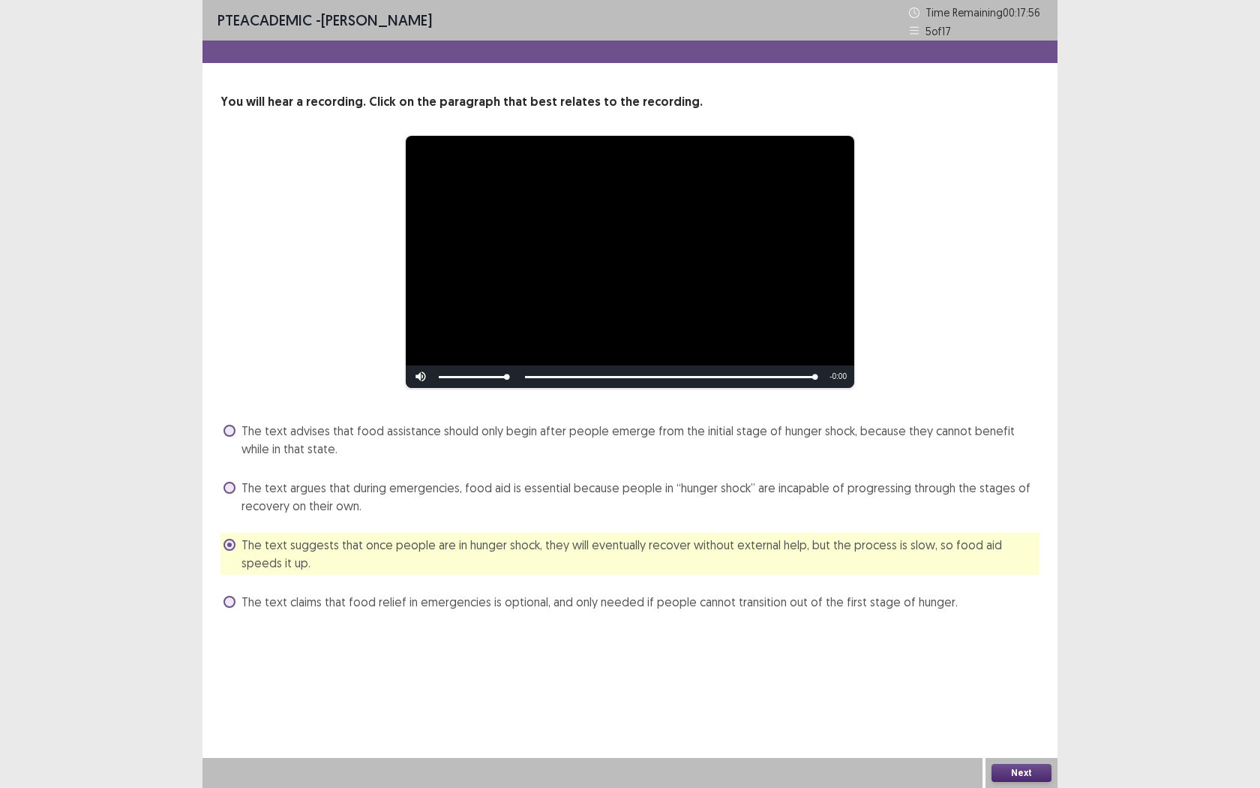
click at [1018, 721] on button "Next" at bounding box center [1022, 773] width 60 height 18
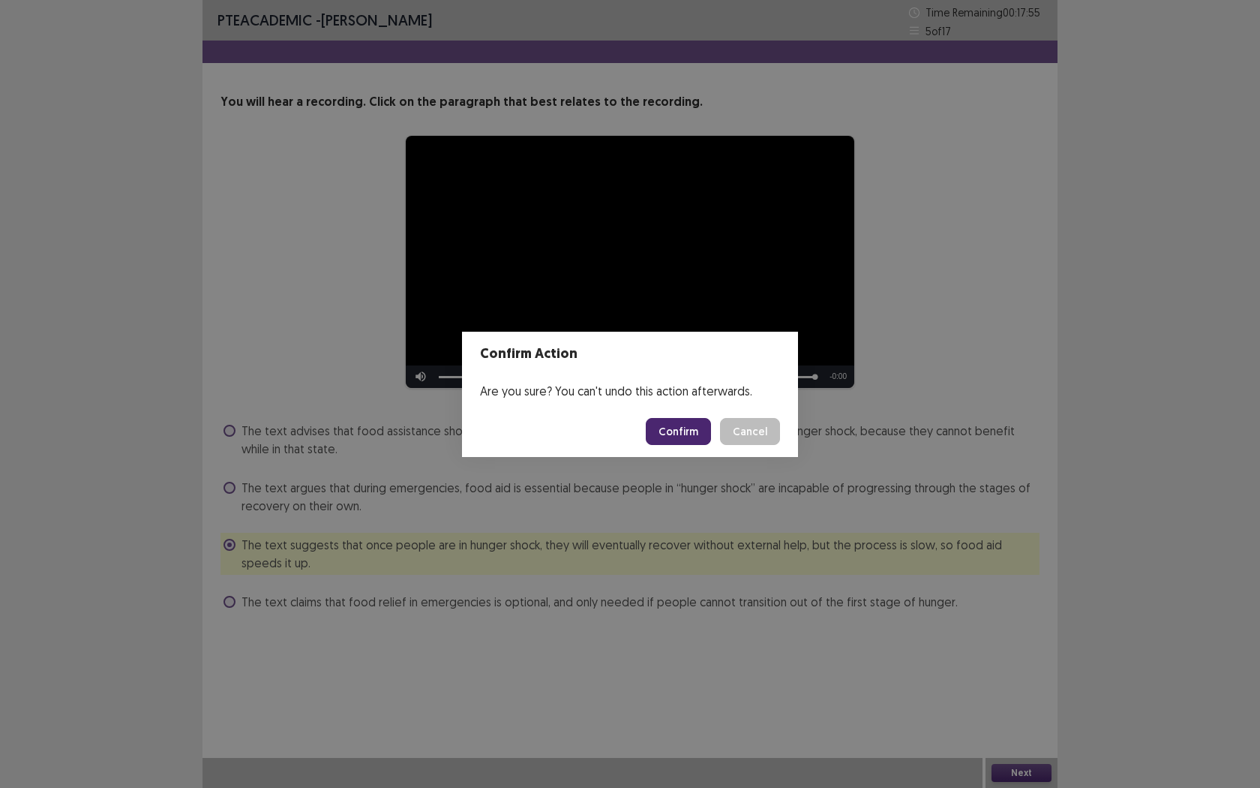
click at [698, 419] on button "Confirm" at bounding box center [678, 431] width 65 height 27
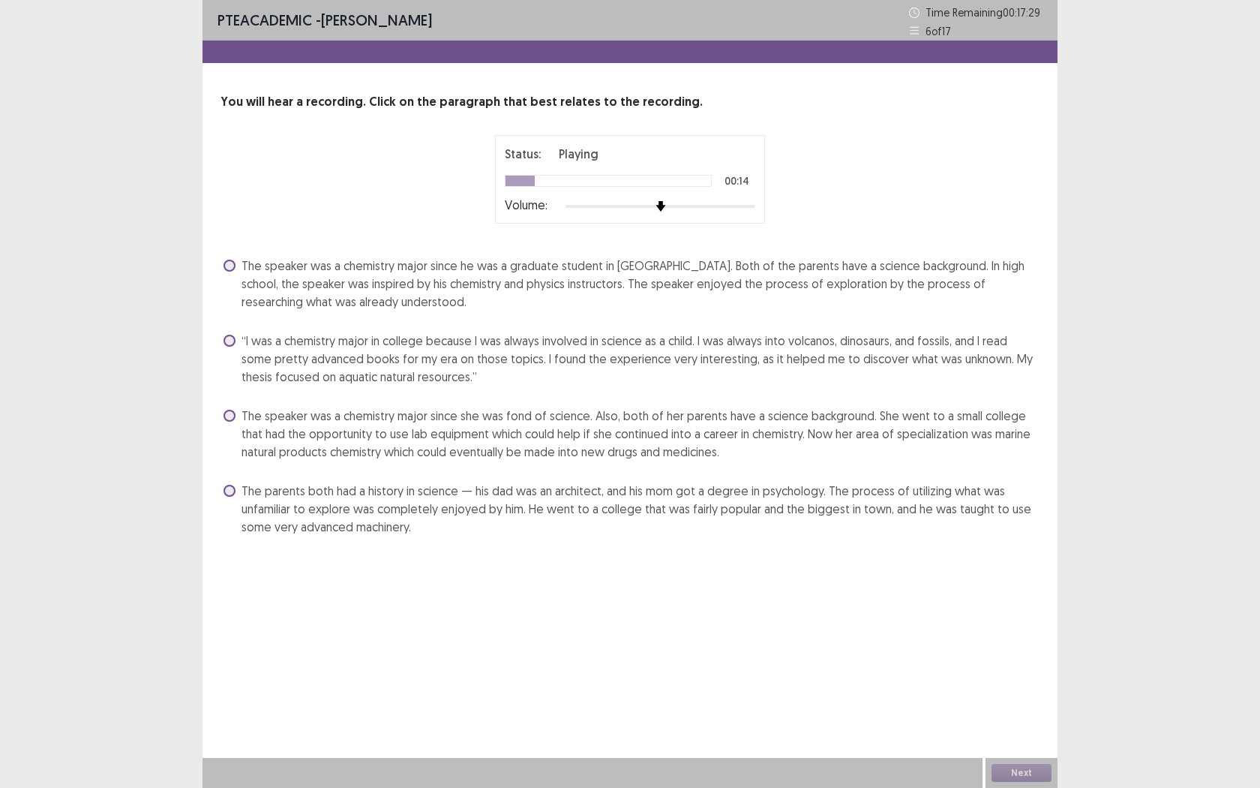
click at [230, 341] on span at bounding box center [230, 341] width 12 height 12
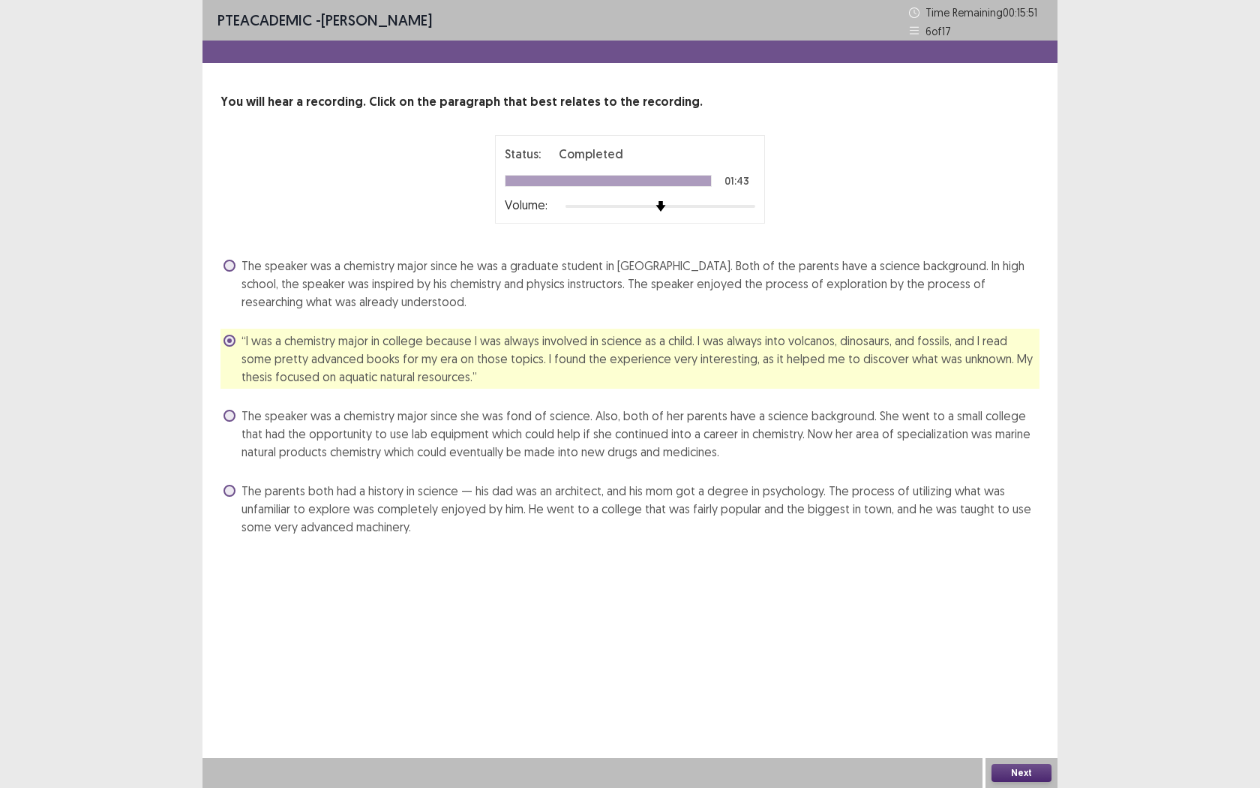
click at [691, 453] on span "The speaker was a chemistry major since she was fond of science. Also, both of …" at bounding box center [641, 434] width 798 height 54
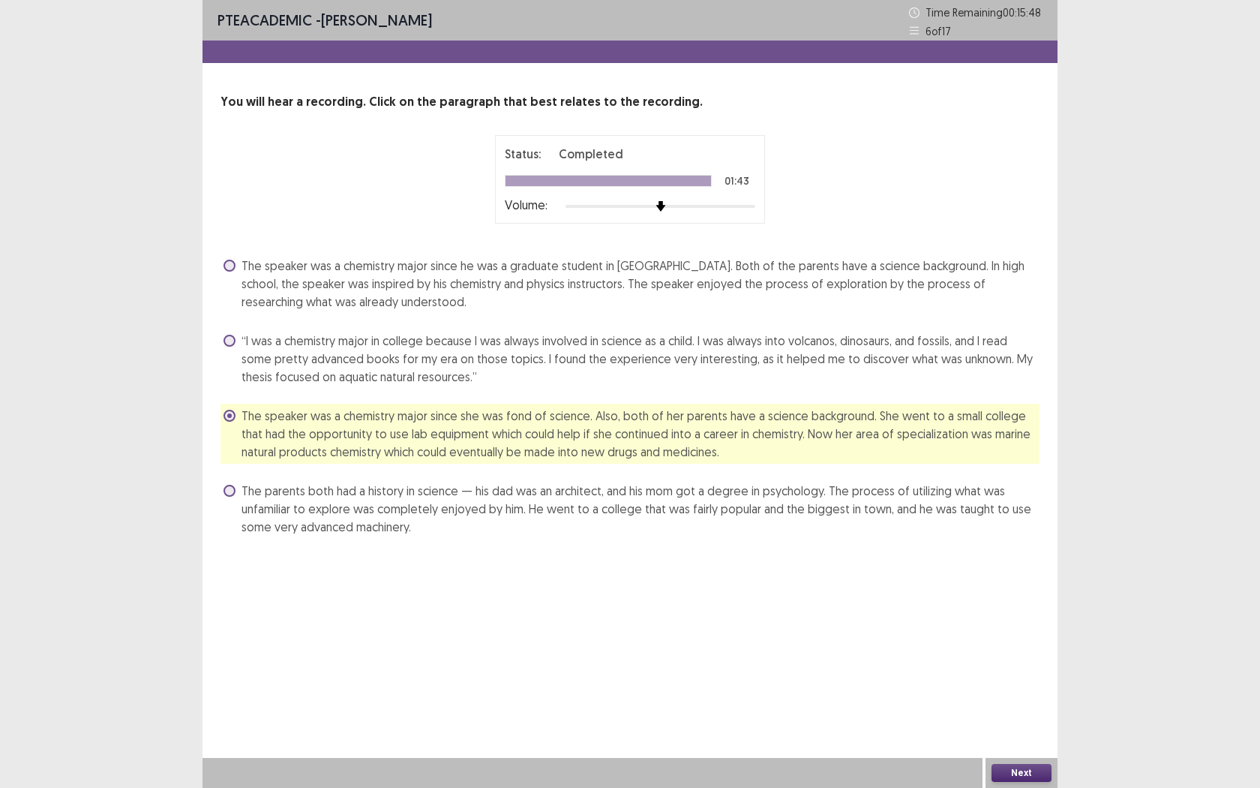
click at [1001, 721] on button "Next" at bounding box center [1022, 773] width 60 height 18
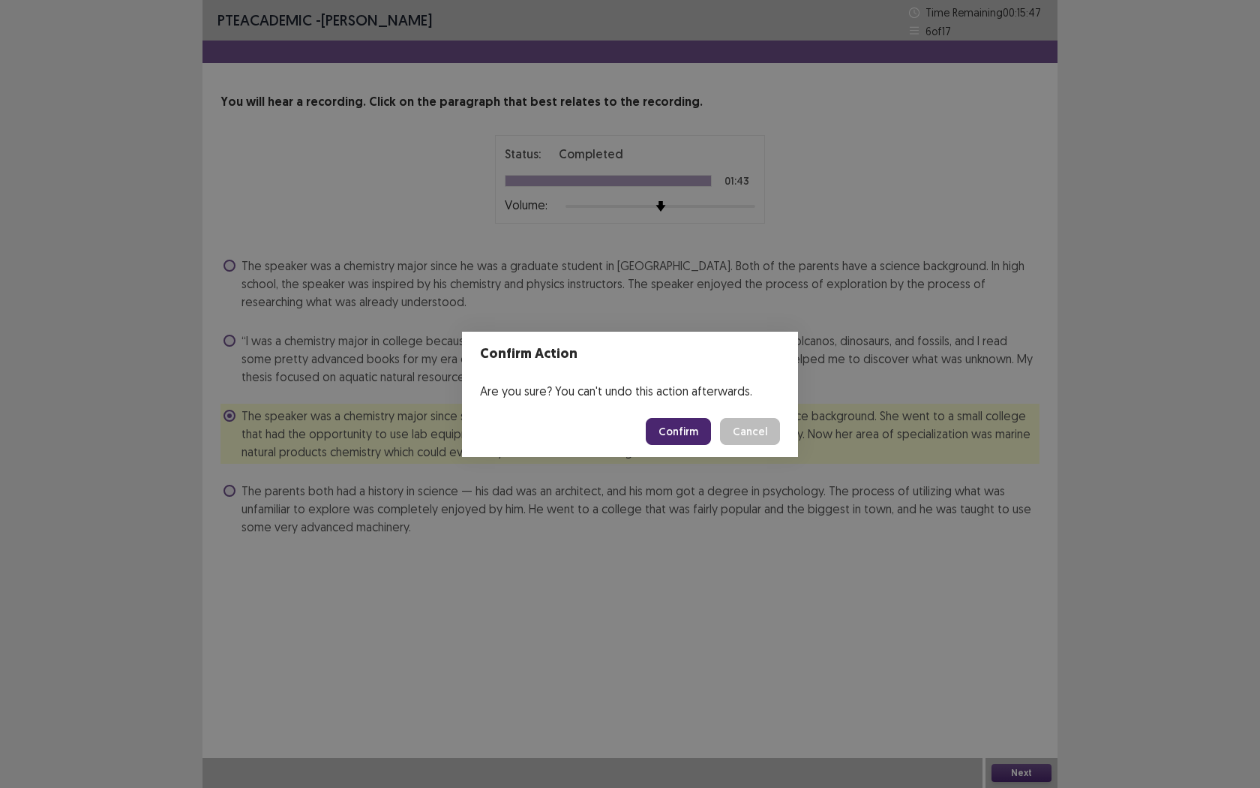
click at [682, 443] on button "Confirm" at bounding box center [678, 431] width 65 height 27
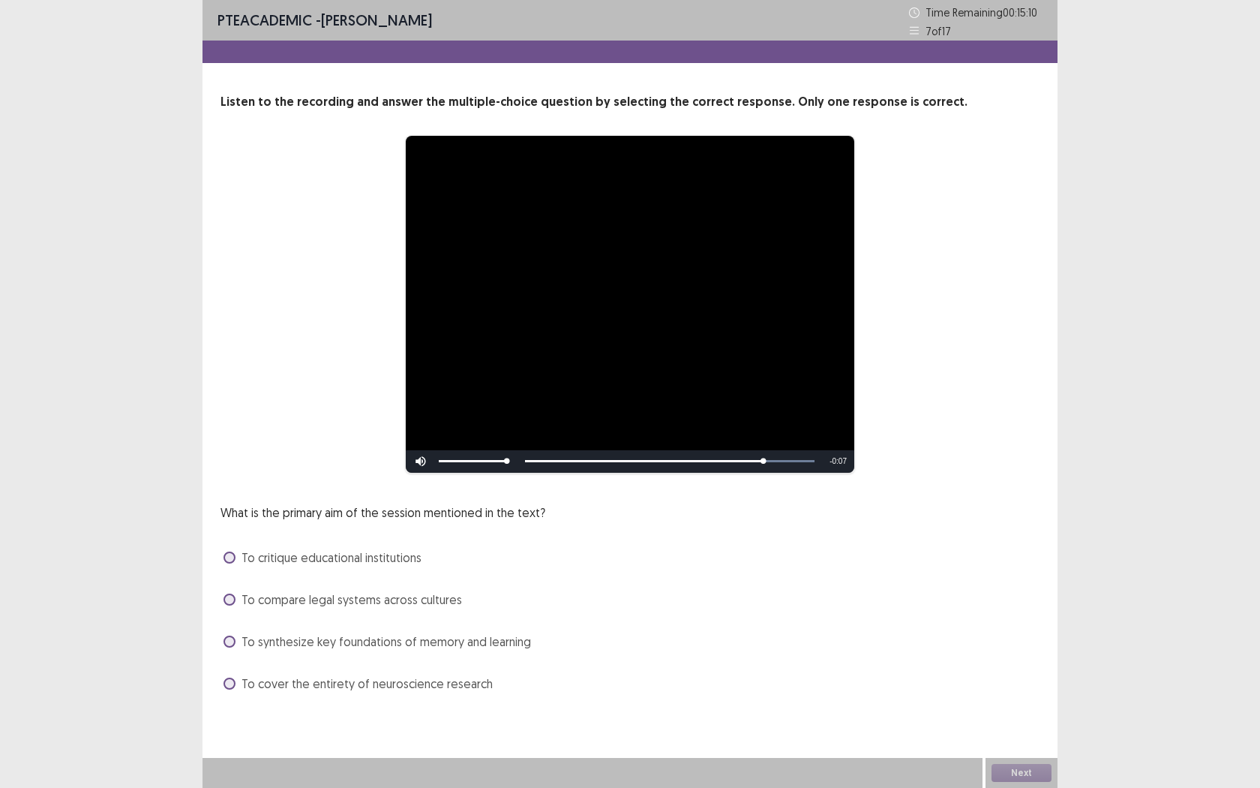
click at [234, 636] on label "To synthesize key foundations of memory and learning" at bounding box center [378, 641] width 308 height 18
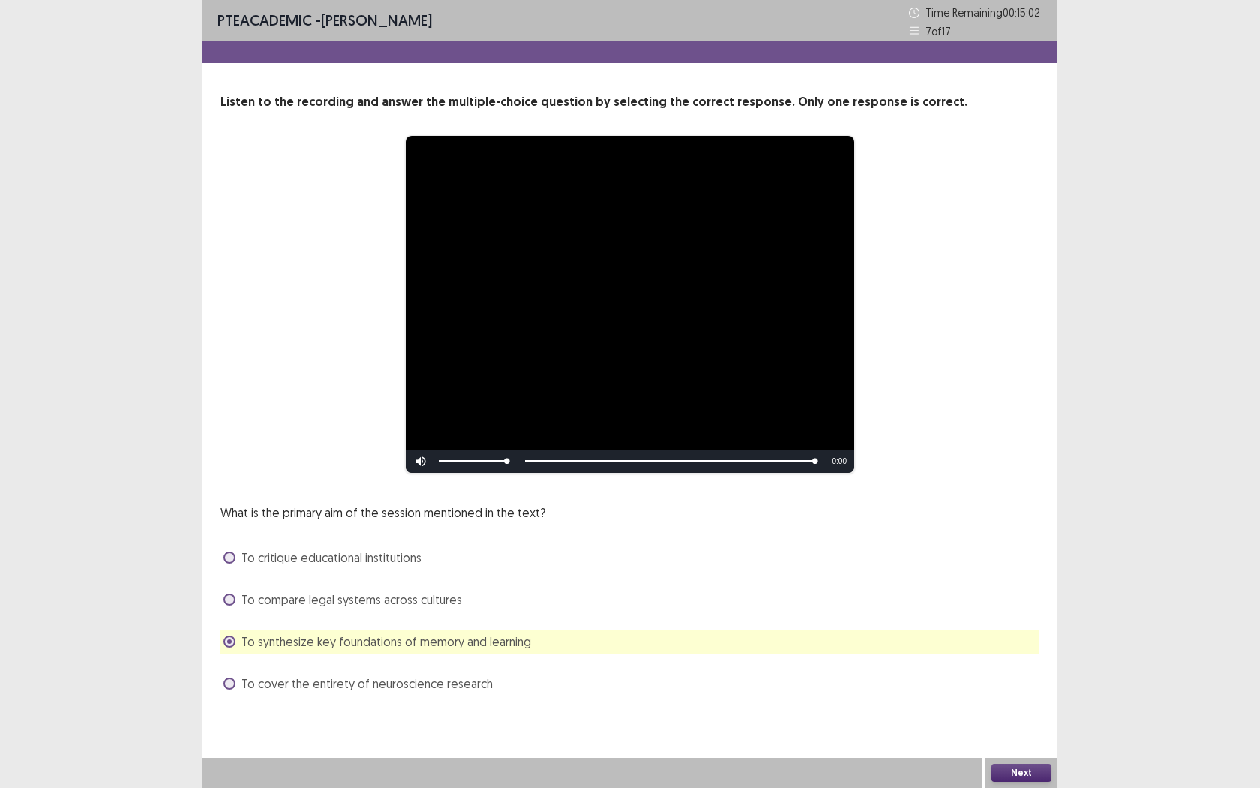
click at [1026, 721] on button "Next" at bounding box center [1022, 773] width 60 height 18
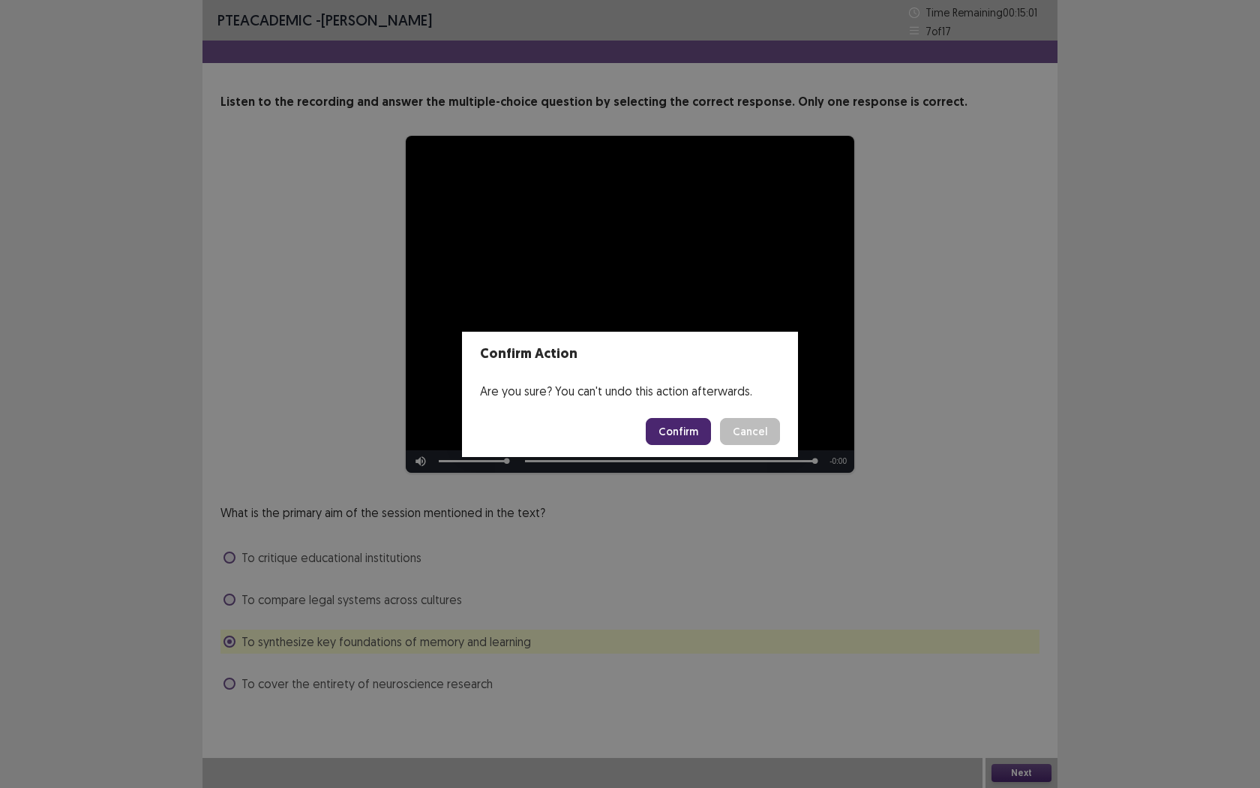
click at [686, 431] on button "Confirm" at bounding box center [678, 431] width 65 height 27
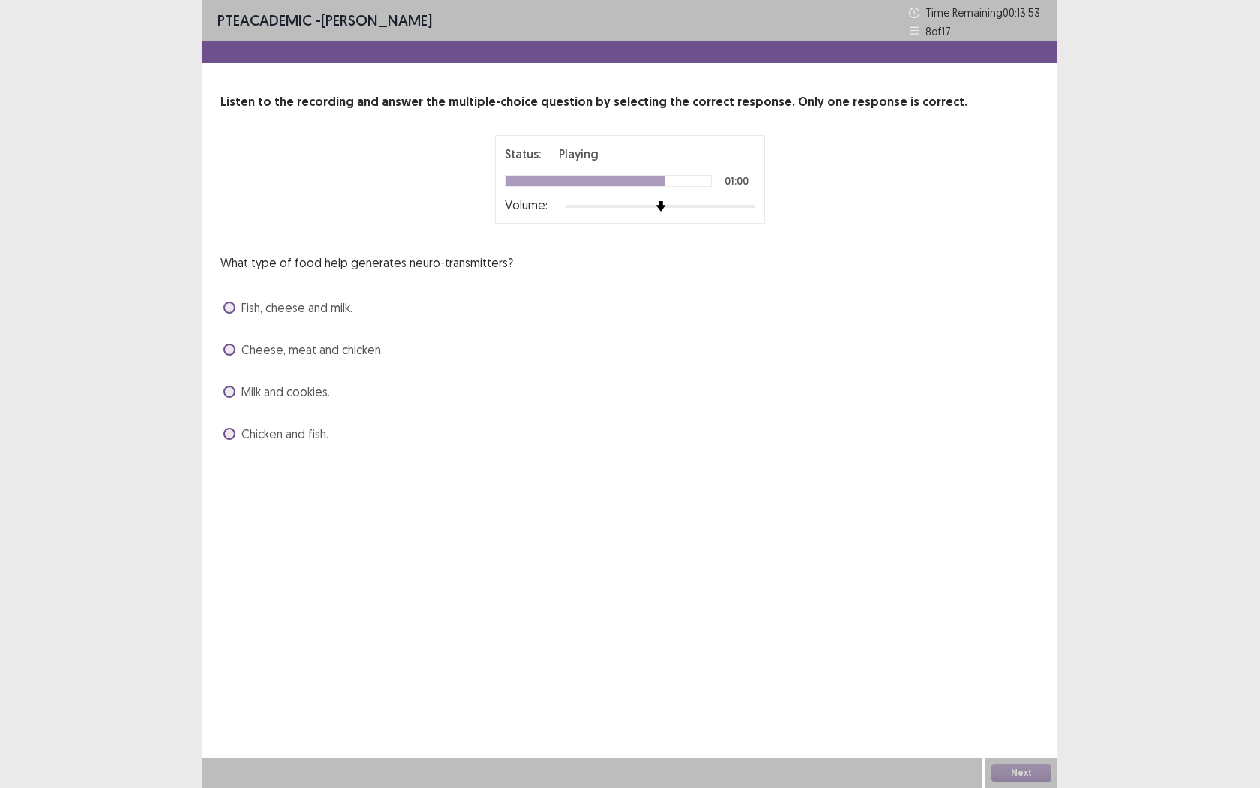
click at [239, 299] on label "Fish, cheese and milk." at bounding box center [288, 308] width 129 height 18
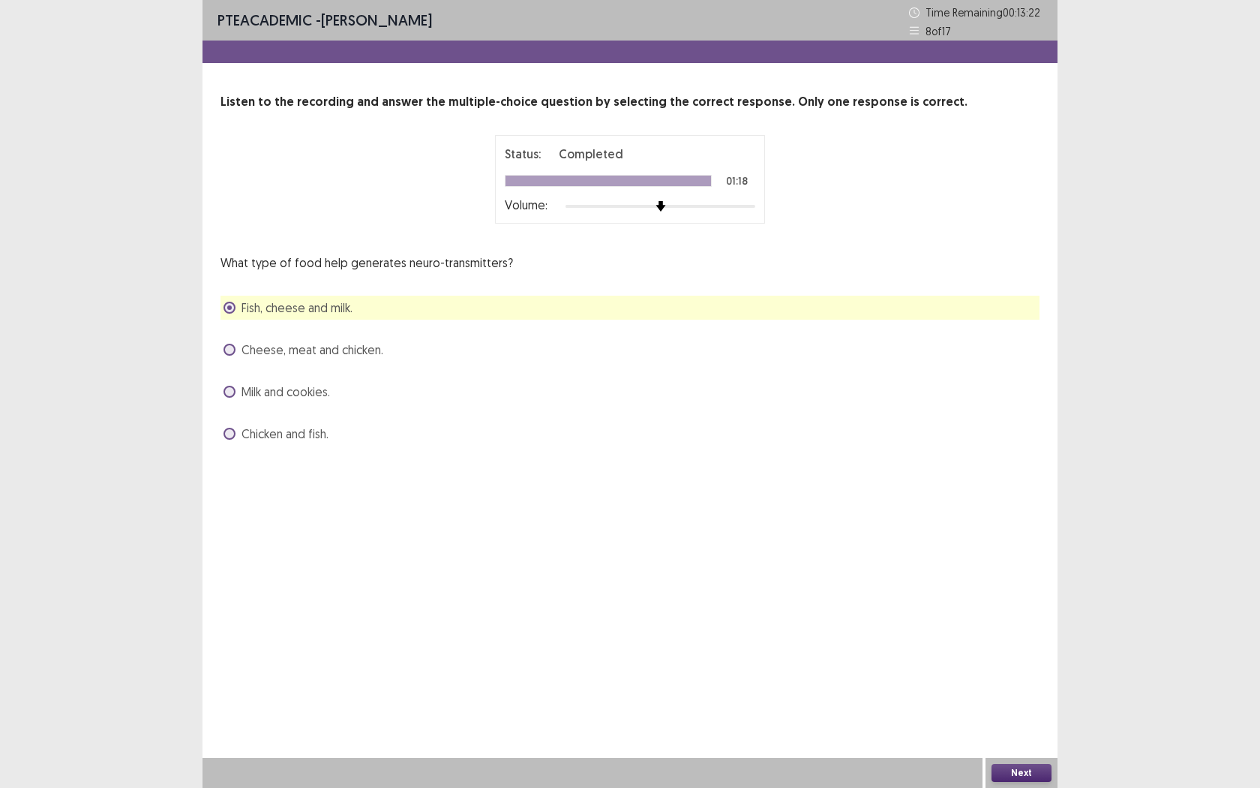
click at [1013, 721] on button "Next" at bounding box center [1022, 773] width 60 height 18
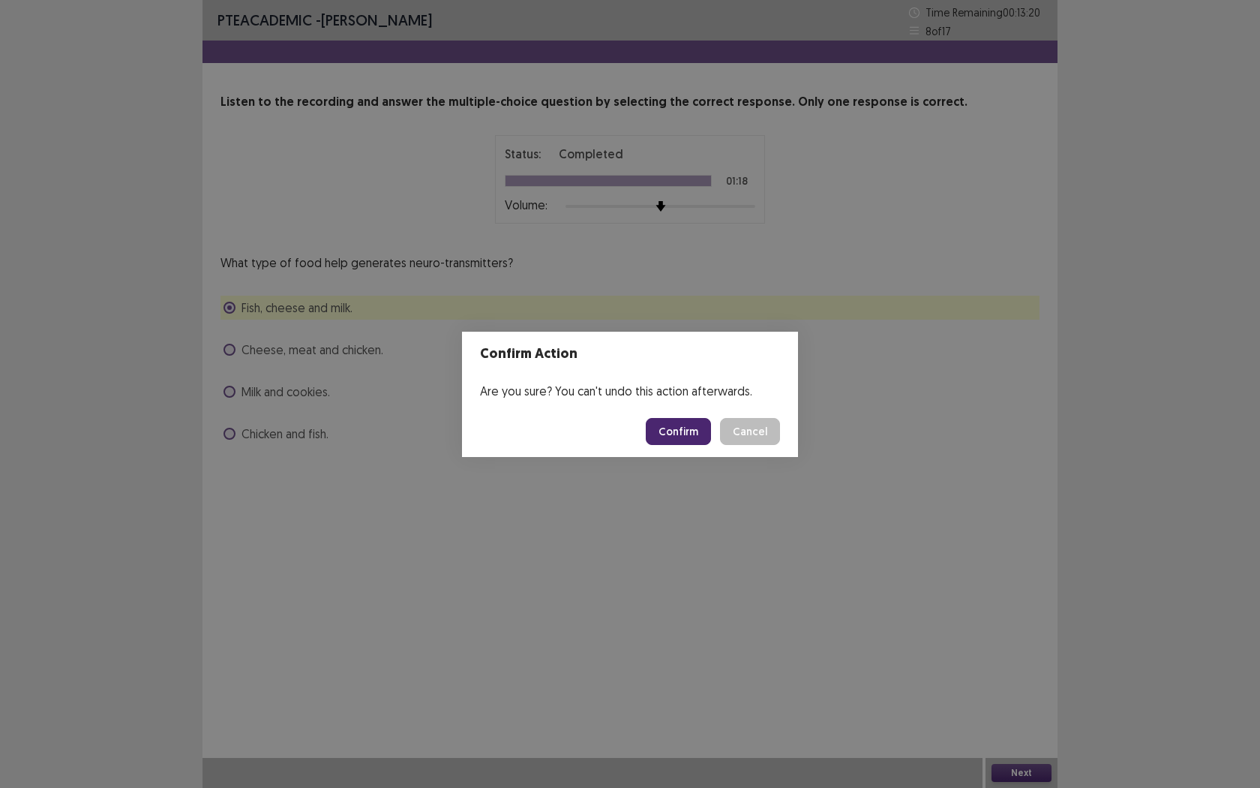
click at [680, 434] on button "Confirm" at bounding box center [678, 431] width 65 height 27
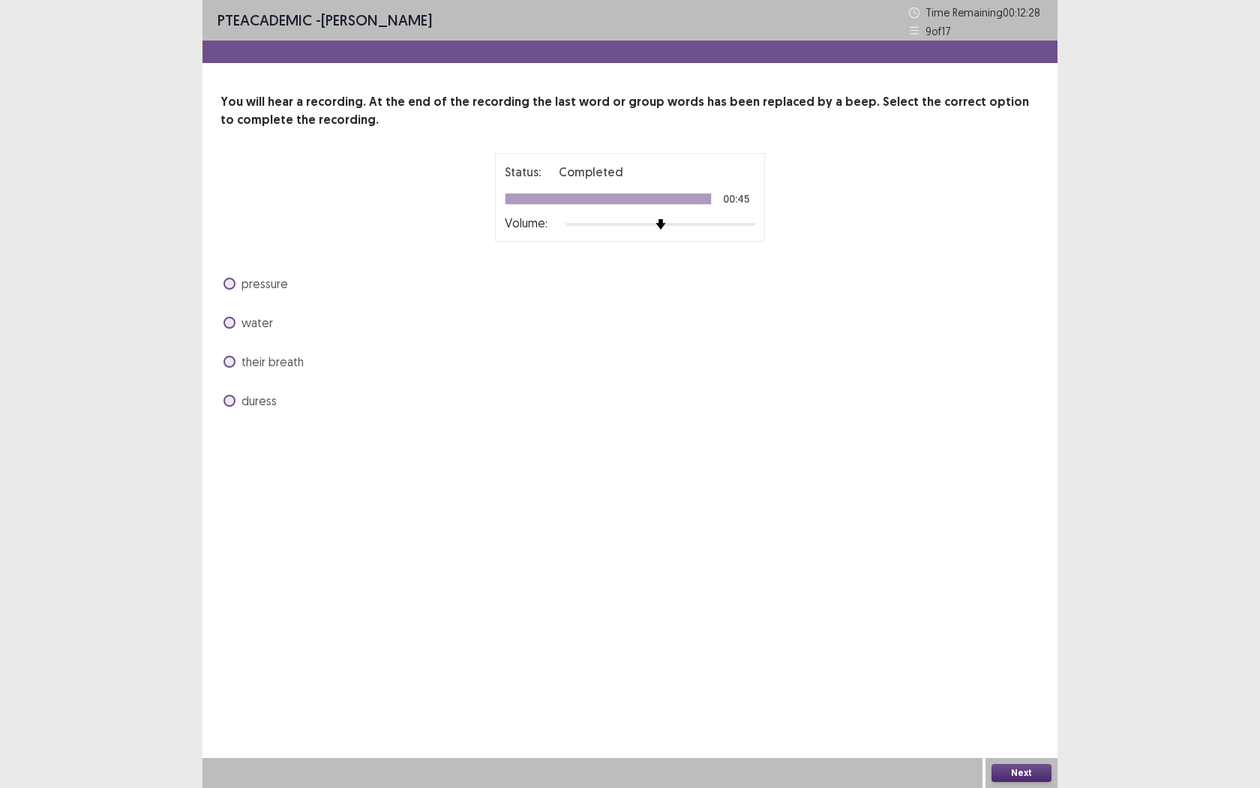
click at [227, 283] on span at bounding box center [230, 284] width 12 height 12
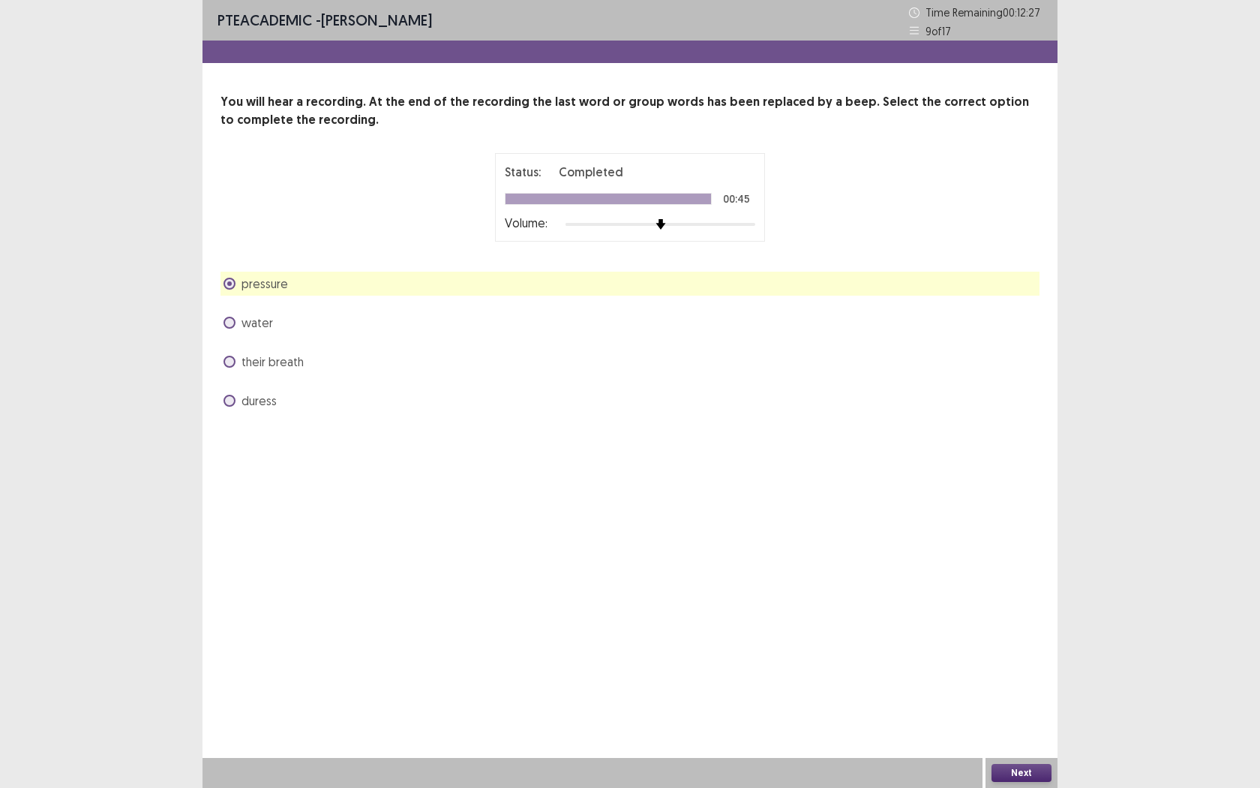
click at [1028, 721] on button "Next" at bounding box center [1022, 773] width 60 height 18
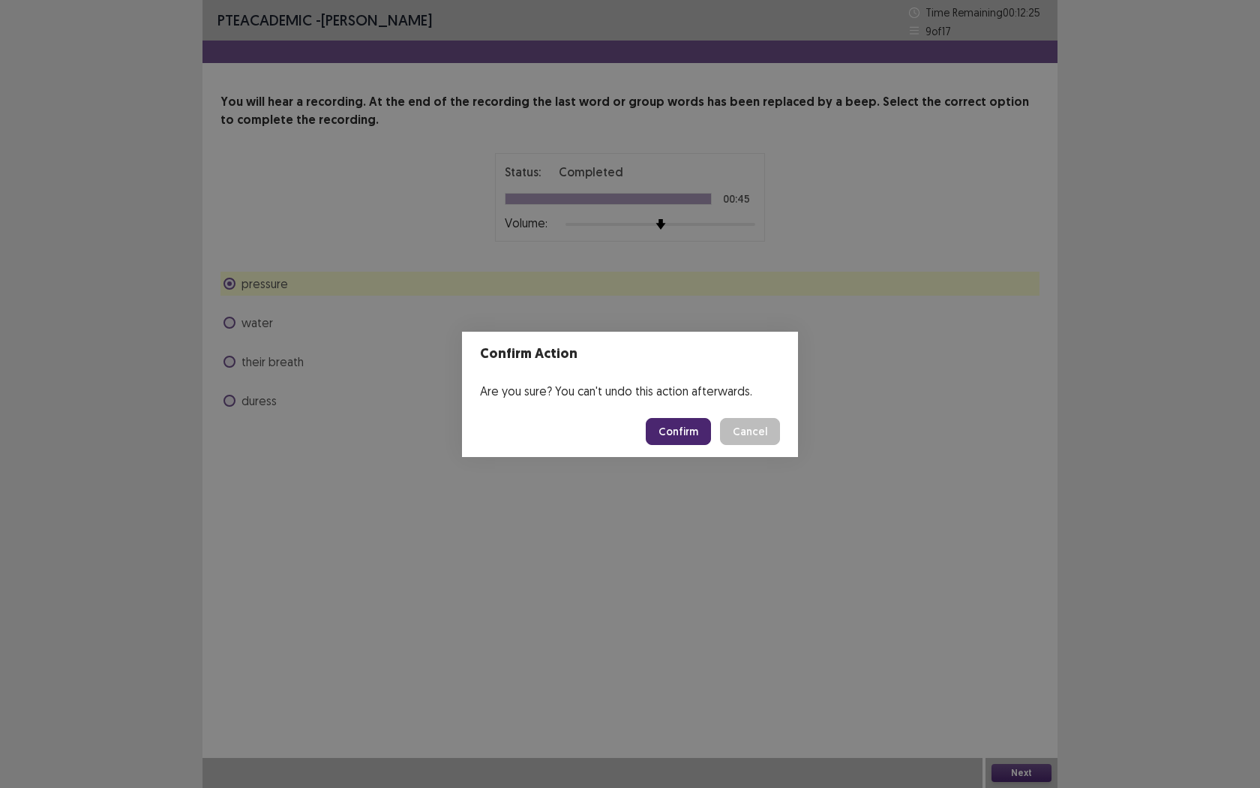
click at [699, 435] on button "Confirm" at bounding box center [678, 431] width 65 height 27
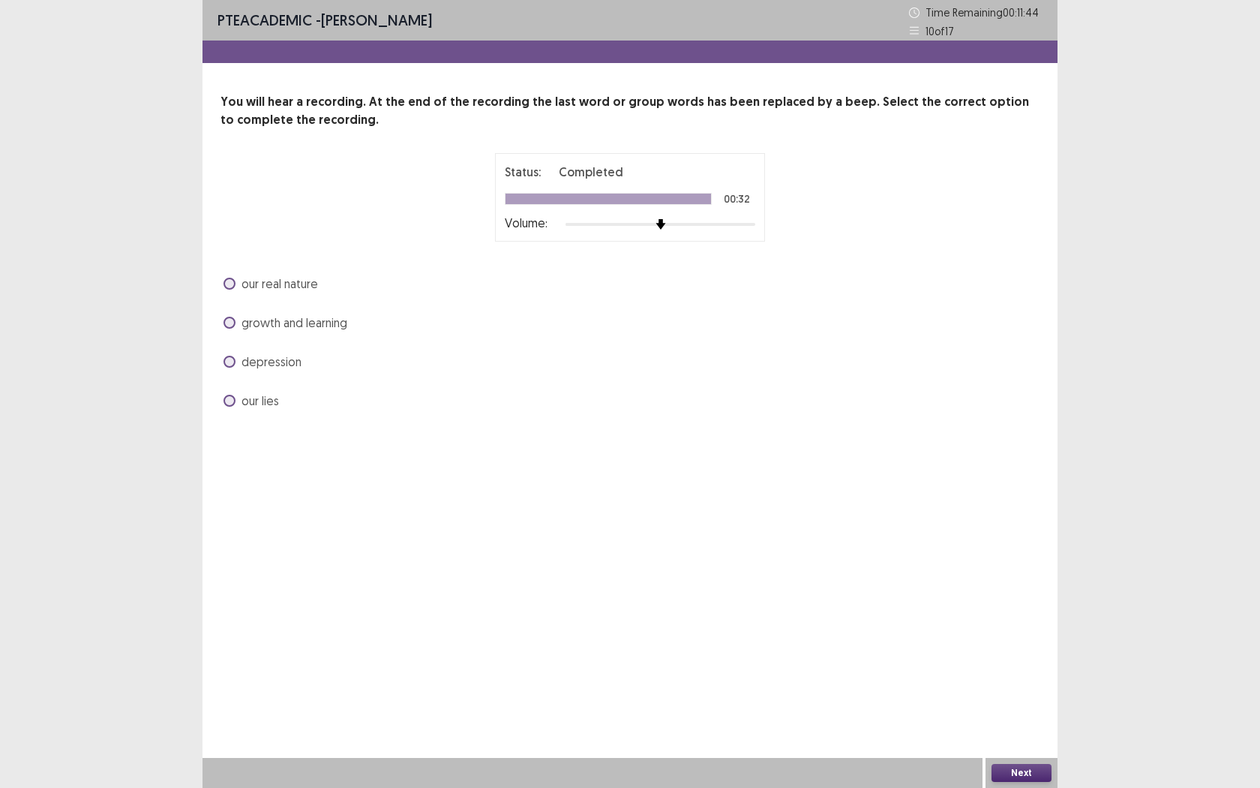
click at [236, 282] on label "our real nature" at bounding box center [271, 284] width 95 height 18
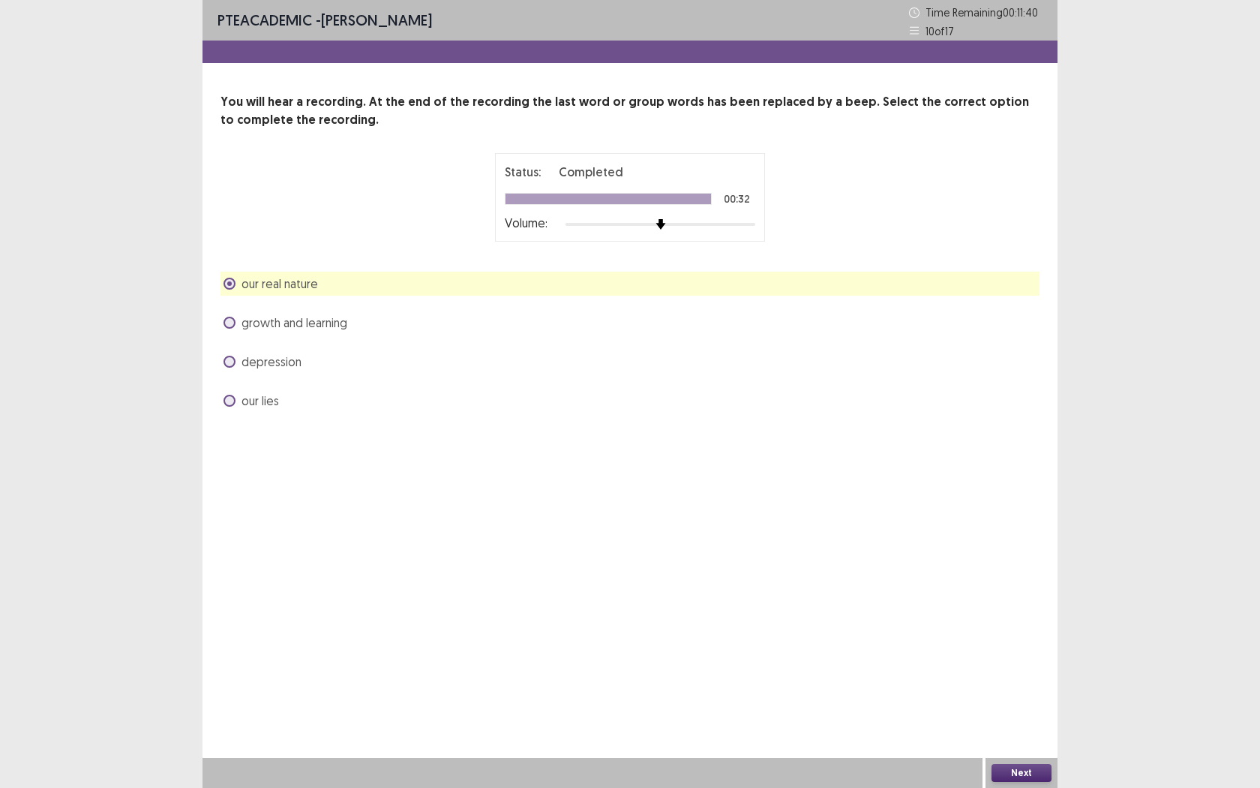
click at [1025, 721] on button "Next" at bounding box center [1022, 773] width 60 height 18
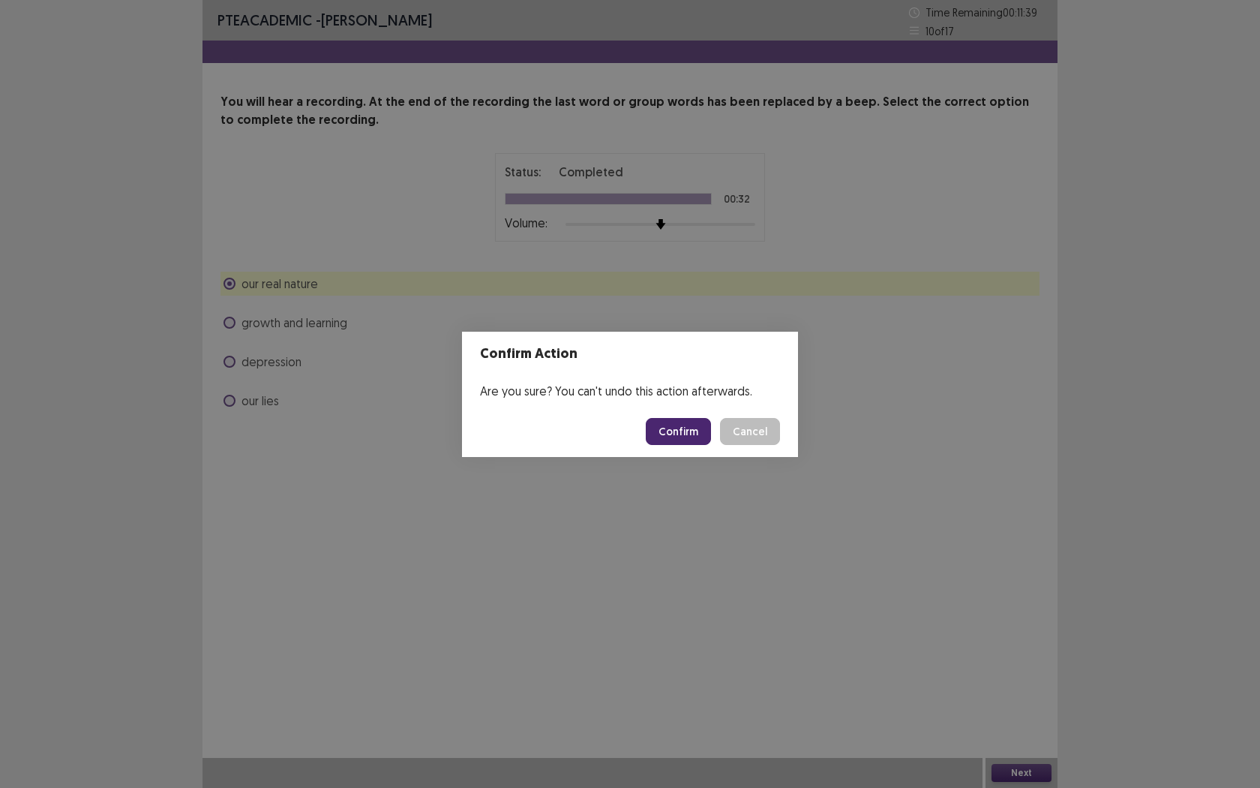
click at [677, 436] on button "Confirm" at bounding box center [678, 431] width 65 height 27
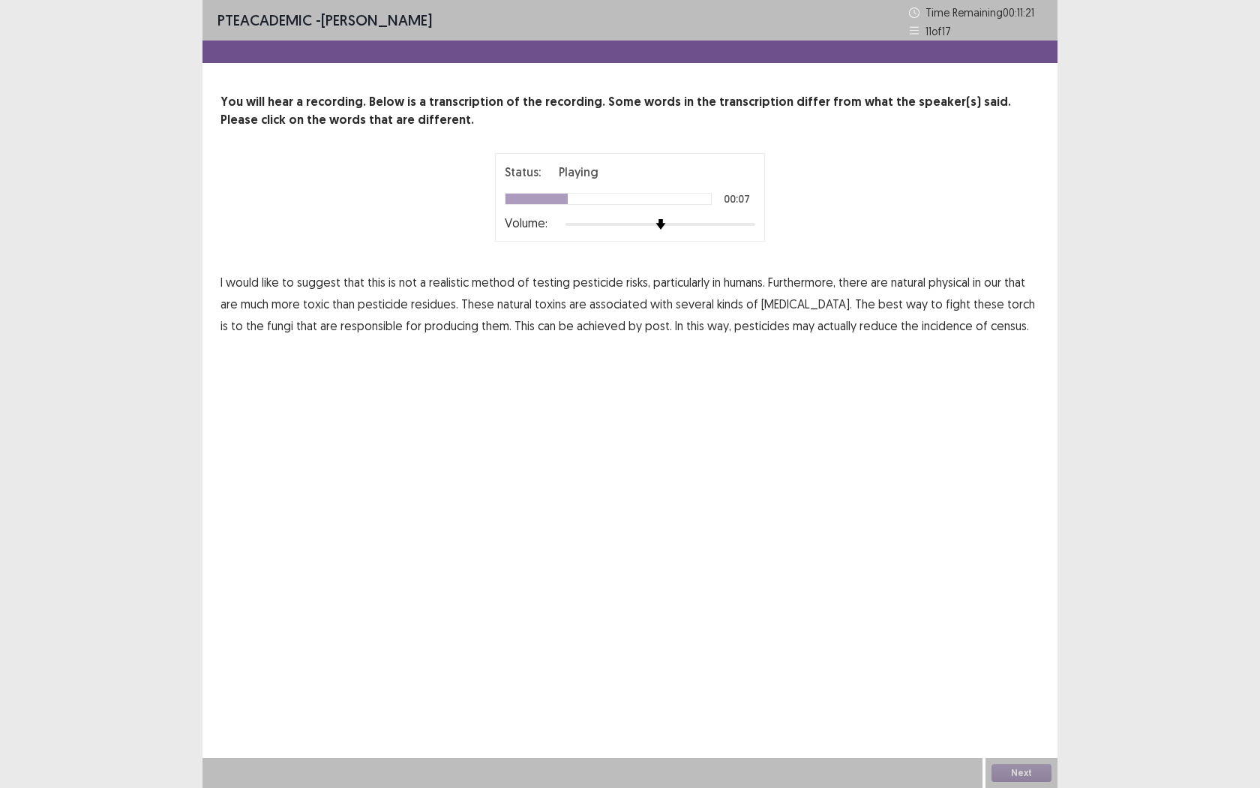
click at [941, 284] on span "physical" at bounding box center [949, 282] width 41 height 18
click at [1007, 305] on span "torch" at bounding box center [1021, 304] width 28 height 18
click at [645, 328] on span "post." at bounding box center [658, 326] width 27 height 18
click at [991, 326] on span "census." at bounding box center [1010, 326] width 38 height 18
click at [1011, 281] on span "that" at bounding box center [1014, 282] width 21 height 18
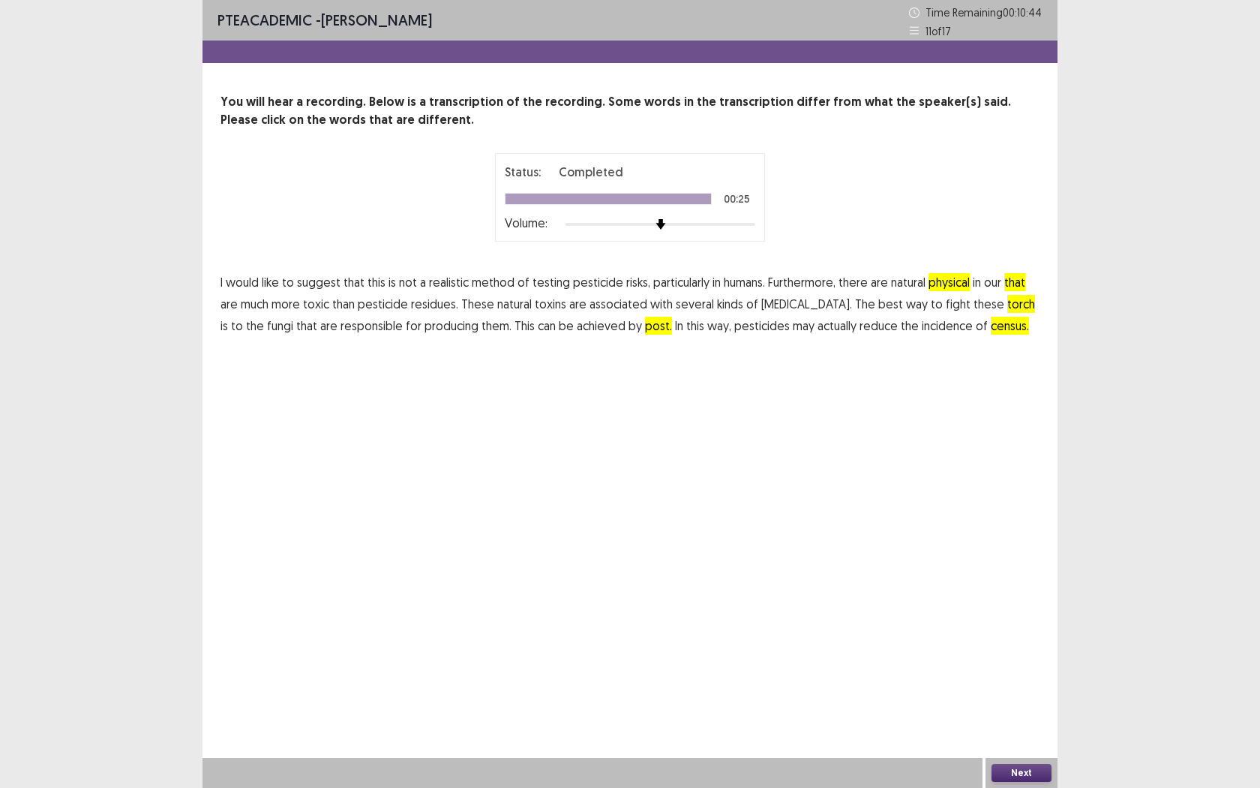
click at [1019, 721] on button "Next" at bounding box center [1022, 773] width 60 height 18
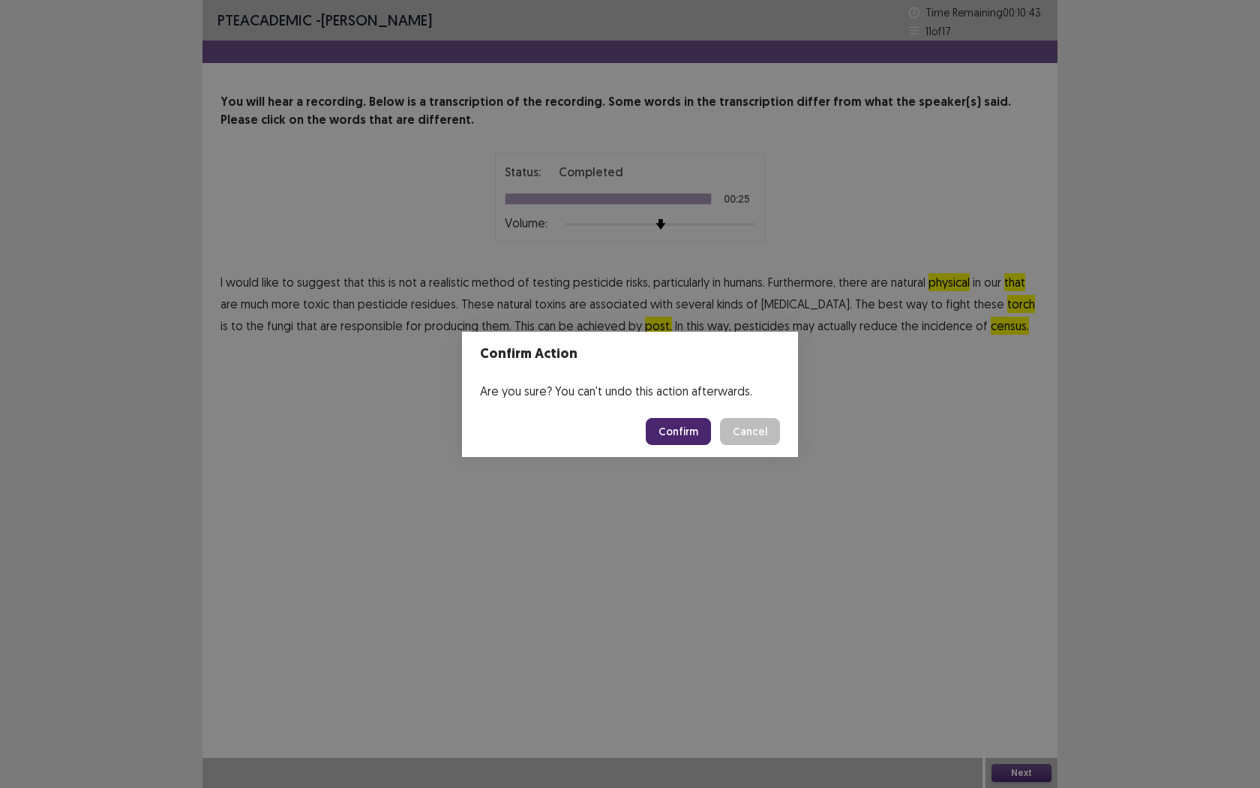
click at [674, 435] on button "Confirm" at bounding box center [678, 431] width 65 height 27
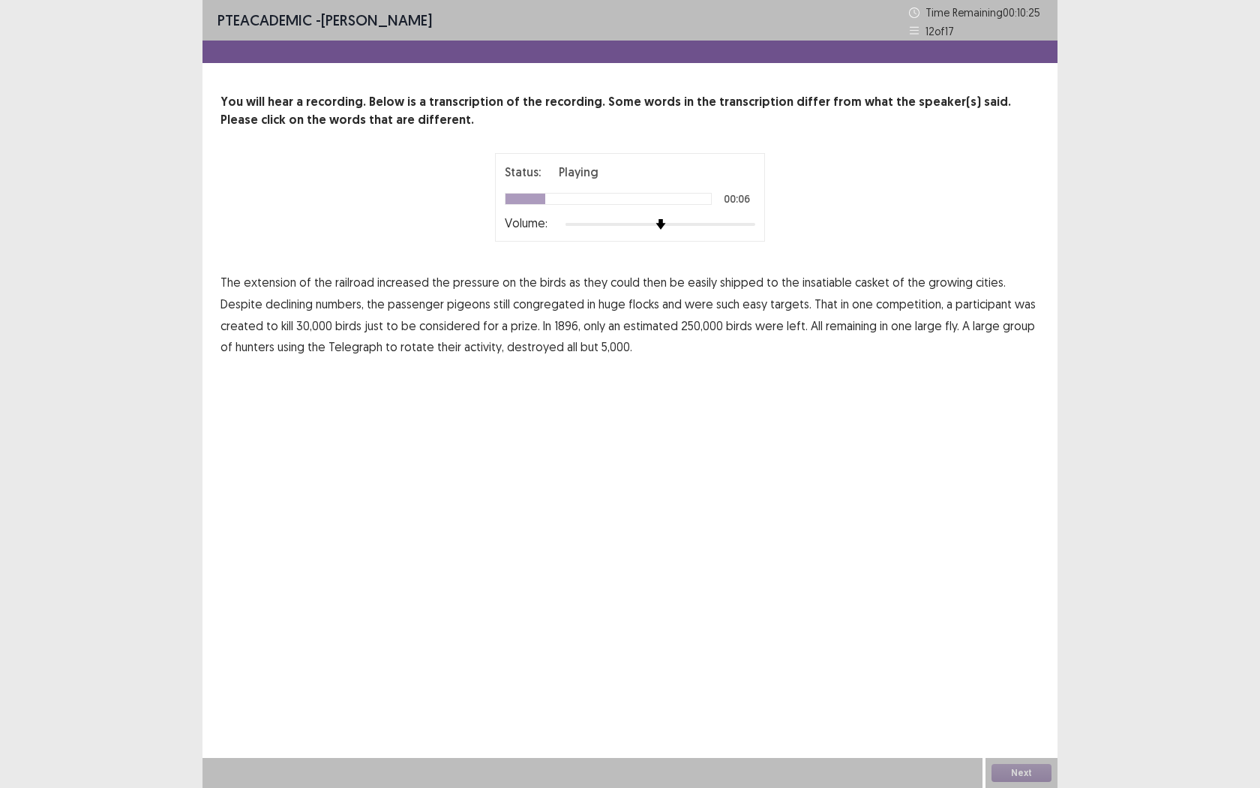
click at [858, 287] on span "casket" at bounding box center [872, 282] width 35 height 18
click at [263, 317] on span "created" at bounding box center [242, 326] width 43 height 18
click at [945, 329] on span "fly." at bounding box center [952, 326] width 14 height 18
click at [401, 351] on span "rotate" at bounding box center [418, 347] width 34 height 18
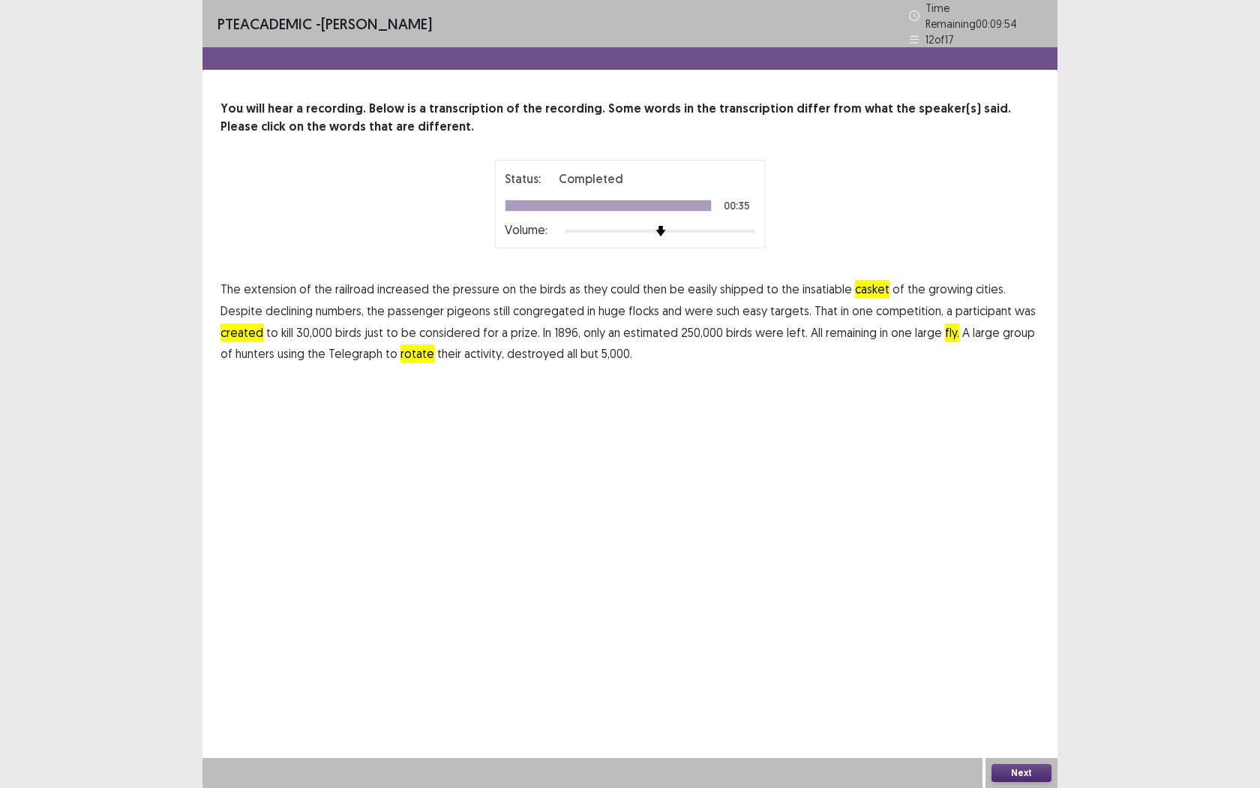
click at [581, 349] on span "but" at bounding box center [590, 353] width 18 height 18
click at [581, 347] on span "but" at bounding box center [590, 353] width 18 height 18
click at [1009, 721] on button "Next" at bounding box center [1022, 773] width 60 height 18
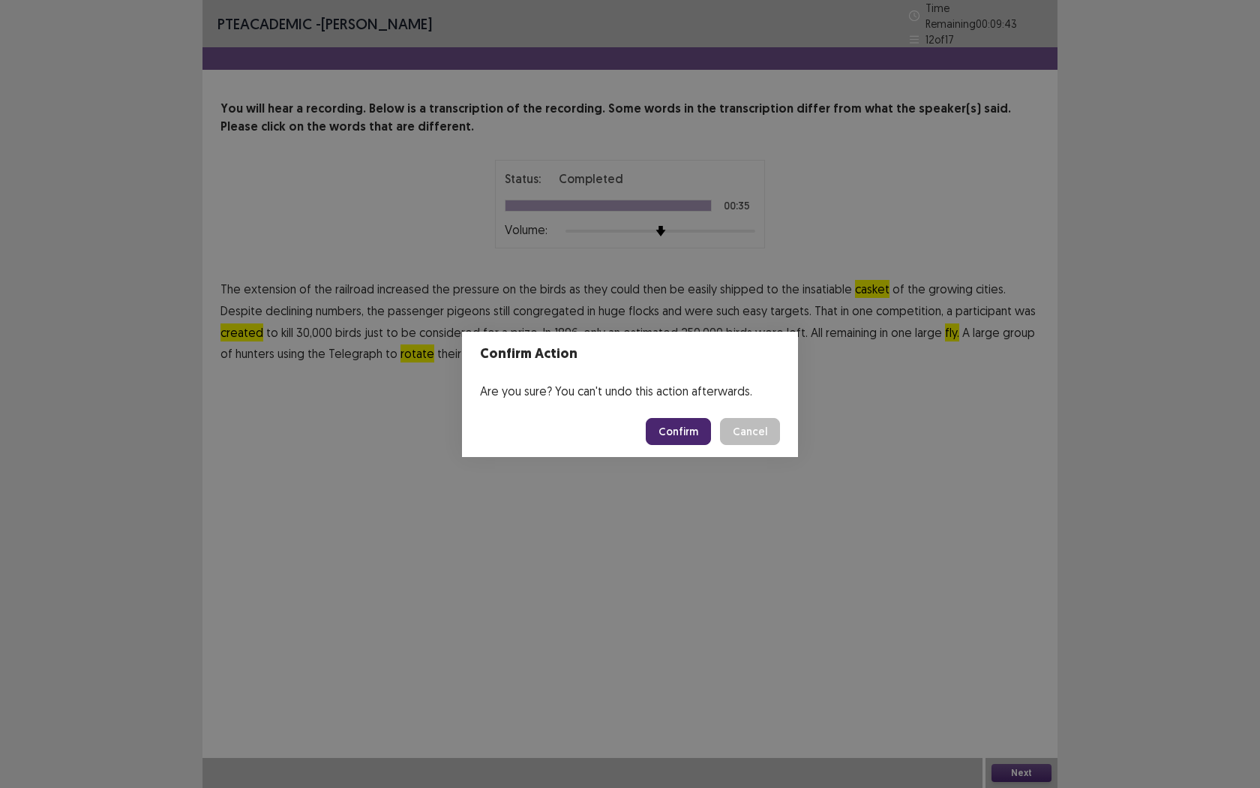
click at [691, 428] on button "Confirm" at bounding box center [678, 431] width 65 height 27
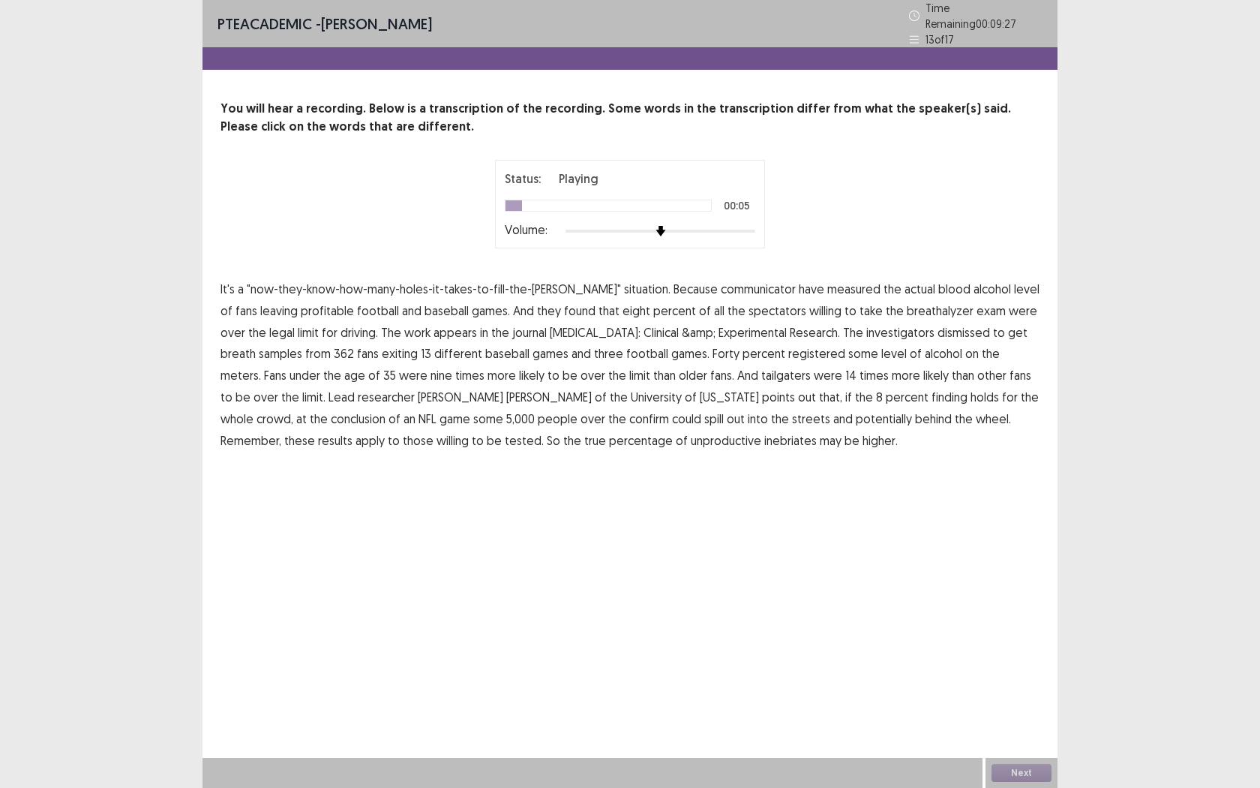
click at [721, 280] on span "communicator" at bounding box center [758, 289] width 75 height 18
click at [301, 306] on span "profitable" at bounding box center [327, 311] width 53 height 18
click at [682, 324] on span "&amp;" at bounding box center [699, 332] width 34 height 18
click at [713, 346] on span "Forty" at bounding box center [726, 353] width 27 height 18
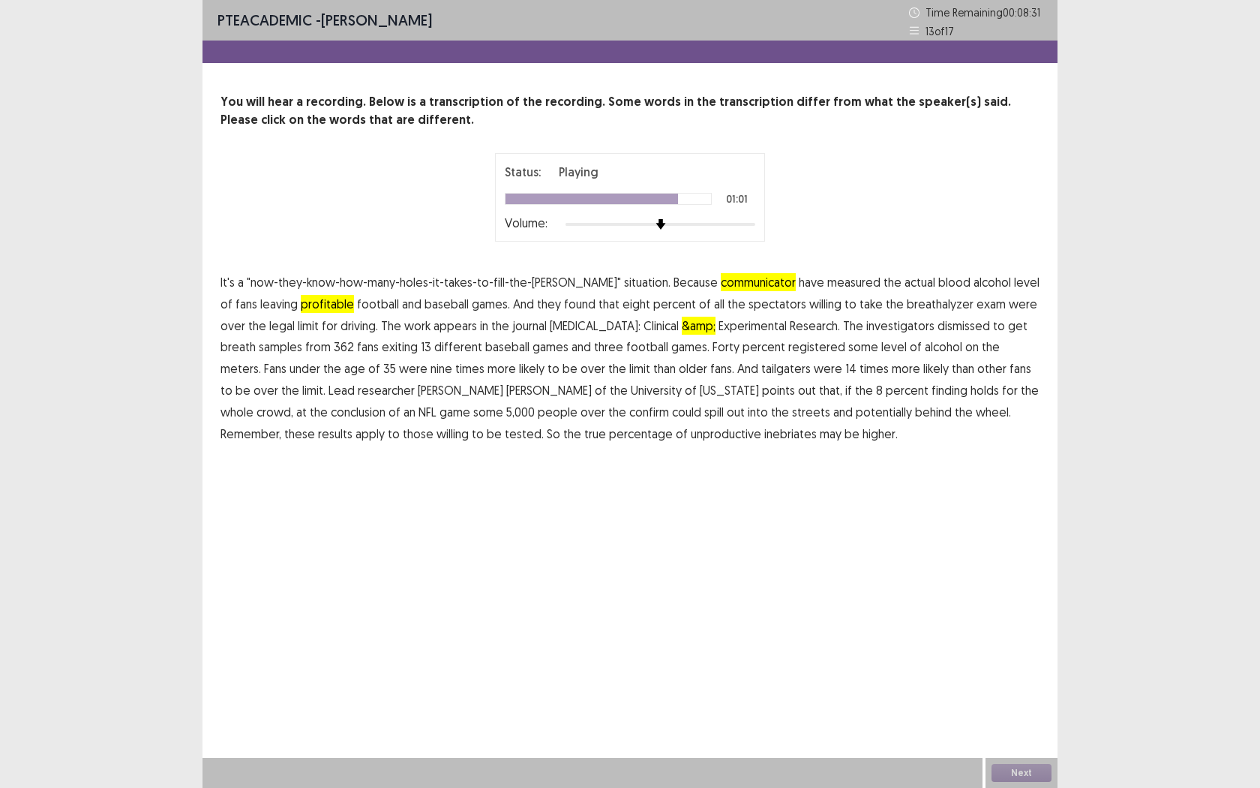
click at [629, 415] on span "confirm" at bounding box center [649, 412] width 40 height 18
click at [691, 433] on span "unproductive" at bounding box center [726, 434] width 71 height 18
click at [764, 433] on span "inebriates" at bounding box center [790, 434] width 53 height 18
click at [691, 436] on span "unproductive" at bounding box center [726, 434] width 71 height 18
click at [691, 435] on span "unproductive" at bounding box center [726, 434] width 71 height 18
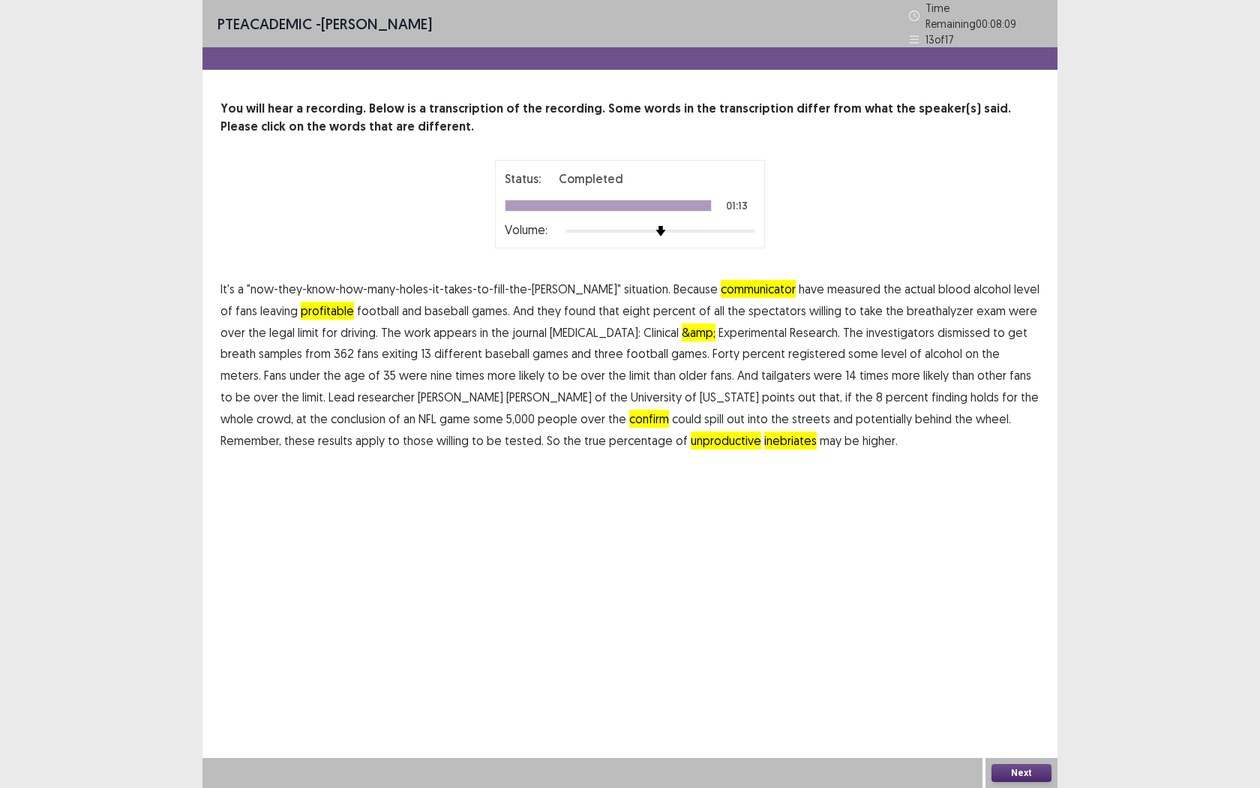
click at [1013, 721] on button "Next" at bounding box center [1022, 773] width 60 height 18
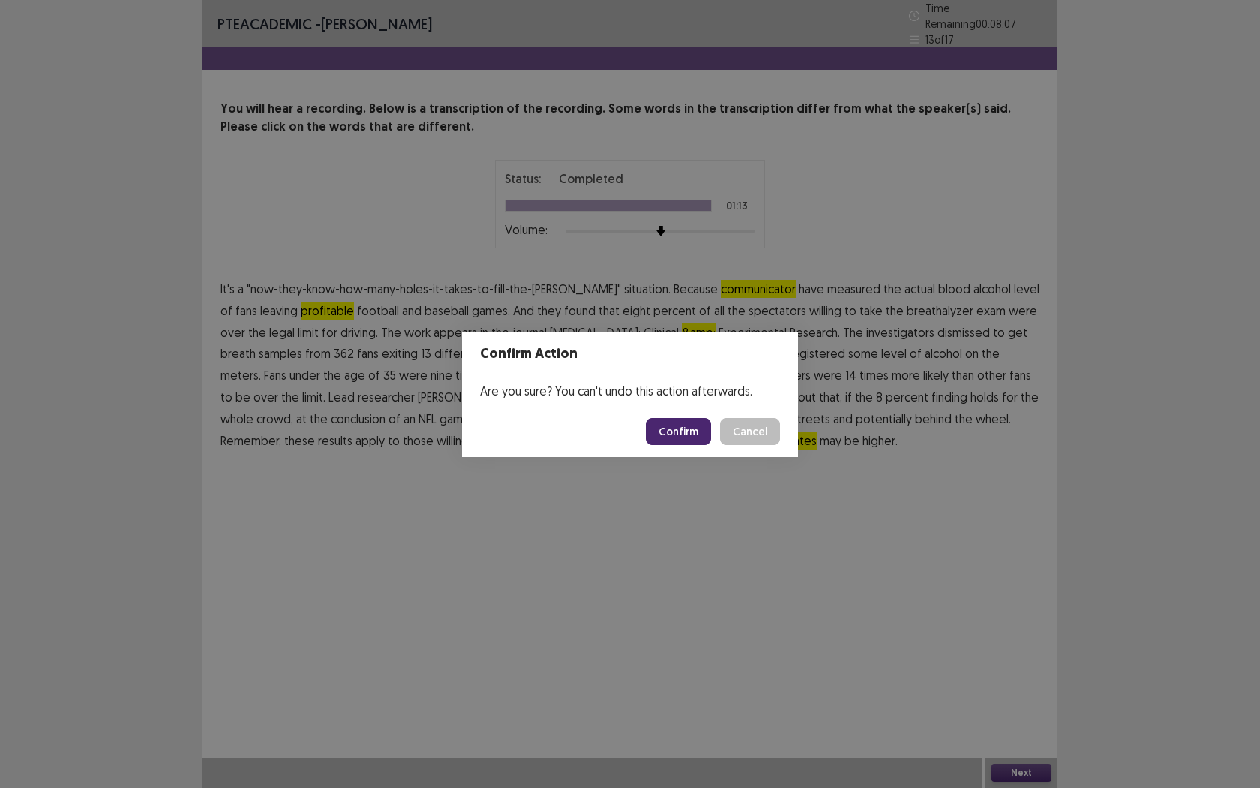
click at [676, 433] on button "Confirm" at bounding box center [678, 431] width 65 height 27
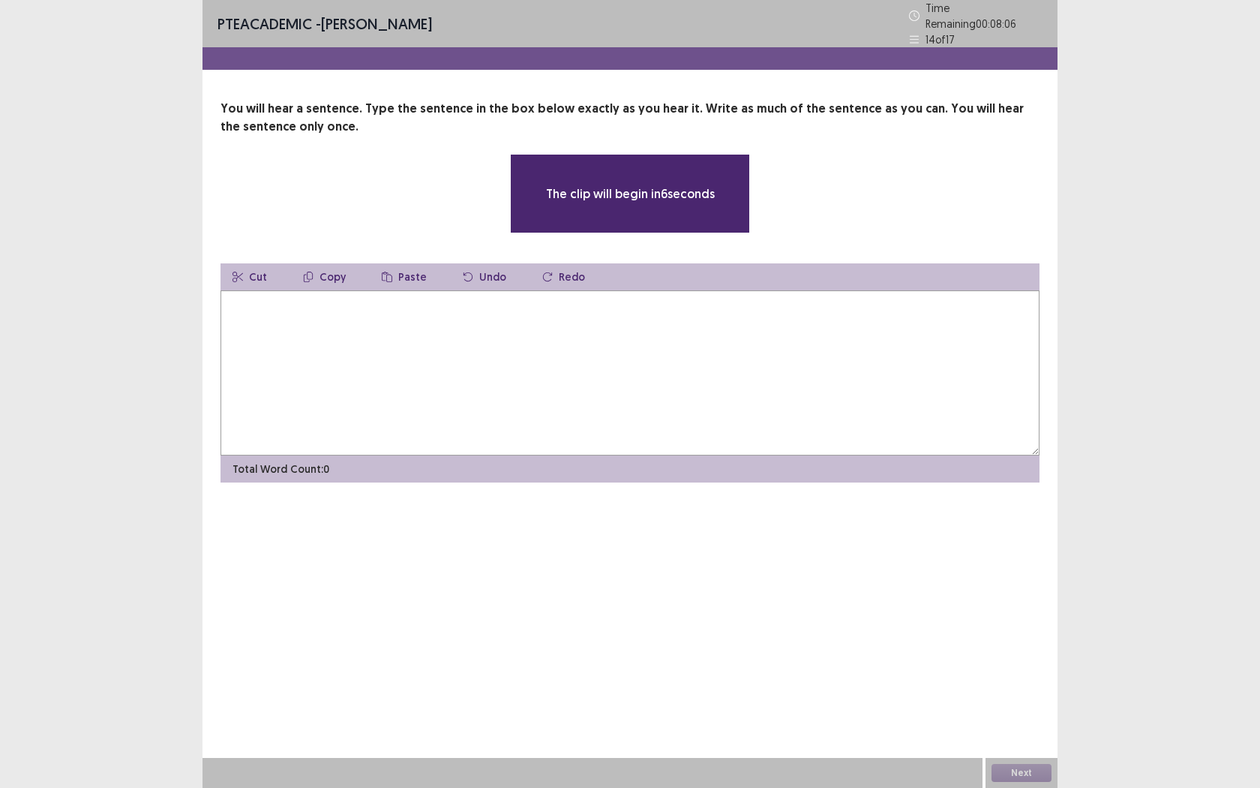
click at [544, 383] on textarea at bounding box center [630, 372] width 819 height 165
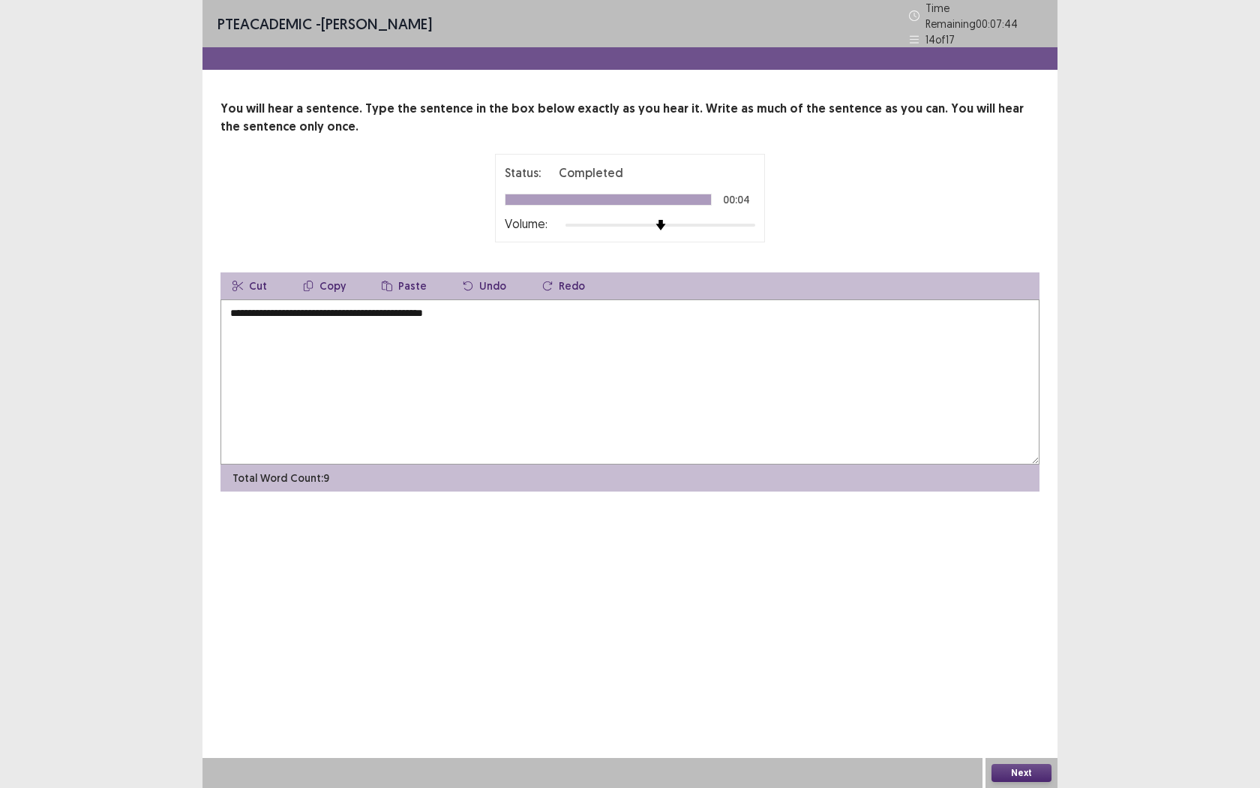
click at [245, 304] on textarea "**********" at bounding box center [630, 381] width 819 height 165
click at [233, 303] on textarea "**********" at bounding box center [630, 381] width 819 height 165
click at [325, 308] on textarea "**********" at bounding box center [630, 381] width 819 height 165
click at [494, 305] on textarea "**********" at bounding box center [630, 381] width 819 height 165
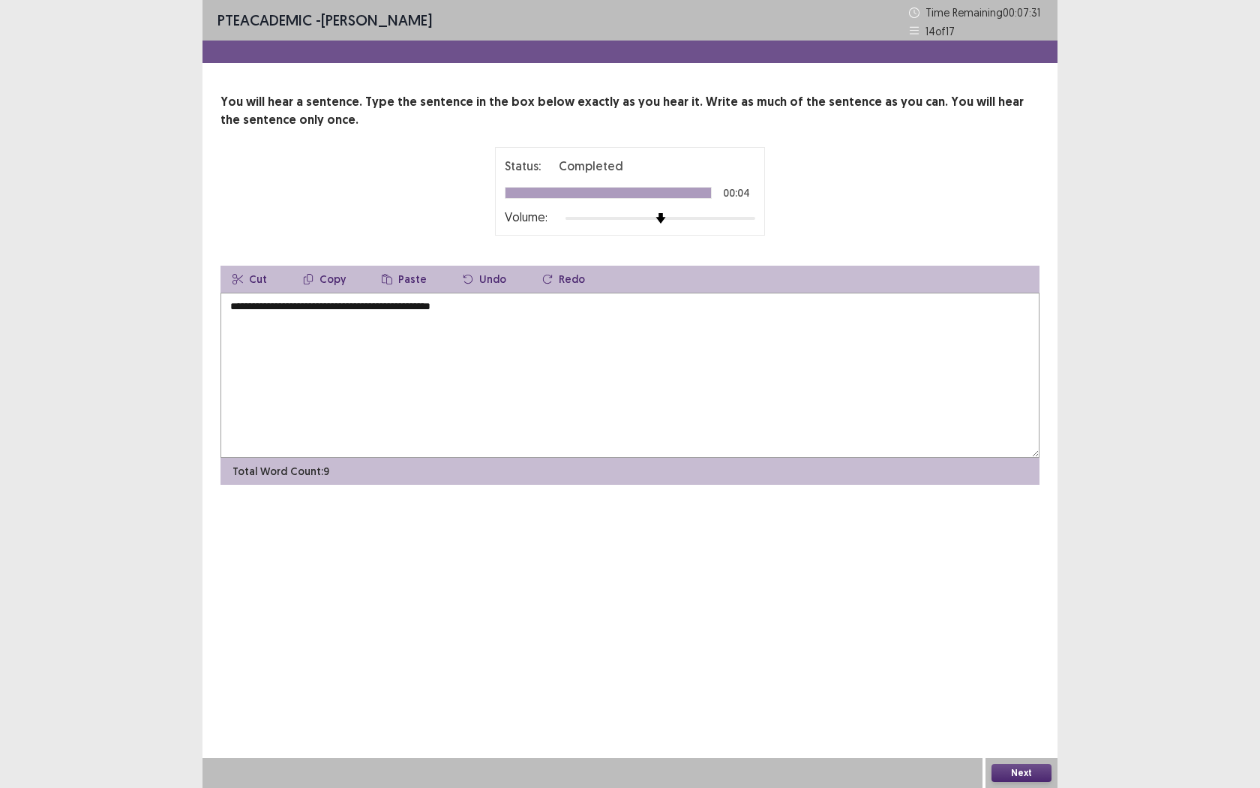
click at [341, 304] on textarea "**********" at bounding box center [630, 375] width 819 height 165
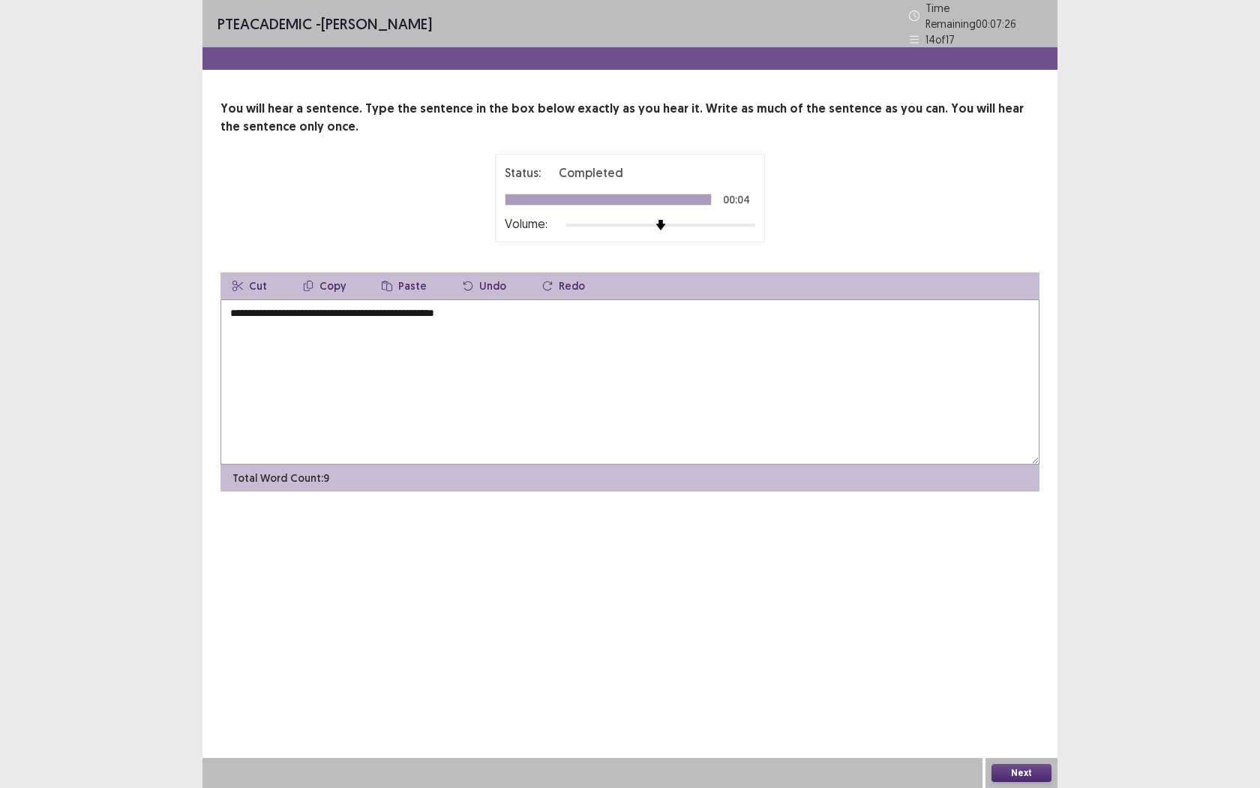
type textarea "**********"
click at [1029, 721] on button "Next" at bounding box center [1022, 773] width 60 height 18
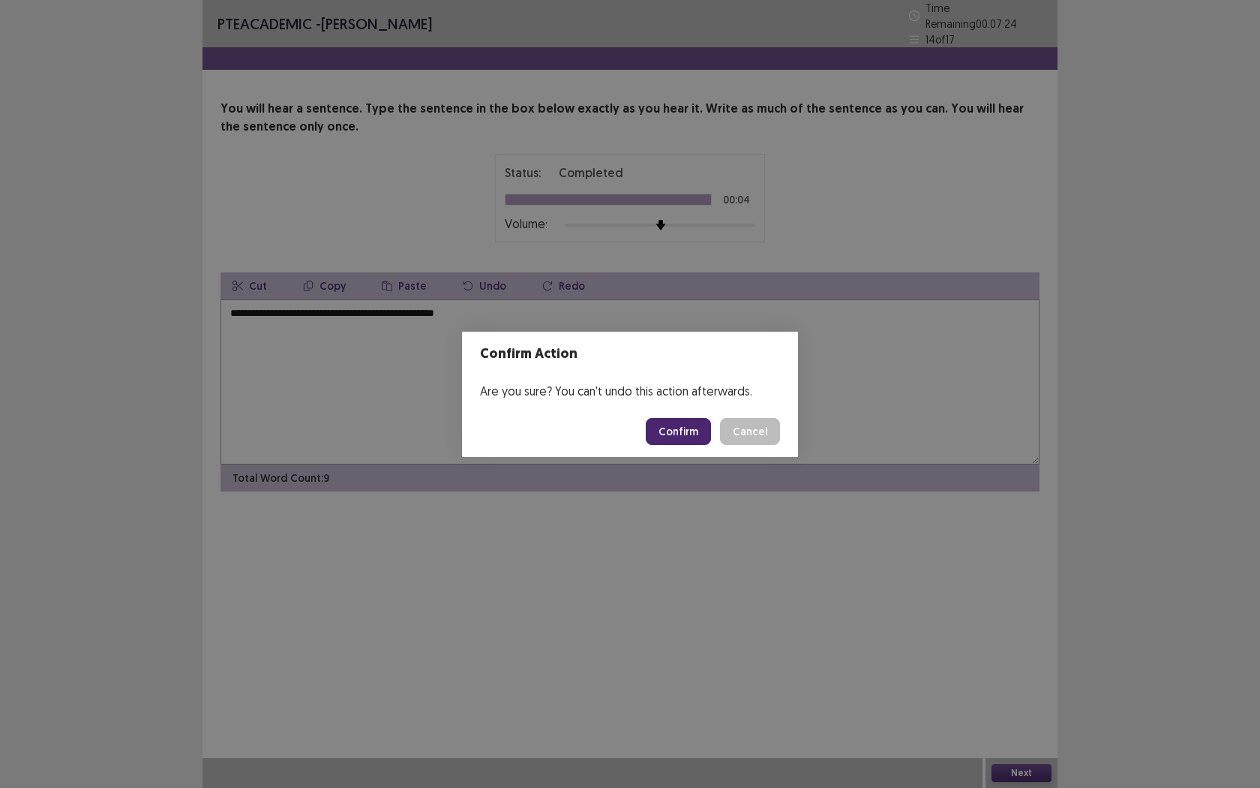
click at [677, 440] on button "Confirm" at bounding box center [678, 431] width 65 height 27
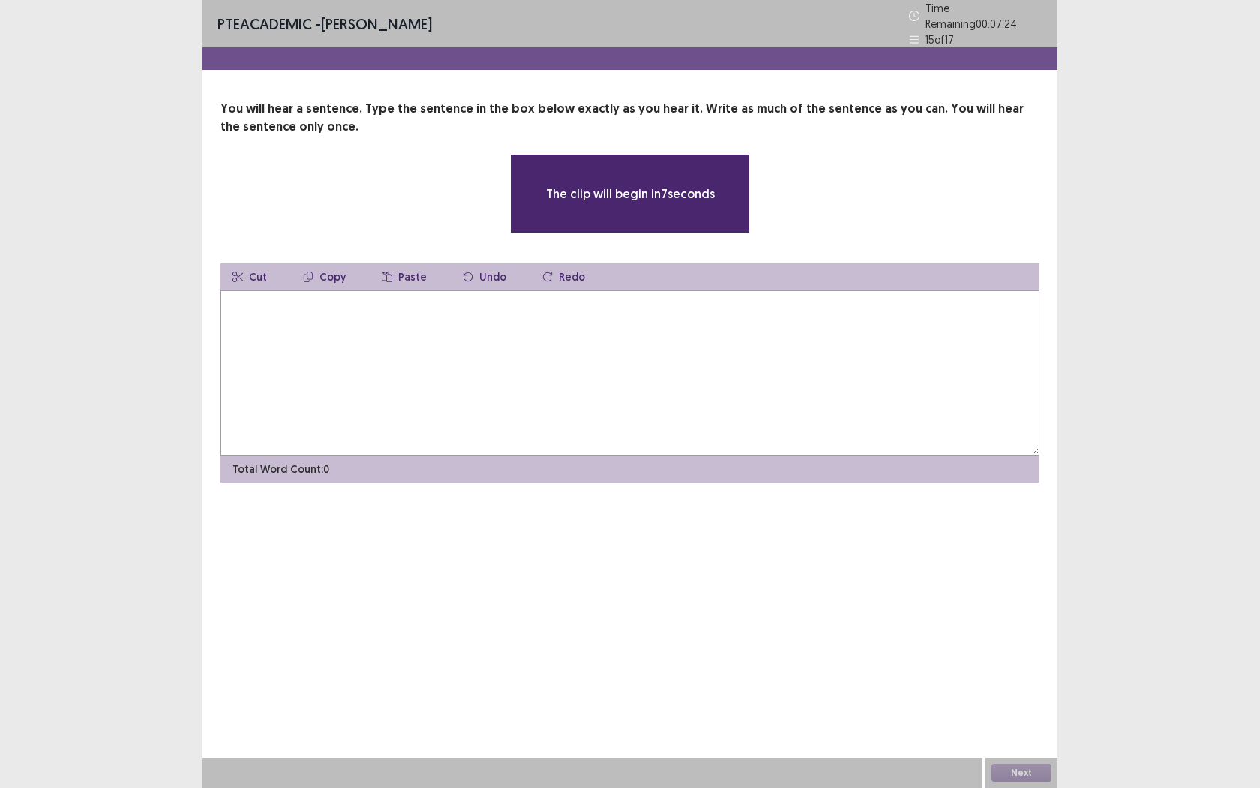
click at [261, 396] on textarea at bounding box center [630, 372] width 819 height 165
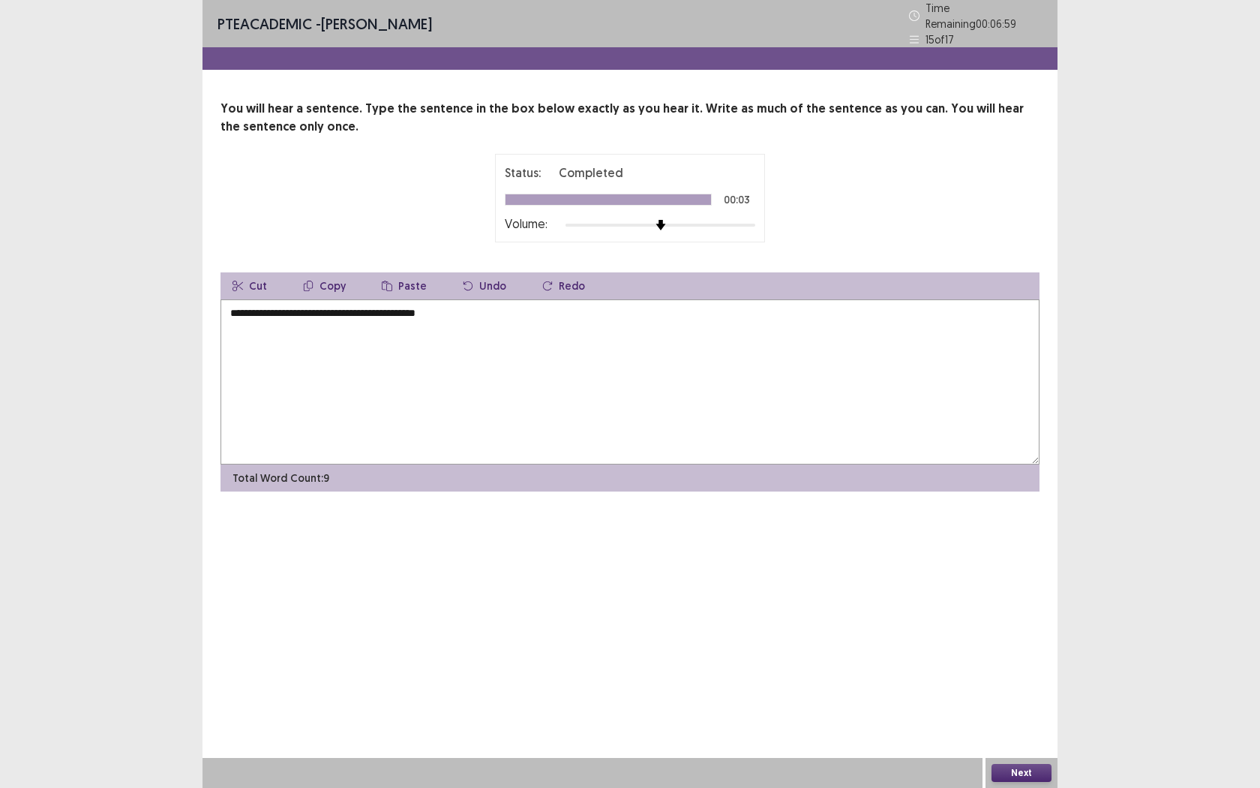
click at [420, 307] on textarea "**********" at bounding box center [630, 381] width 819 height 165
click at [275, 307] on textarea "**********" at bounding box center [630, 381] width 819 height 165
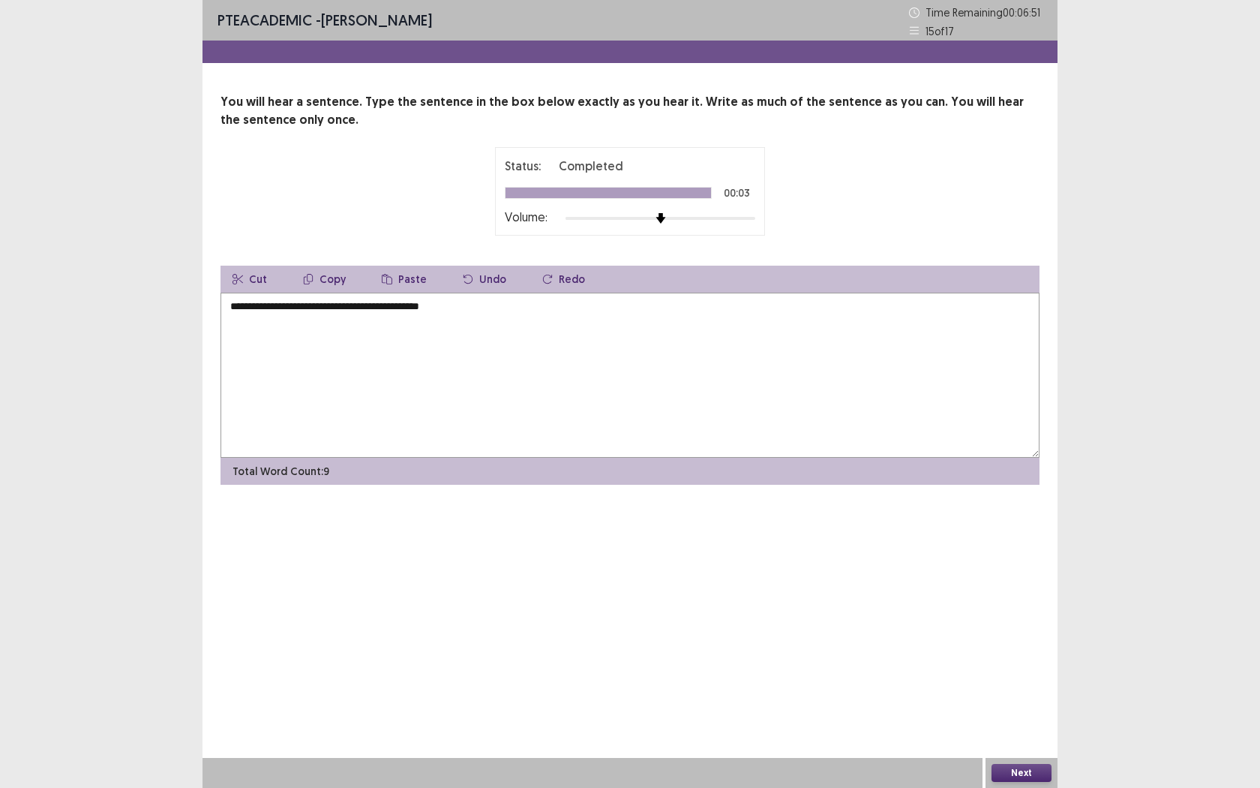
click at [366, 303] on textarea "**********" at bounding box center [630, 375] width 819 height 165
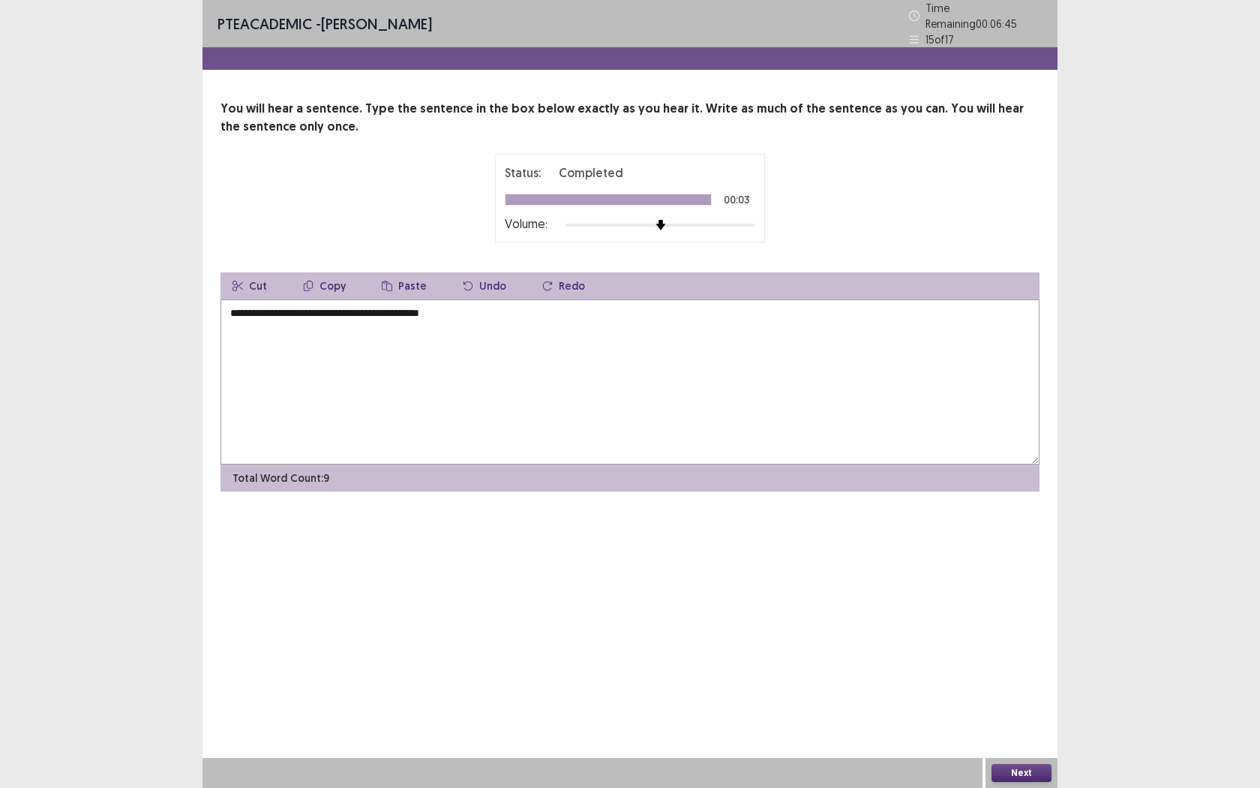
click at [233, 307] on textarea "**********" at bounding box center [630, 381] width 819 height 165
click at [521, 333] on textarea "**********" at bounding box center [630, 381] width 819 height 165
type textarea "**********"
click at [1013, 721] on button "Next" at bounding box center [1022, 773] width 60 height 18
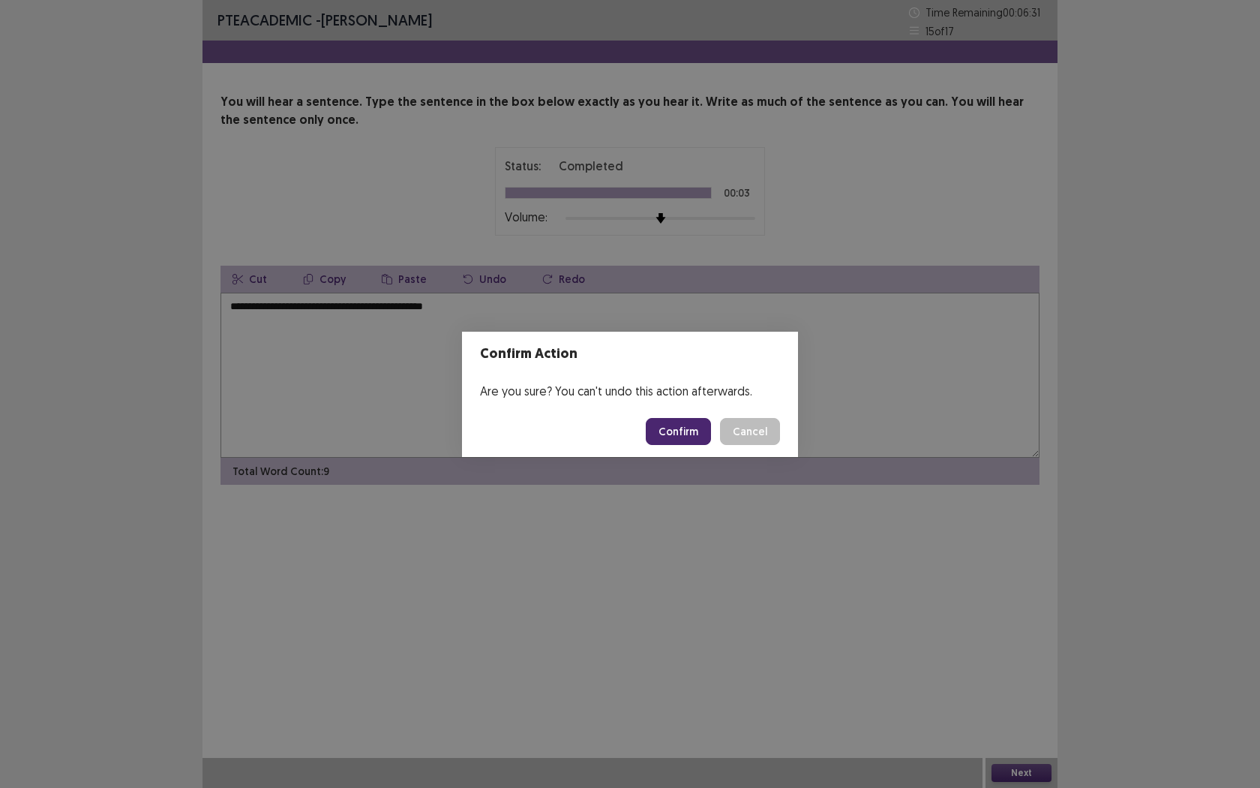
click at [687, 422] on button "Confirm" at bounding box center [678, 431] width 65 height 27
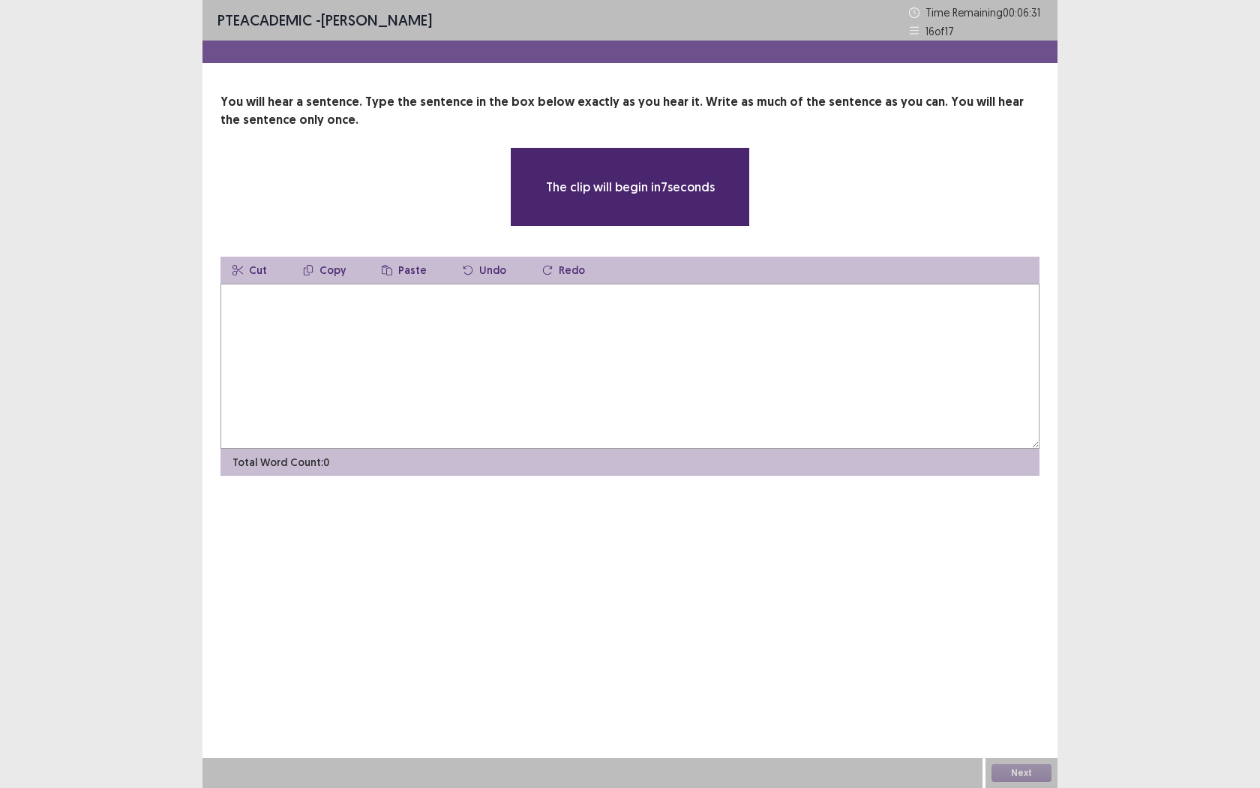
click at [464, 352] on textarea at bounding box center [630, 366] width 819 height 165
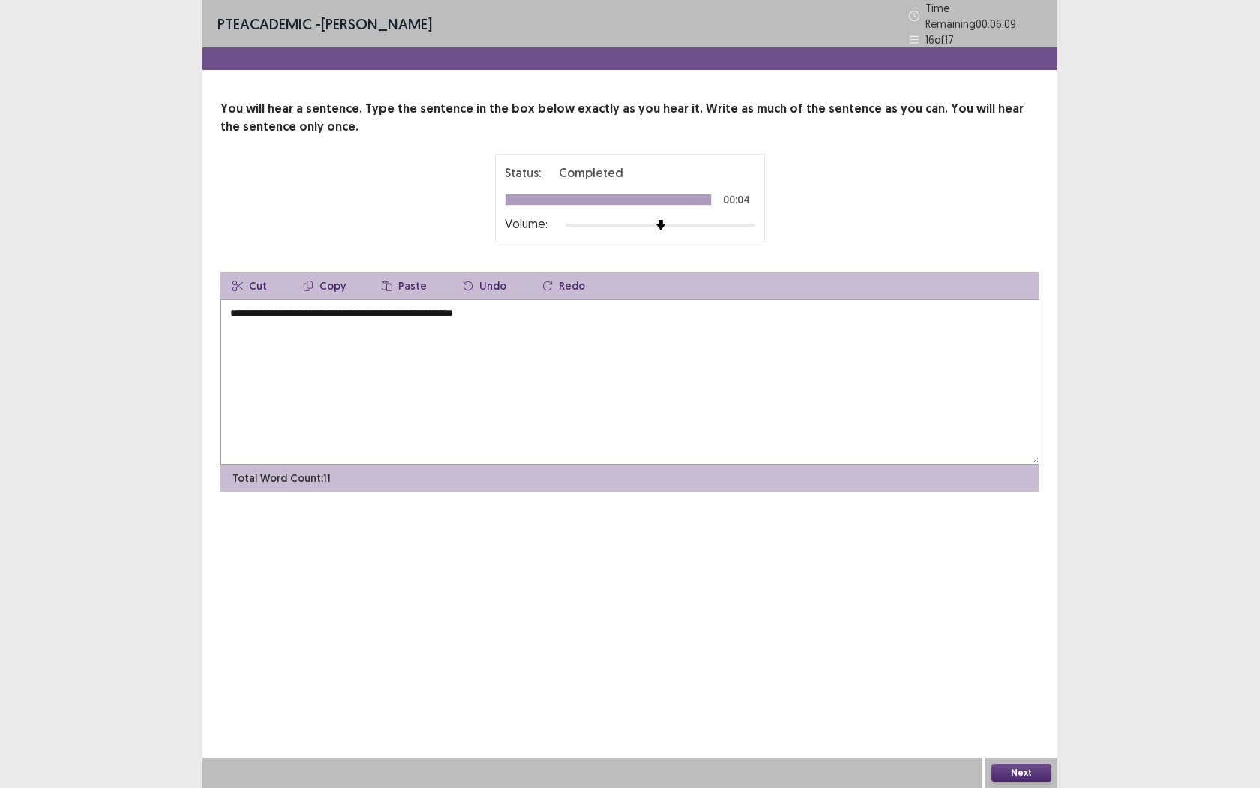
click at [233, 299] on textarea "**********" at bounding box center [630, 381] width 819 height 165
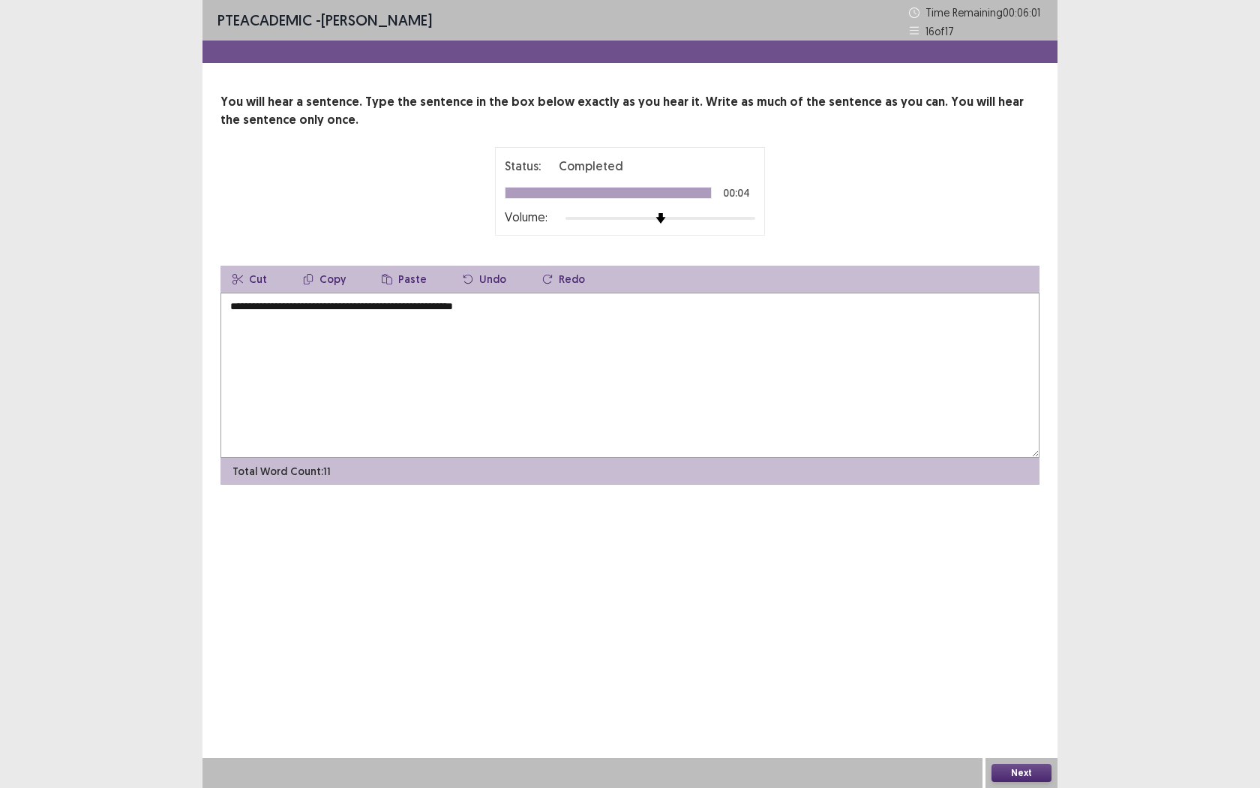
click at [271, 305] on textarea "**********" at bounding box center [630, 375] width 819 height 165
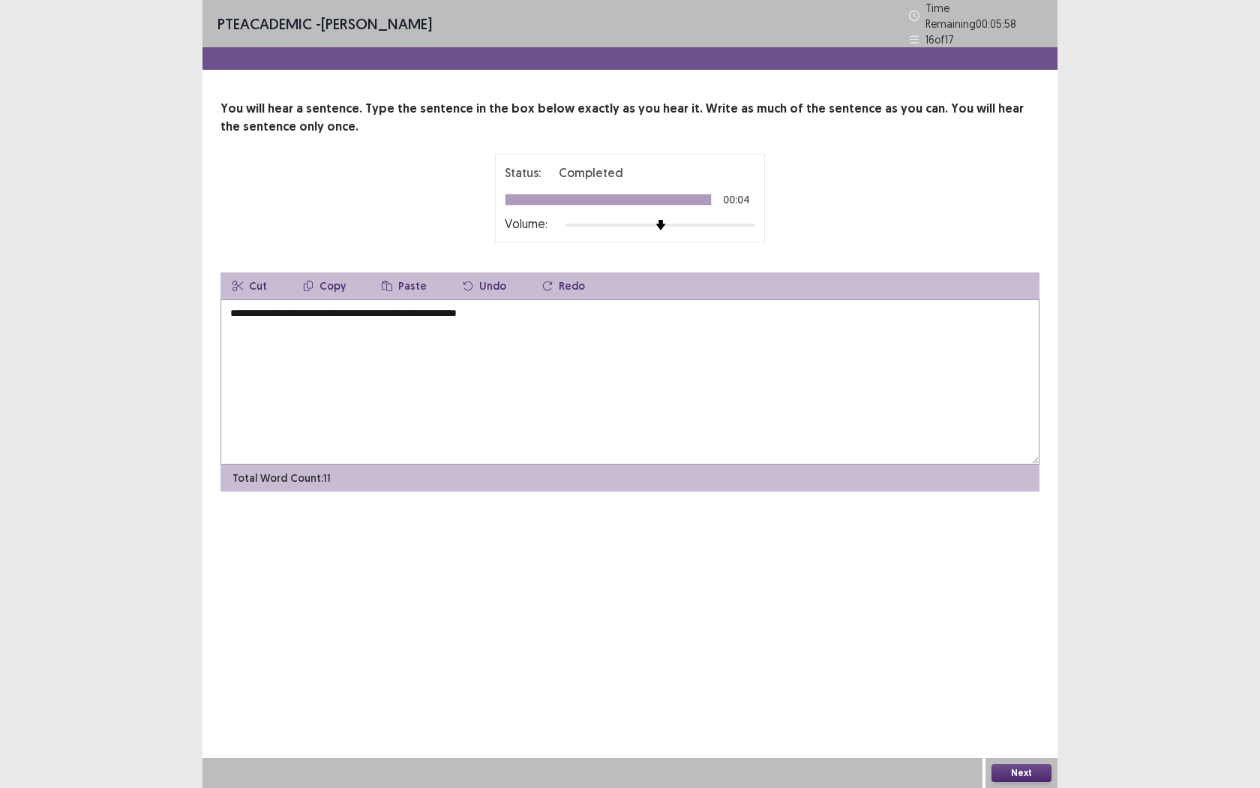
click at [327, 307] on textarea "**********" at bounding box center [630, 381] width 819 height 165
click at [312, 307] on textarea "**********" at bounding box center [630, 381] width 819 height 165
click at [330, 306] on textarea "**********" at bounding box center [630, 381] width 819 height 165
click at [518, 310] on textarea "**********" at bounding box center [630, 381] width 819 height 165
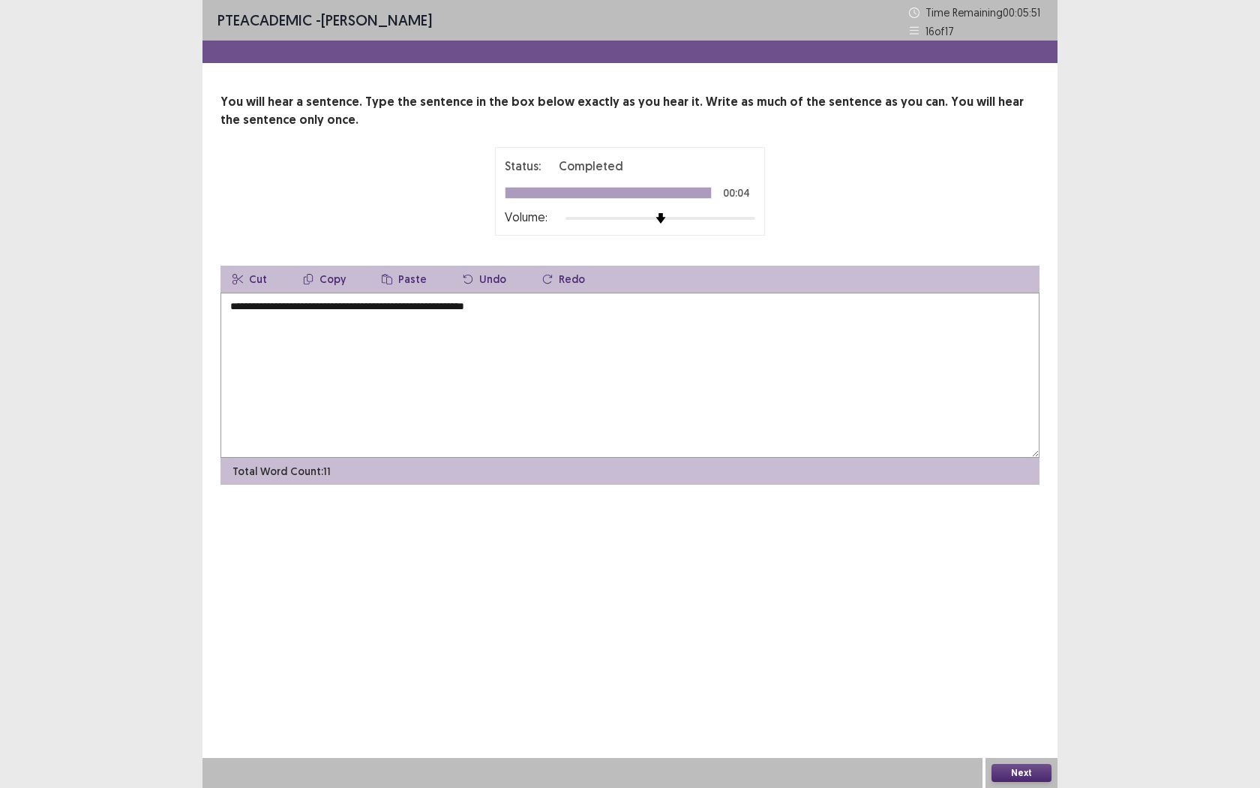
click at [491, 308] on textarea "**********" at bounding box center [630, 375] width 819 height 165
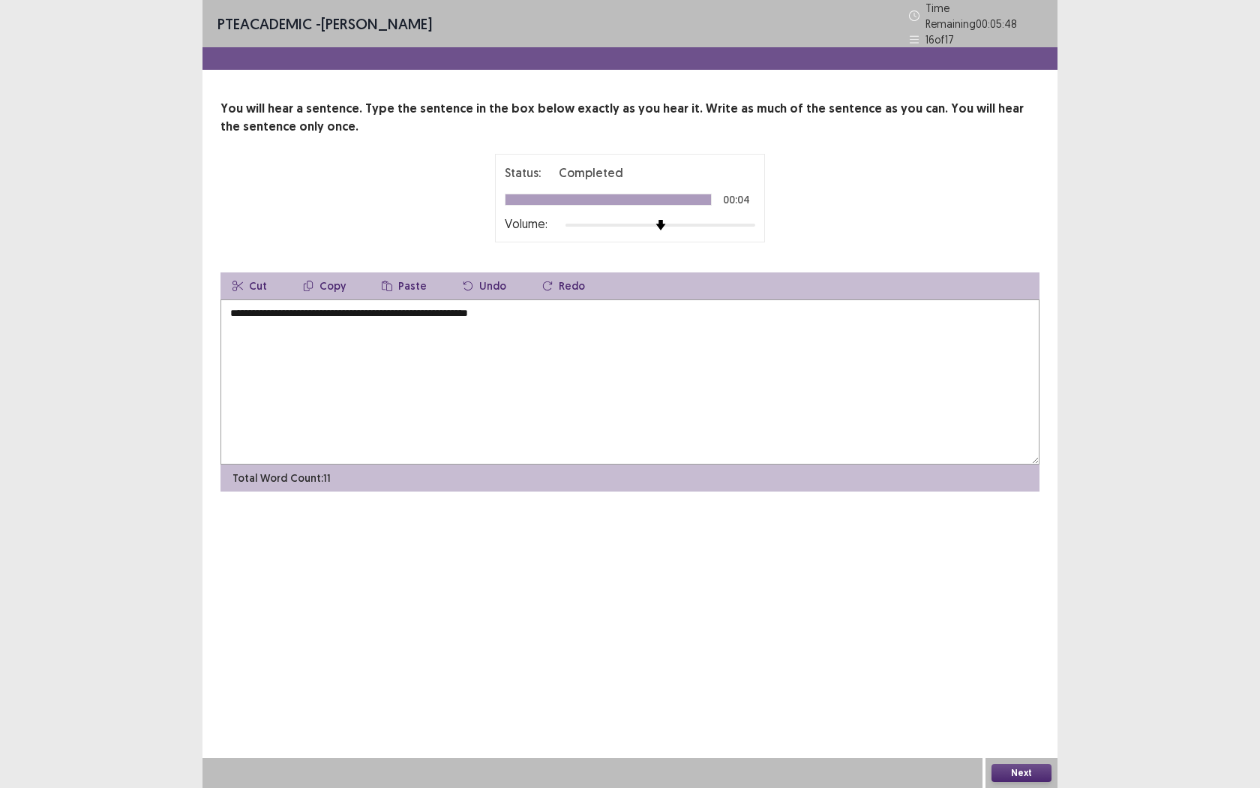
click at [501, 306] on textarea "**********" at bounding box center [630, 381] width 819 height 165
click at [537, 306] on textarea "**********" at bounding box center [630, 381] width 819 height 165
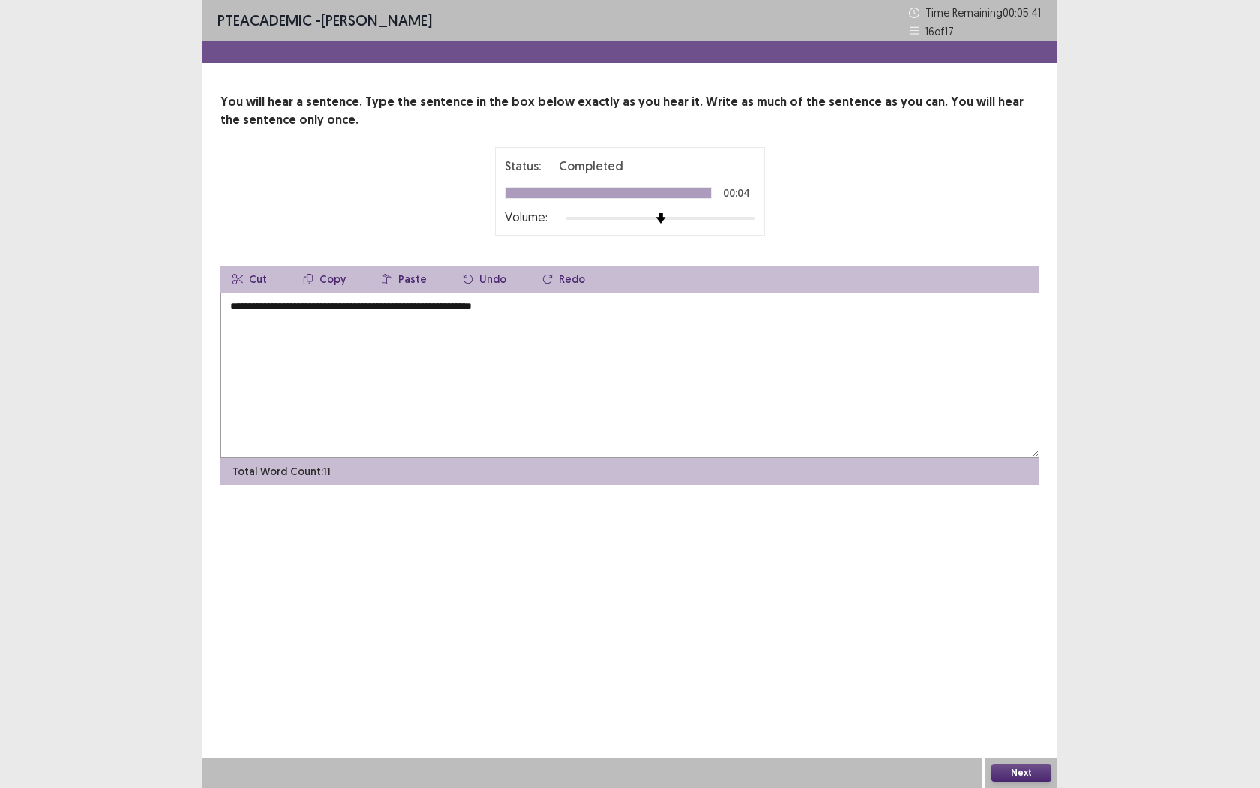
type textarea "**********"
click at [1027, 721] on button "Next" at bounding box center [1022, 773] width 60 height 18
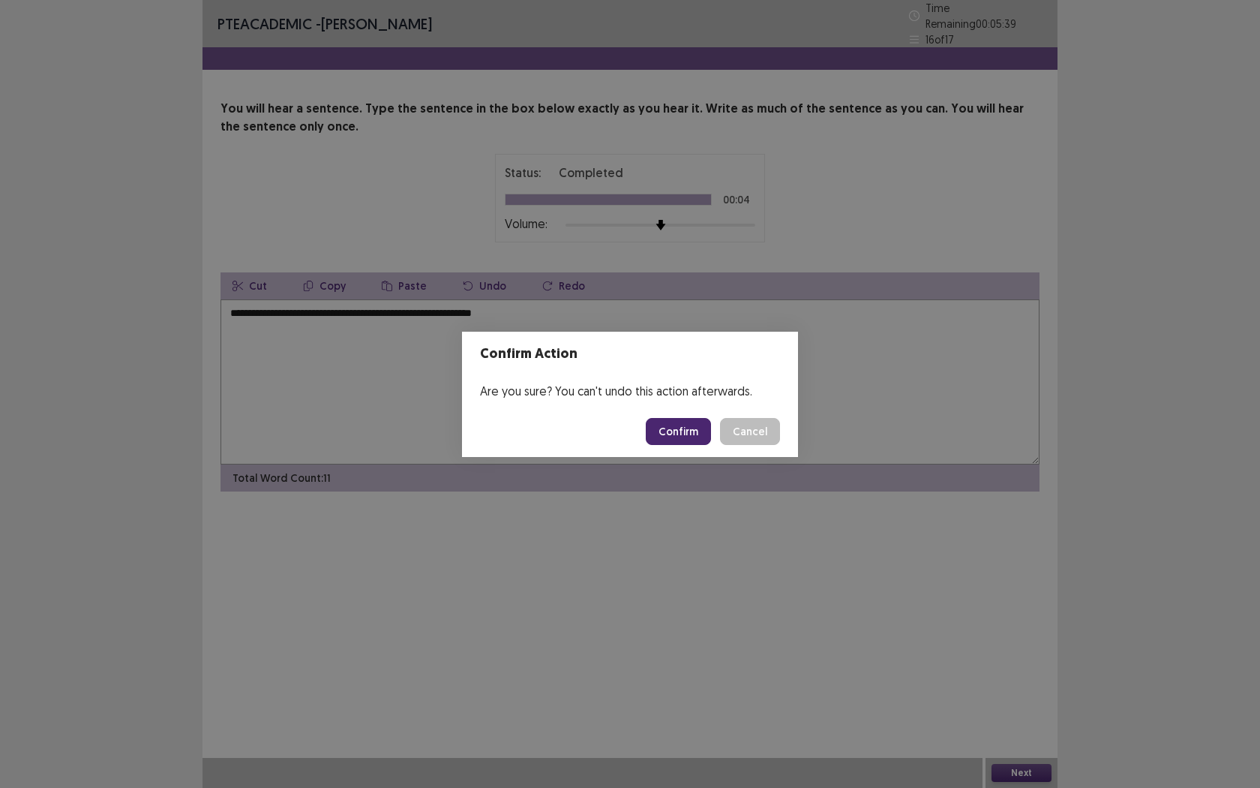
click at [701, 424] on button "Confirm" at bounding box center [678, 431] width 65 height 27
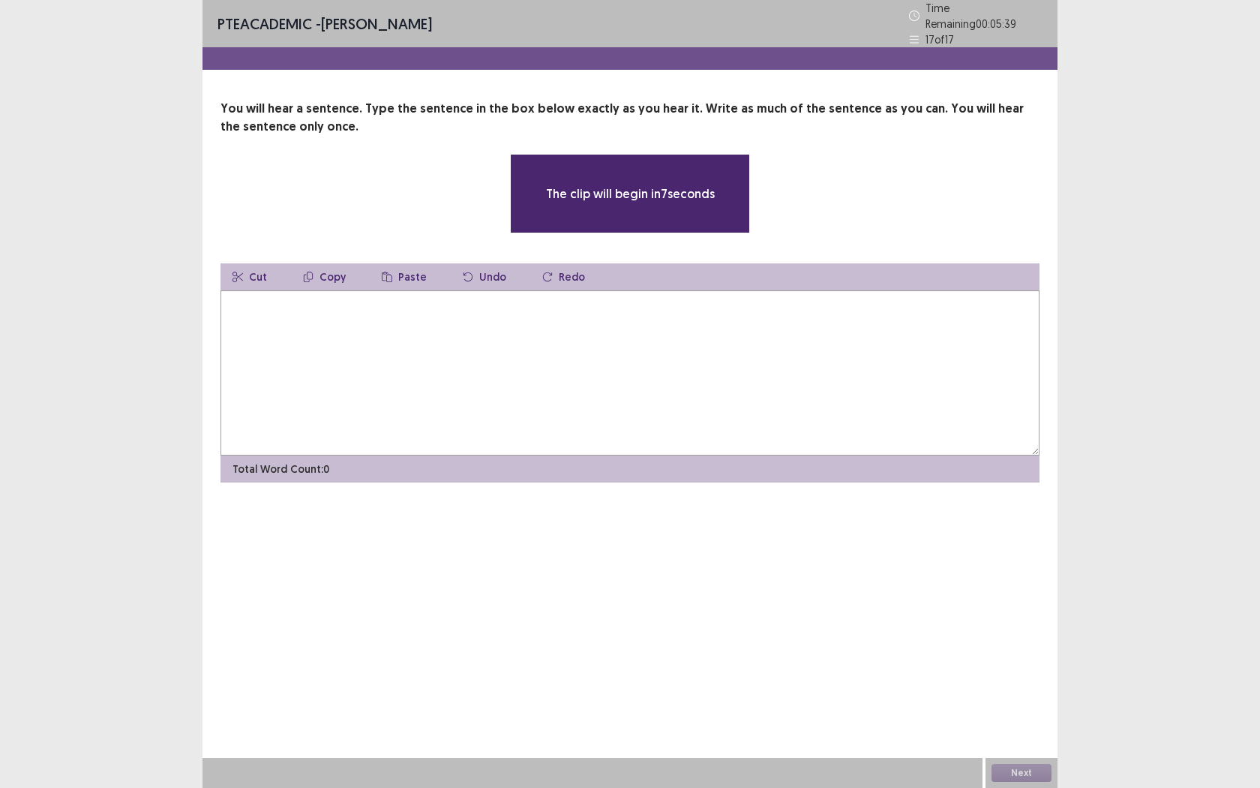
click at [586, 427] on textarea at bounding box center [630, 372] width 819 height 165
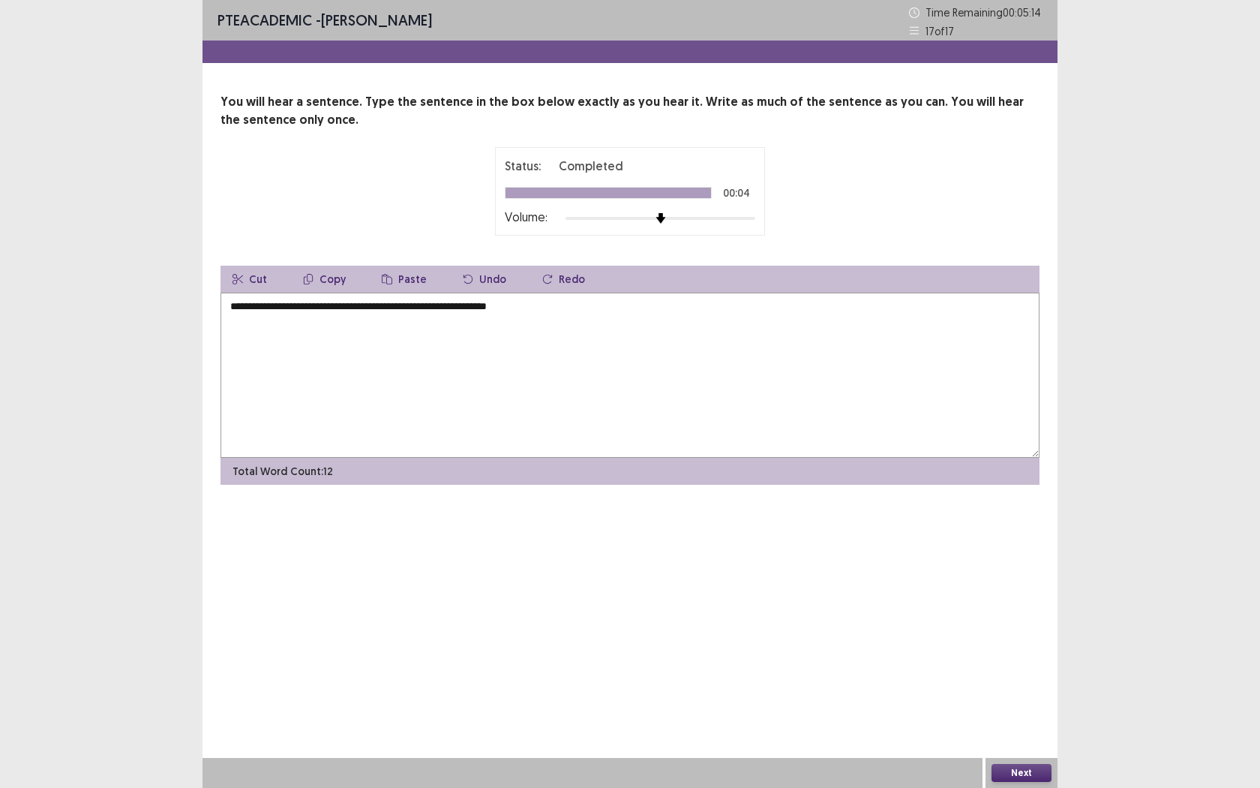
click at [231, 304] on textarea "**********" at bounding box center [630, 375] width 819 height 165
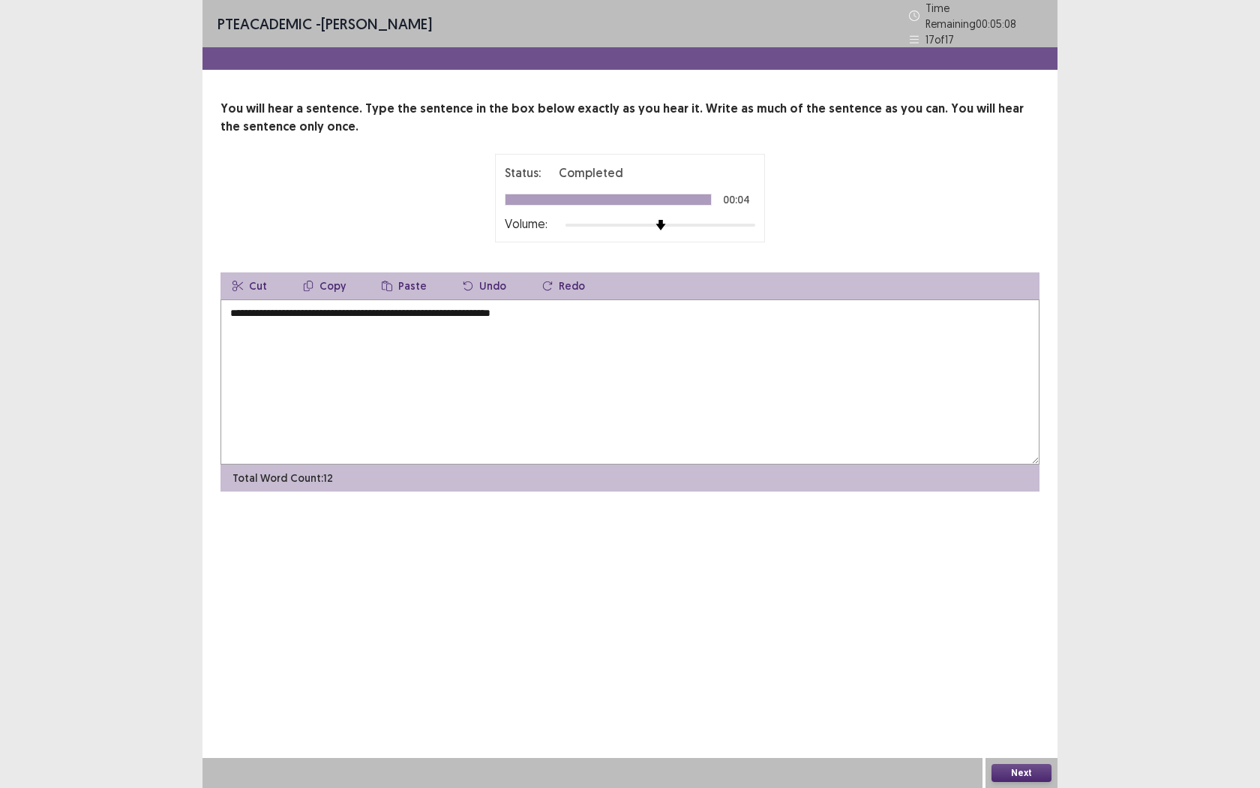
click at [317, 306] on textarea "**********" at bounding box center [630, 381] width 819 height 165
type textarea "**********"
click at [1016, 721] on div "Next" at bounding box center [1022, 773] width 72 height 30
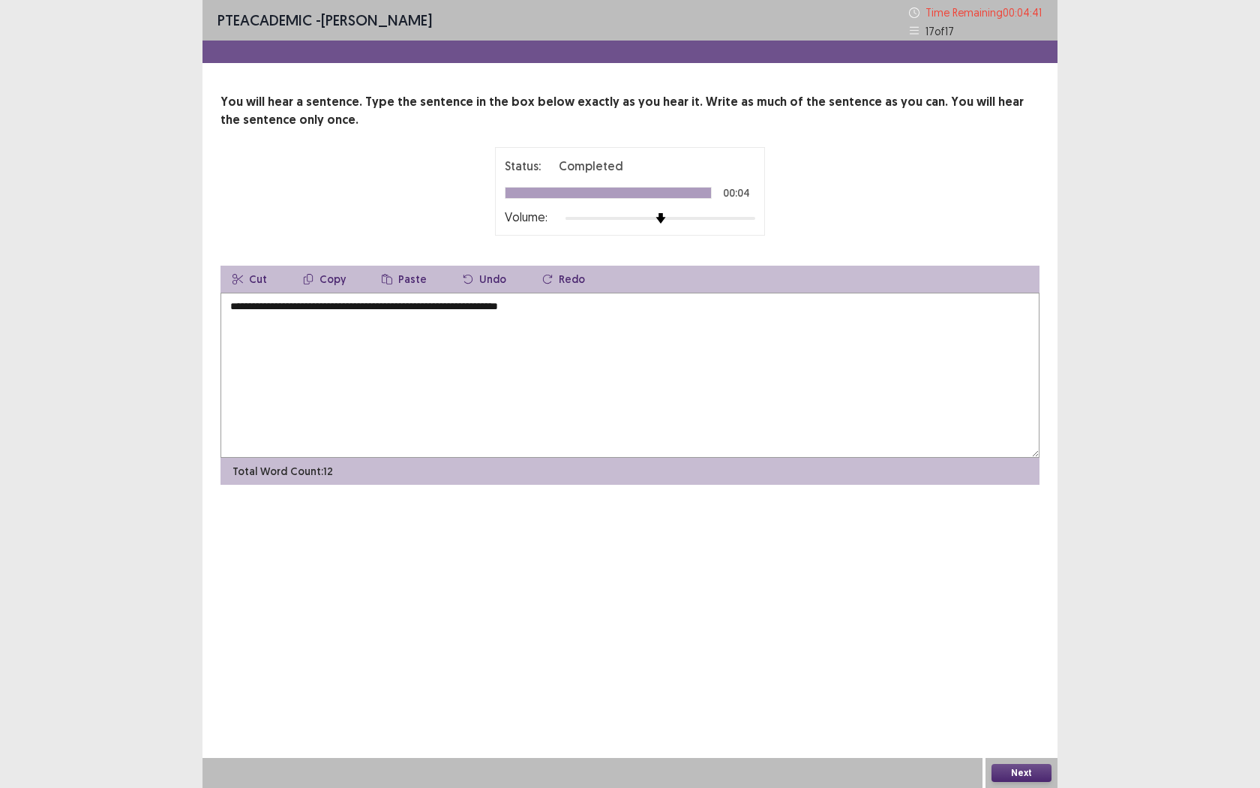
click at [1015, 721] on button "Next" at bounding box center [1022, 773] width 60 height 18
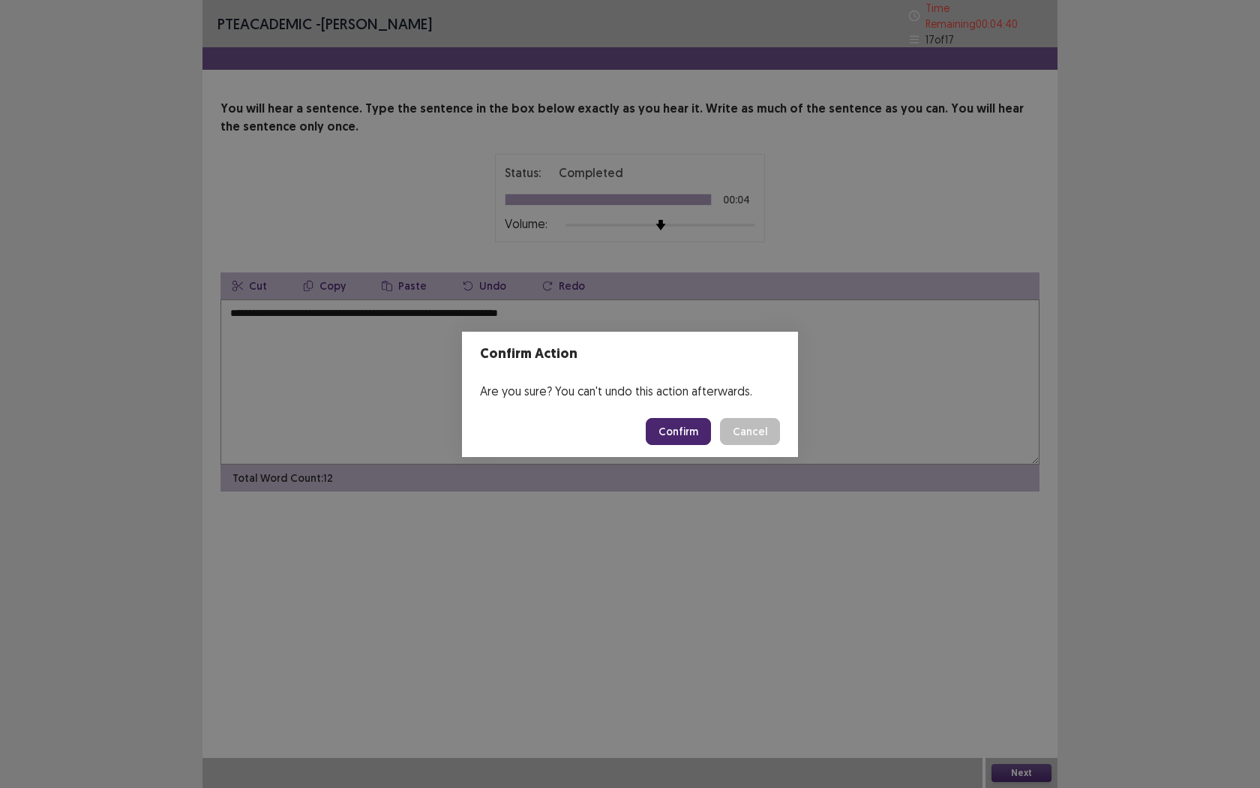
click at [673, 422] on button "Confirm" at bounding box center [678, 431] width 65 height 27
